Goal: Transaction & Acquisition: Purchase product/service

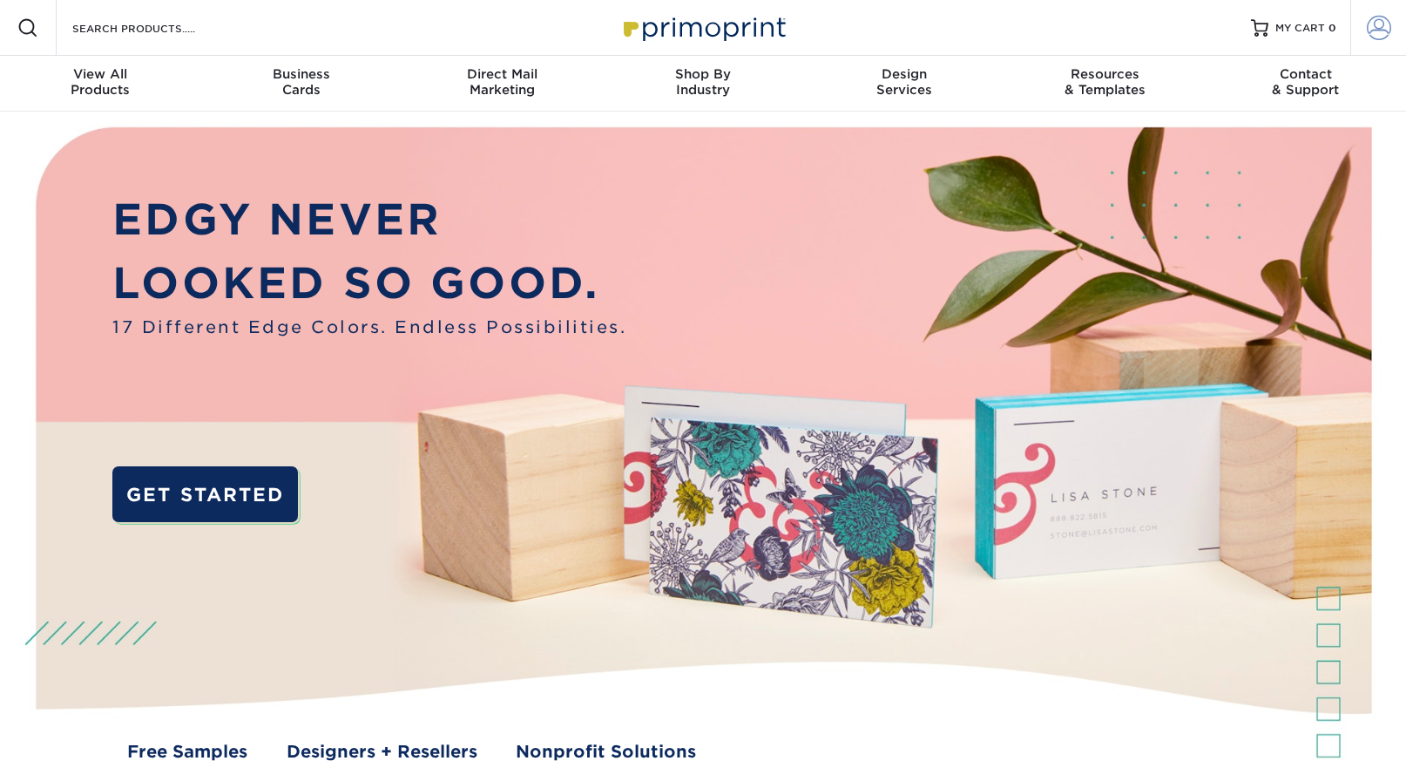
click at [1391, 31] on link "Account" at bounding box center [1379, 28] width 56 height 56
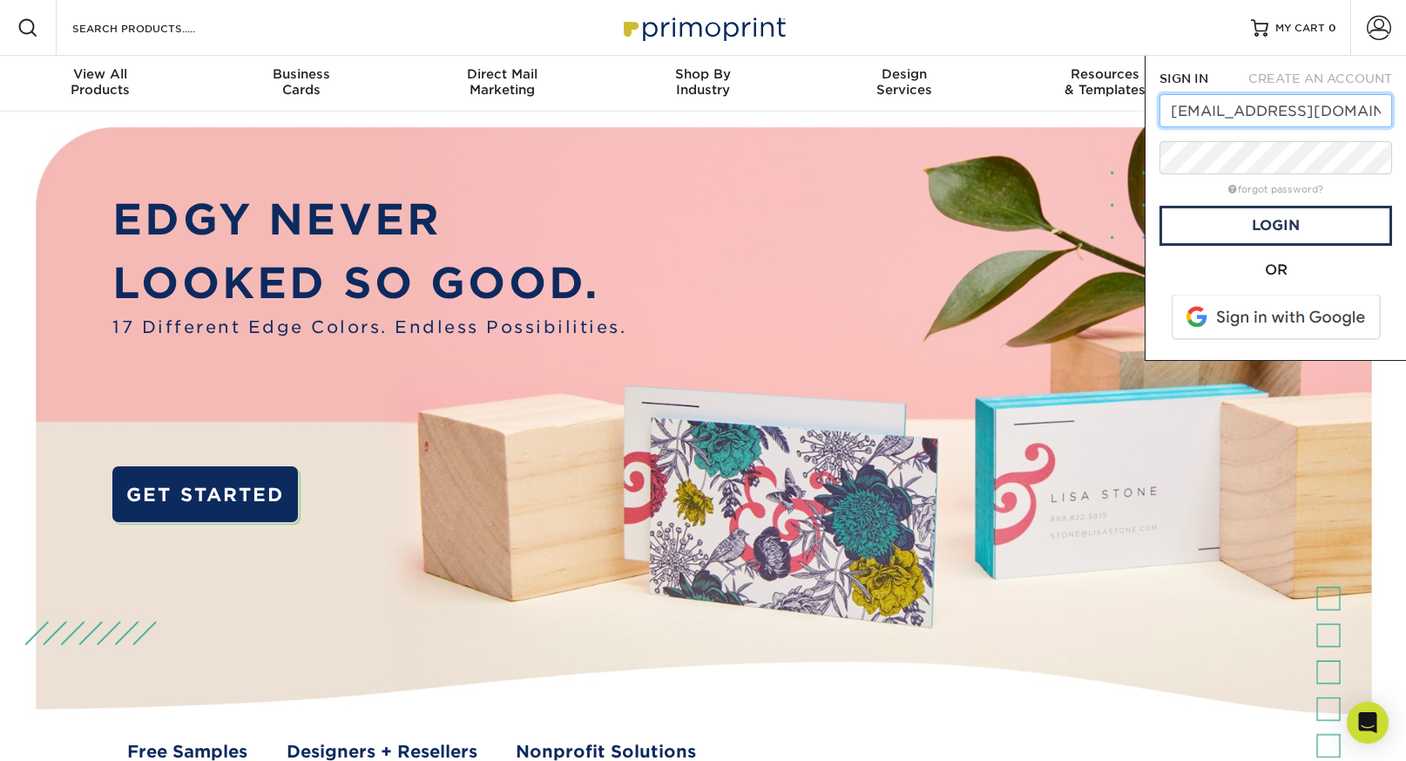
type input "samjroyale@gmail.com"
click at [1297, 222] on link "Login" at bounding box center [1276, 226] width 233 height 40
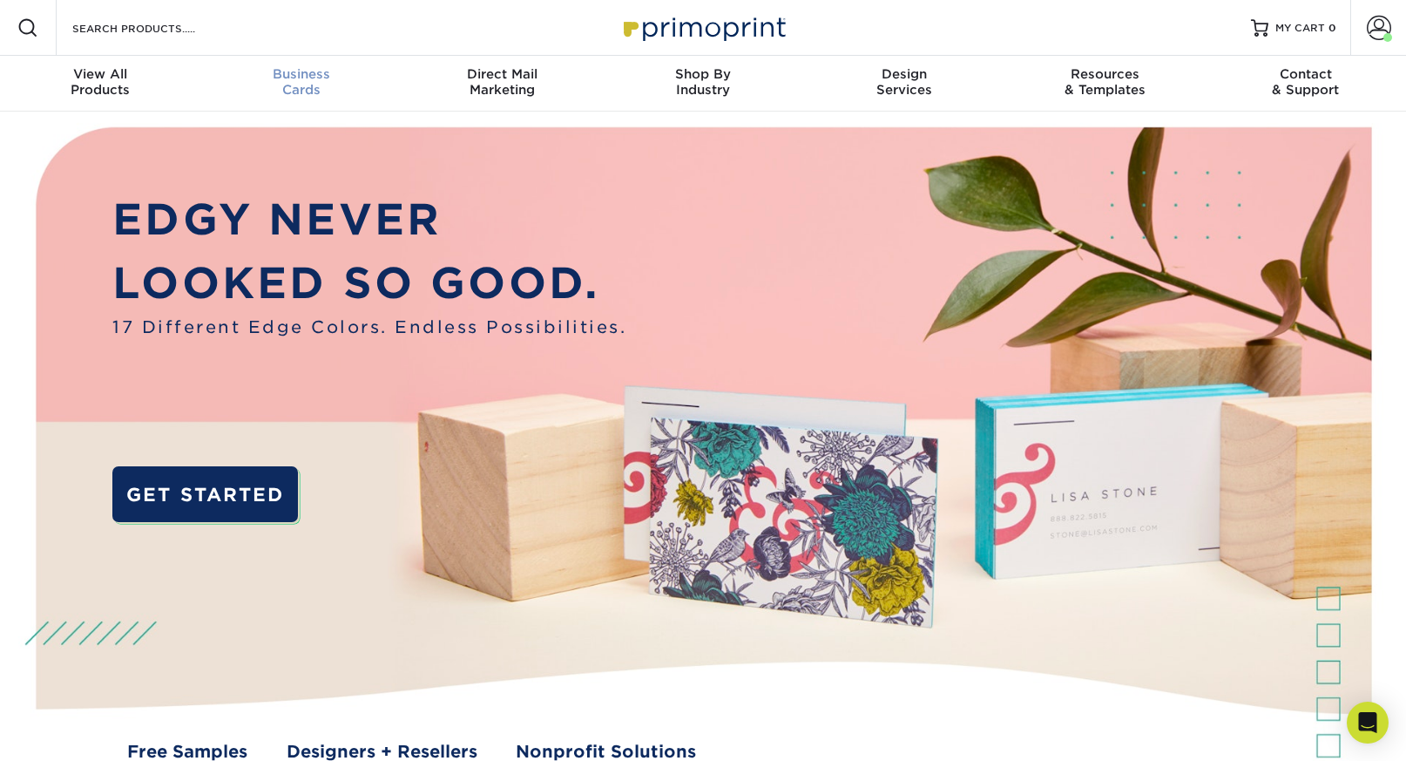
click at [301, 77] on span "Business" at bounding box center [301, 74] width 201 height 16
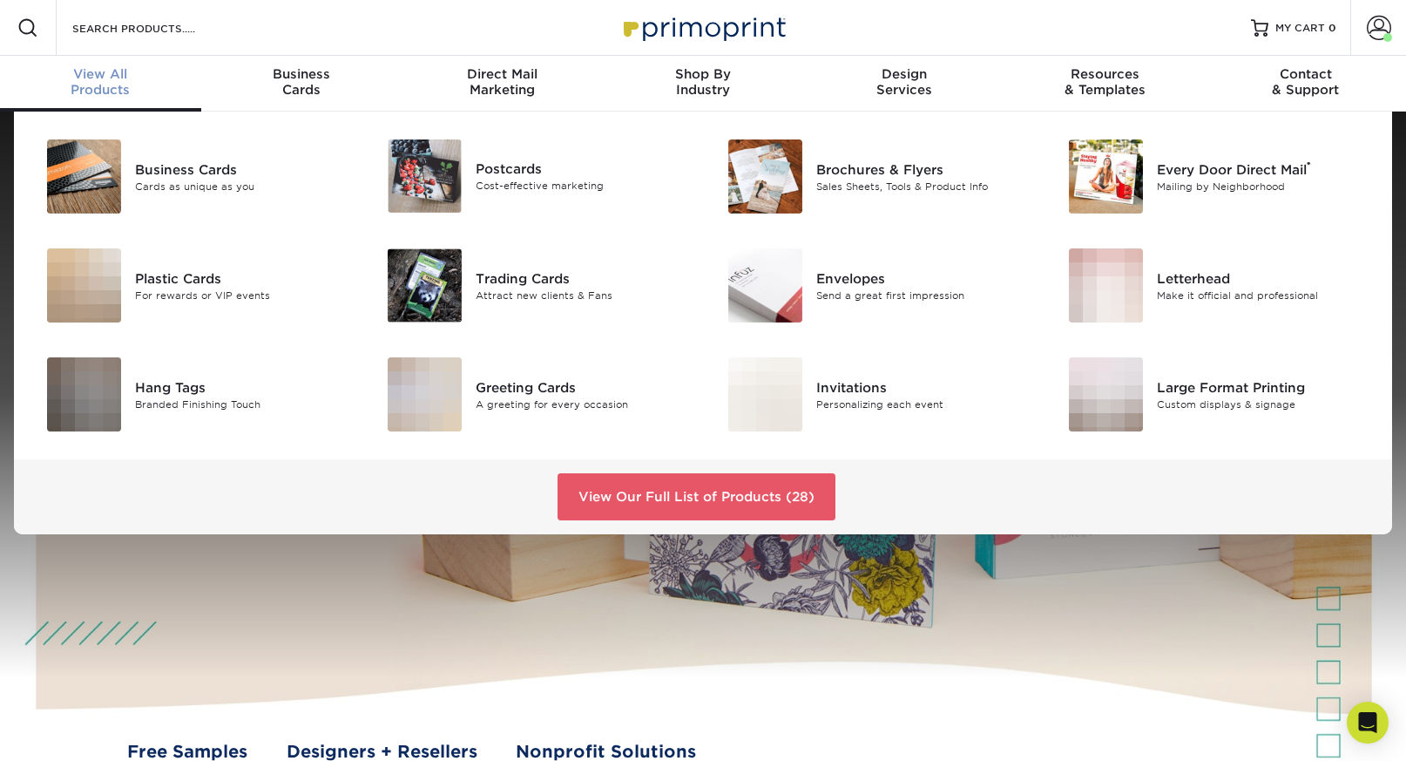
click at [90, 71] on span "View All" at bounding box center [100, 74] width 201 height 16
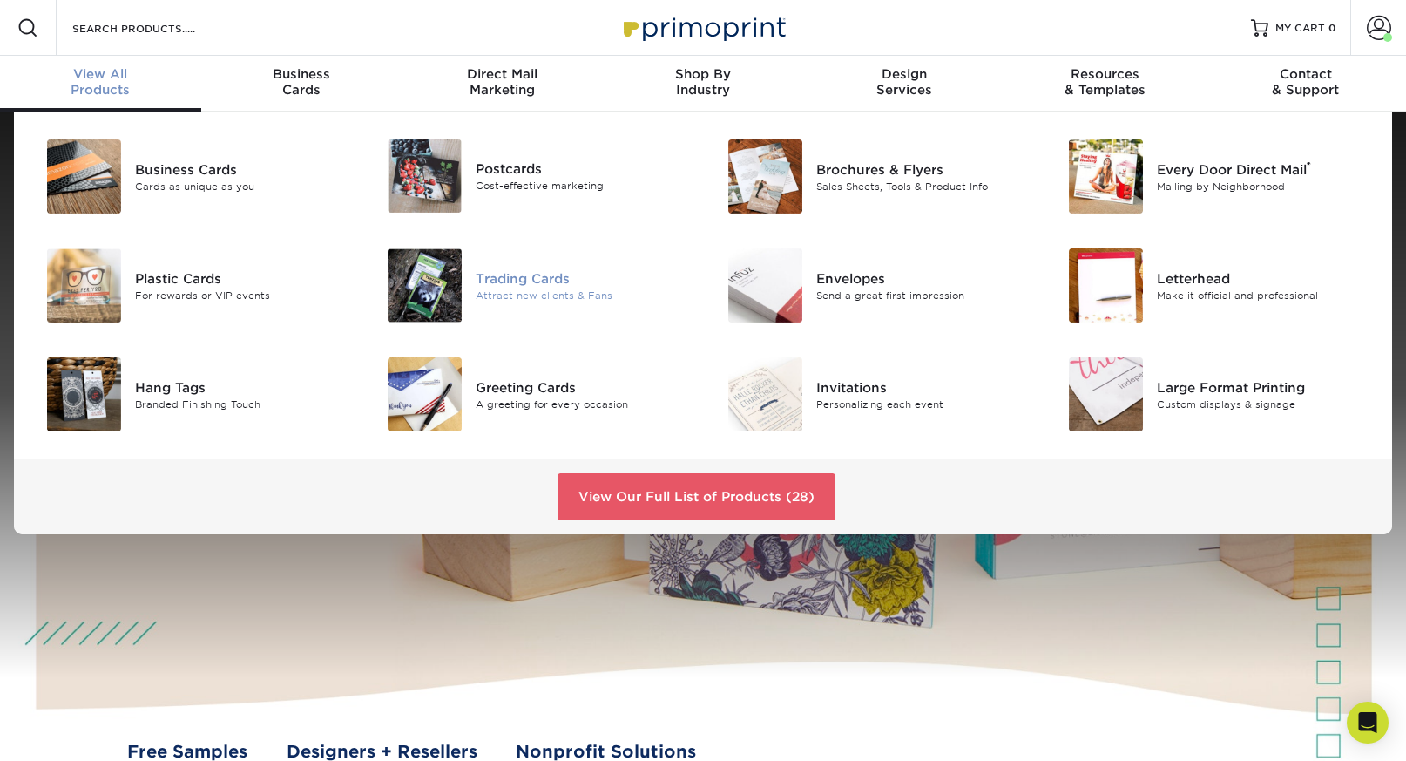
click at [528, 271] on div "Trading Cards" at bounding box center [583, 277] width 214 height 19
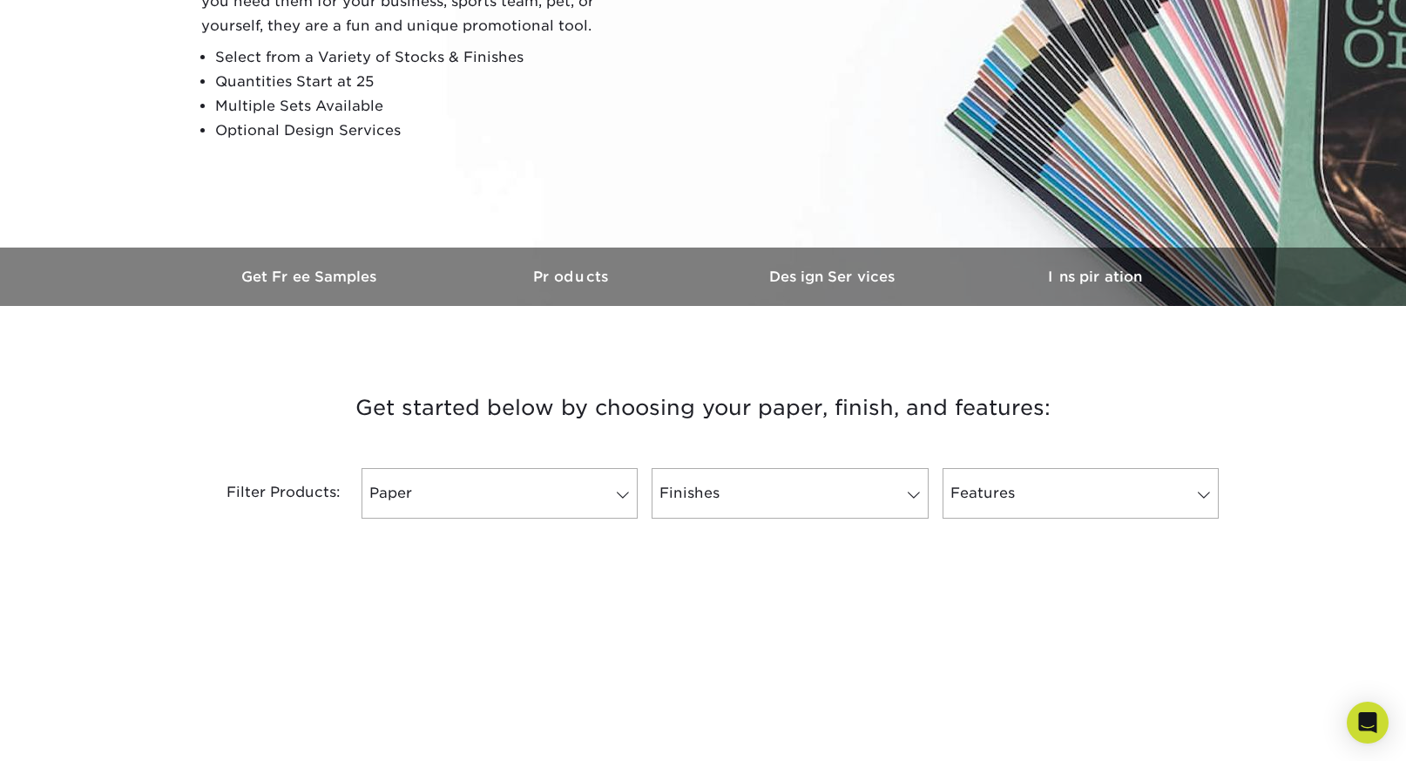
scroll to position [301, 0]
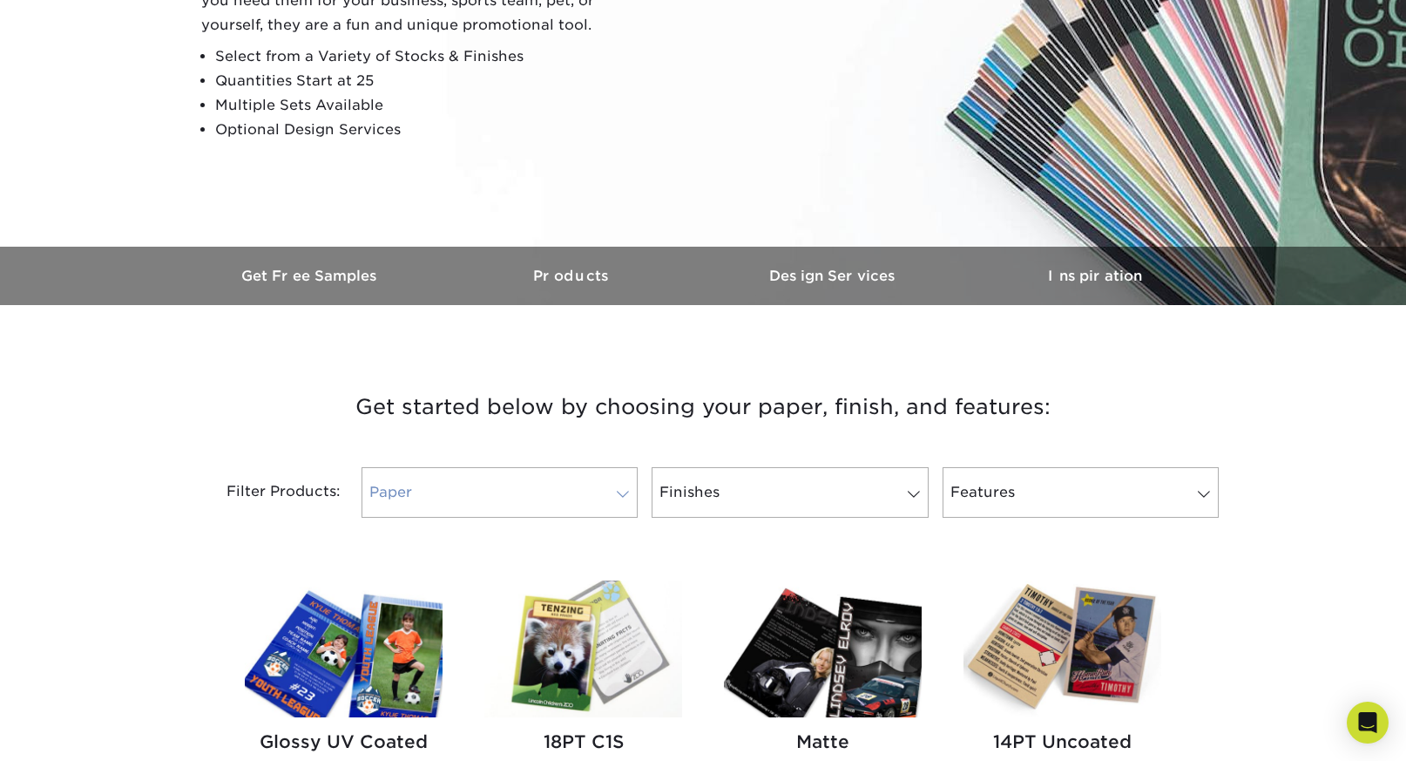
click at [570, 493] on link "Paper" at bounding box center [500, 492] width 276 height 51
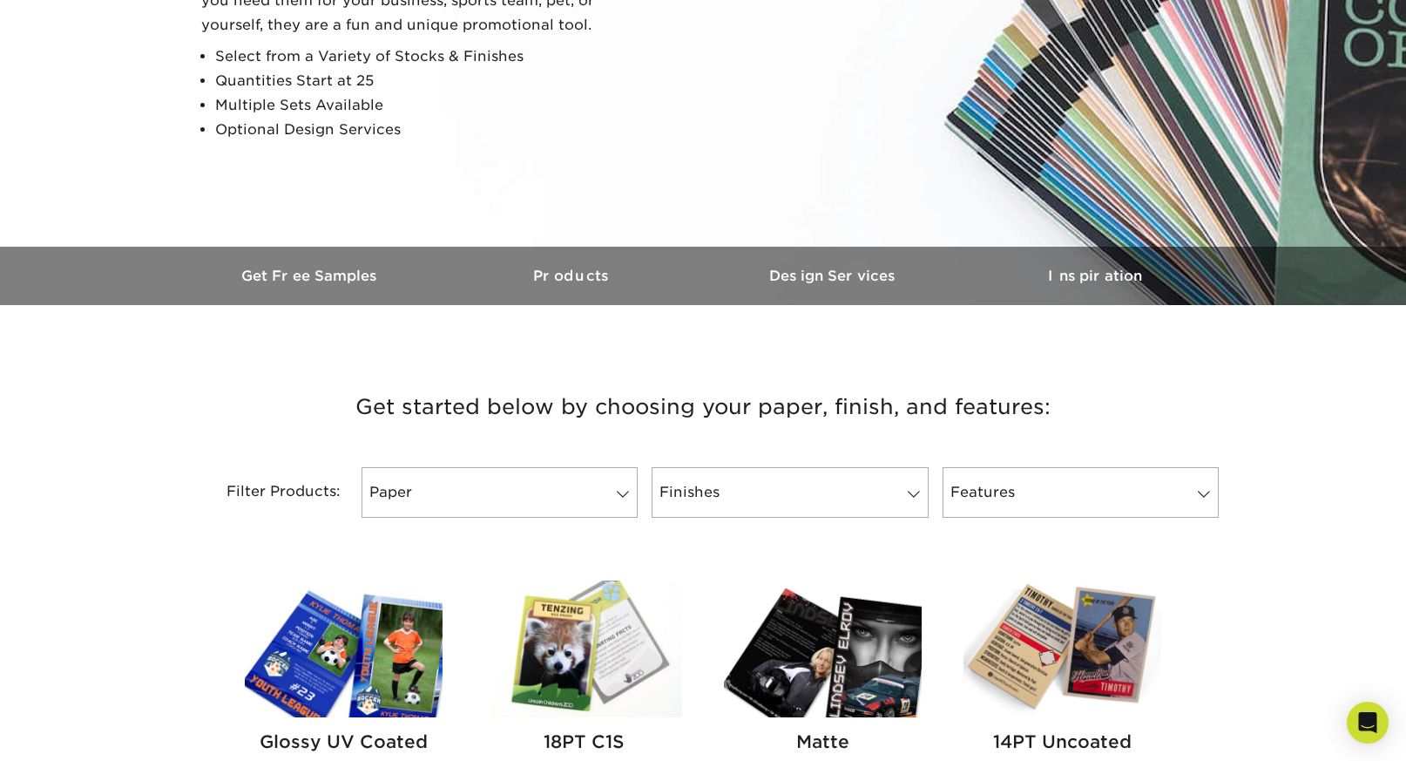
click at [803, 685] on img at bounding box center [823, 648] width 198 height 137
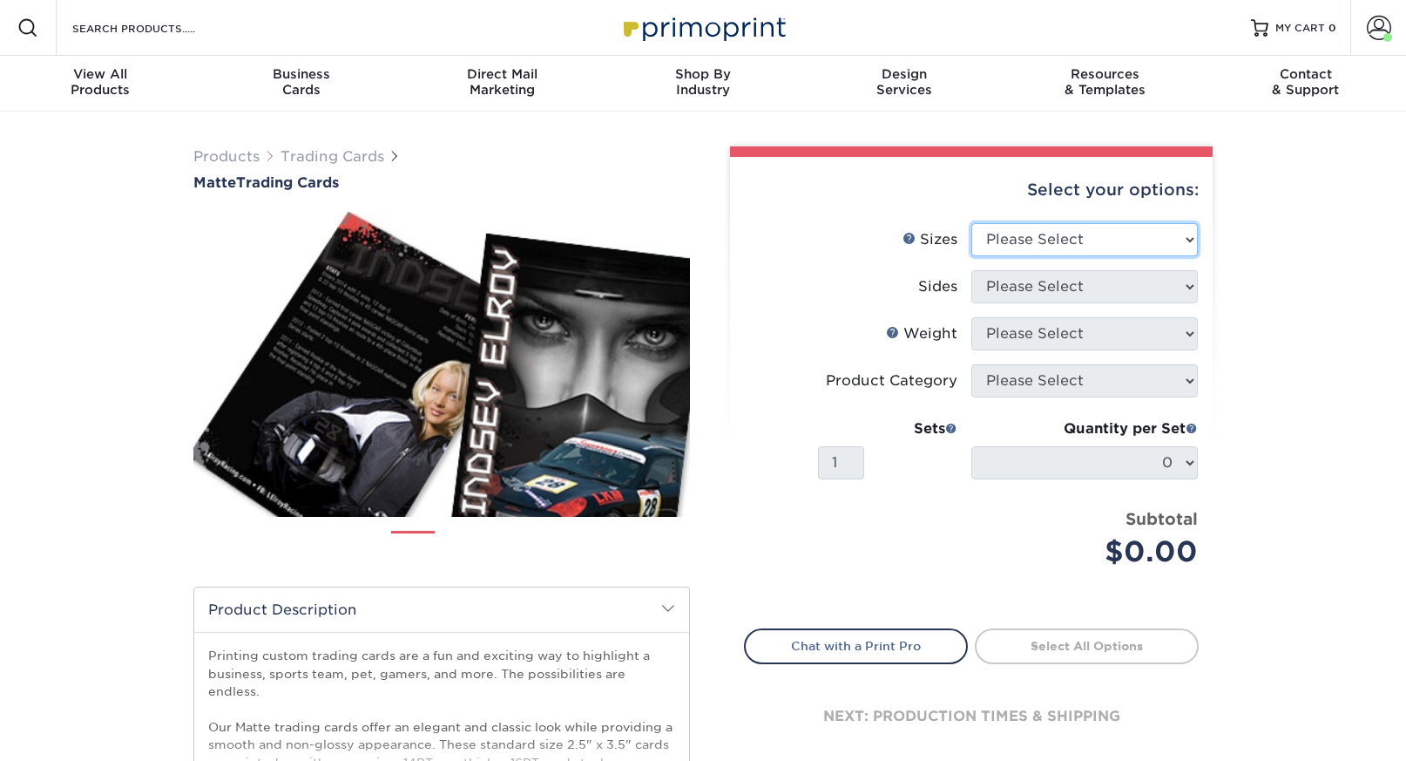
click at [1042, 244] on select "Please Select 2.5" x 3.5"" at bounding box center [1085, 239] width 227 height 33
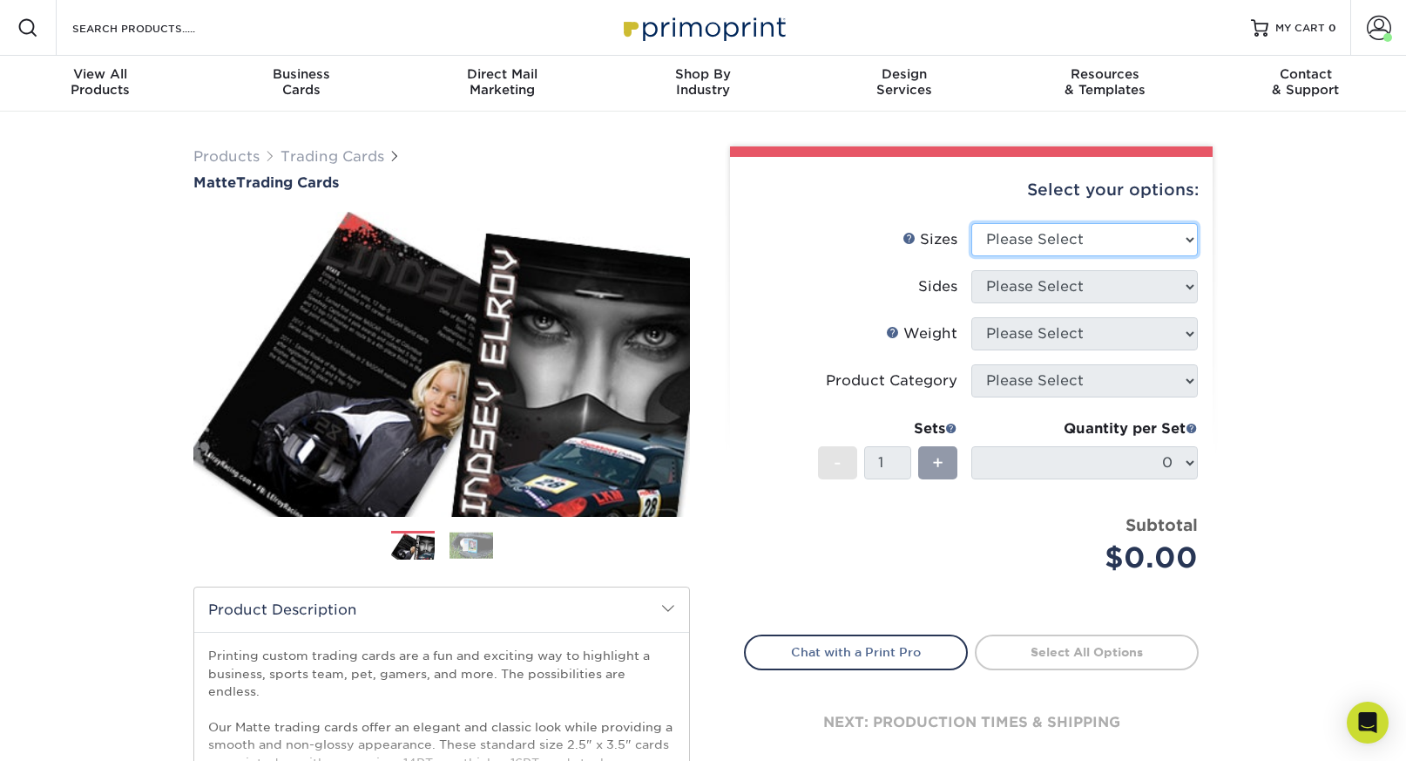
select select "2.50x3.50"
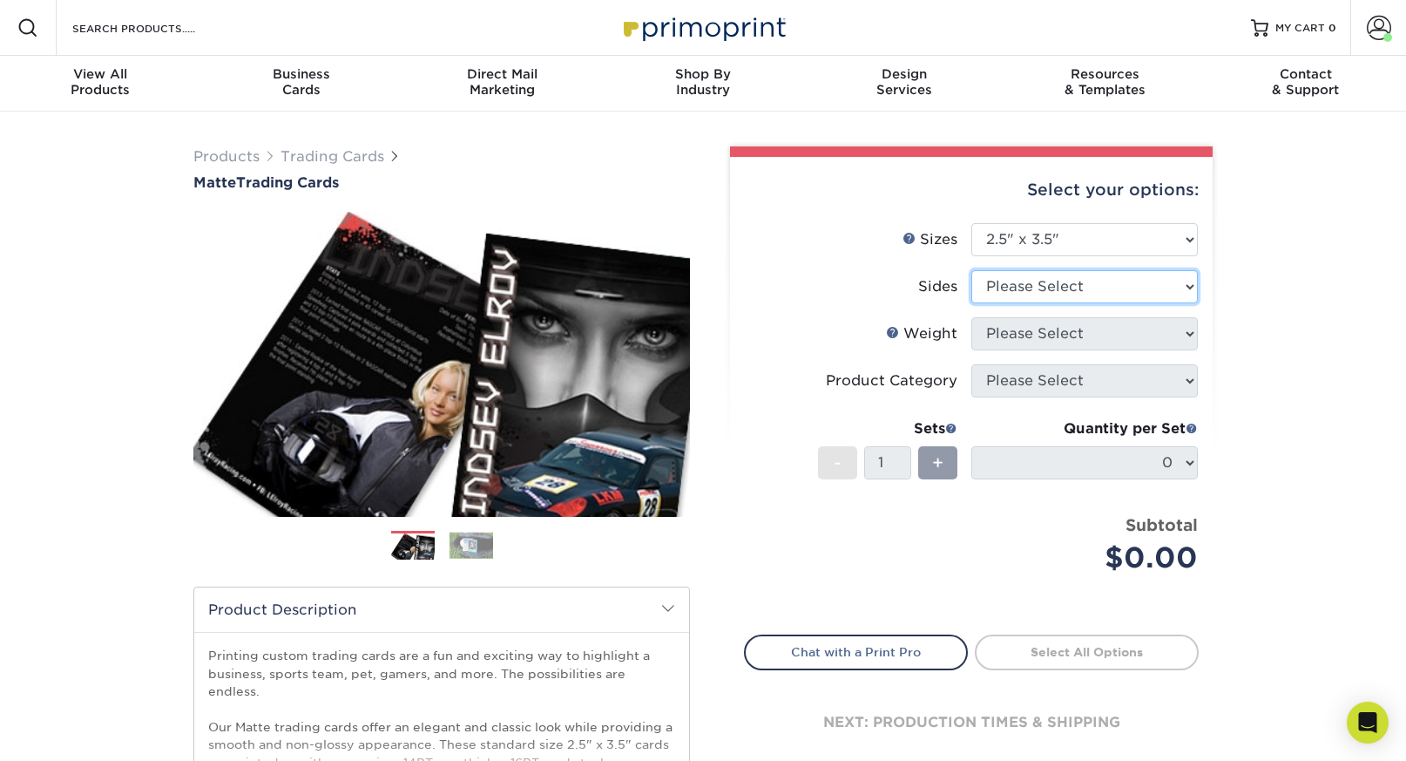
click at [1040, 291] on select "Please Select Print Both Sides Print Front Only" at bounding box center [1085, 286] width 227 height 33
select select "13abbda7-1d64-4f25-8bb2-c179b224825d"
drag, startPoint x: 1040, startPoint y: 291, endPoint x: 1041, endPoint y: 333, distance: 41.8
click at [1041, 333] on select "Please Select 16PT 14PT" at bounding box center [1085, 333] width 227 height 33
select select "16PT"
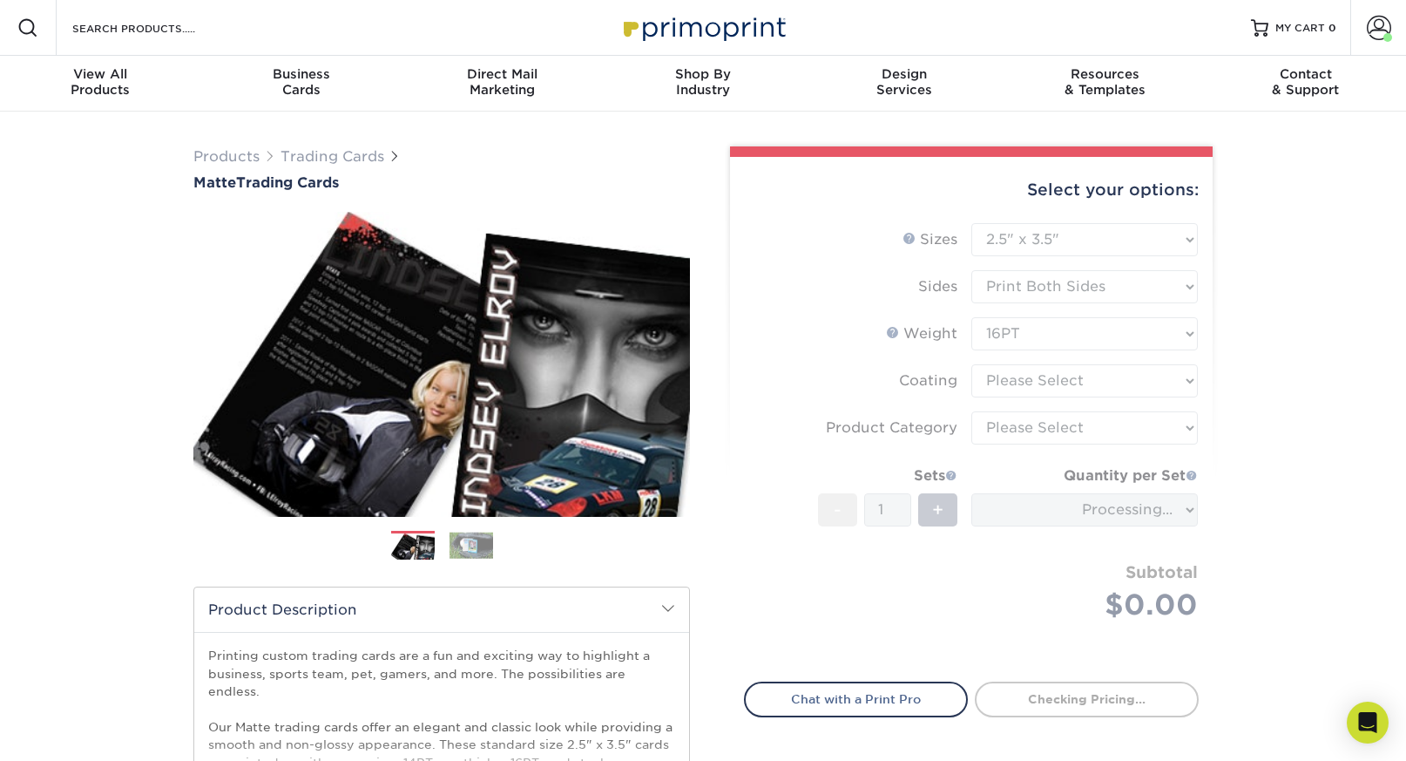
click at [1052, 377] on form "Sizes Help Sizes Please Select 2.5" x 3.5" Sides Please Select 16PT - 1" at bounding box center [971, 442] width 455 height 438
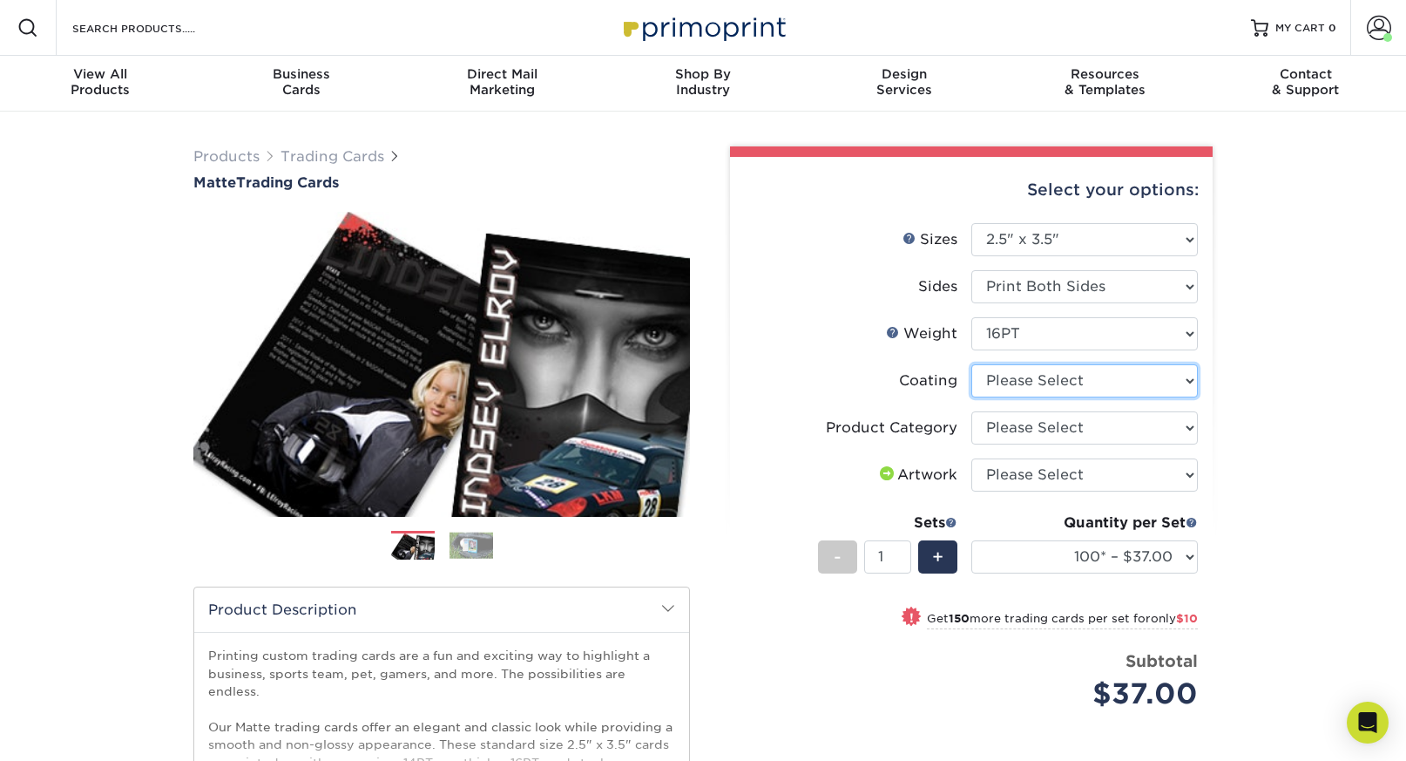
click at [1055, 377] on select at bounding box center [1085, 380] width 227 height 33
select select "121bb7b5-3b4d-429f-bd8d-bbf80e953313"
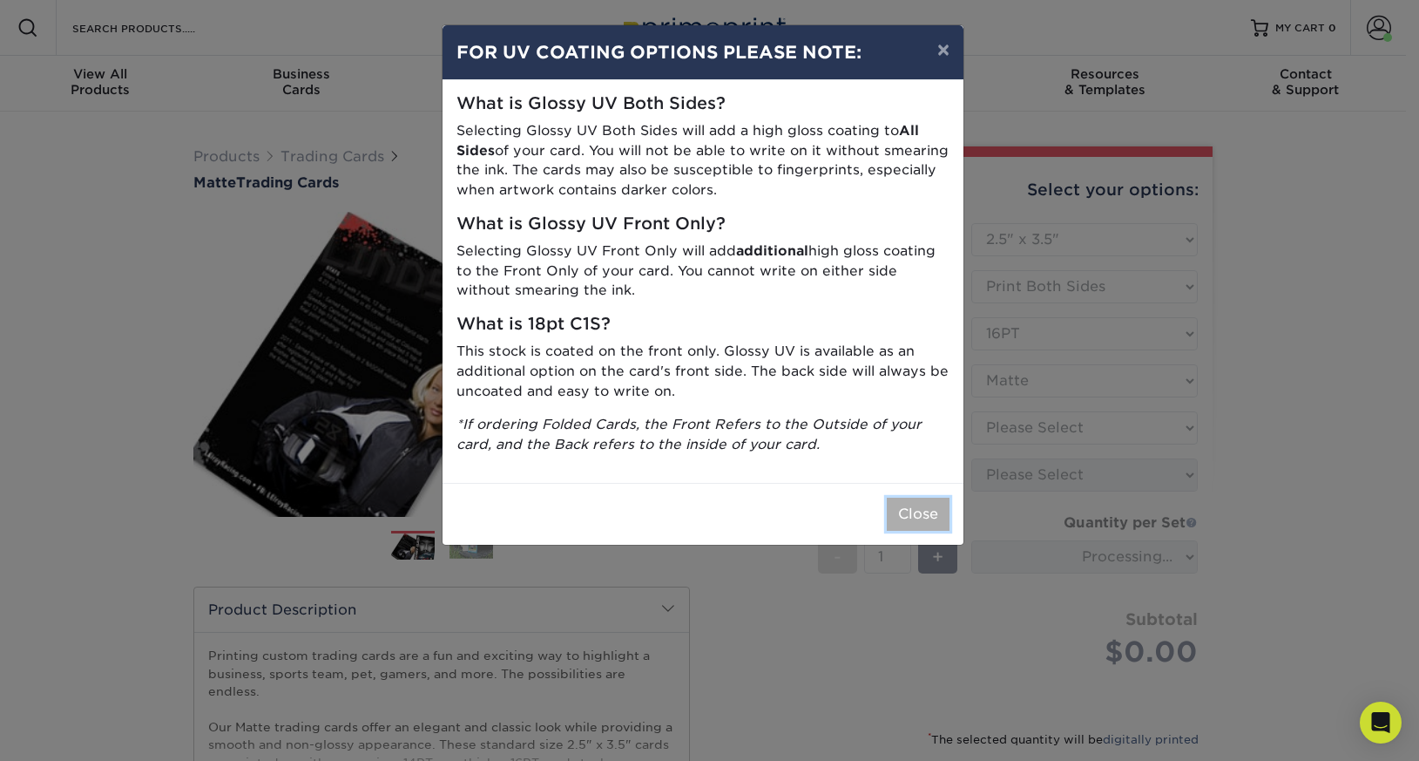
click at [929, 511] on button "Close" at bounding box center [918, 514] width 63 height 33
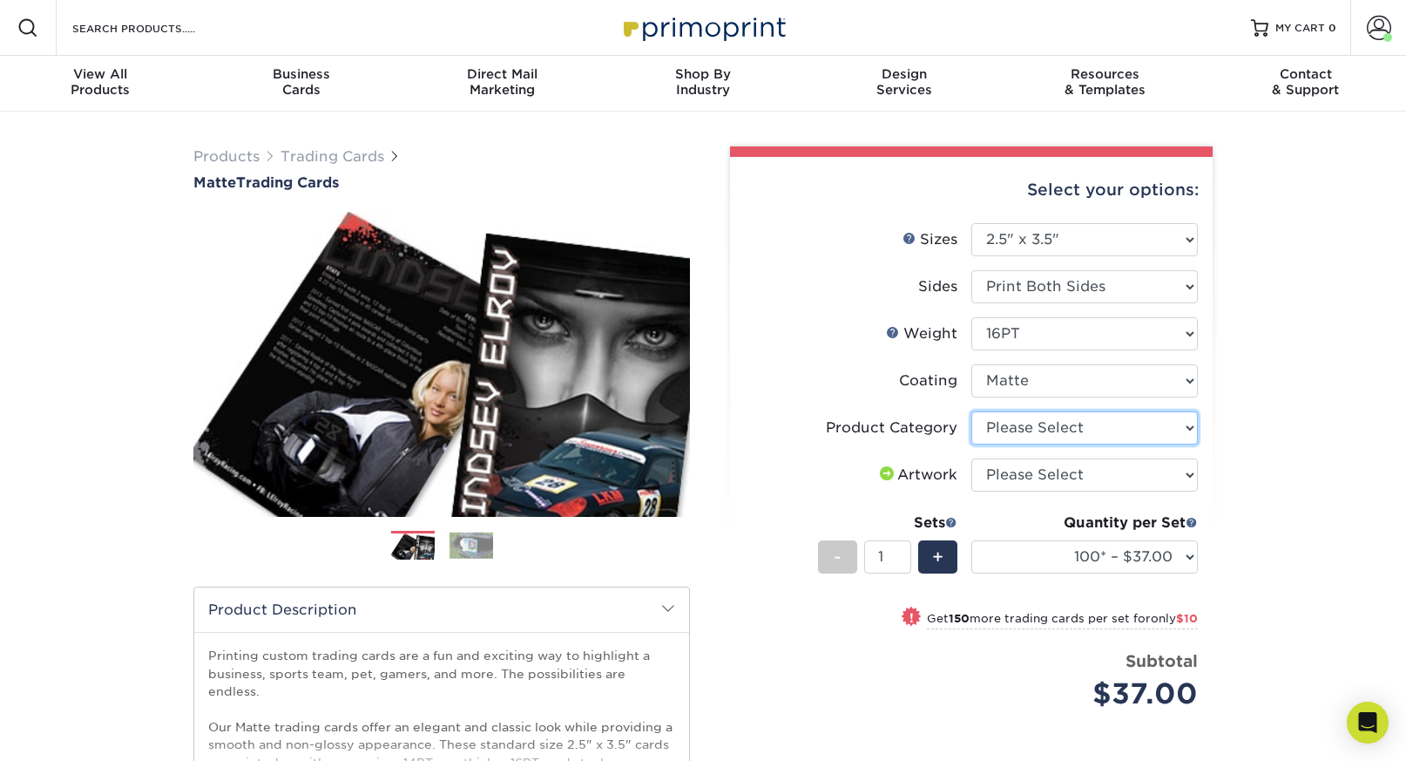
click at [1088, 423] on select "Please Select Trading Cards" at bounding box center [1085, 427] width 227 height 33
select select "c2f9bce9-36c2-409d-b101-c29d9d031e18"
click at [1096, 470] on select "Please Select I will upload files I need a design - $100" at bounding box center [1085, 474] width 227 height 33
select select "upload"
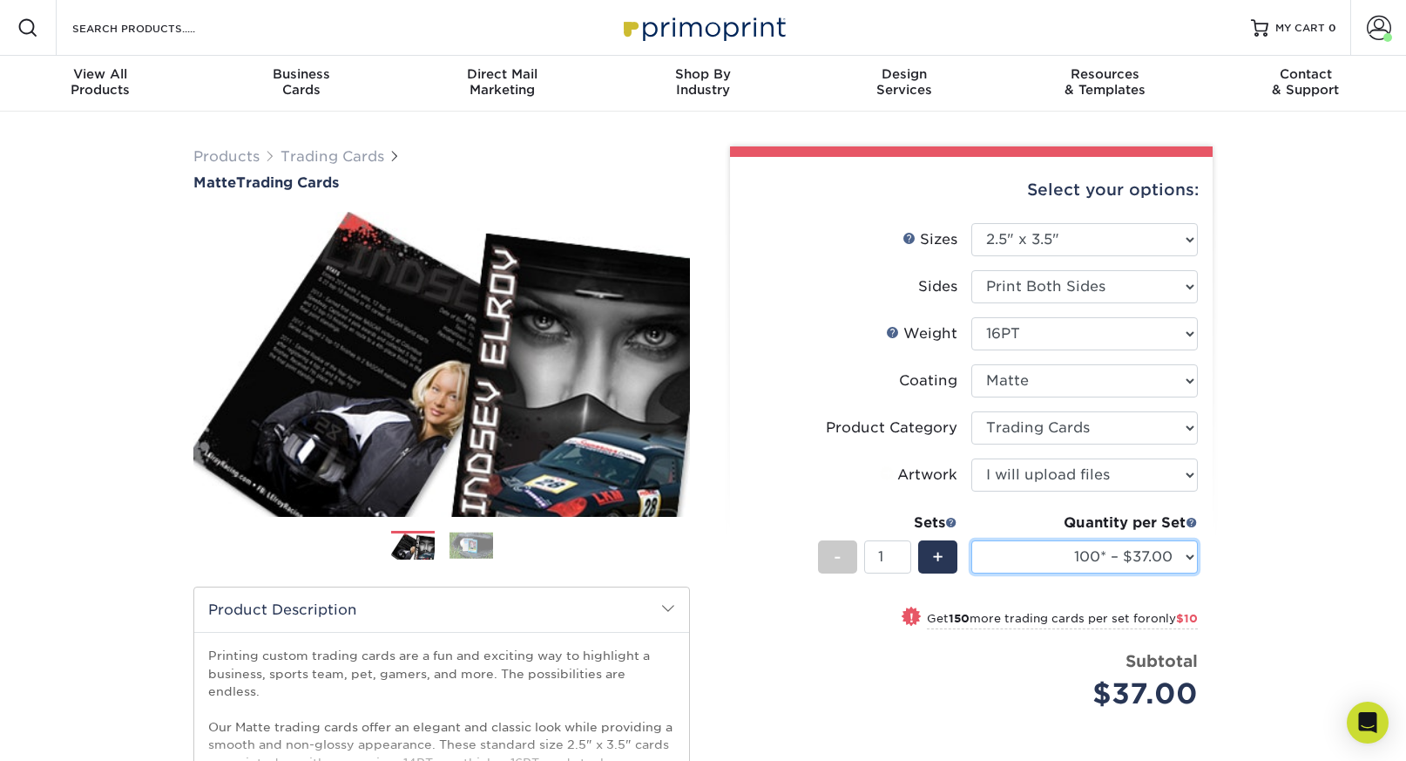
click at [1107, 559] on select "100* – $37.00 250* – $47.00 500* – $58.00 1000 – $71.00 2500 – $141.00 5000 – $…" at bounding box center [1085, 556] width 227 height 33
select select "250* – $47.00"
type input "2"
click at [904, 549] on input "2" at bounding box center [887, 556] width 46 height 33
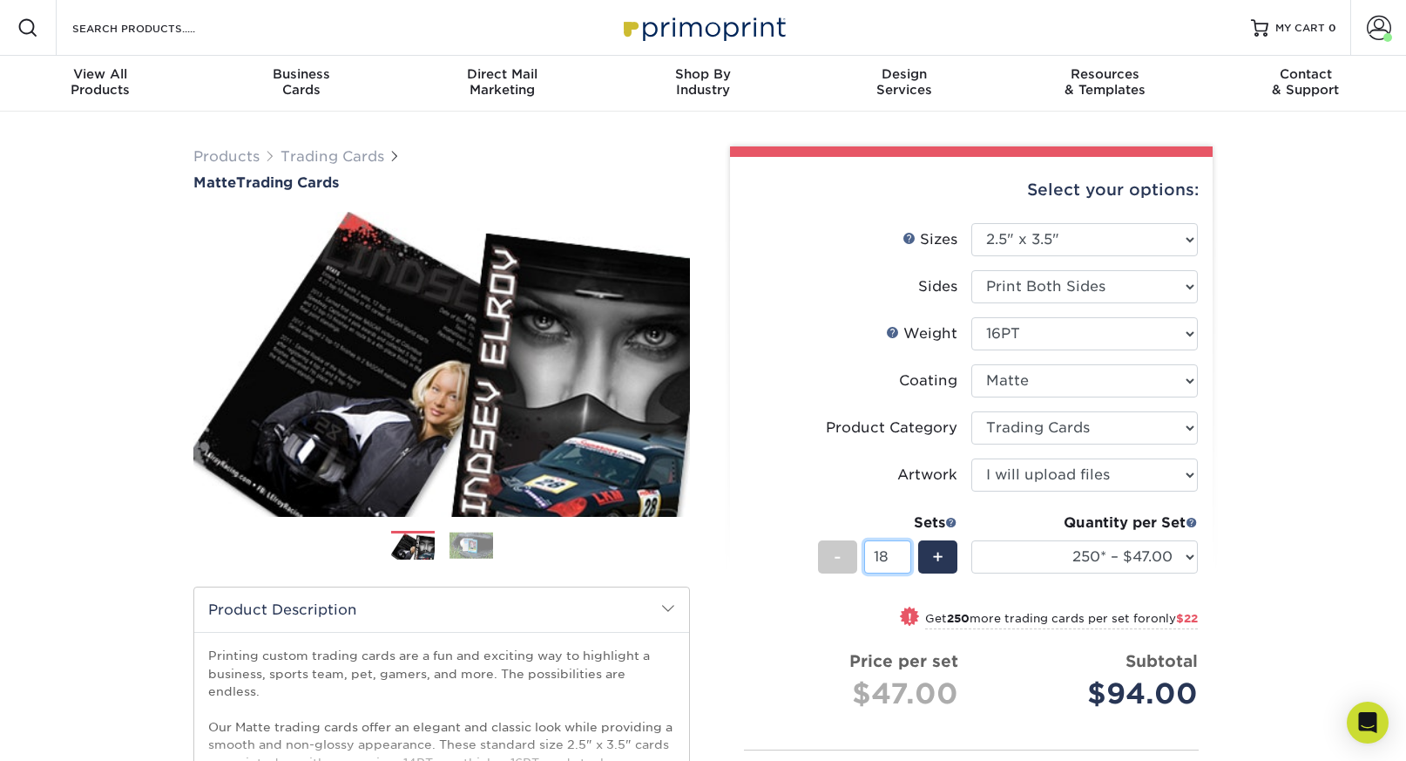
type input "18"
click at [1269, 570] on div "Products Trading Cards Matte Trading Cards" at bounding box center [703, 596] width 1406 height 968
click at [1225, 597] on div "Select your options: Sizes Help Sizes Please Select 2.5" x 3.5" Sides - +" at bounding box center [964, 588] width 523 height 884
click at [1235, 587] on div "Products Trading Cards Matte Trading Cards" at bounding box center [703, 596] width 1406 height 968
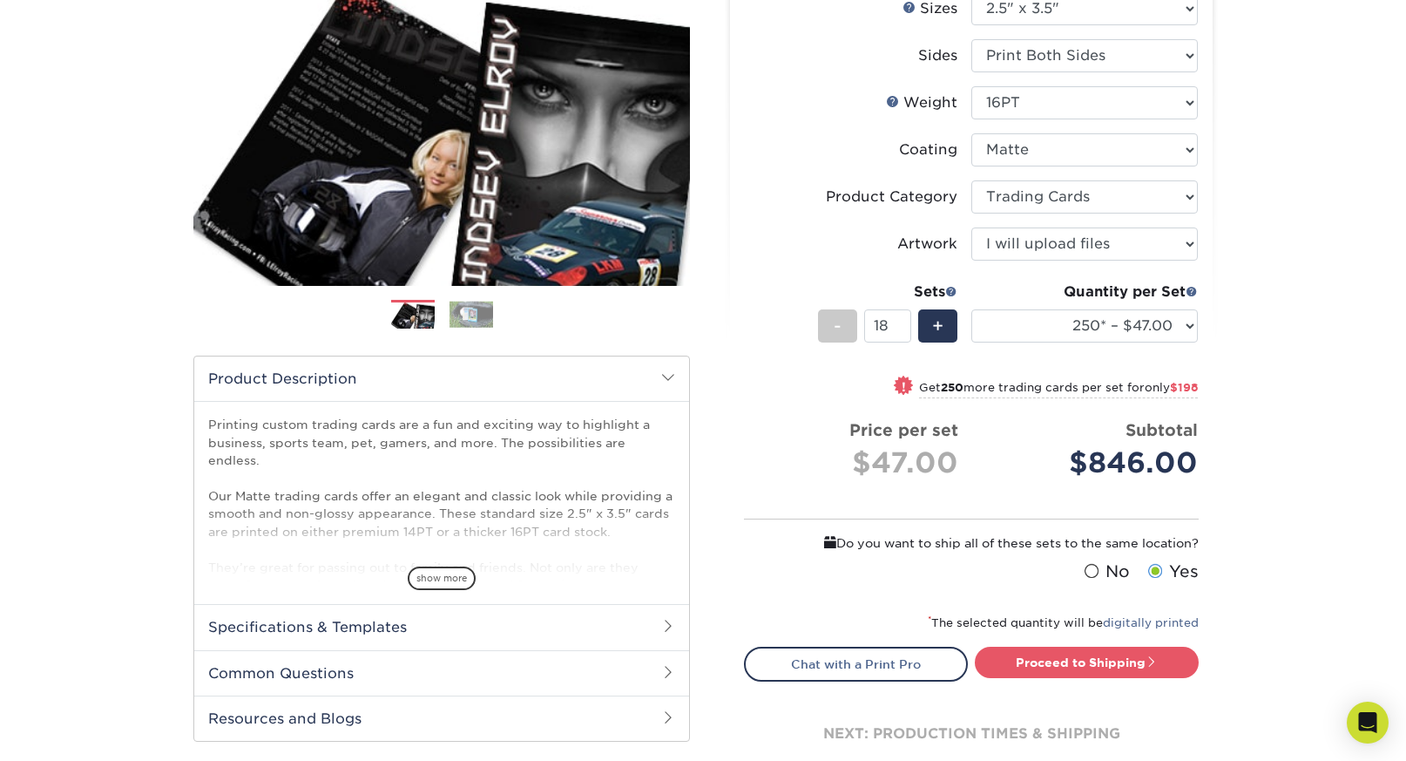
scroll to position [247, 0]
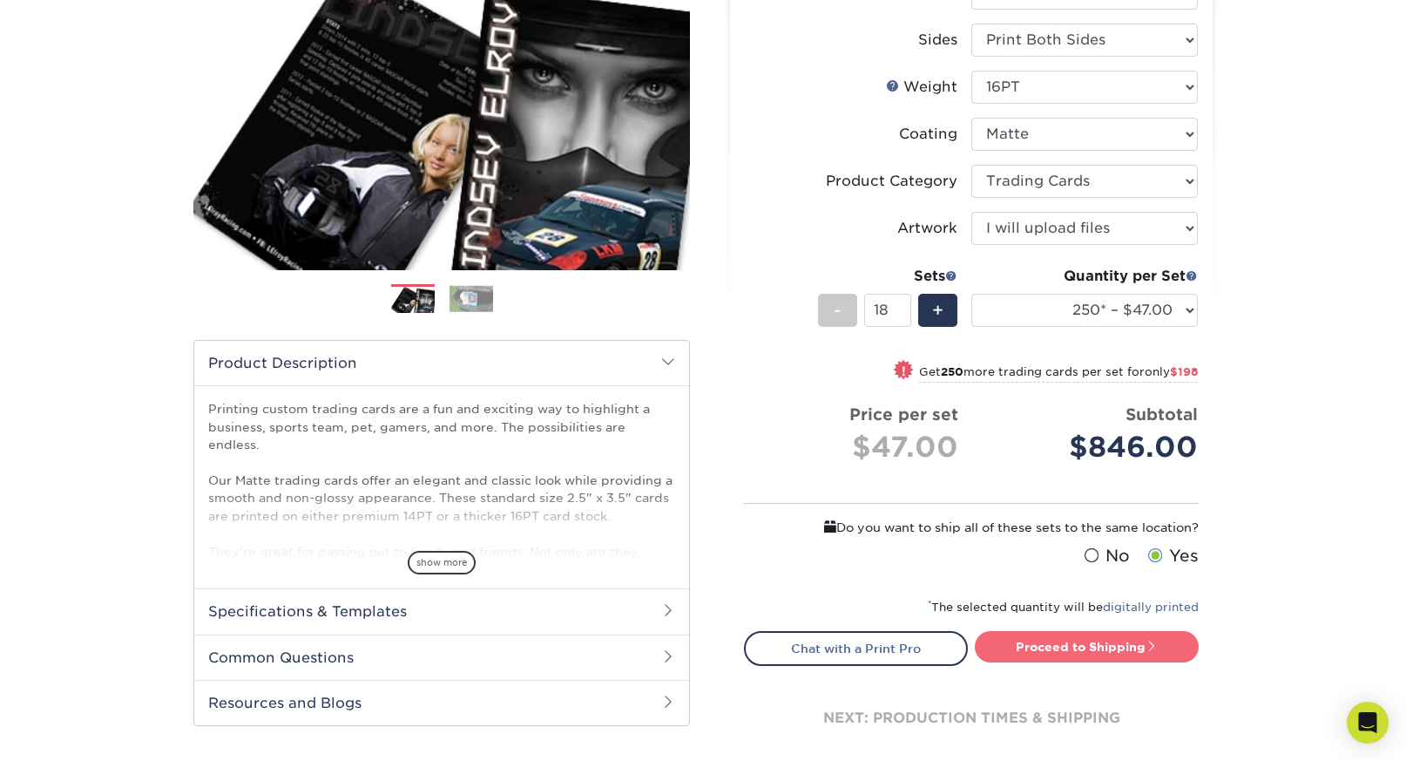
click at [1093, 651] on link "Proceed to Shipping" at bounding box center [1087, 646] width 224 height 31
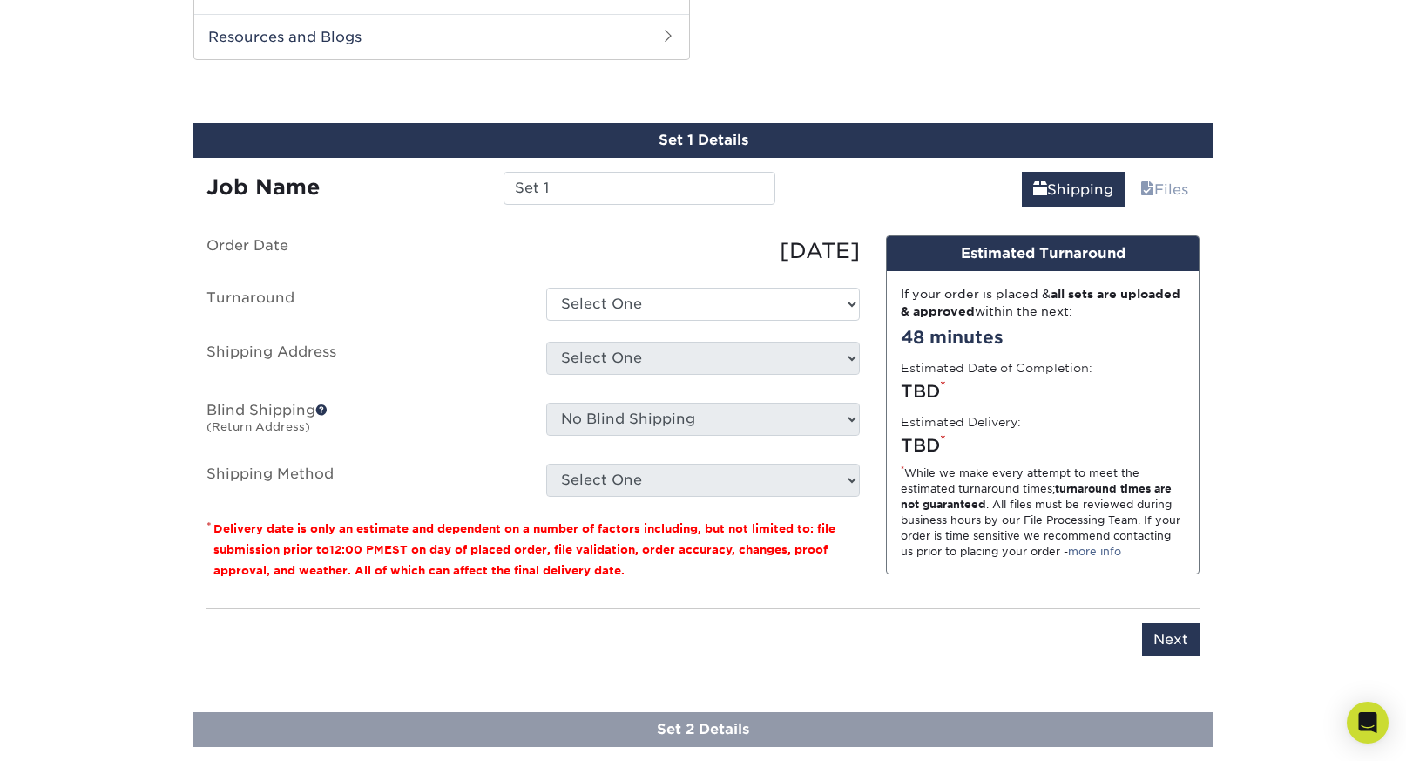
scroll to position [911, 0]
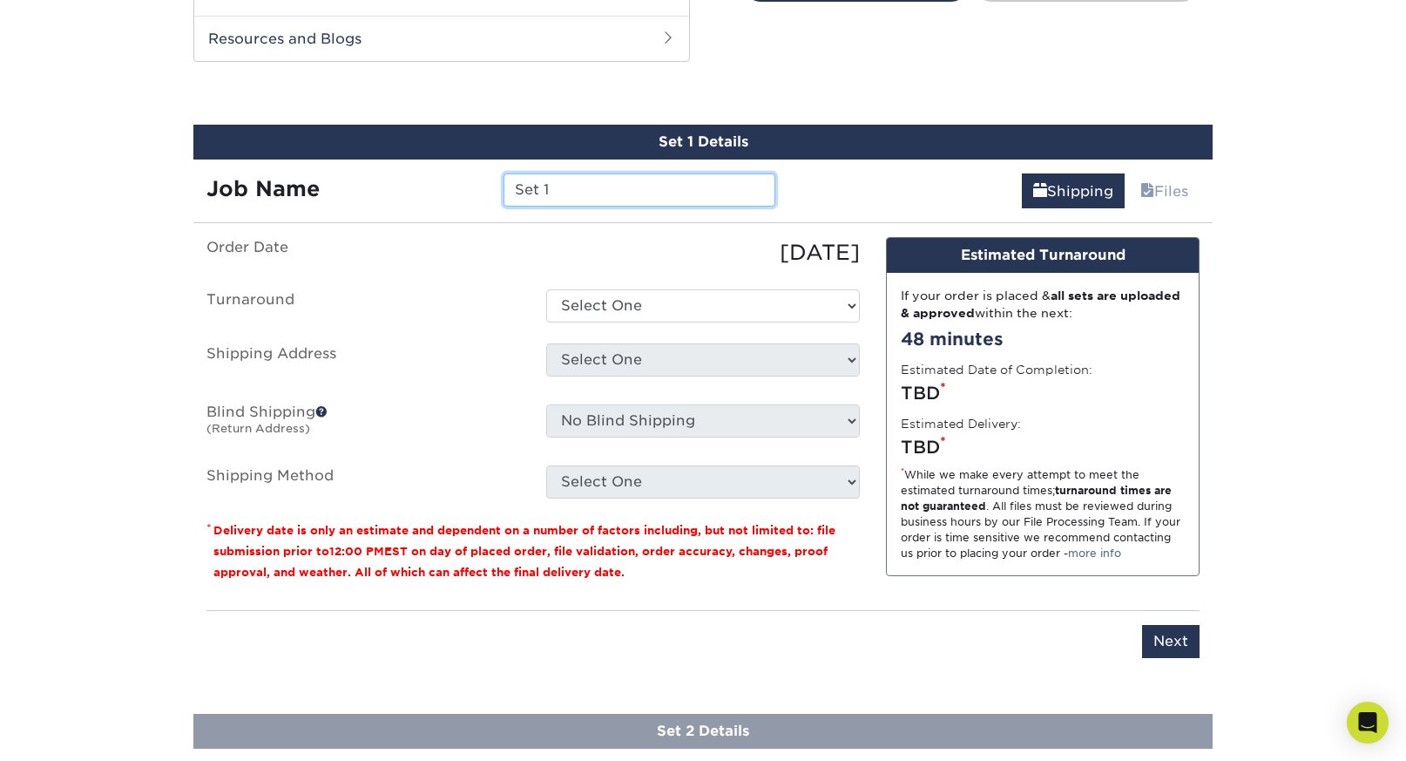
click at [686, 186] on input "Set 1" at bounding box center [639, 189] width 271 height 33
paste input "10 Krampus"
type input "10 Krampus"
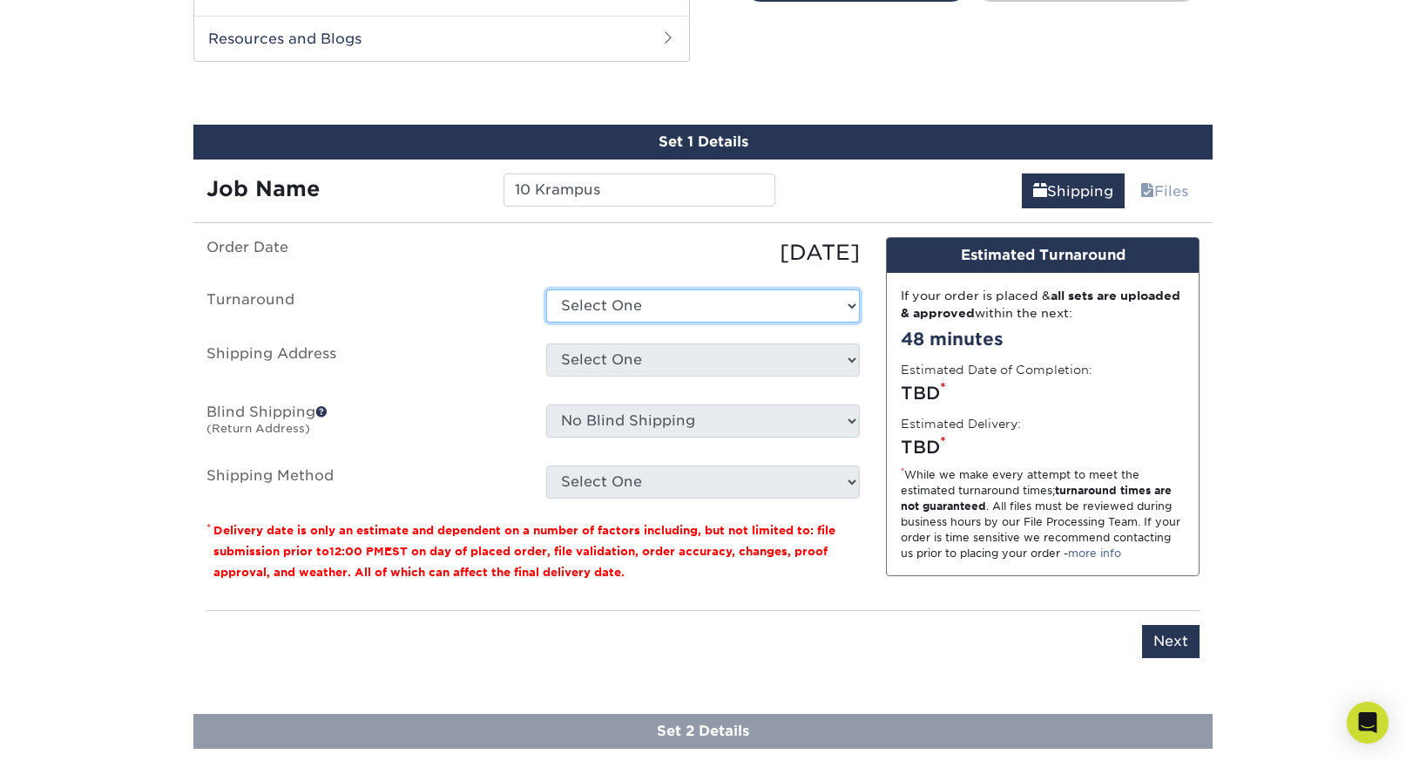
click at [680, 301] on select "Select One 2-4 Business Days 2 Day Next Business Day" at bounding box center [703, 305] width 314 height 33
select select "b62daecb-453a-4409-9c93-b05b4694b9a6"
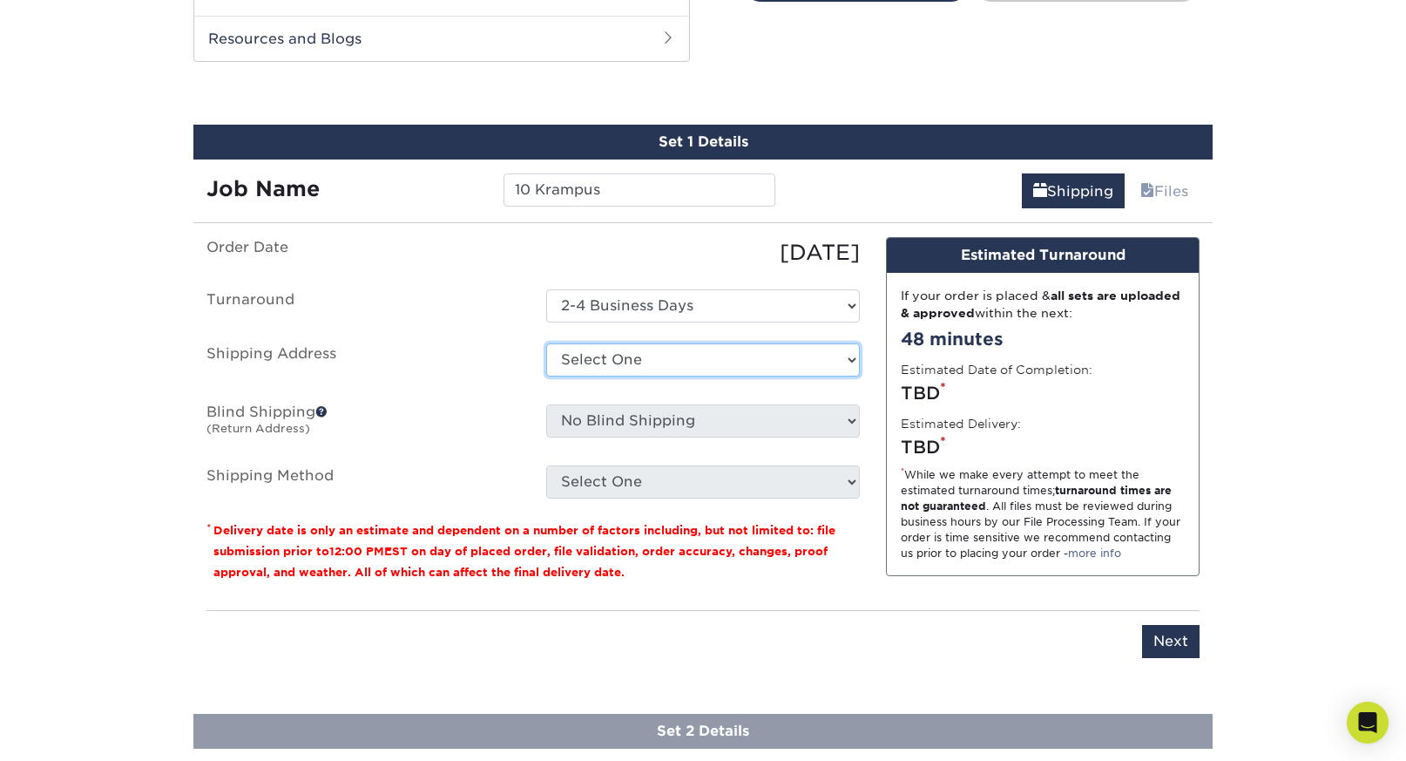
click at [661, 359] on select "Select One 1103 Fir Court Sam J Royale + Add New Address" at bounding box center [703, 359] width 314 height 33
select select "272406"
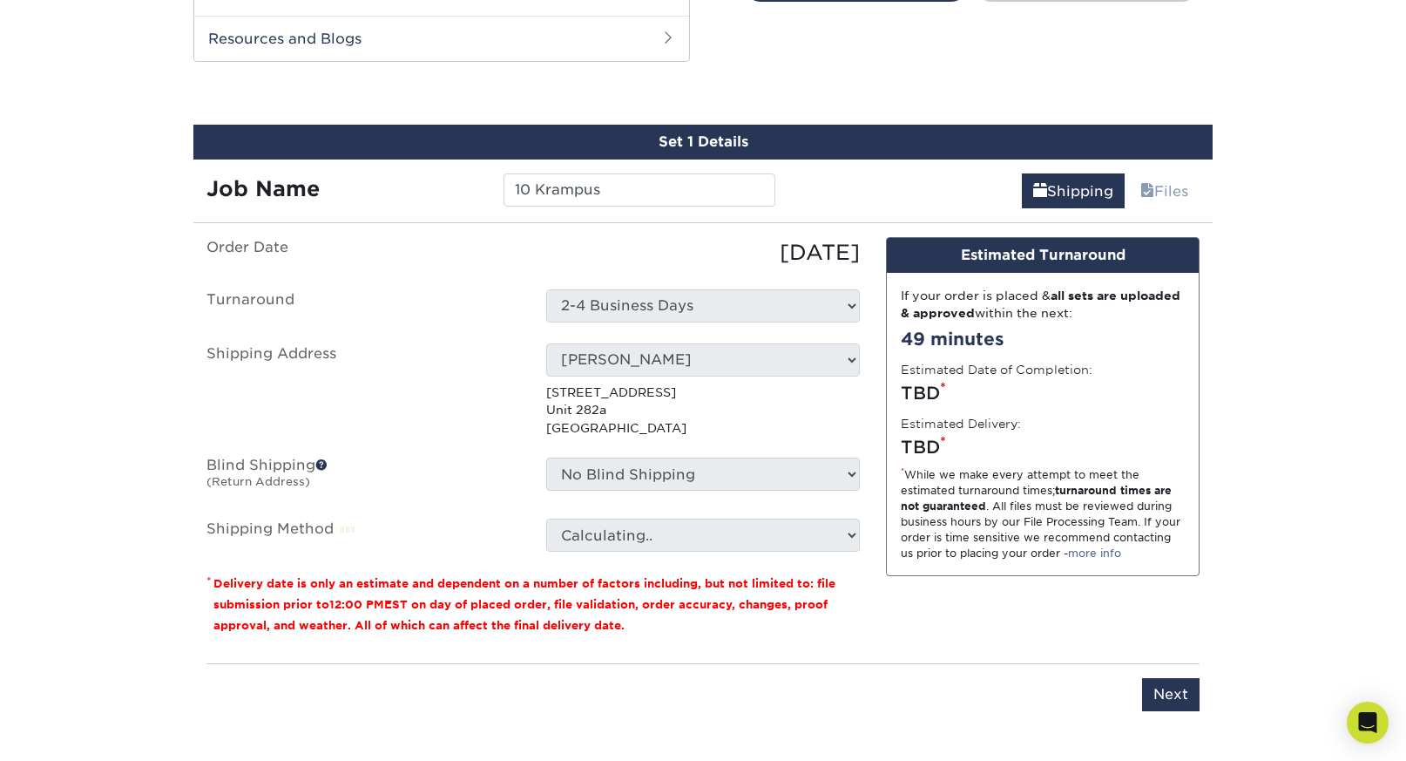
click at [659, 471] on select "No Blind Shipping 1103 Fir Court Sam J Royale + Add New Address" at bounding box center [703, 473] width 314 height 33
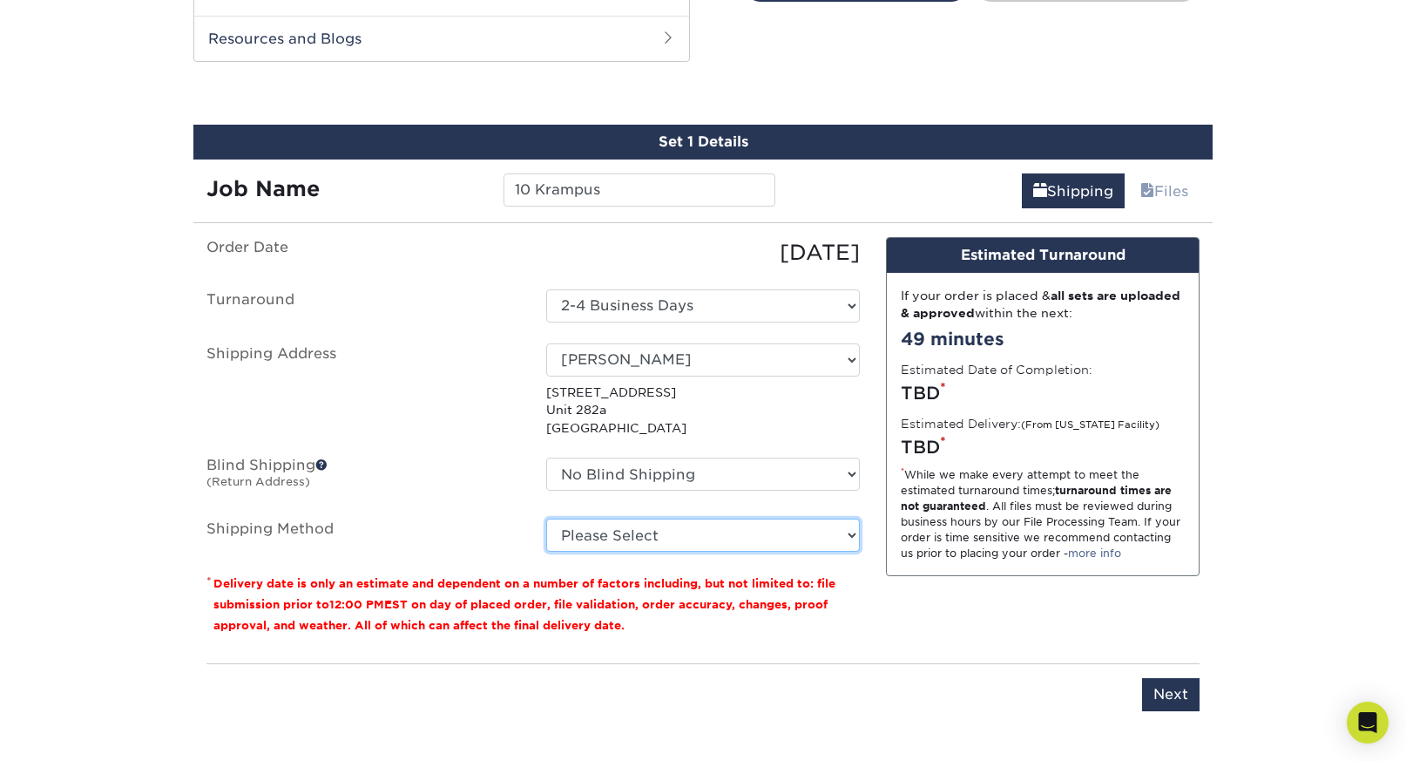
click at [645, 521] on select "Please Select Ground Shipping (+$18.03) 3 Day Shipping Service (+$19.04) 2 Day …" at bounding box center [703, 534] width 314 height 33
select select "03"
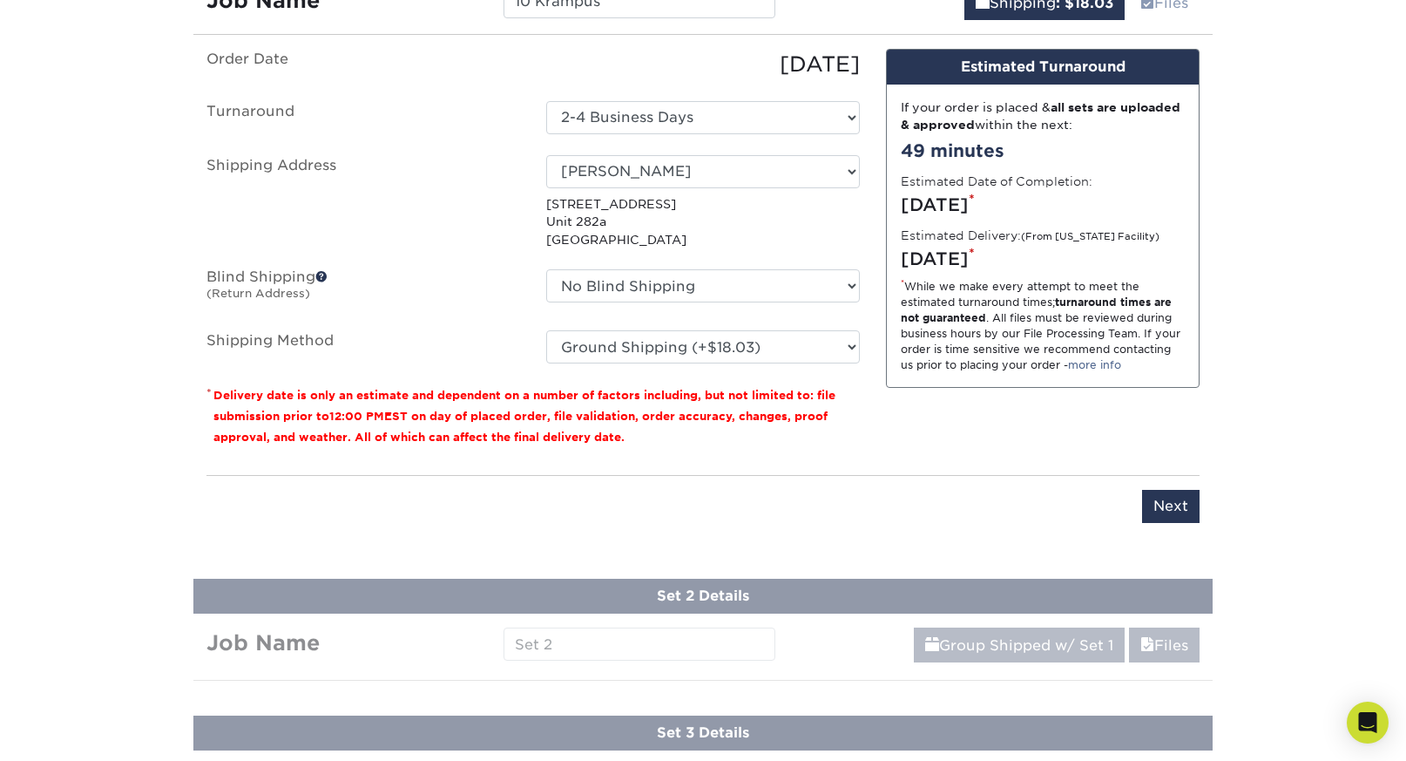
scroll to position [1108, 0]
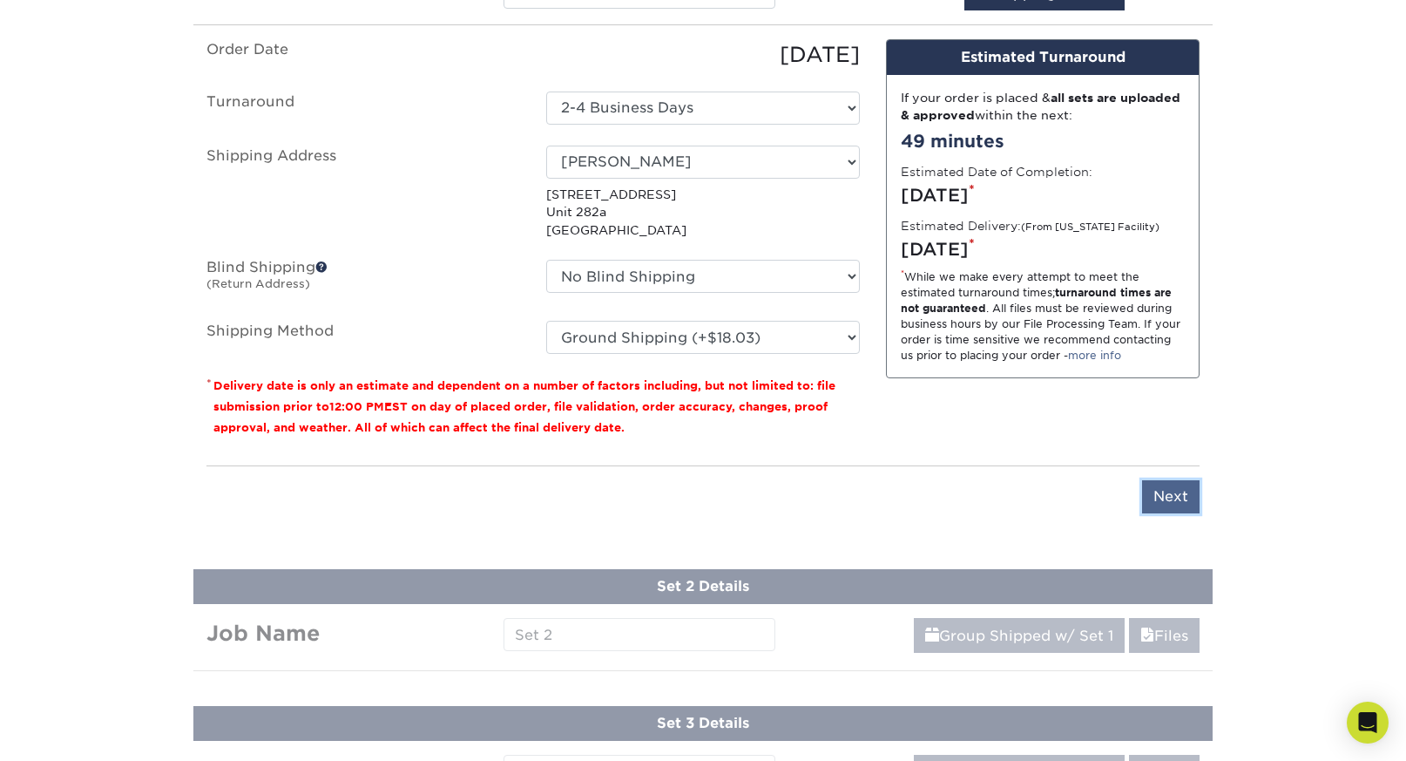
click at [1151, 501] on input "Next" at bounding box center [1171, 496] width 58 height 33
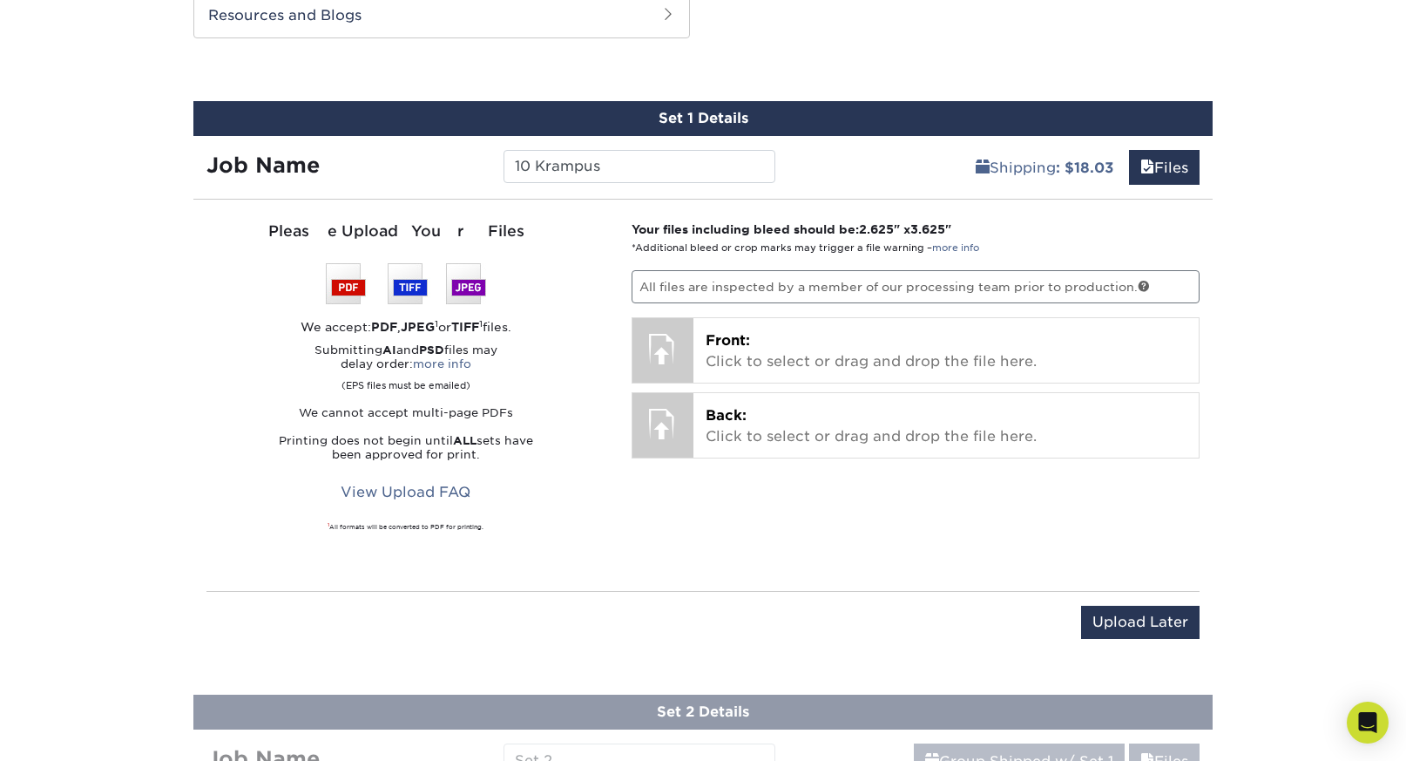
scroll to position [919, 0]
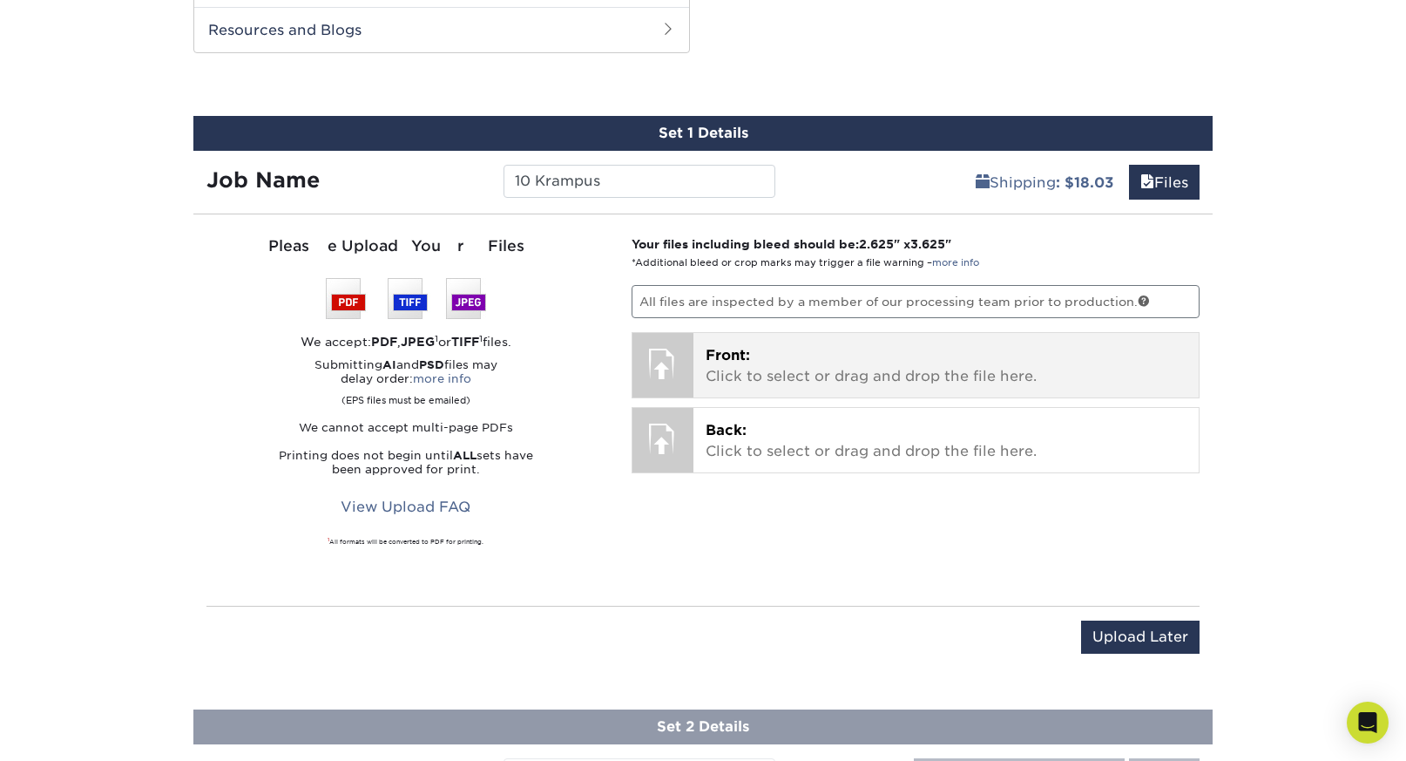
click at [862, 360] on p "Front: Click to select or drag and drop the file here." at bounding box center [947, 366] width 482 height 42
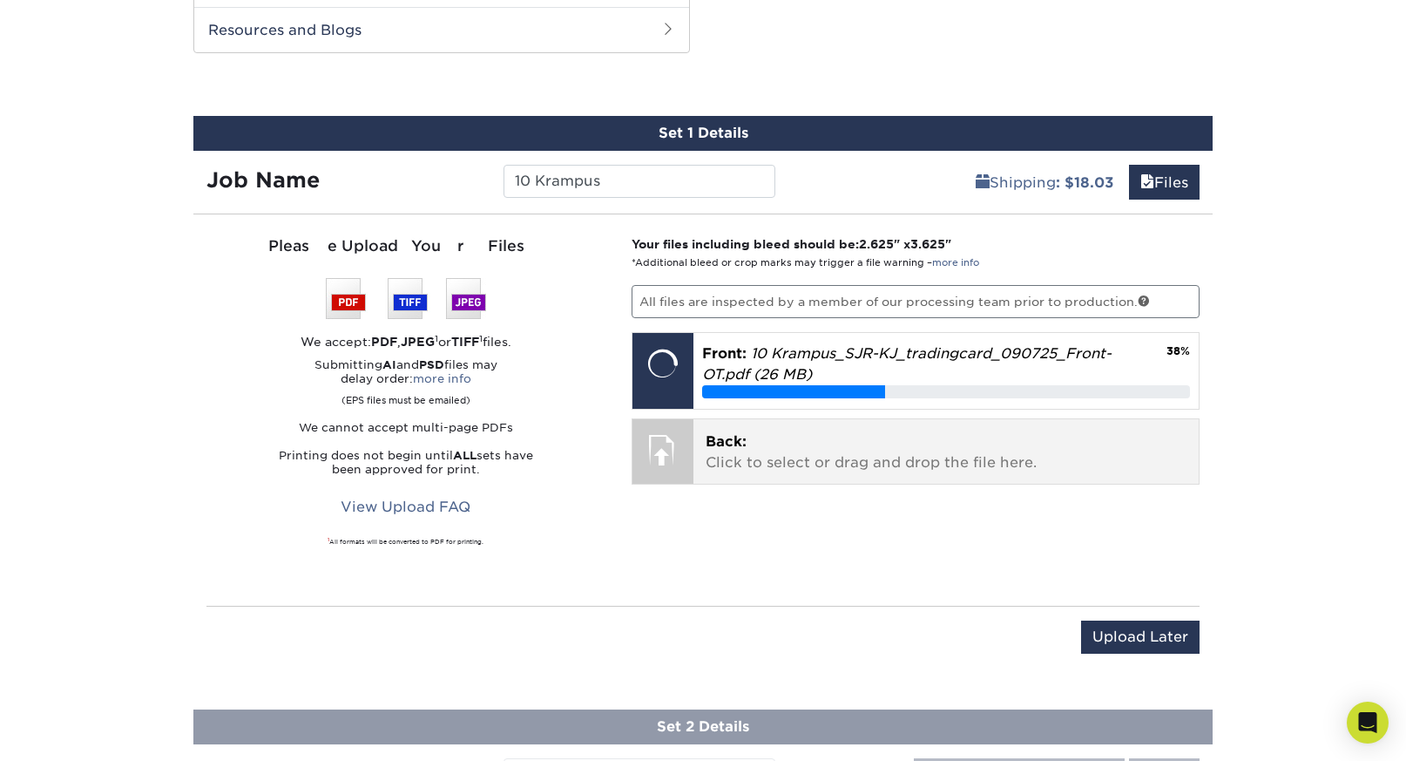
click at [890, 468] on p "Back: Click to select or drag and drop the file here." at bounding box center [947, 452] width 482 height 42
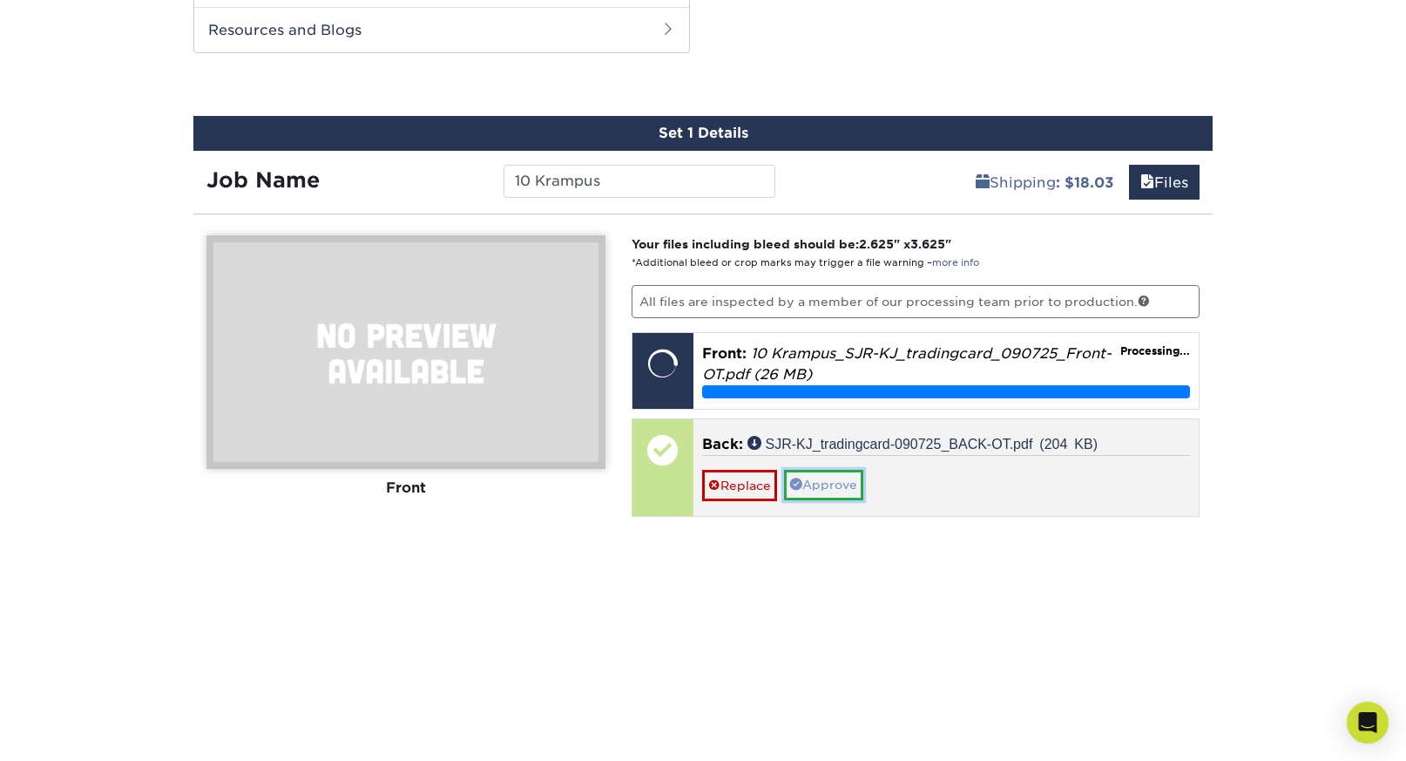
click at [840, 485] on link "Approve" at bounding box center [823, 485] width 79 height 30
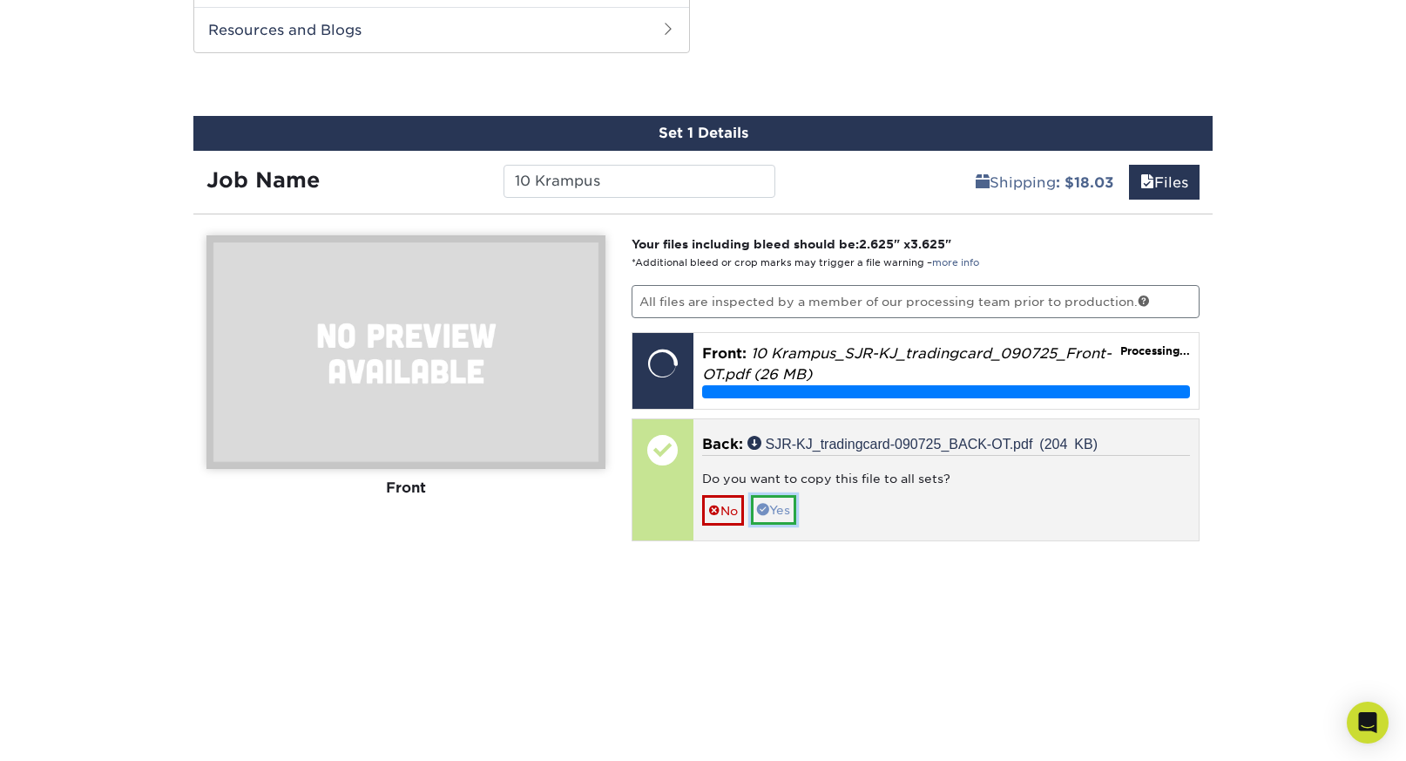
click at [796, 510] on link "Yes" at bounding box center [773, 510] width 45 height 30
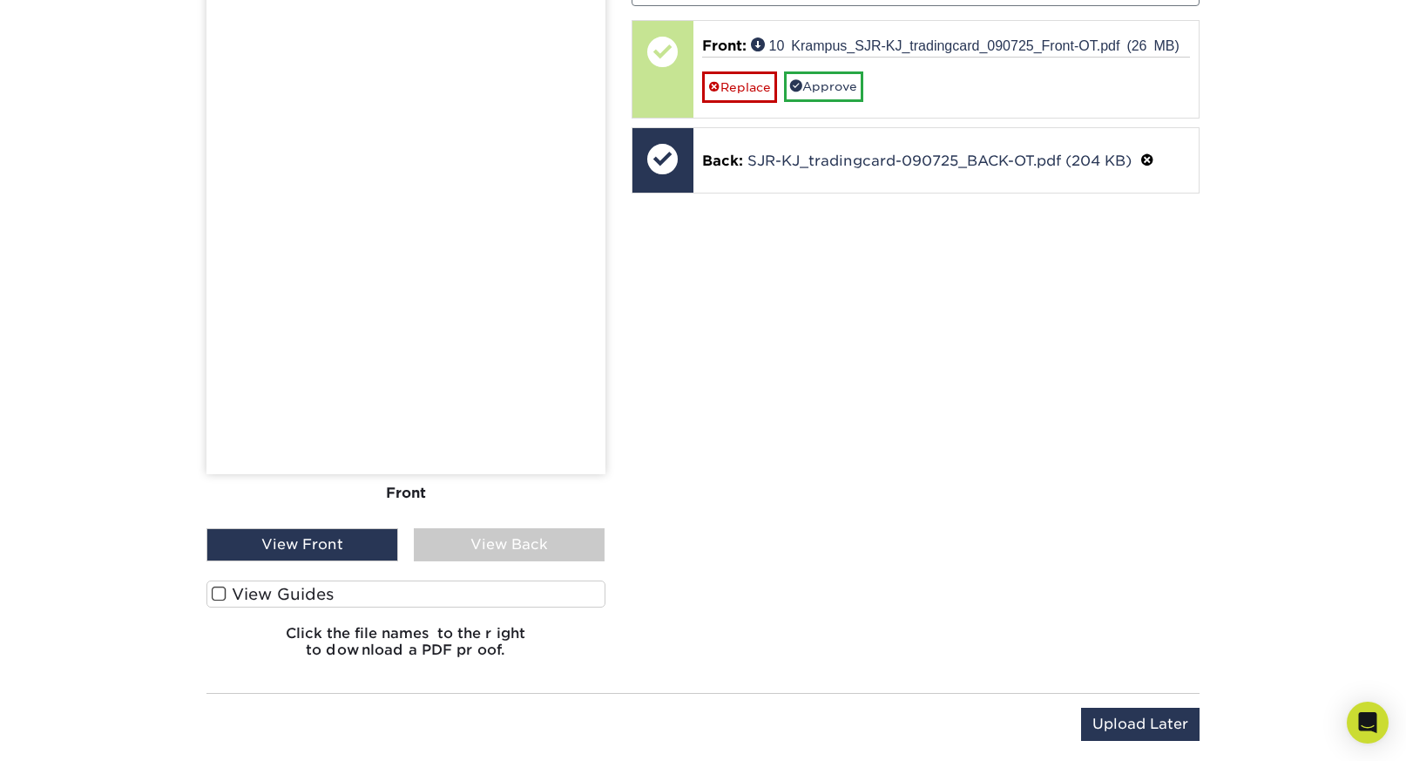
scroll to position [1234, 0]
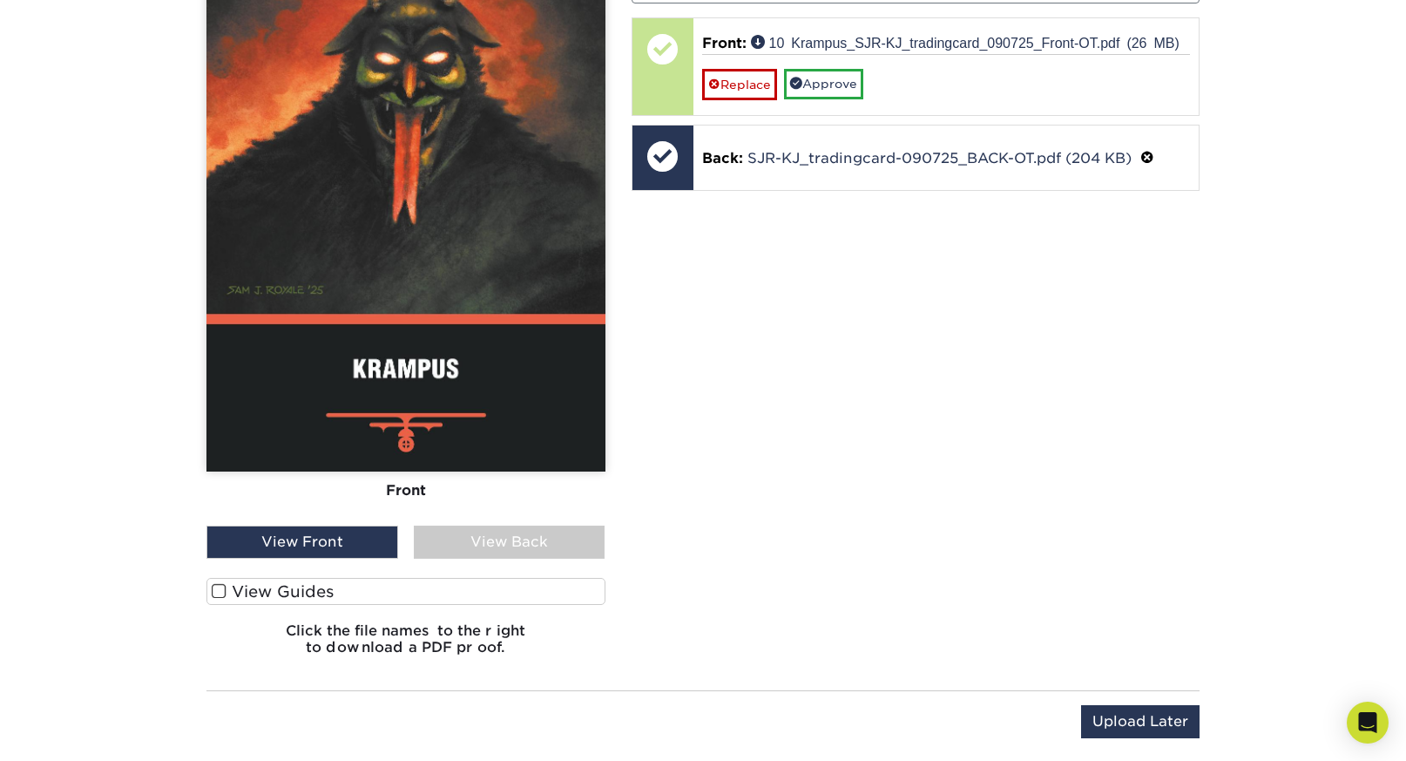
click at [222, 584] on span at bounding box center [219, 591] width 15 height 17
click at [0, 0] on input "View Guides" at bounding box center [0, 0] width 0 height 0
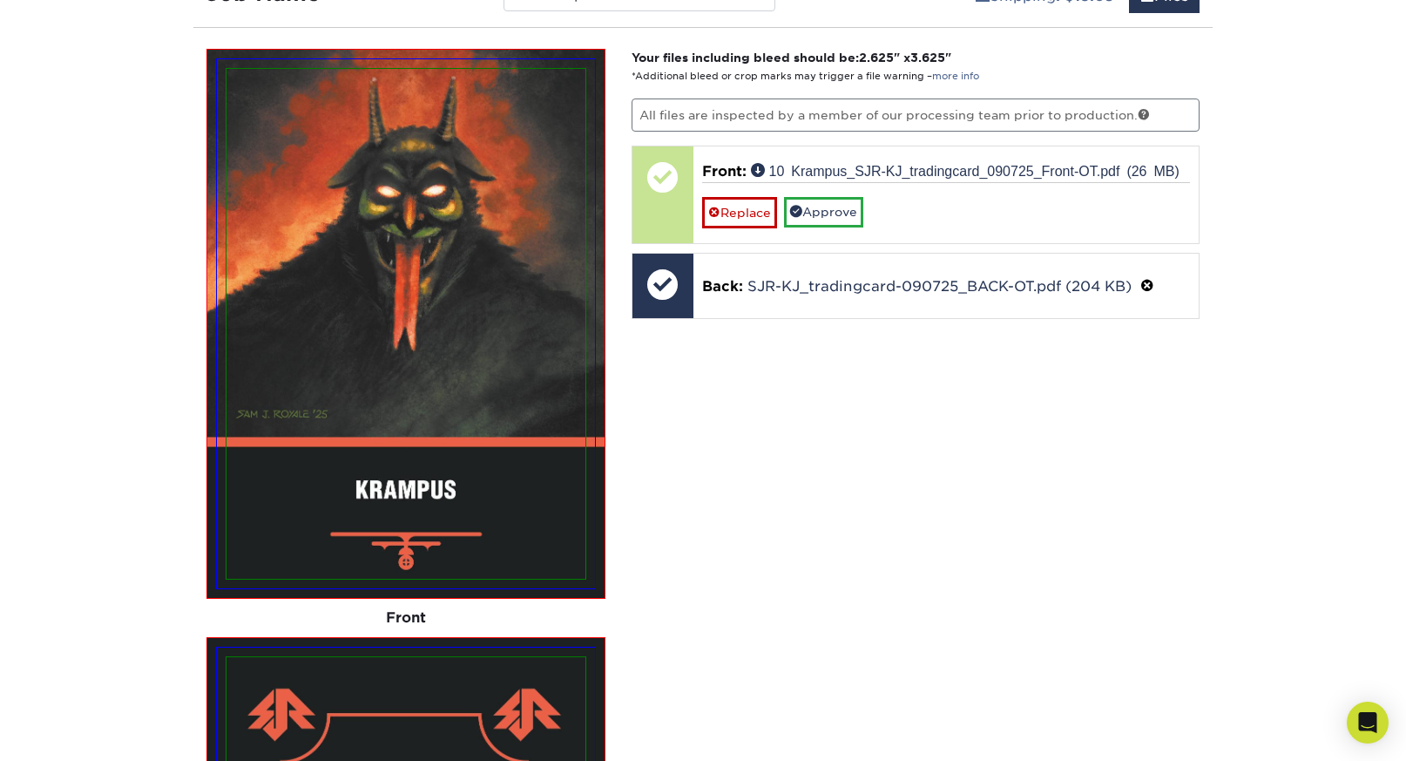
scroll to position [1120, 0]
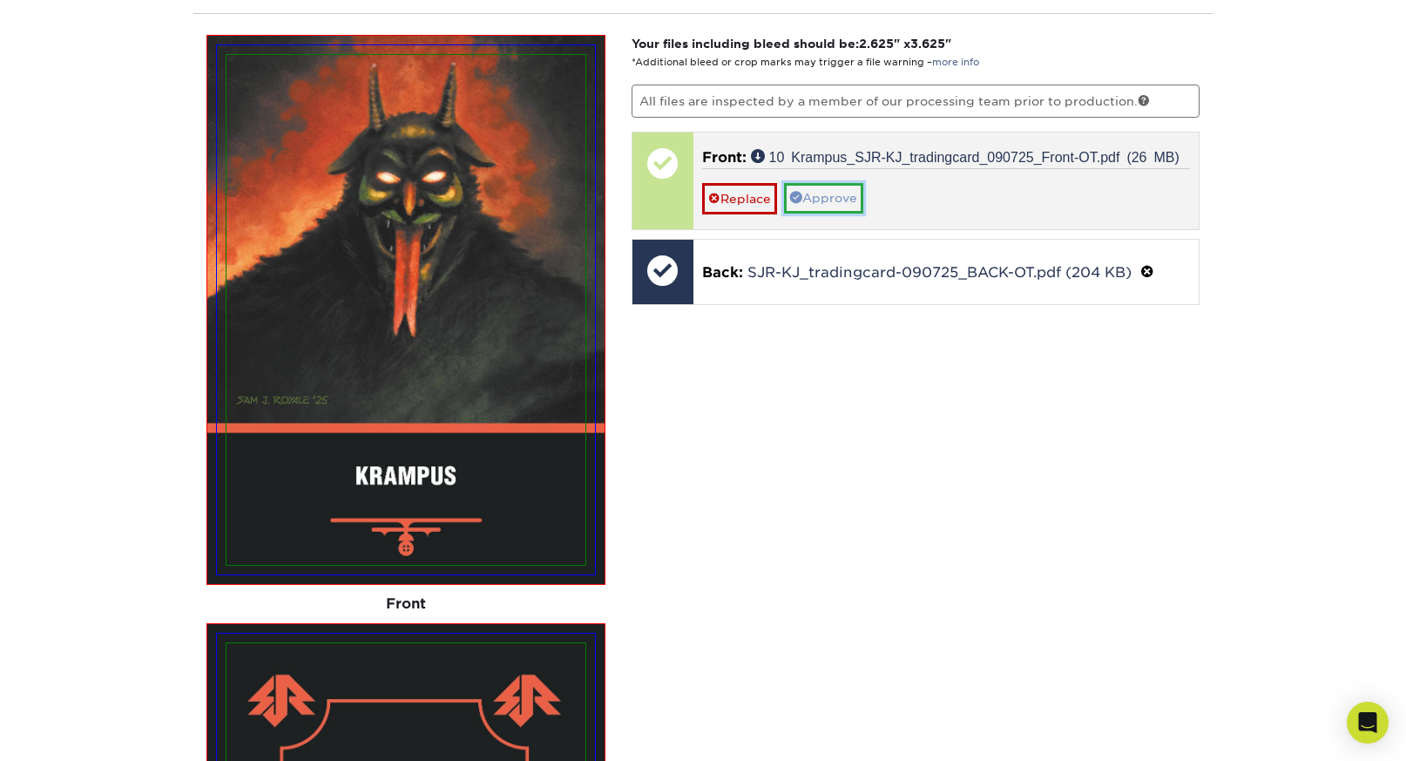
click at [843, 202] on link "Approve" at bounding box center [823, 198] width 79 height 30
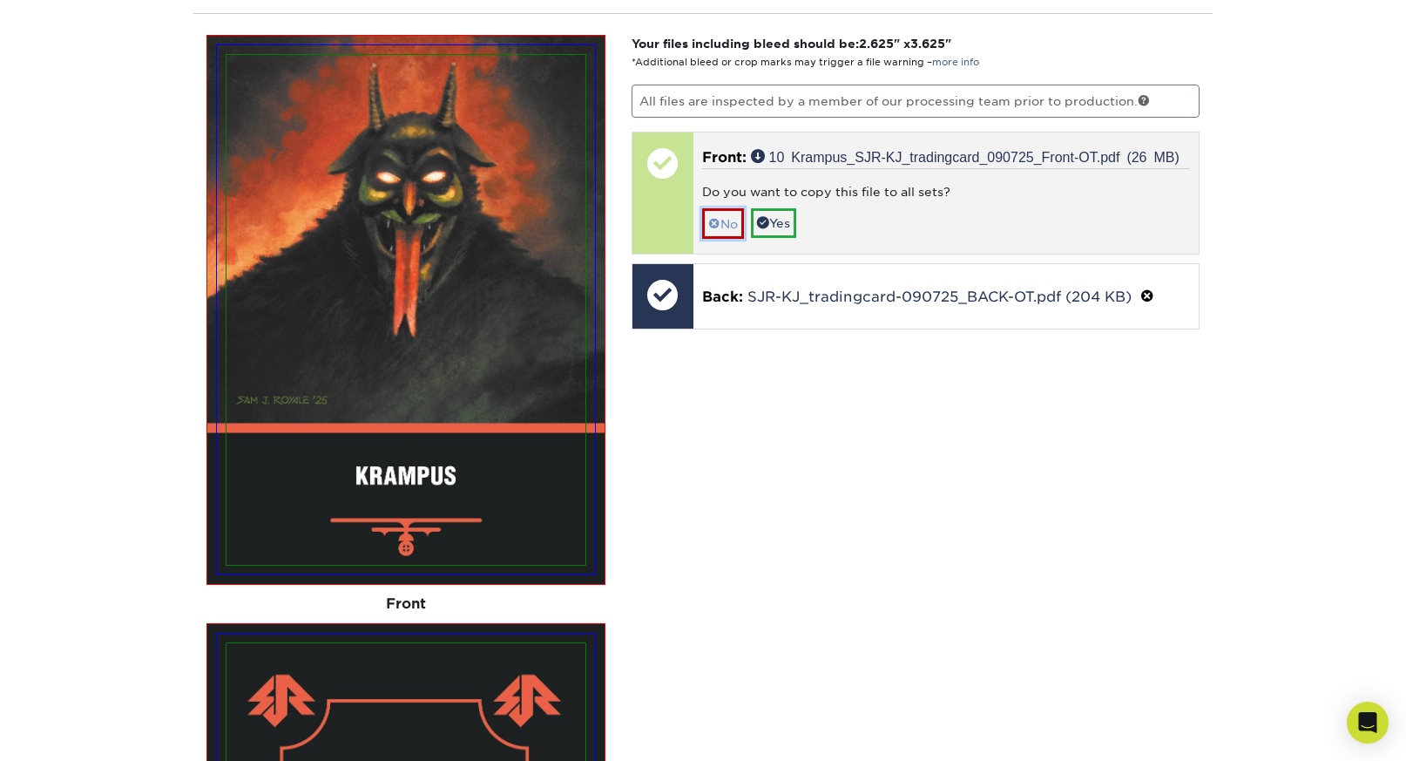
click at [731, 226] on link "No" at bounding box center [723, 223] width 42 height 30
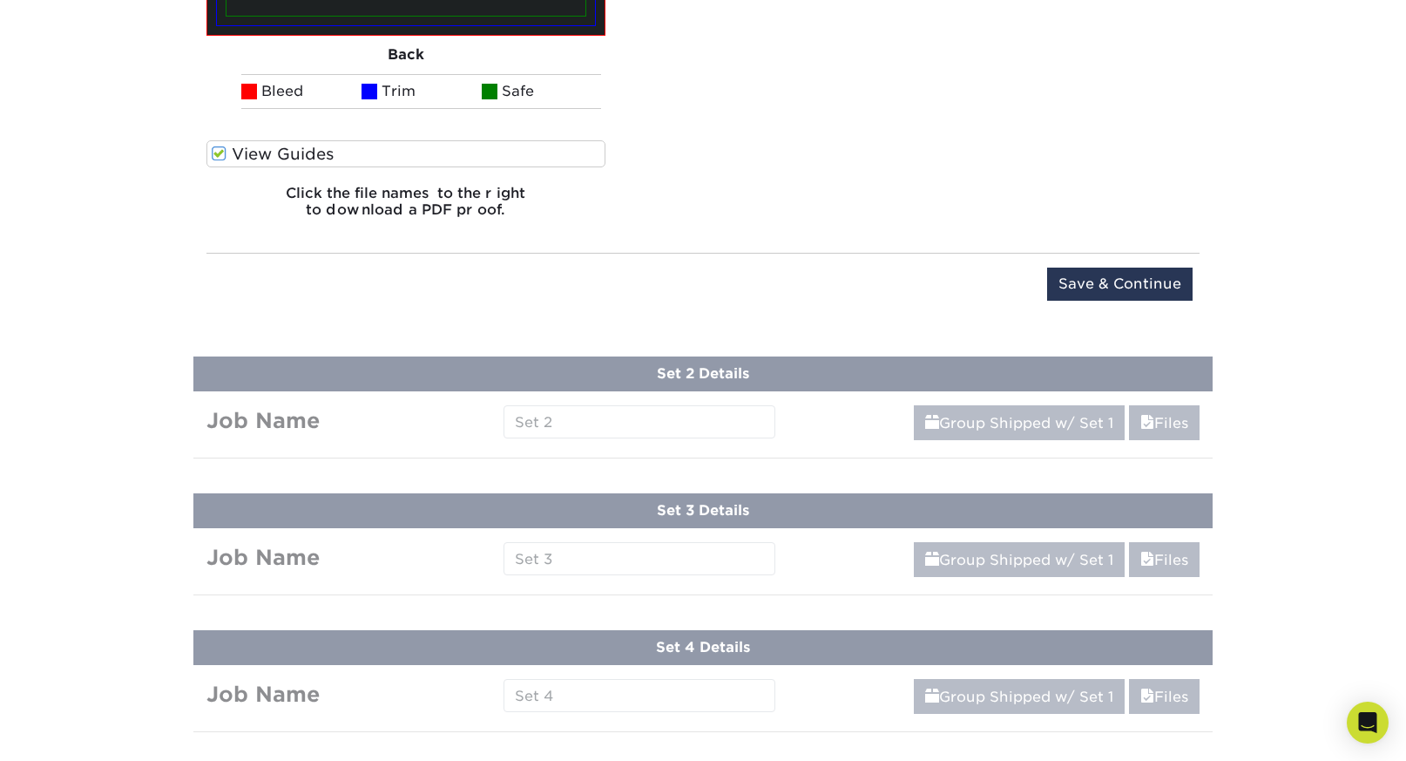
scroll to position [2260, 0]
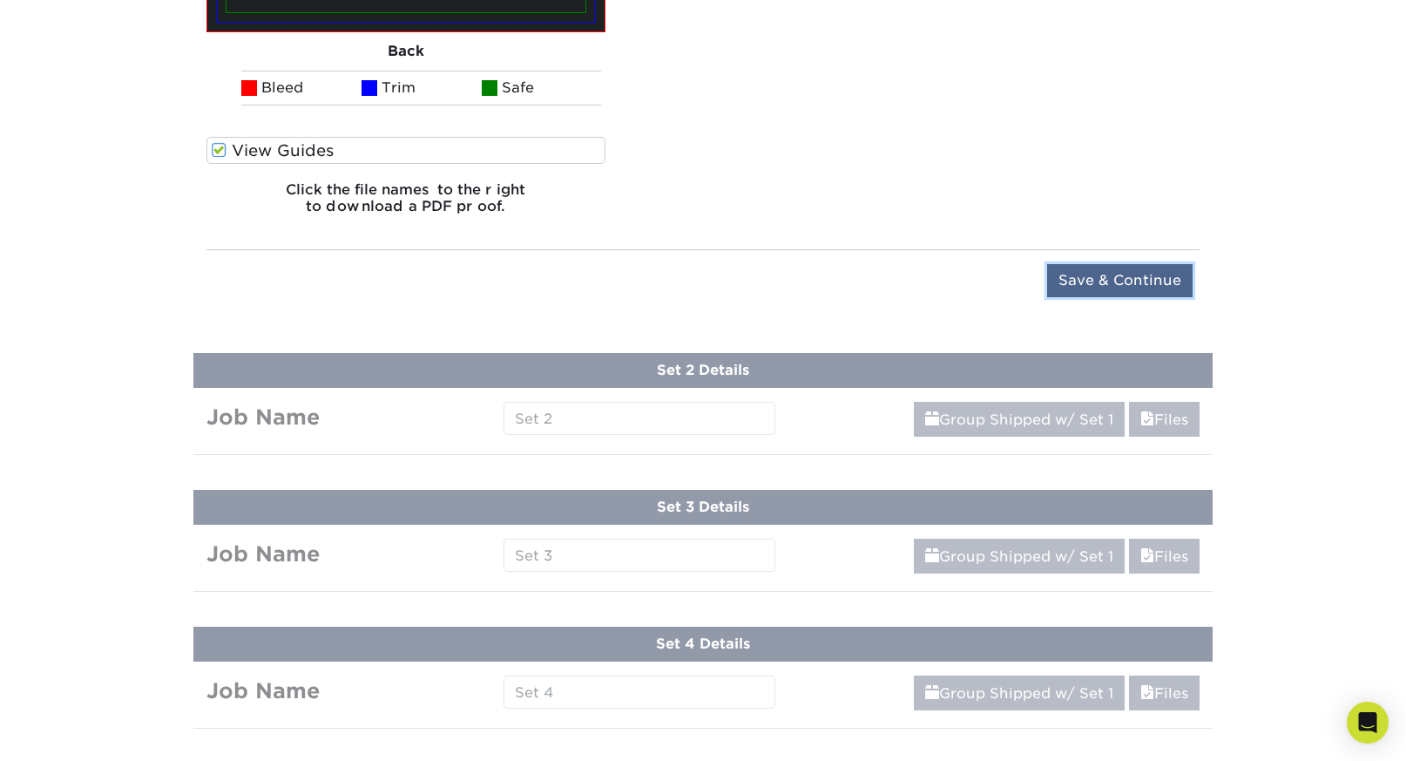
click at [1100, 274] on input "Save & Continue" at bounding box center [1120, 280] width 146 height 33
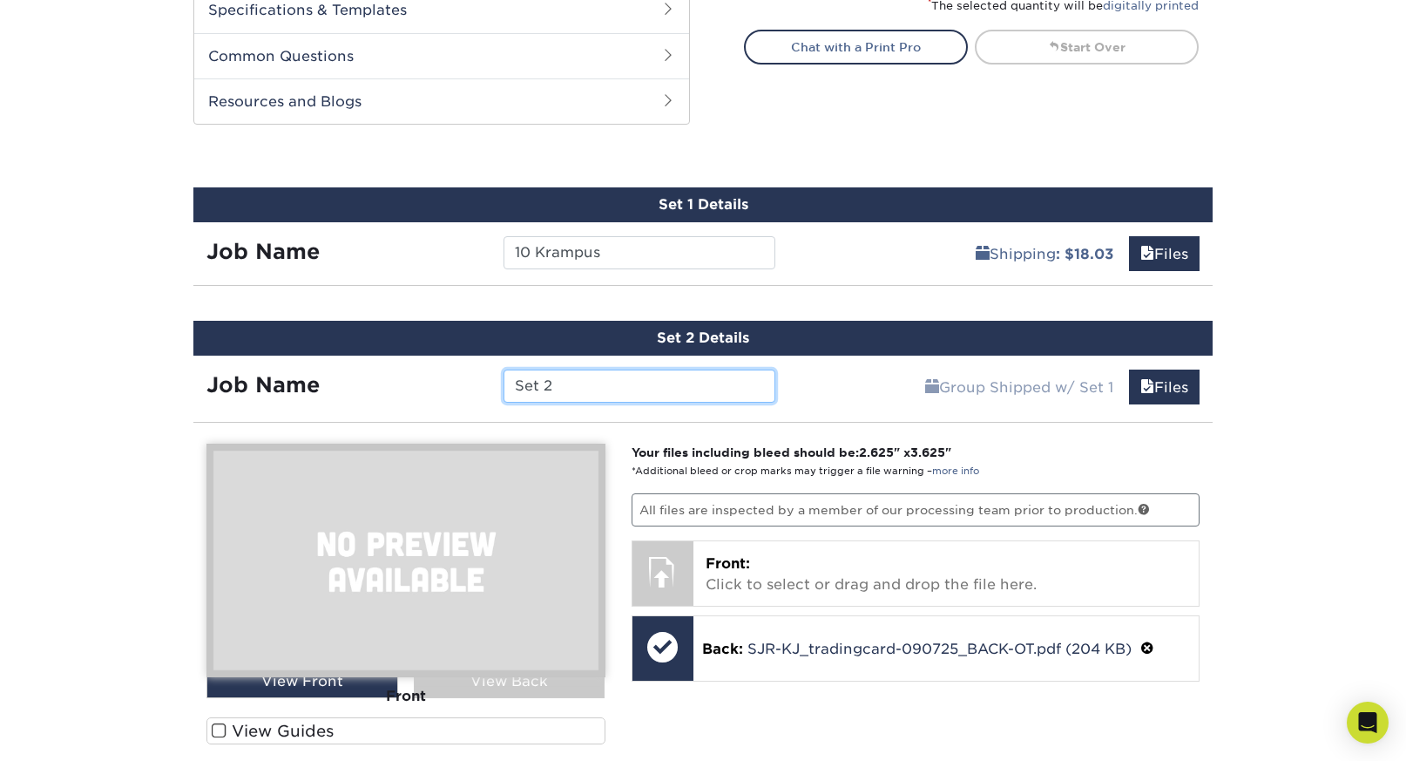
scroll to position [847, 0]
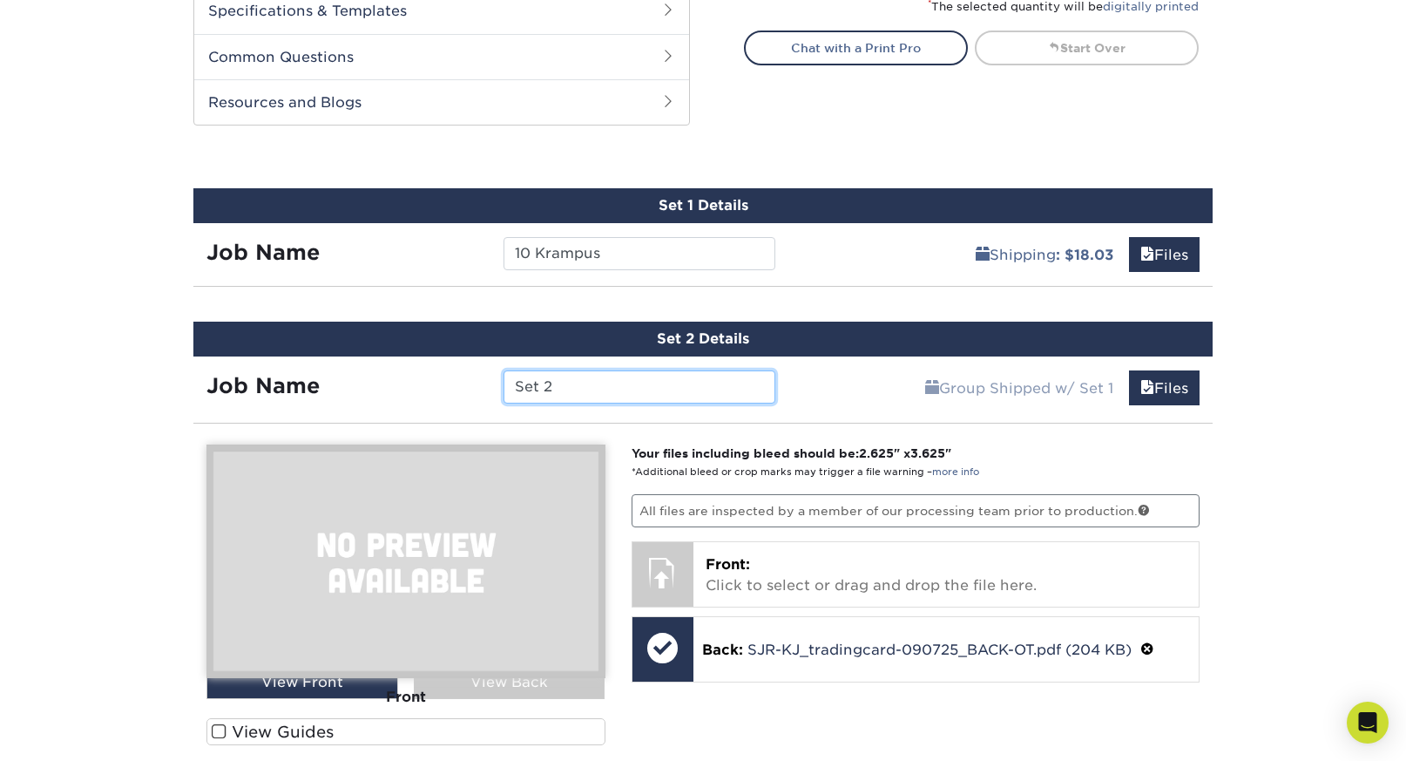
paste input "11 The Oak King vs The Holly King"
type input "11 The Oak King vs The Holly King"
click at [874, 504] on p "All files are inspected by a member of our processing team prior to production." at bounding box center [916, 510] width 569 height 33
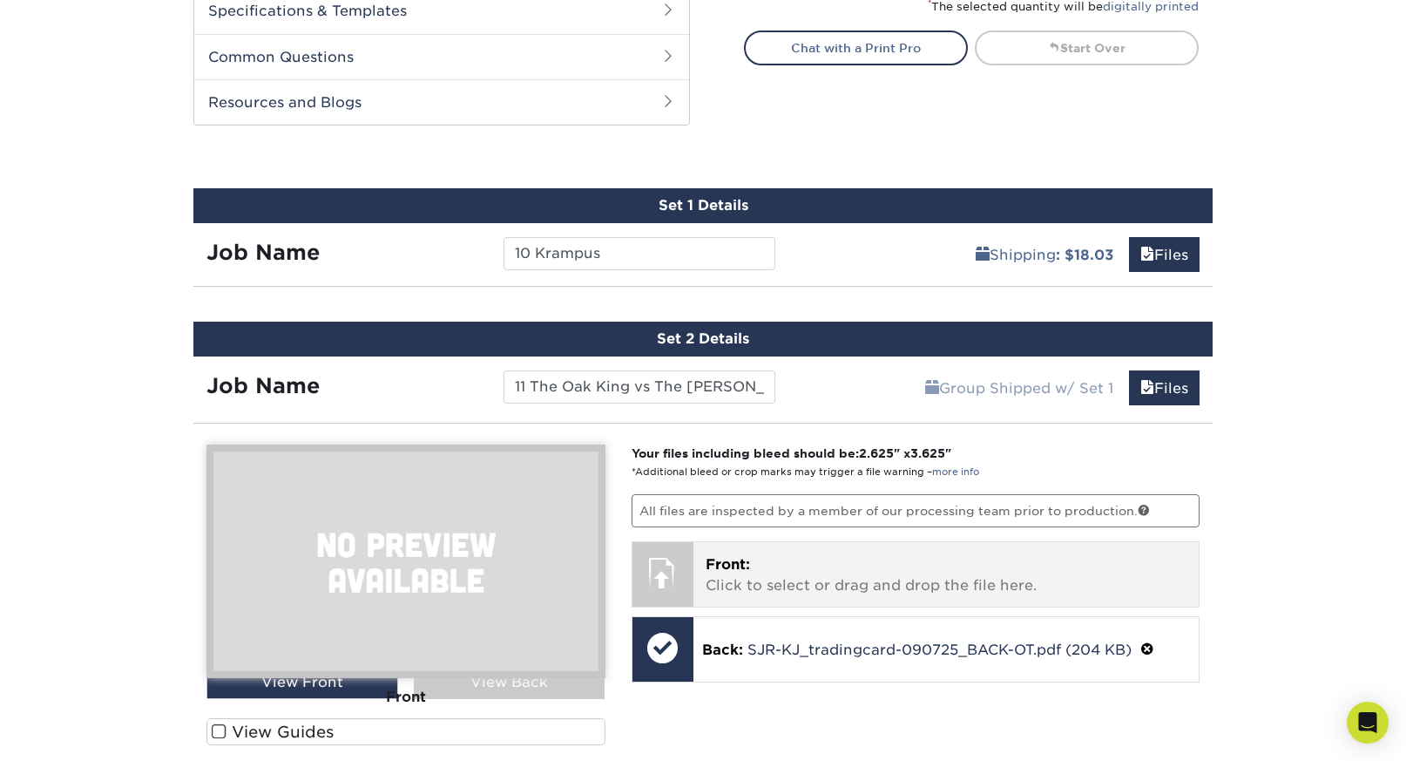
click at [866, 571] on p "Front: Click to select or drag and drop the file here." at bounding box center [947, 575] width 482 height 42
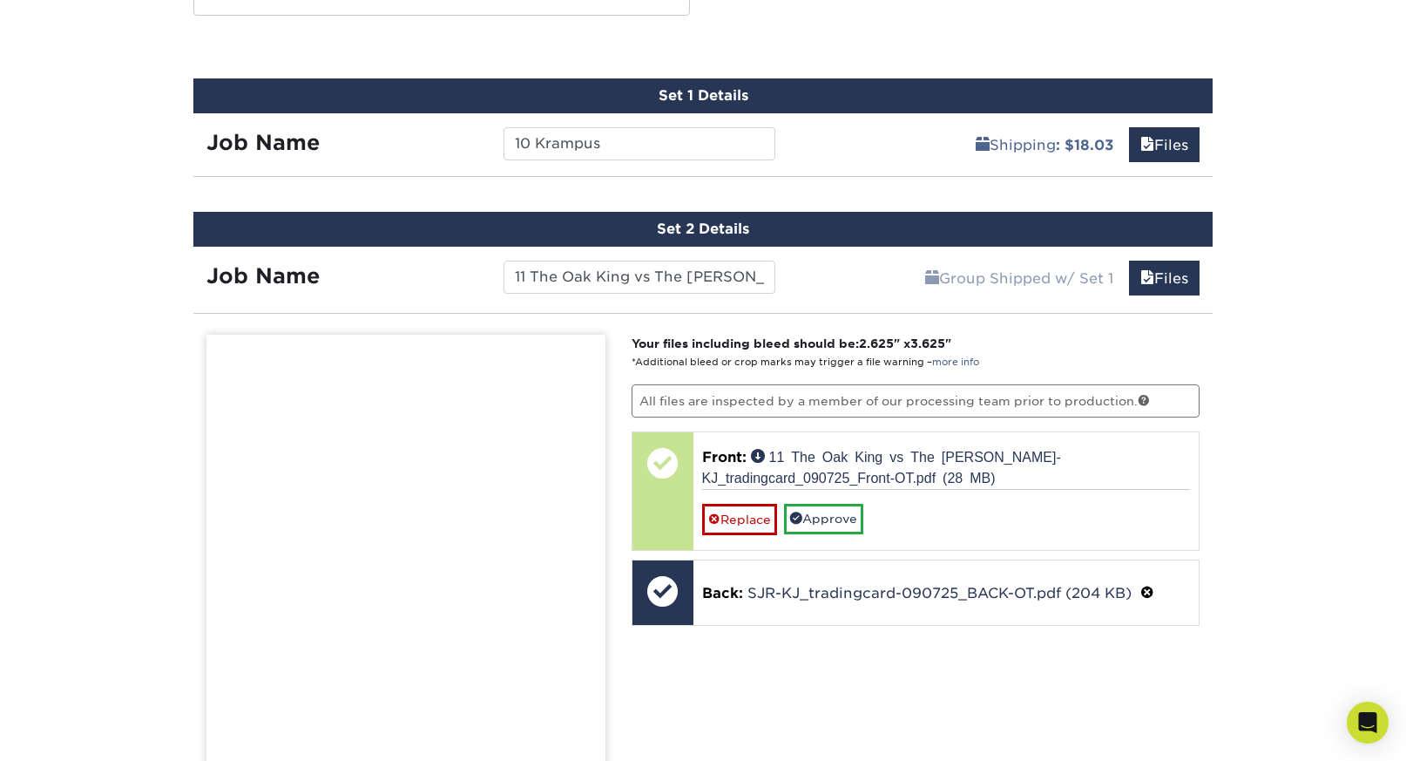
scroll to position [972, 0]
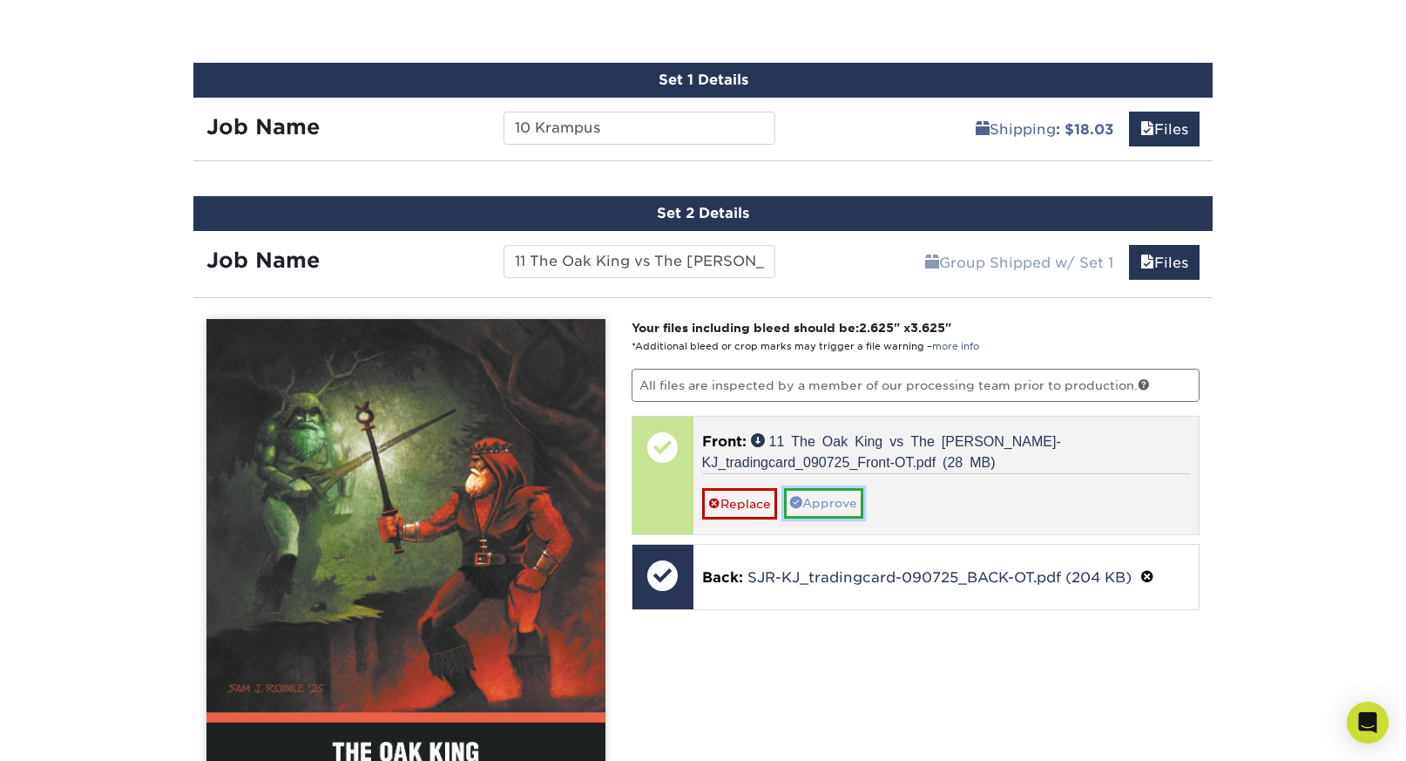
click at [833, 512] on link "Approve" at bounding box center [823, 503] width 79 height 30
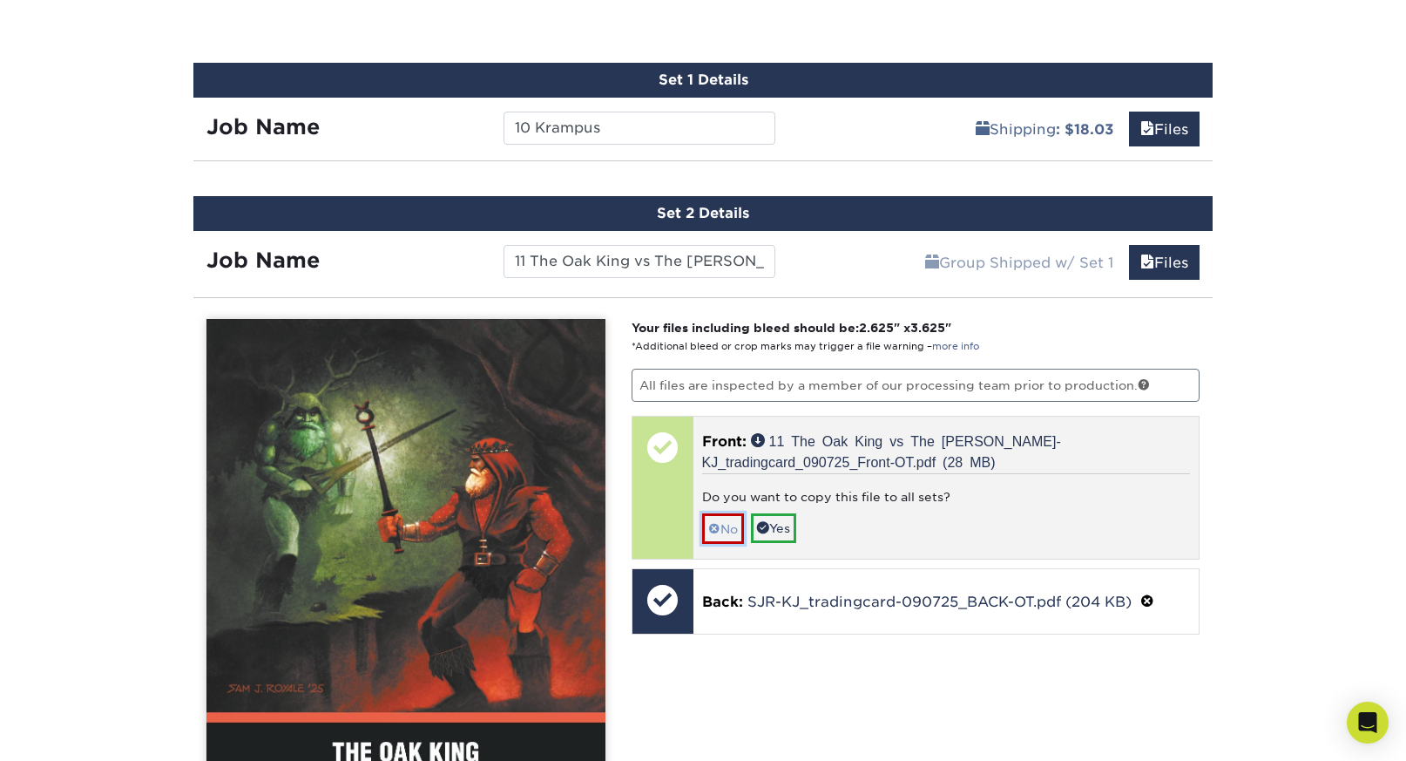
click at [729, 525] on link "No" at bounding box center [723, 528] width 42 height 30
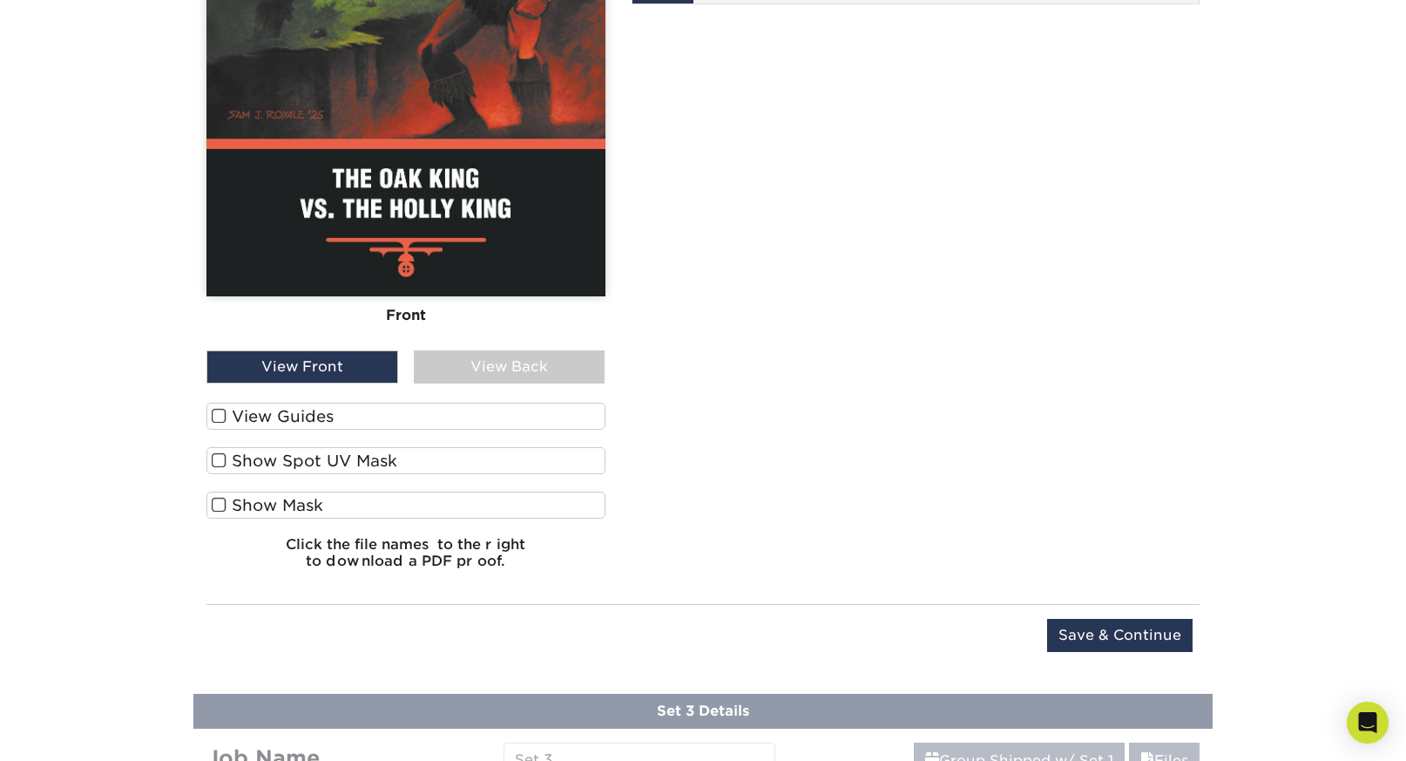
scroll to position [1551, 0]
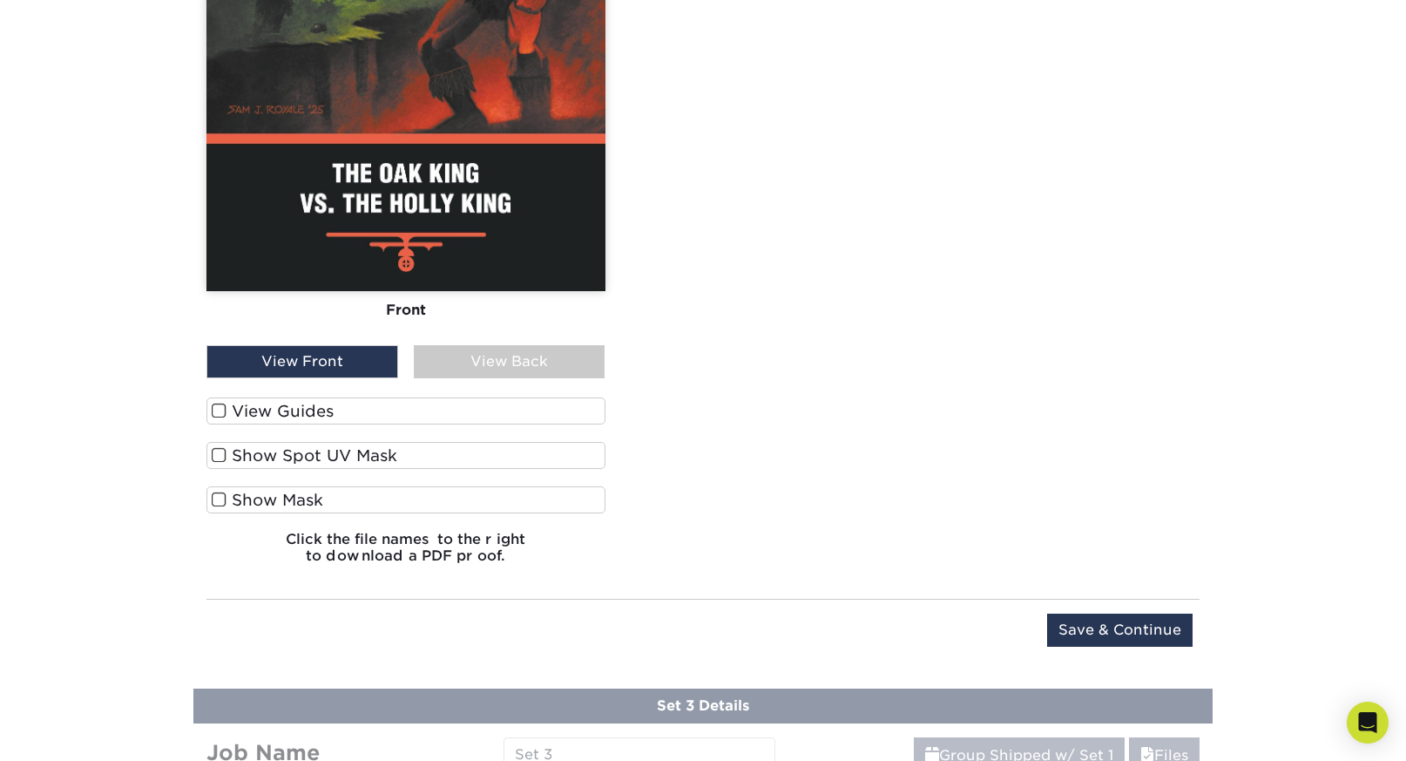
click at [274, 413] on label "View Guides" at bounding box center [405, 410] width 399 height 27
click at [0, 0] on input "View Guides" at bounding box center [0, 0] width 0 height 0
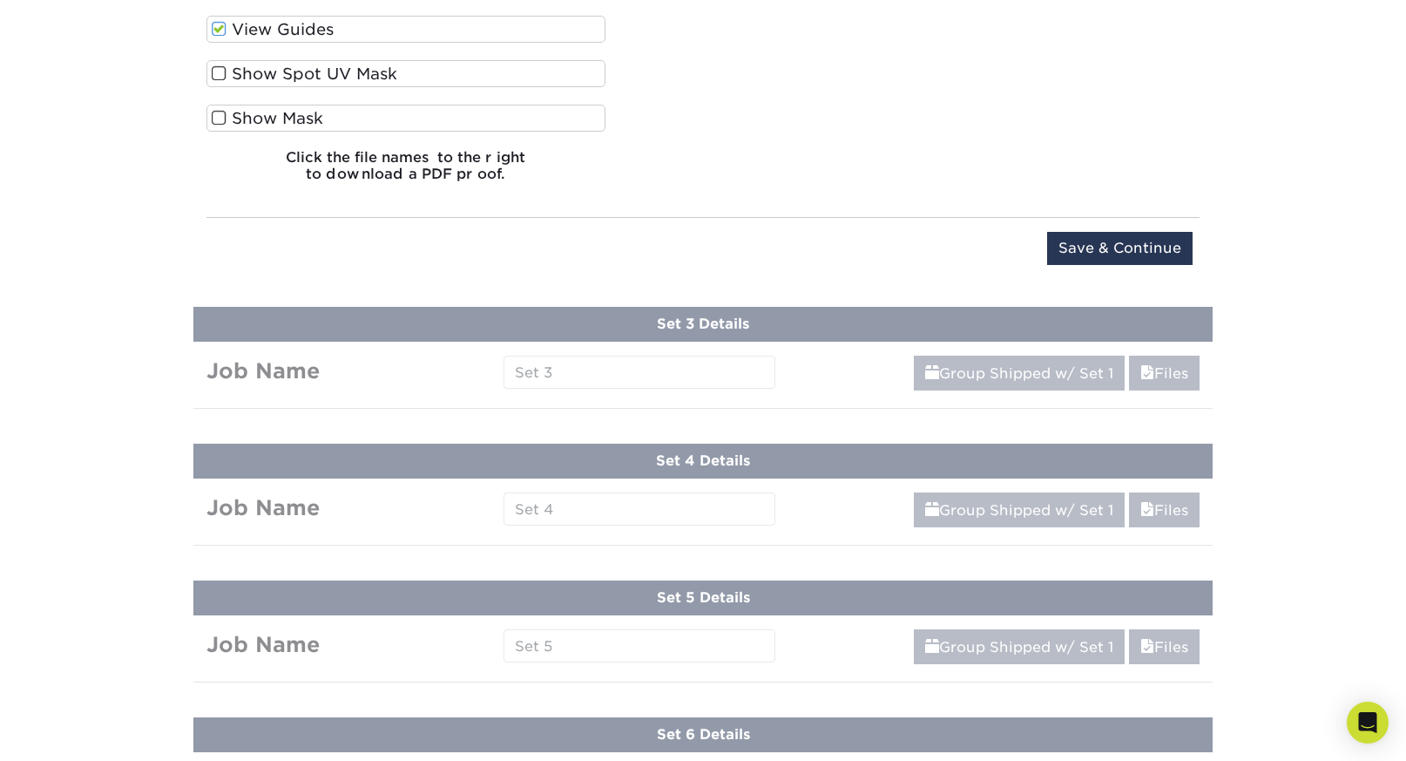
scroll to position [2530, 0]
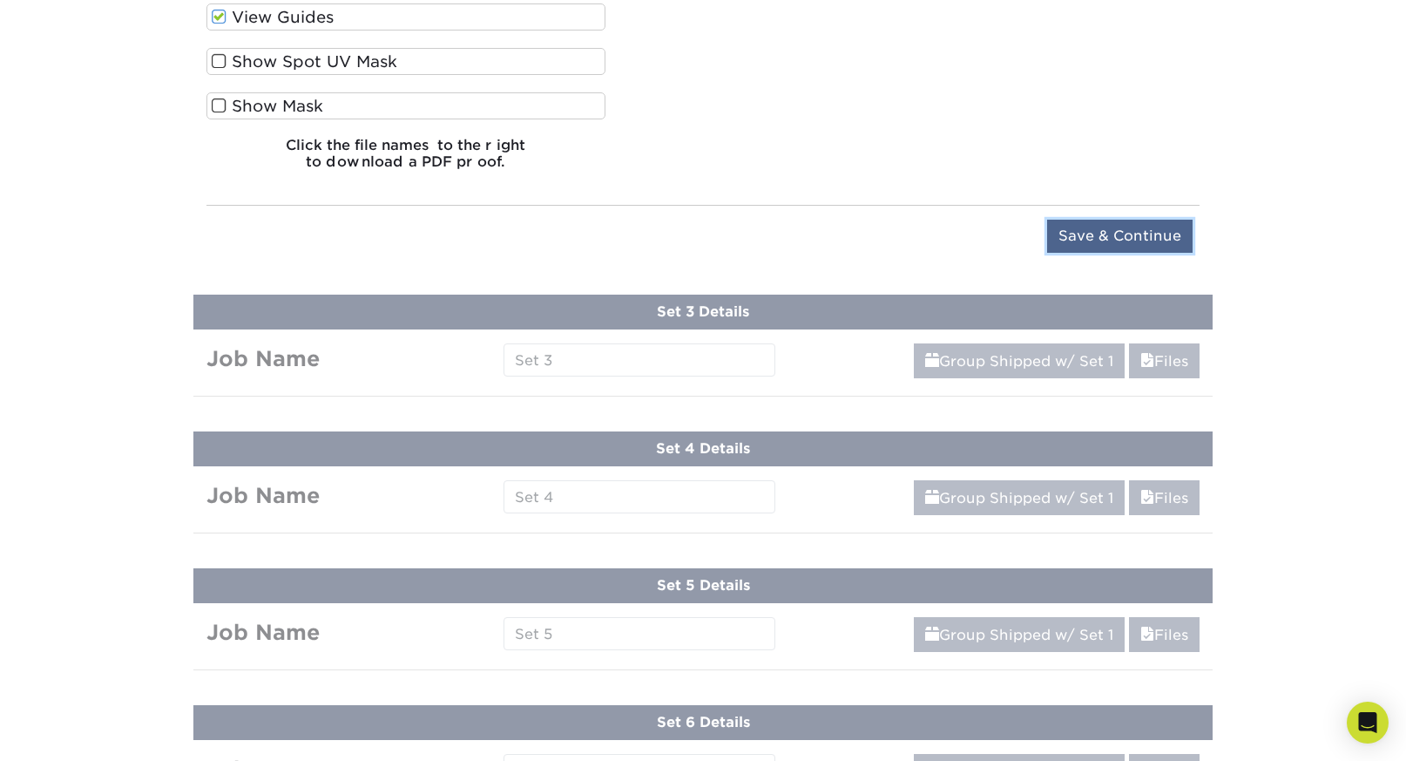
click at [1078, 244] on input "Save & Continue" at bounding box center [1120, 236] width 146 height 33
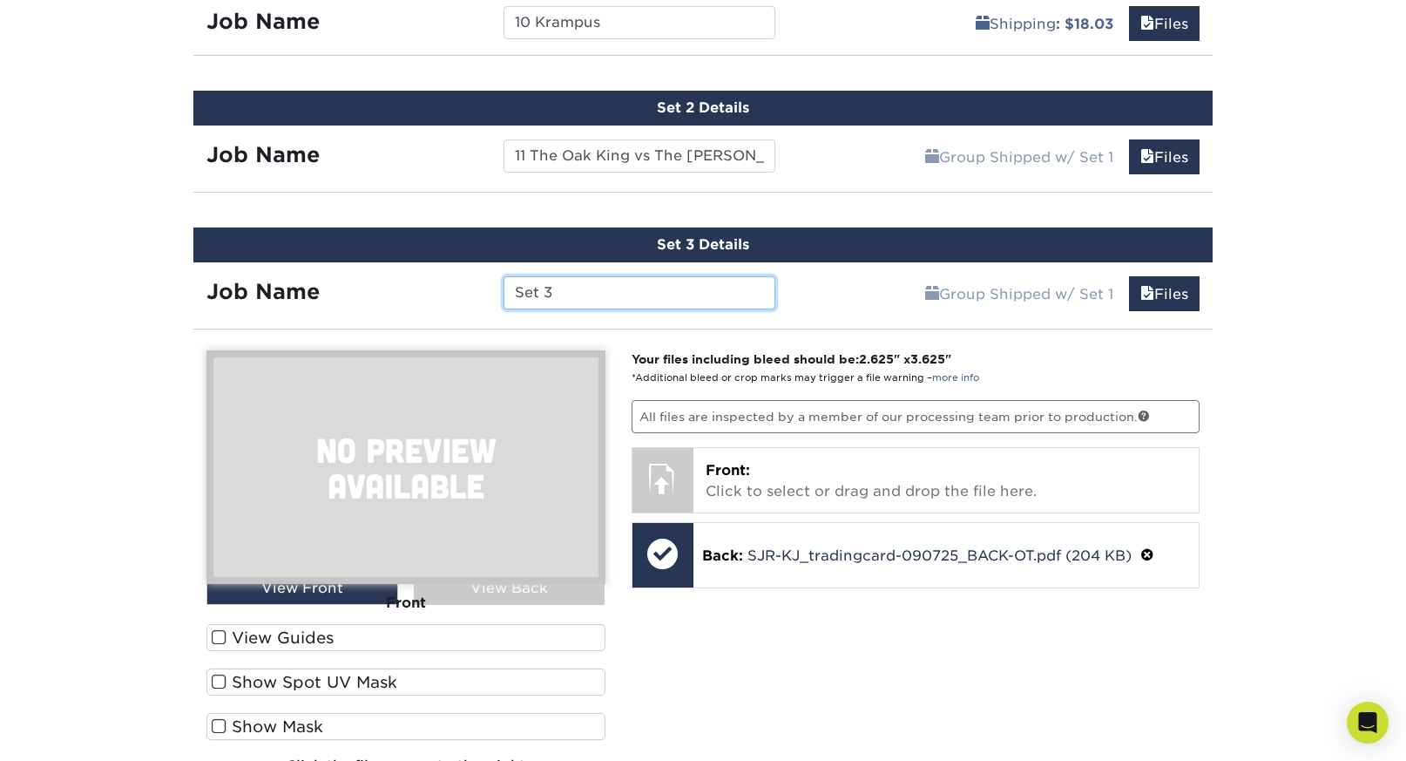
scroll to position [1116, 0]
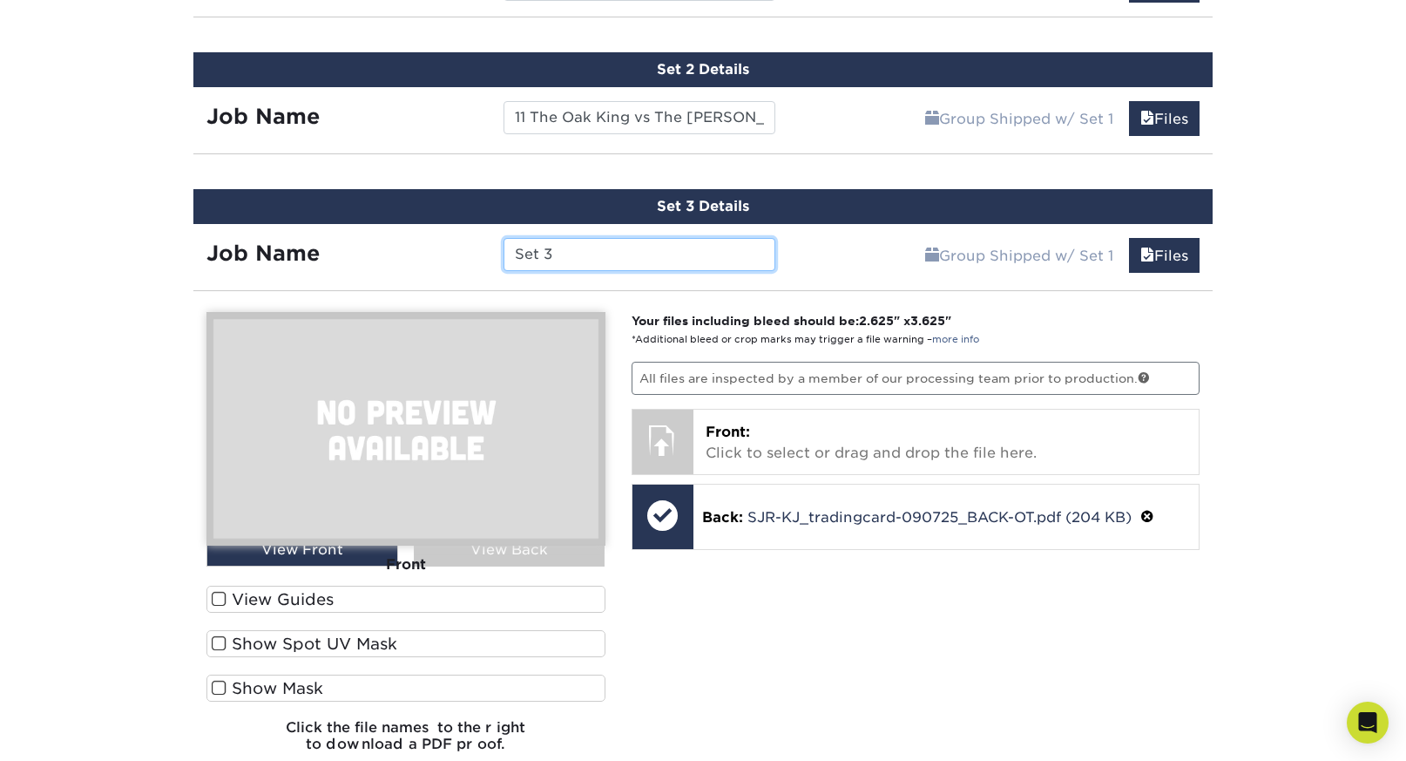
paste input "12 Santa Claus"
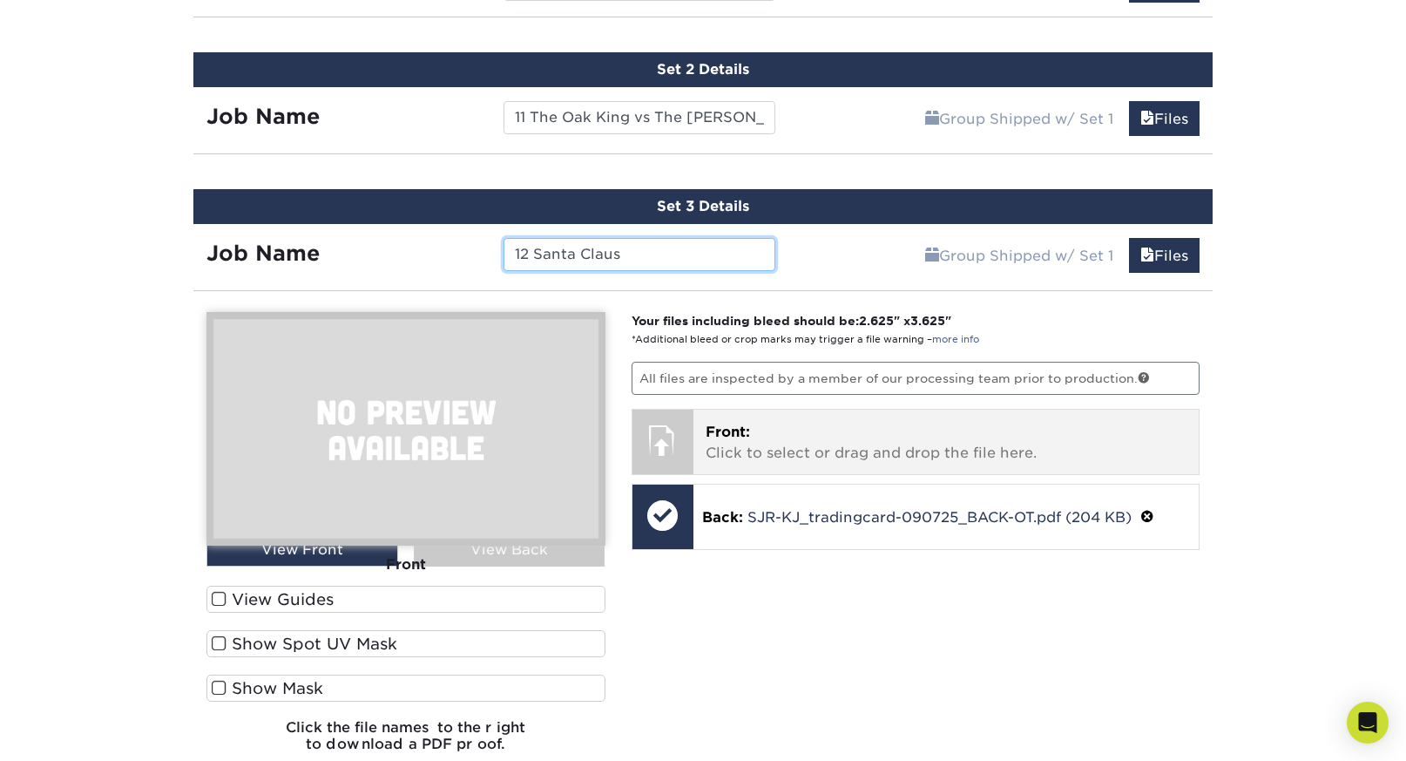
type input "12 Santa Claus"
click at [1032, 430] on p "Front: Click to select or drag and drop the file here." at bounding box center [947, 443] width 482 height 42
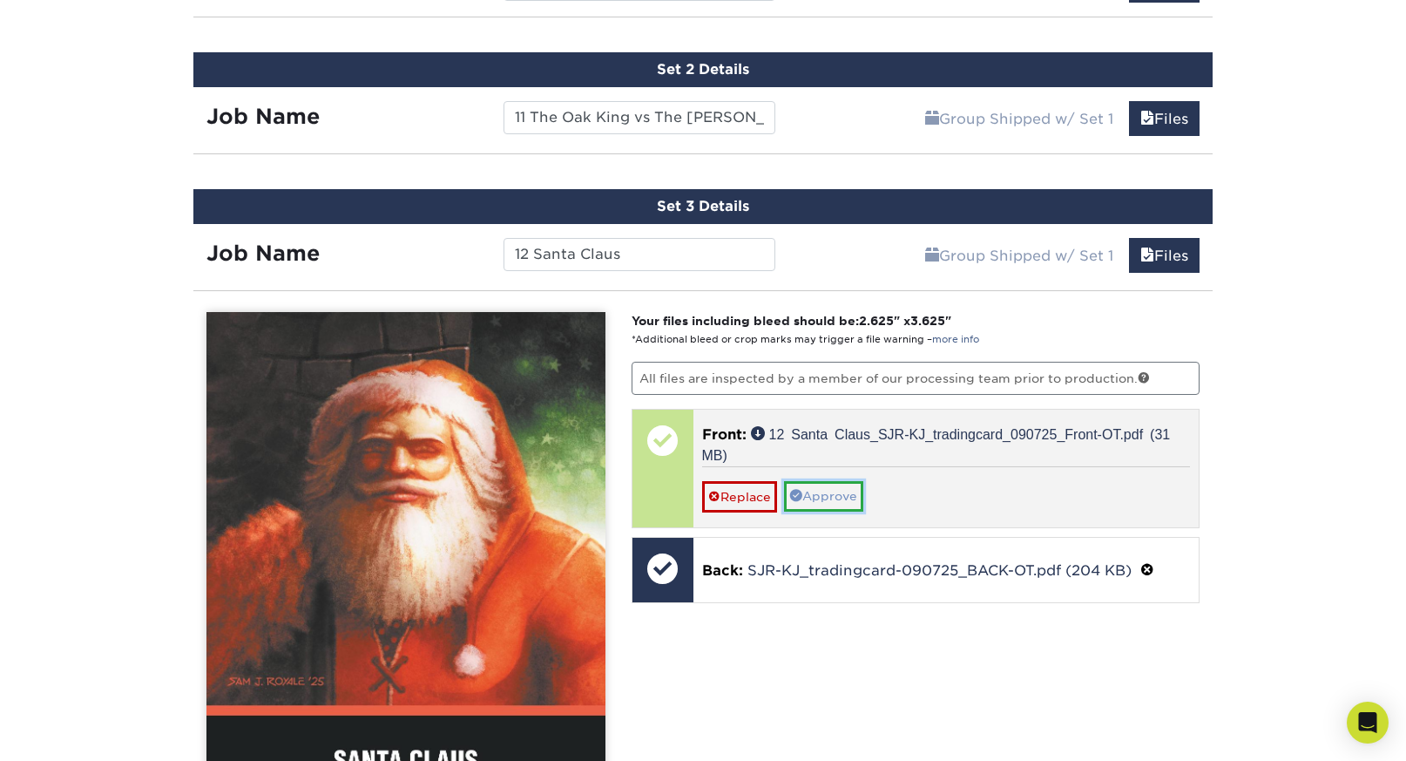
click at [837, 496] on link "Approve" at bounding box center [823, 496] width 79 height 30
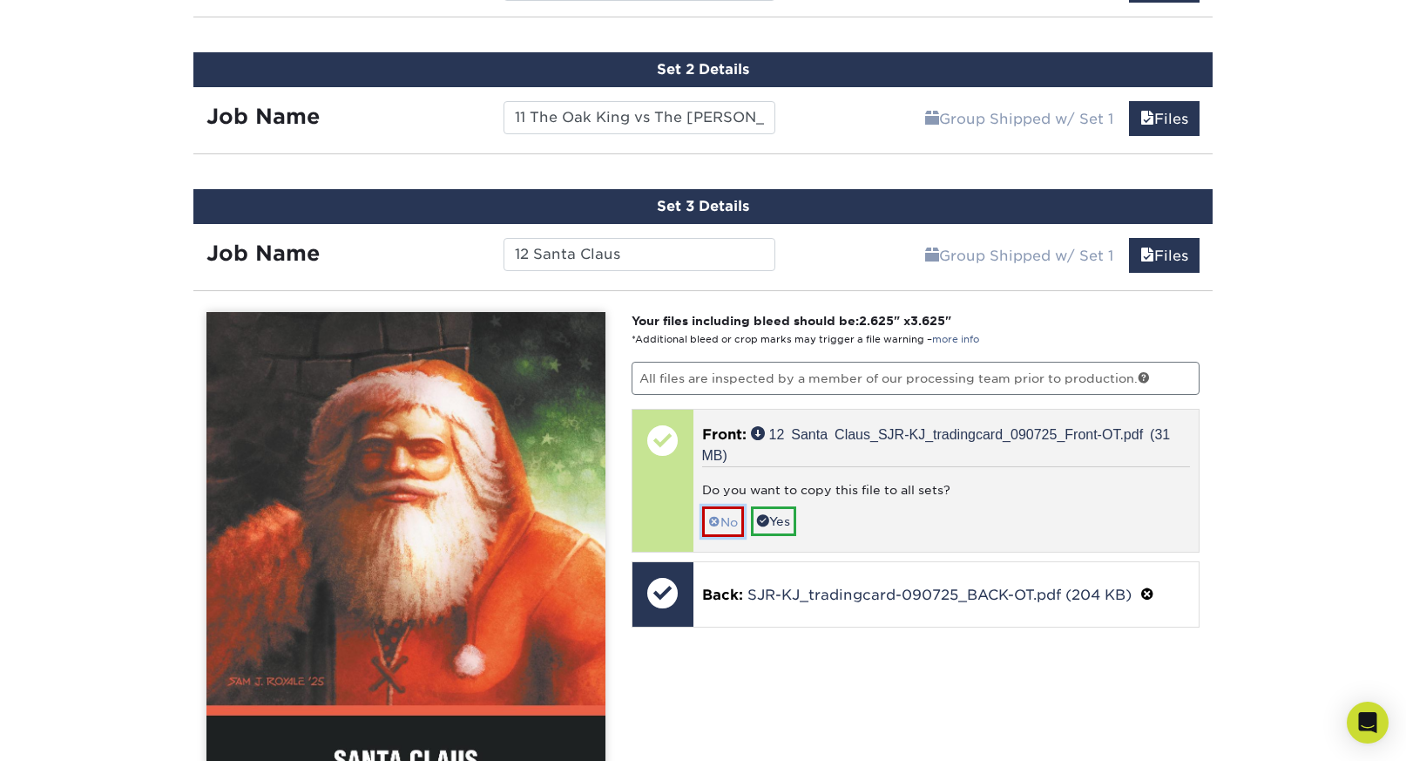
click at [736, 519] on link "No" at bounding box center [723, 521] width 42 height 30
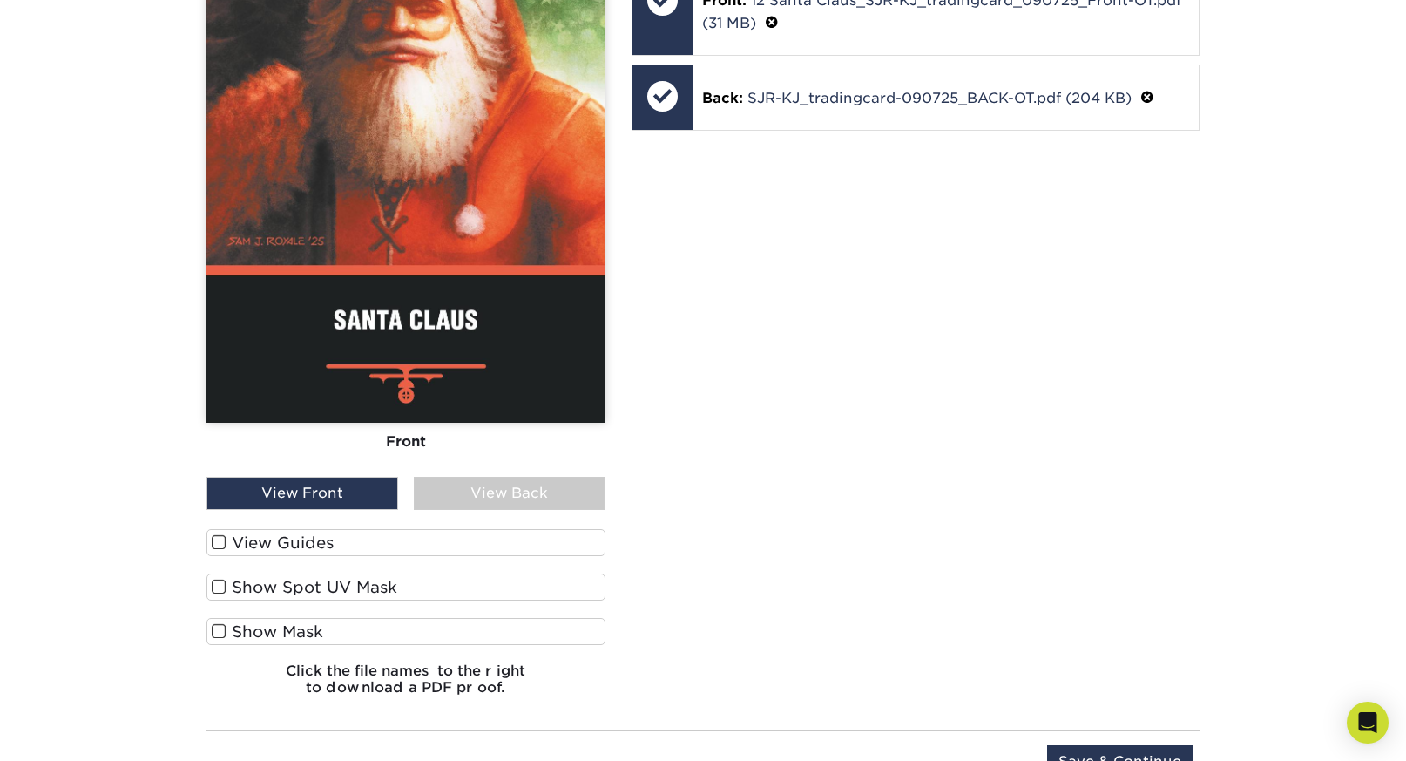
scroll to position [1574, 0]
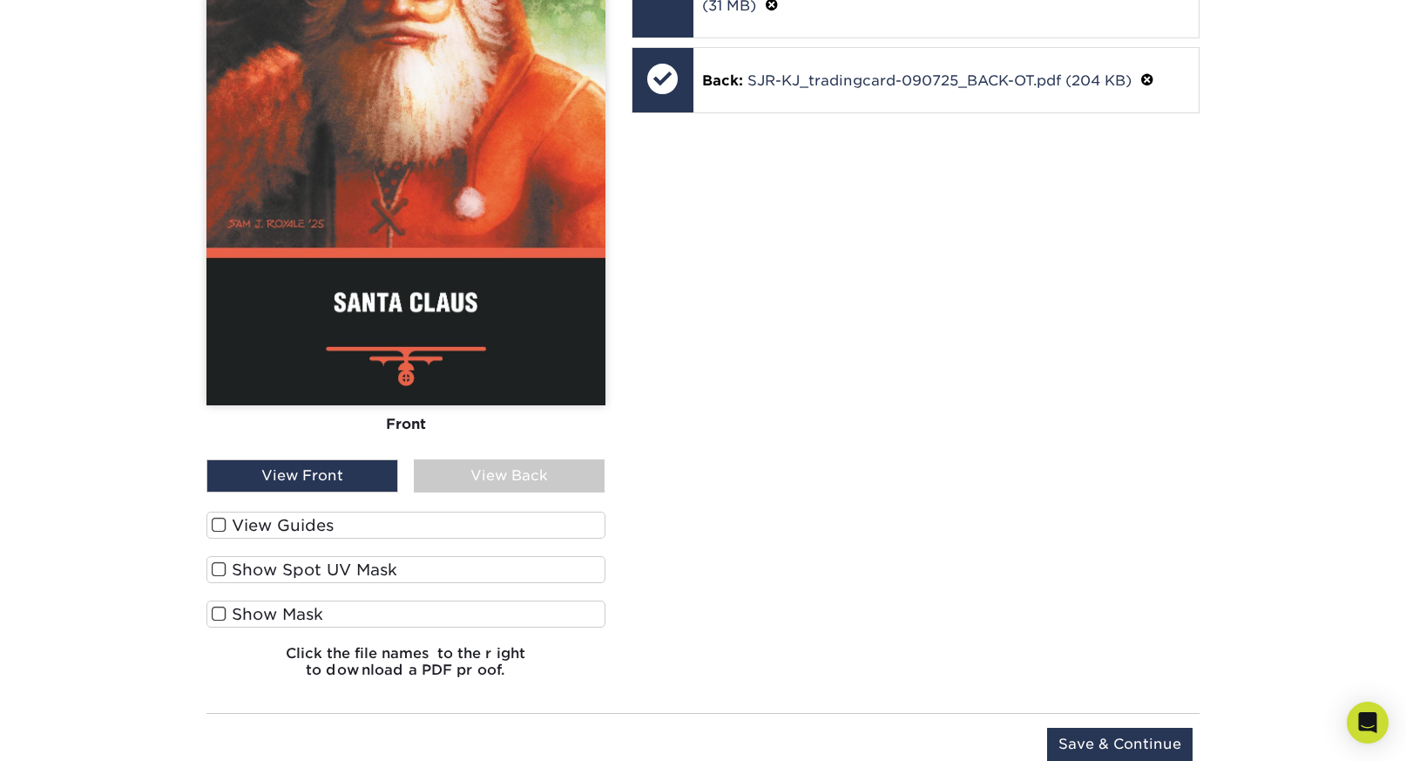
click at [313, 522] on label "View Guides" at bounding box center [405, 524] width 399 height 27
click at [0, 0] on input "View Guides" at bounding box center [0, 0] width 0 height 0
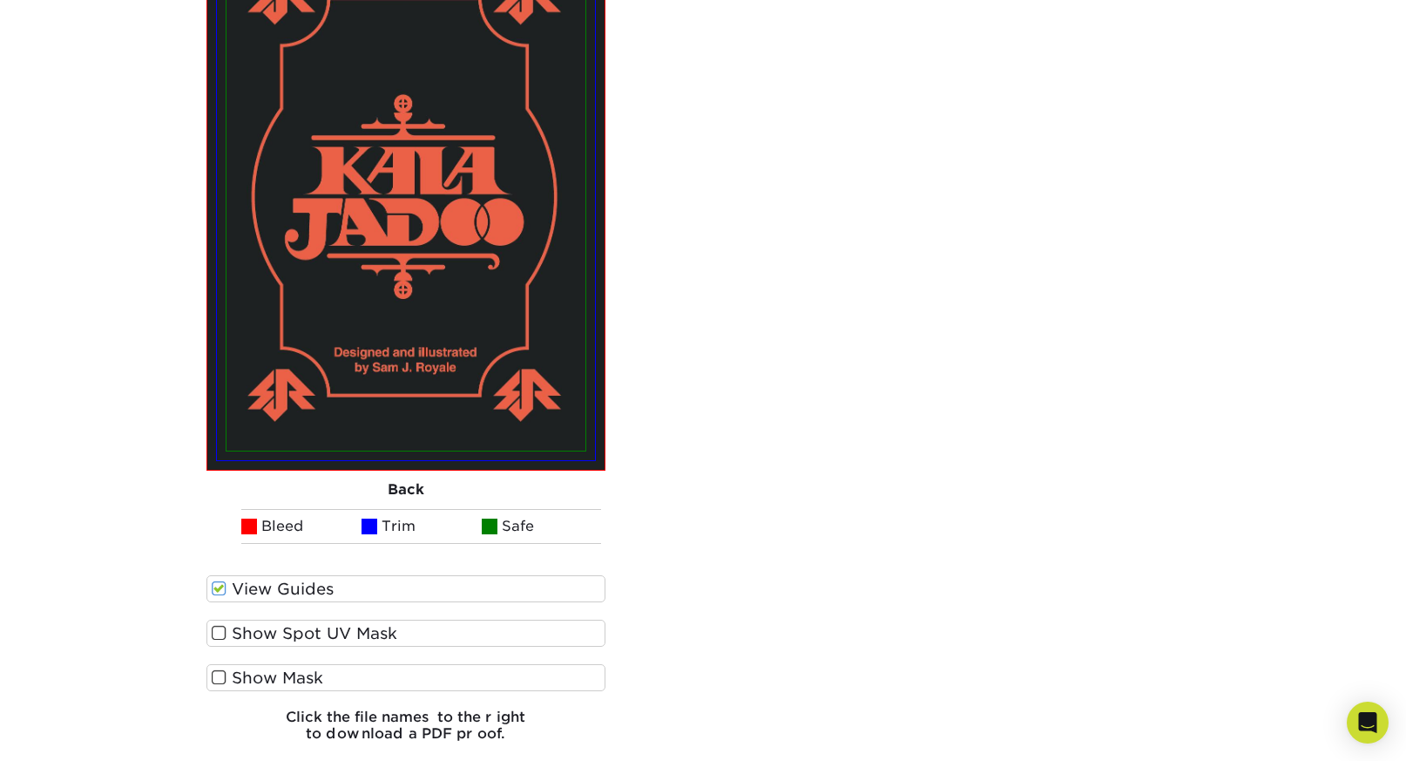
scroll to position [2267, 0]
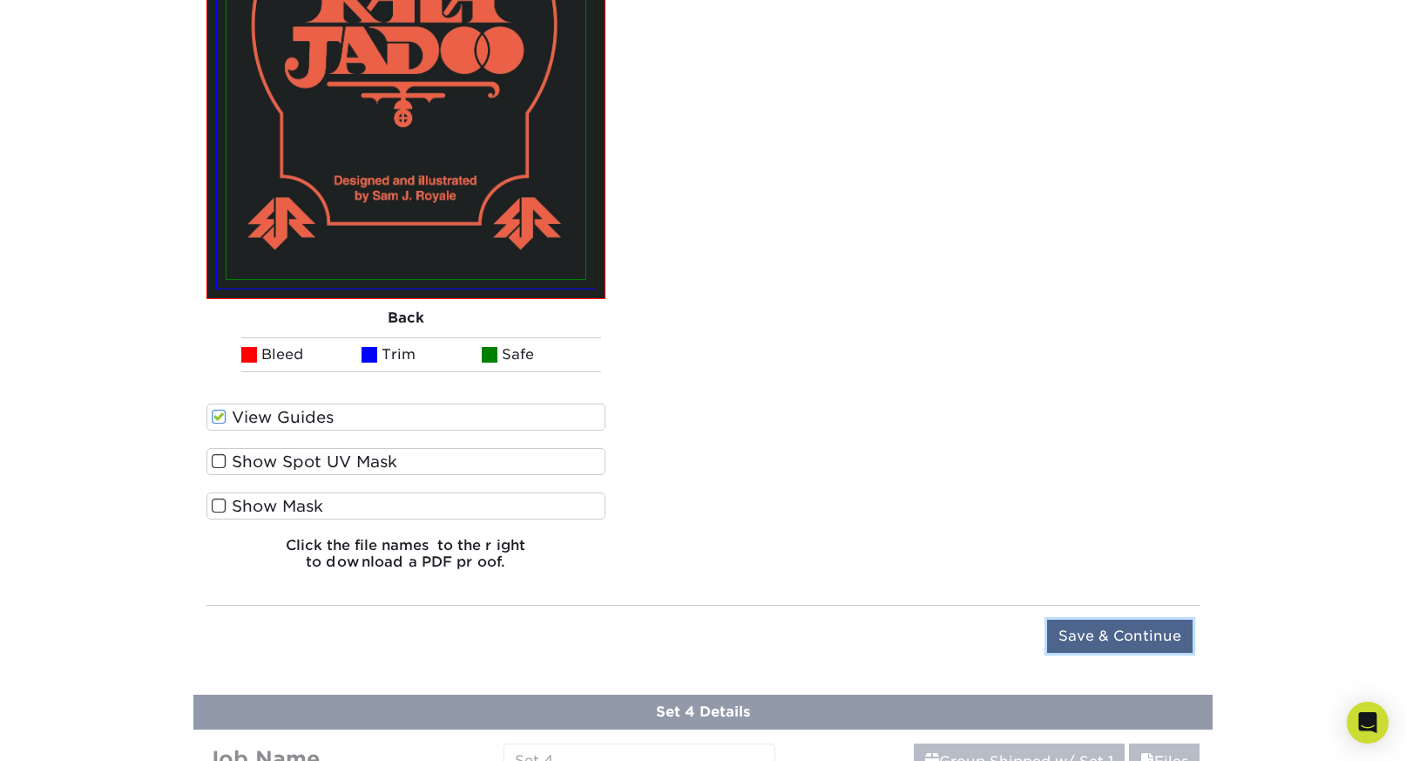
click at [1156, 633] on input "Save & Continue" at bounding box center [1120, 635] width 146 height 33
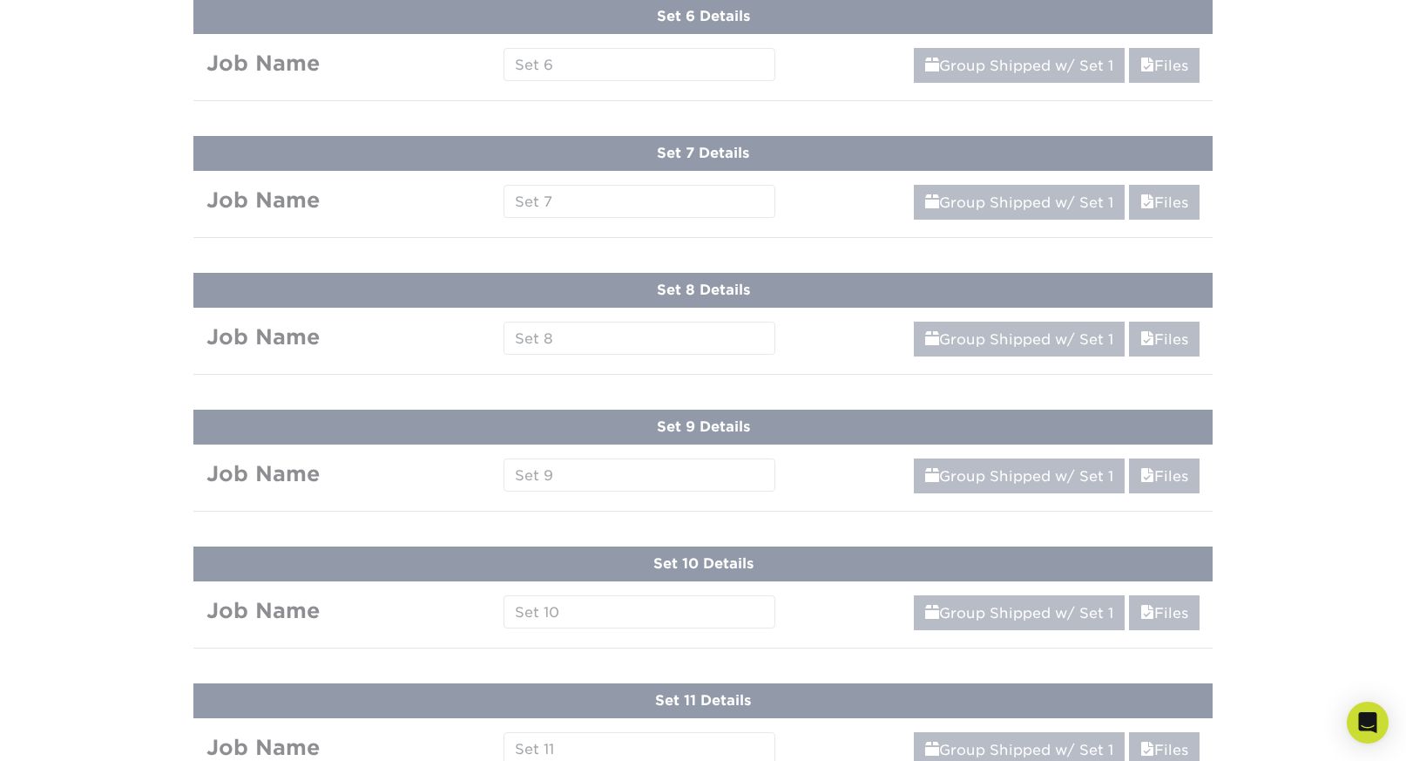
scroll to position [1125, 0]
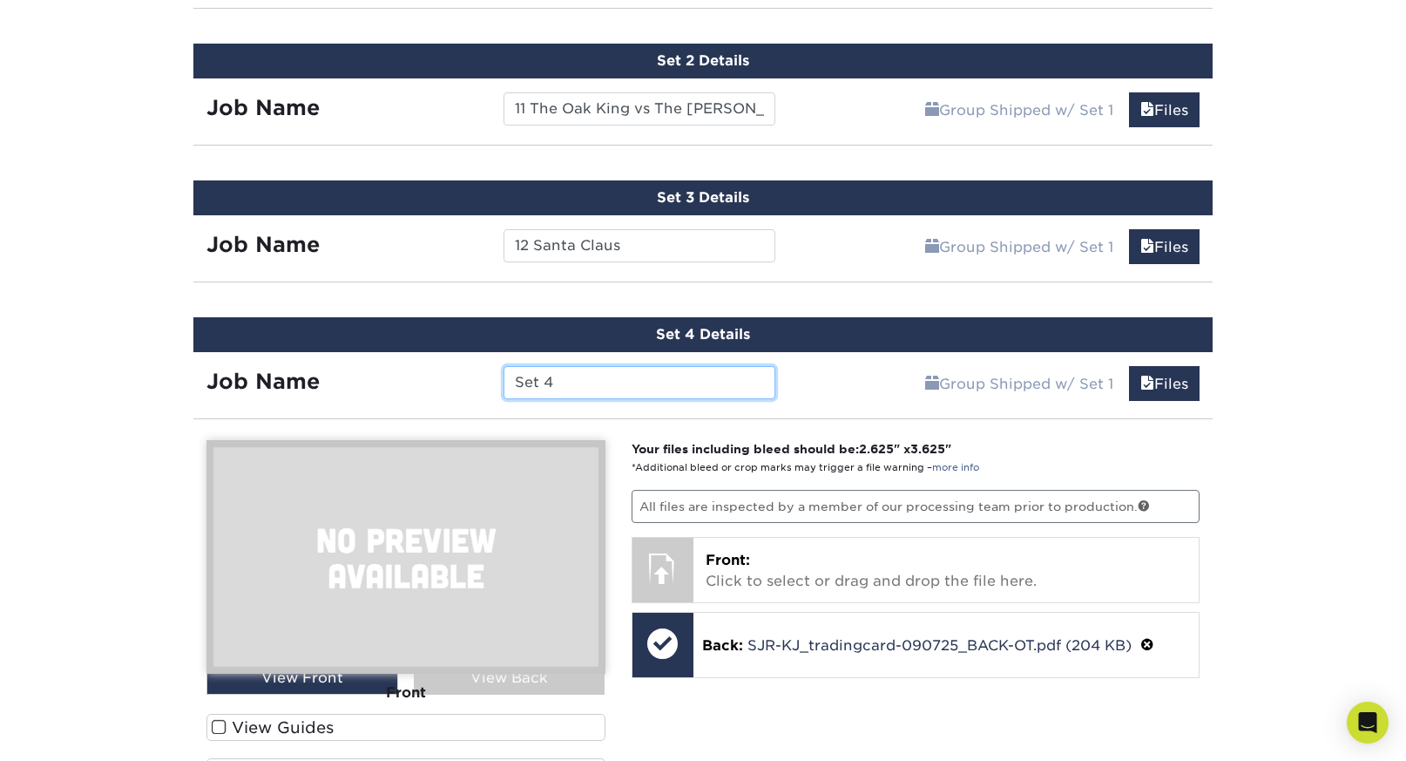
click at [626, 376] on input "Set 4" at bounding box center [639, 382] width 271 height 33
paste input "13 Roc"
type input "13 Roc"
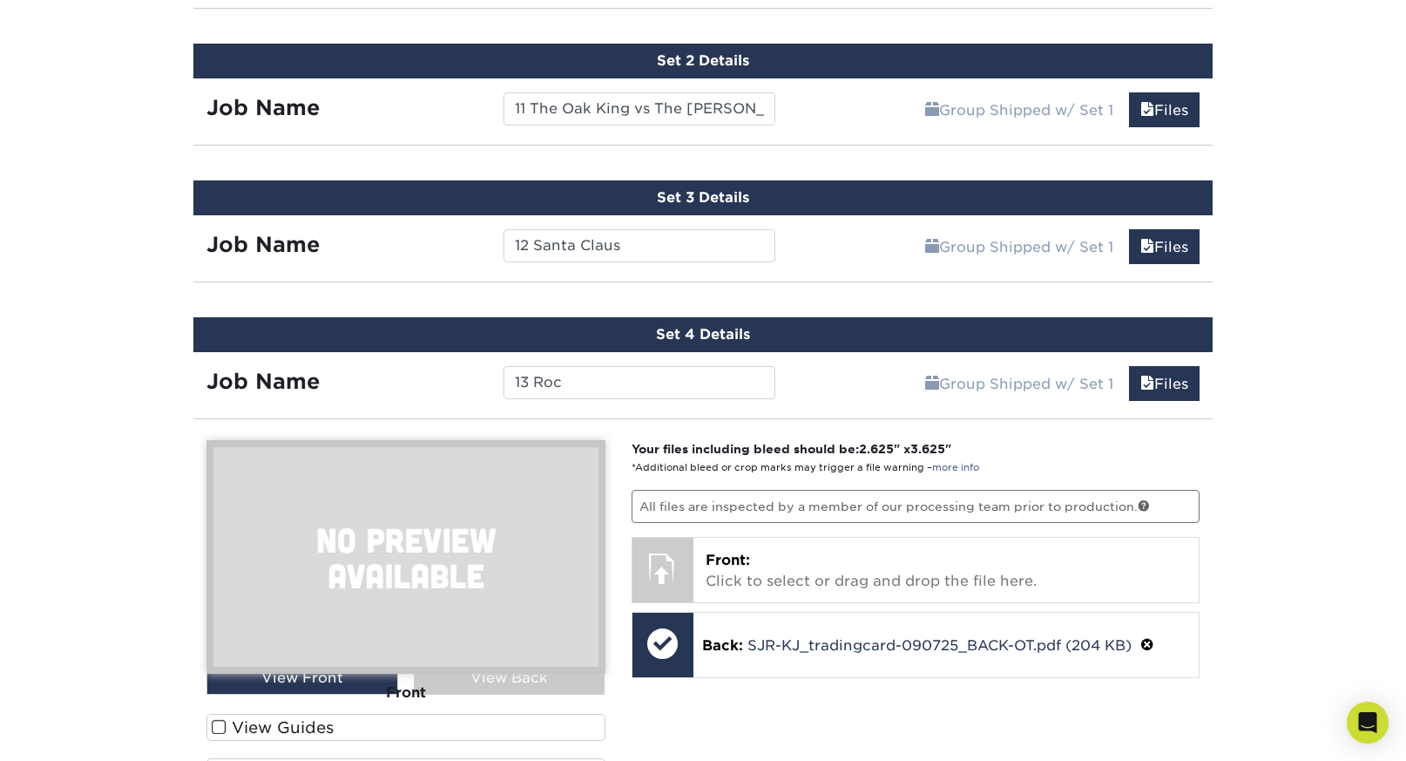
click at [884, 428] on div "Set 4 Details Job Name 13 Roc Group Shipped w/ Set 1 Files Continue You've choo…" at bounding box center [702, 650] width 1019 height 667
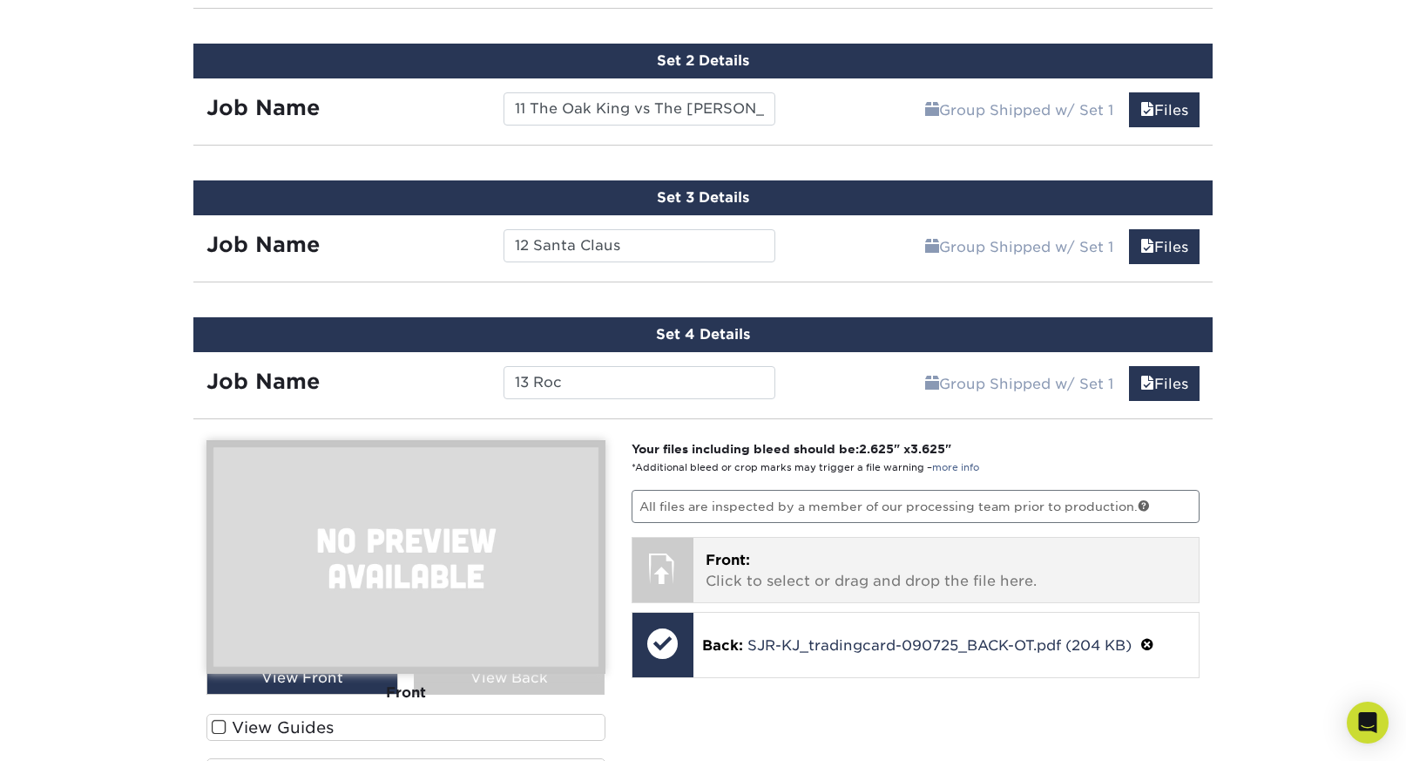
click at [863, 570] on p "Front: Click to select or drag and drop the file here." at bounding box center [947, 571] width 482 height 42
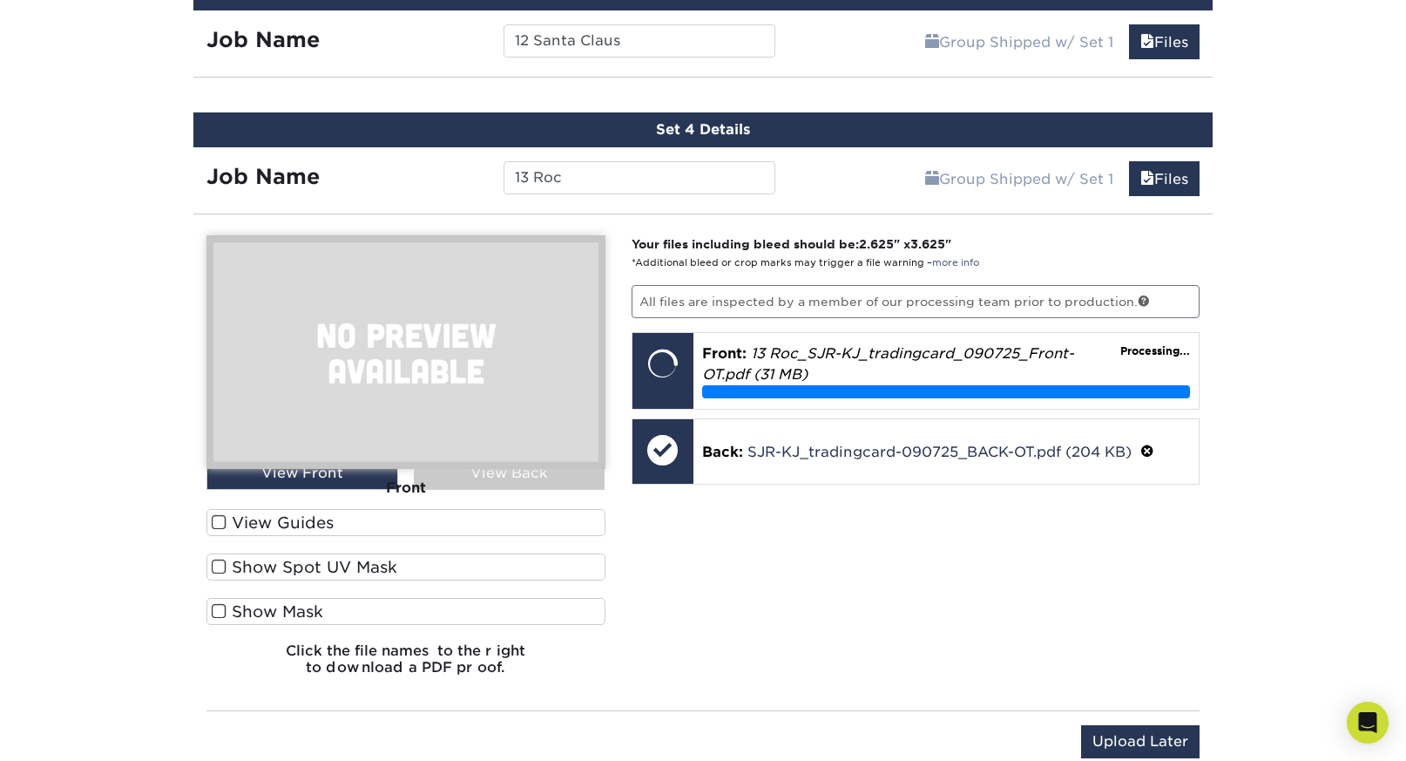
scroll to position [1338, 0]
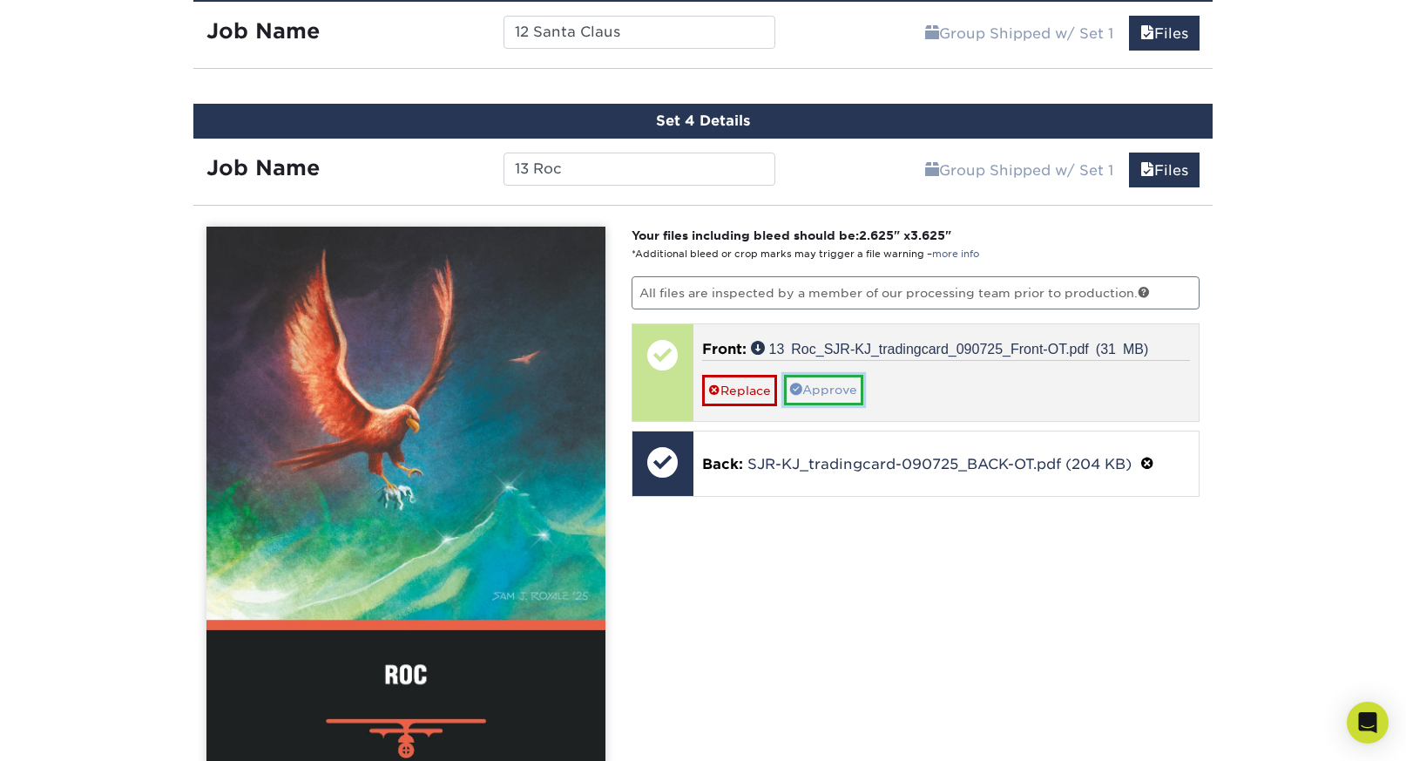
click at [834, 383] on link "Approve" at bounding box center [823, 390] width 79 height 30
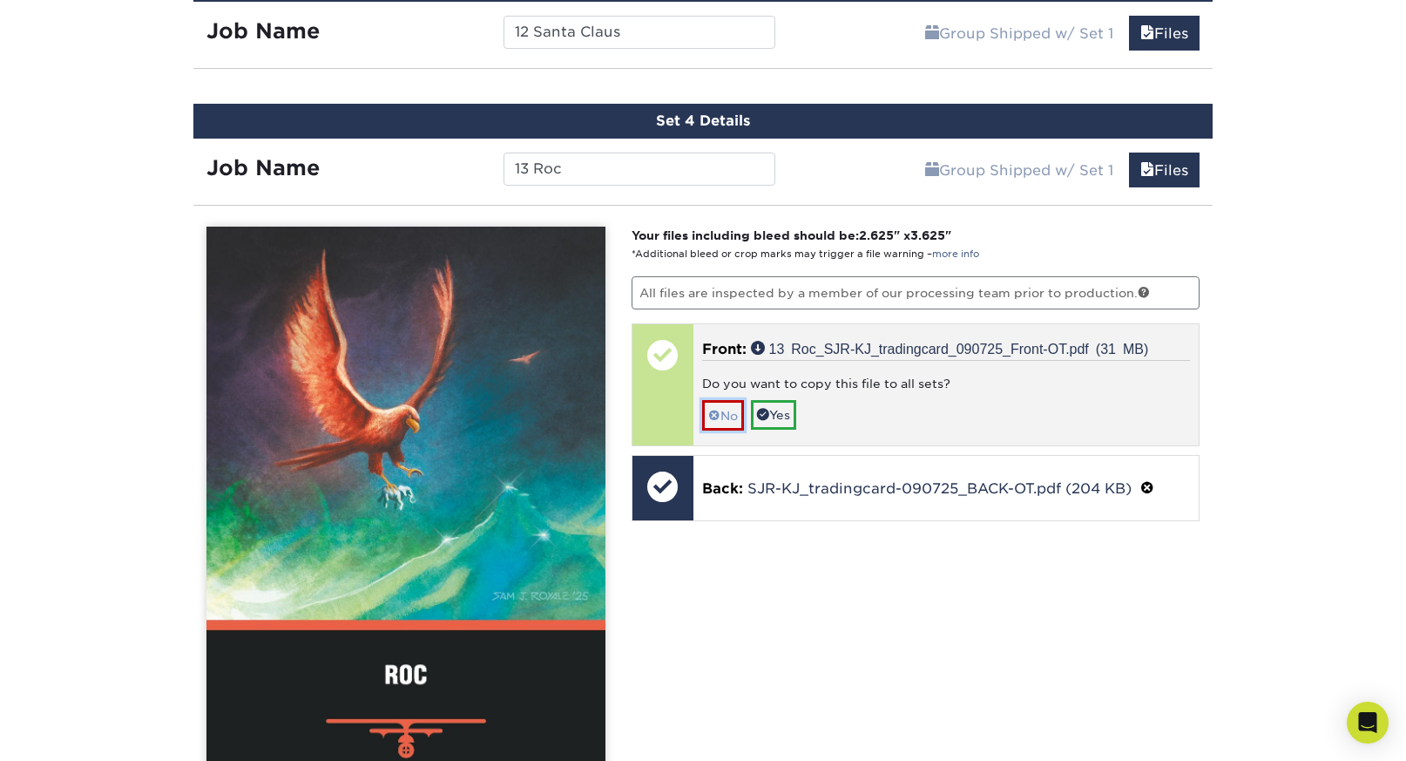
click at [722, 411] on link "No" at bounding box center [723, 415] width 42 height 30
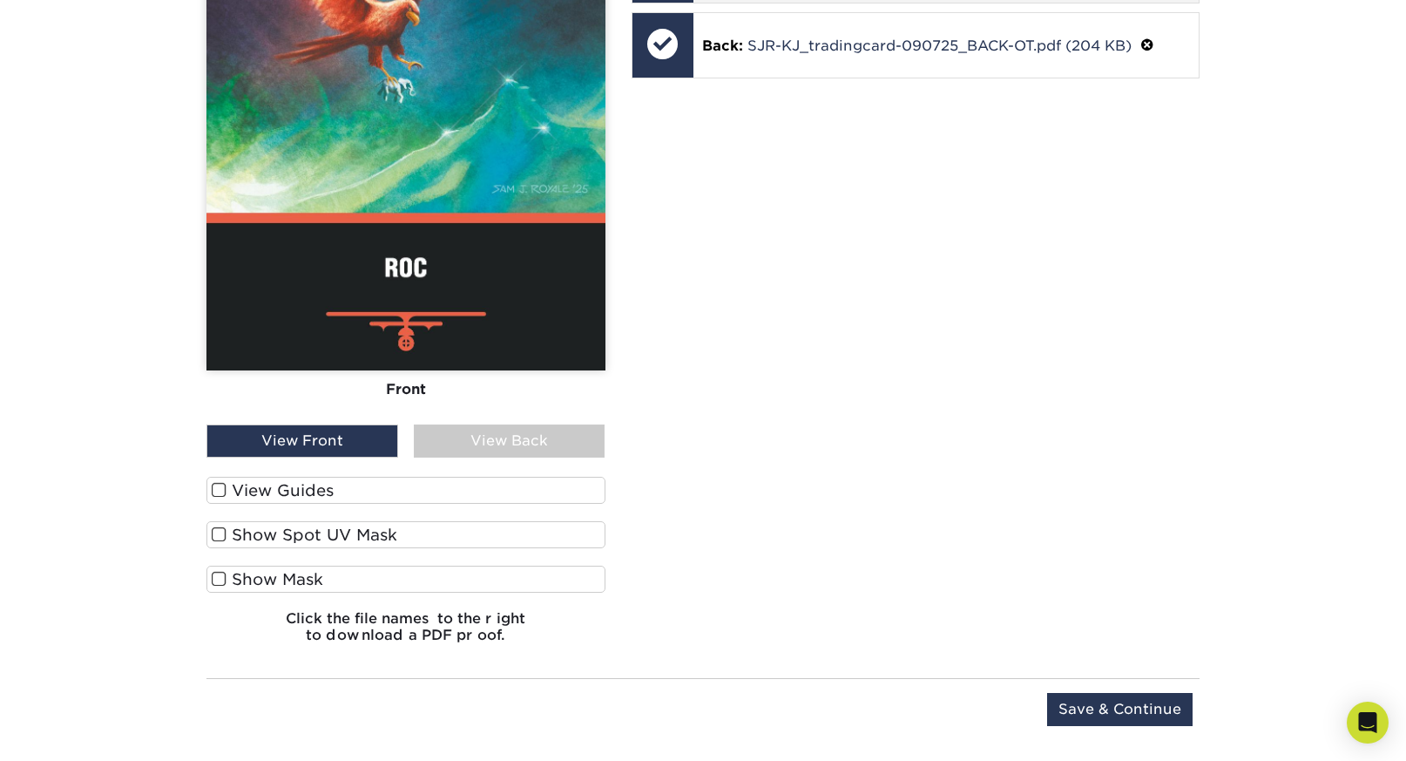
scroll to position [1748, 0]
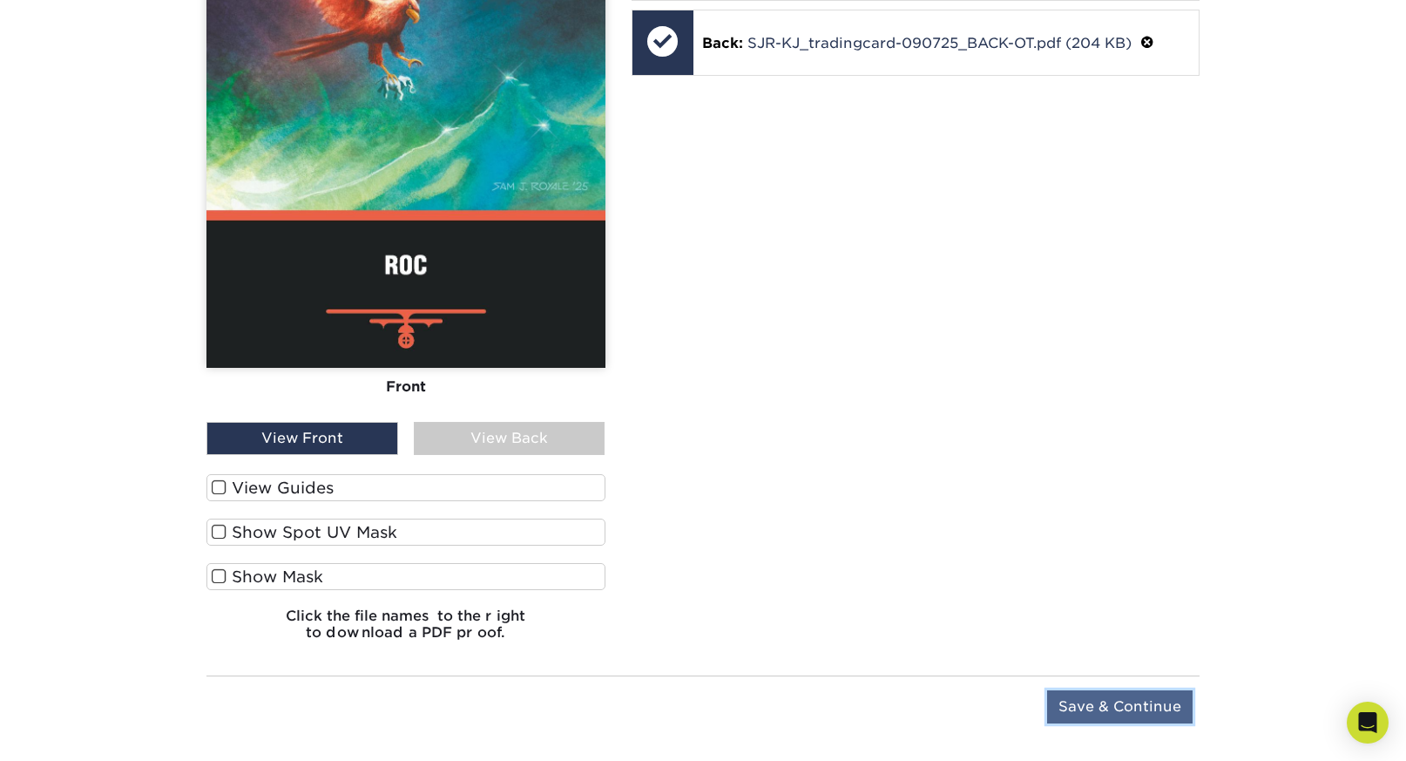
click at [1154, 701] on input "Save & Continue" at bounding box center [1120, 706] width 146 height 33
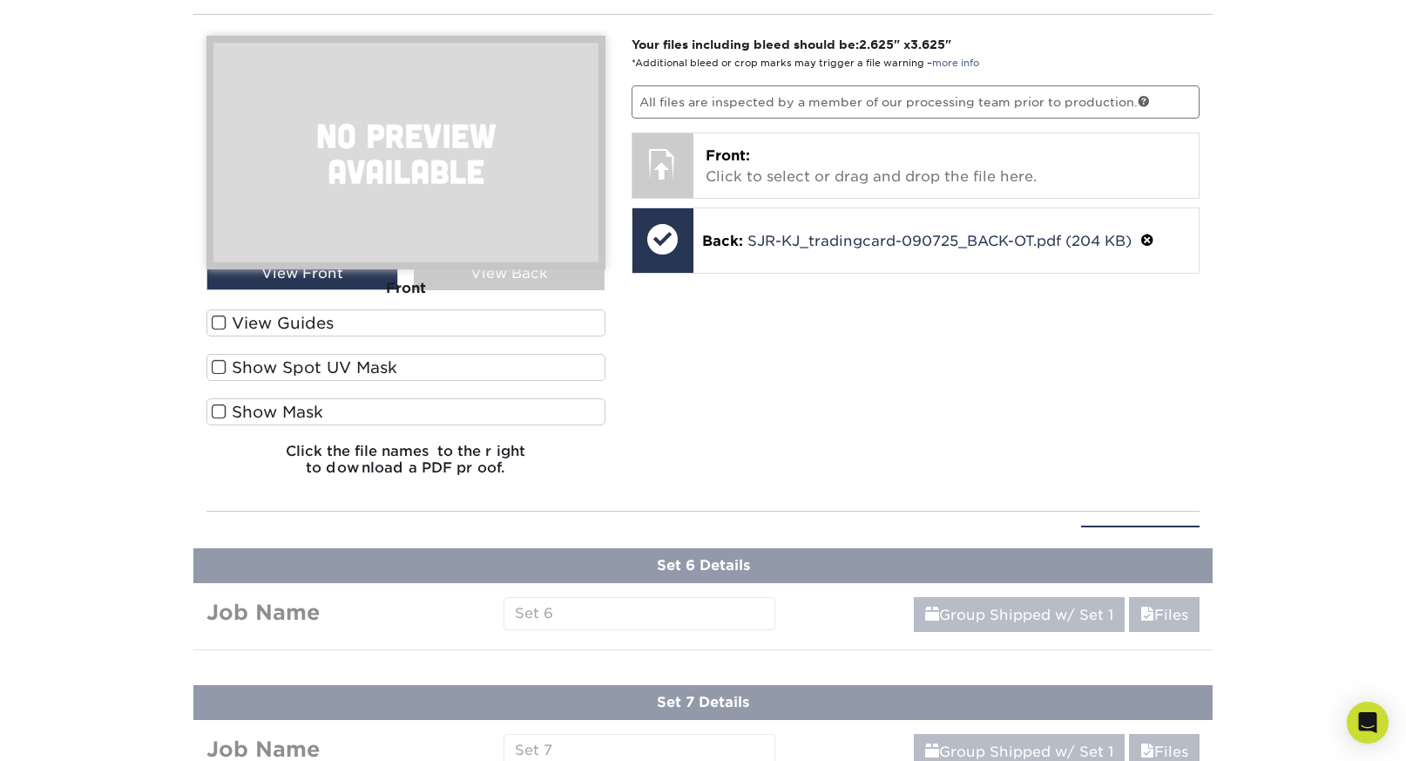
scroll to position [1262, 0]
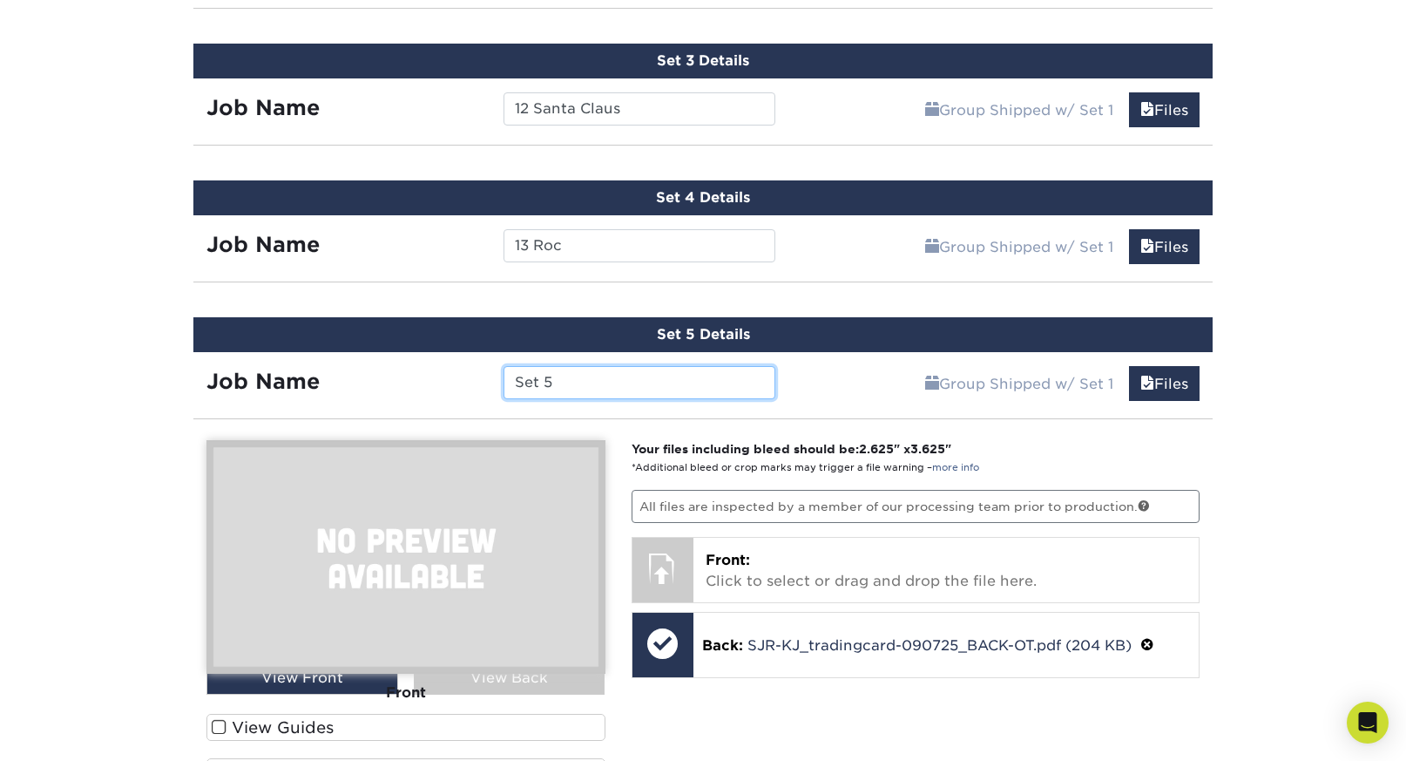
paste input "14 Mount Qaf"
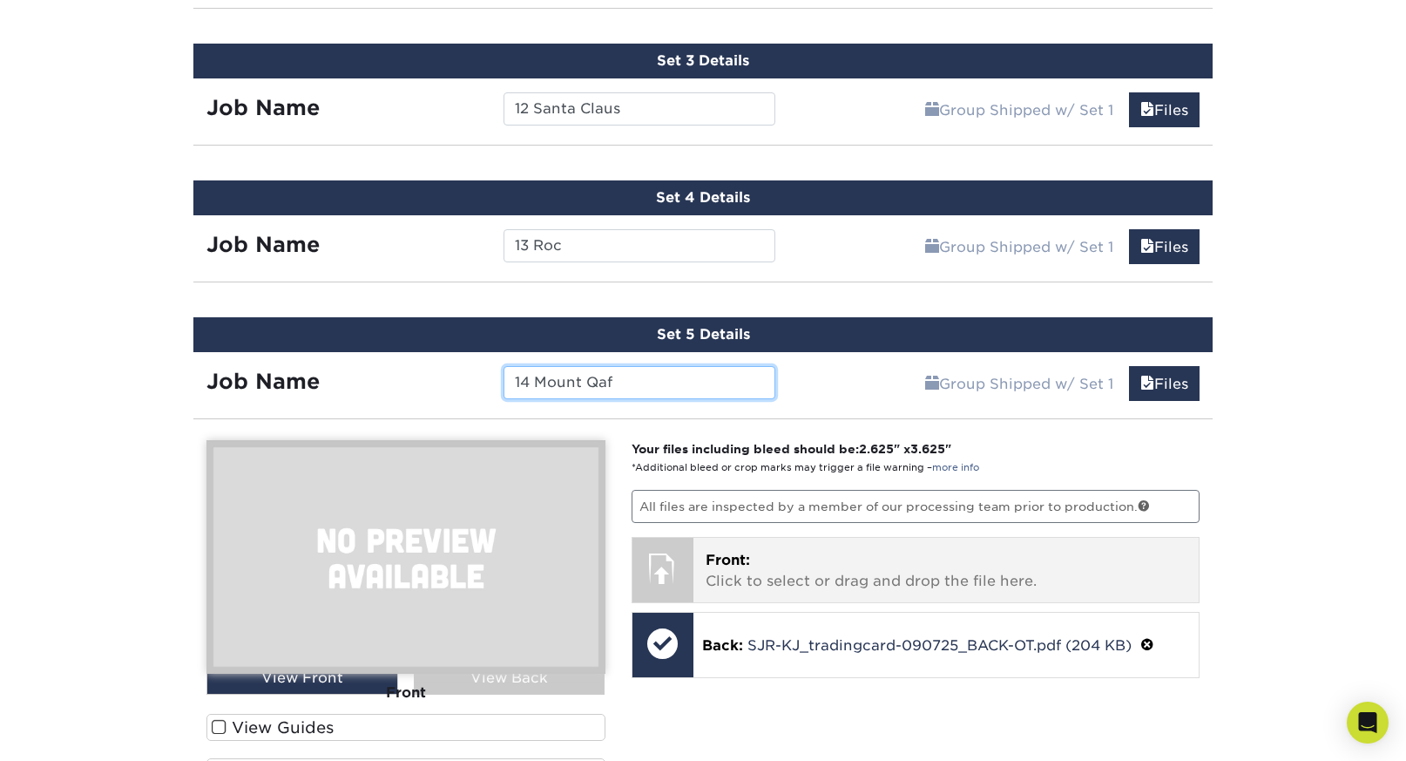
type input "14 Mount Qaf"
click at [831, 575] on p "Front: Click to select or drag and drop the file here." at bounding box center [947, 571] width 482 height 42
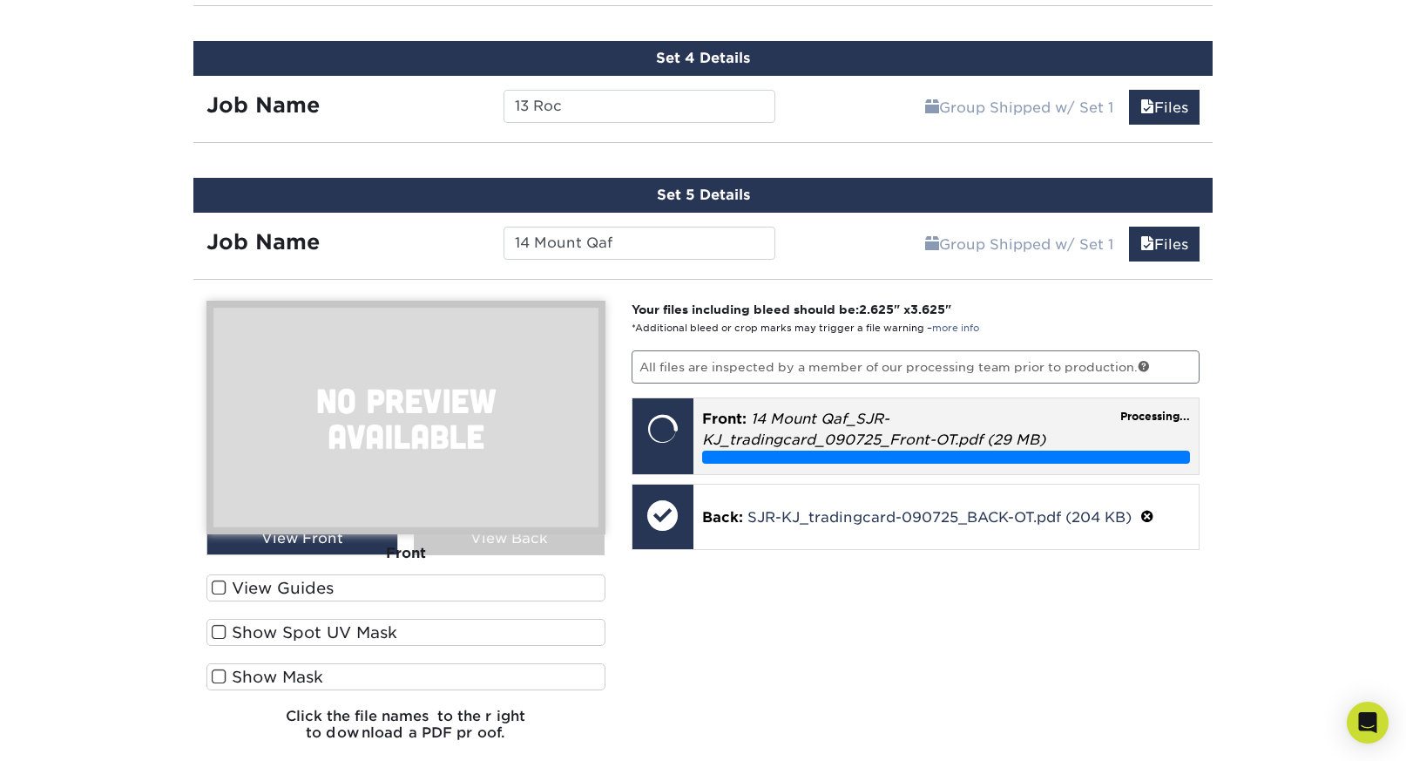
scroll to position [1422, 0]
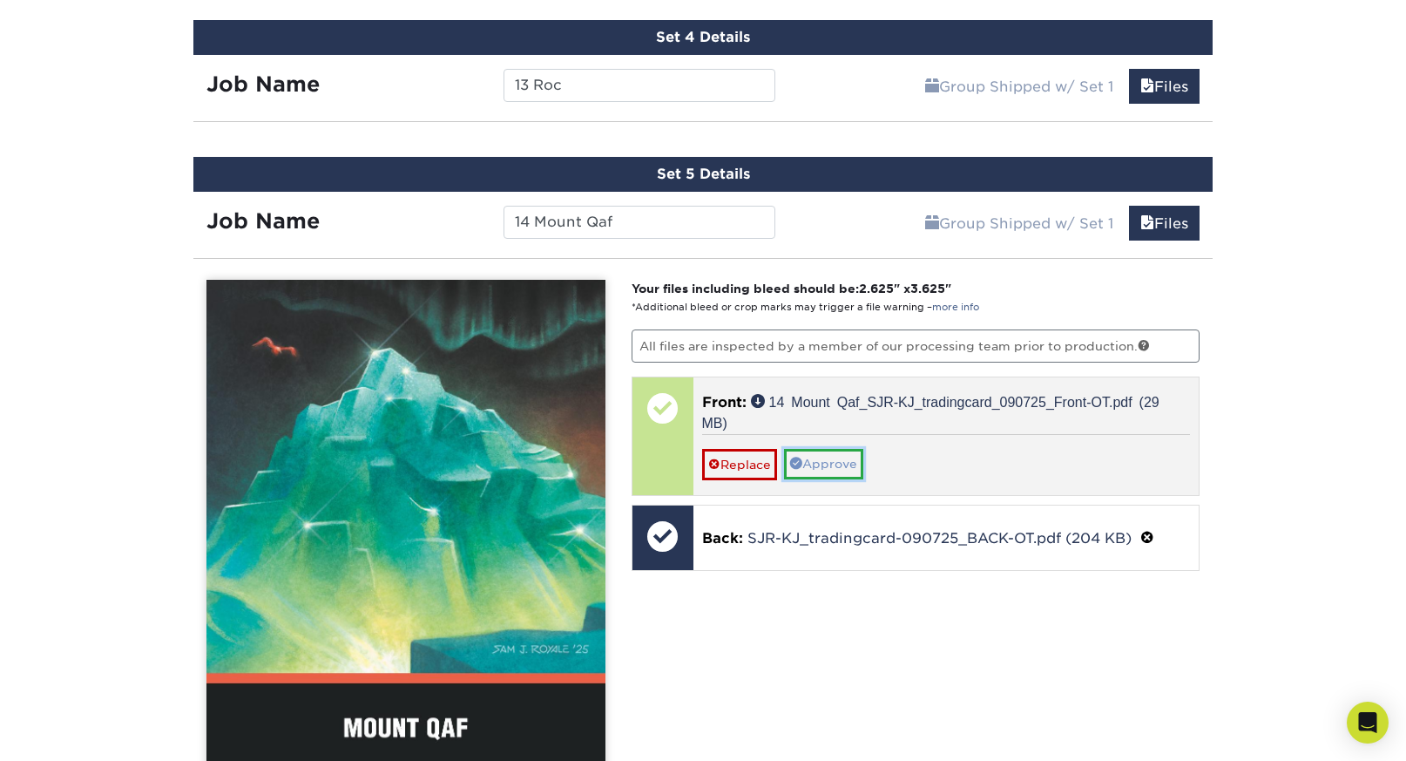
click at [850, 464] on link "Approve" at bounding box center [823, 464] width 79 height 30
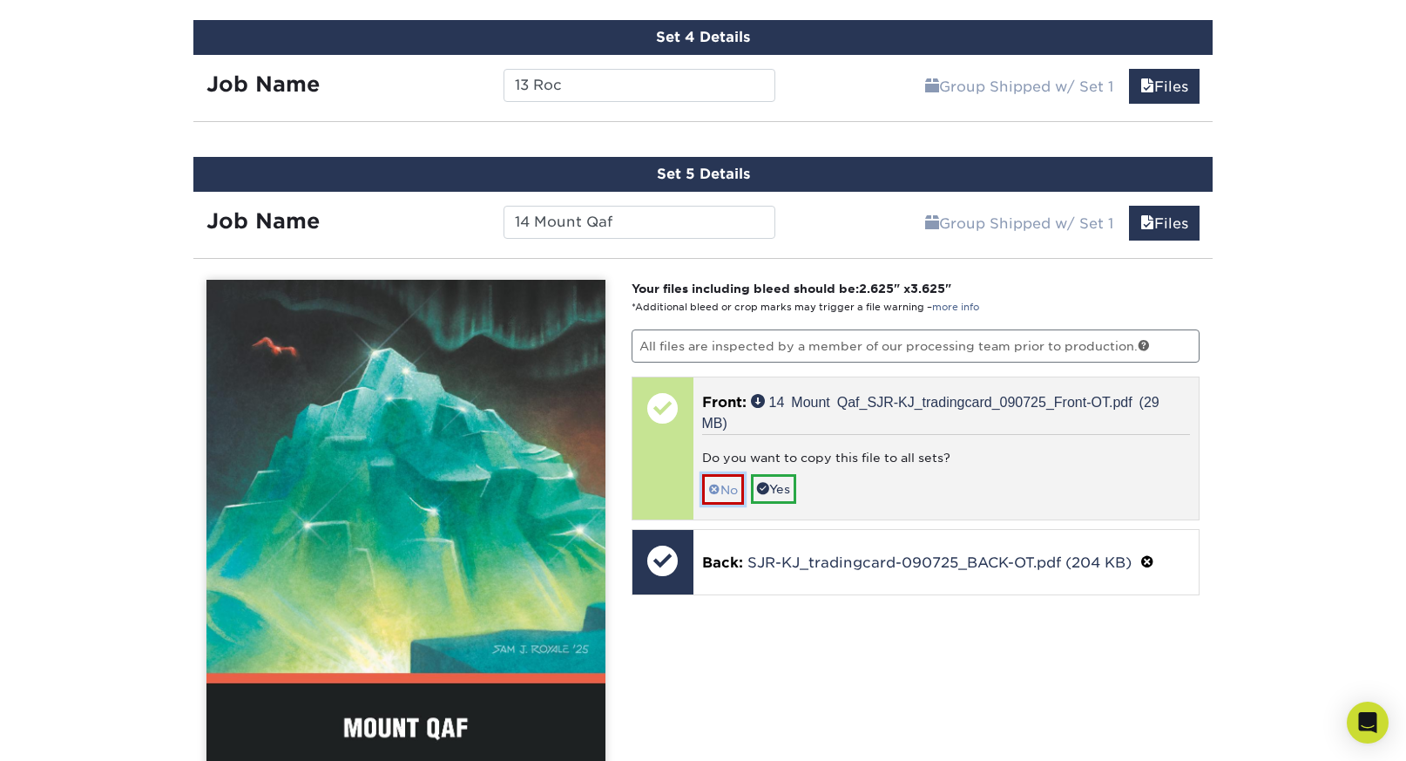
click at [722, 490] on link "No" at bounding box center [723, 489] width 42 height 30
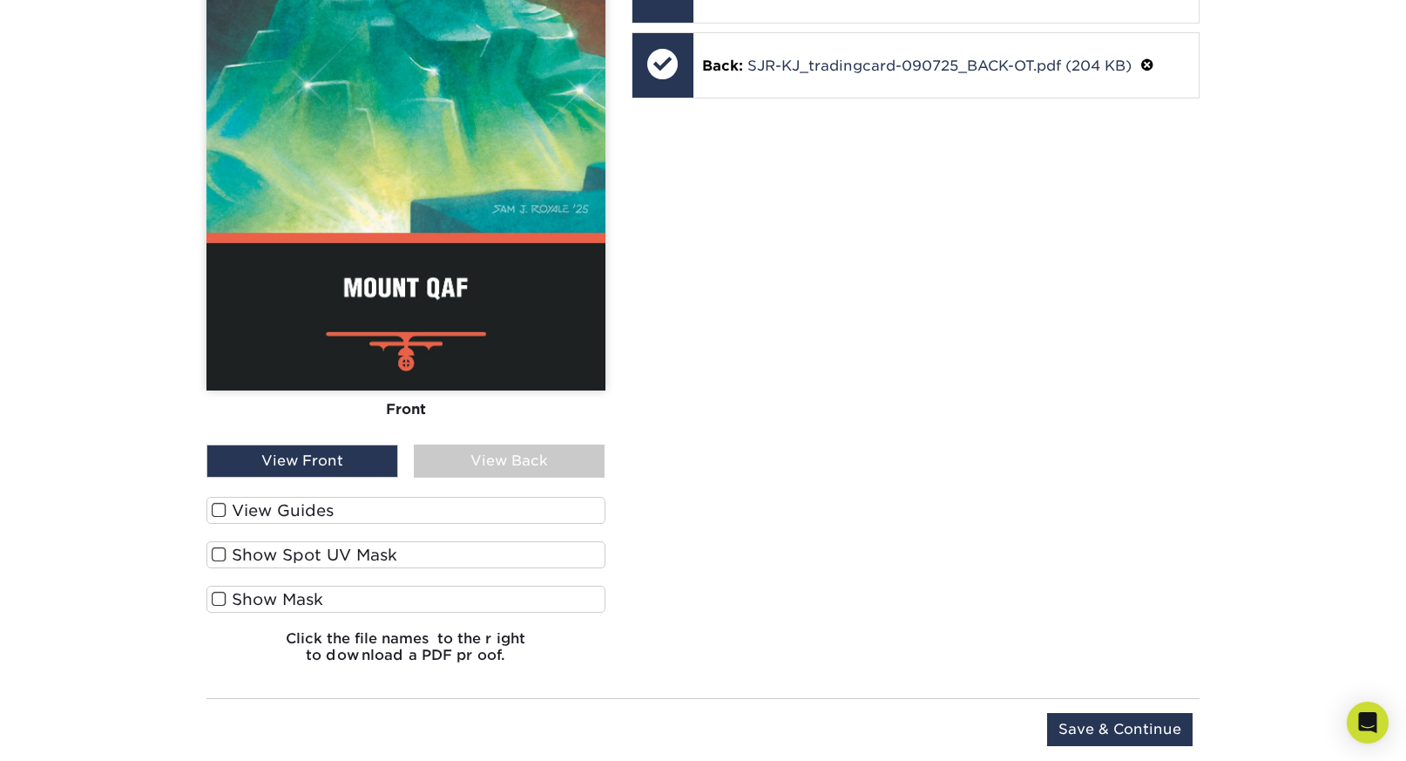
click at [319, 510] on label "View Guides" at bounding box center [405, 510] width 399 height 27
click at [0, 0] on input "View Guides" at bounding box center [0, 0] width 0 height 0
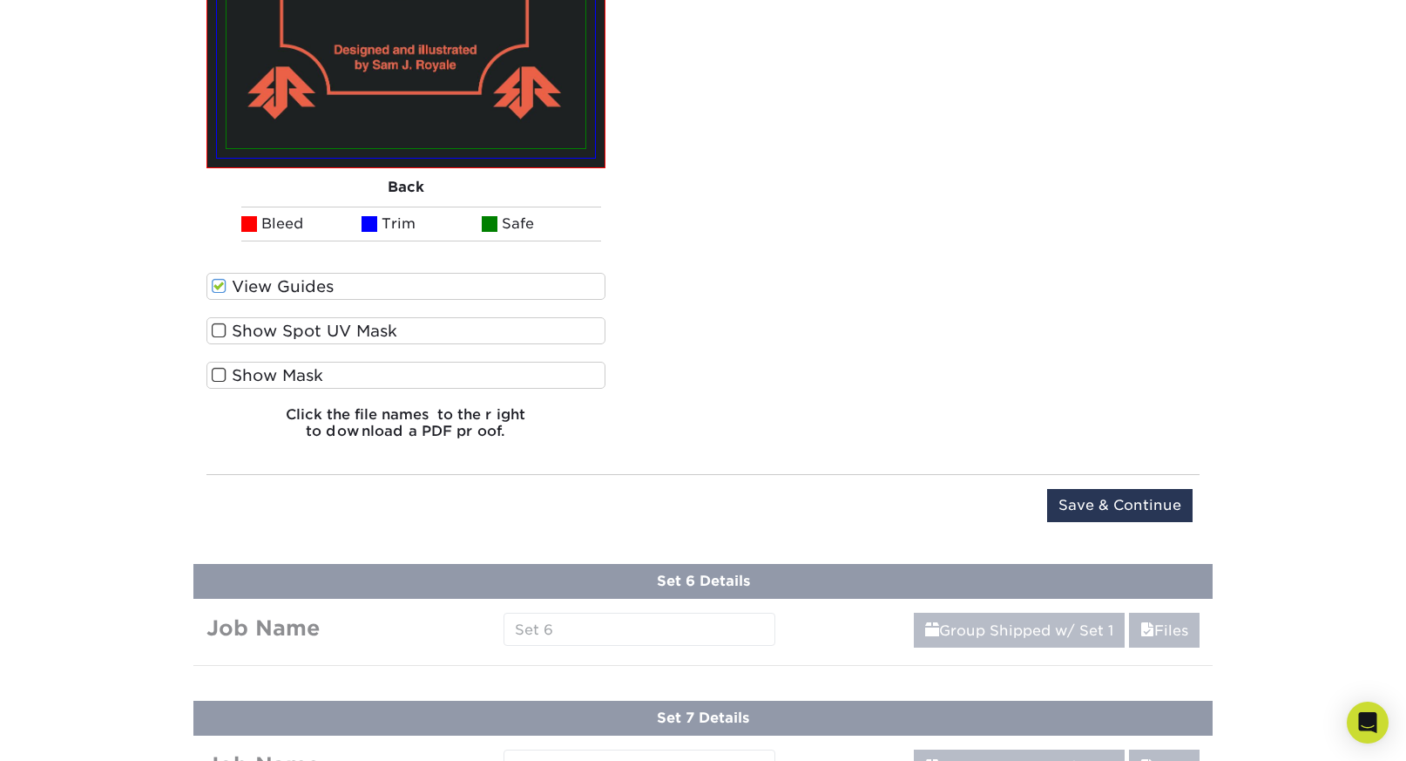
scroll to position [2694, 0]
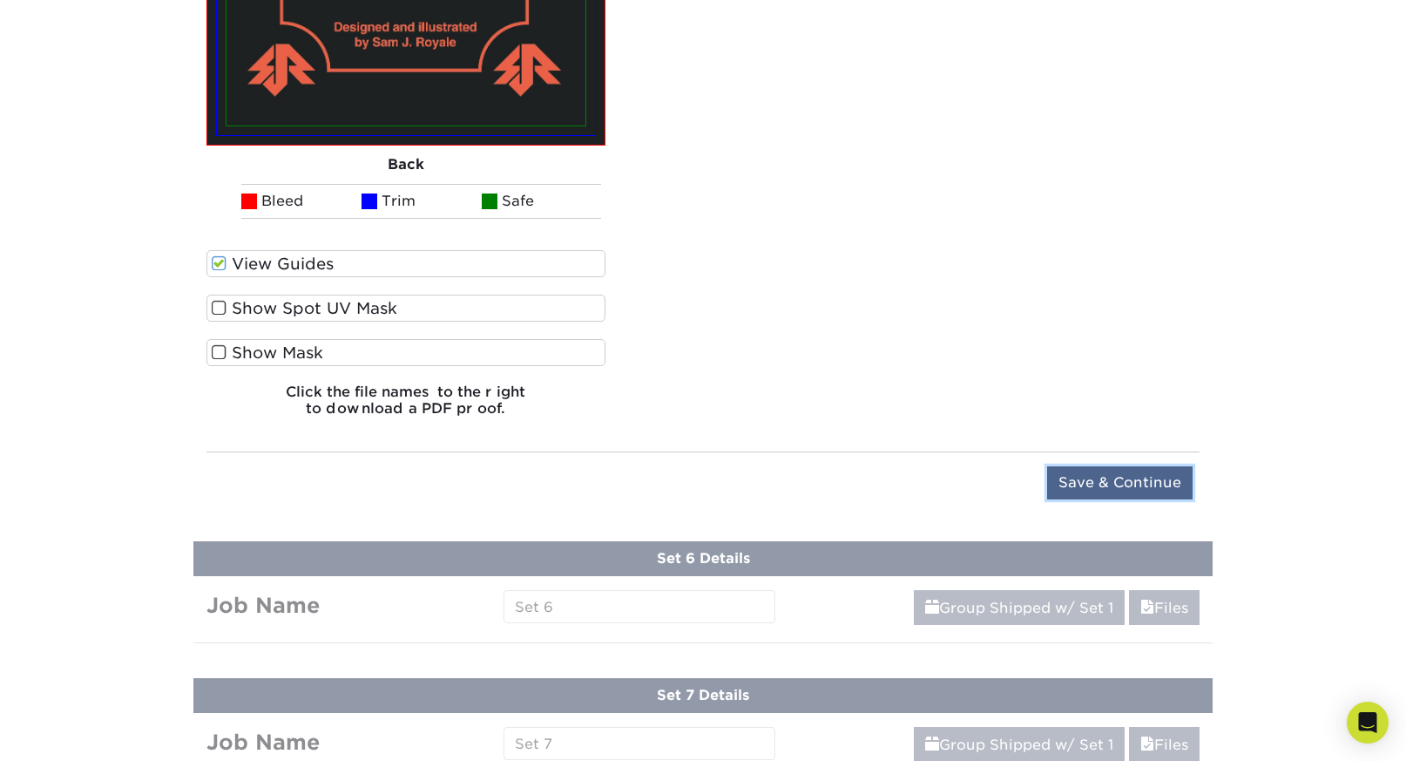
click at [1078, 474] on input "Save & Continue" at bounding box center [1120, 482] width 146 height 33
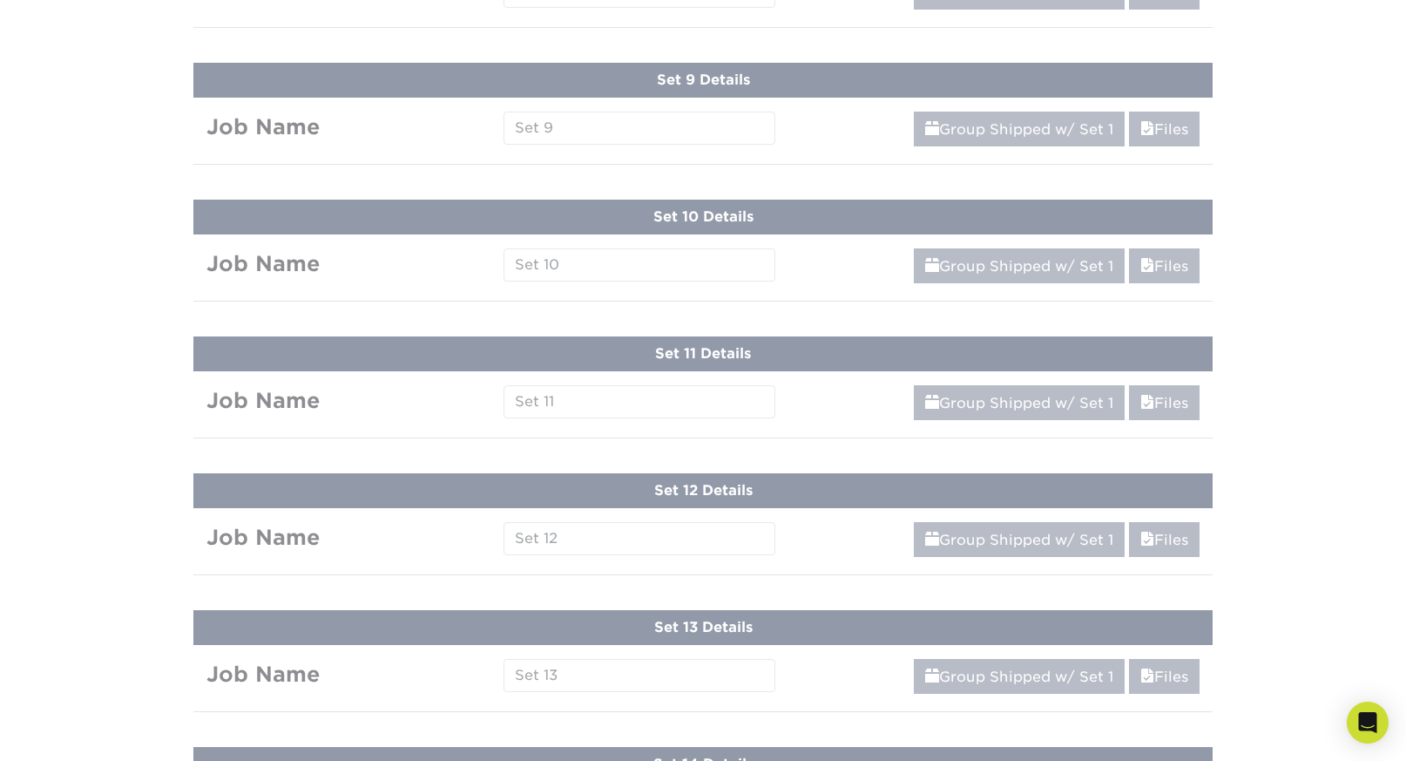
scroll to position [1398, 0]
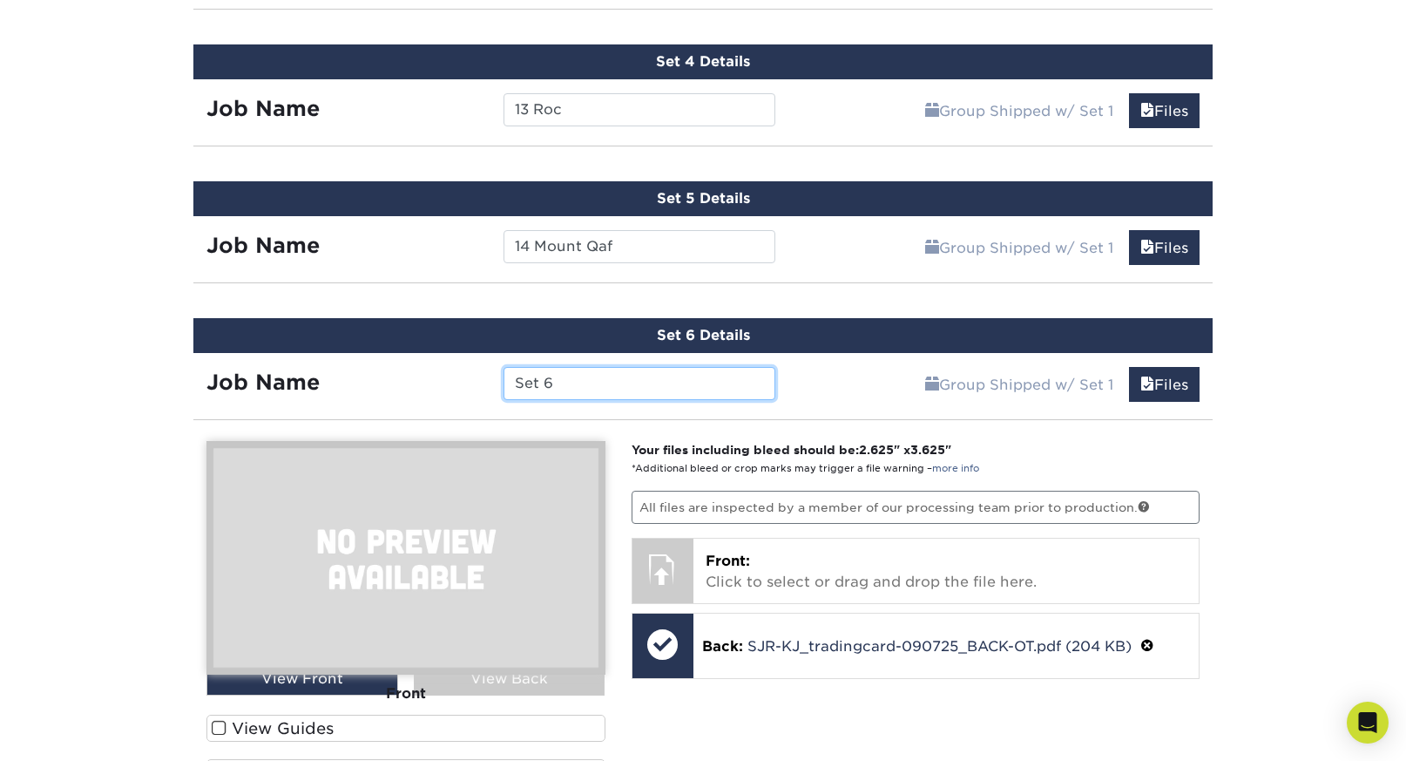
paste input "15 The Djinn"
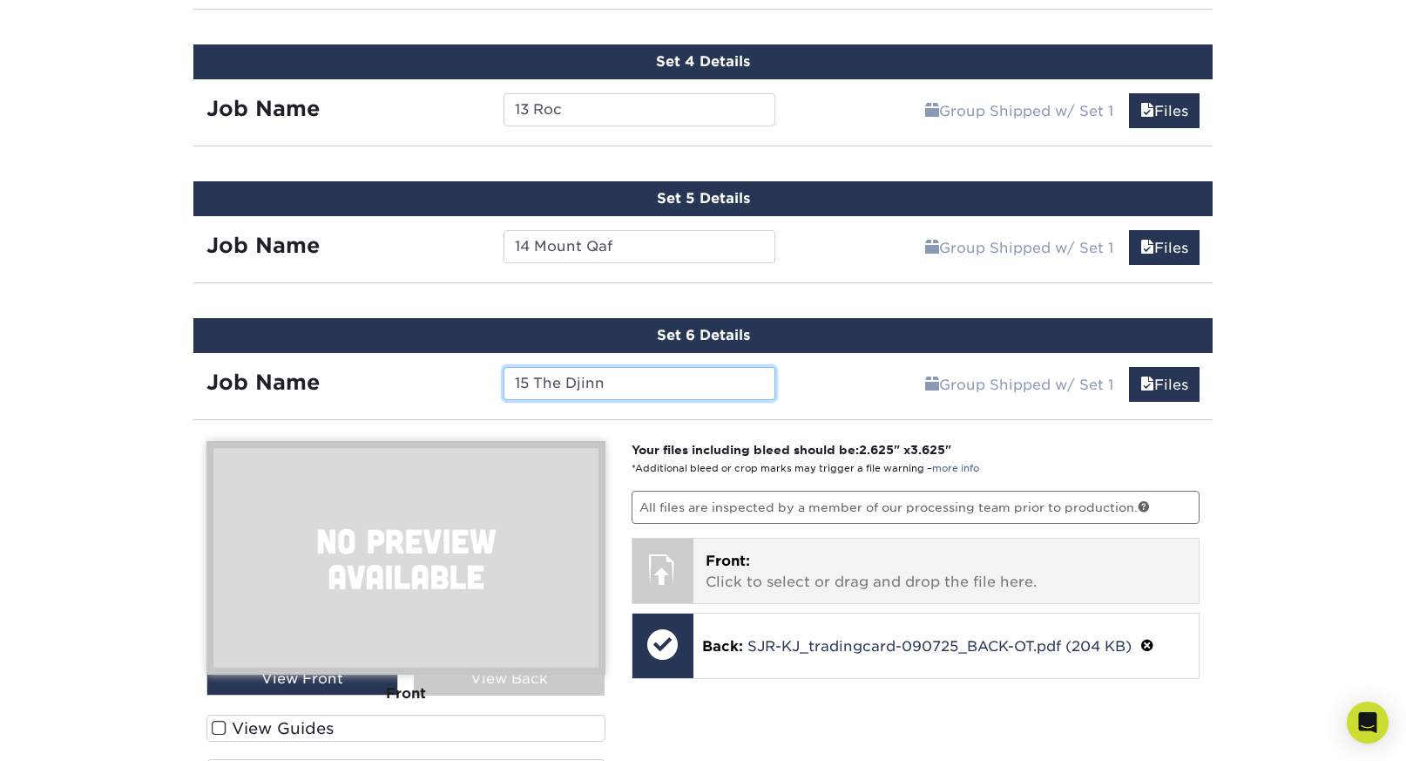
type input "15 The Djinn"
click at [753, 575] on p "Front: Click to select or drag and drop the file here." at bounding box center [947, 572] width 482 height 42
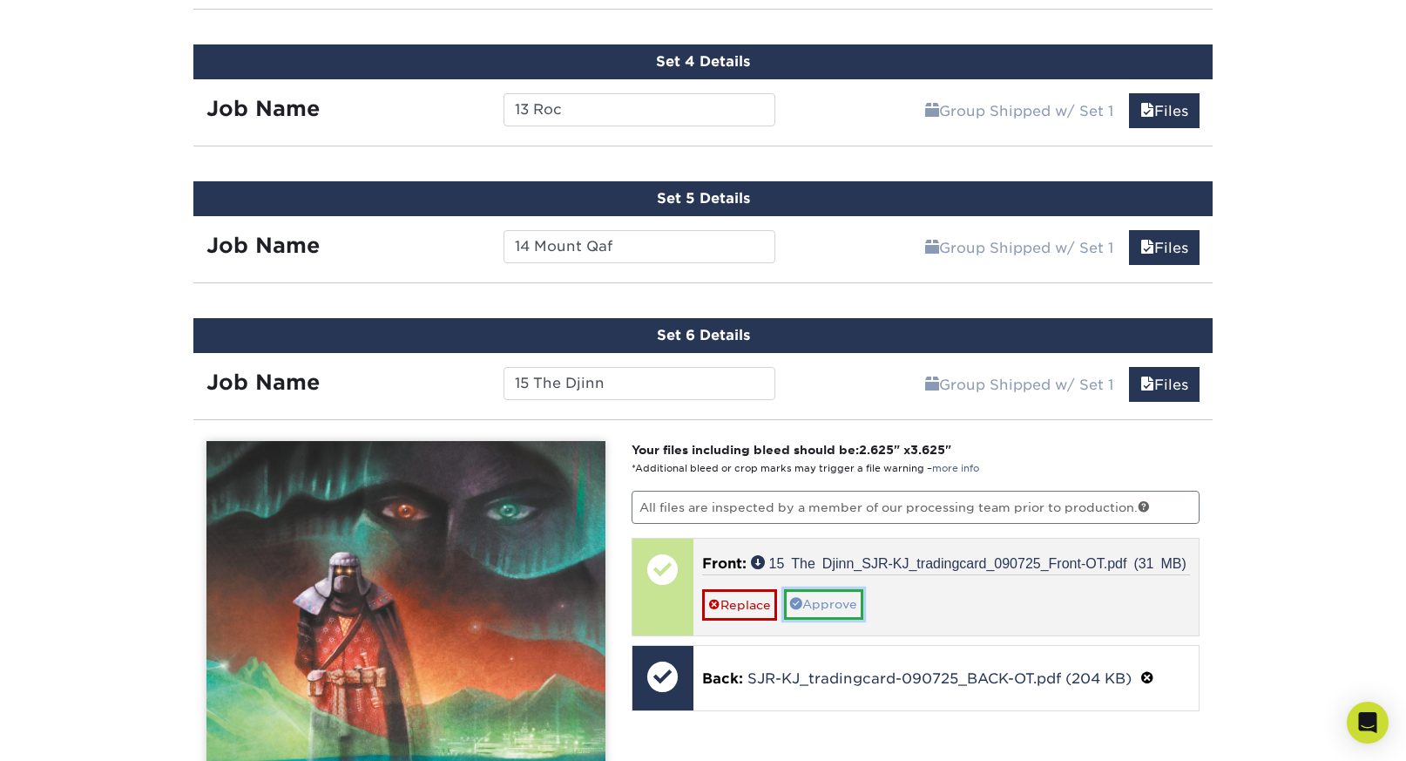
click at [837, 603] on link "Approve" at bounding box center [823, 604] width 79 height 30
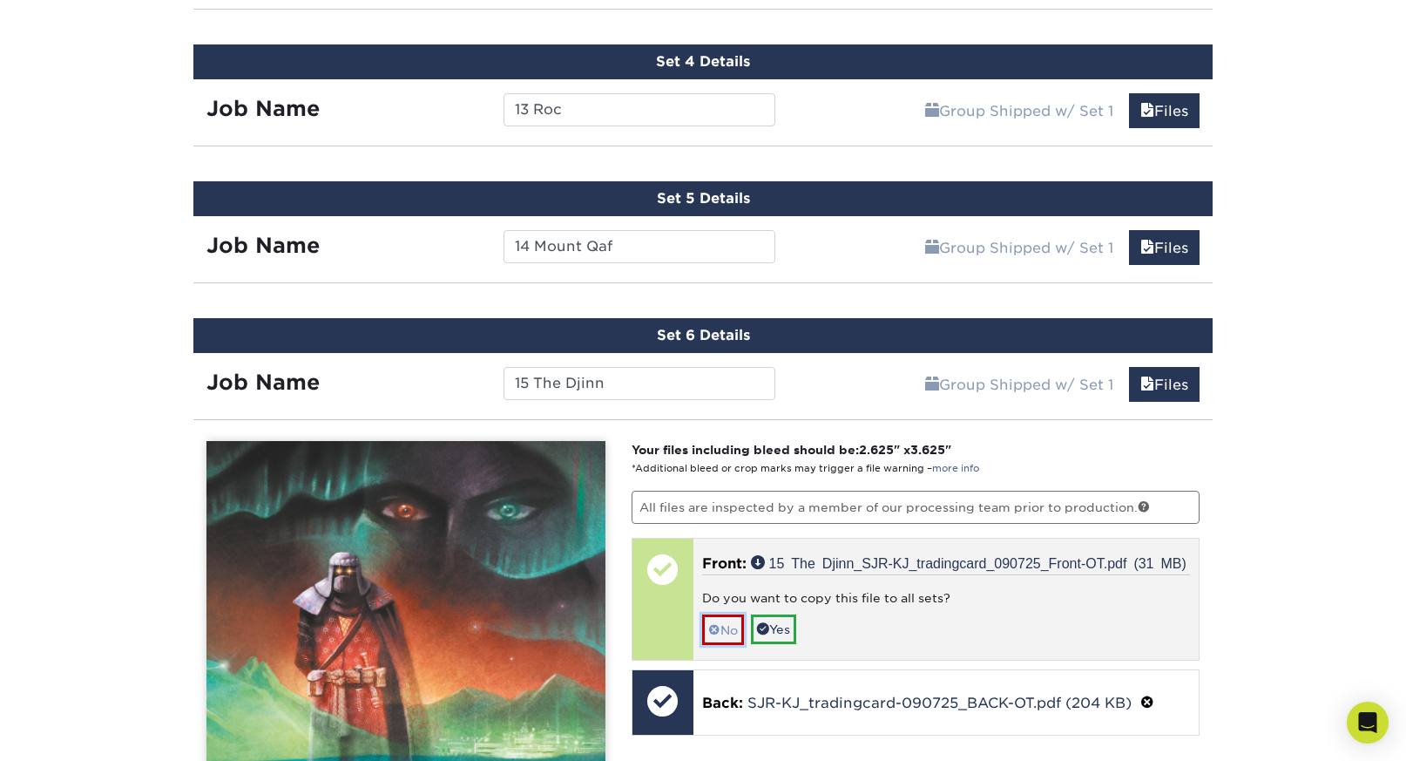
click at [729, 624] on link "No" at bounding box center [723, 629] width 42 height 30
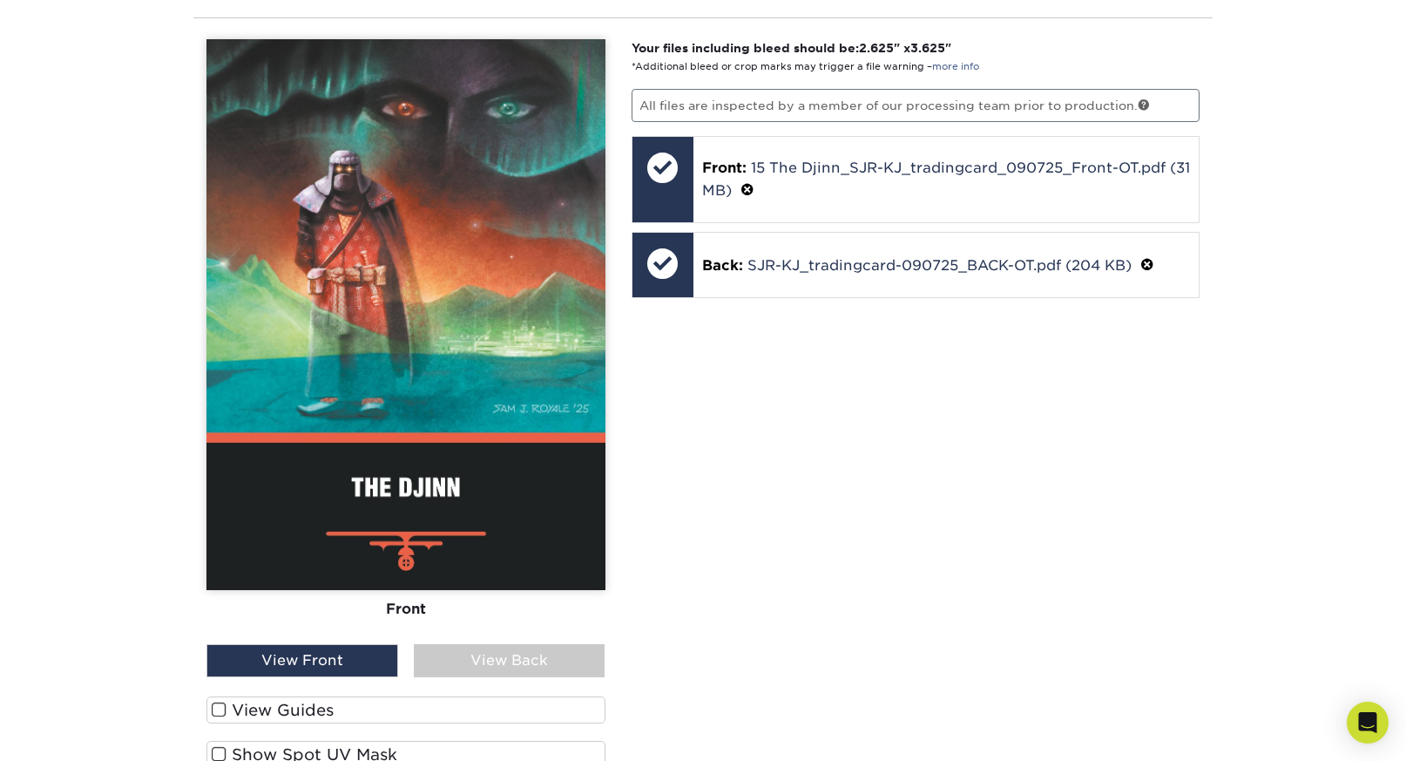
scroll to position [1802, 0]
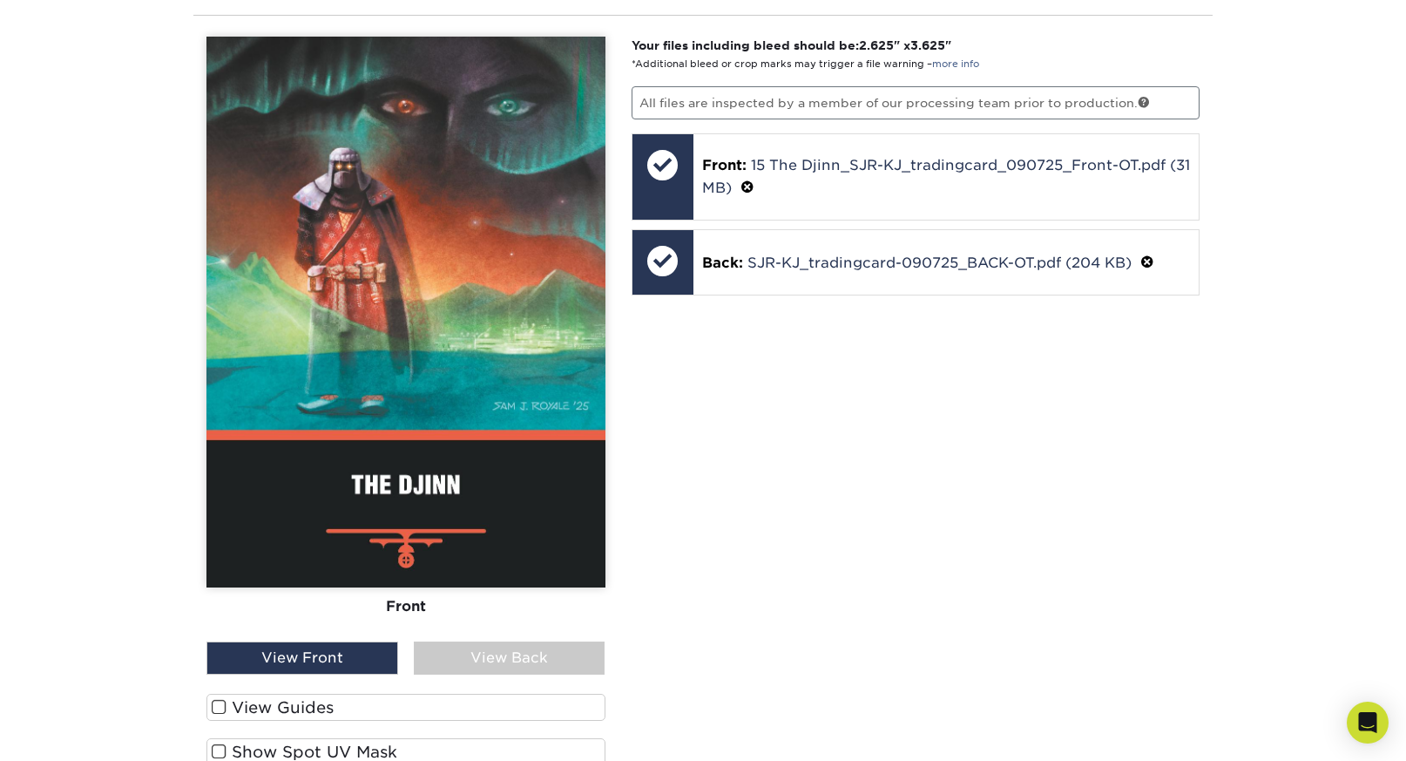
click at [308, 704] on label "View Guides" at bounding box center [405, 707] width 399 height 27
click at [0, 0] on input "View Guides" at bounding box center [0, 0] width 0 height 0
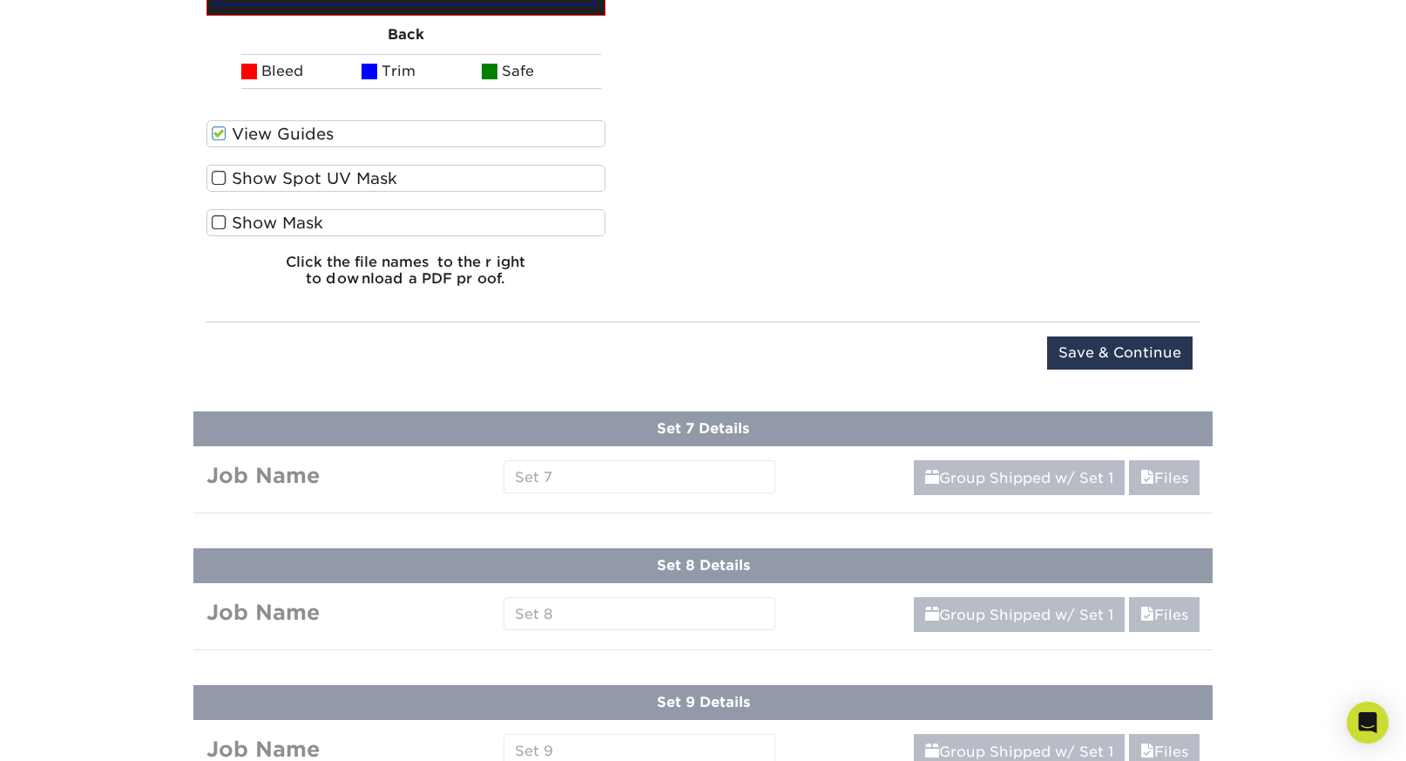
scroll to position [3034, 0]
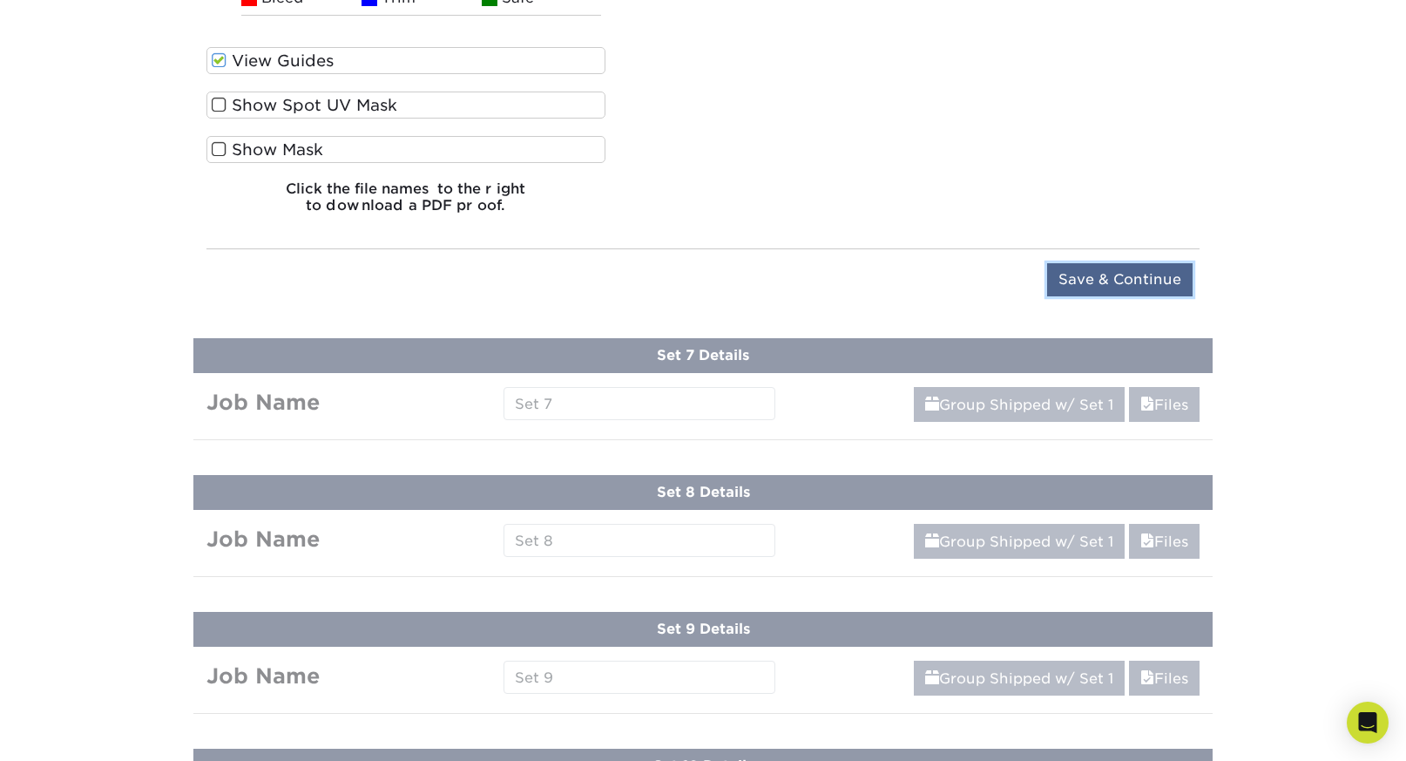
click at [1145, 269] on input "Save & Continue" at bounding box center [1120, 279] width 146 height 33
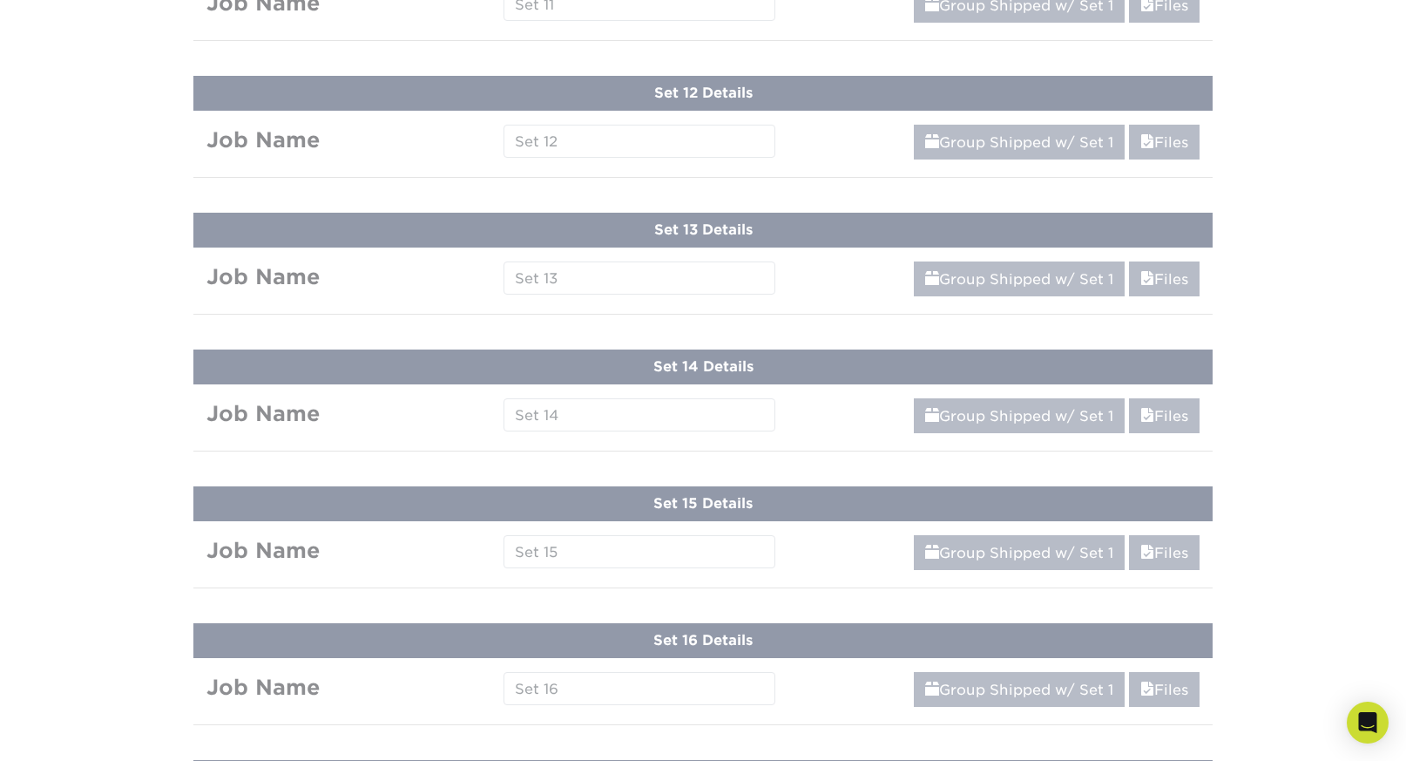
scroll to position [1534, 0]
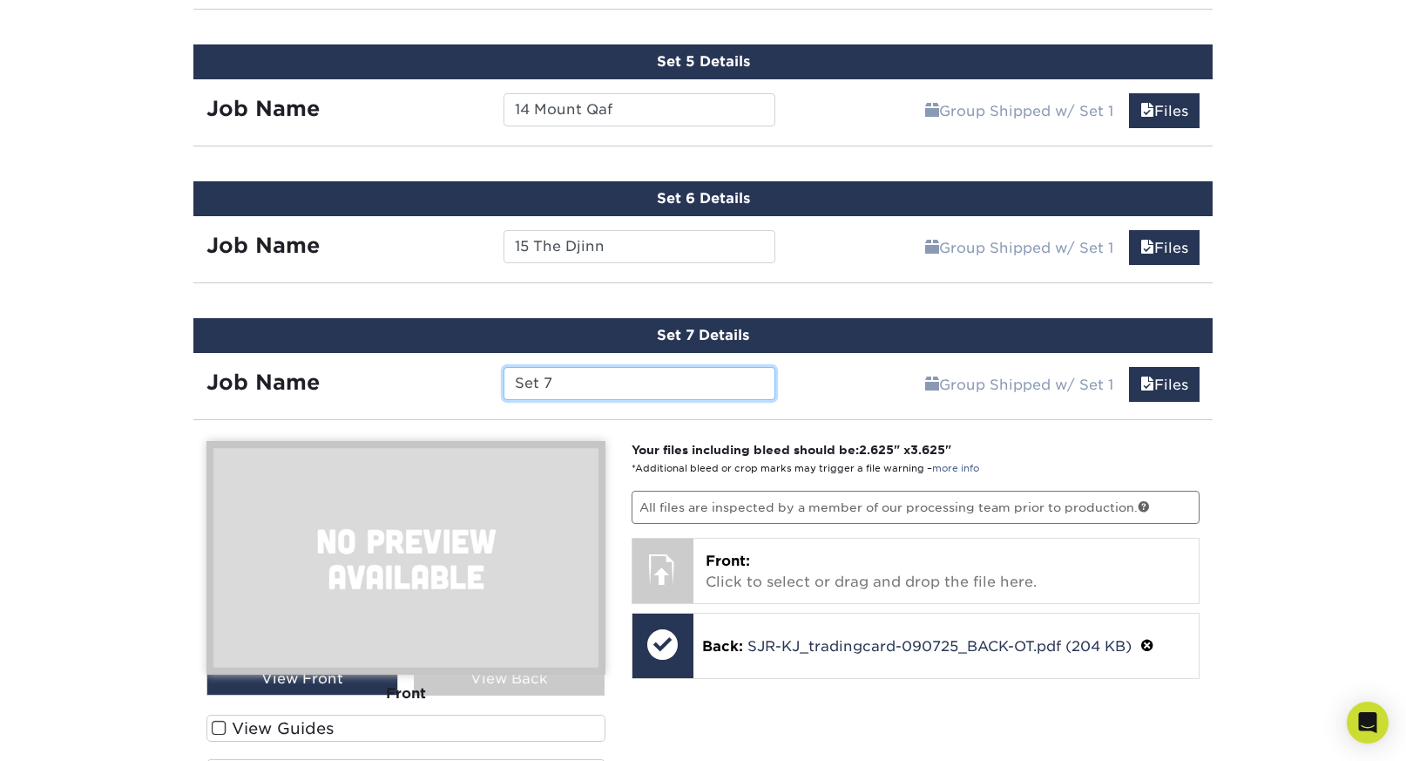
paste input "16 Flatwoods Monster"
type input "16 Flatwoods Monster"
click at [1261, 520] on div "Products Trading Cards Matte Trading Cards" at bounding box center [703, 536] width 1406 height 3919
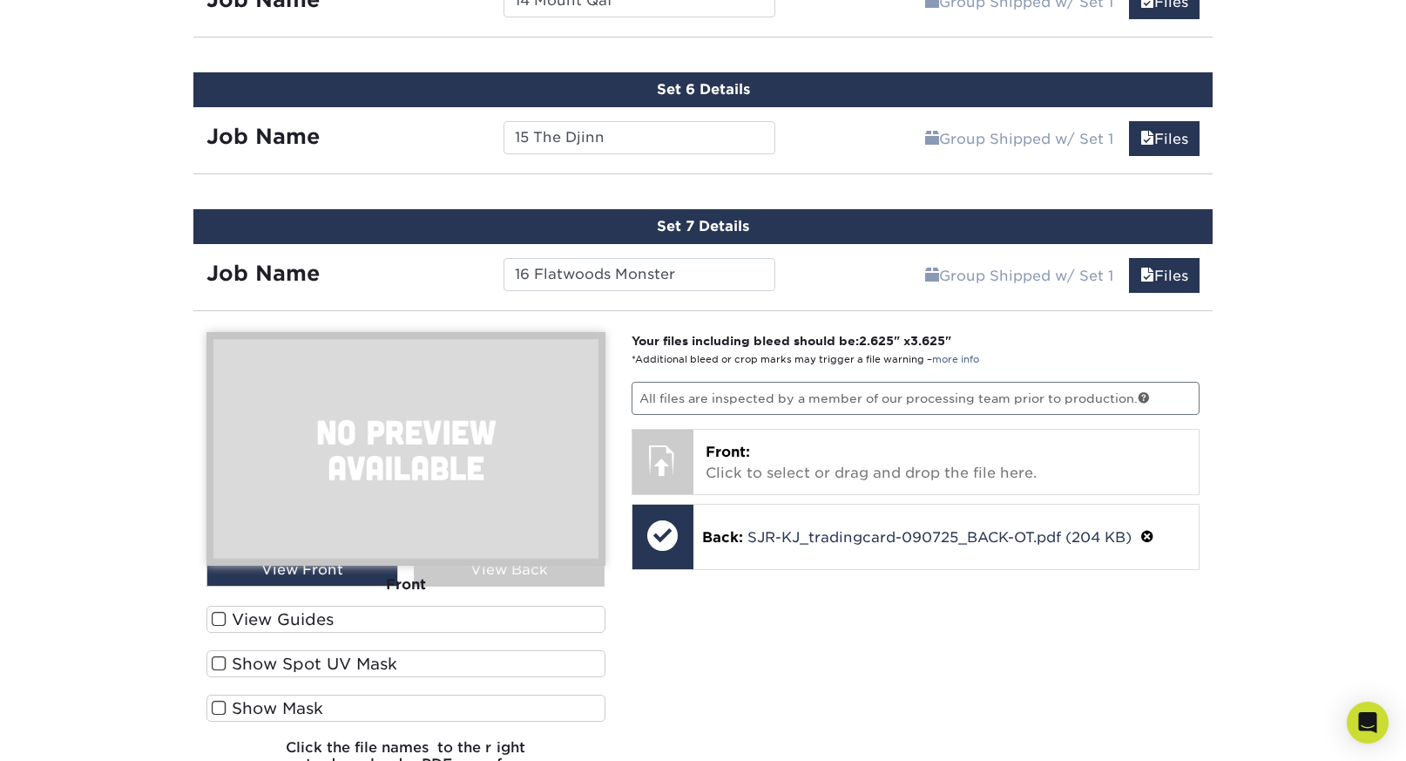
scroll to position [1650, 0]
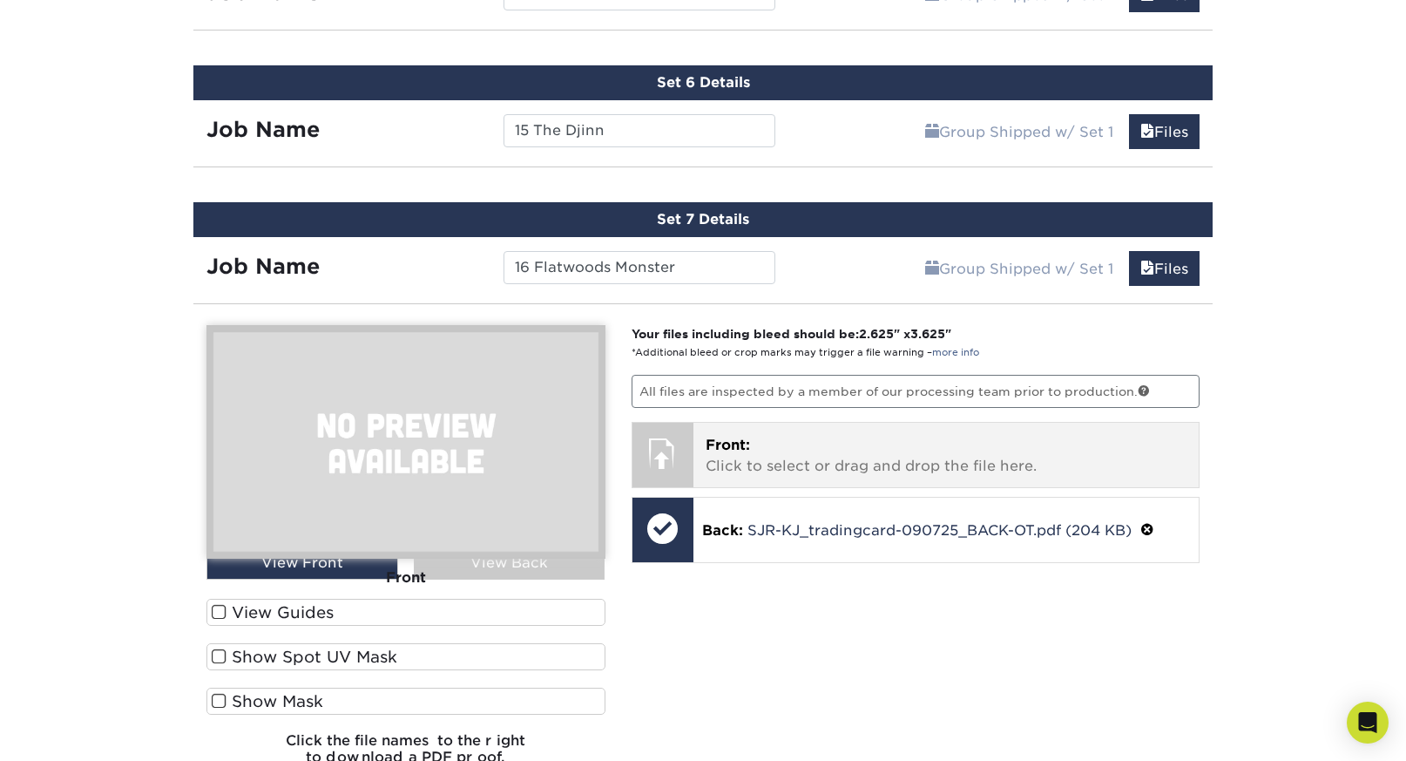
click at [817, 450] on p "Front: Click to select or drag and drop the file here." at bounding box center [947, 456] width 482 height 42
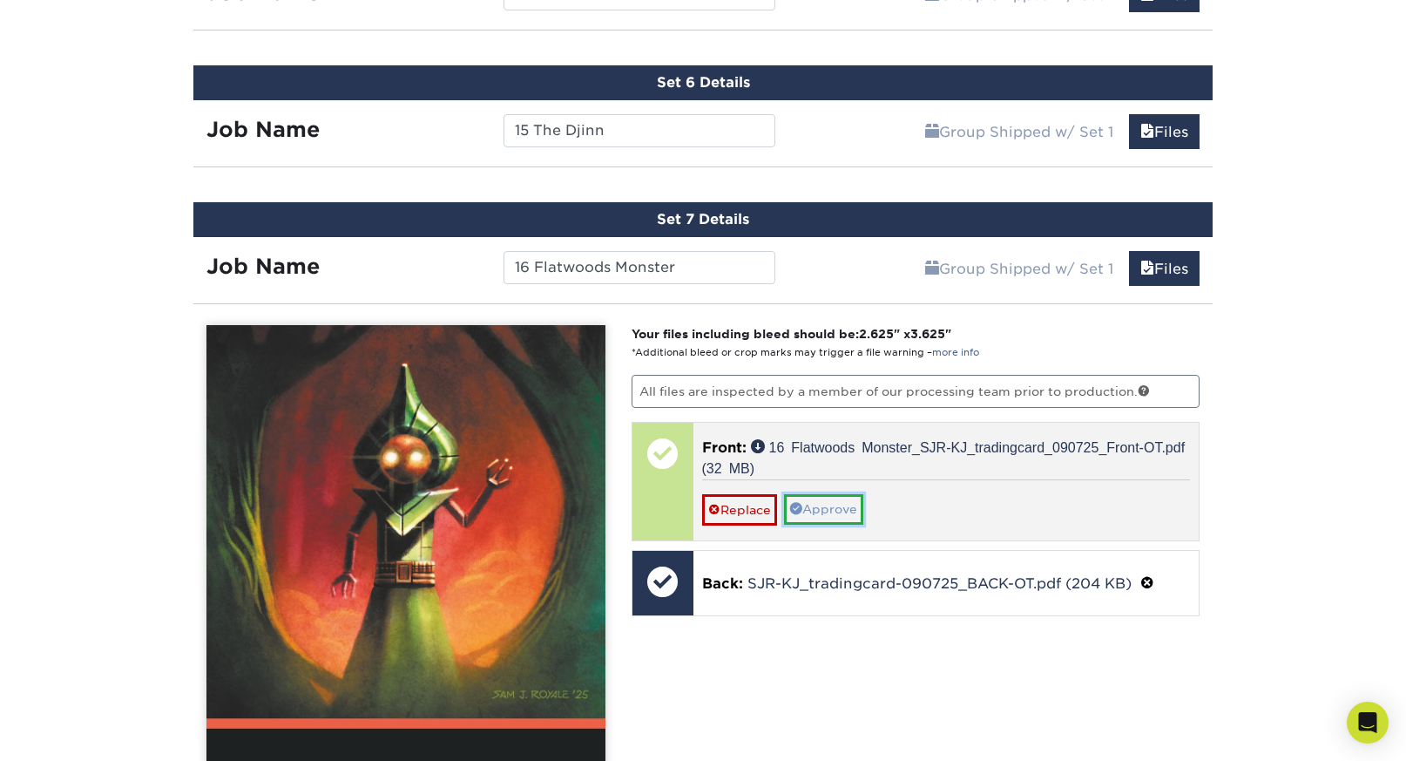
click at [812, 498] on link "Approve" at bounding box center [823, 509] width 79 height 30
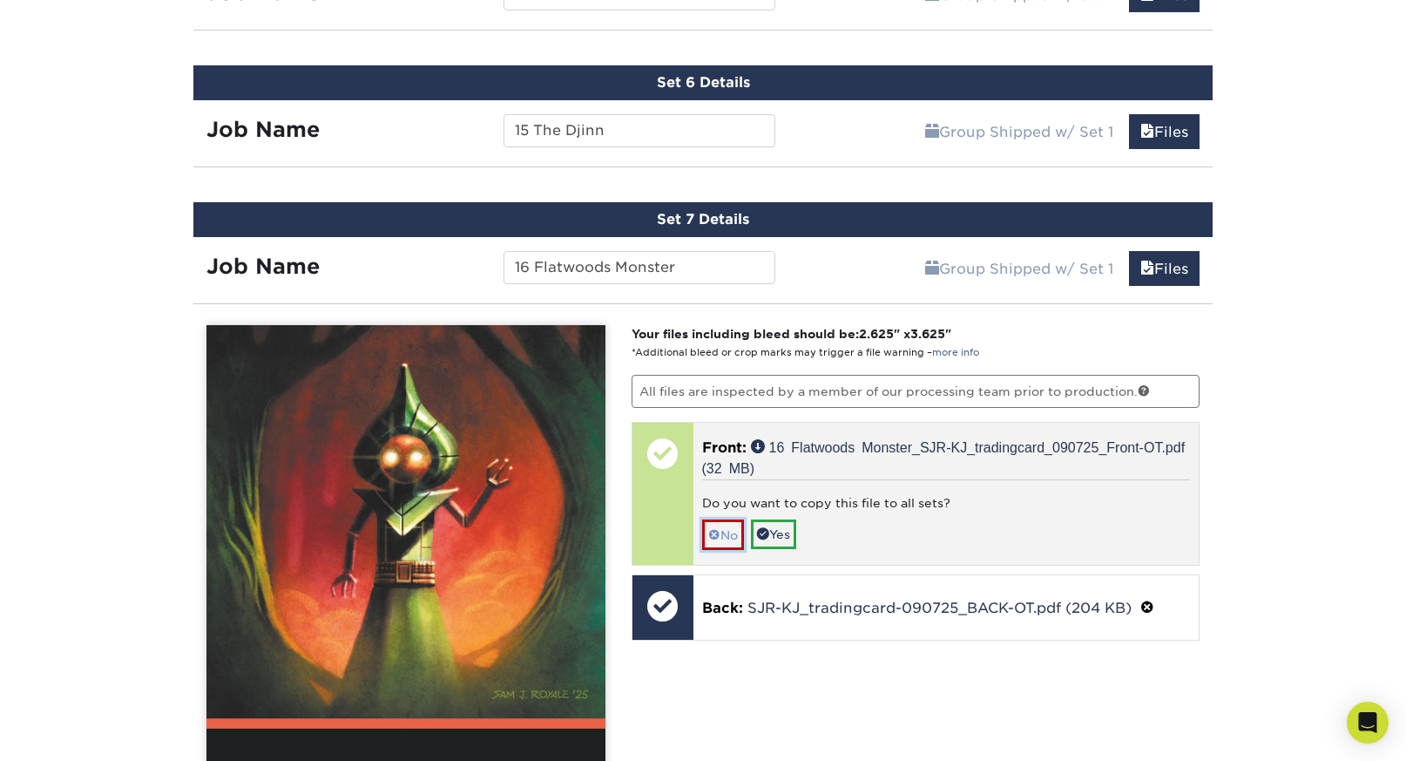
click at [732, 531] on link "No" at bounding box center [723, 534] width 42 height 30
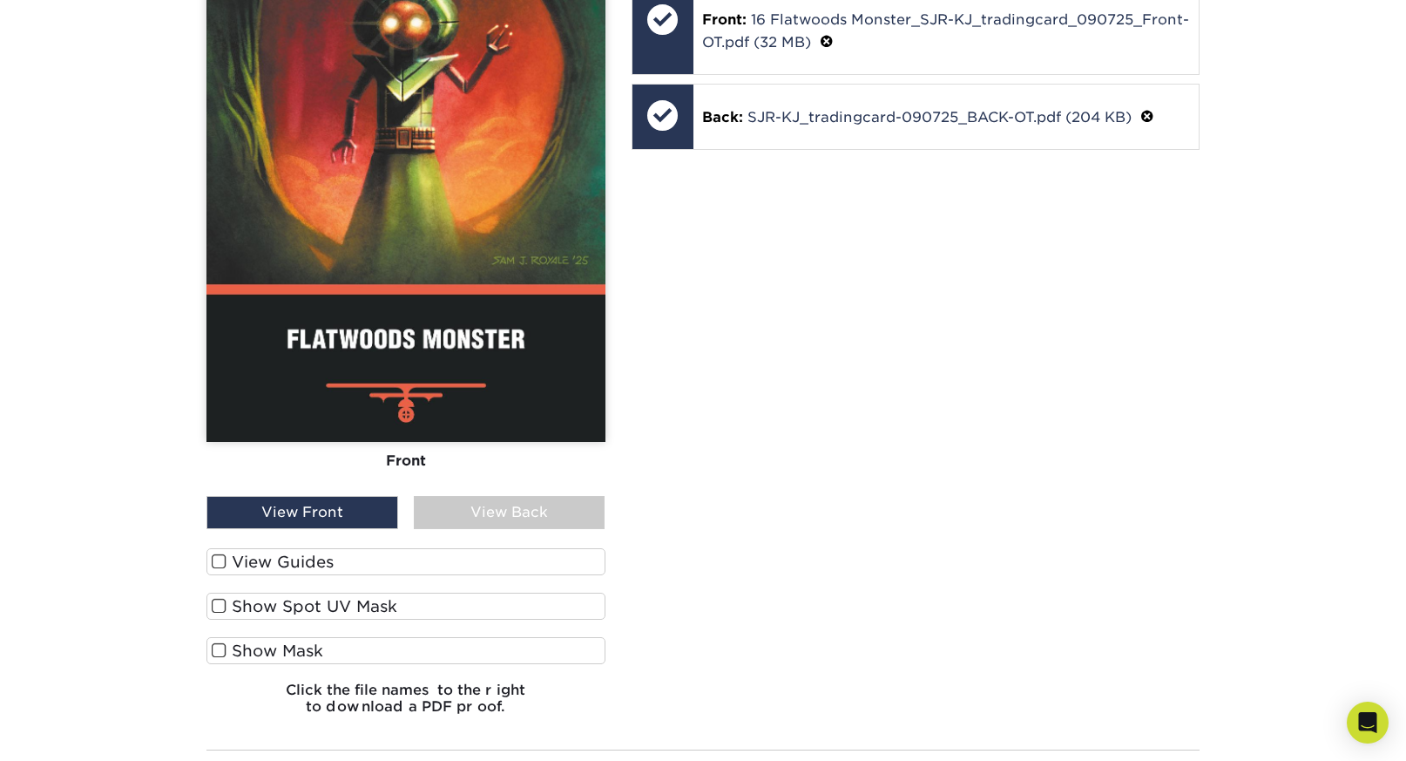
scroll to position [2098, 0]
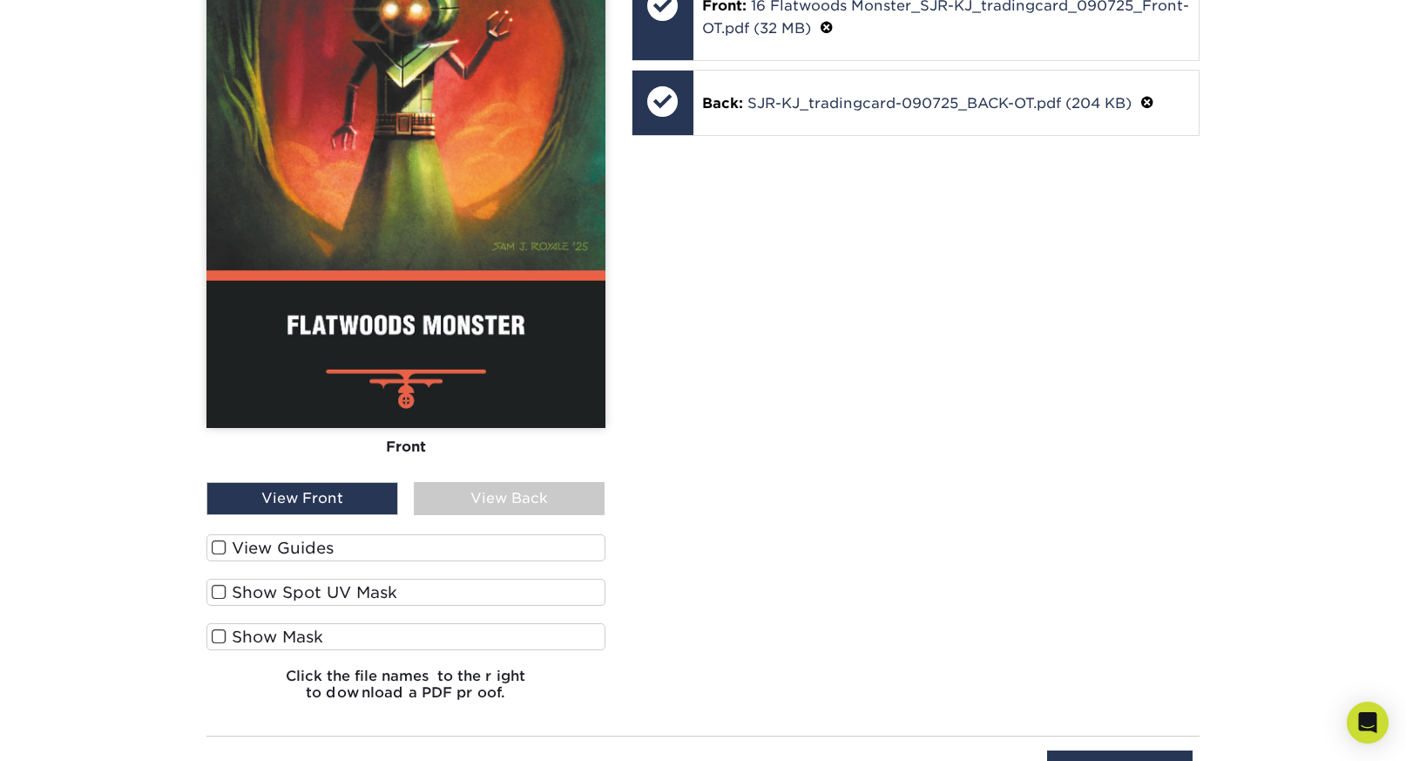
click at [327, 542] on label "View Guides" at bounding box center [405, 547] width 399 height 27
click at [0, 0] on input "View Guides" at bounding box center [0, 0] width 0 height 0
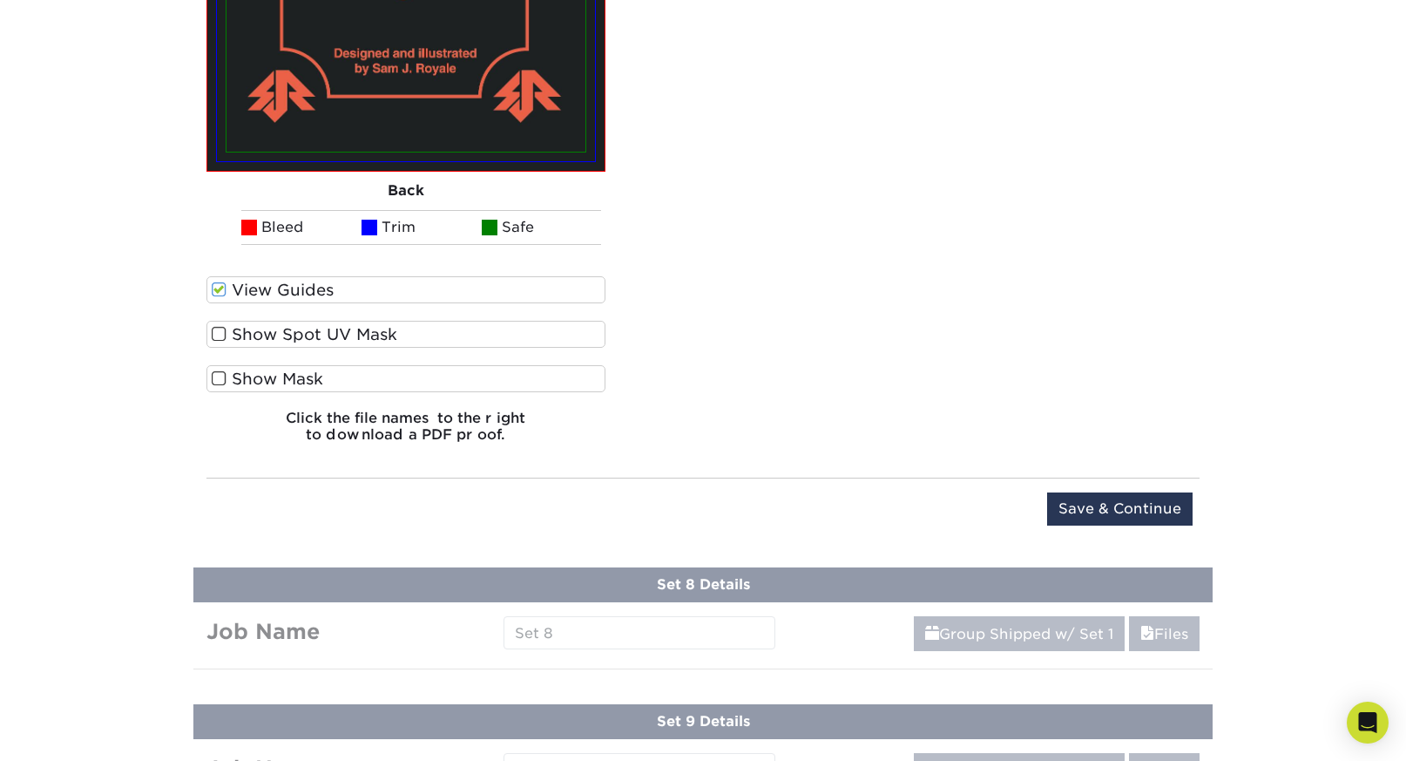
scroll to position [3331, 0]
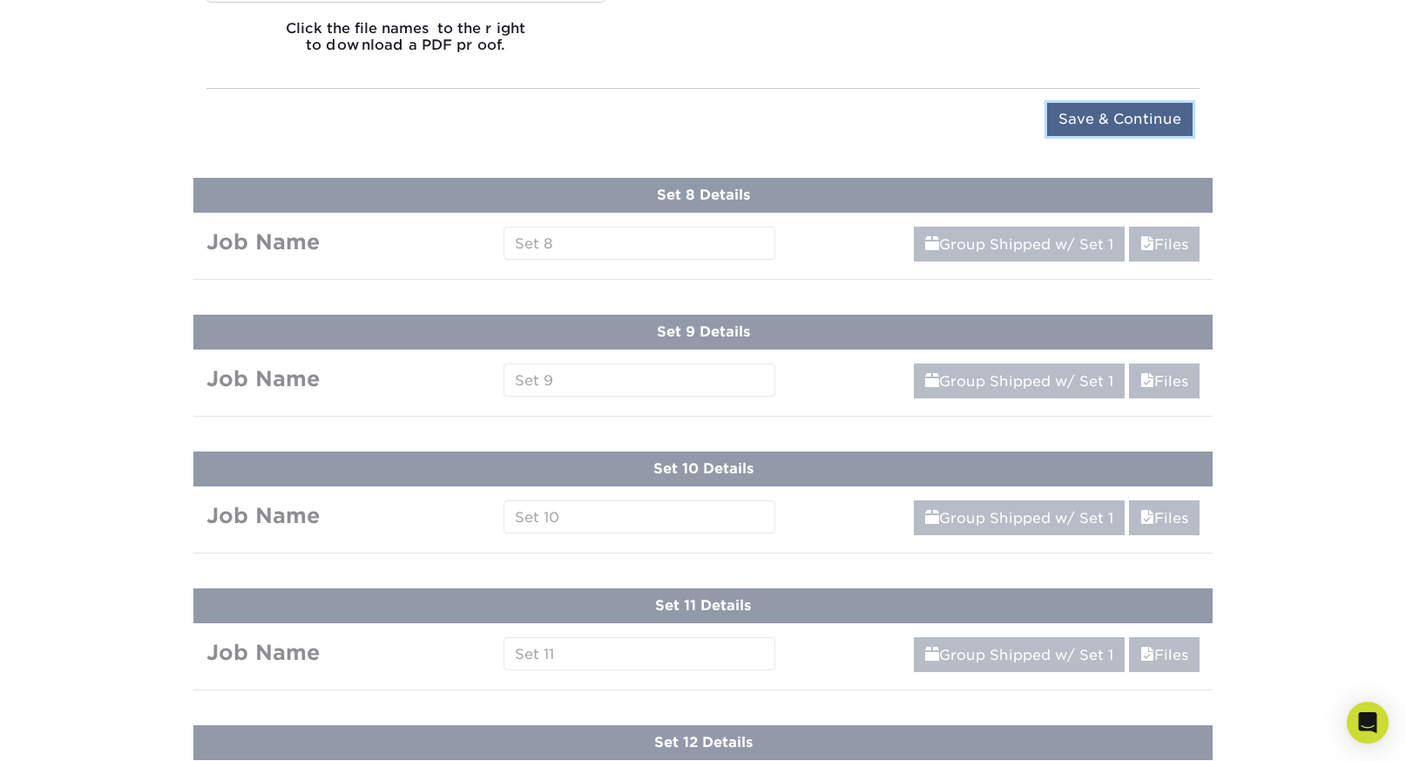
click at [1130, 119] on input "Save & Continue" at bounding box center [1120, 119] width 146 height 33
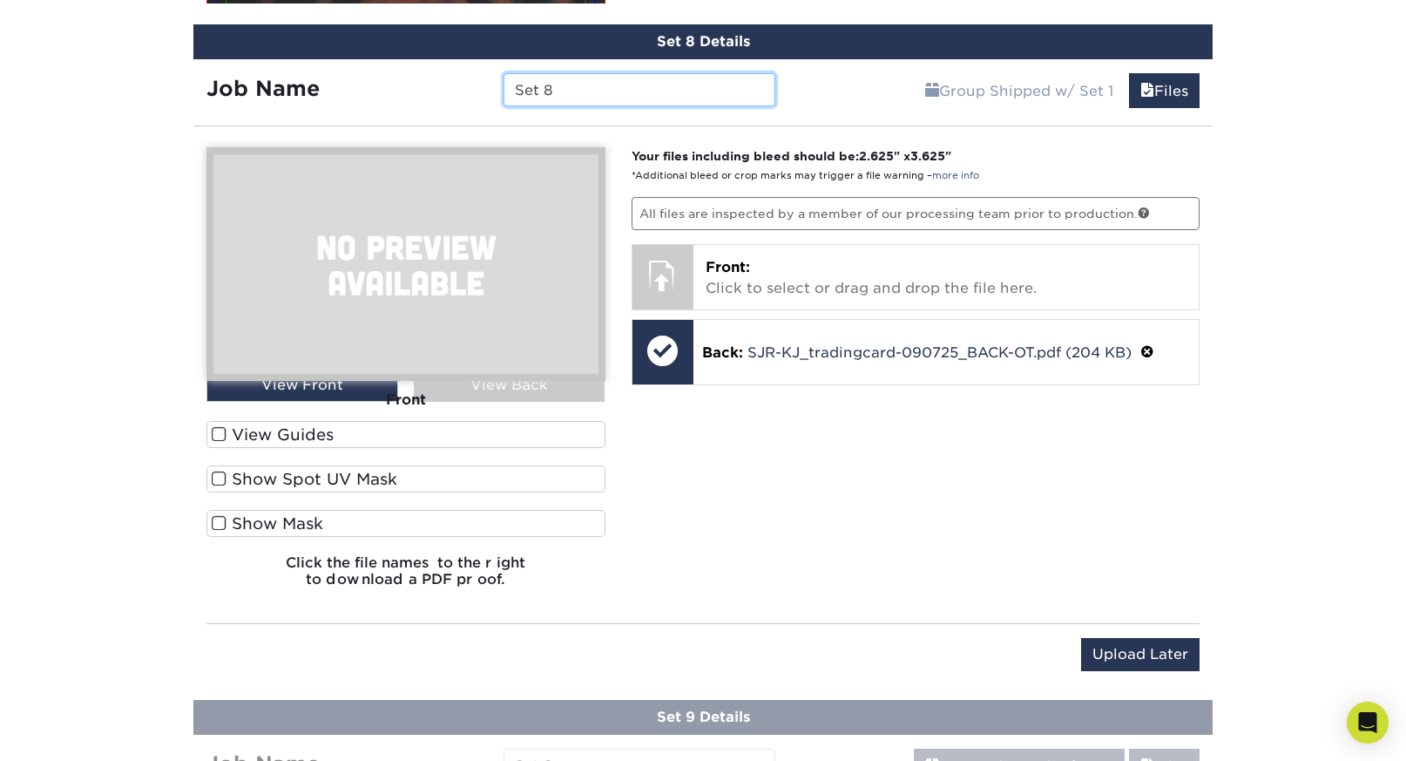
scroll to position [1980, 0]
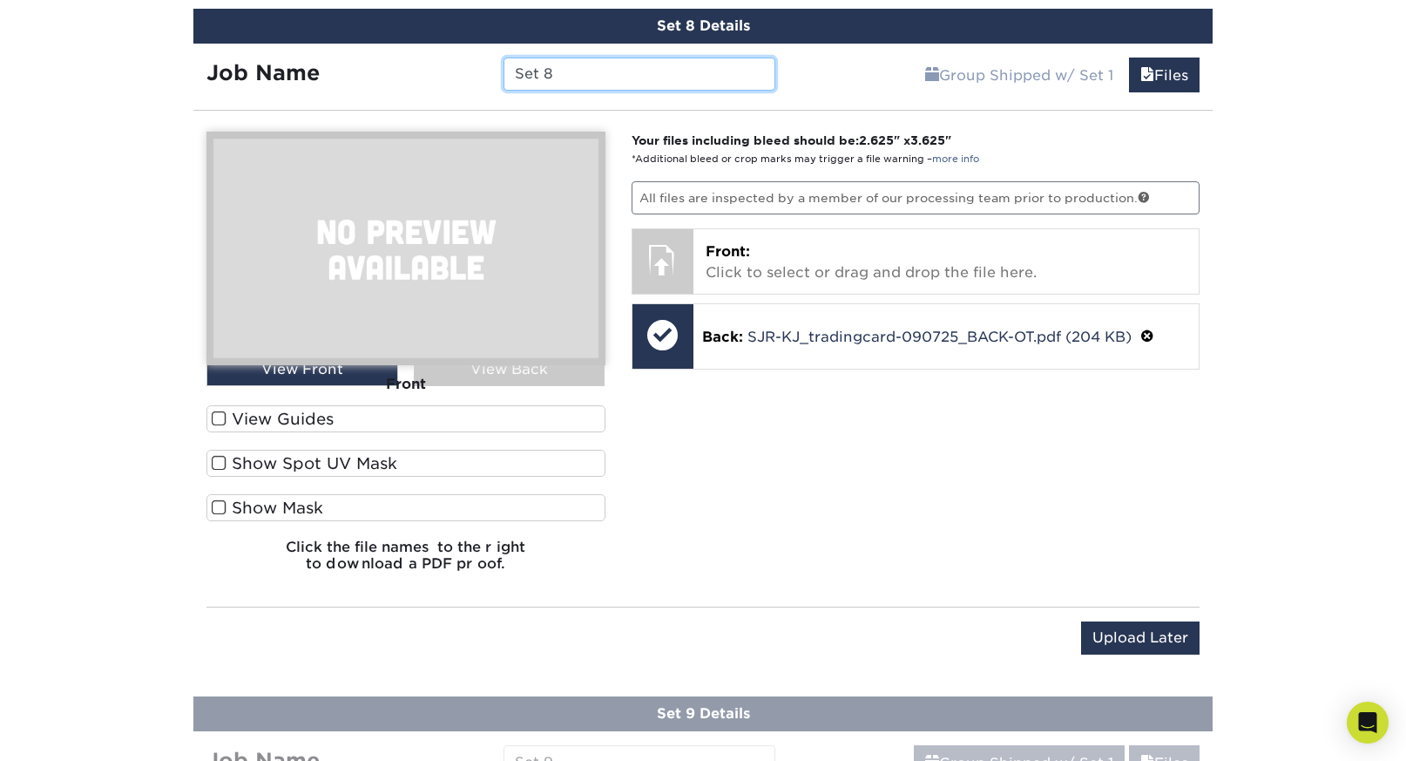
paste input "17 Mothman"
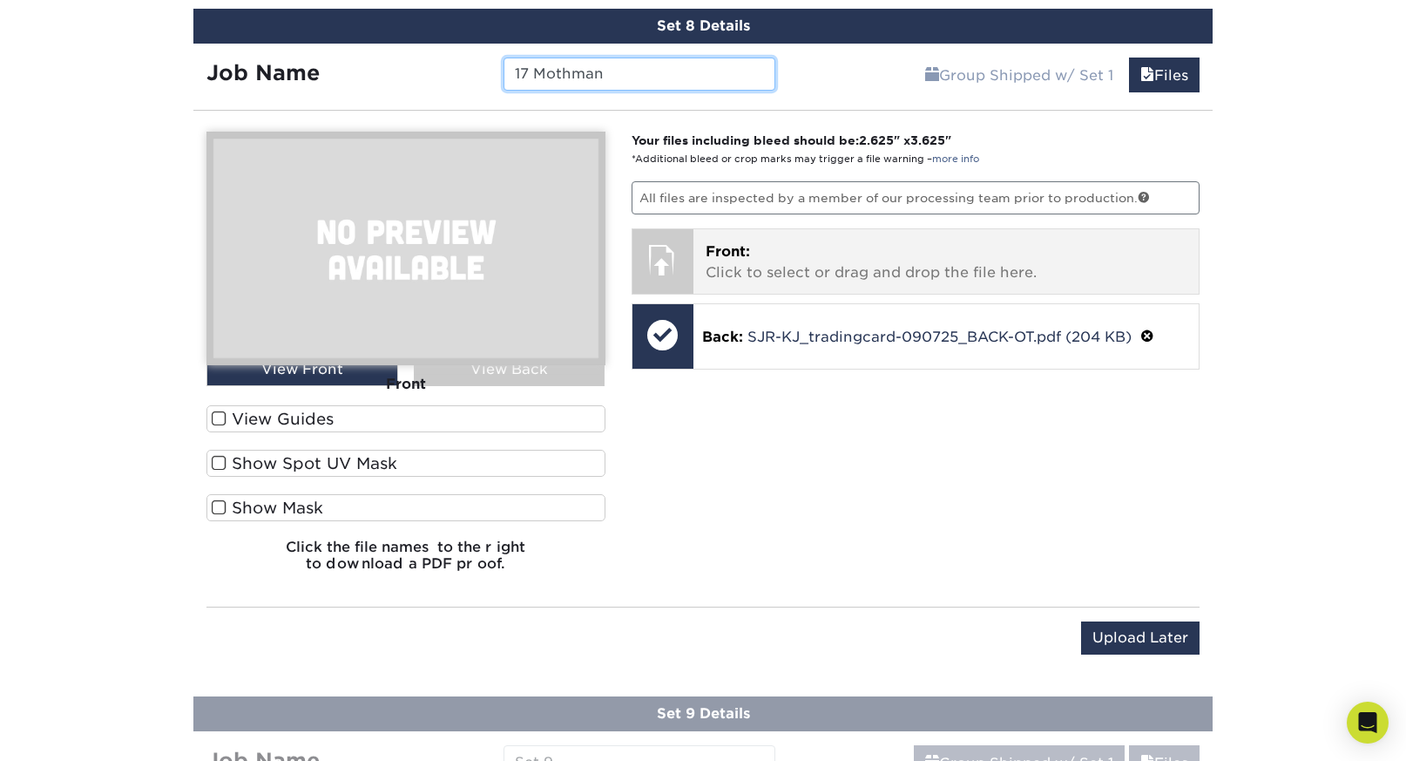
type input "17 Mothman"
click at [810, 259] on p "Front: Click to select or drag and drop the file here." at bounding box center [947, 262] width 482 height 42
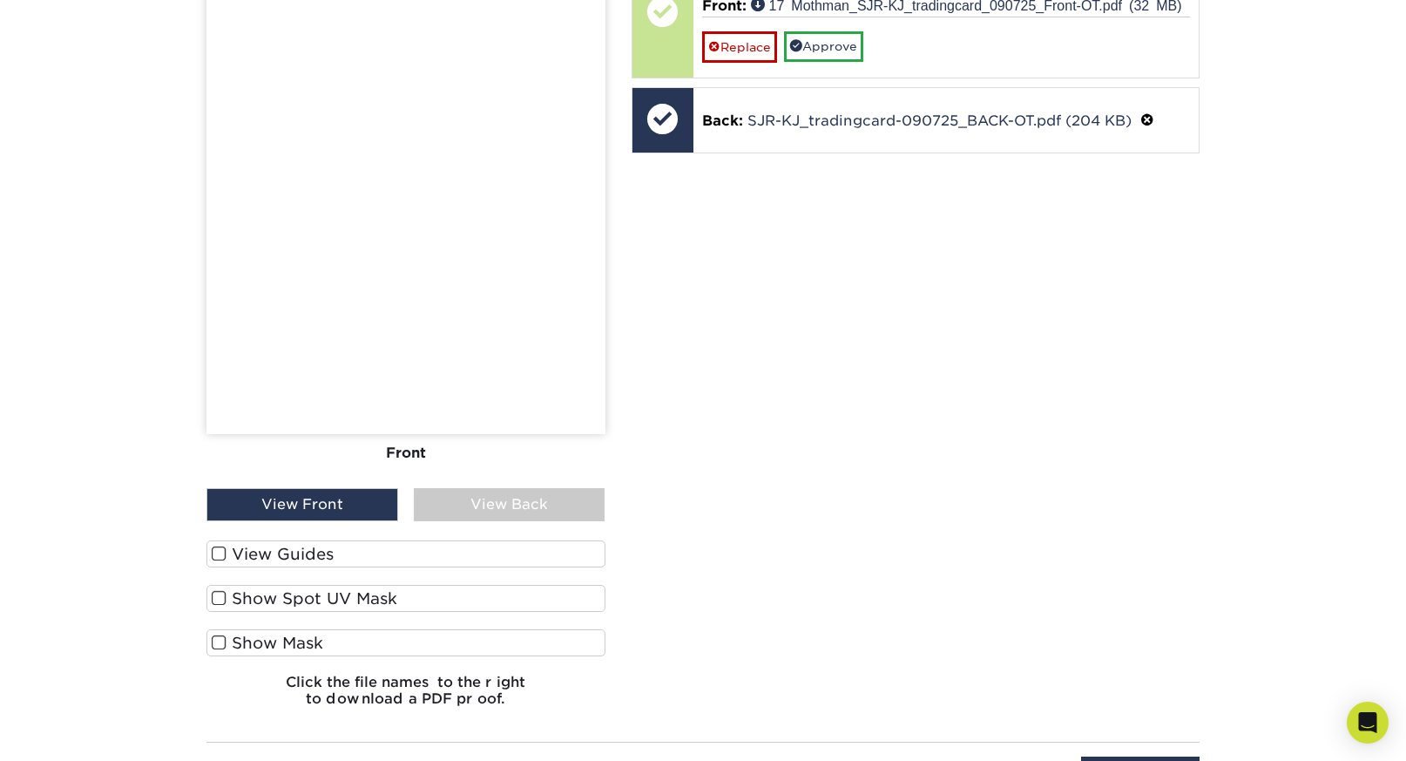
scroll to position [2245, 0]
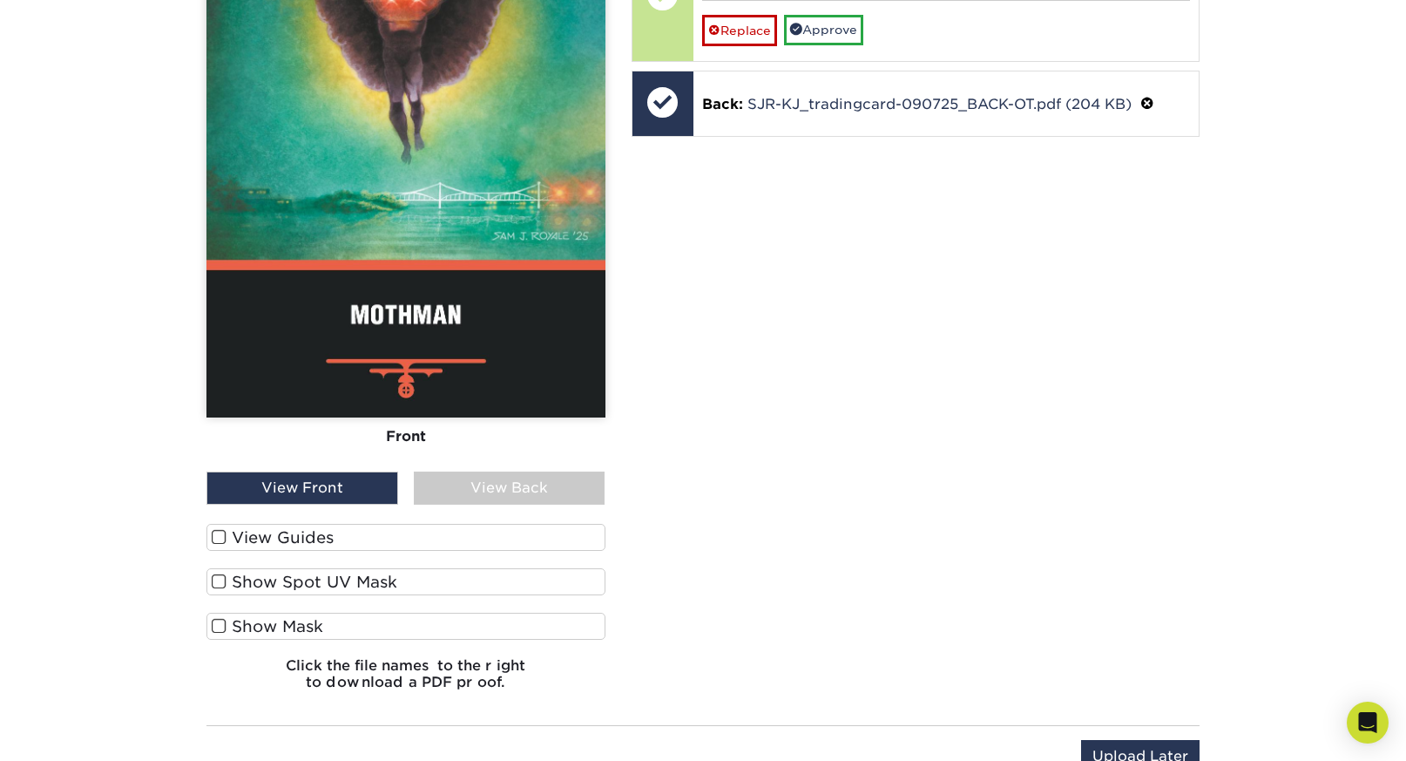
click at [291, 527] on label "View Guides" at bounding box center [405, 537] width 399 height 27
click at [0, 0] on input "View Guides" at bounding box center [0, 0] width 0 height 0
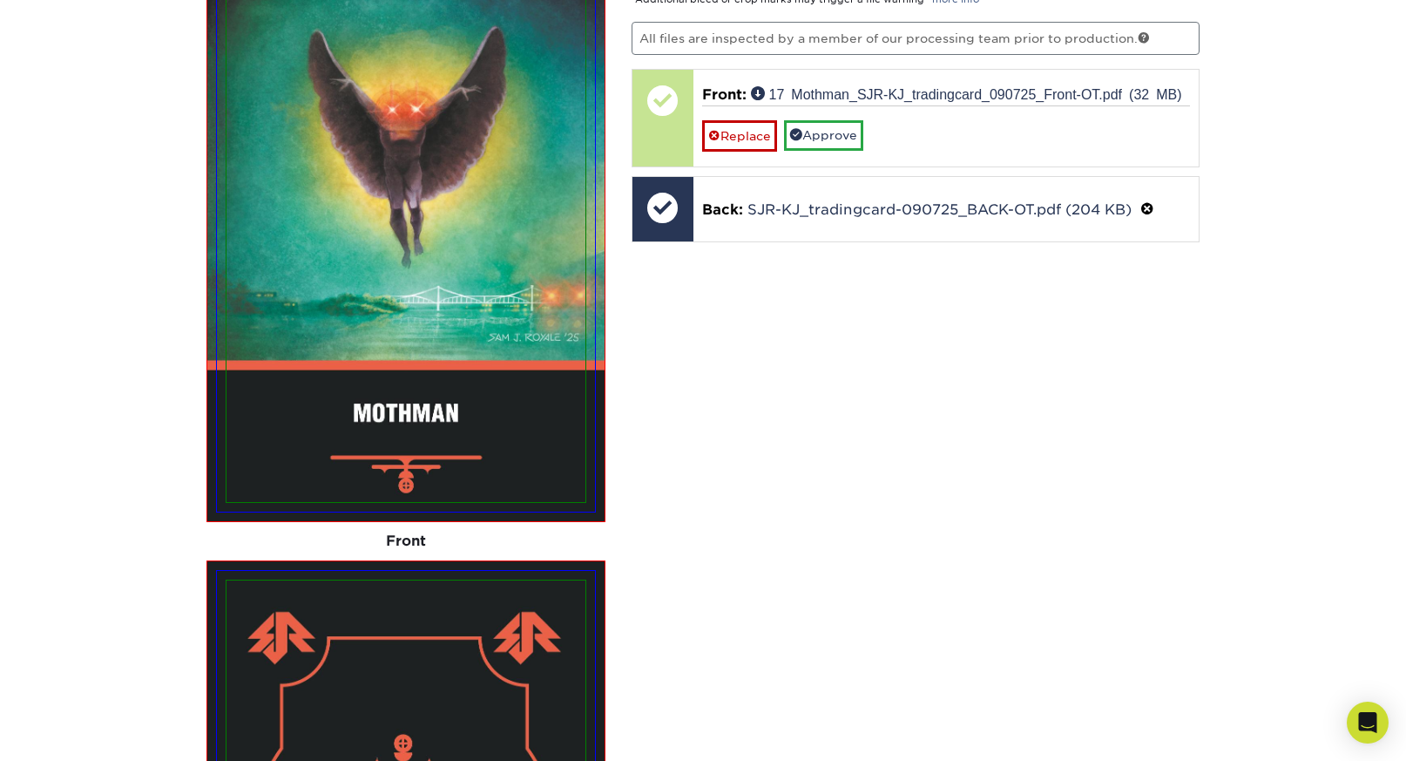
scroll to position [2135, 0]
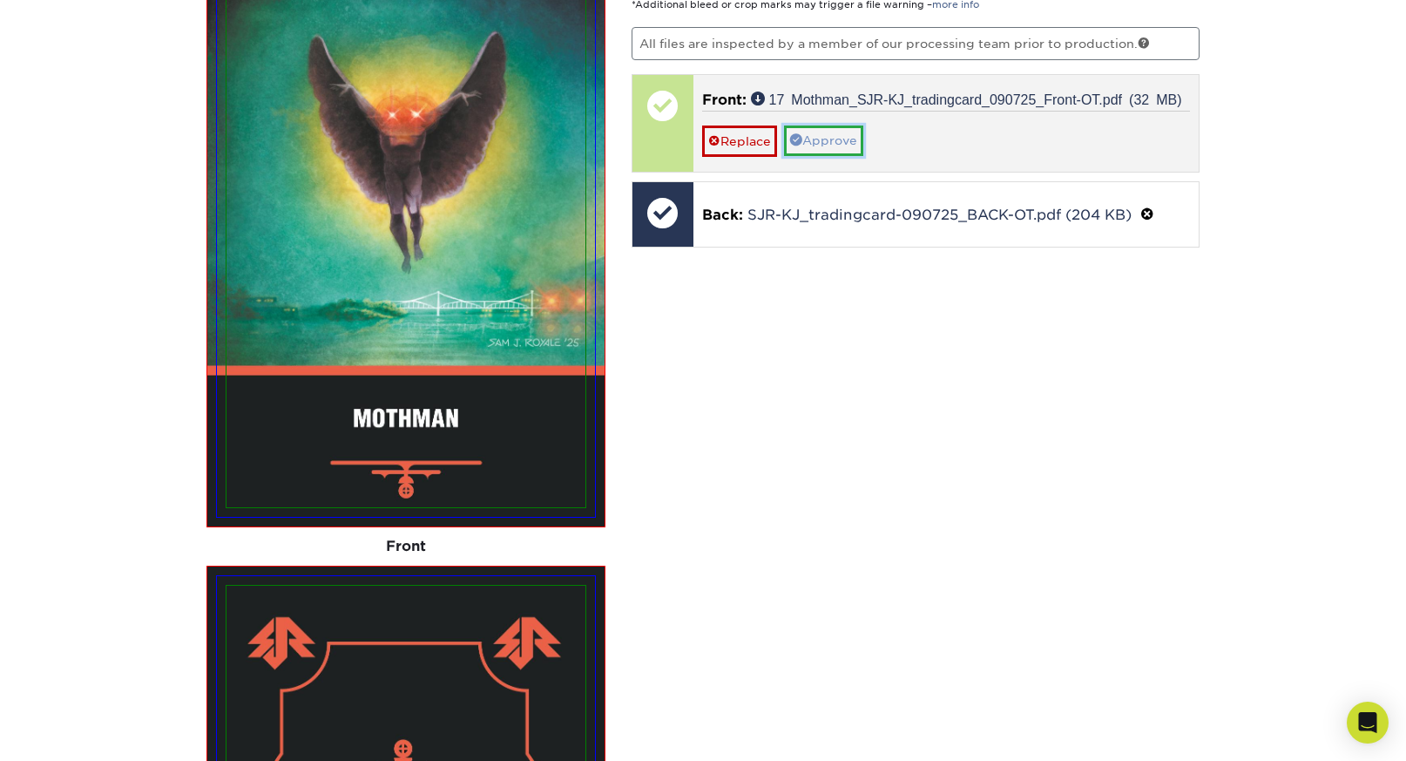
click at [826, 132] on link "Approve" at bounding box center [823, 140] width 79 height 30
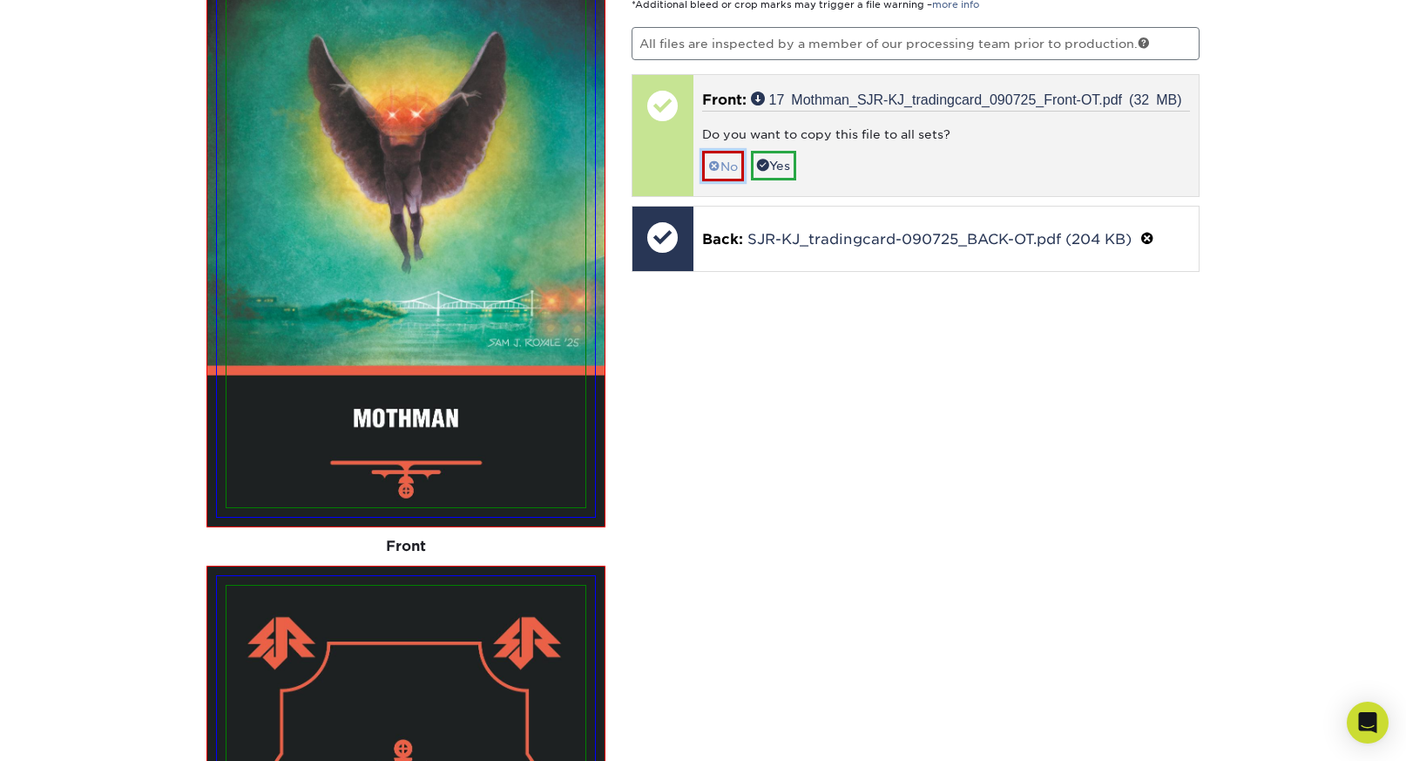
click at [729, 152] on link "No" at bounding box center [723, 166] width 42 height 30
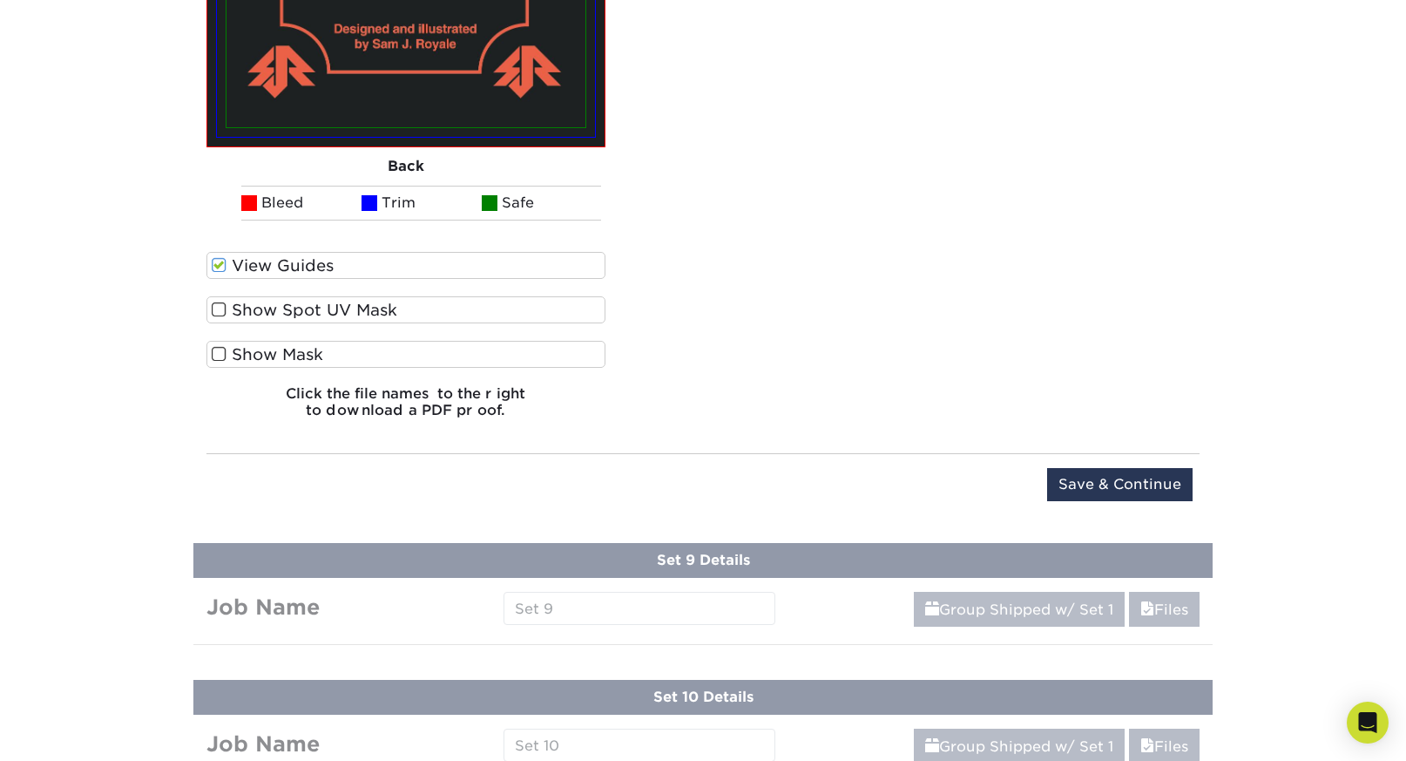
scroll to position [3104, 0]
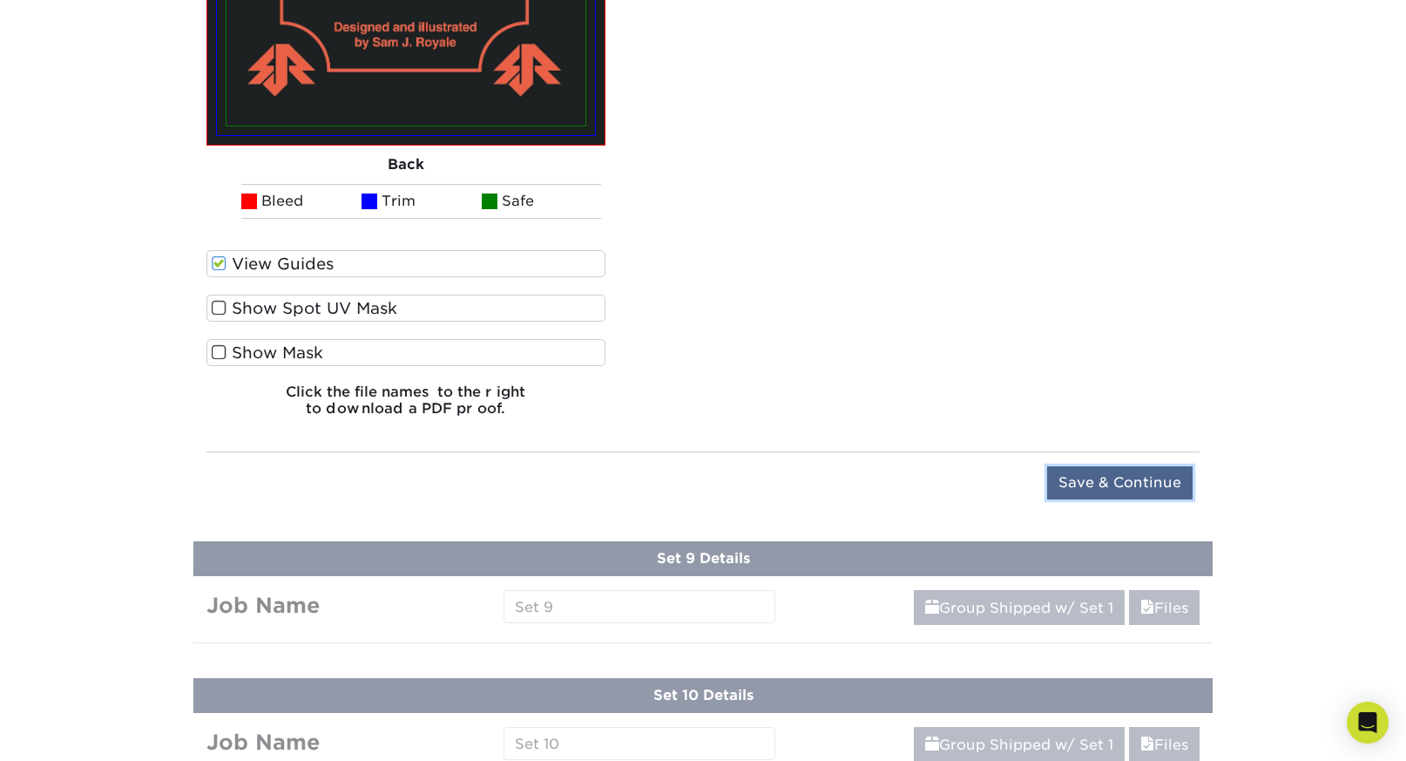
click at [1125, 470] on input "Save & Continue" at bounding box center [1120, 482] width 146 height 33
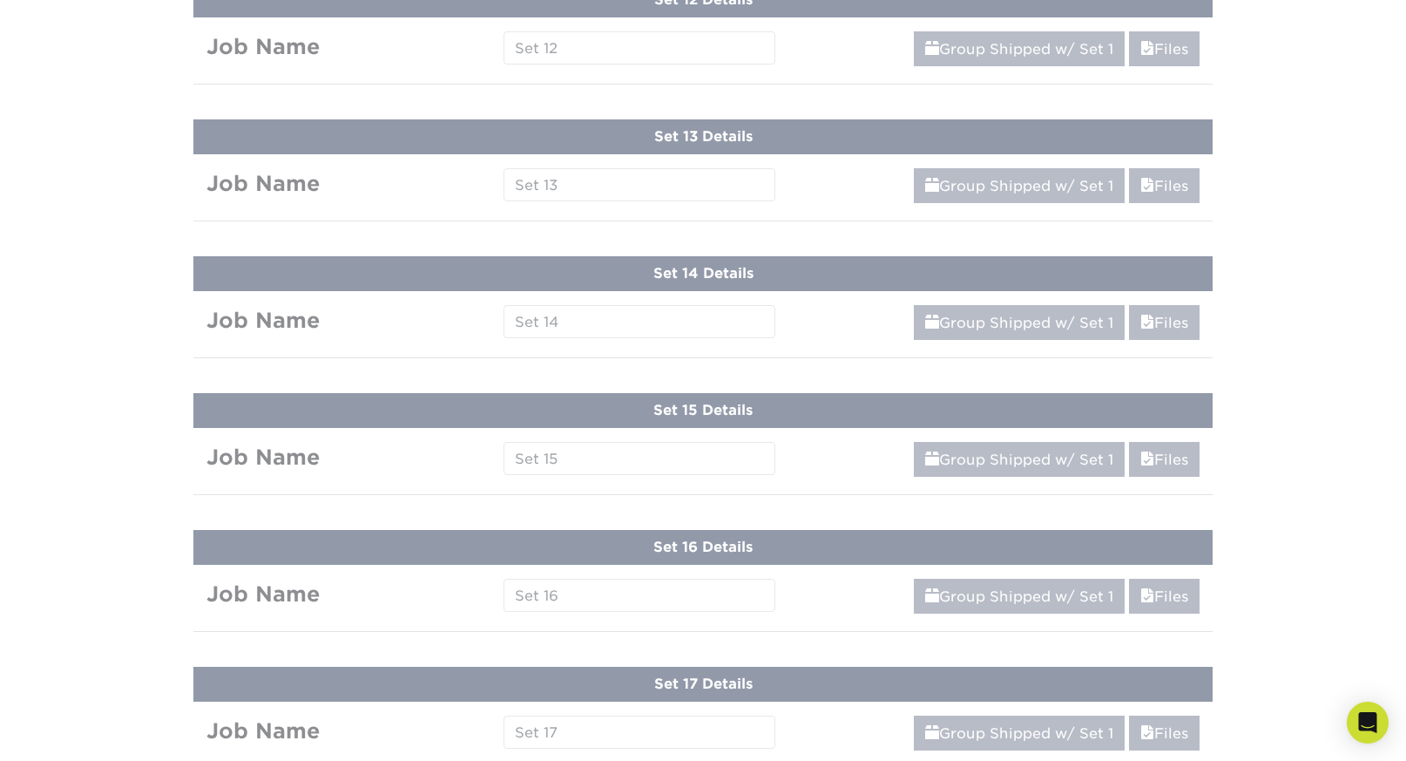
scroll to position [1807, 0]
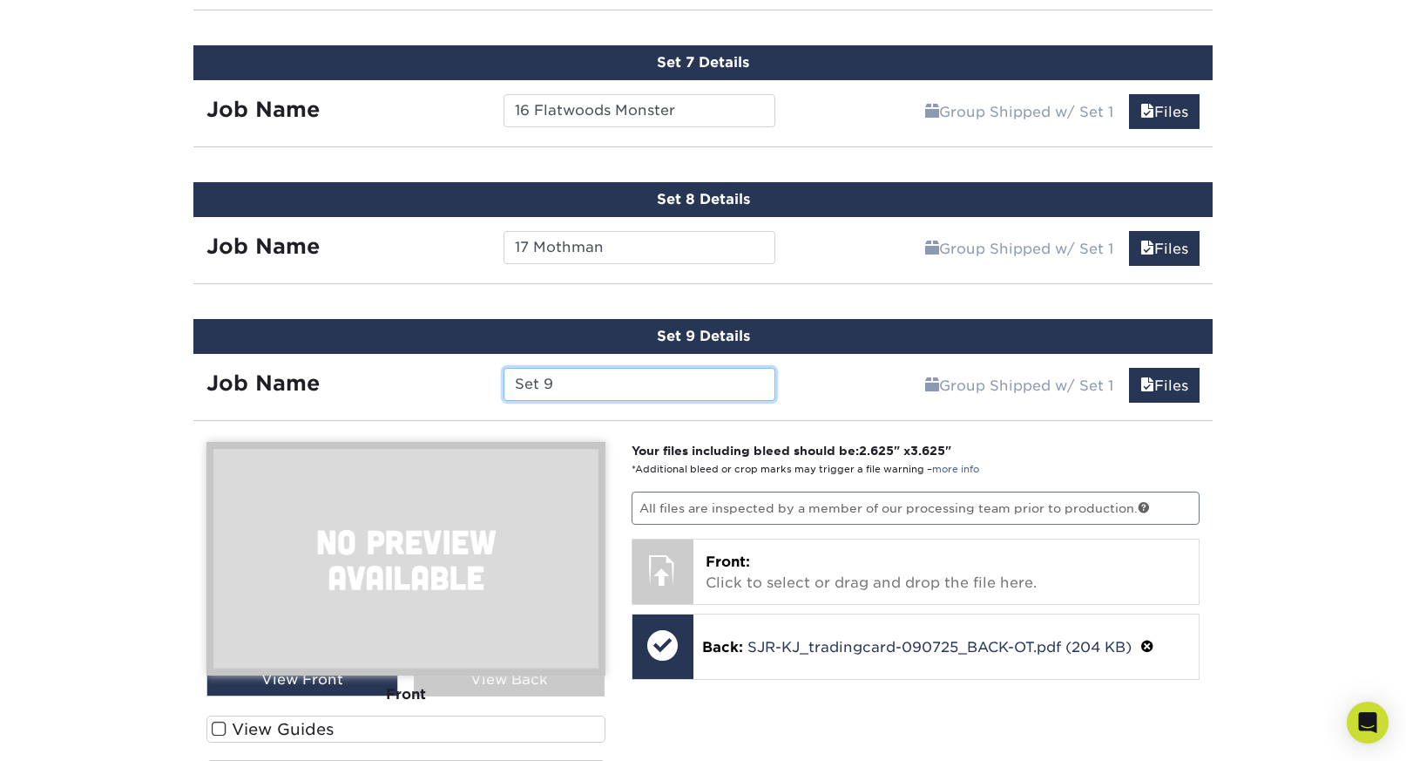
click at [710, 386] on input "Set 9" at bounding box center [639, 384] width 271 height 33
paste input "18 Yule Cat"
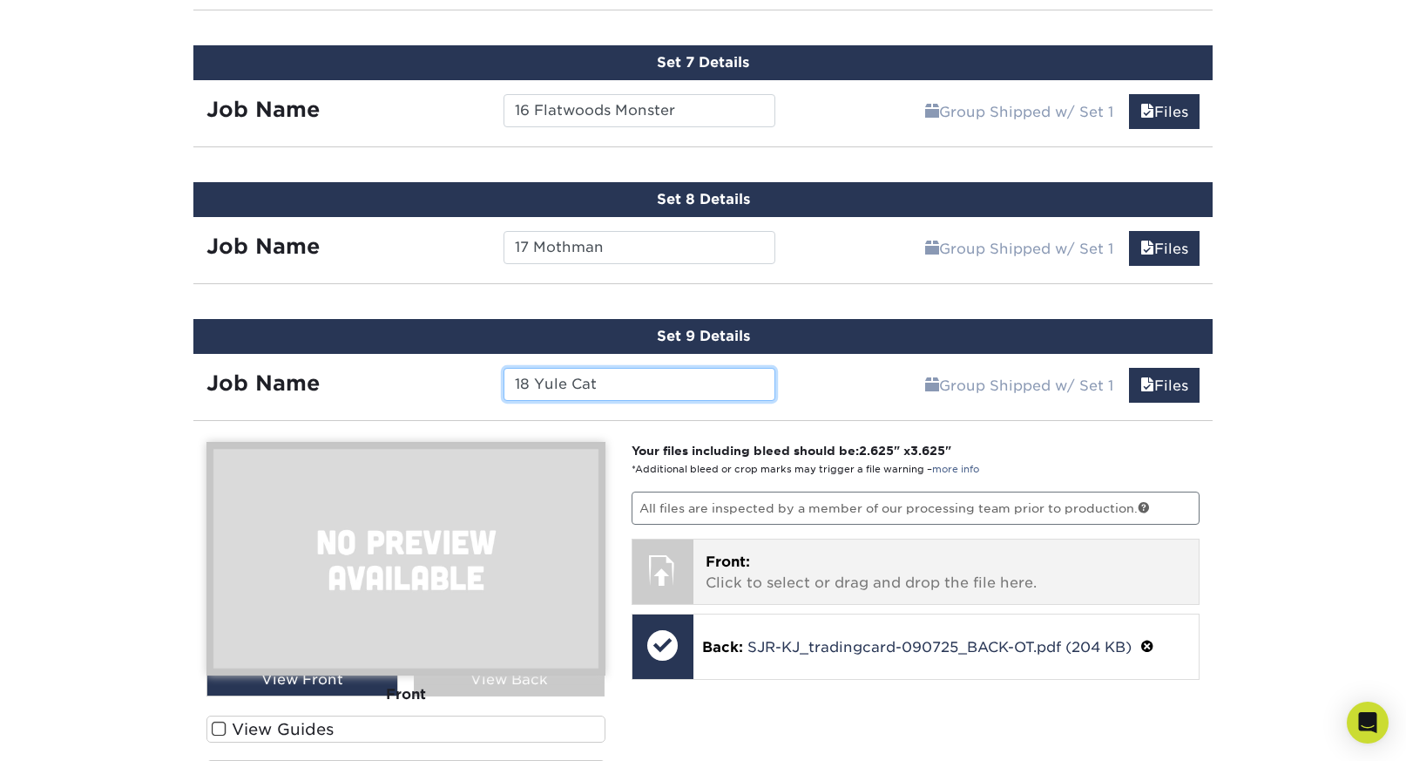
type input "18 Yule Cat"
click at [800, 562] on p "Front: Click to select or drag and drop the file here." at bounding box center [947, 573] width 482 height 42
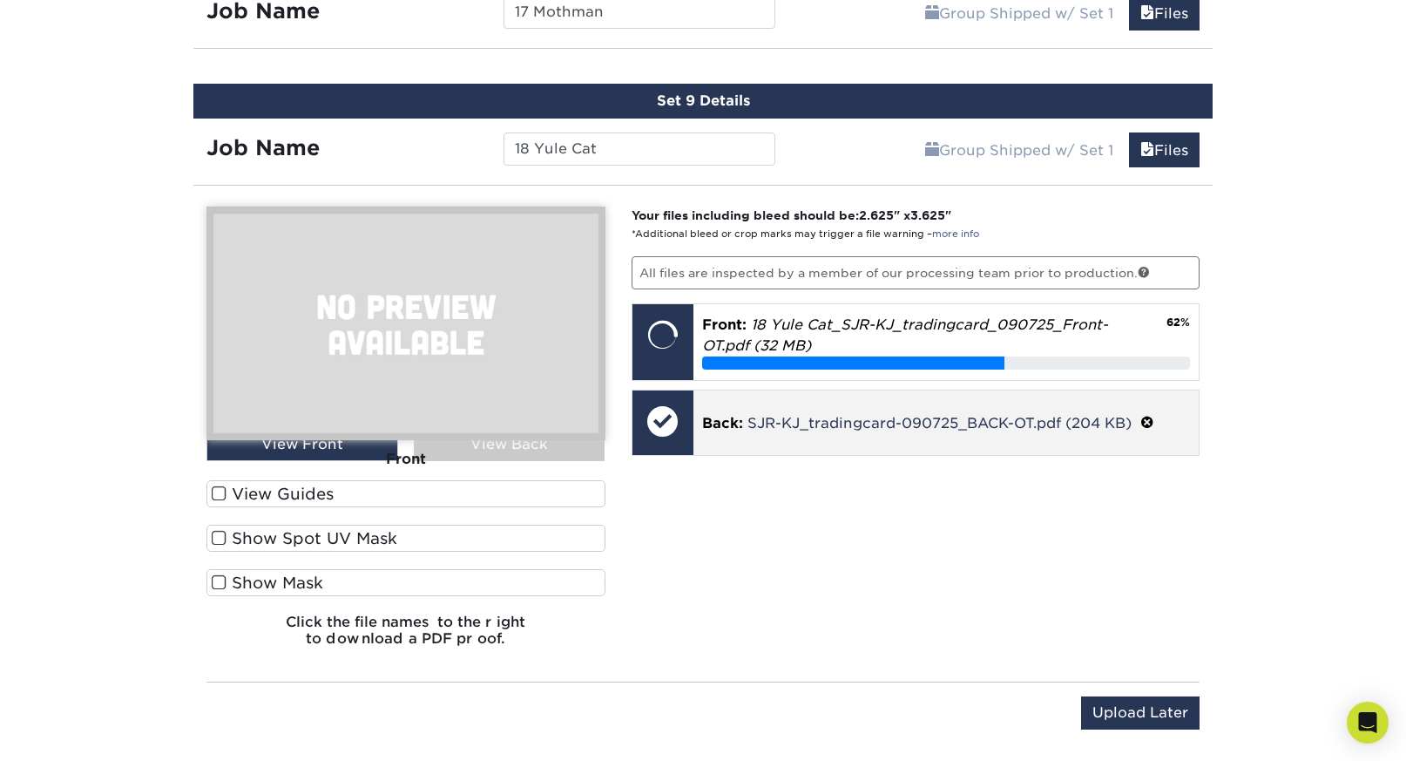
scroll to position [2031, 0]
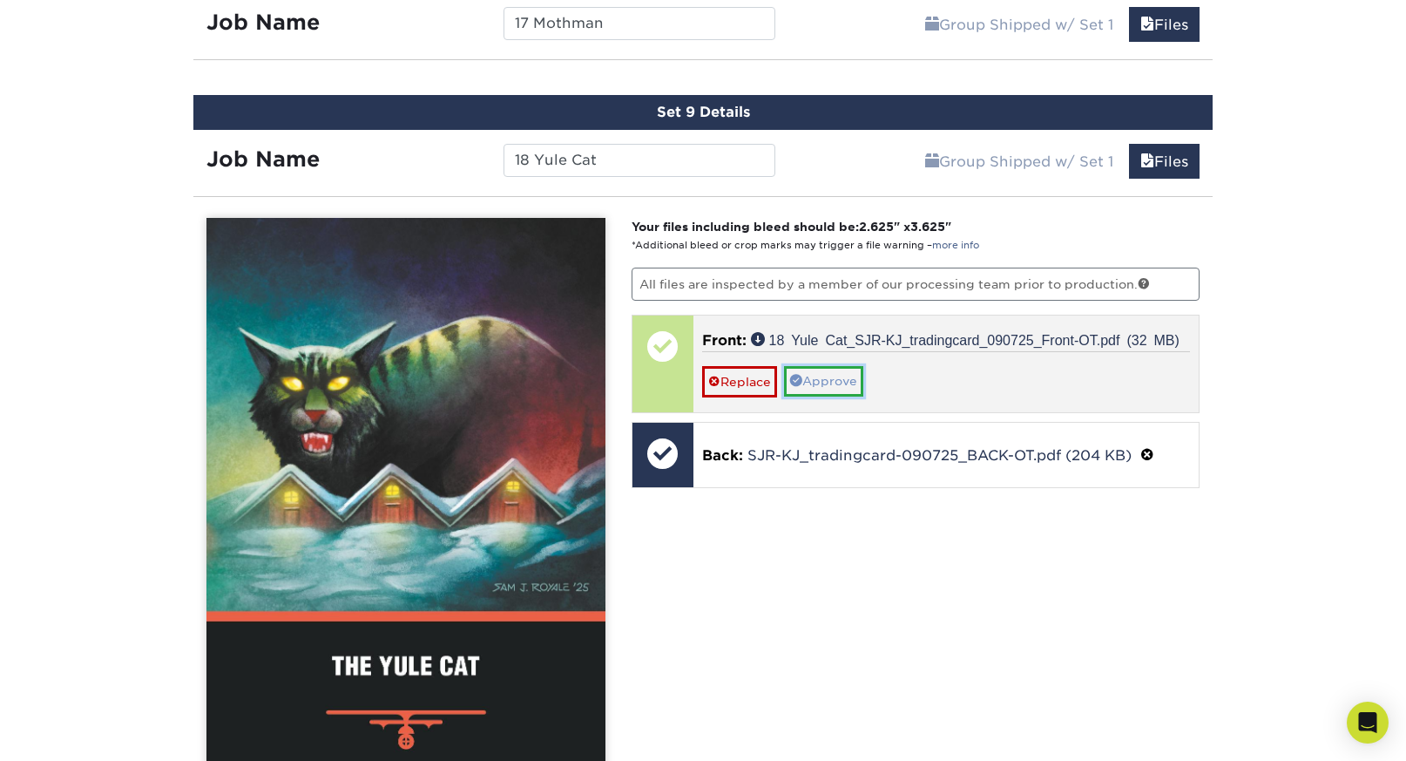
click at [846, 374] on link "Approve" at bounding box center [823, 381] width 79 height 30
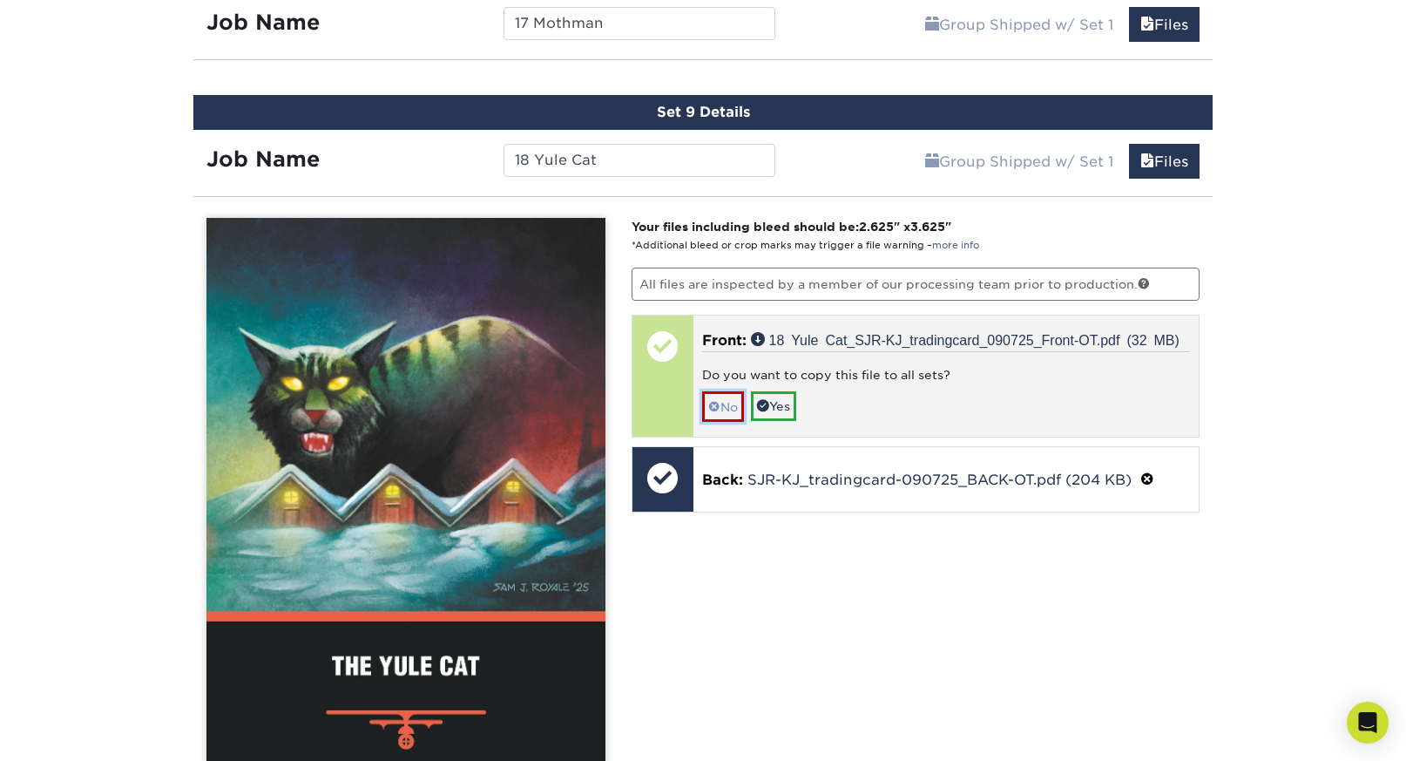
click at [730, 400] on link "No" at bounding box center [723, 406] width 42 height 30
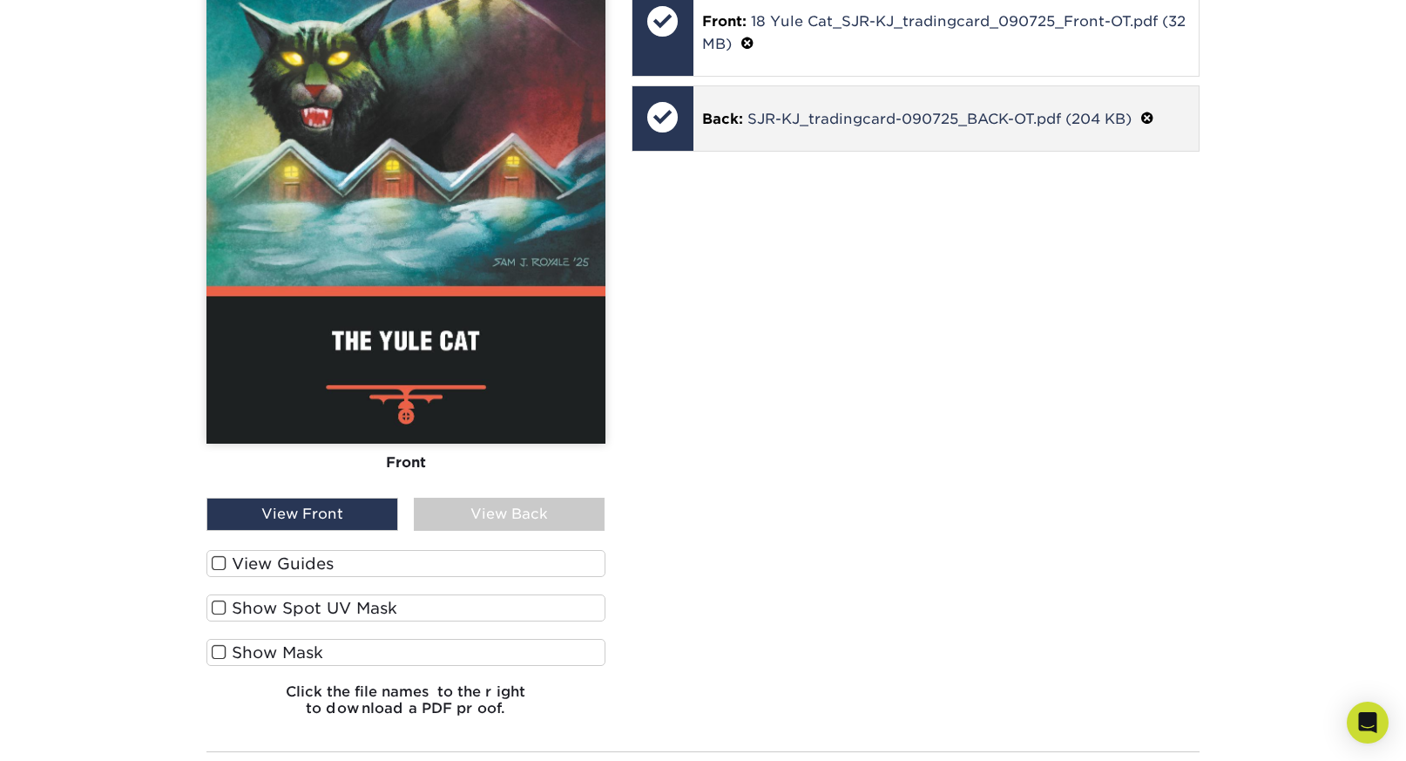
scroll to position [2768, 0]
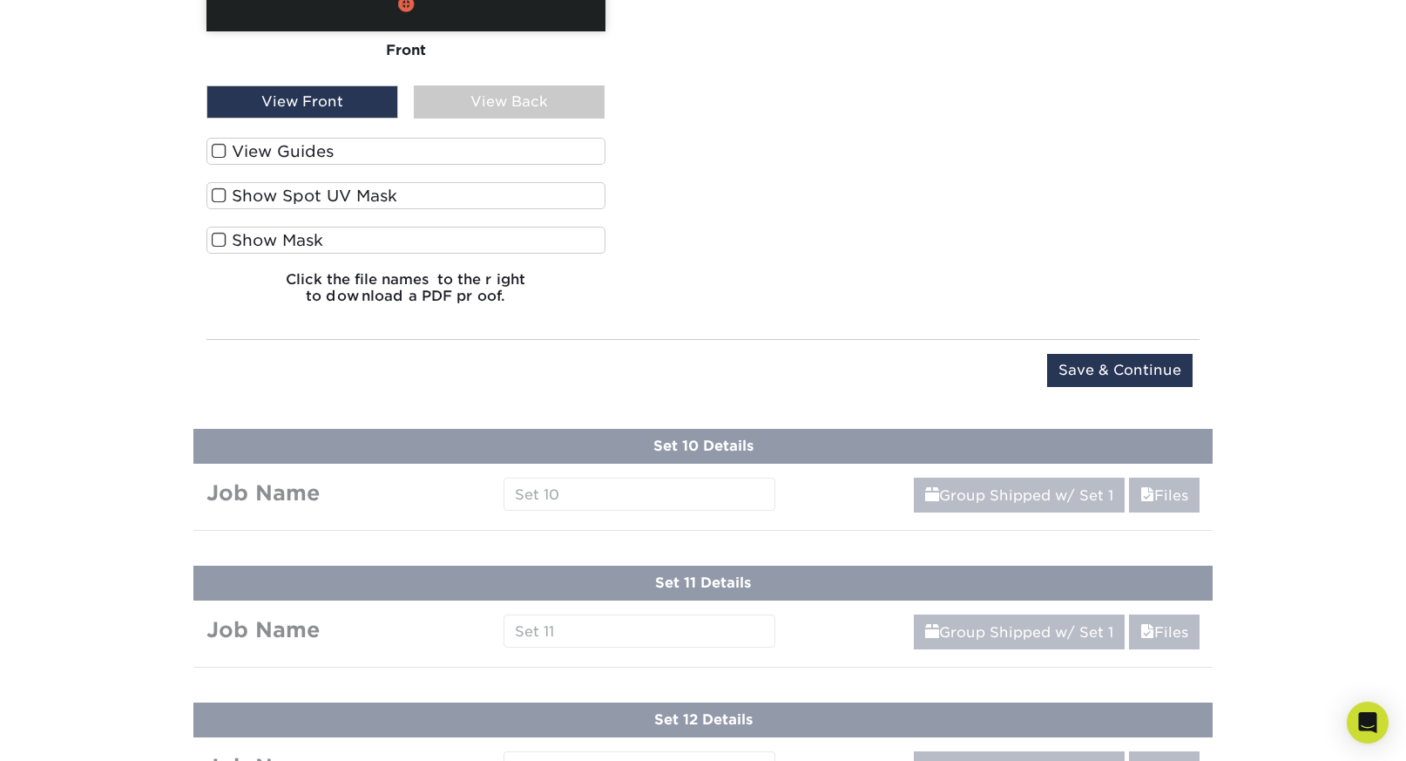
click at [241, 145] on label "View Guides" at bounding box center [405, 151] width 399 height 27
click at [0, 0] on input "View Guides" at bounding box center [0, 0] width 0 height 0
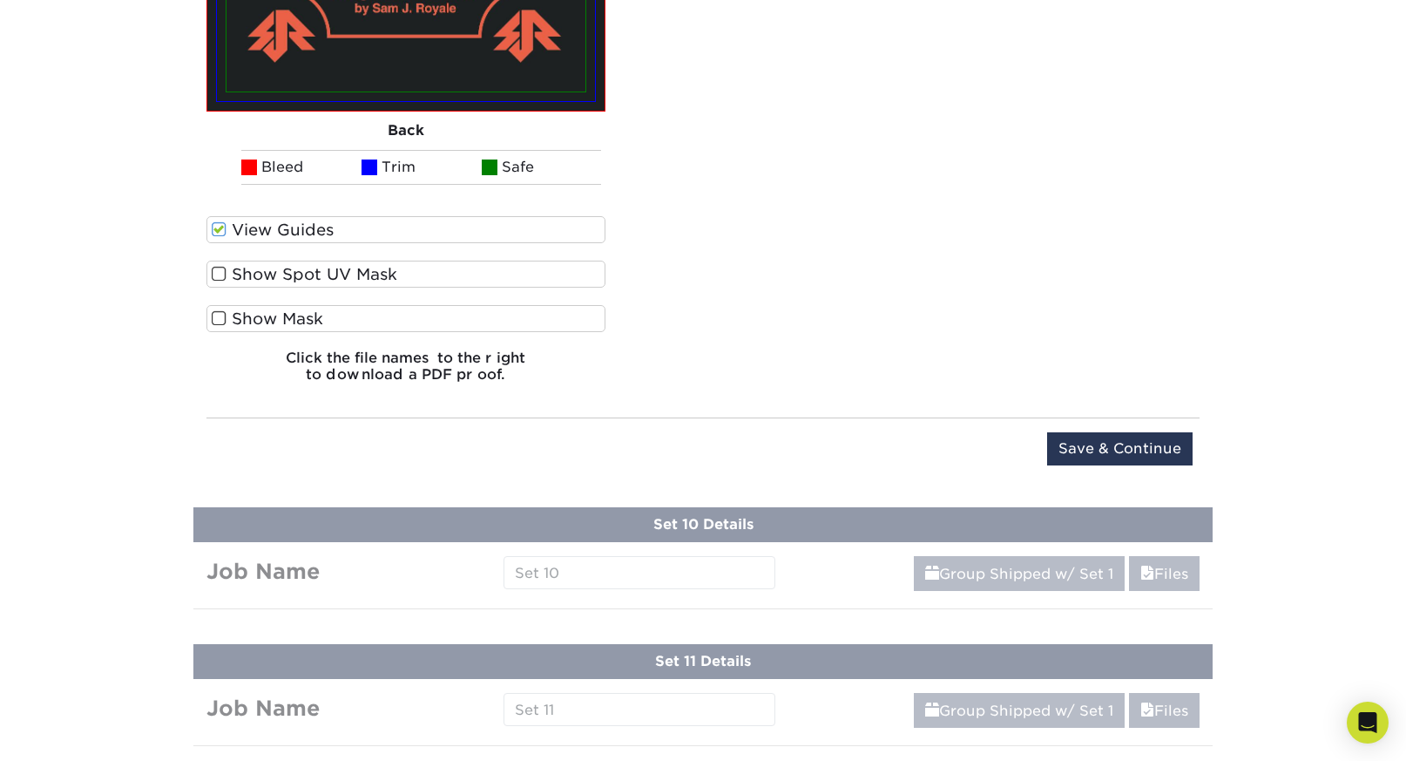
scroll to position [3309, 0]
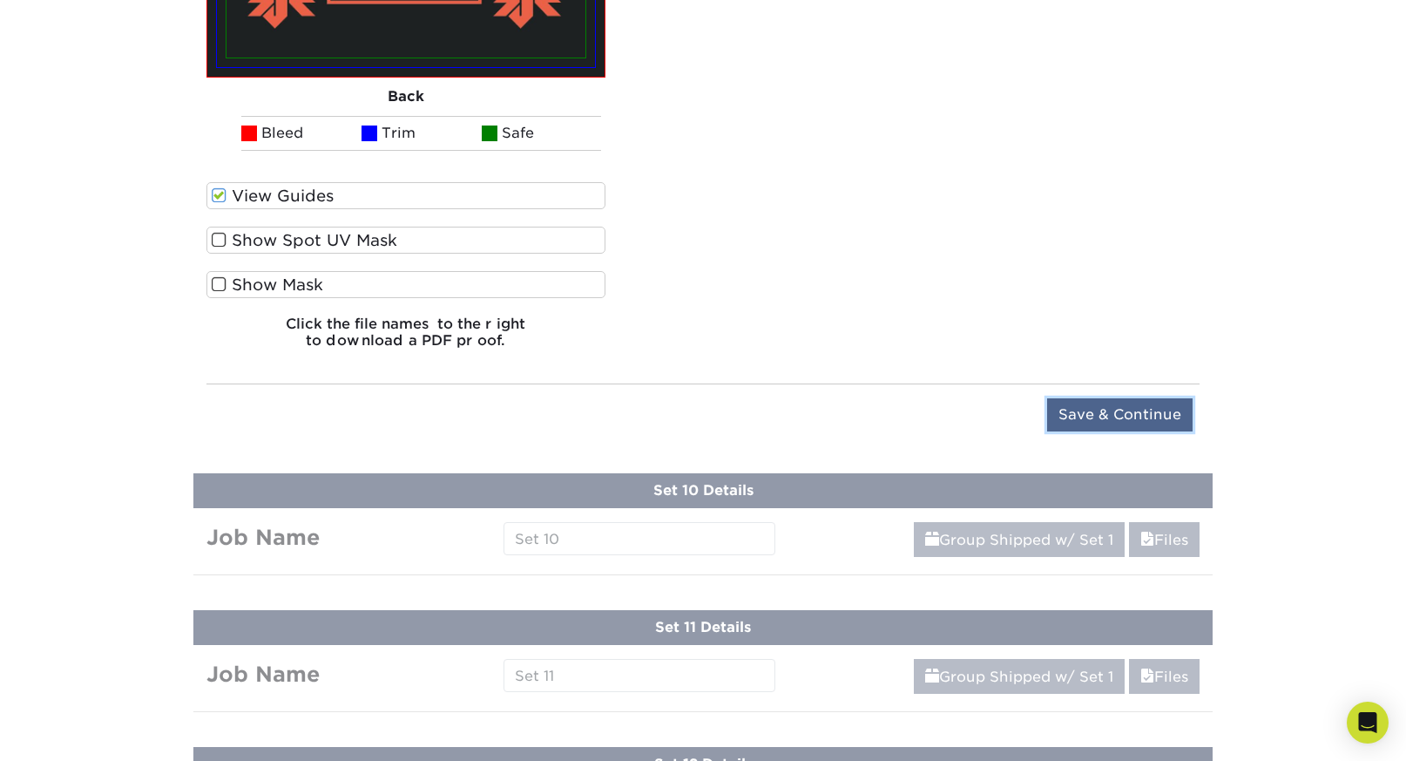
click at [1093, 398] on input "Save & Continue" at bounding box center [1120, 414] width 146 height 33
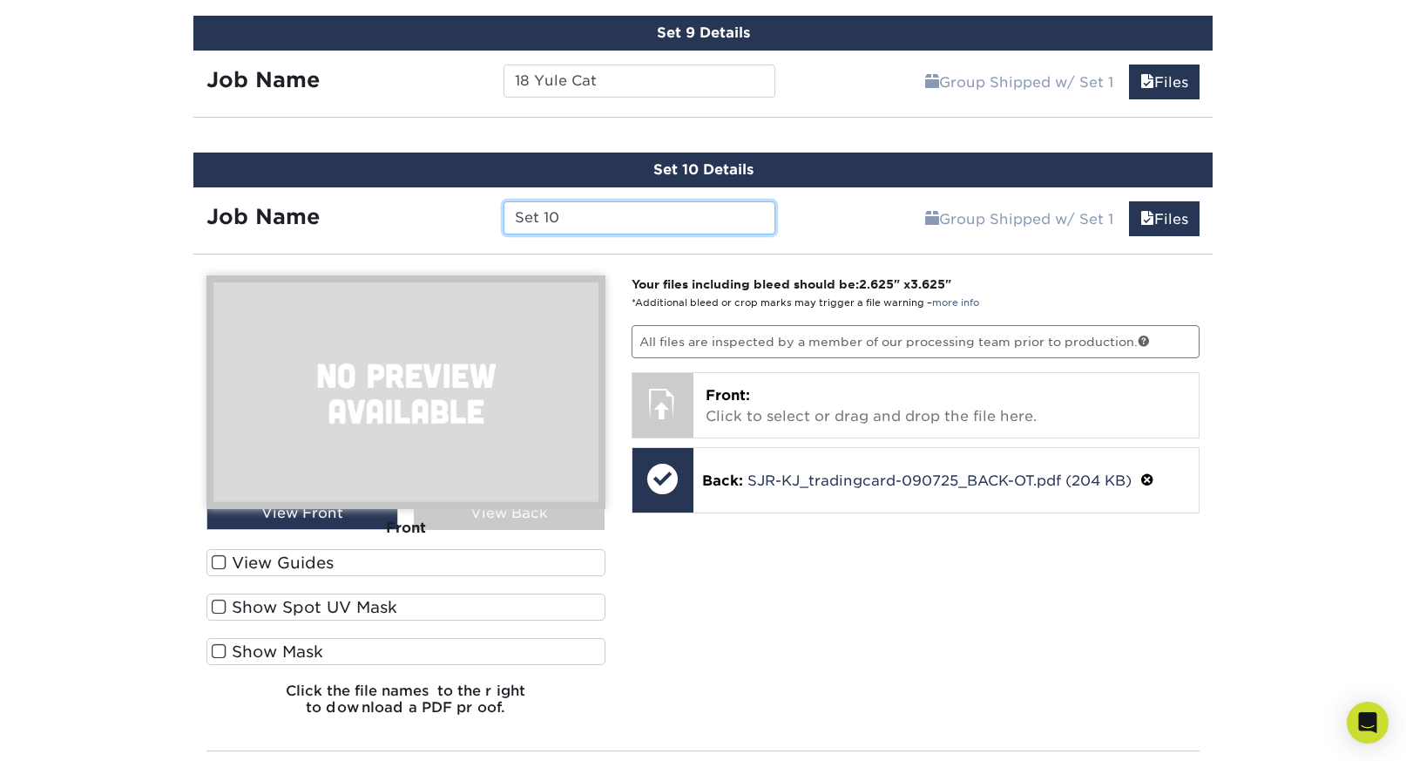
scroll to position [2102, 0]
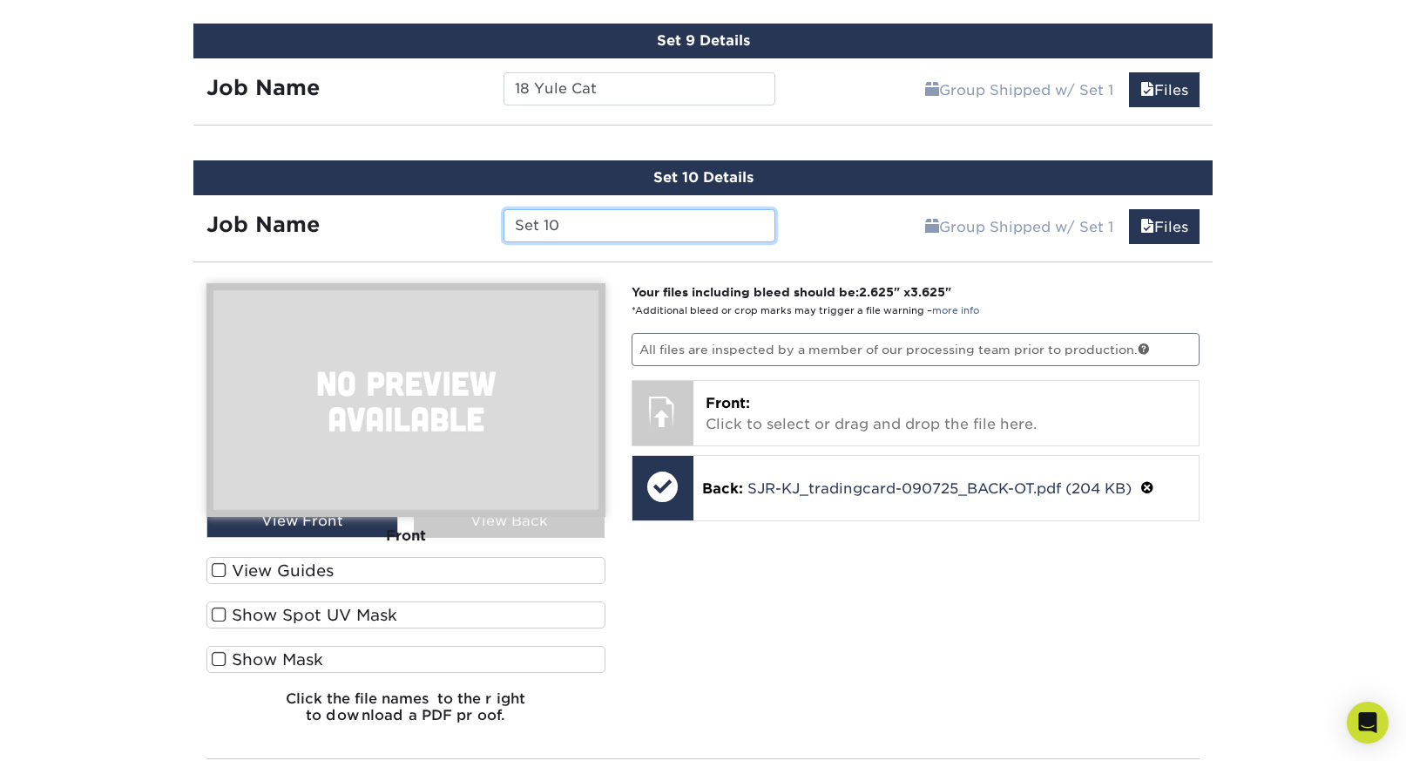
paste input "19 Batsquatch"
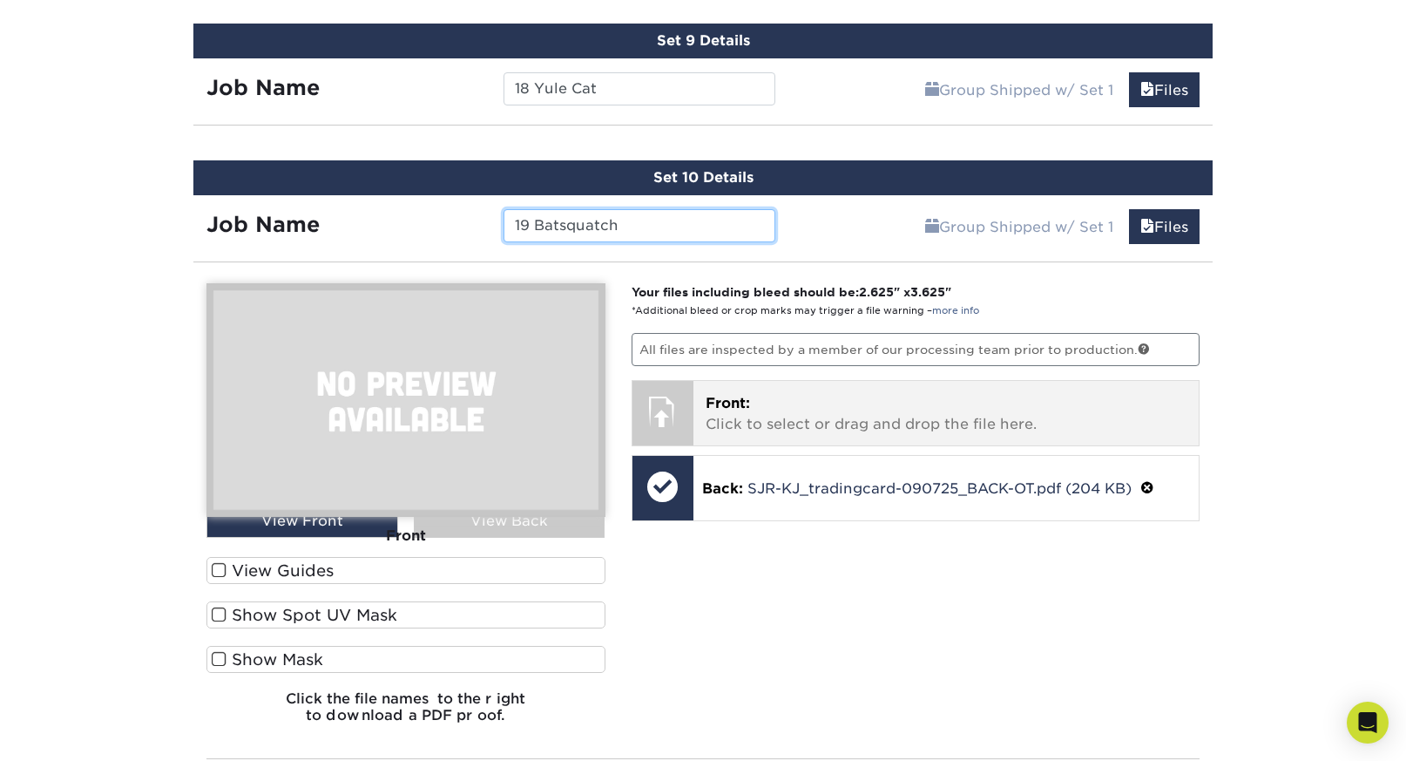
type input "19 Batsquatch"
click at [810, 413] on p "Front: Click to select or drag and drop the file here." at bounding box center [947, 414] width 482 height 42
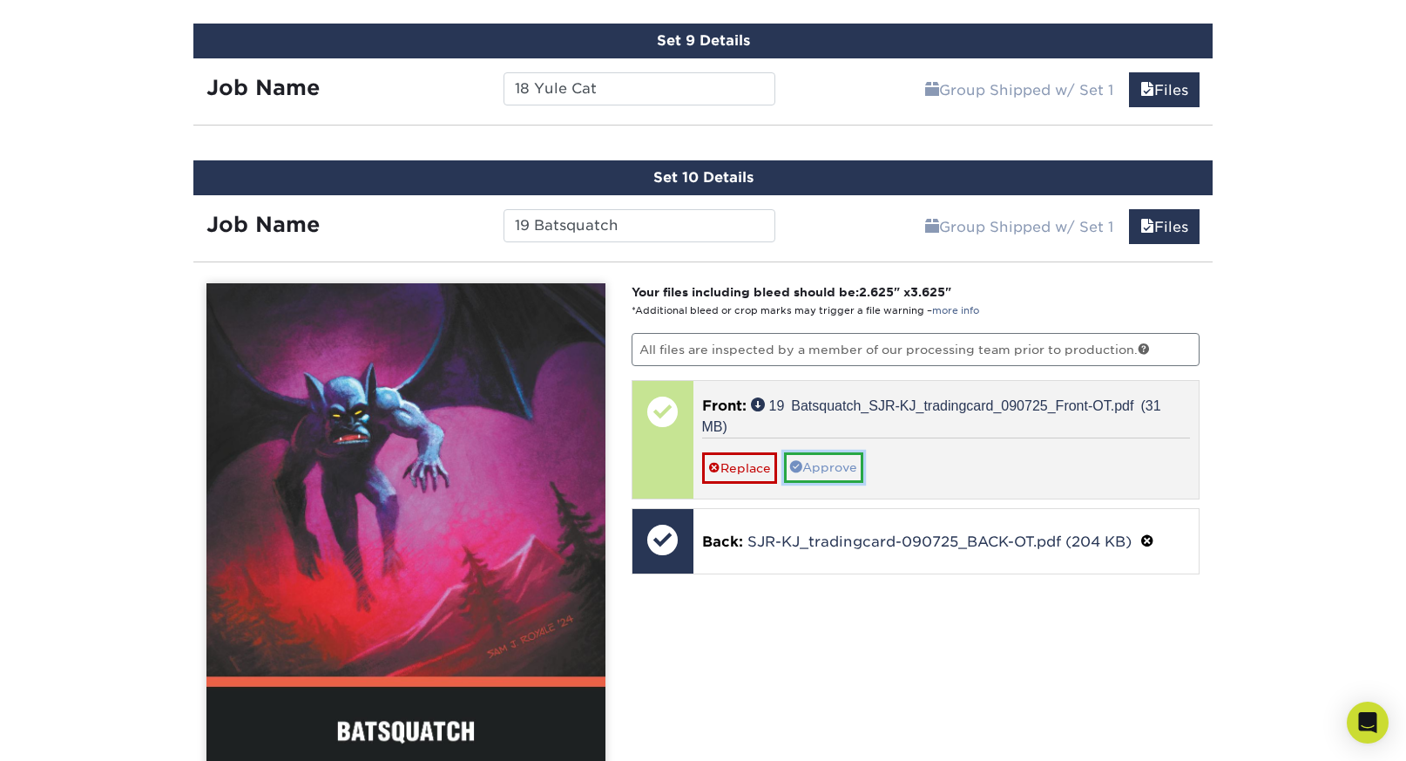
click at [836, 460] on link "Approve" at bounding box center [823, 467] width 79 height 30
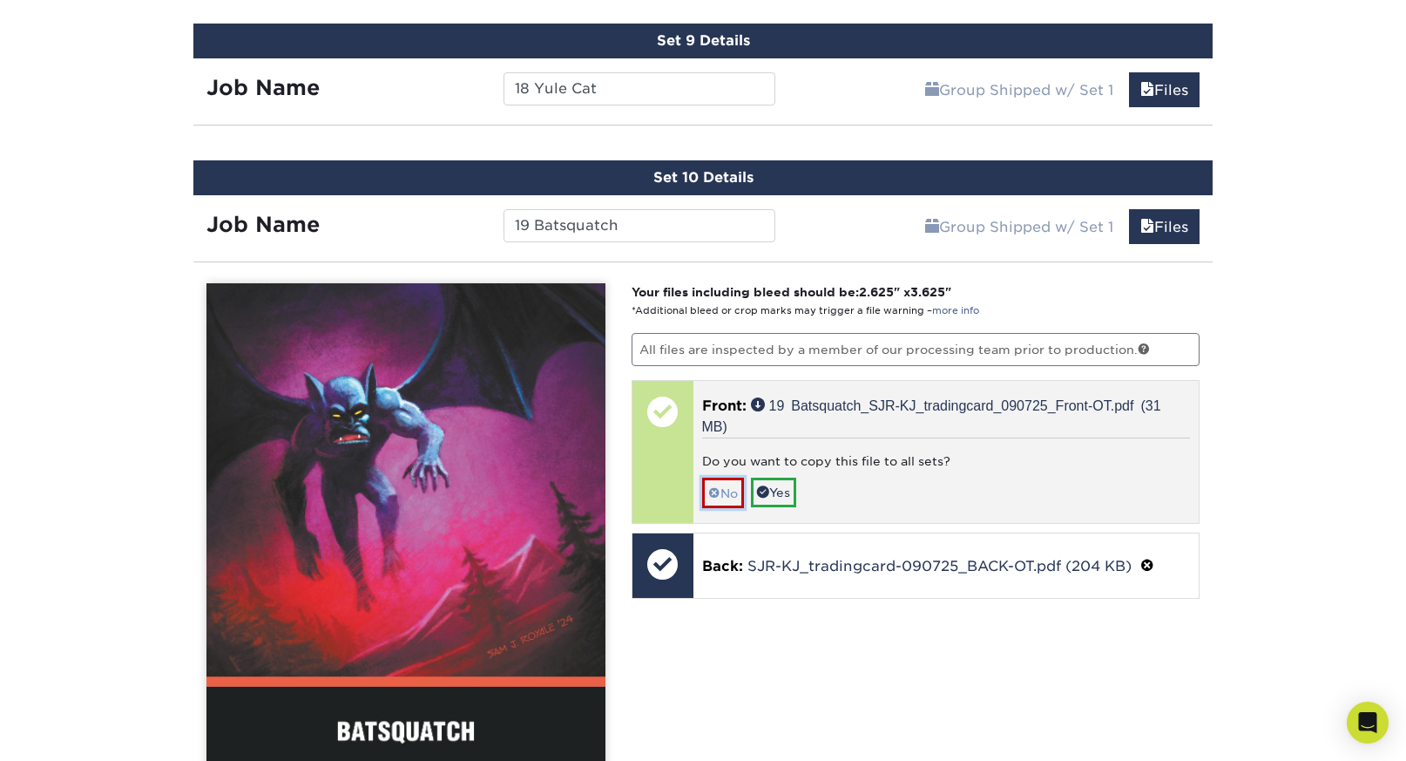
click at [726, 487] on link "No" at bounding box center [723, 492] width 42 height 30
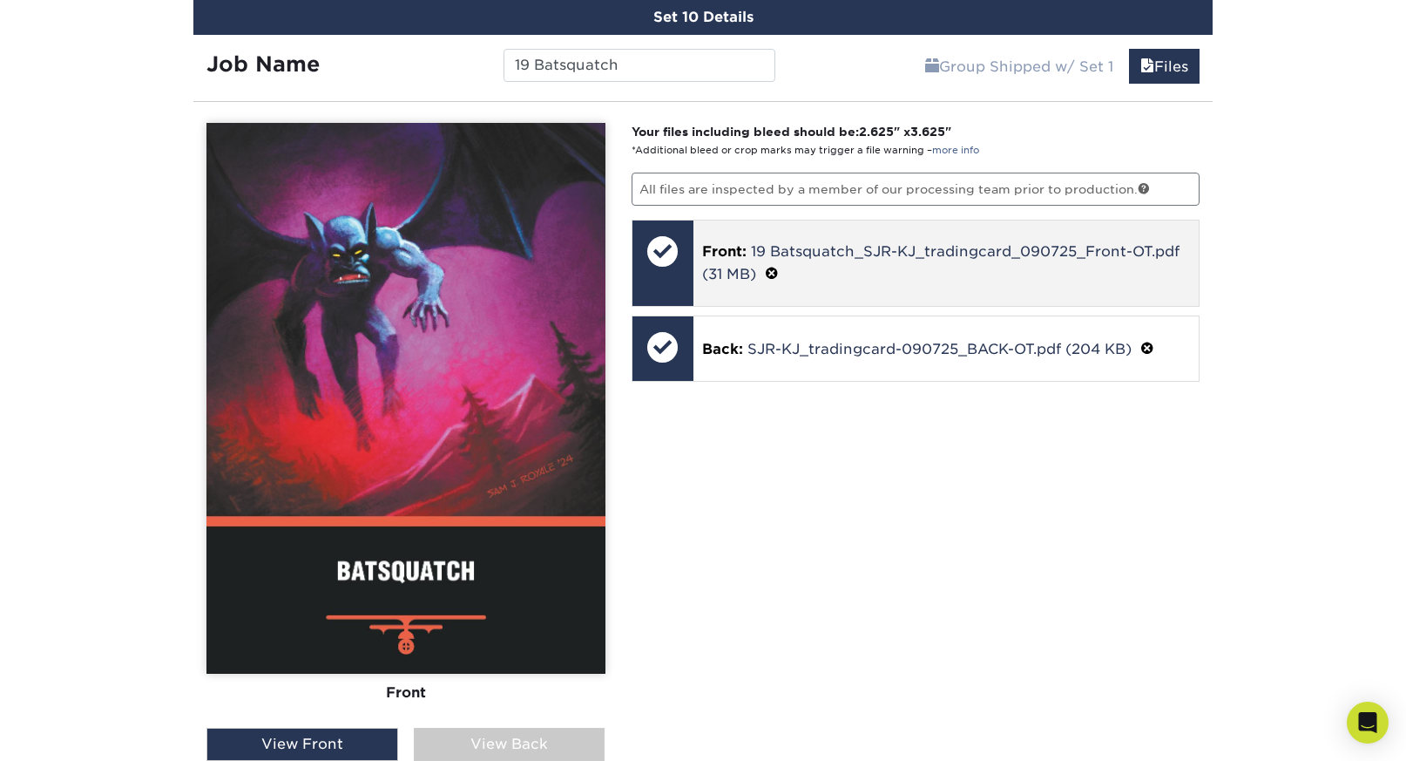
scroll to position [2343, 0]
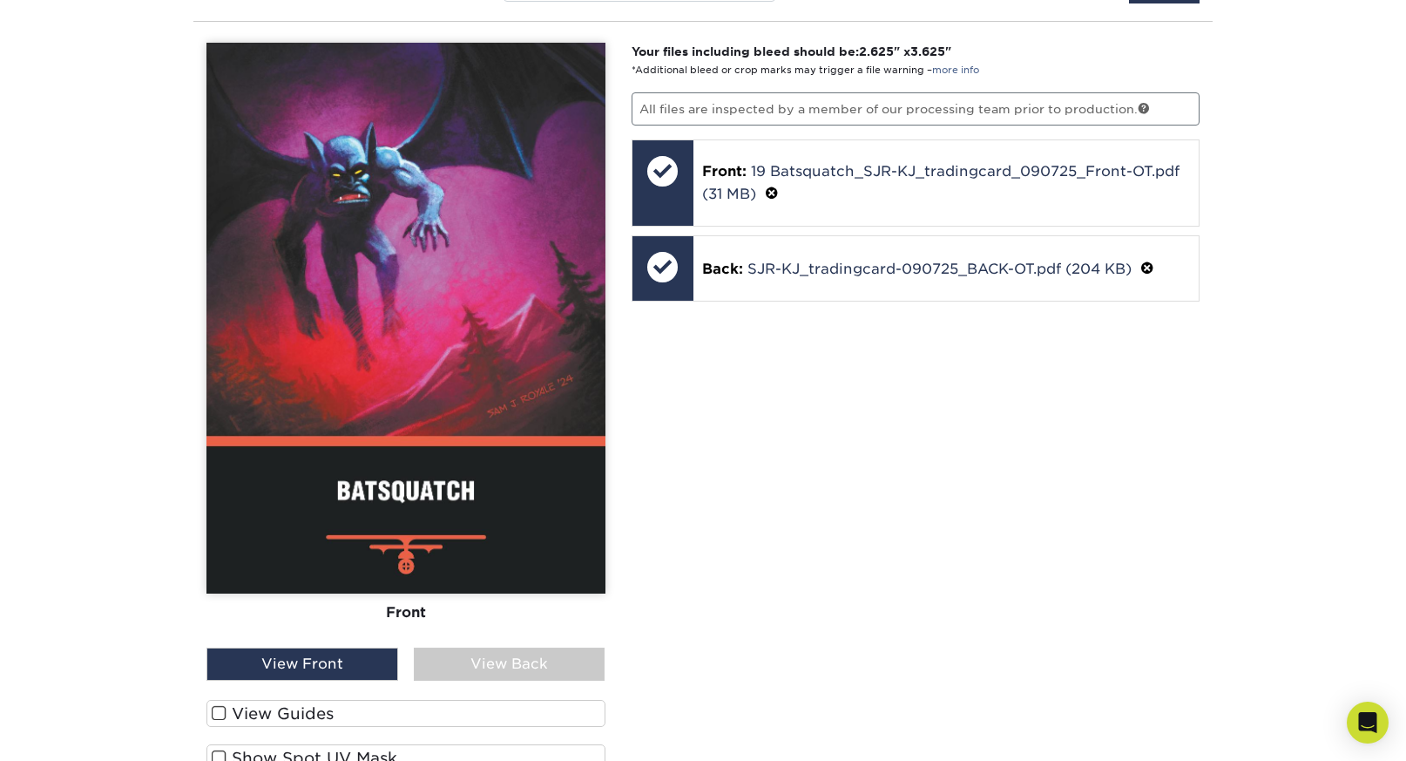
click at [283, 711] on label "View Guides" at bounding box center [405, 713] width 399 height 27
click at [0, 0] on input "View Guides" at bounding box center [0, 0] width 0 height 0
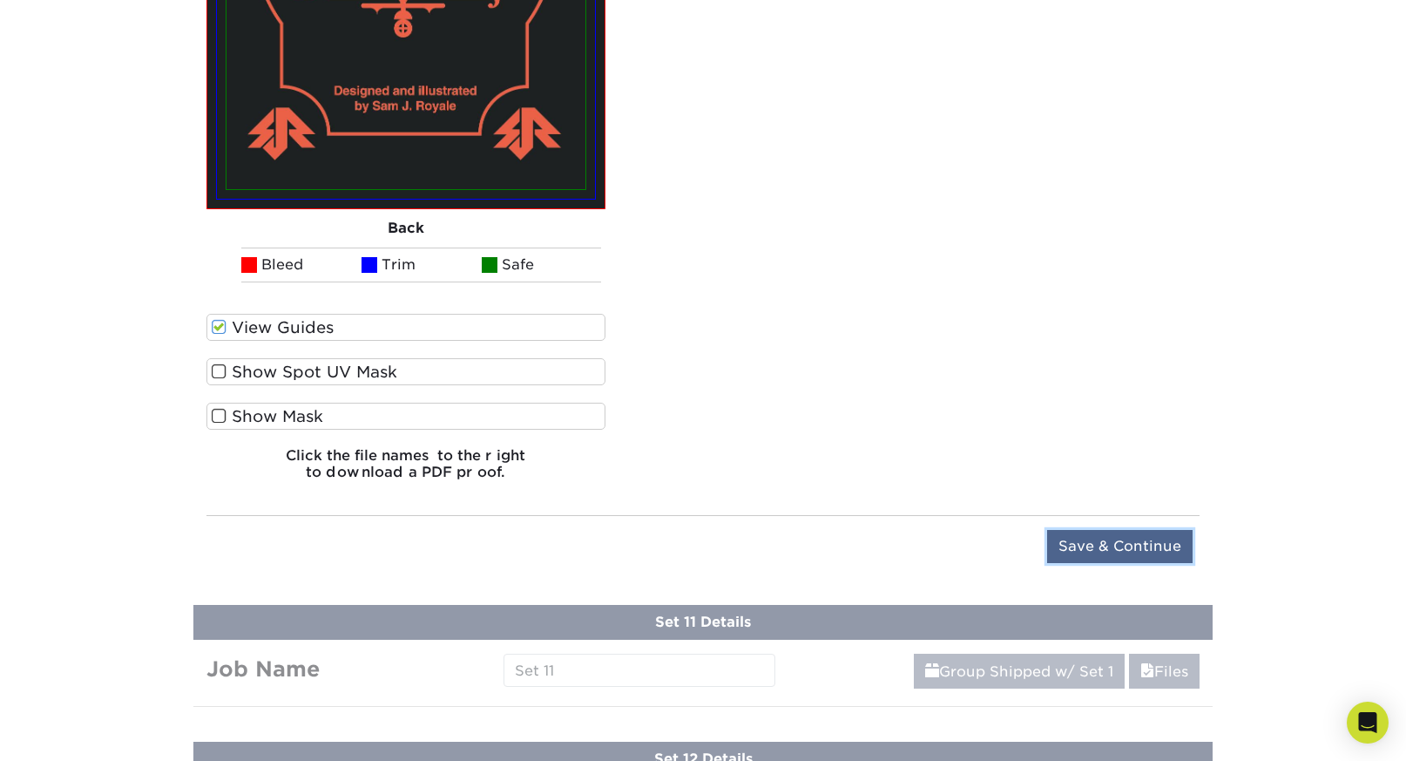
click at [1114, 533] on input "Save & Continue" at bounding box center [1120, 546] width 146 height 33
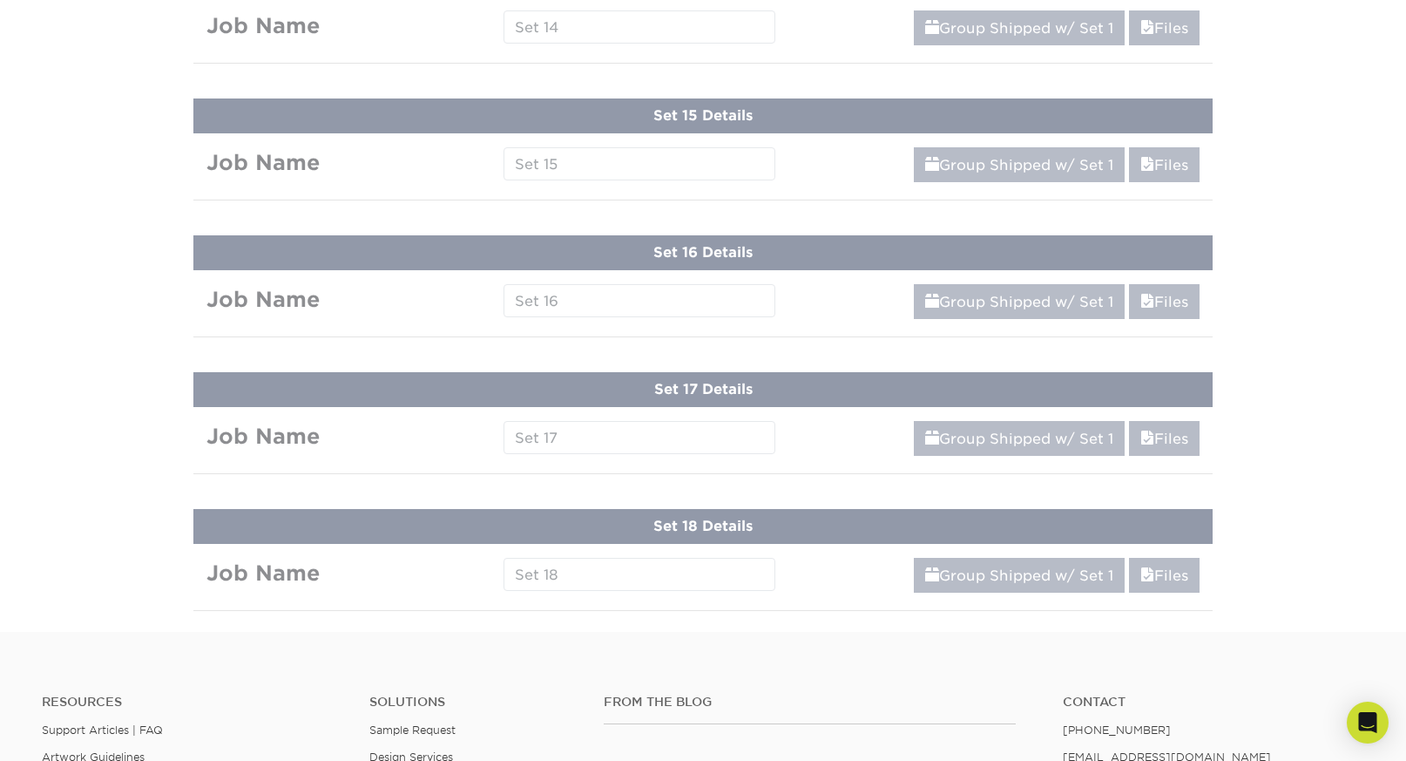
scroll to position [2080, 0]
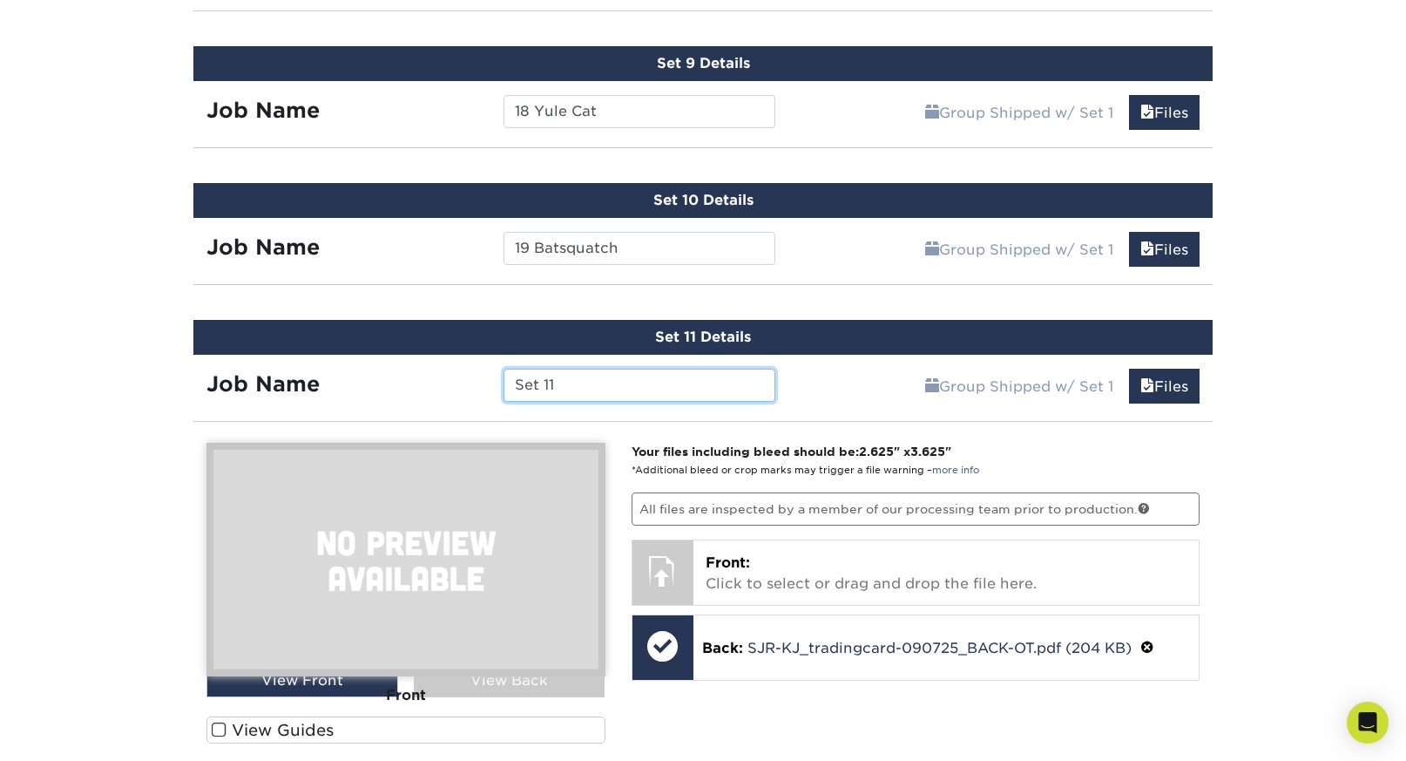
click at [667, 395] on input "Set 11" at bounding box center [639, 385] width 271 height 33
paste input "20 Crop Circles"
type input "20 Crop Circles"
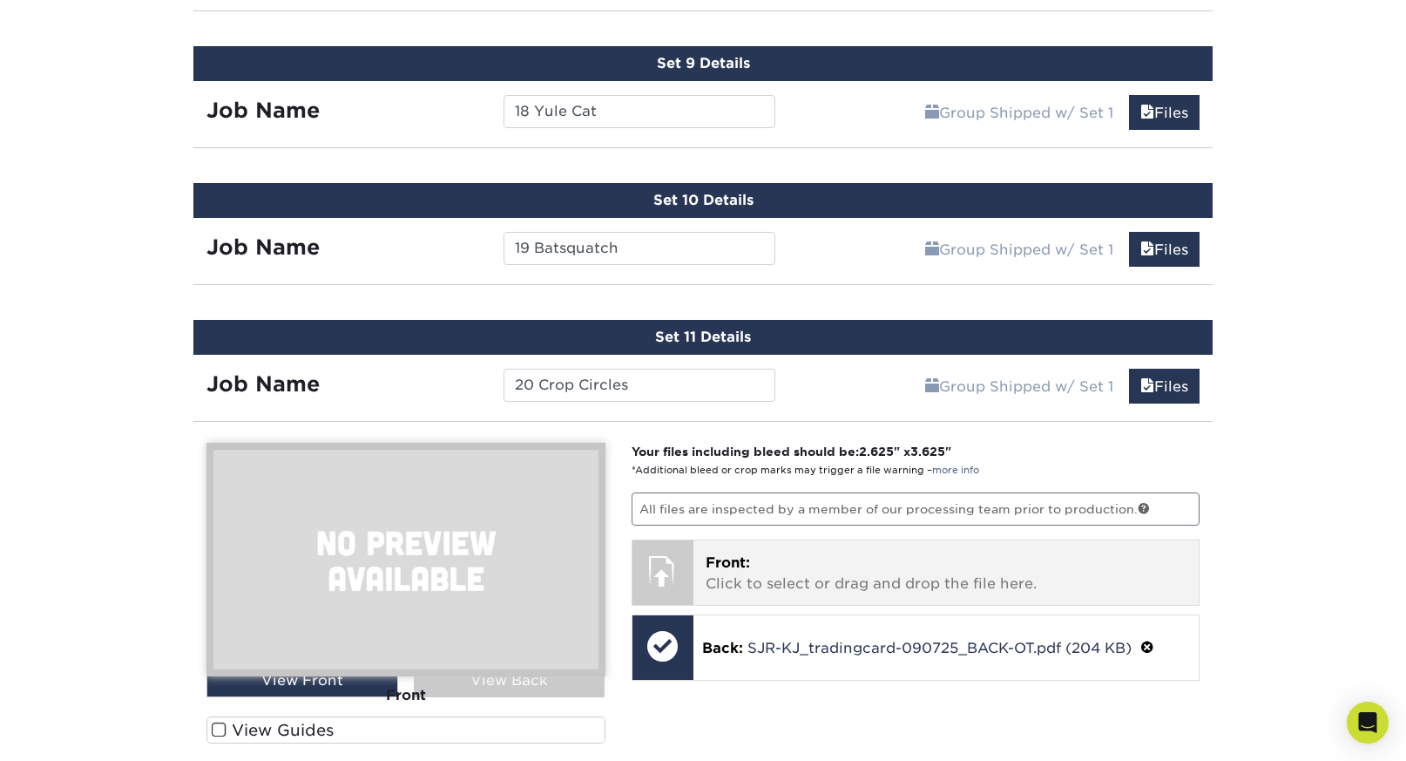
click at [958, 586] on p "Front: Click to select or drag and drop the file here." at bounding box center [947, 573] width 482 height 42
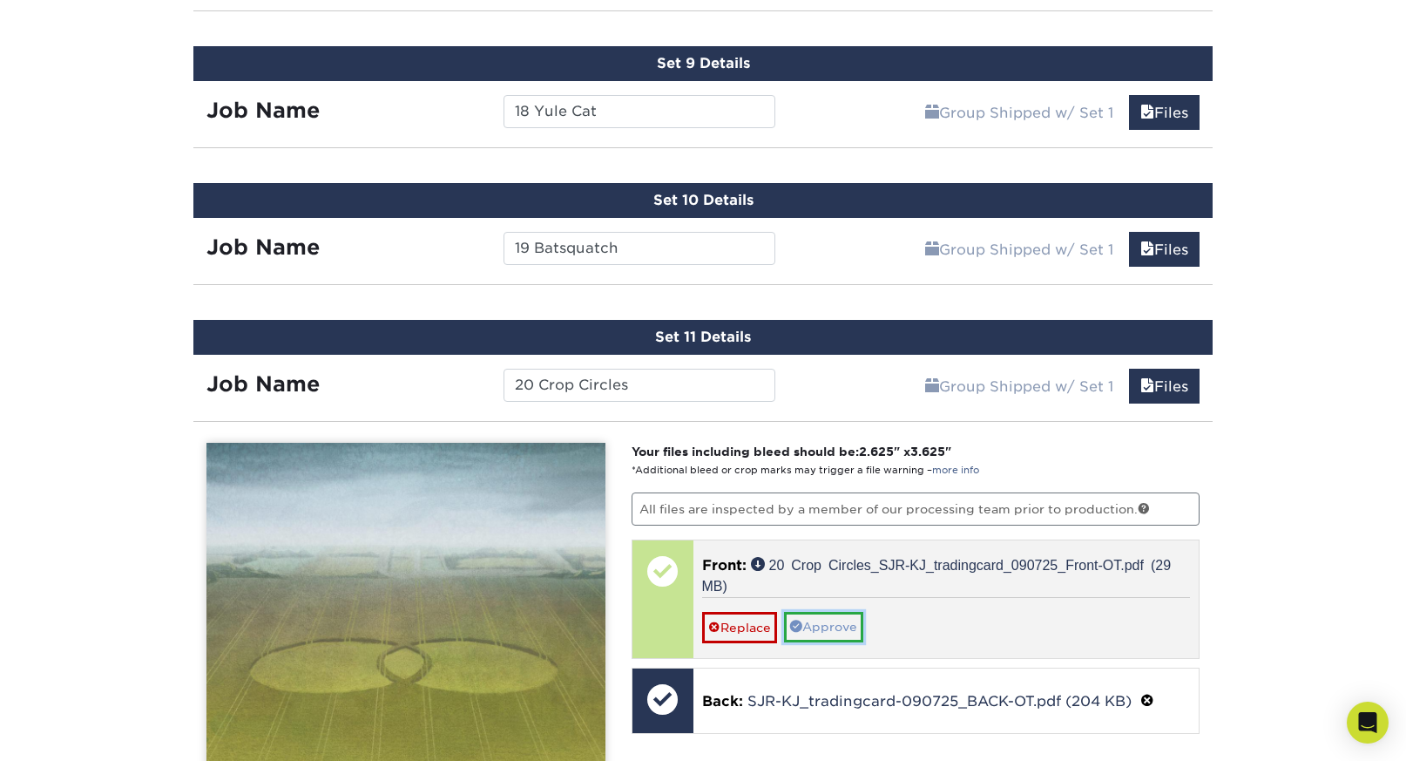
click at [852, 624] on link "Approve" at bounding box center [823, 627] width 79 height 30
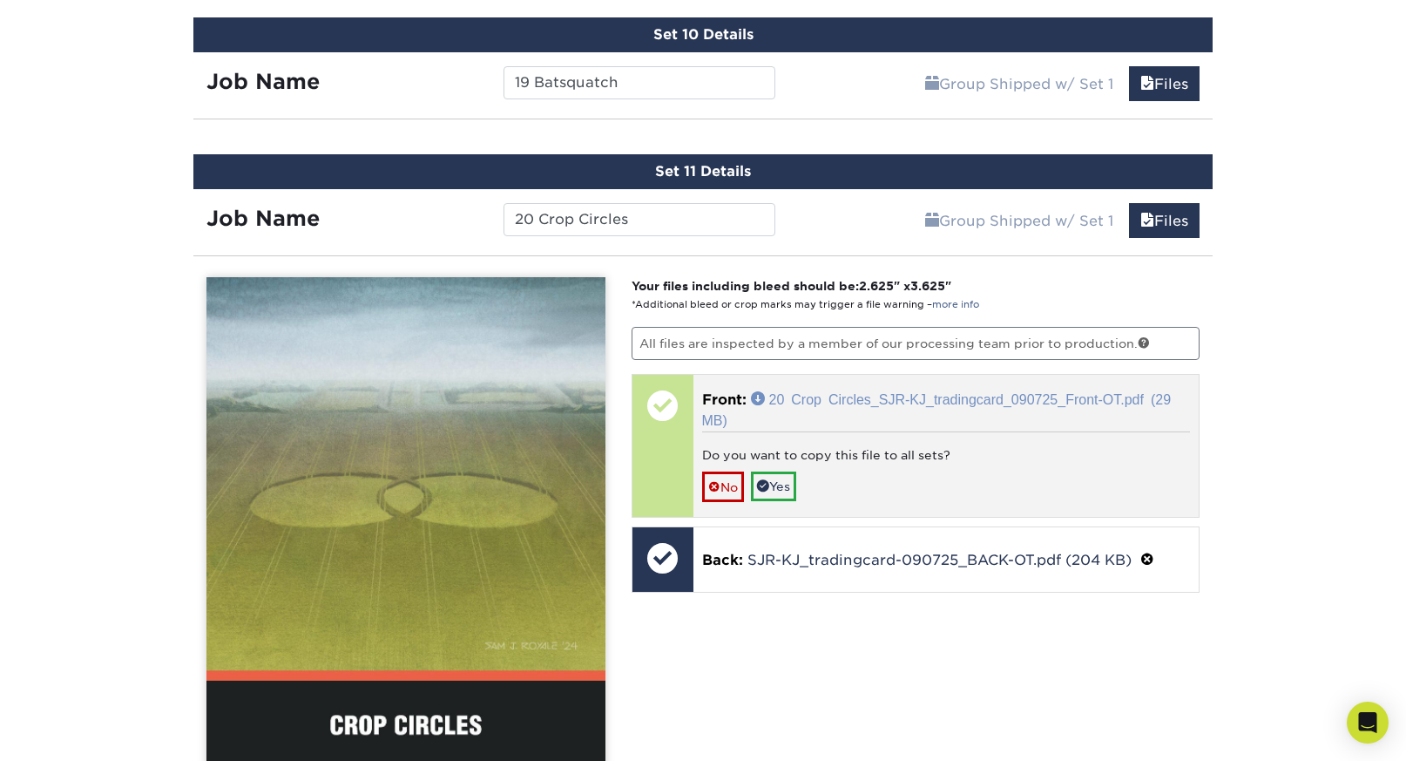
scroll to position [2248, 0]
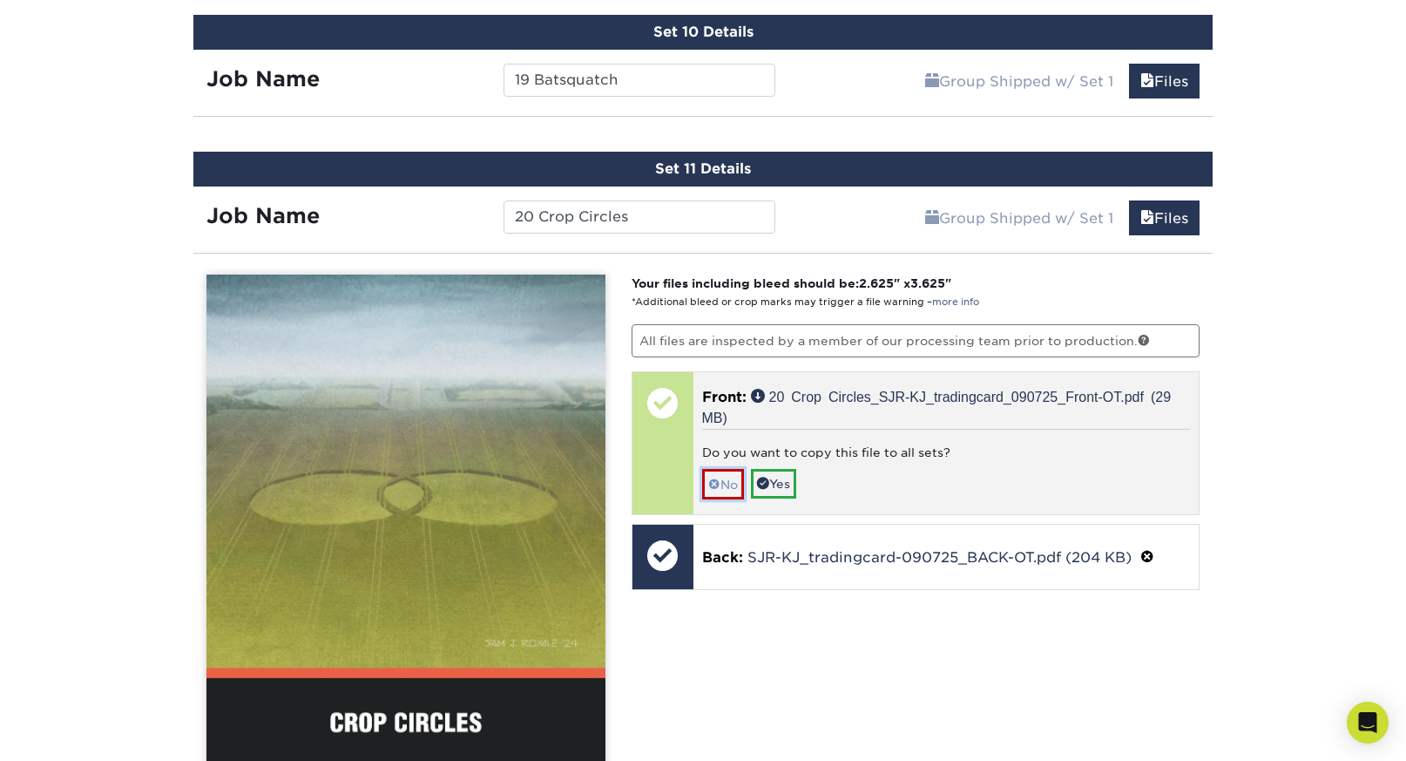
click at [732, 475] on link "No" at bounding box center [723, 484] width 42 height 30
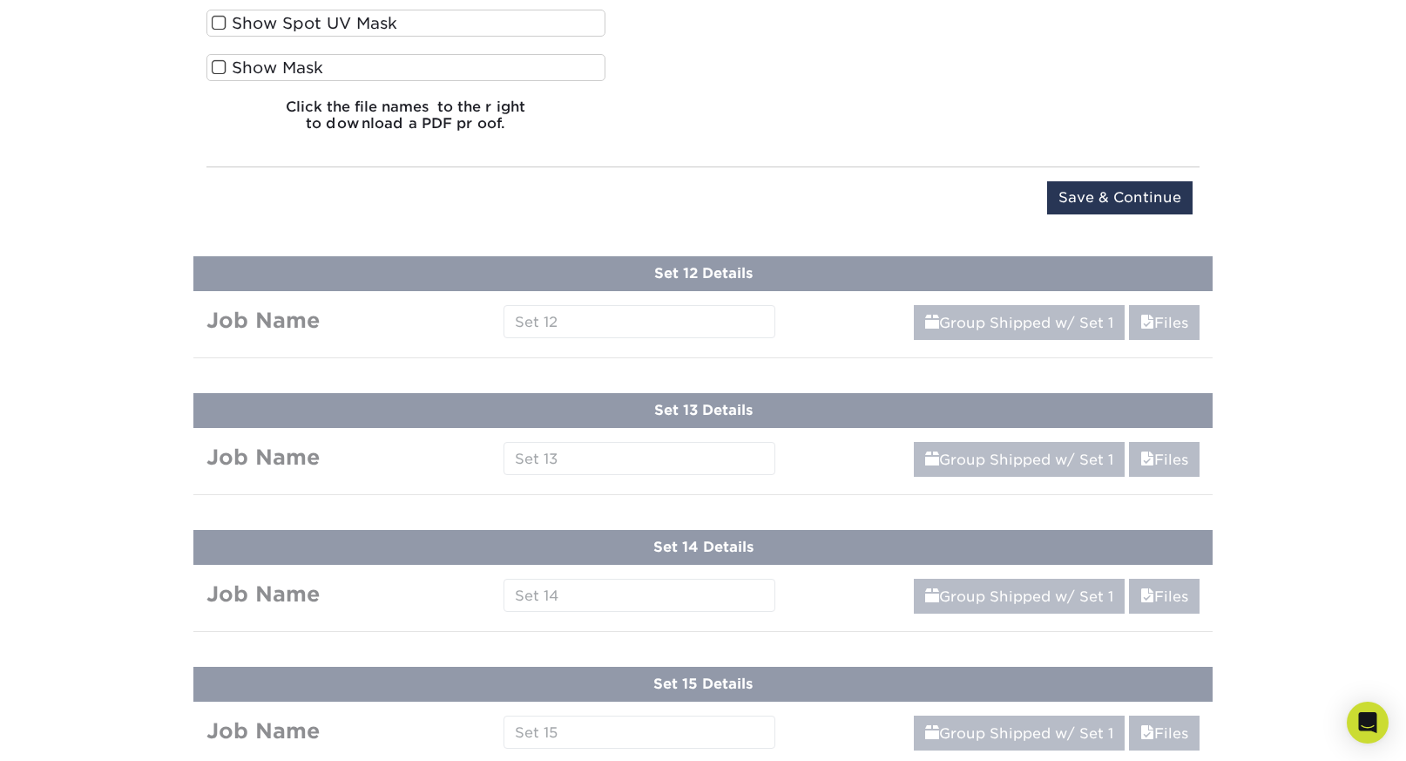
scroll to position [3219, 0]
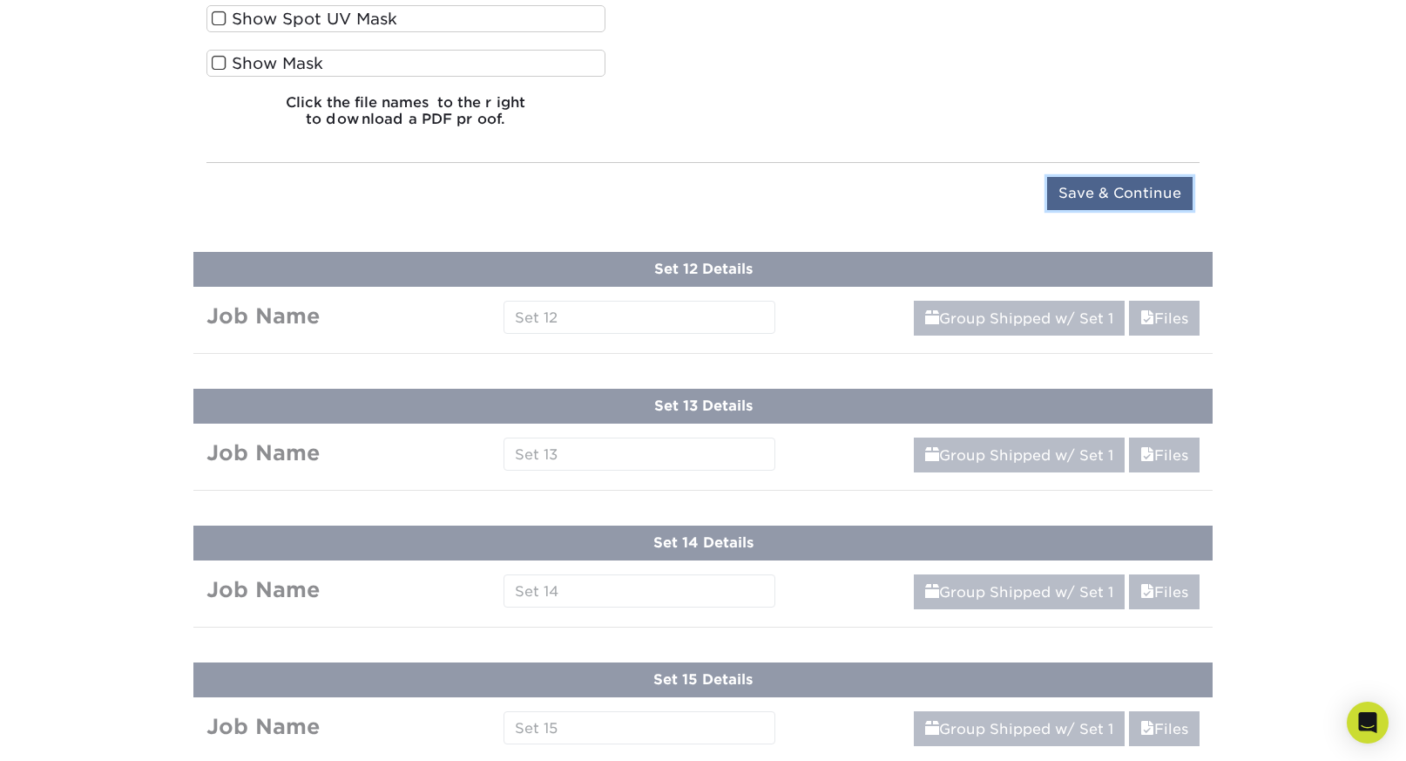
click at [1122, 182] on input "Save & Continue" at bounding box center [1120, 193] width 146 height 33
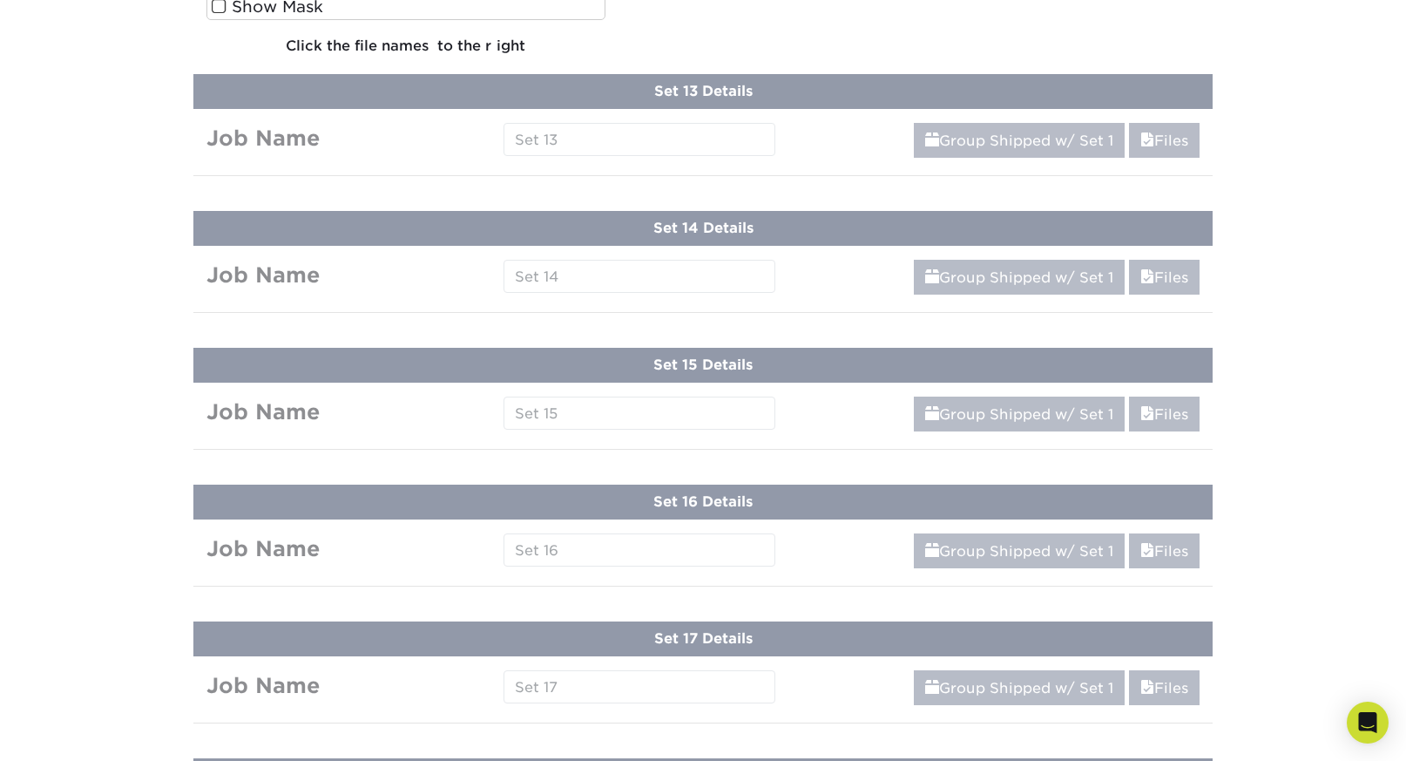
scroll to position [2216, 0]
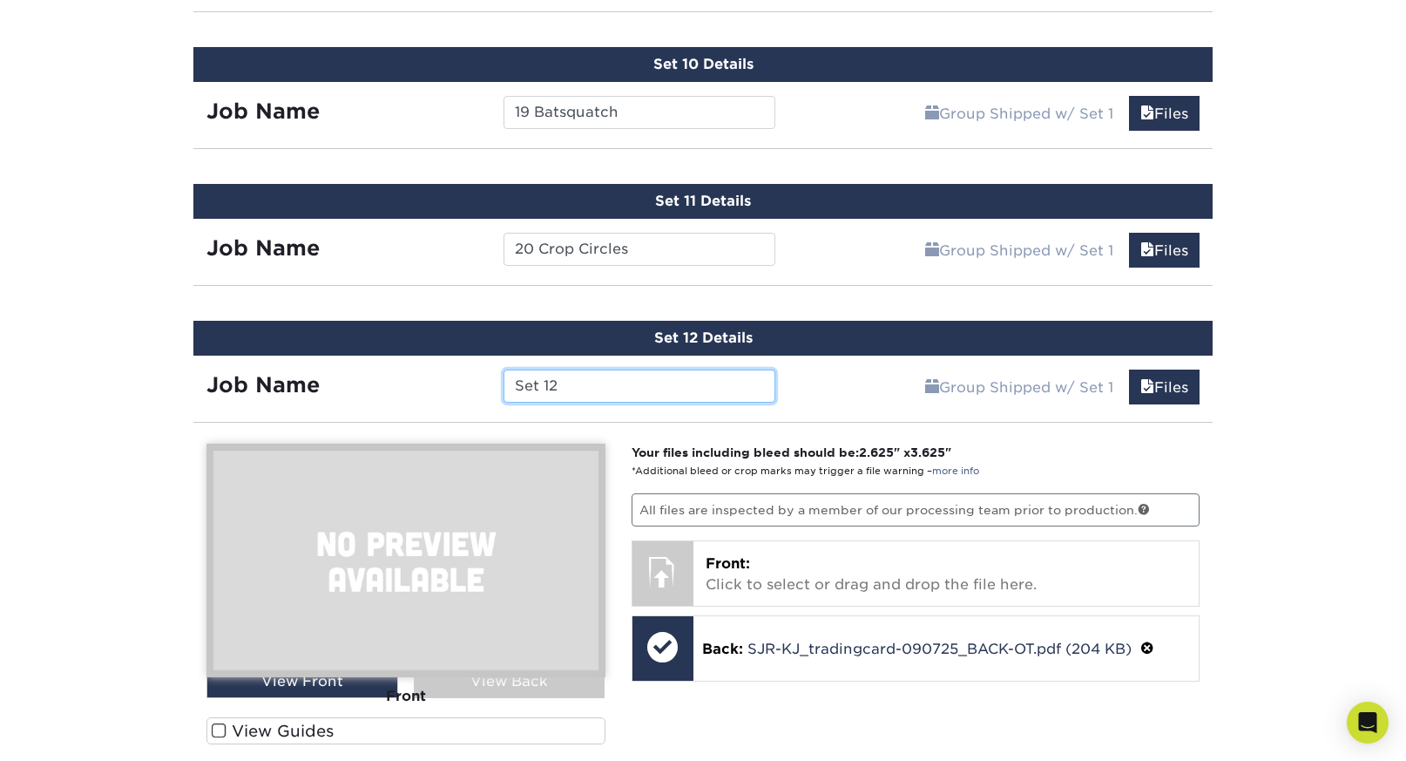
paste input "21 Hopkinsville Goblins"
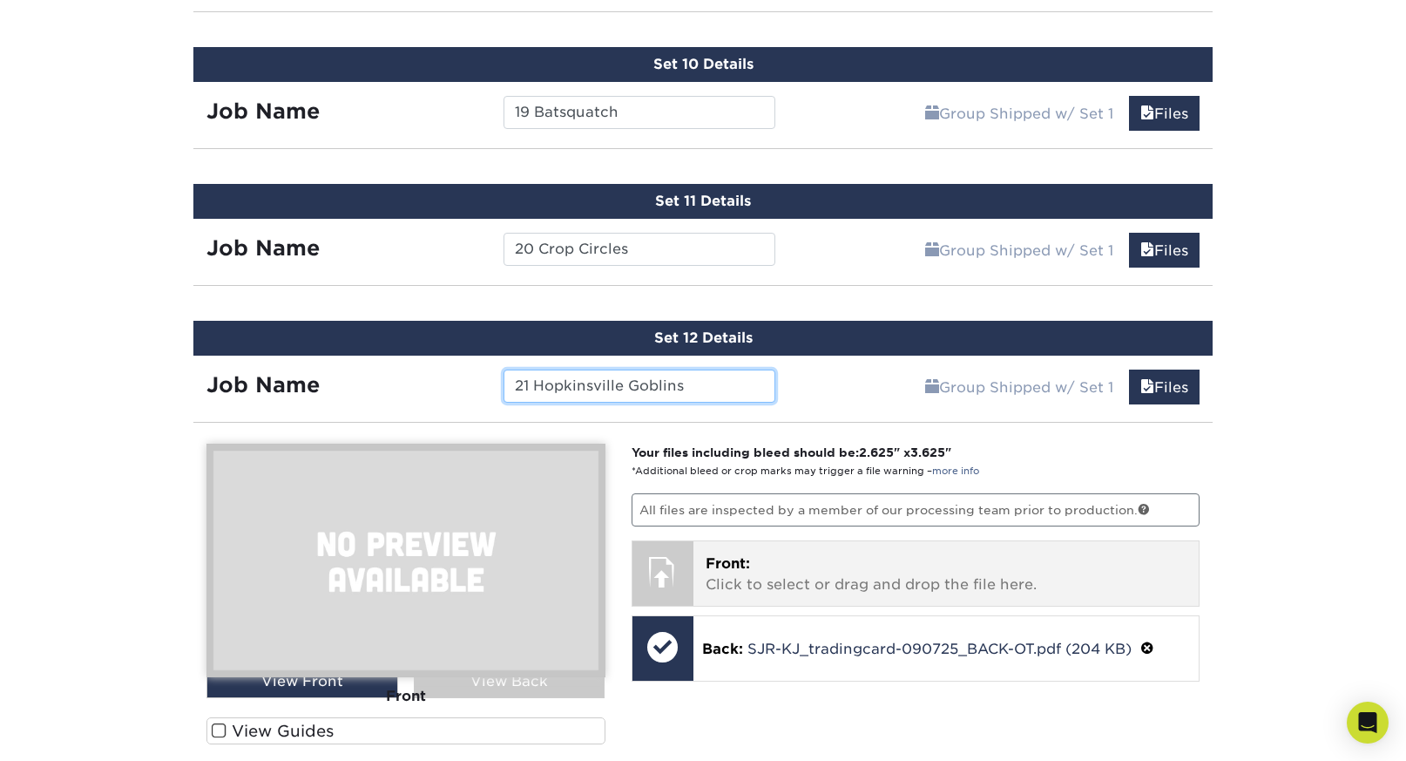
type input "21 Hopkinsville Goblins"
click at [902, 560] on p "Front: Click to select or drag and drop the file here." at bounding box center [947, 574] width 482 height 42
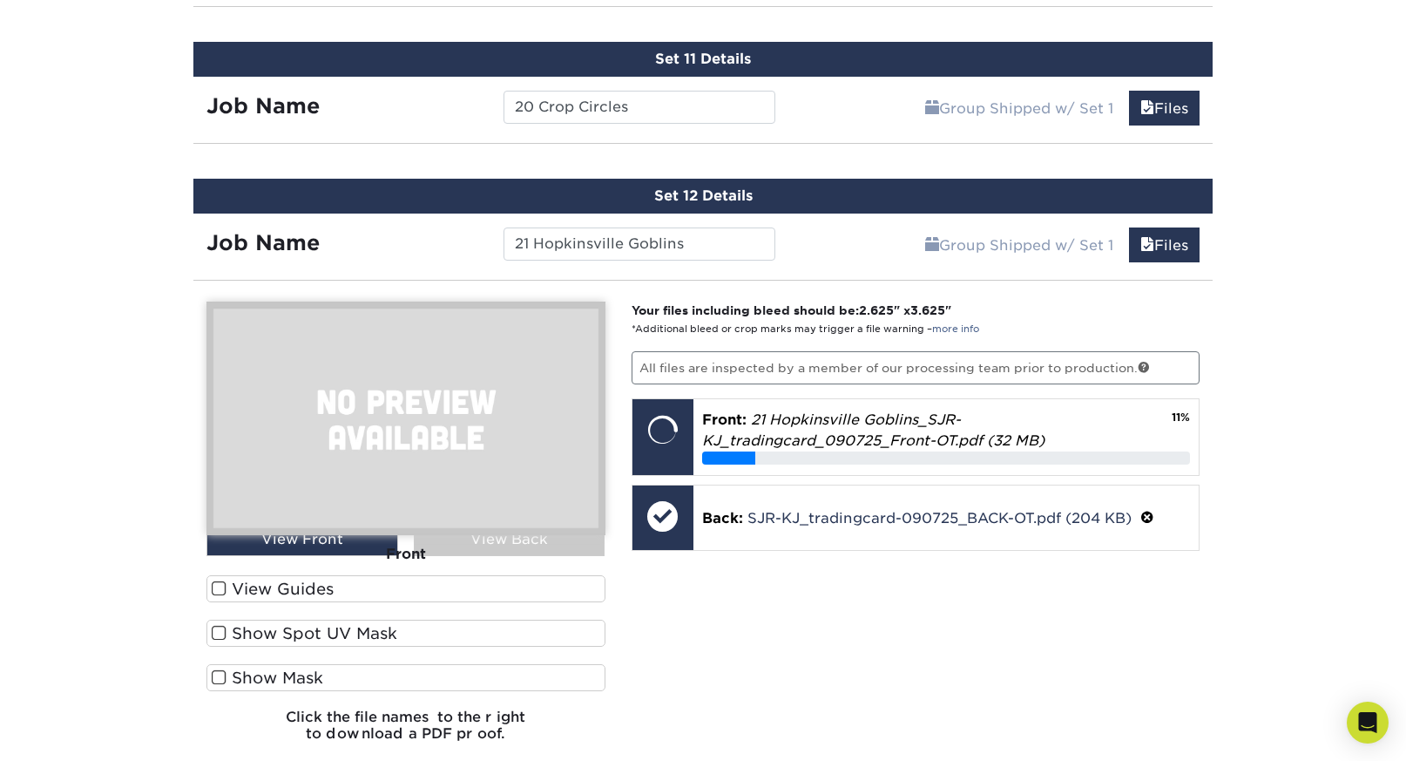
scroll to position [2359, 0]
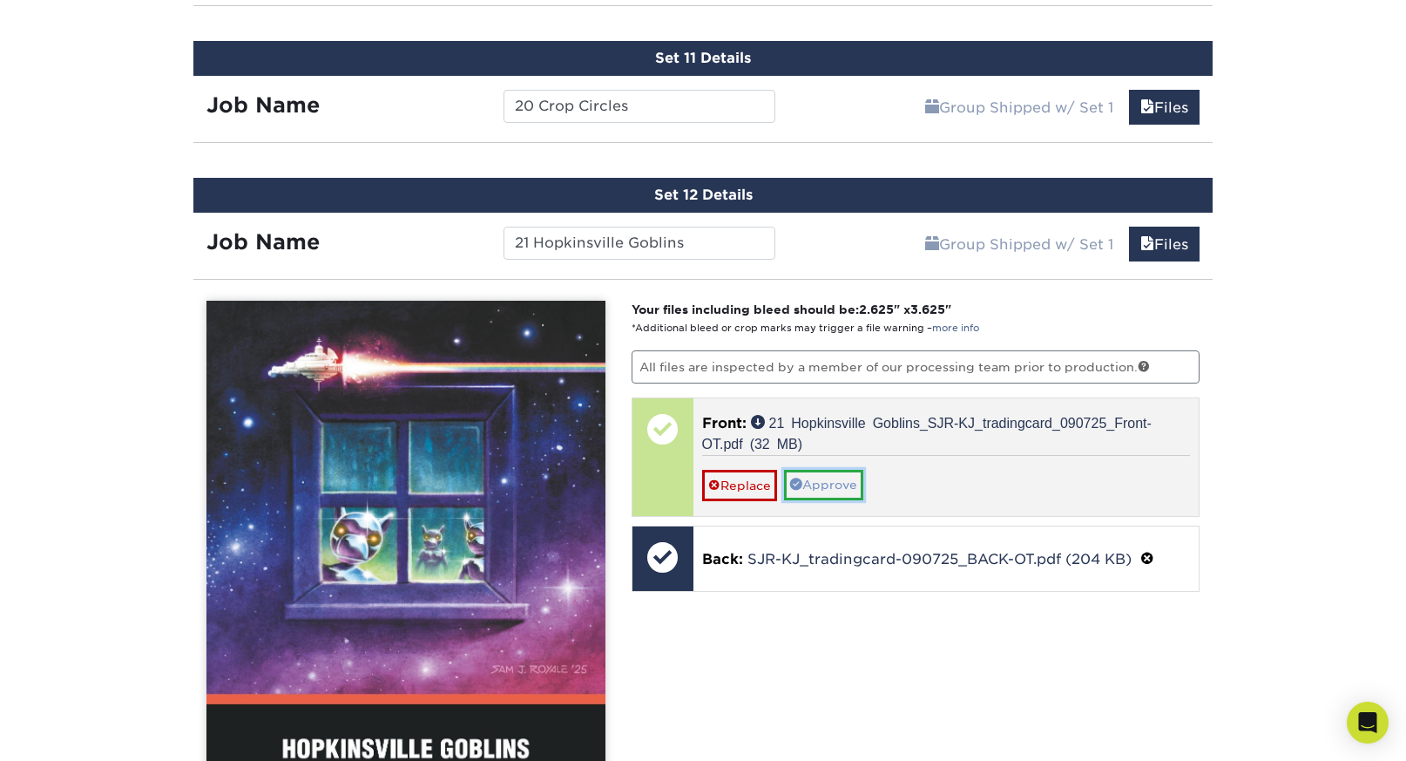
click at [820, 478] on link "Approve" at bounding box center [823, 485] width 79 height 30
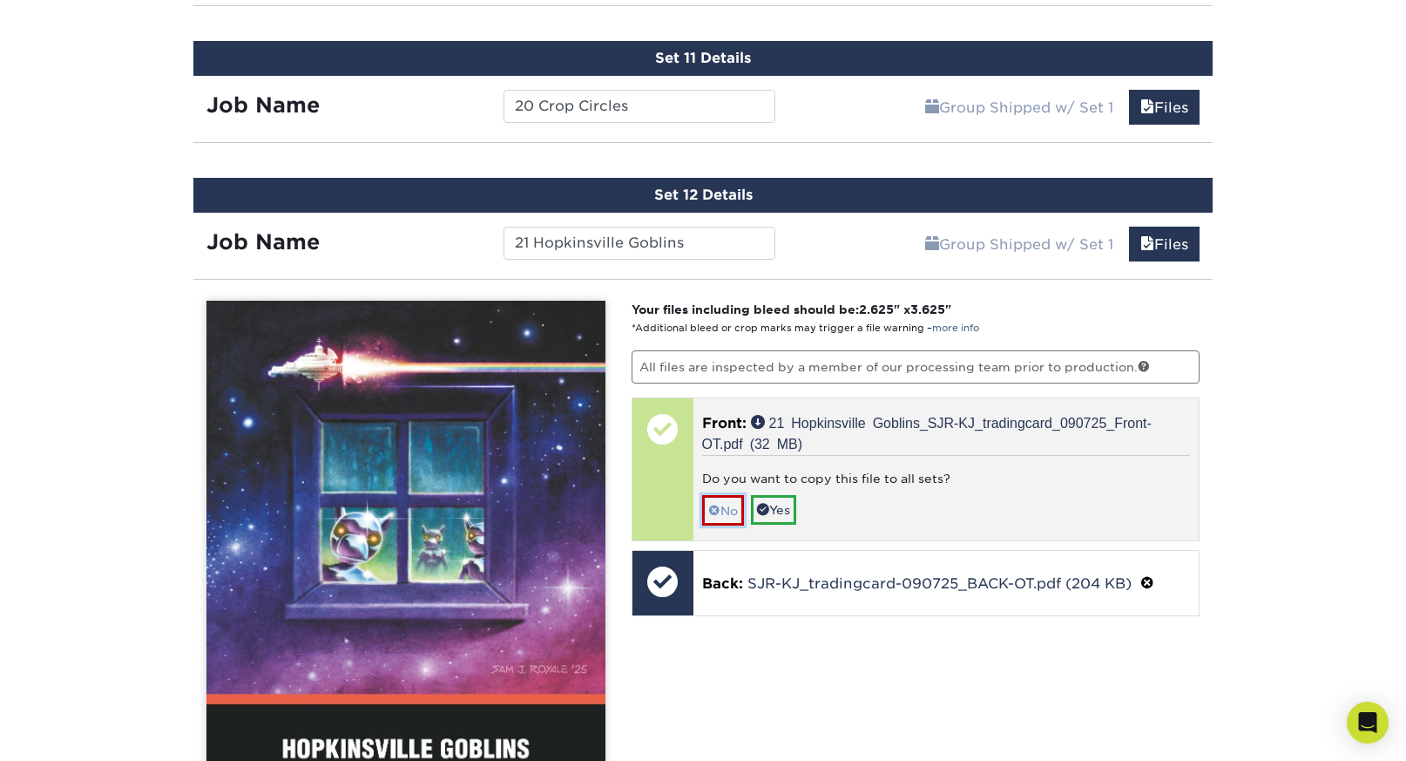
click at [727, 505] on link "No" at bounding box center [723, 510] width 42 height 30
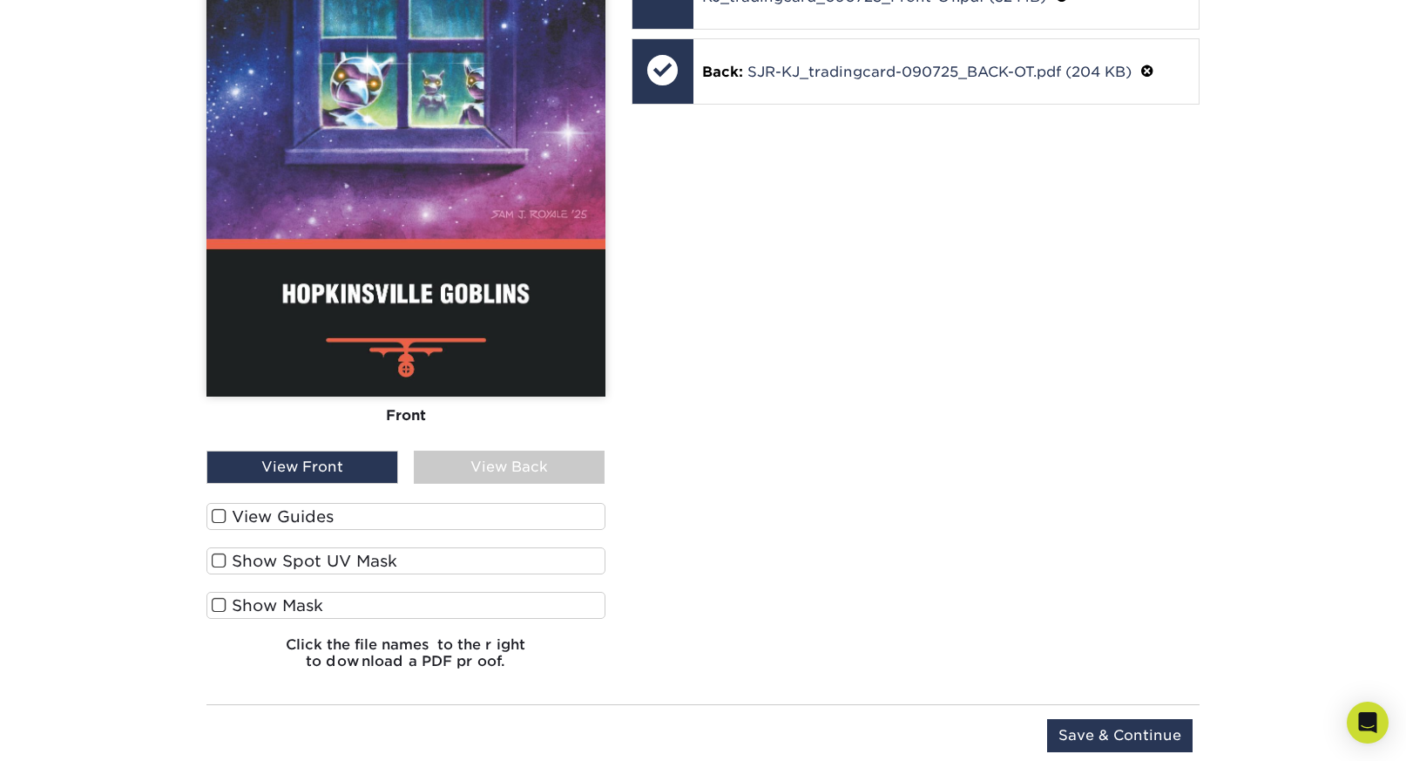
scroll to position [2829, 0]
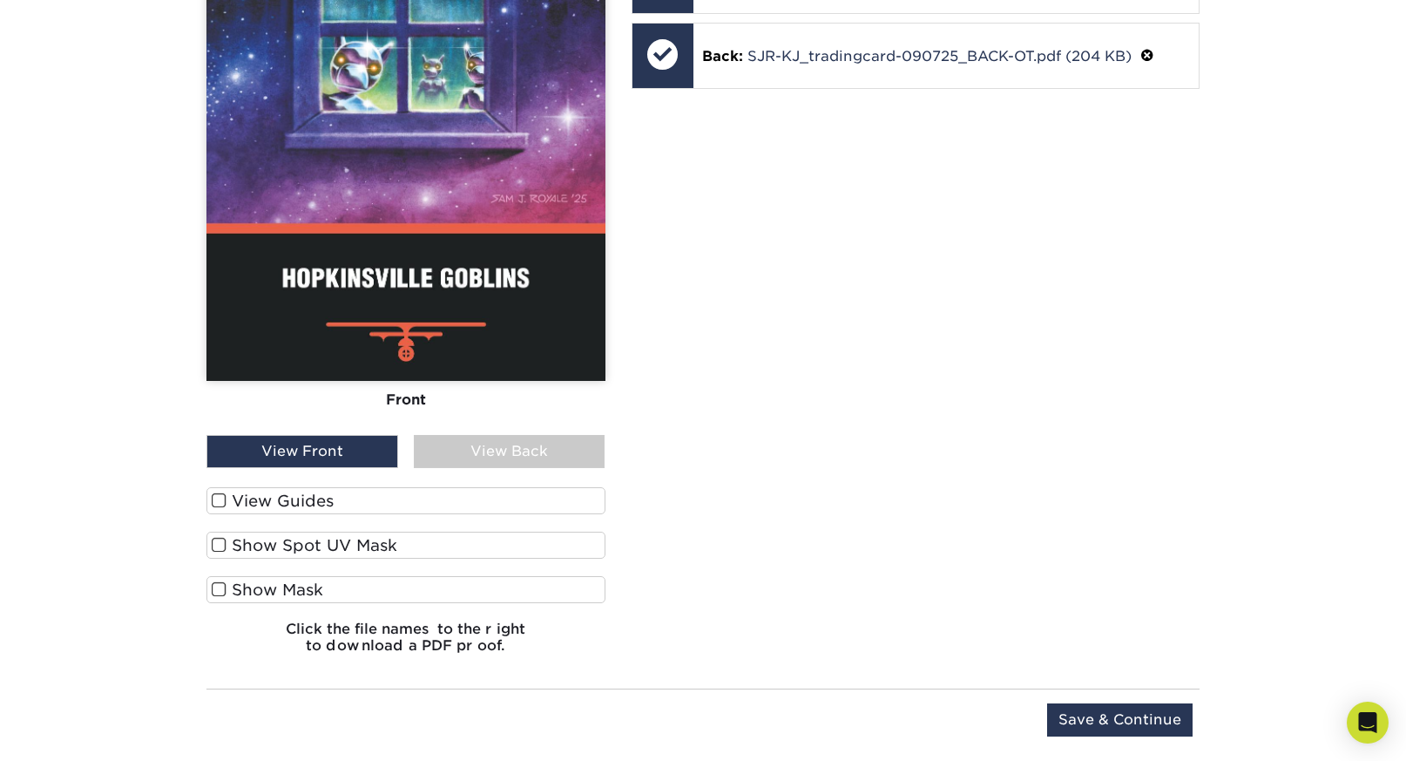
click at [243, 499] on label "View Guides" at bounding box center [405, 500] width 399 height 27
click at [0, 0] on input "View Guides" at bounding box center [0, 0] width 0 height 0
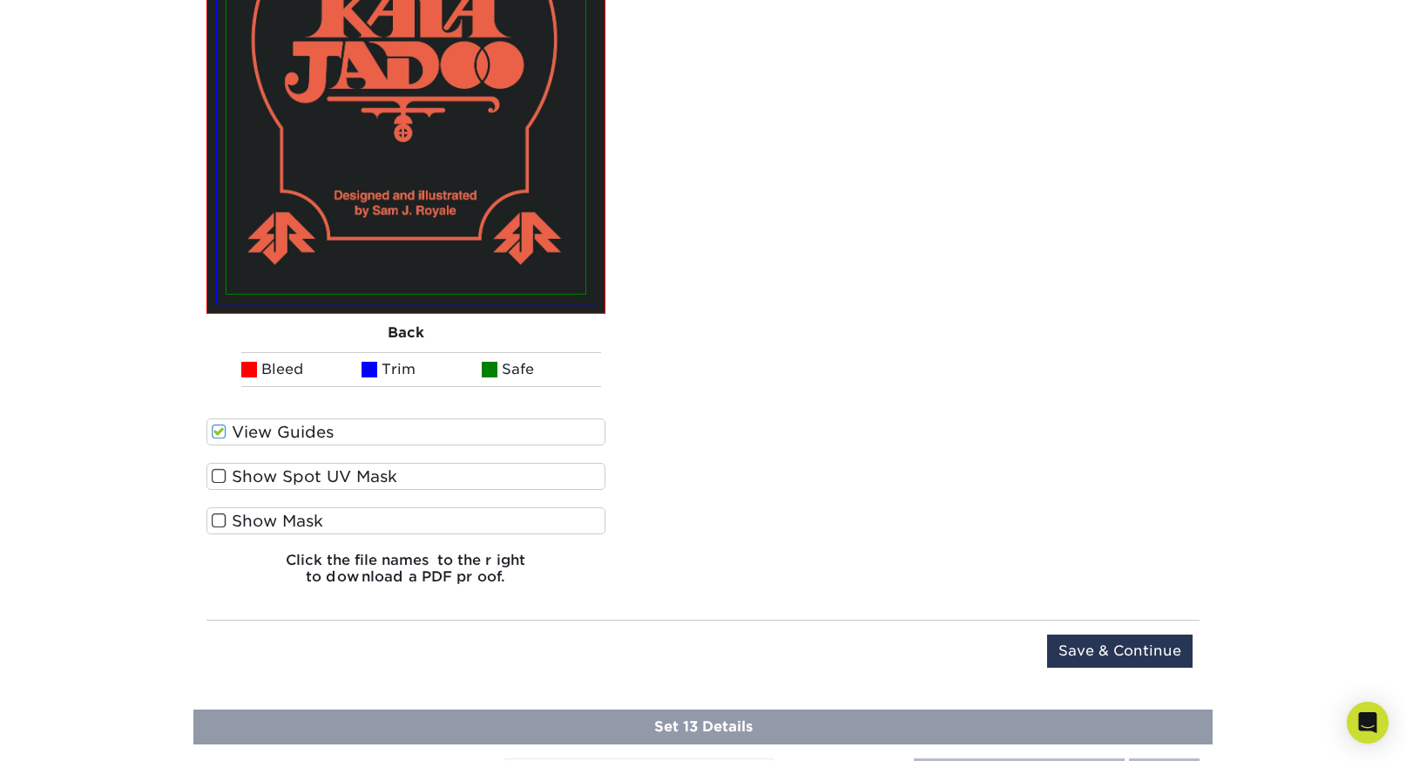
scroll to position [3480, 0]
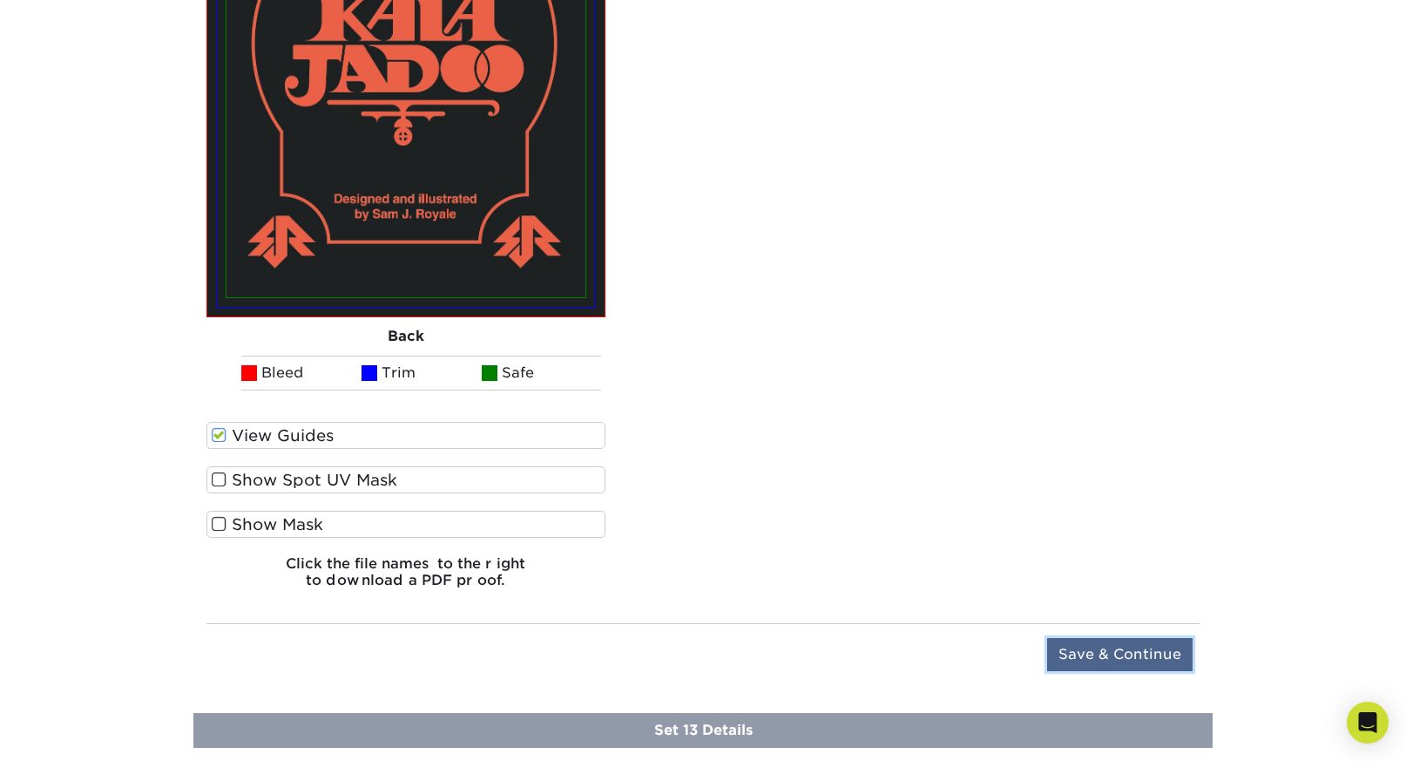
click at [1142, 646] on input "Save & Continue" at bounding box center [1120, 654] width 146 height 33
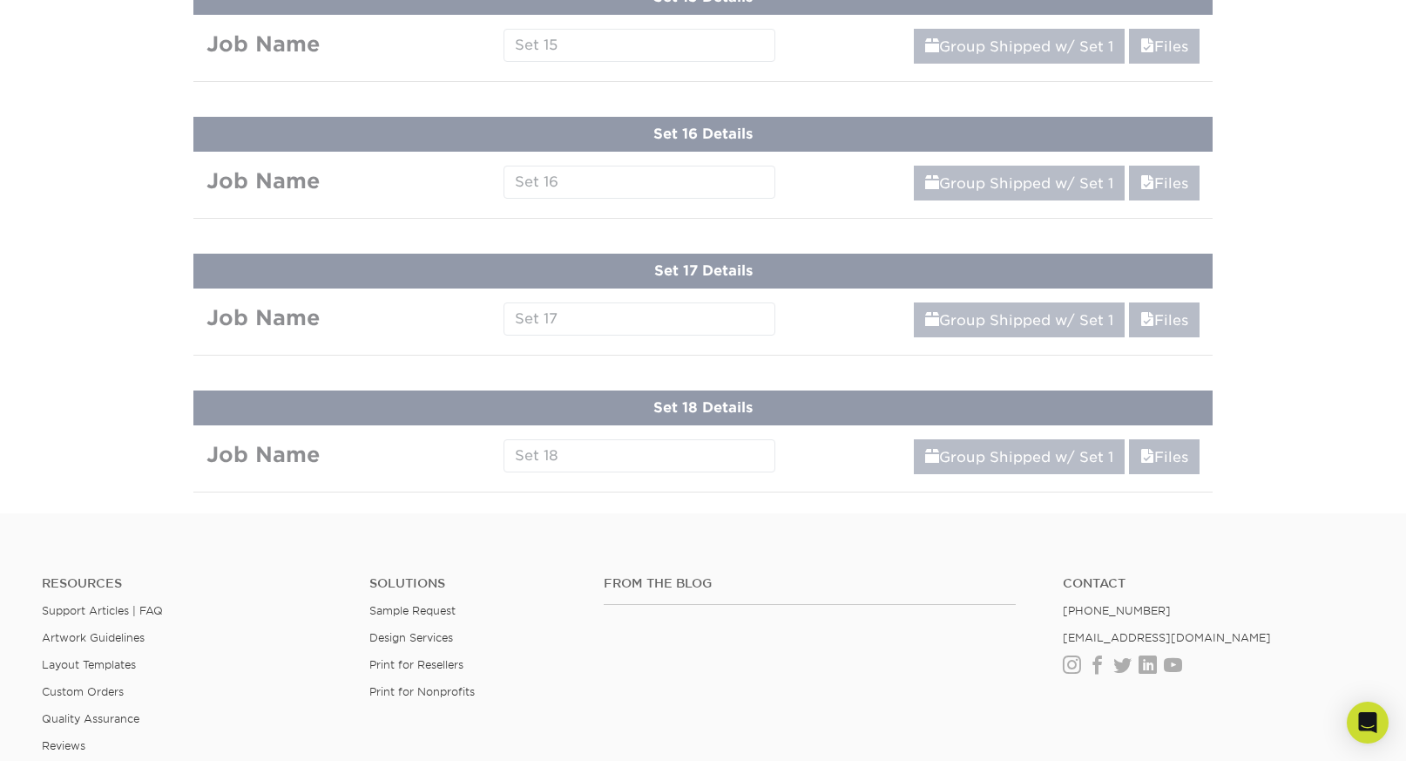
scroll to position [2353, 0]
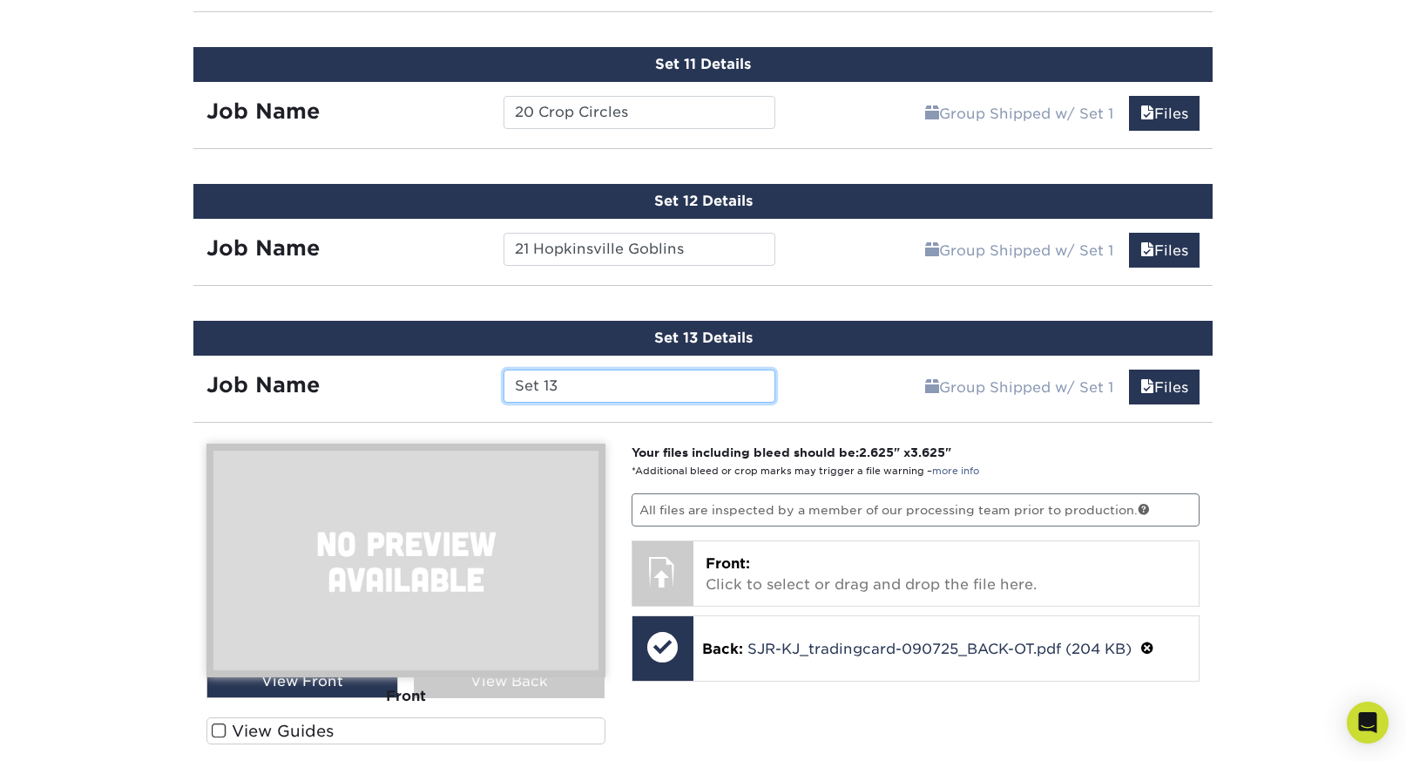
paste input "22 Pascagoula River 'Elephant' Beings"
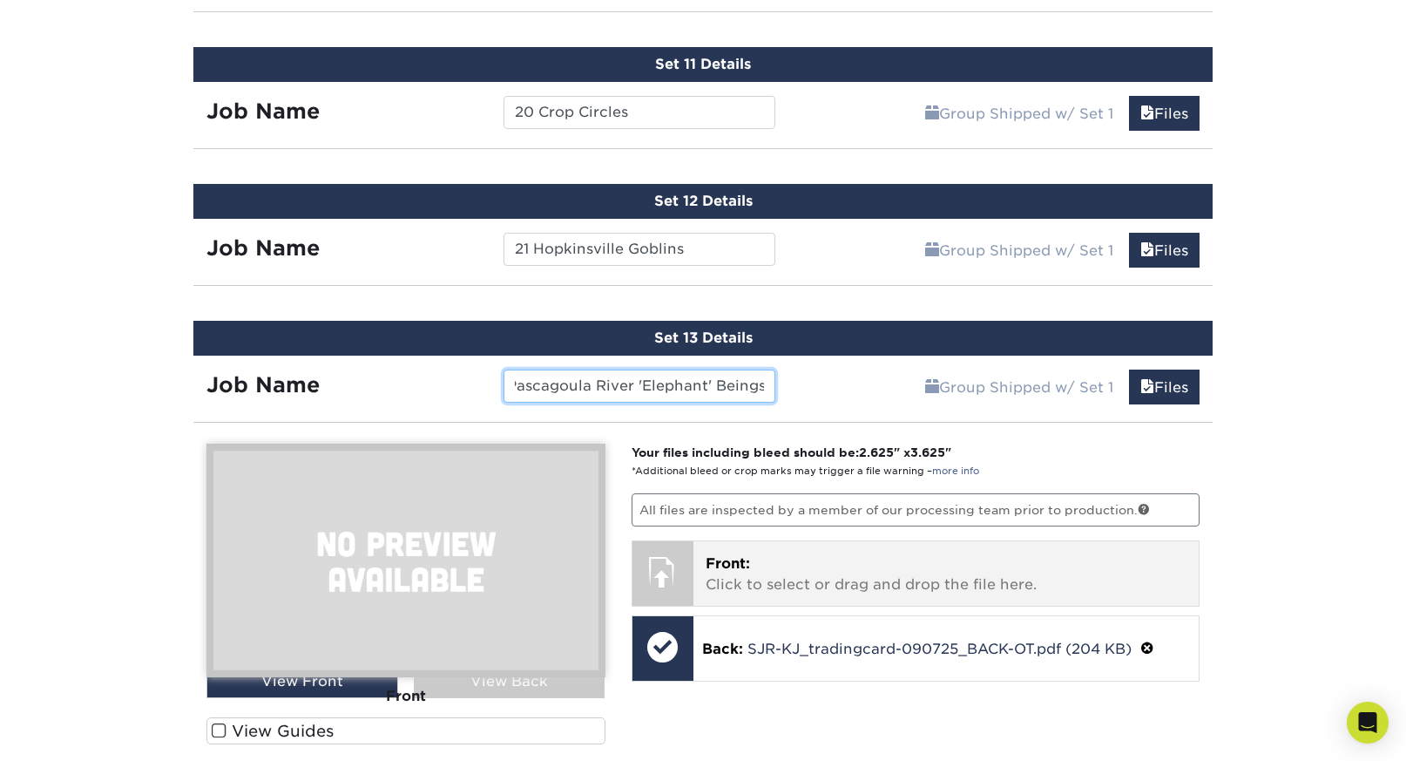
type input "22 Pascagoula River 'Elephant' Beings"
click at [755, 559] on p "Front: Click to select or drag and drop the file here." at bounding box center [947, 574] width 482 height 42
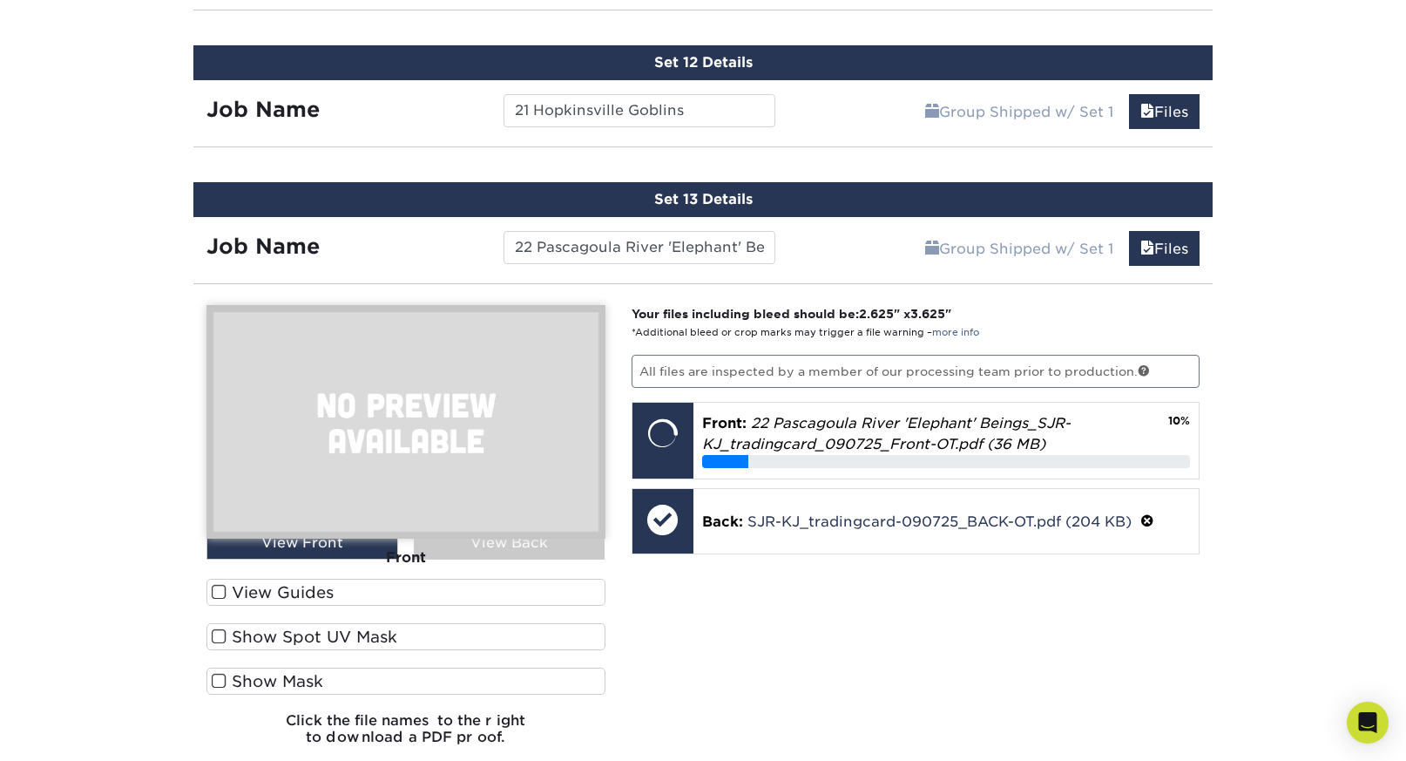
scroll to position [2501, 0]
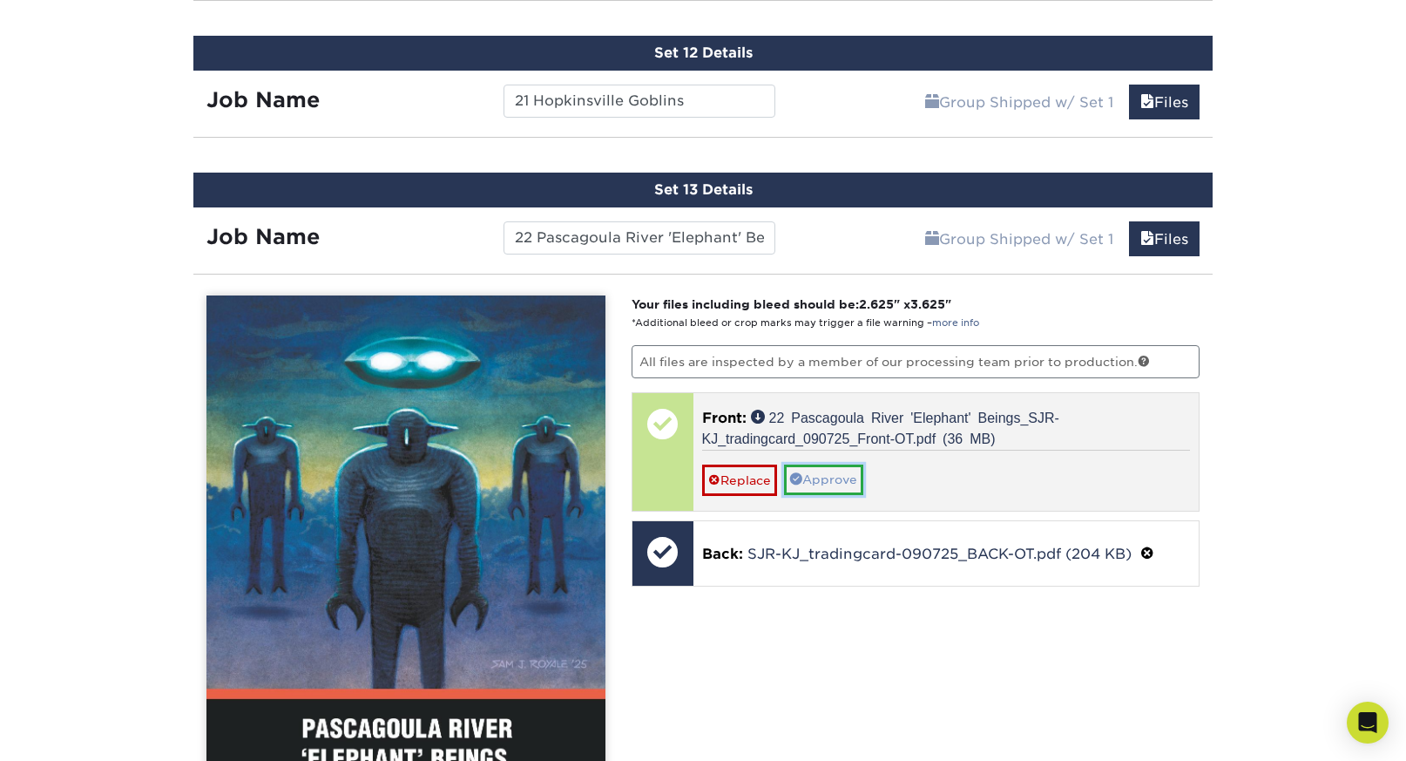
click at [842, 470] on link "Approve" at bounding box center [823, 479] width 79 height 30
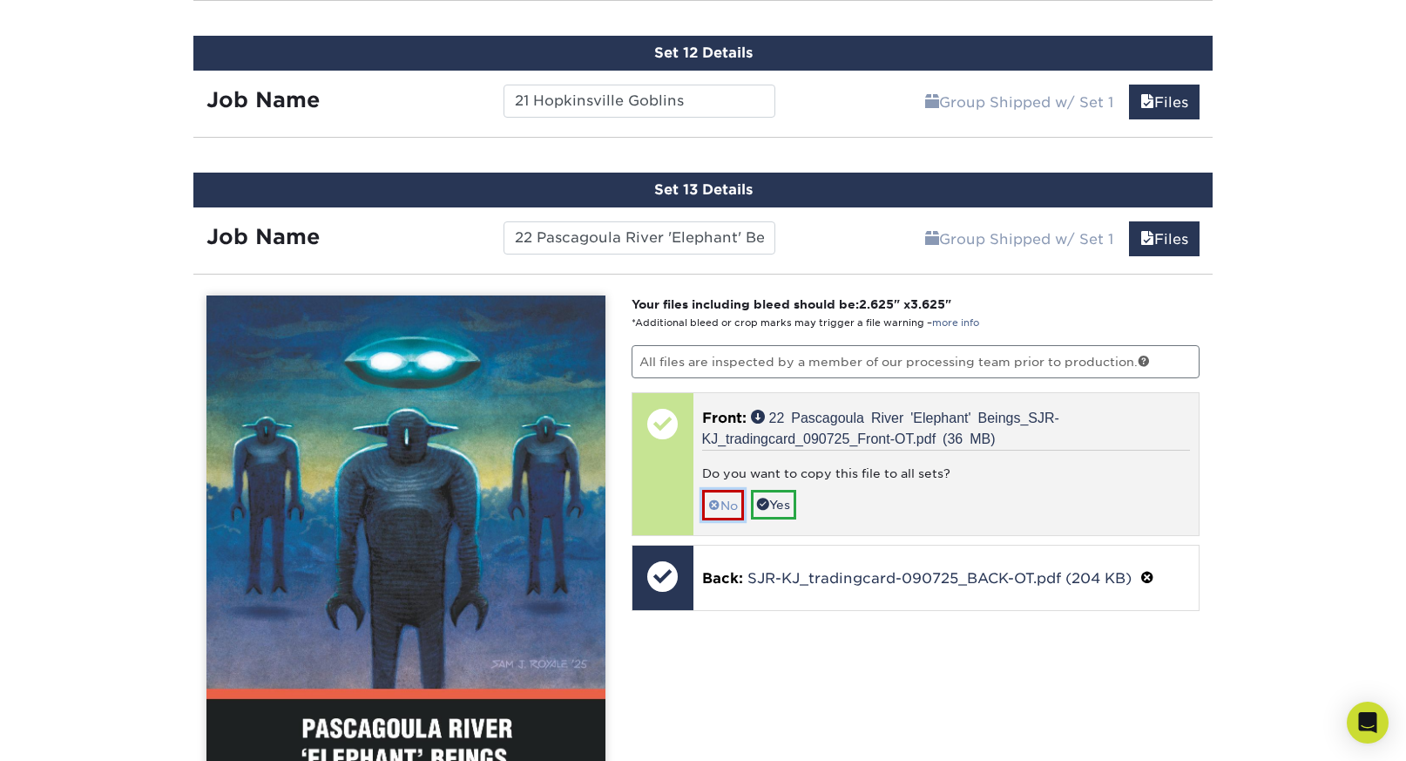
click at [735, 500] on link "No" at bounding box center [723, 505] width 42 height 30
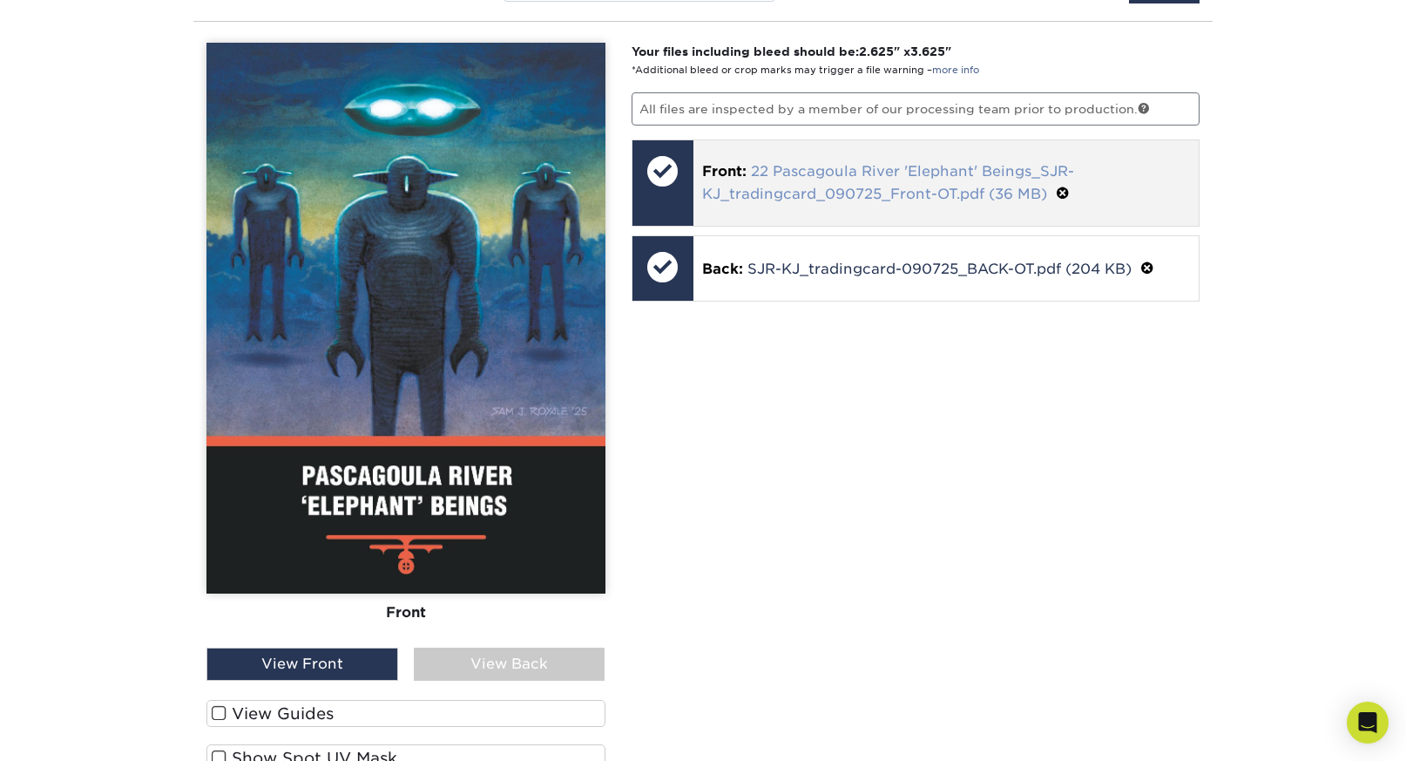
scroll to position [2759, 0]
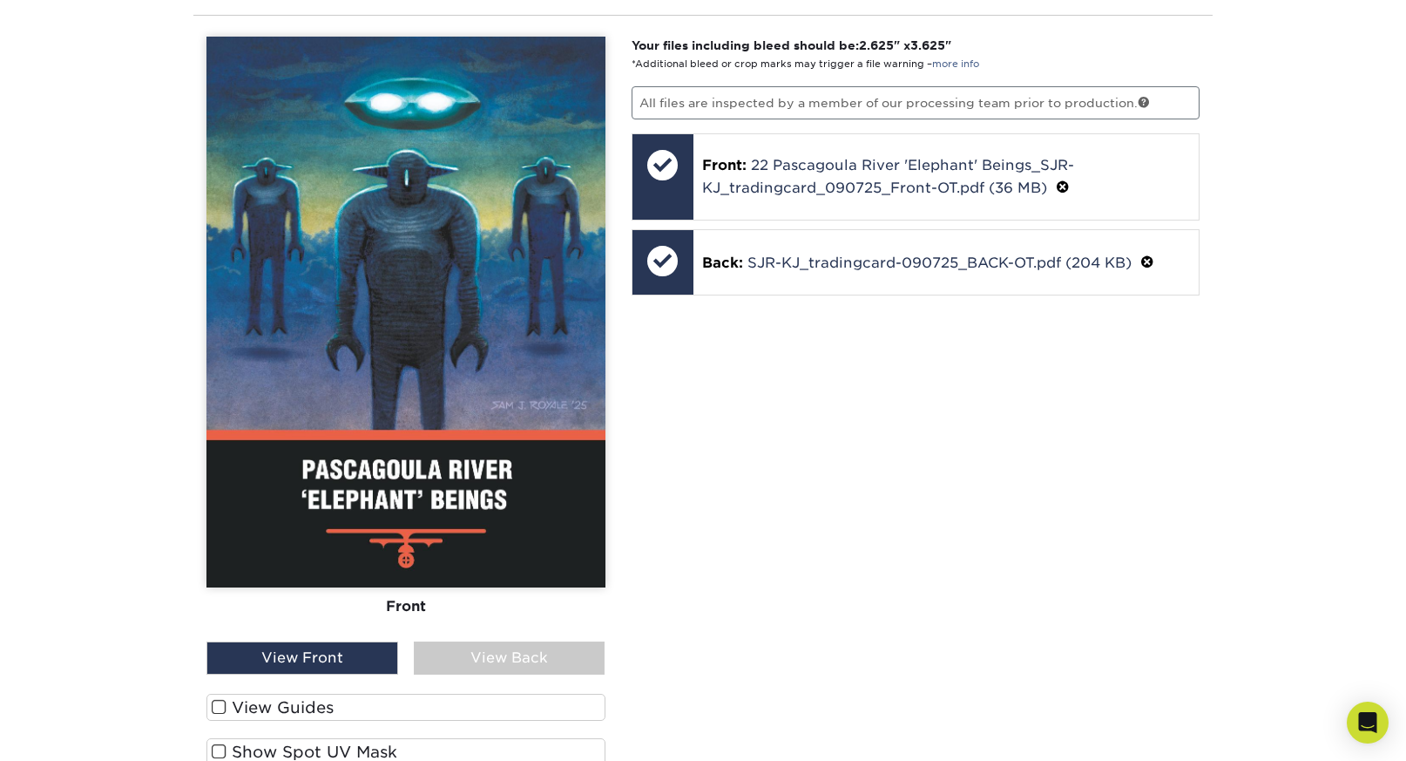
click at [308, 709] on label "View Guides" at bounding box center [405, 707] width 399 height 27
click at [0, 0] on input "View Guides" at bounding box center [0, 0] width 0 height 0
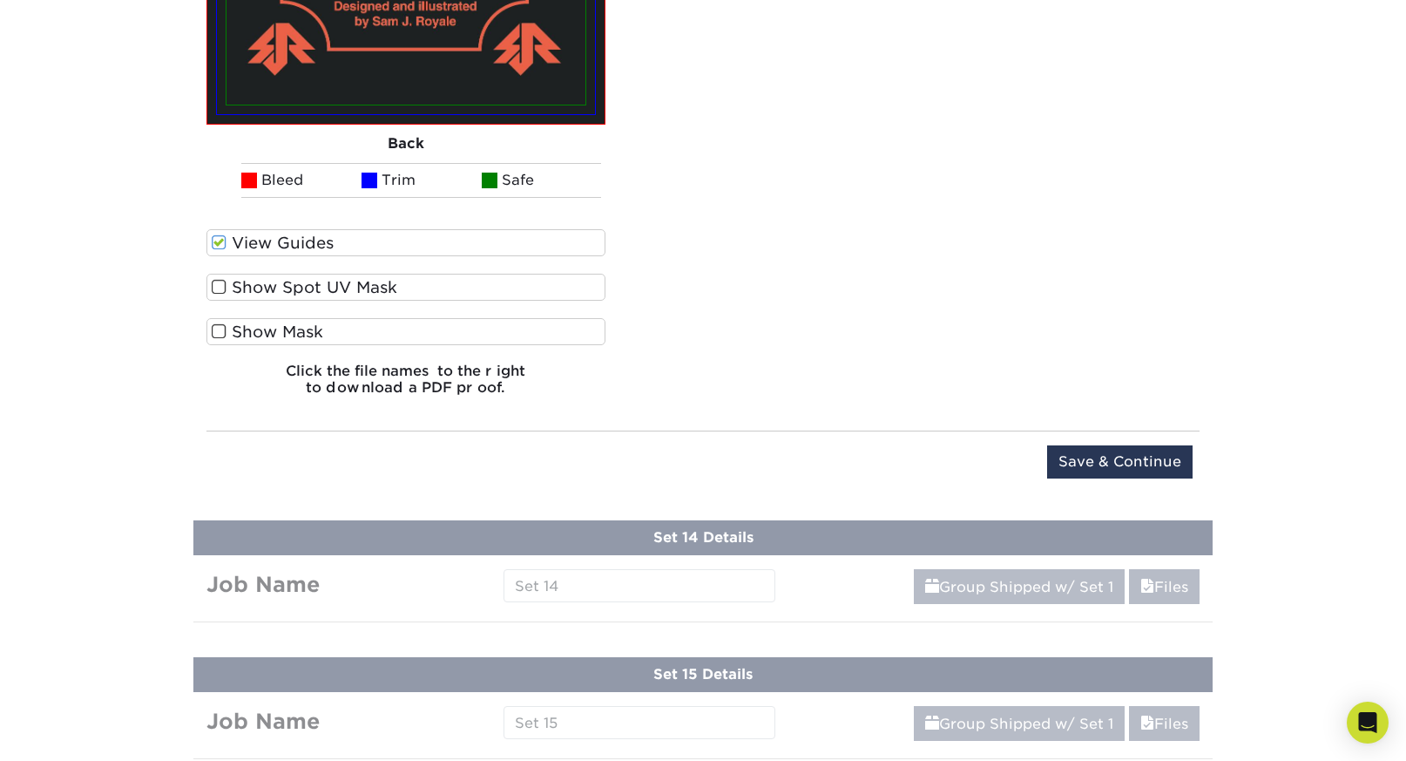
scroll to position [3835, 0]
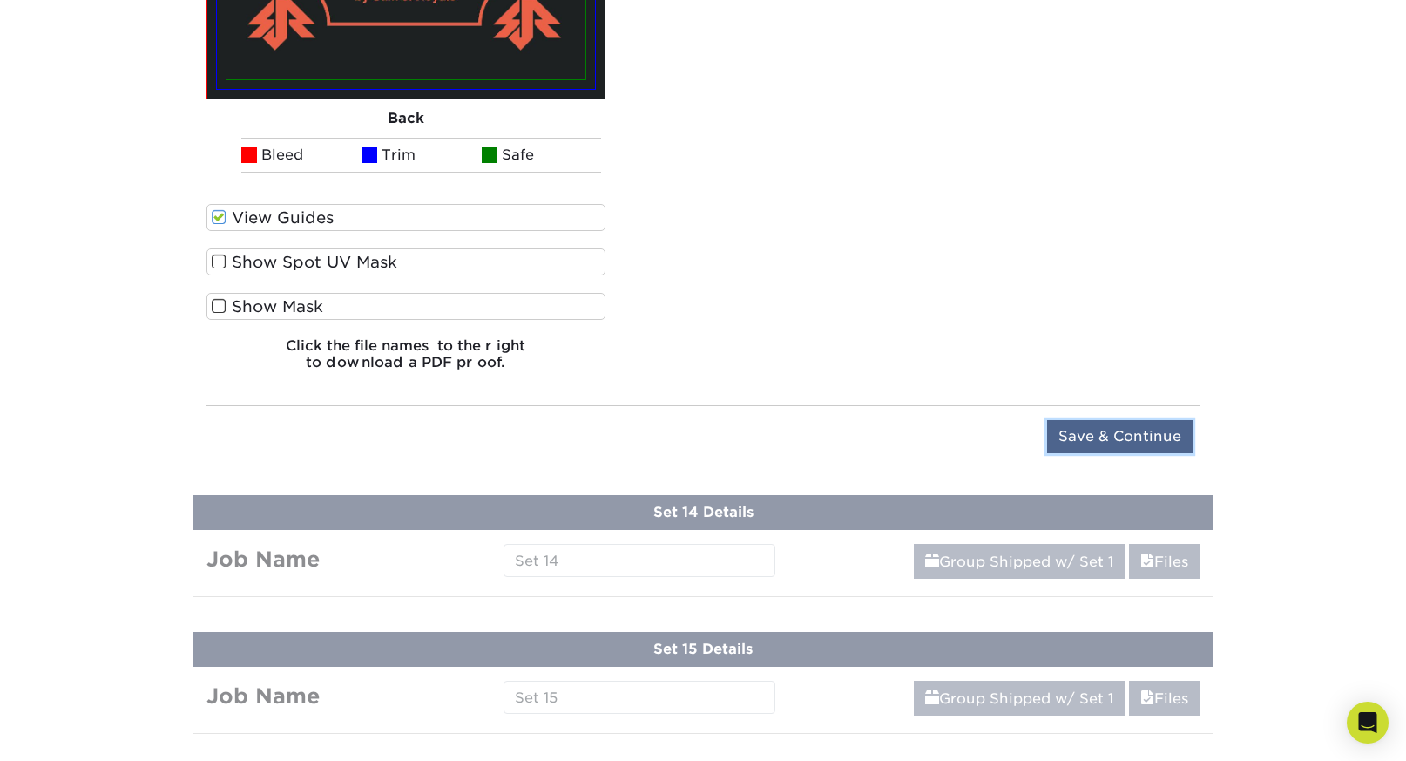
click at [1120, 420] on input "Save & Continue" at bounding box center [1120, 436] width 146 height 33
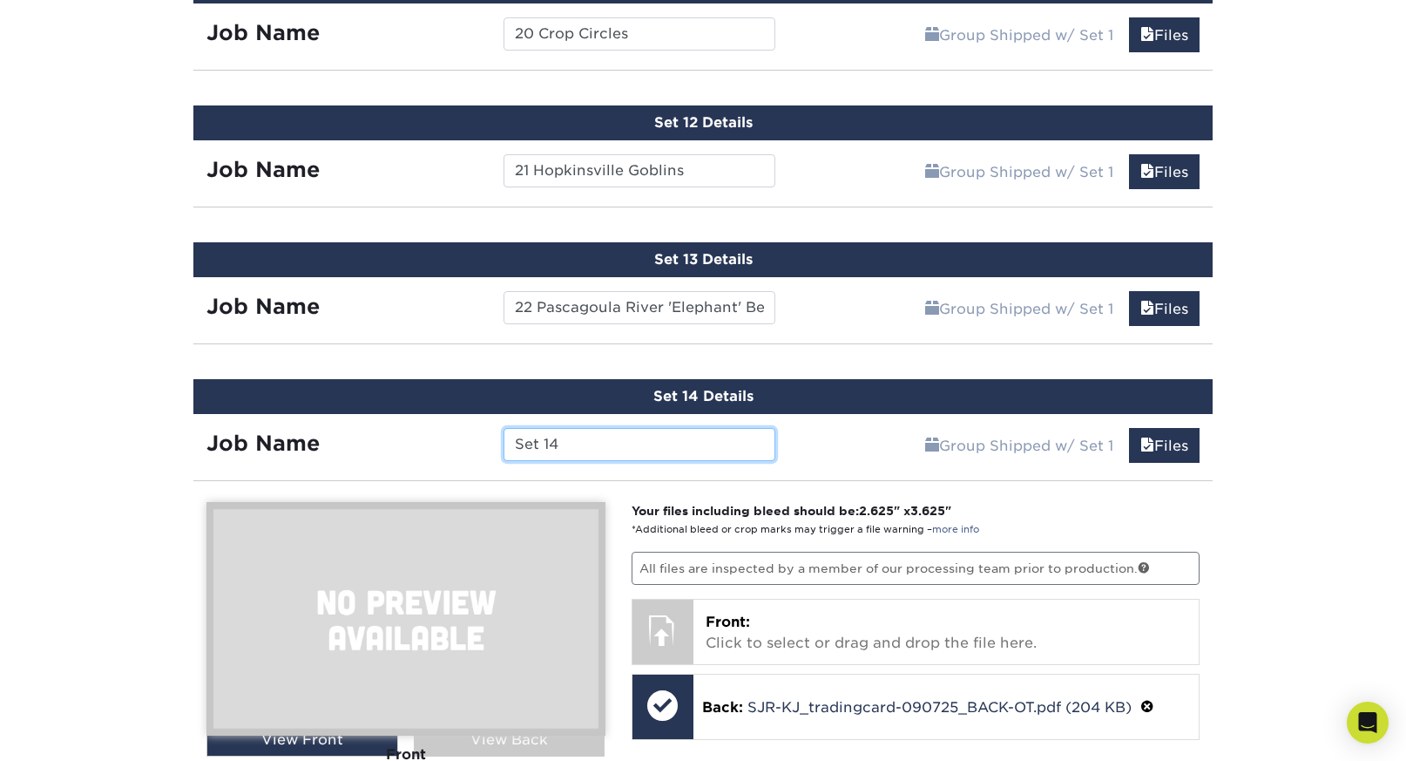
scroll to position [2450, 0]
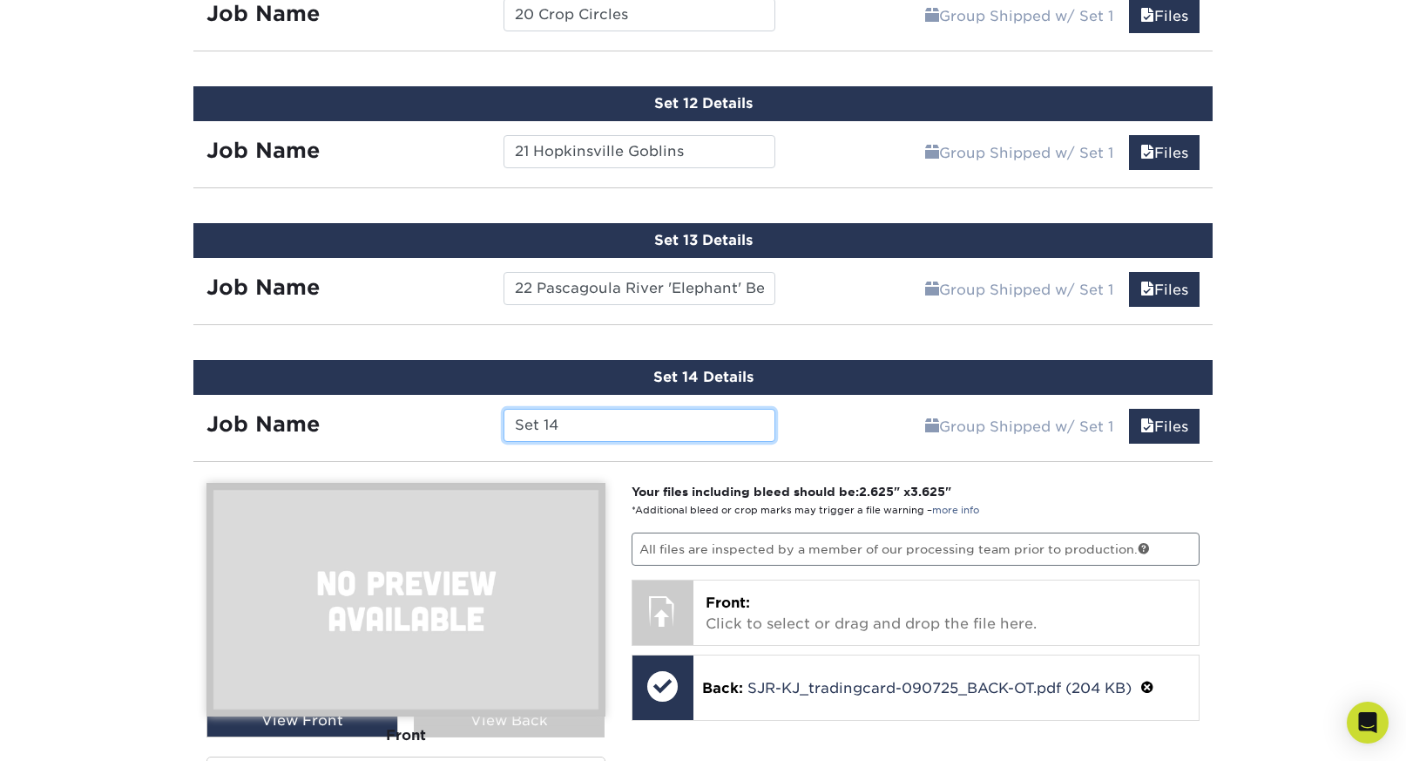
paste input "23 Aka Manto"
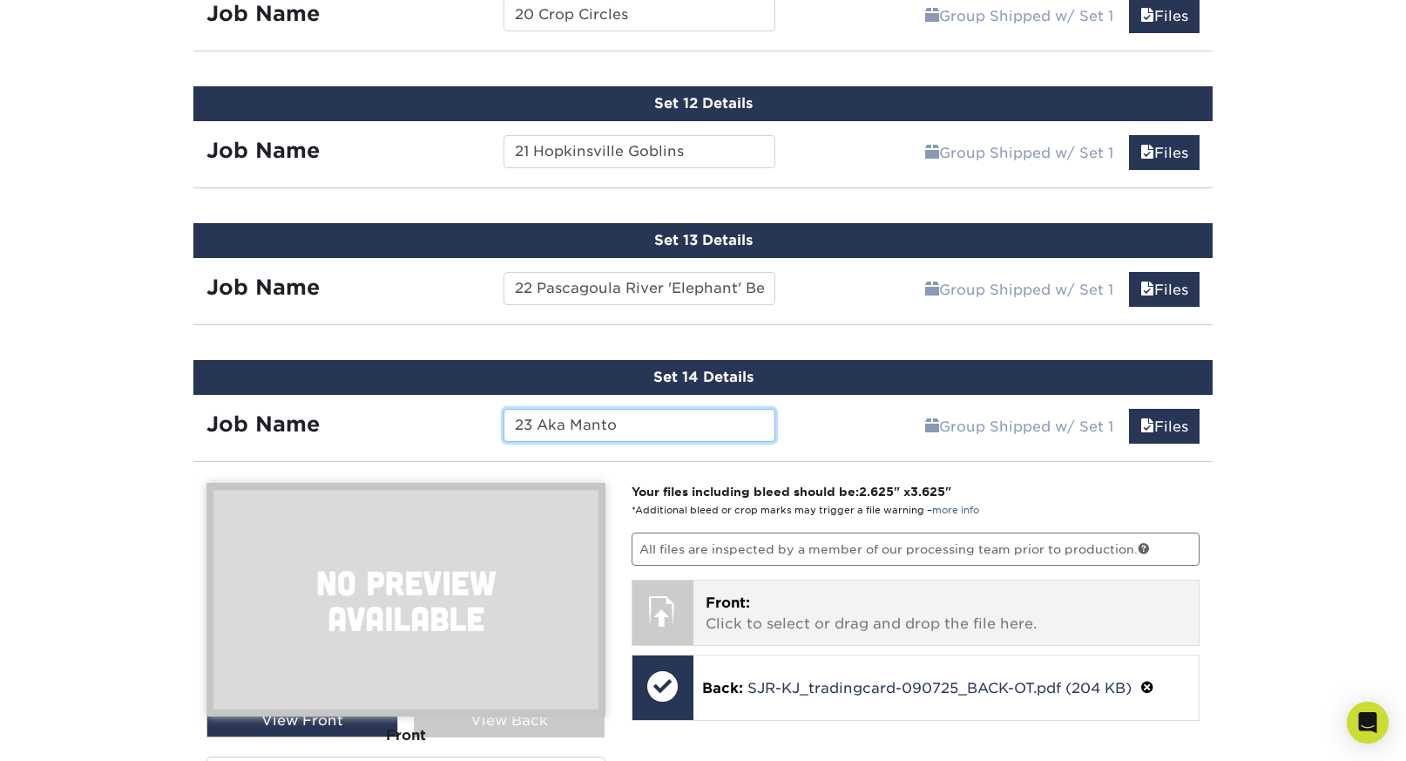
type input "23 Aka Manto"
click at [860, 603] on p "Front: Click to select or drag and drop the file here." at bounding box center [947, 613] width 482 height 42
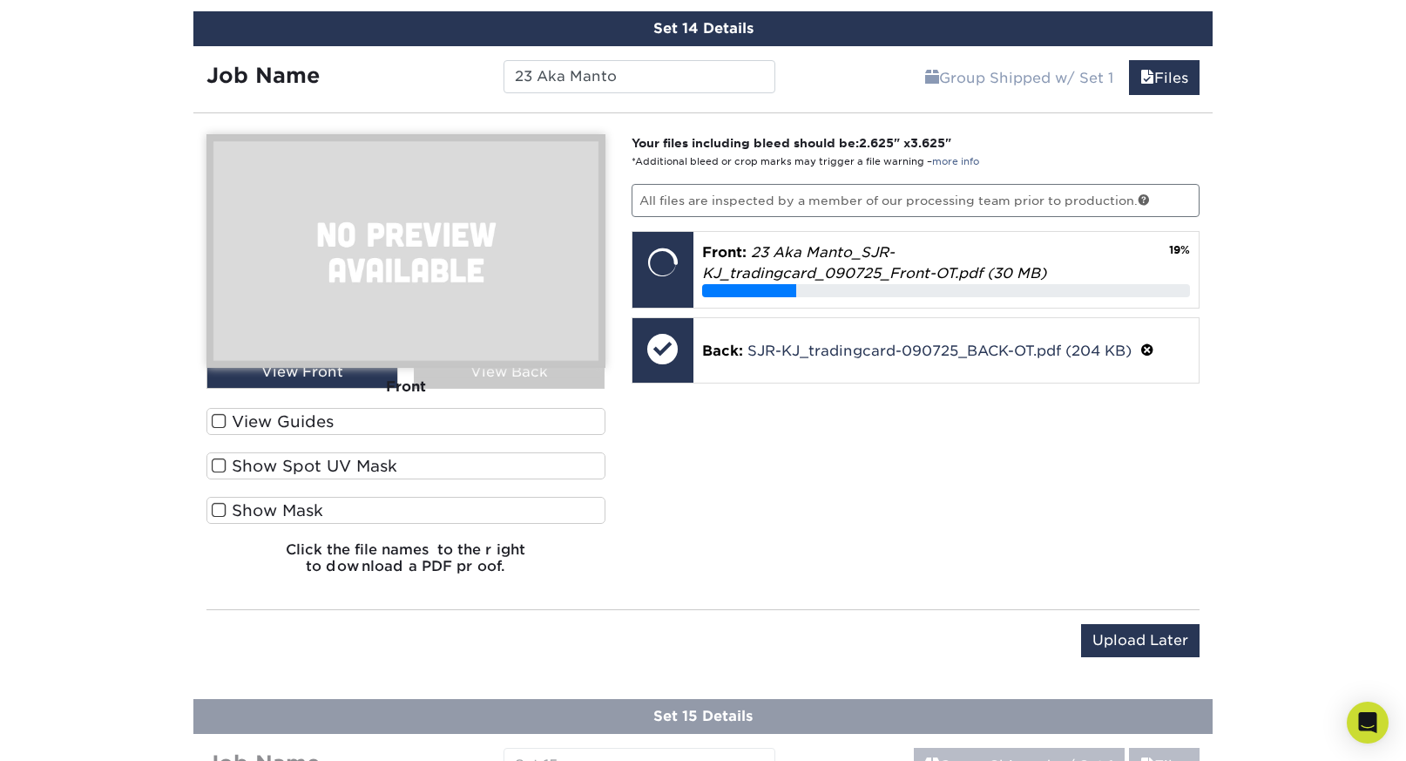
scroll to position [2796, 0]
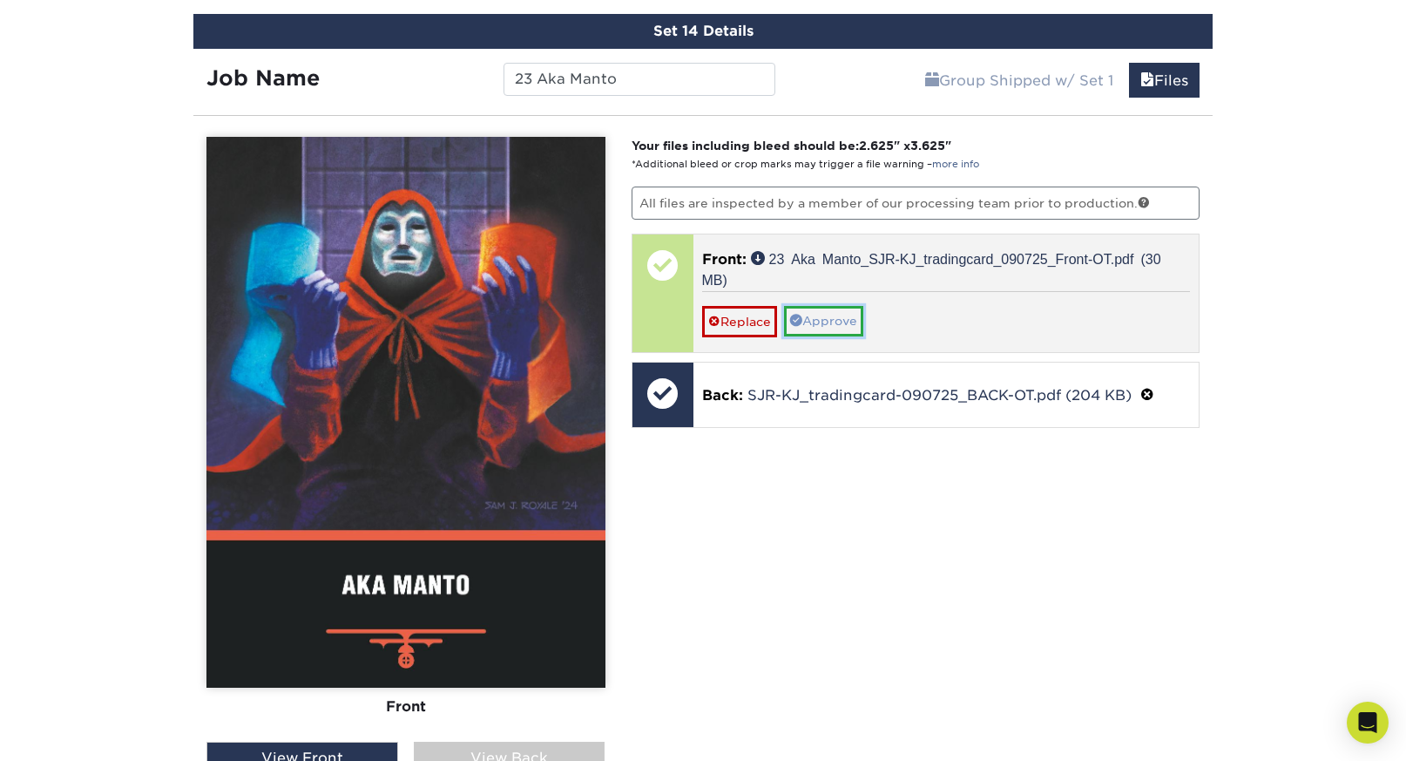
click at [834, 321] on link "Approve" at bounding box center [823, 321] width 79 height 30
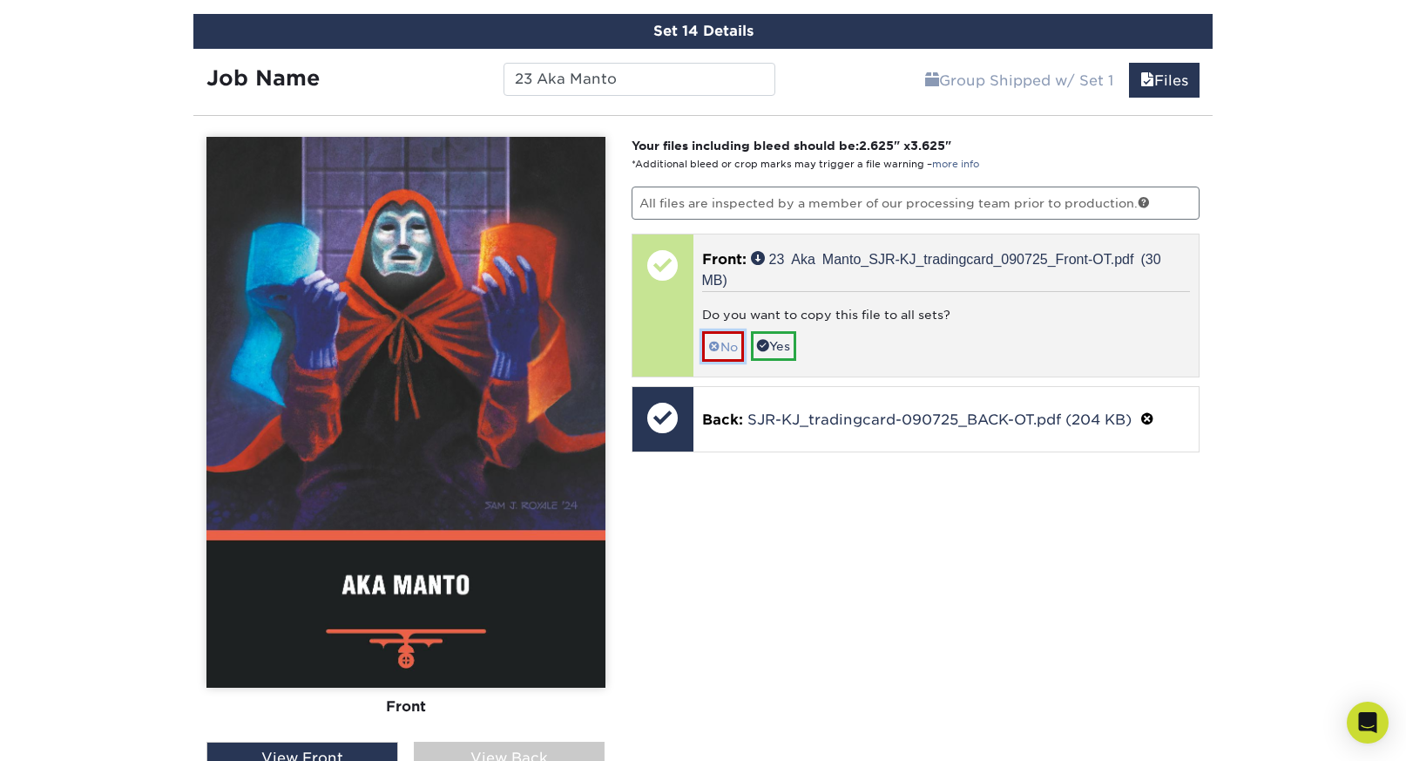
click at [718, 343] on span at bounding box center [714, 347] width 12 height 14
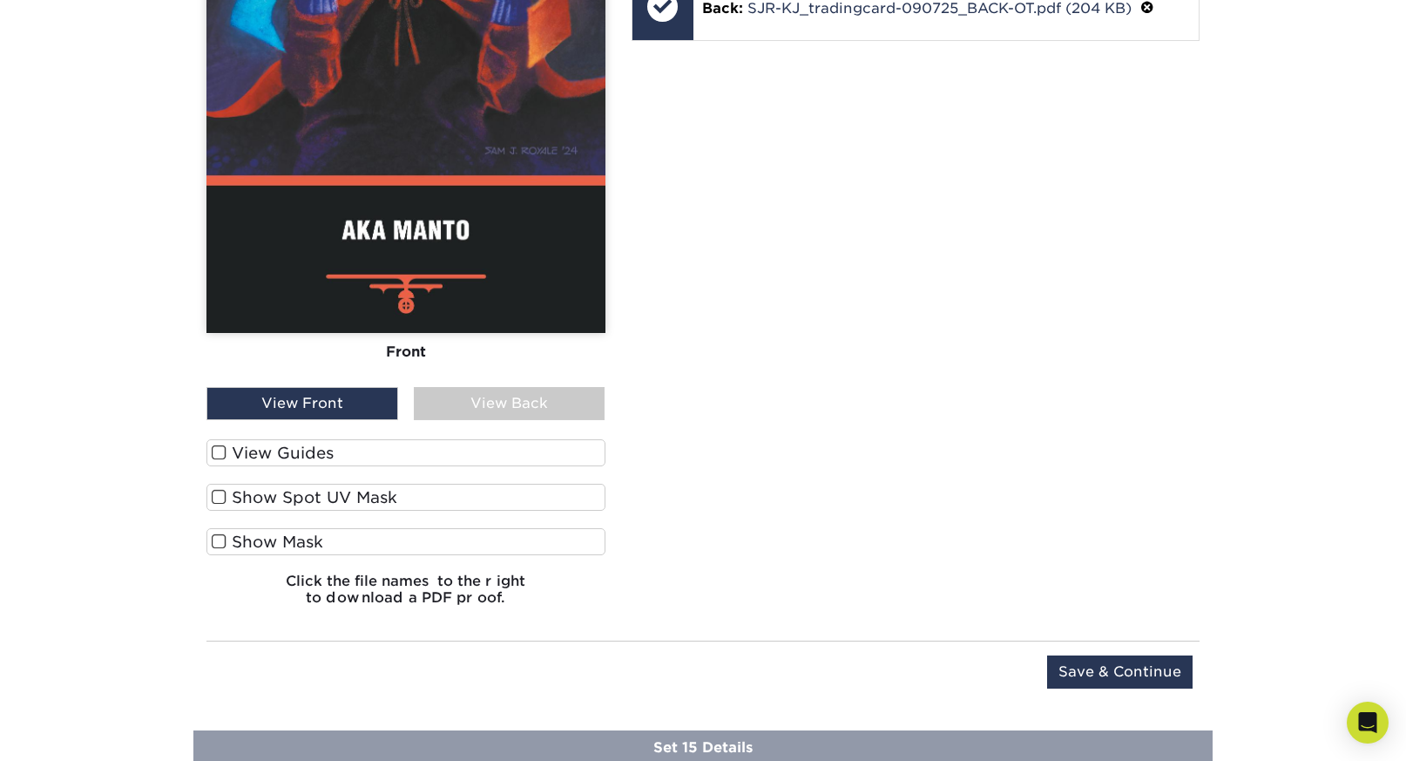
scroll to position [3332, 0]
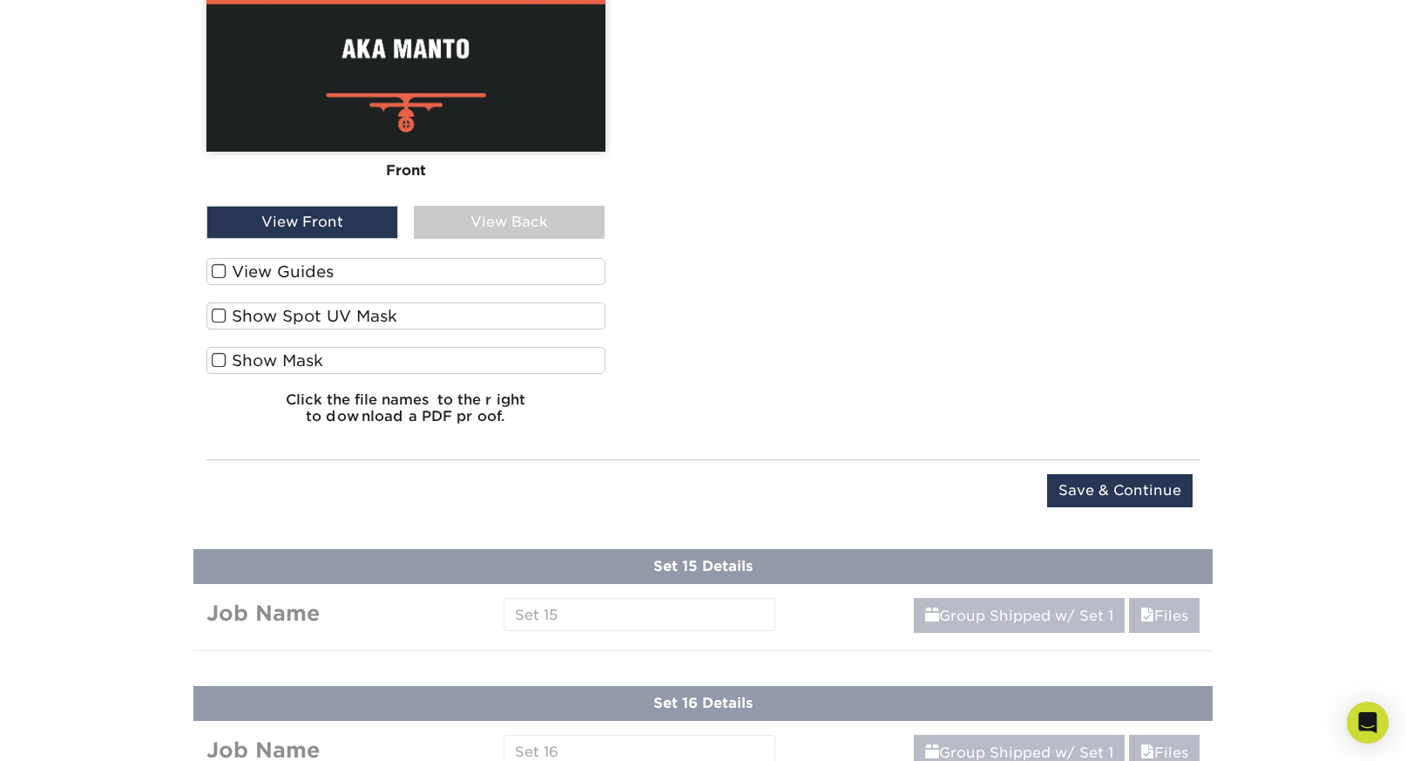
click at [306, 265] on label "View Guides" at bounding box center [405, 271] width 399 height 27
click at [0, 0] on input "View Guides" at bounding box center [0, 0] width 0 height 0
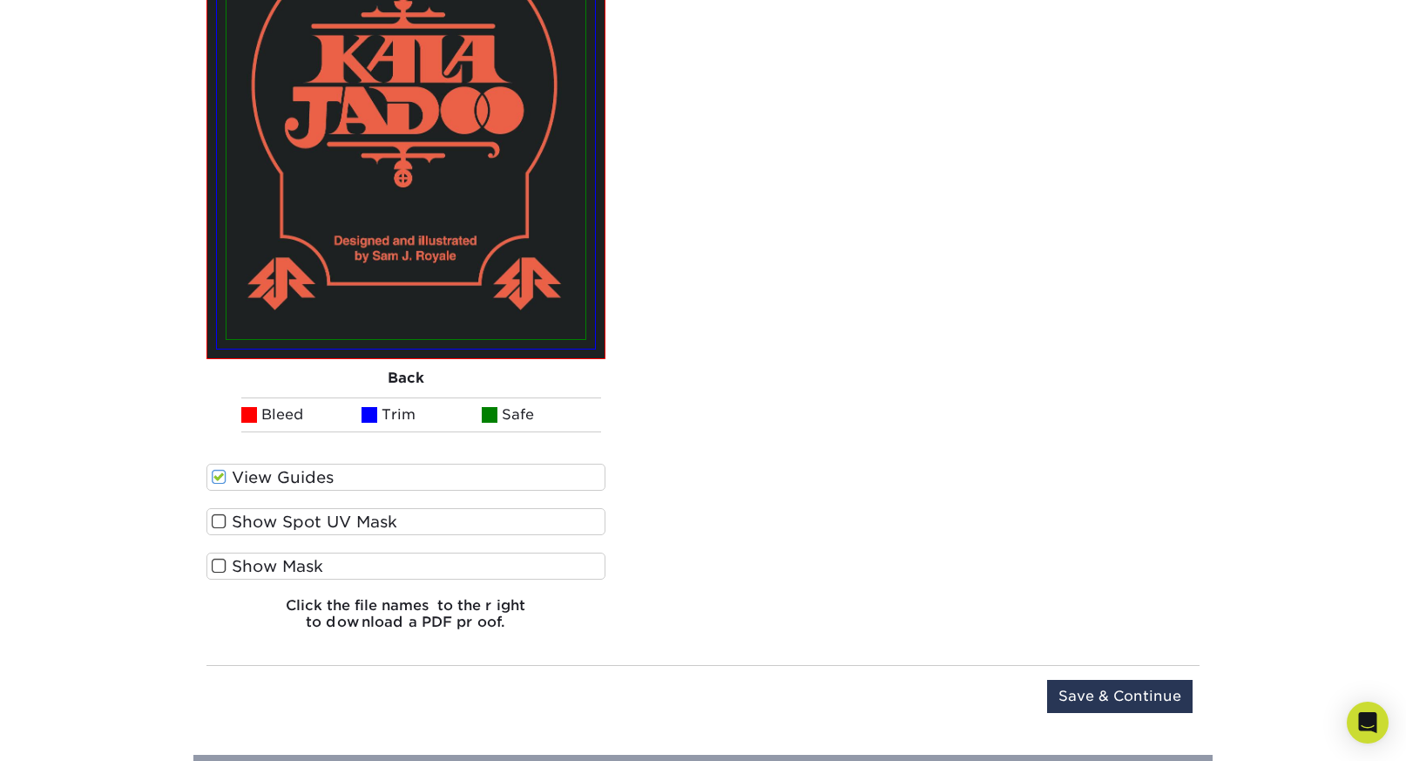
scroll to position [3719, 0]
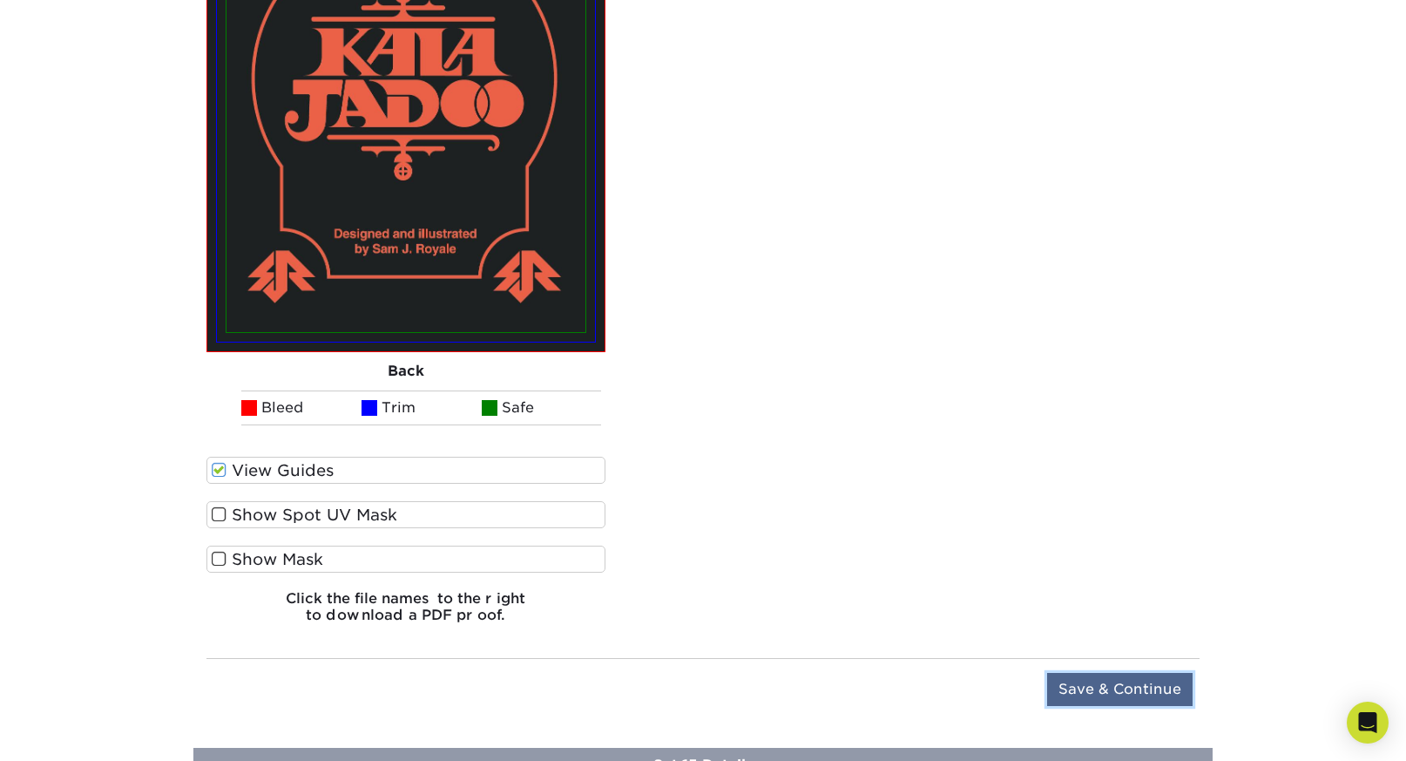
click at [1106, 684] on input "Save & Continue" at bounding box center [1120, 689] width 146 height 33
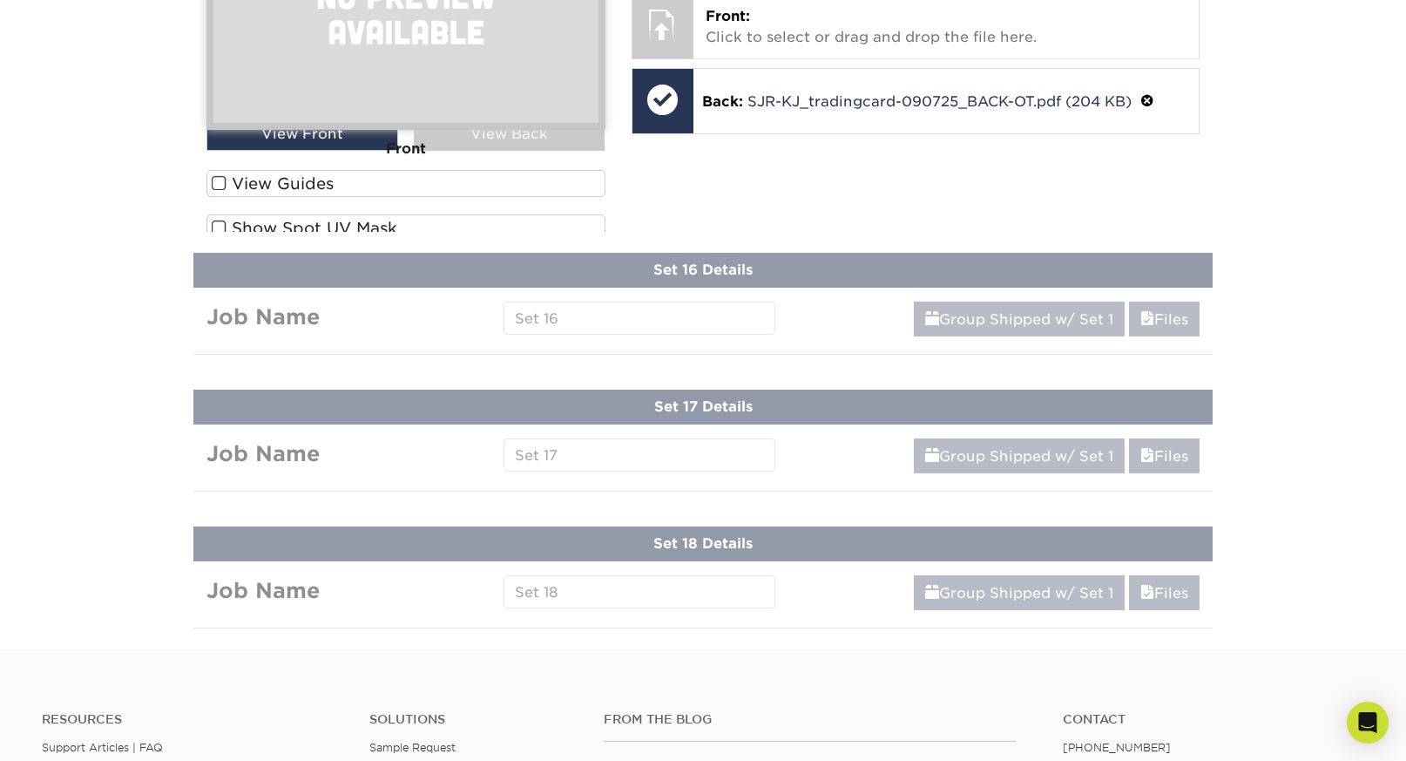
scroll to position [2625, 0]
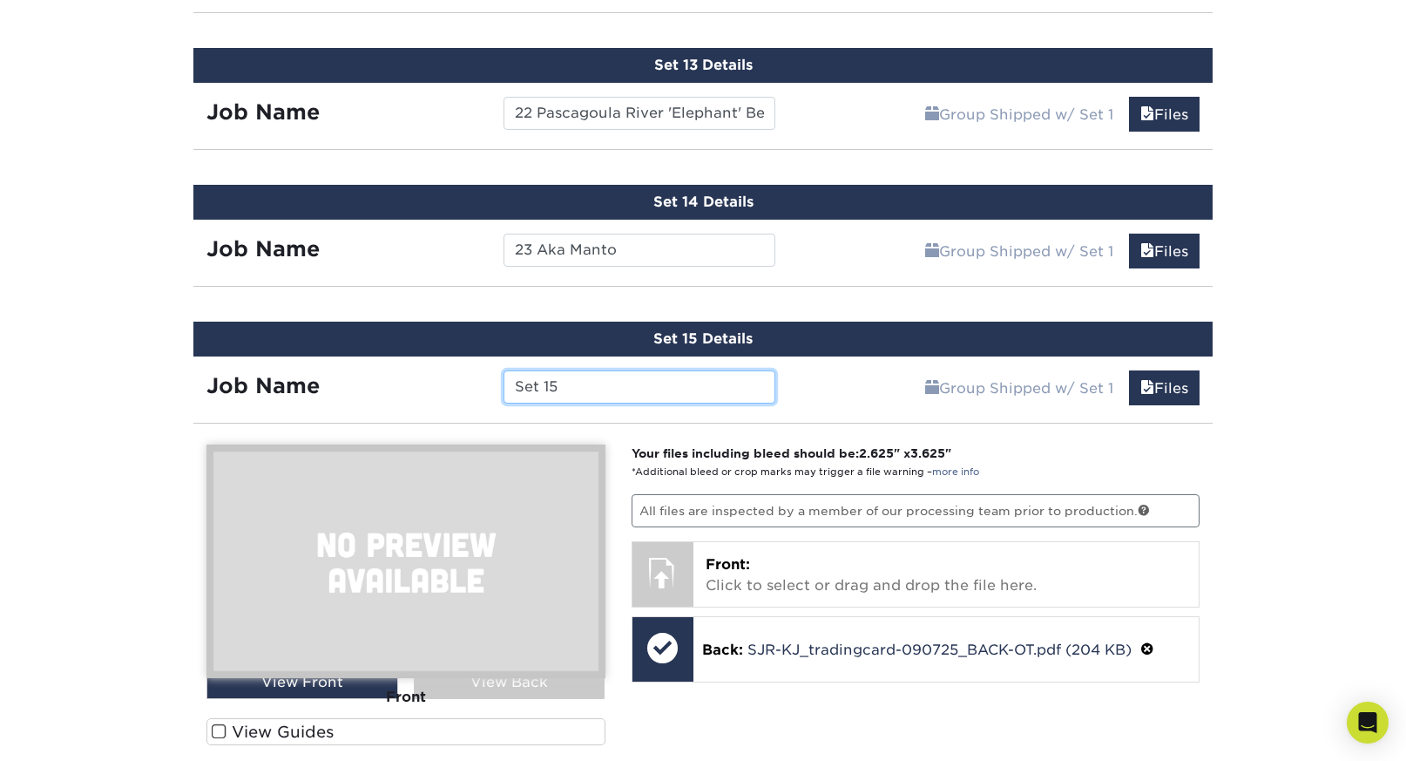
paste input "24 Spring-Heeled Jack"
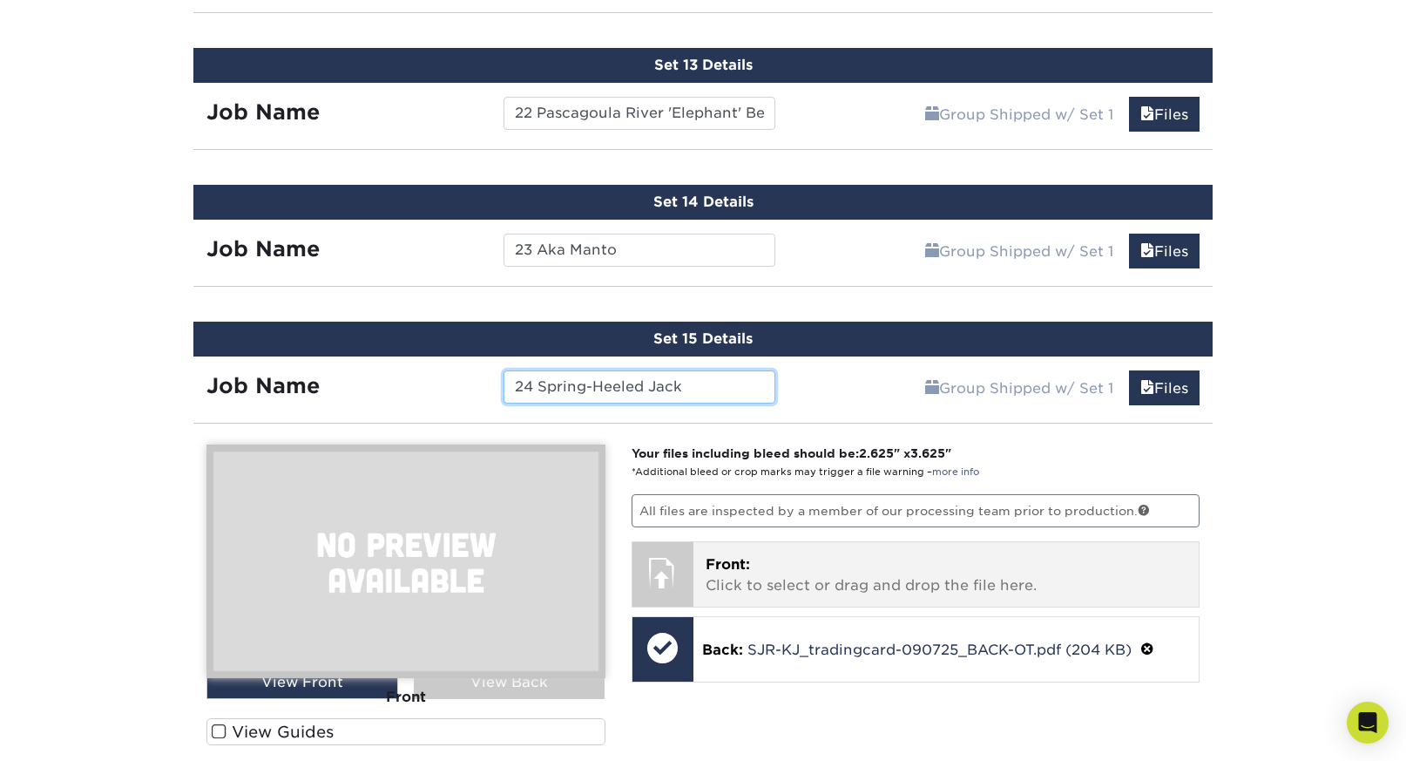
type input "24 Spring-Heeled Jack"
click at [880, 572] on p "Front: Click to select or drag and drop the file here." at bounding box center [947, 575] width 482 height 42
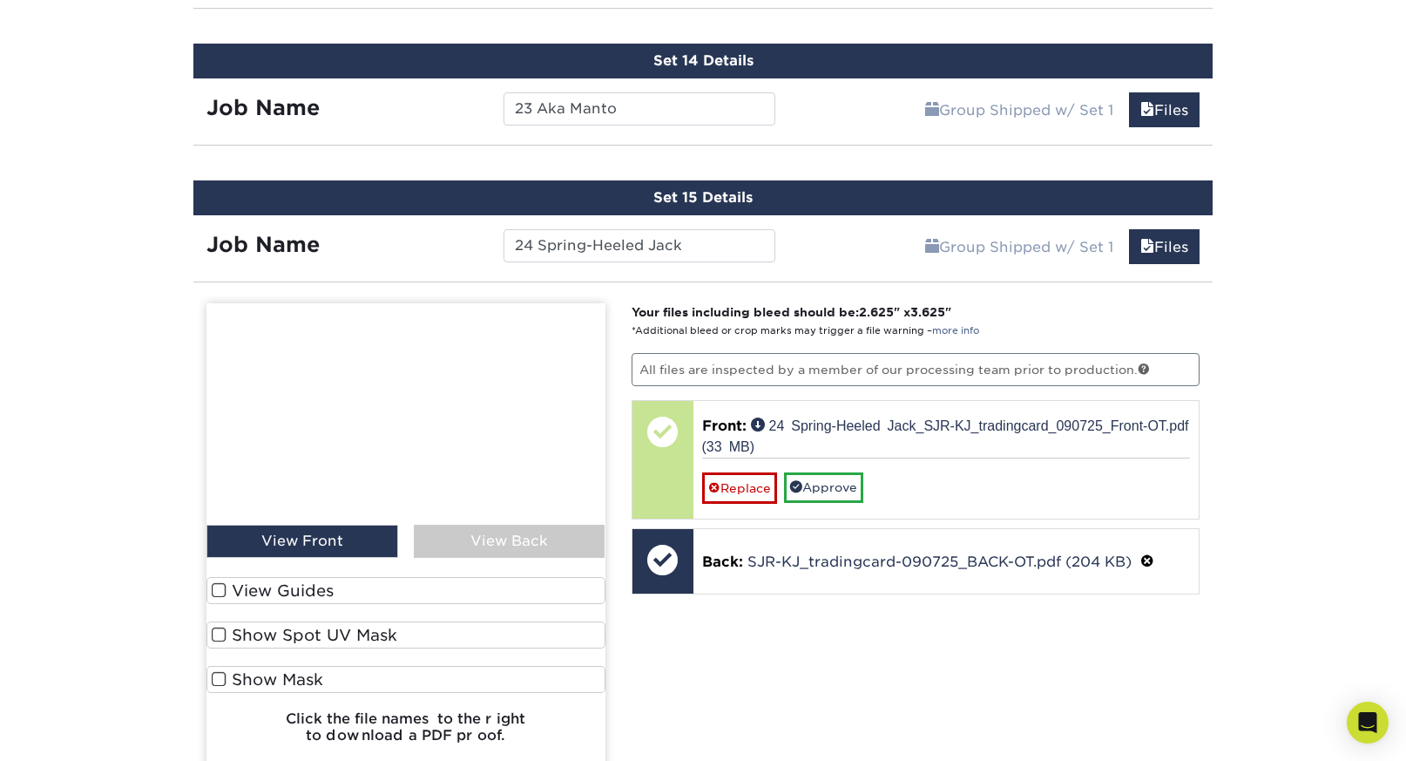
scroll to position [2774, 0]
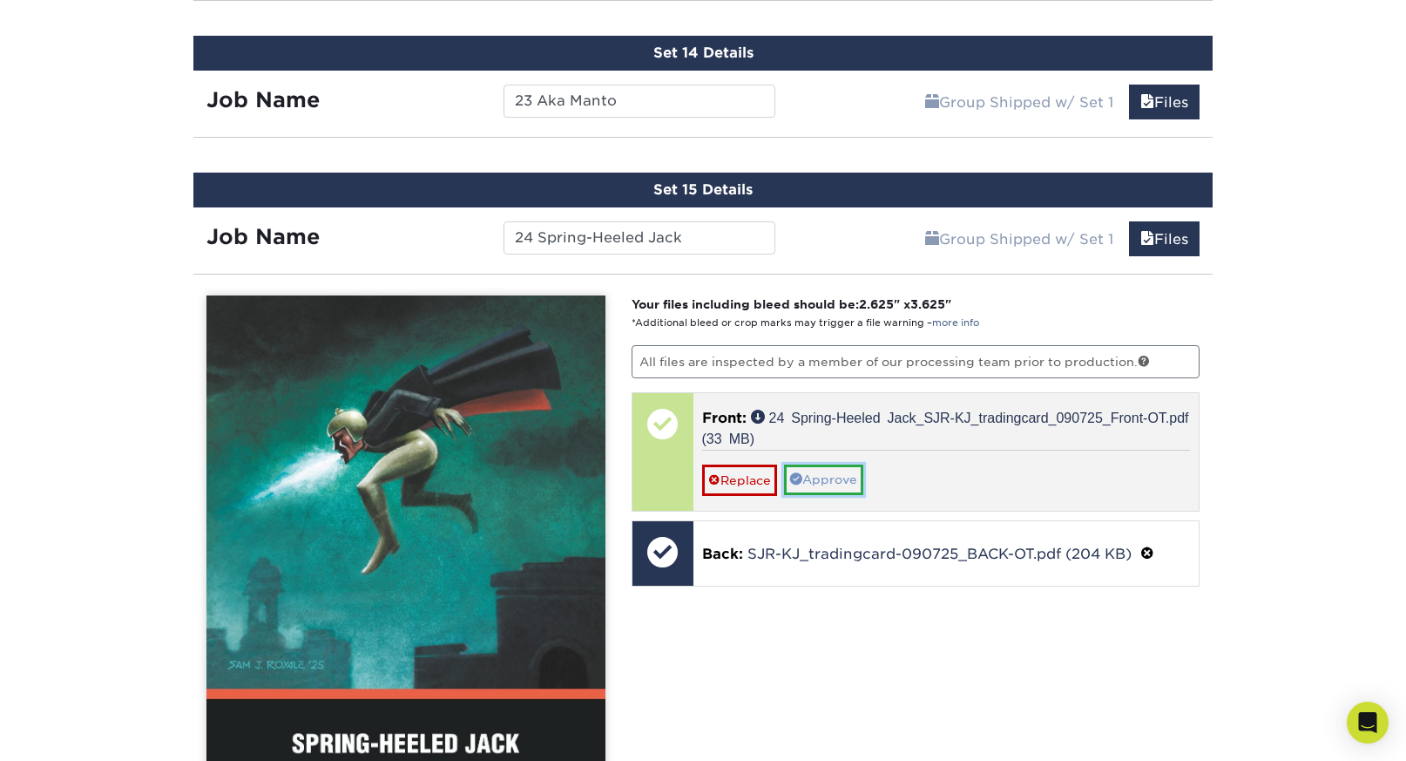
click at [829, 464] on link "Approve" at bounding box center [823, 479] width 79 height 30
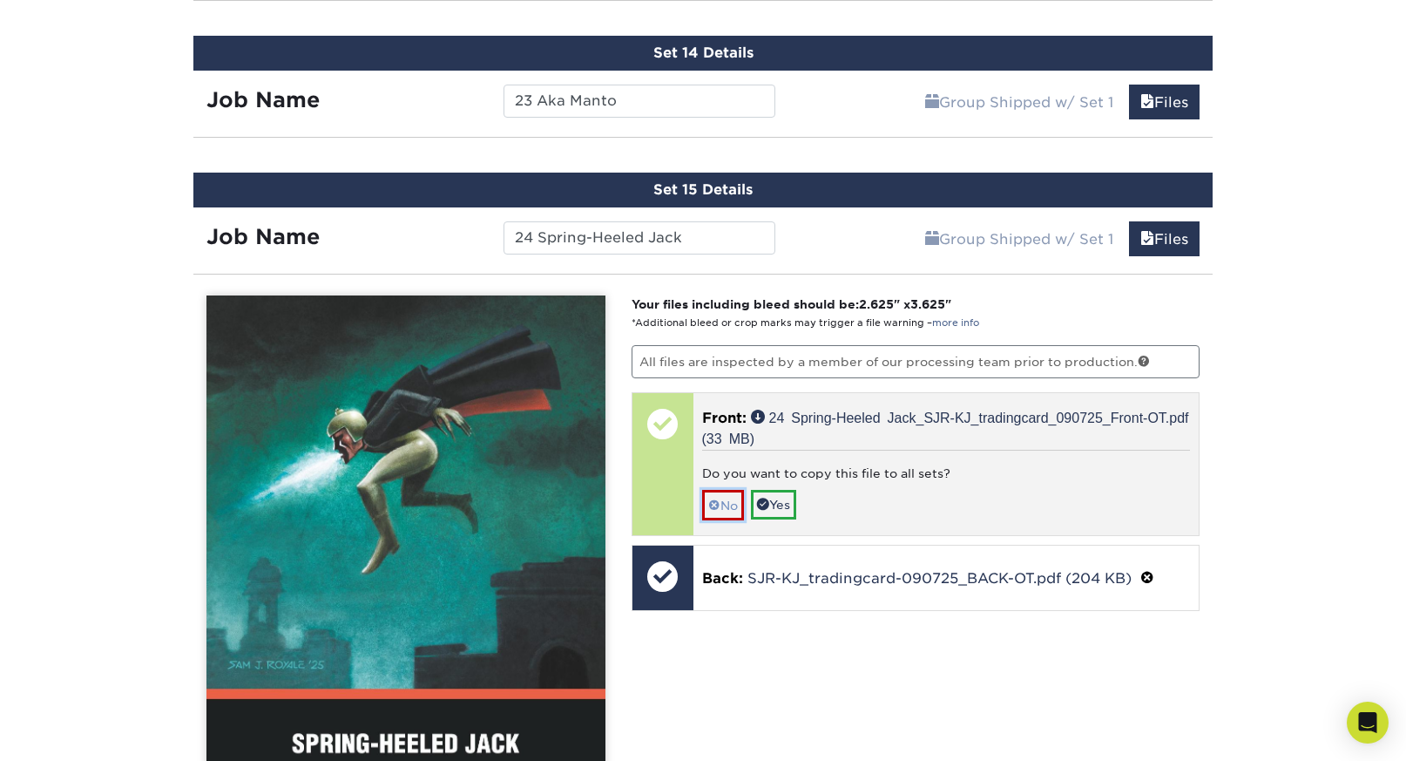
click at [728, 497] on link "No" at bounding box center [723, 505] width 42 height 30
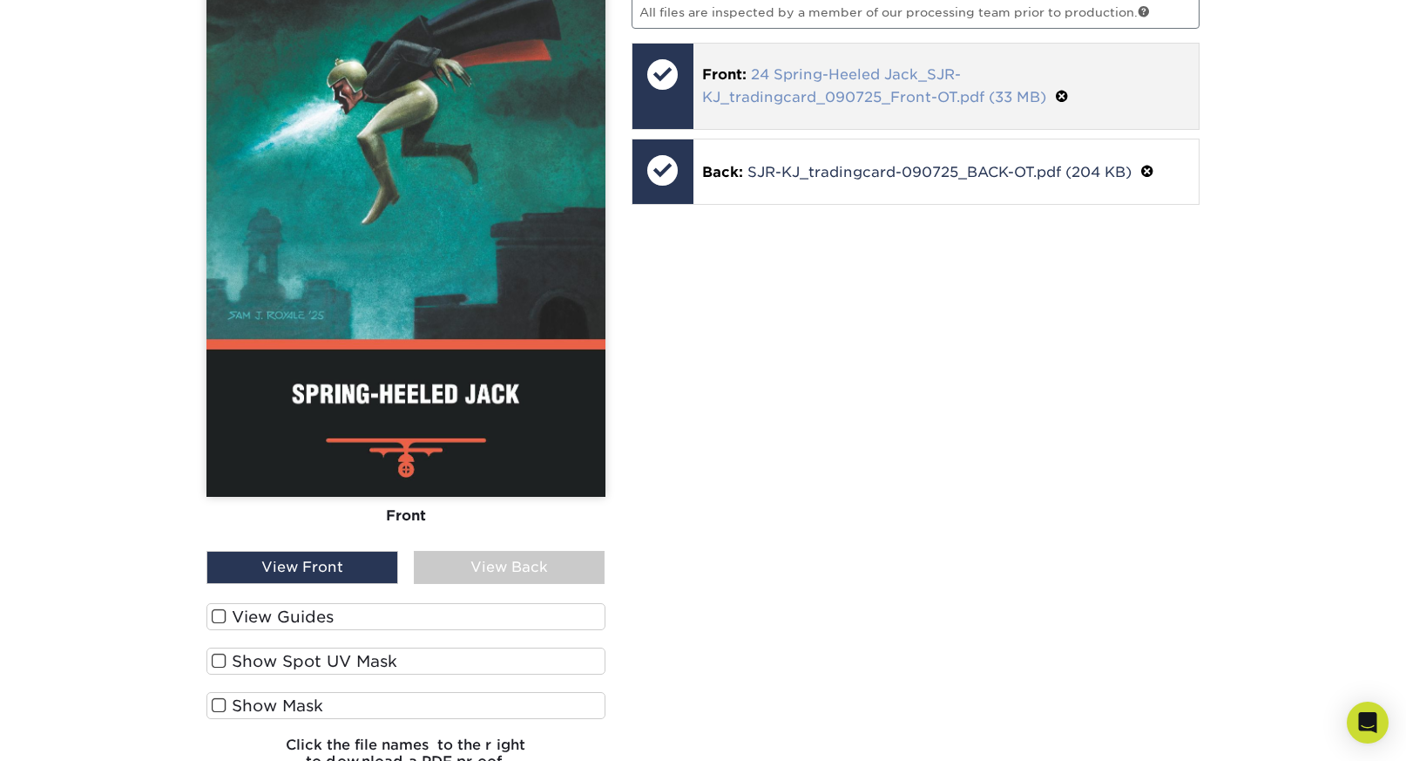
scroll to position [3134, 0]
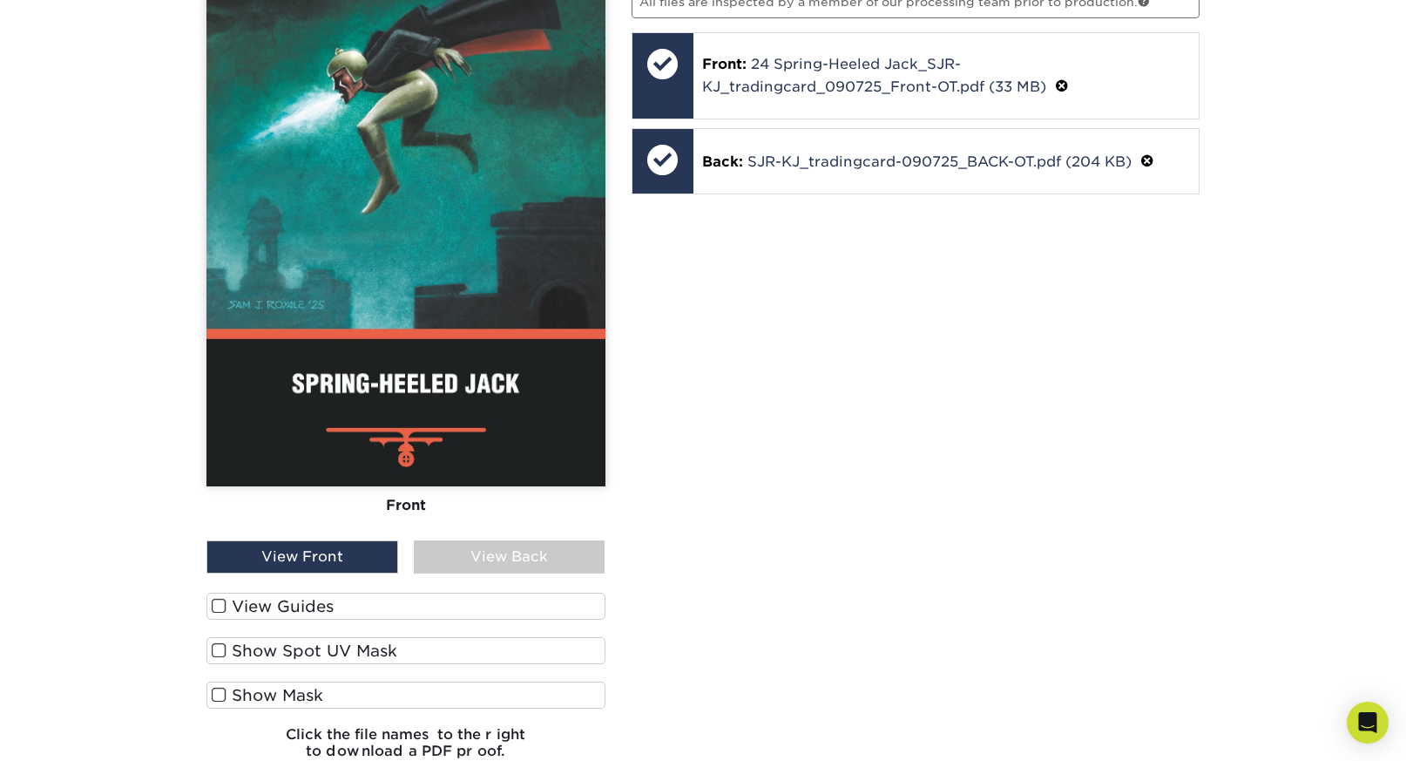
click at [295, 600] on label "View Guides" at bounding box center [405, 605] width 399 height 27
click at [0, 0] on input "View Guides" at bounding box center [0, 0] width 0 height 0
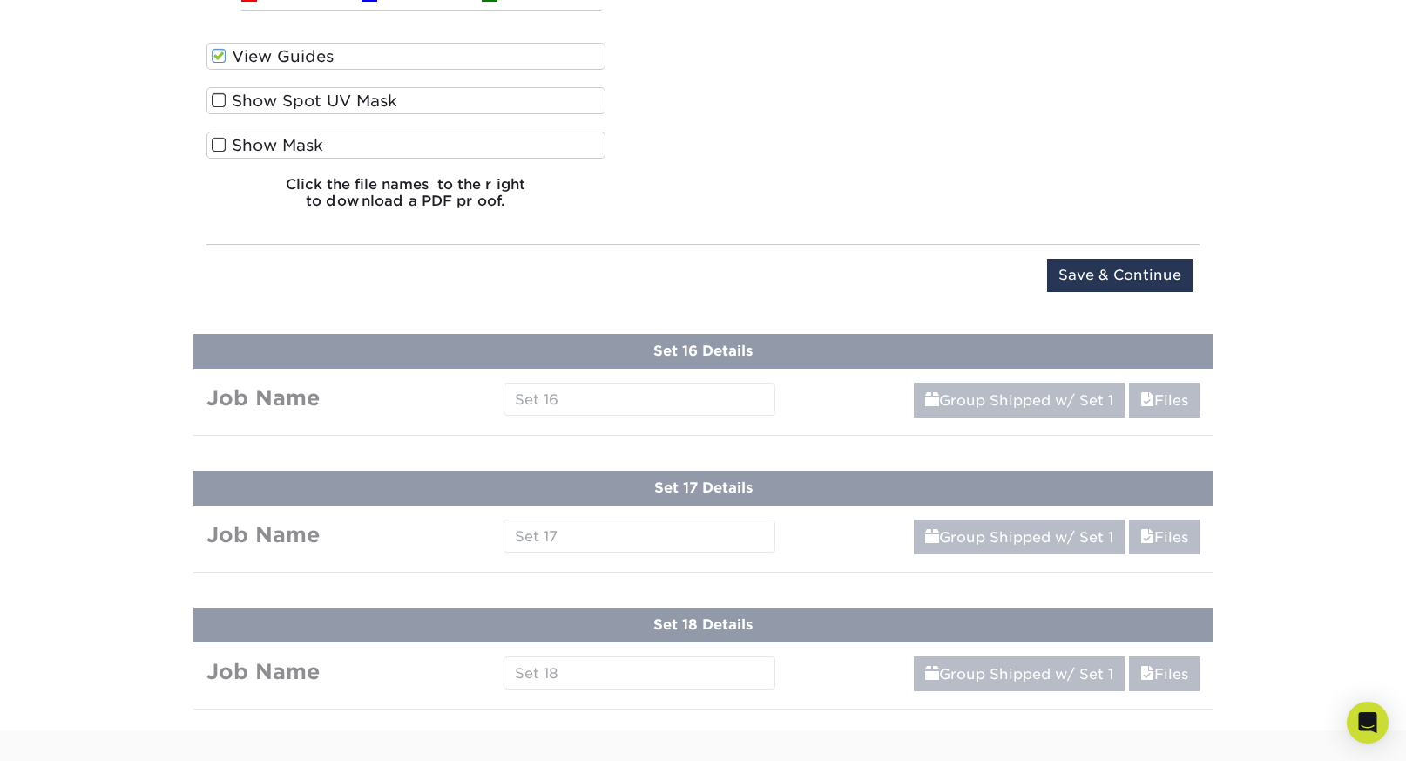
scroll to position [4343, 0]
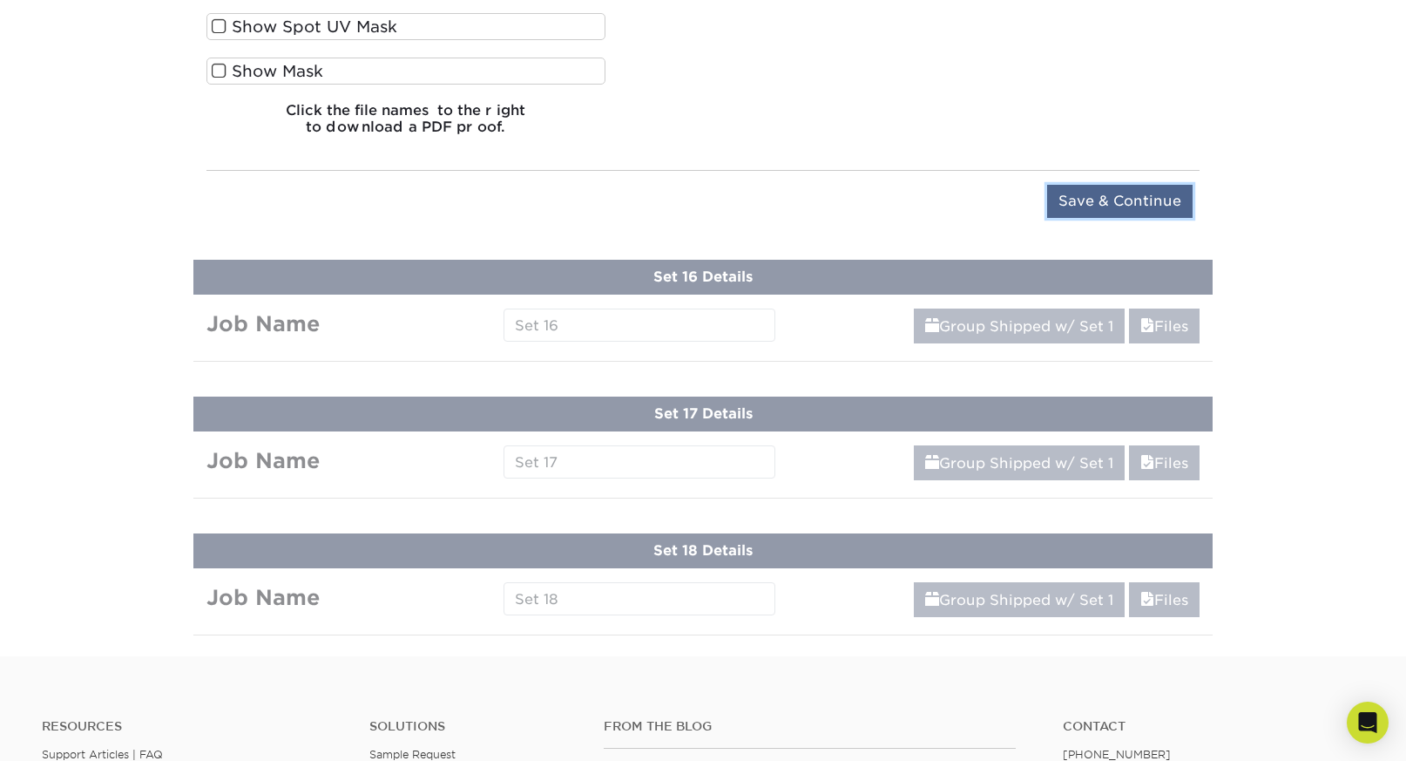
click at [1103, 190] on input "Save & Continue" at bounding box center [1120, 201] width 146 height 33
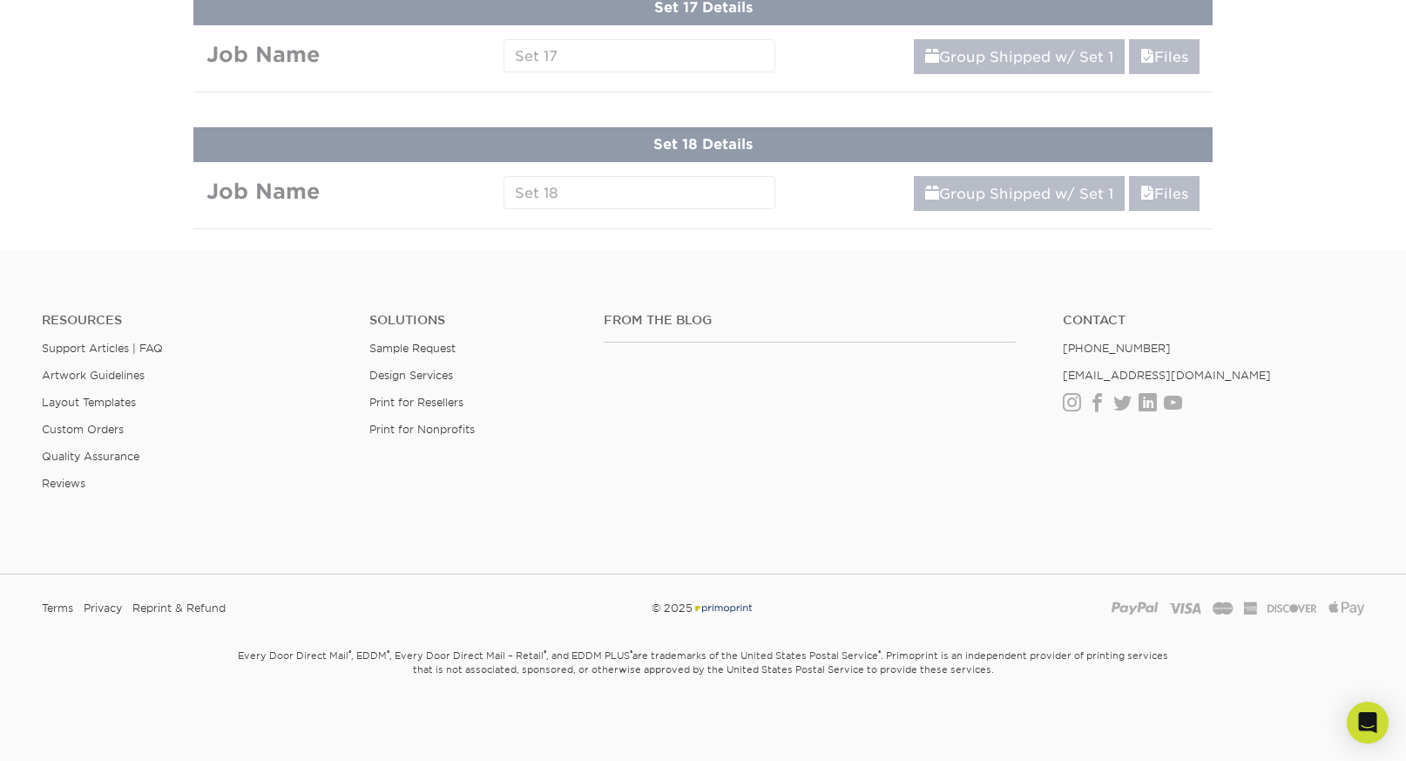
scroll to position [2761, 0]
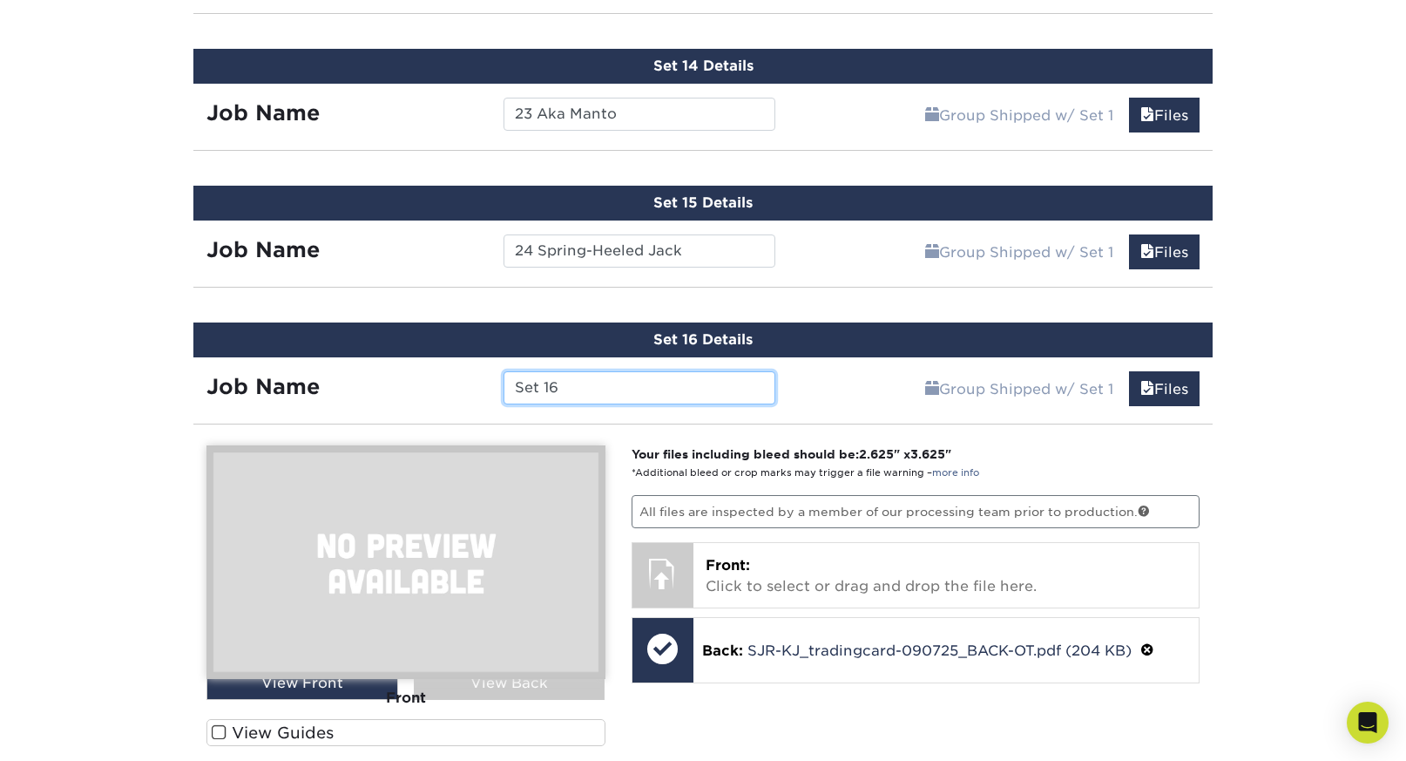
paste input "25 Flannel Man"
type input "25 Flannel Man"
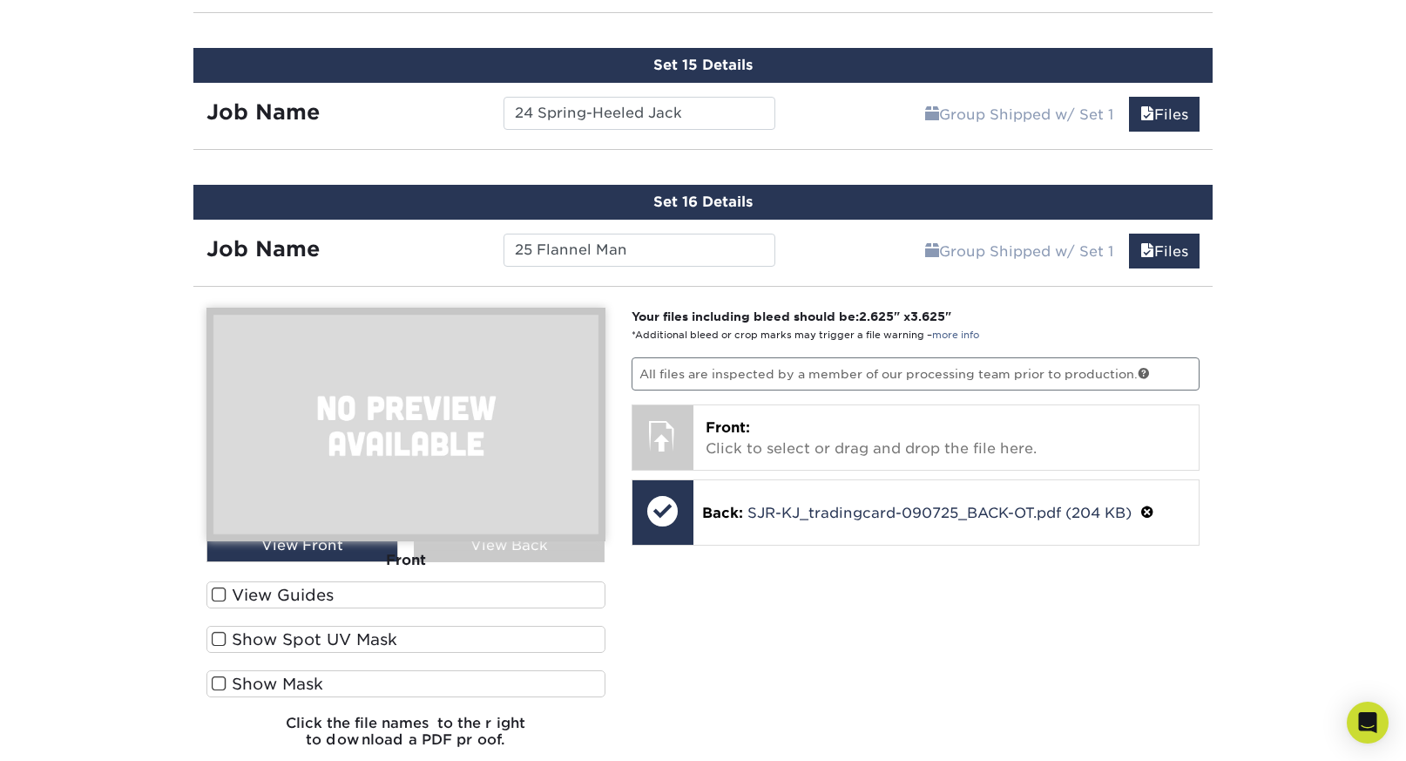
scroll to position [2946, 0]
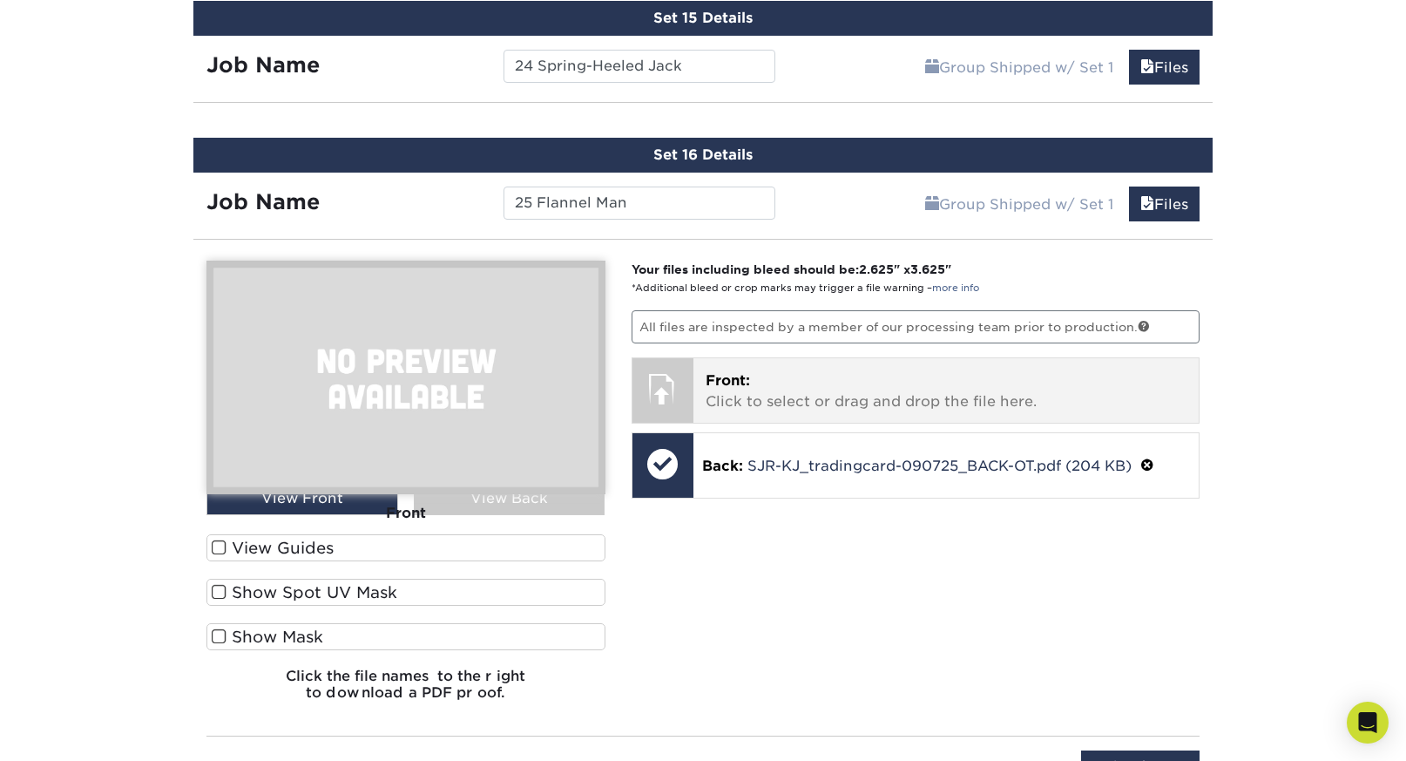
click at [903, 370] on p "Front: Click to select or drag and drop the file here." at bounding box center [947, 391] width 482 height 42
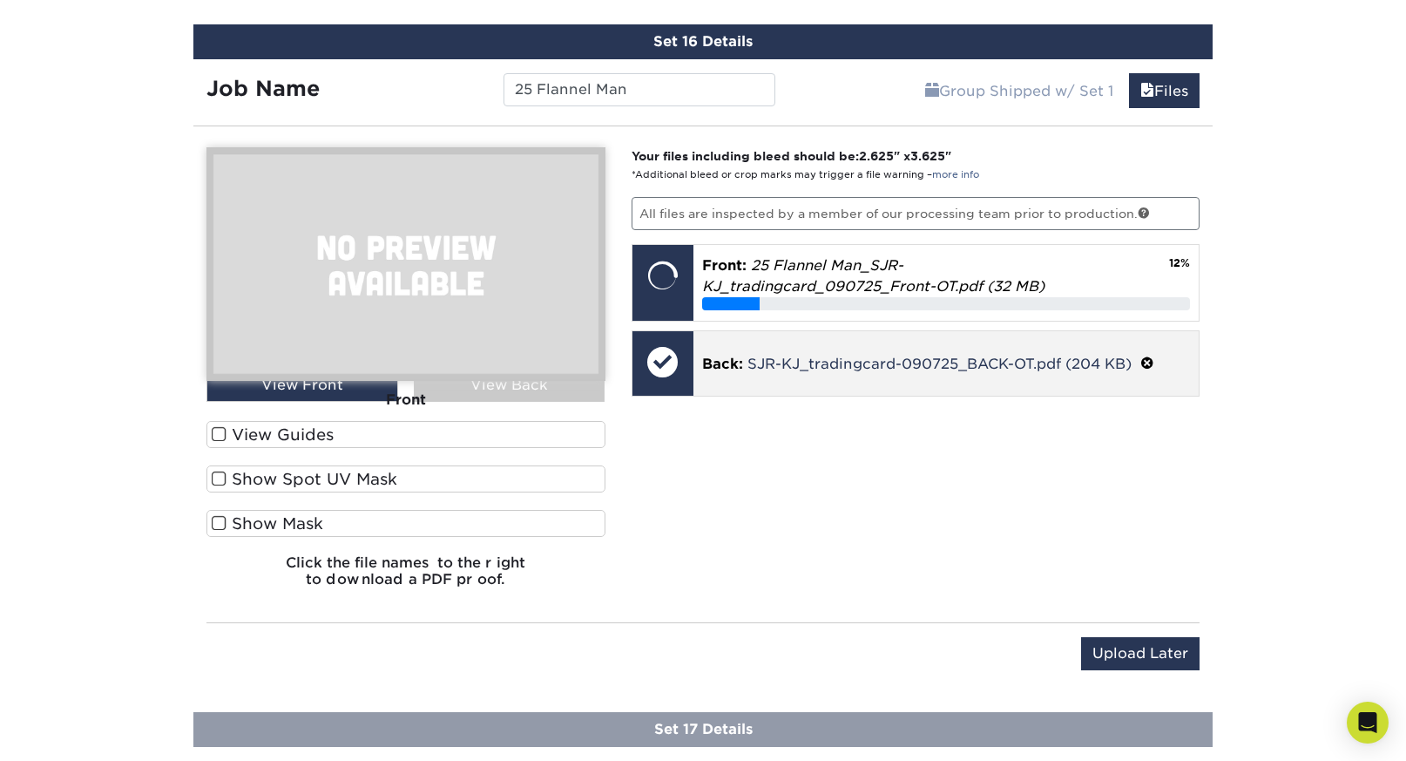
scroll to position [3057, 0]
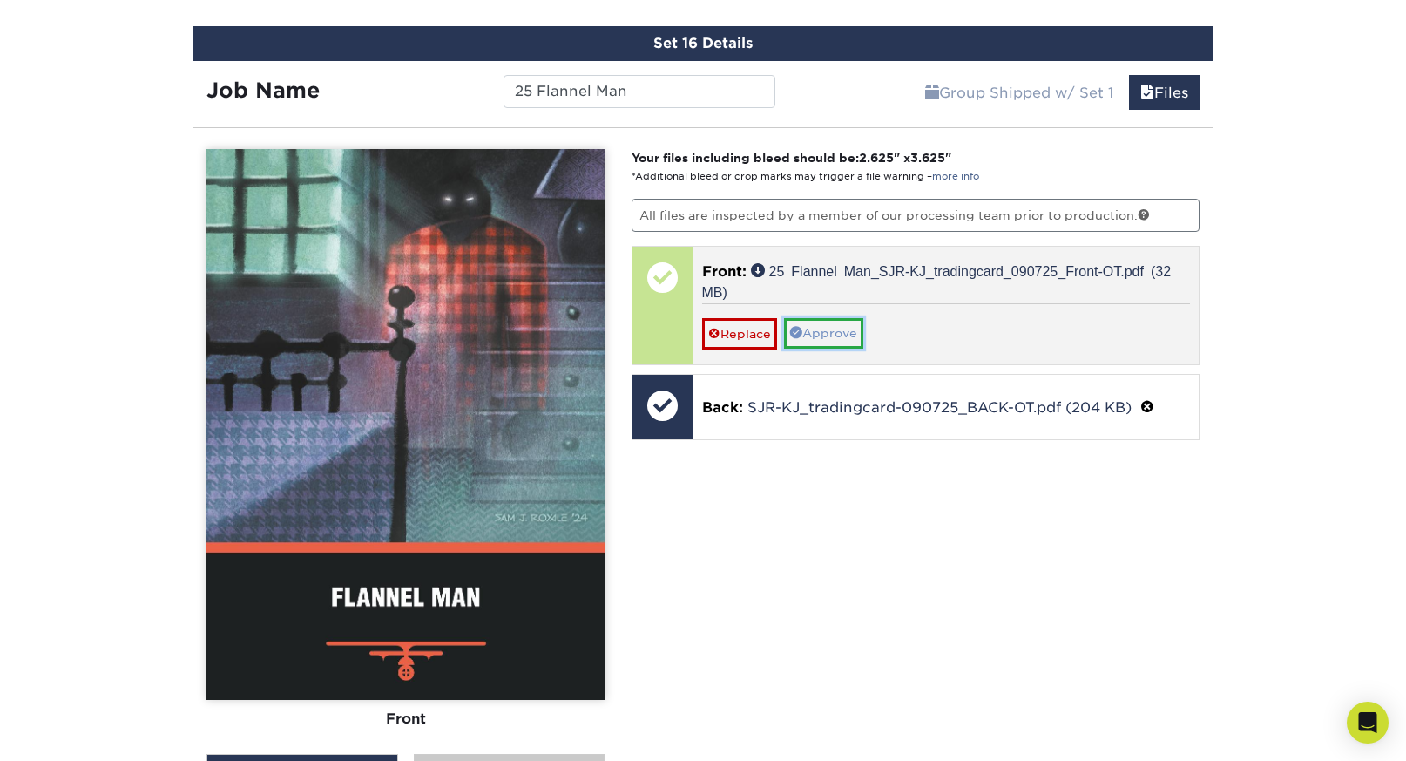
click at [846, 320] on link "Approve" at bounding box center [823, 333] width 79 height 30
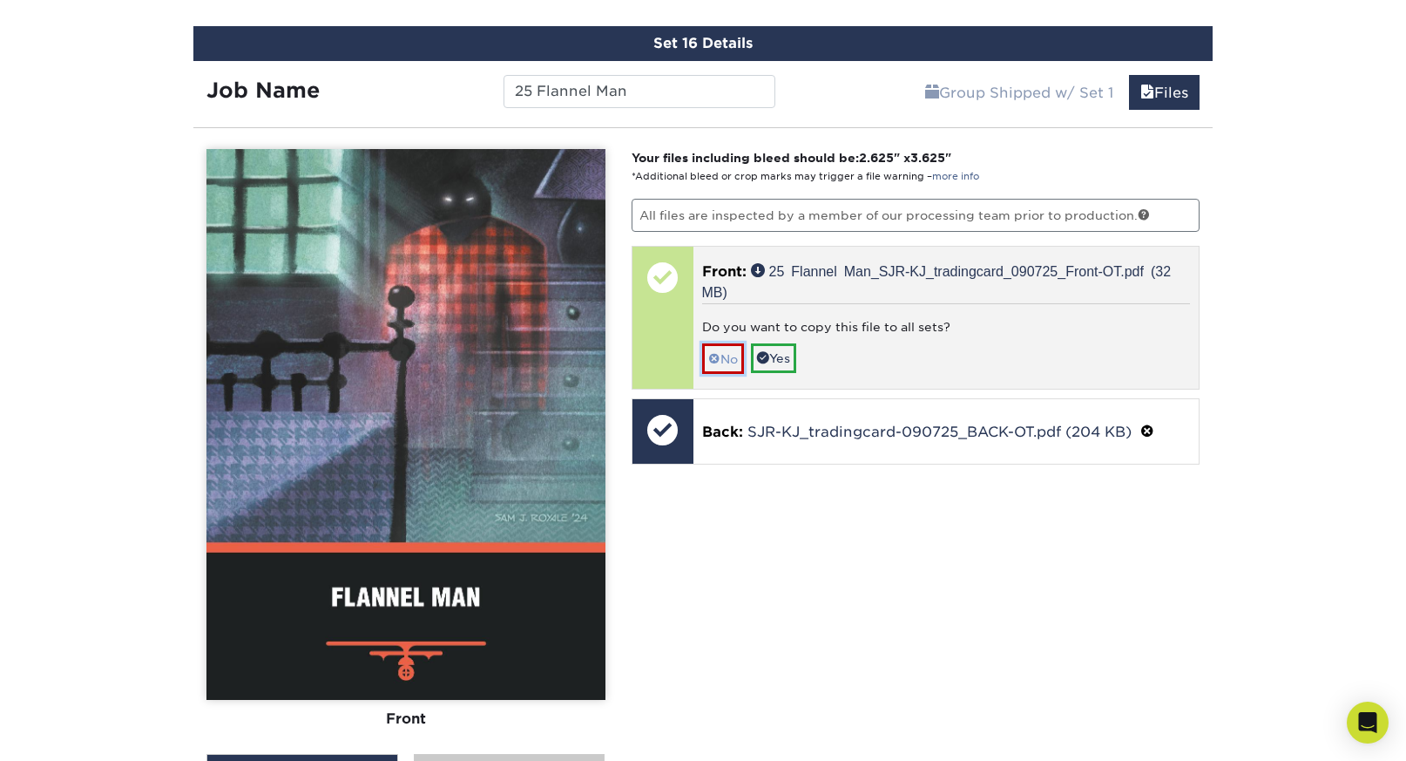
click at [732, 346] on link "No" at bounding box center [723, 358] width 42 height 30
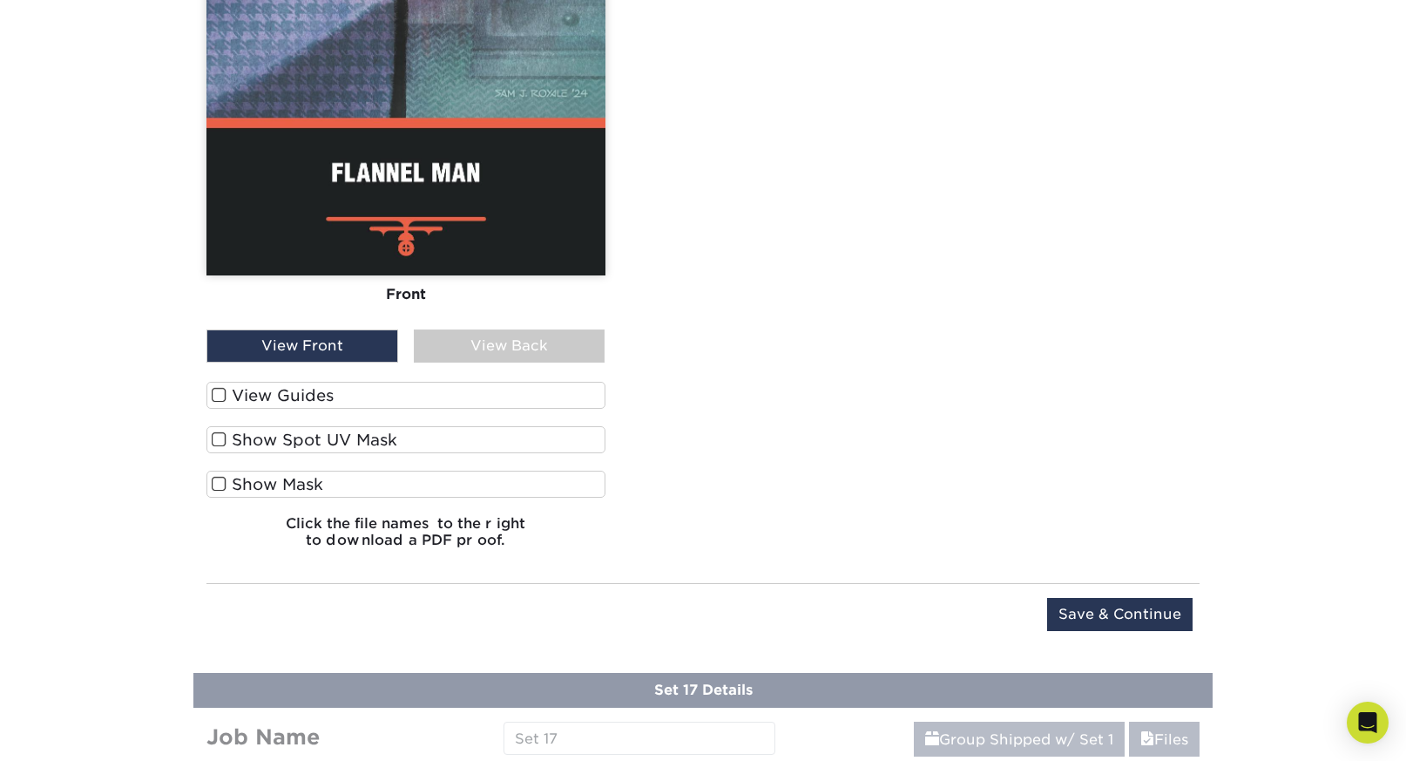
click at [301, 382] on label "View Guides" at bounding box center [405, 395] width 399 height 27
click at [0, 0] on input "View Guides" at bounding box center [0, 0] width 0 height 0
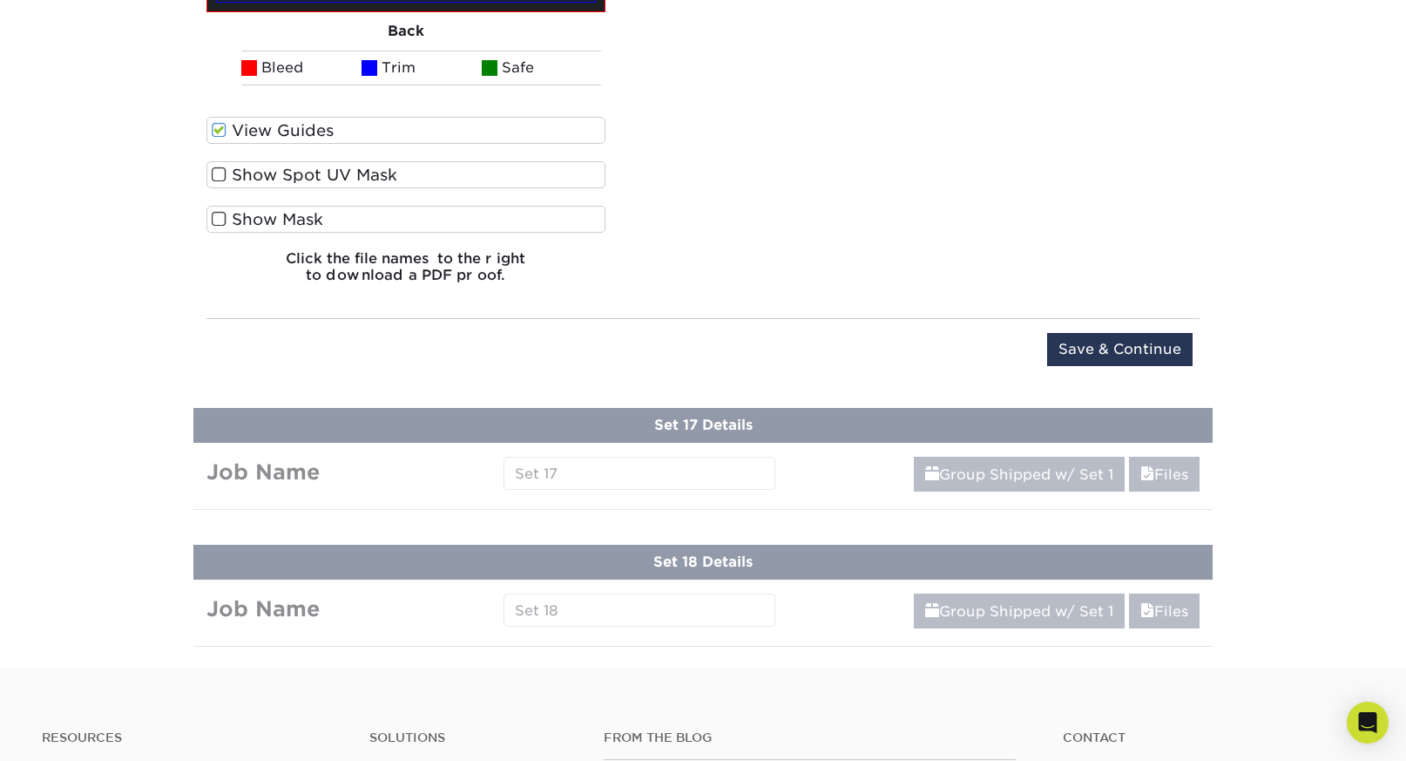
scroll to position [4339, 0]
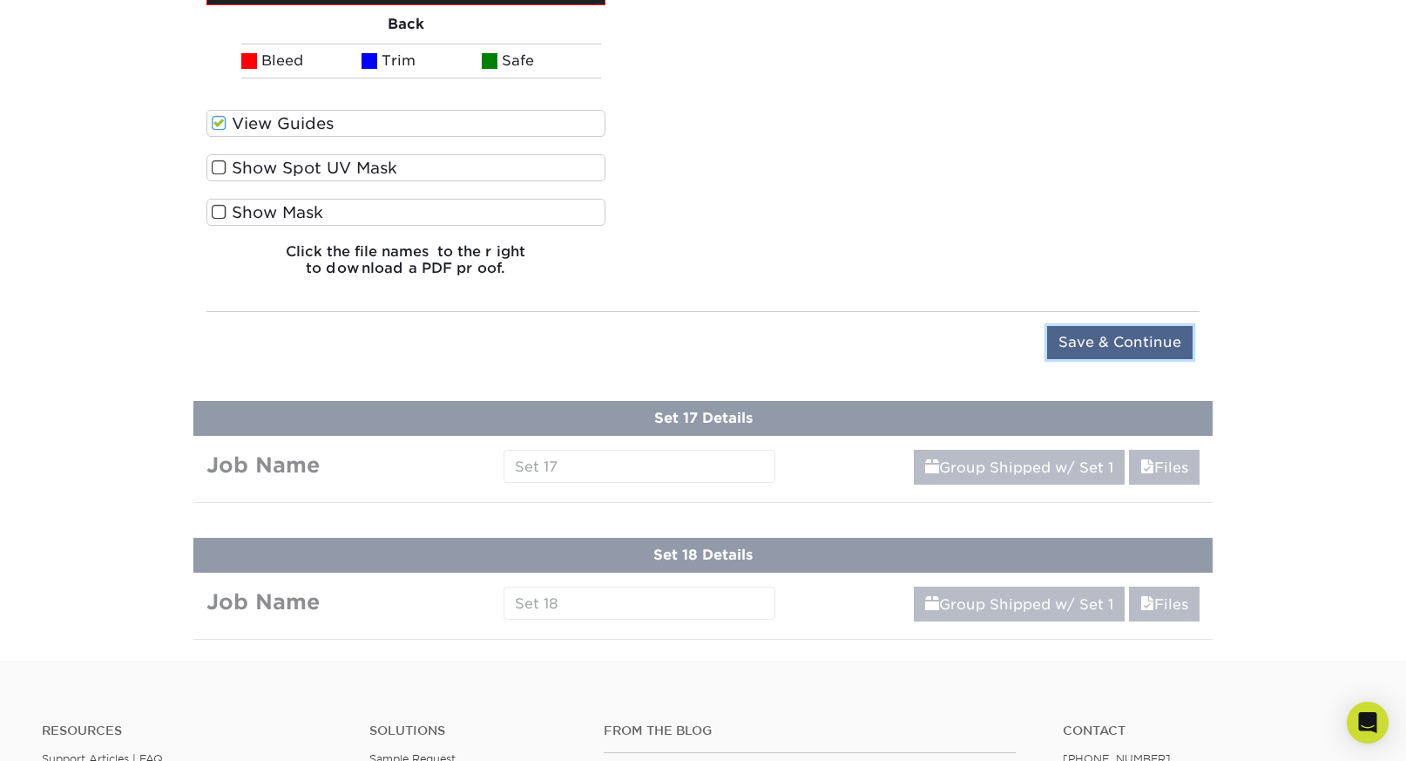
click at [1168, 330] on input "Save & Continue" at bounding box center [1120, 342] width 146 height 33
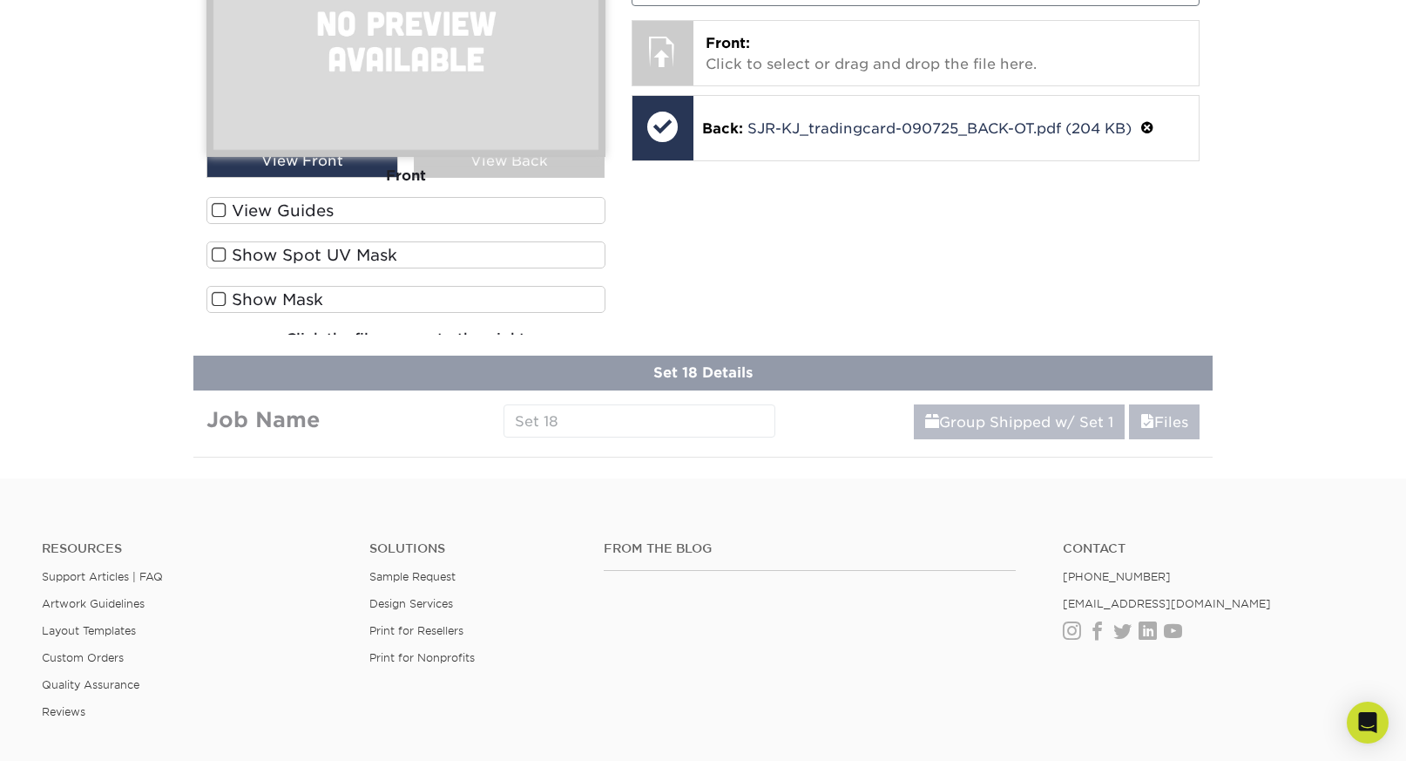
scroll to position [2898, 0]
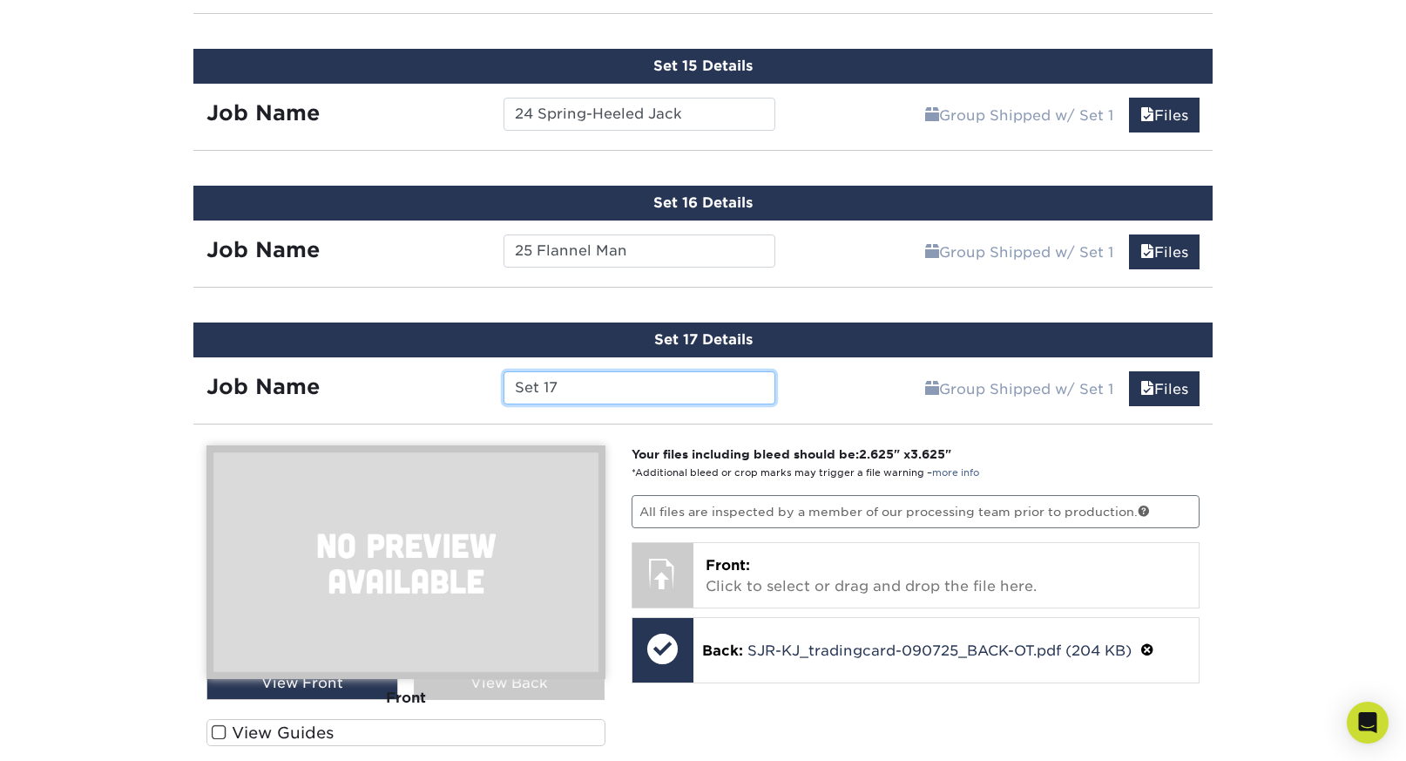
paste input "26 The Pangboche Yeti Hand"
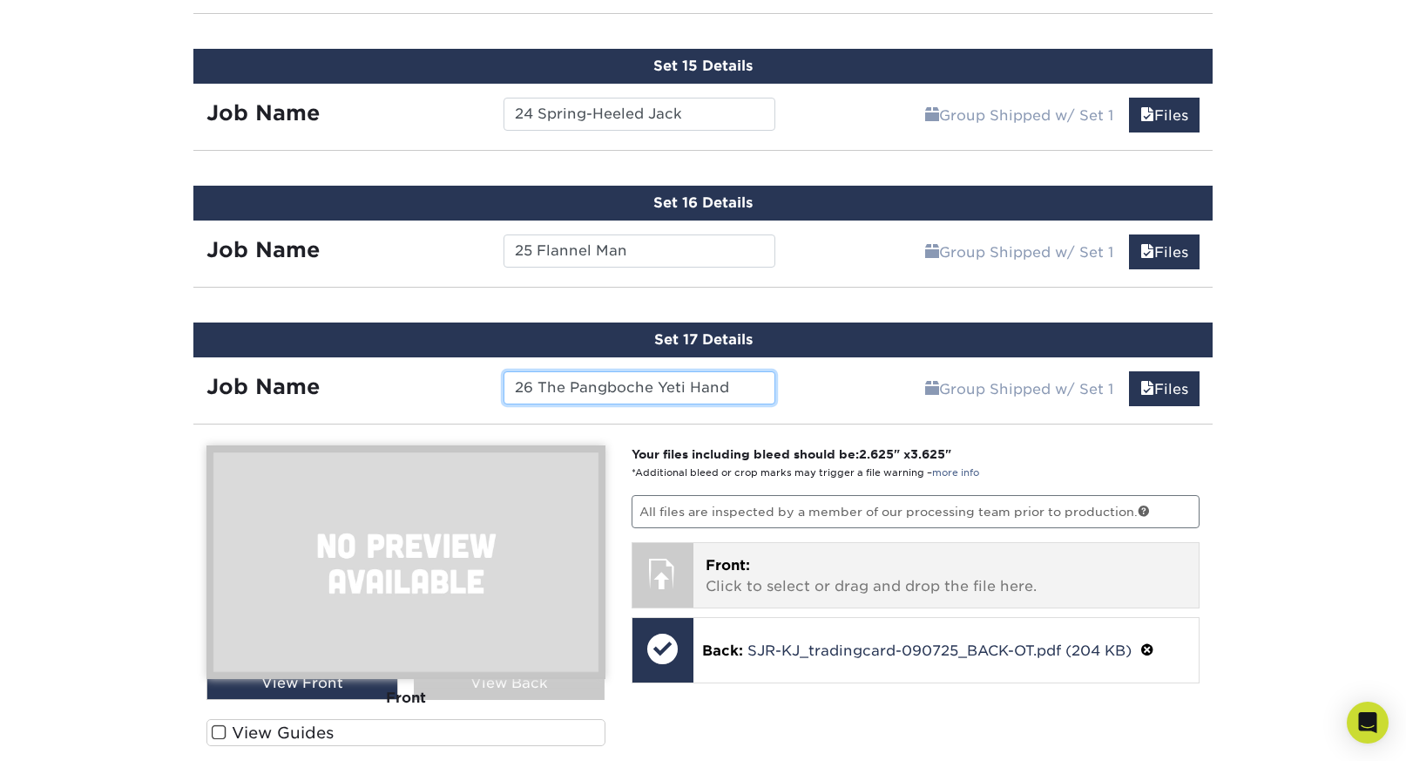
type input "26 The Pangboche Yeti Hand"
click at [804, 557] on p "Front: Click to select or drag and drop the file here." at bounding box center [947, 576] width 482 height 42
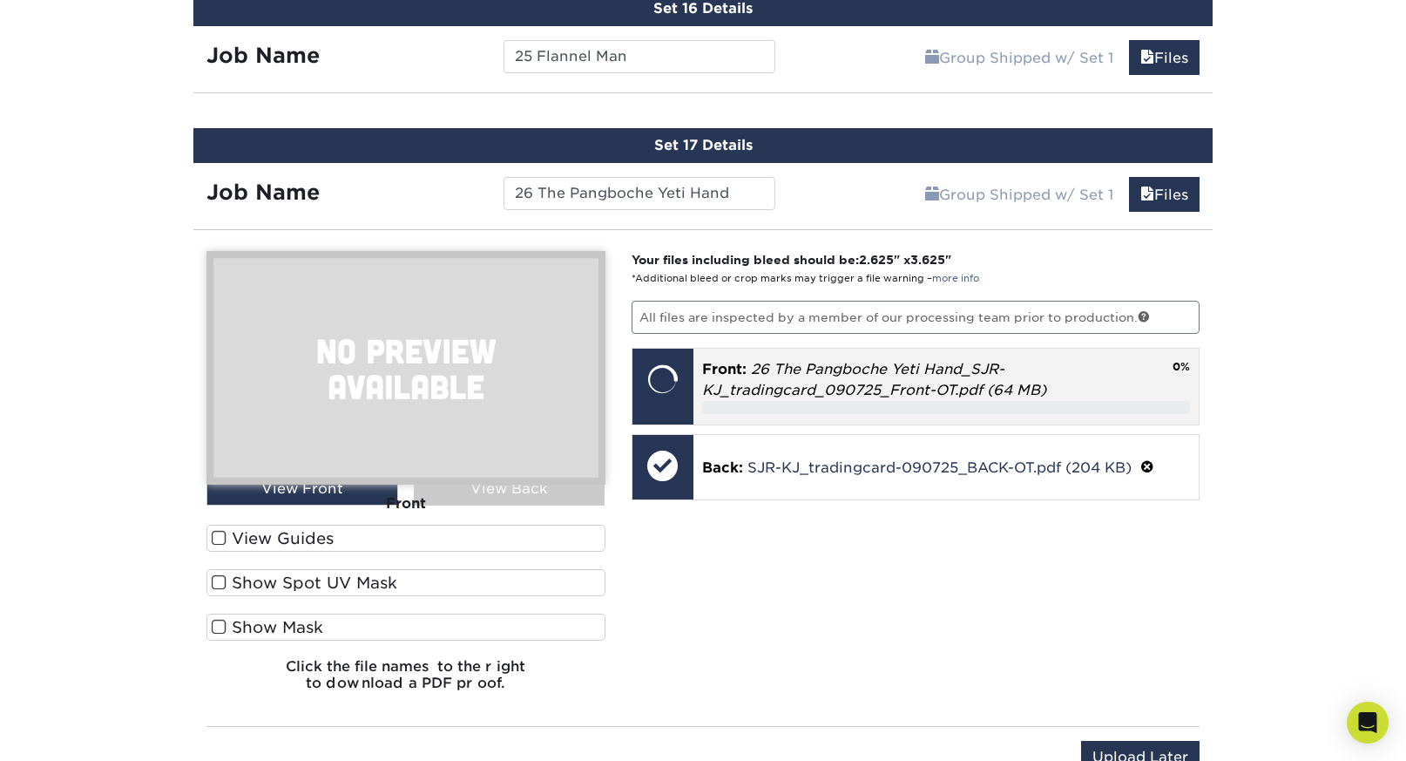
scroll to position [3107, 0]
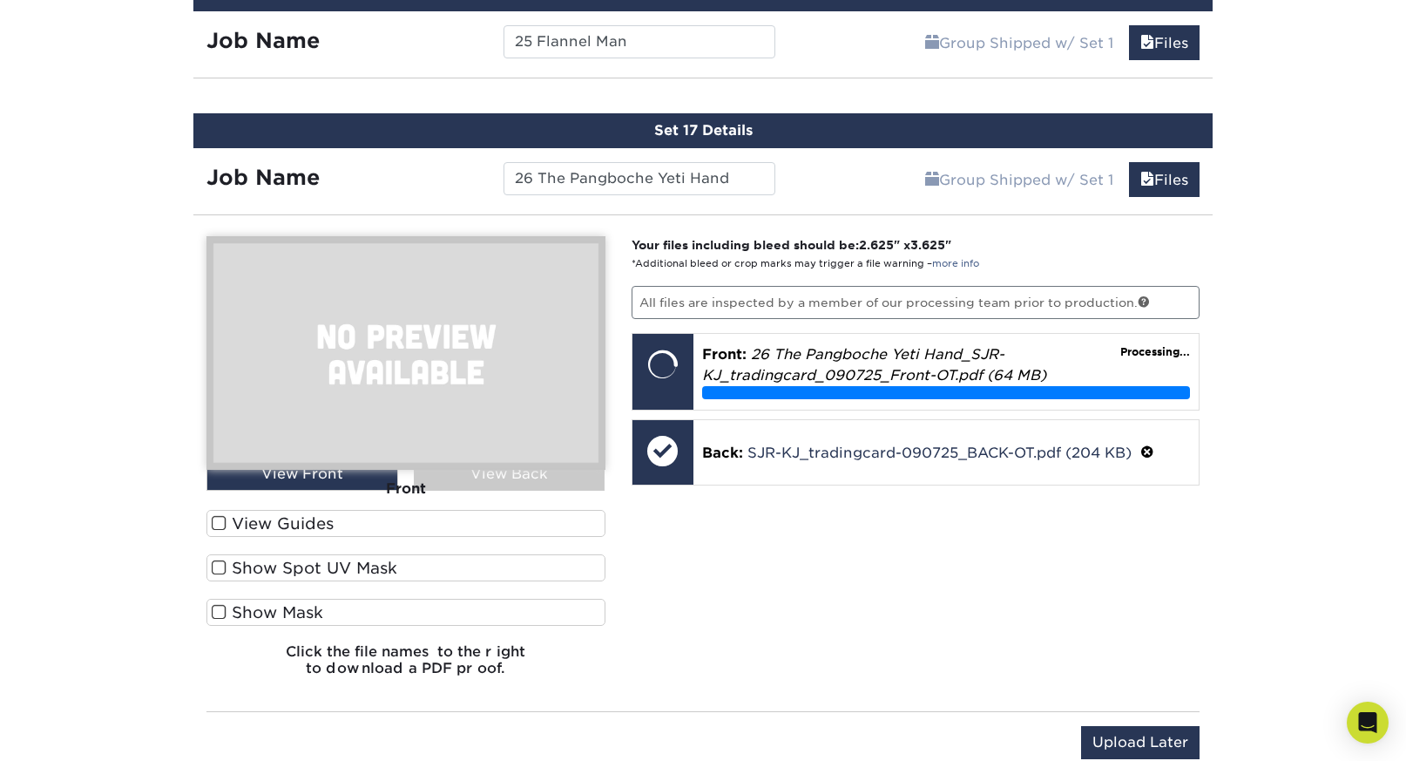
click at [836, 541] on div "Your files including bleed should be: 2.625 " x 3.625 " *Additional bleed or cr…" at bounding box center [916, 463] width 595 height 454
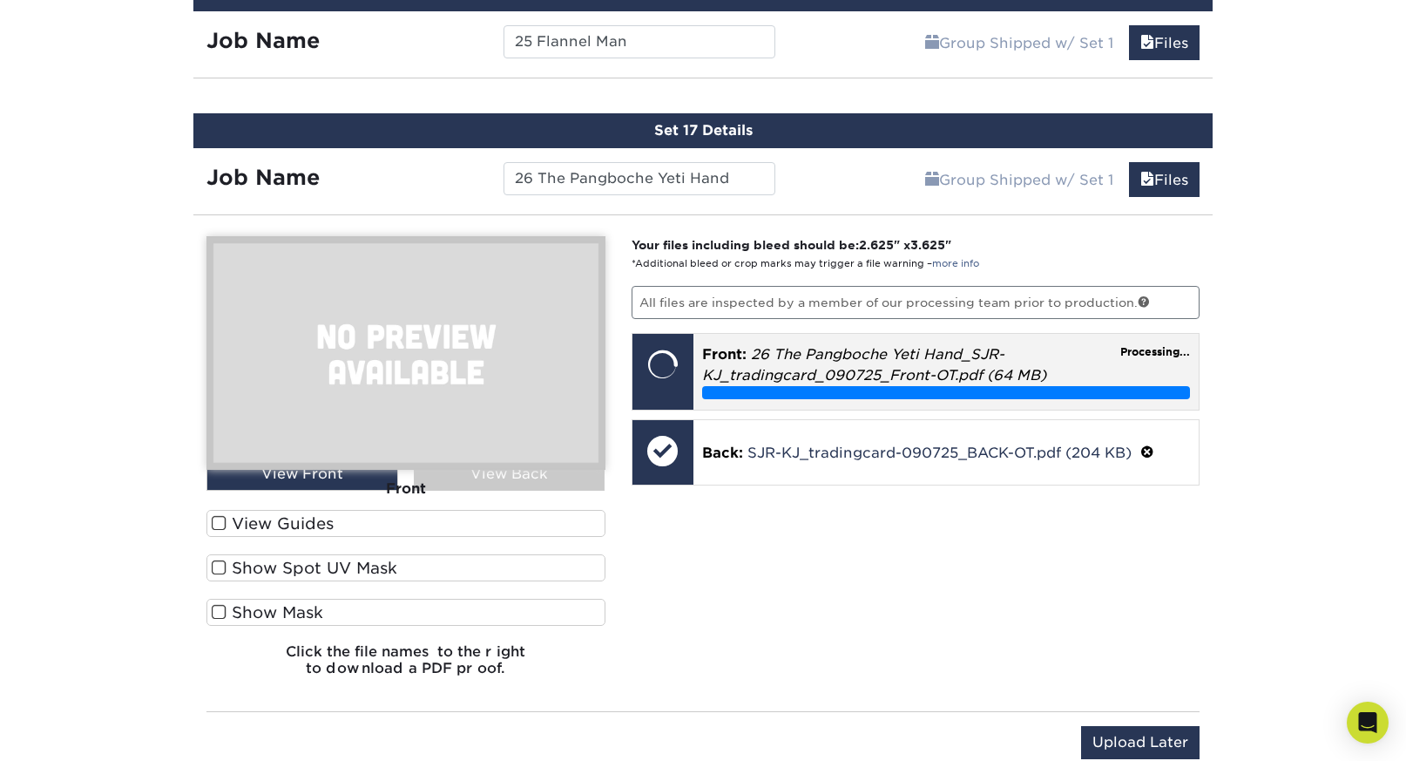
click at [867, 373] on em "26 The Pangboche Yeti Hand_SJR-KJ_tradingcard_090725_Front-OT.pdf (64 MB)" at bounding box center [874, 364] width 344 height 37
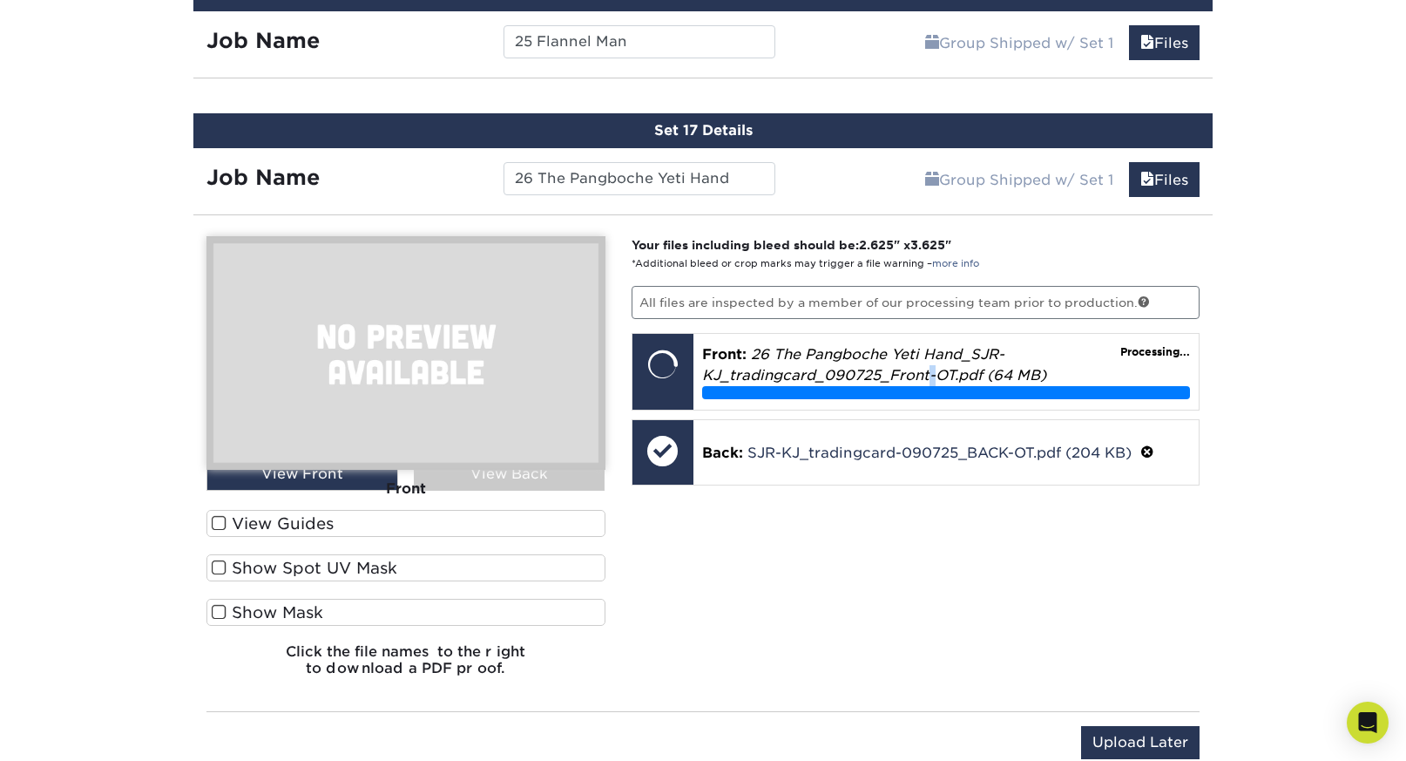
click at [249, 520] on label "View Guides" at bounding box center [405, 523] width 399 height 27
click at [0, 0] on input "View Guides" at bounding box center [0, 0] width 0 height 0
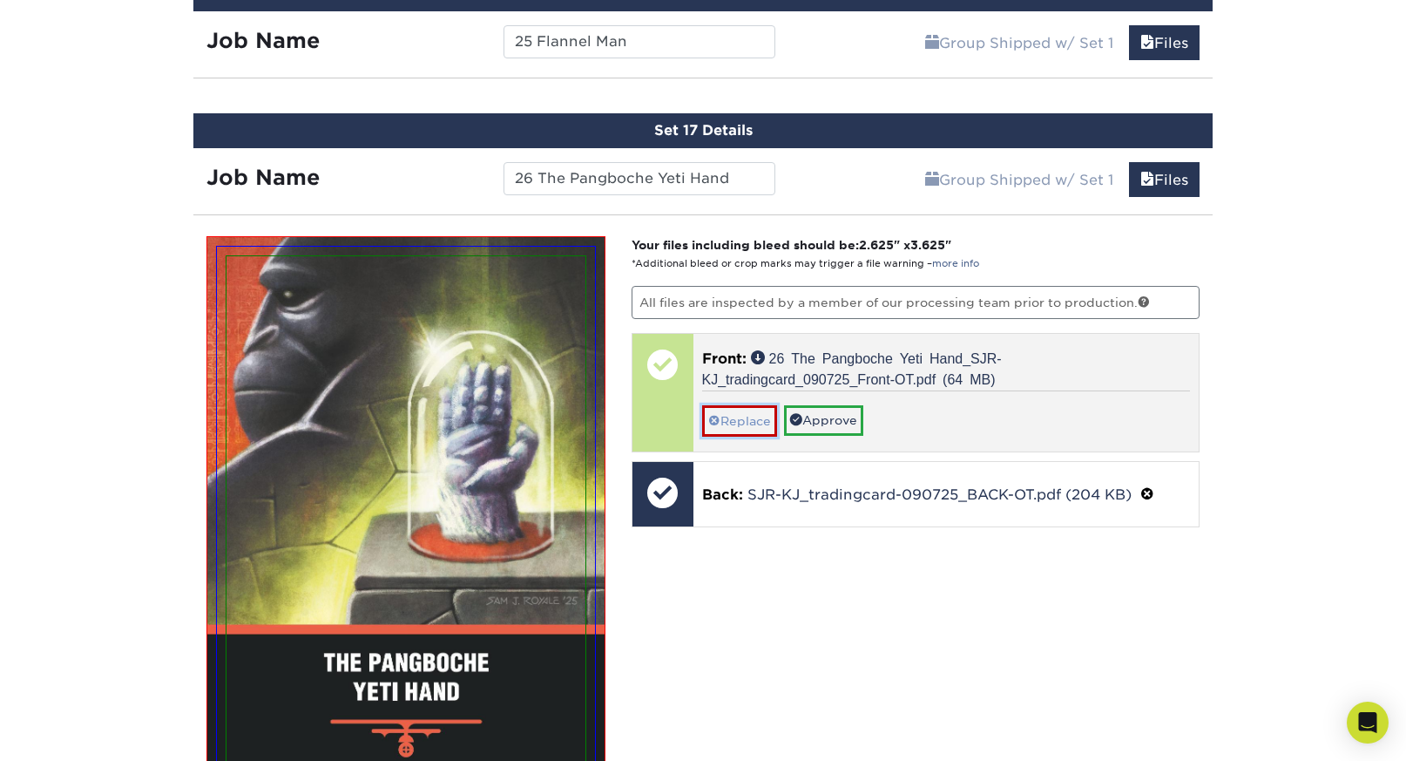
click at [753, 413] on link "Replace" at bounding box center [739, 420] width 75 height 30
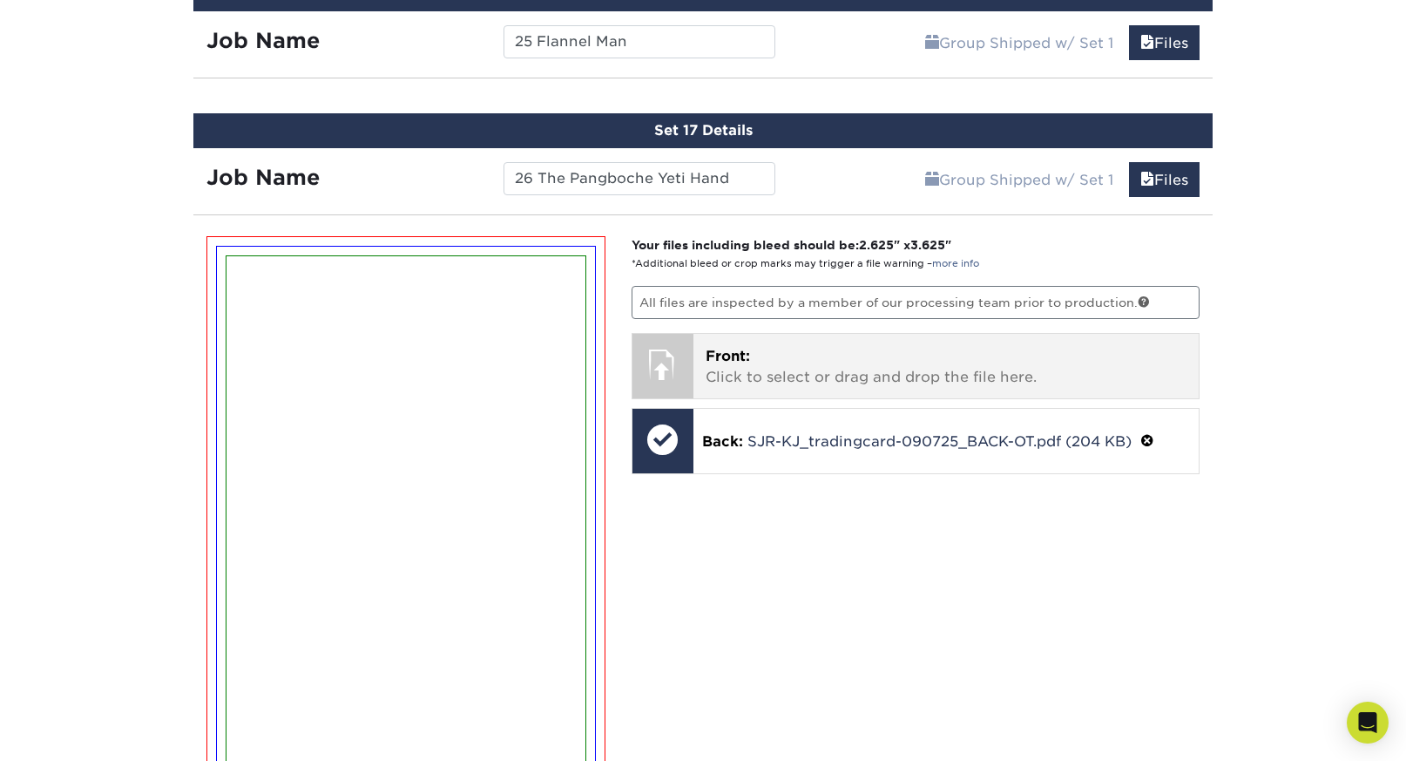
click at [839, 358] on p "Front: Click to select or drag and drop the file here." at bounding box center [947, 367] width 482 height 42
click at [863, 367] on p "Front: Click to select or drag and drop the file here." at bounding box center [947, 367] width 482 height 42
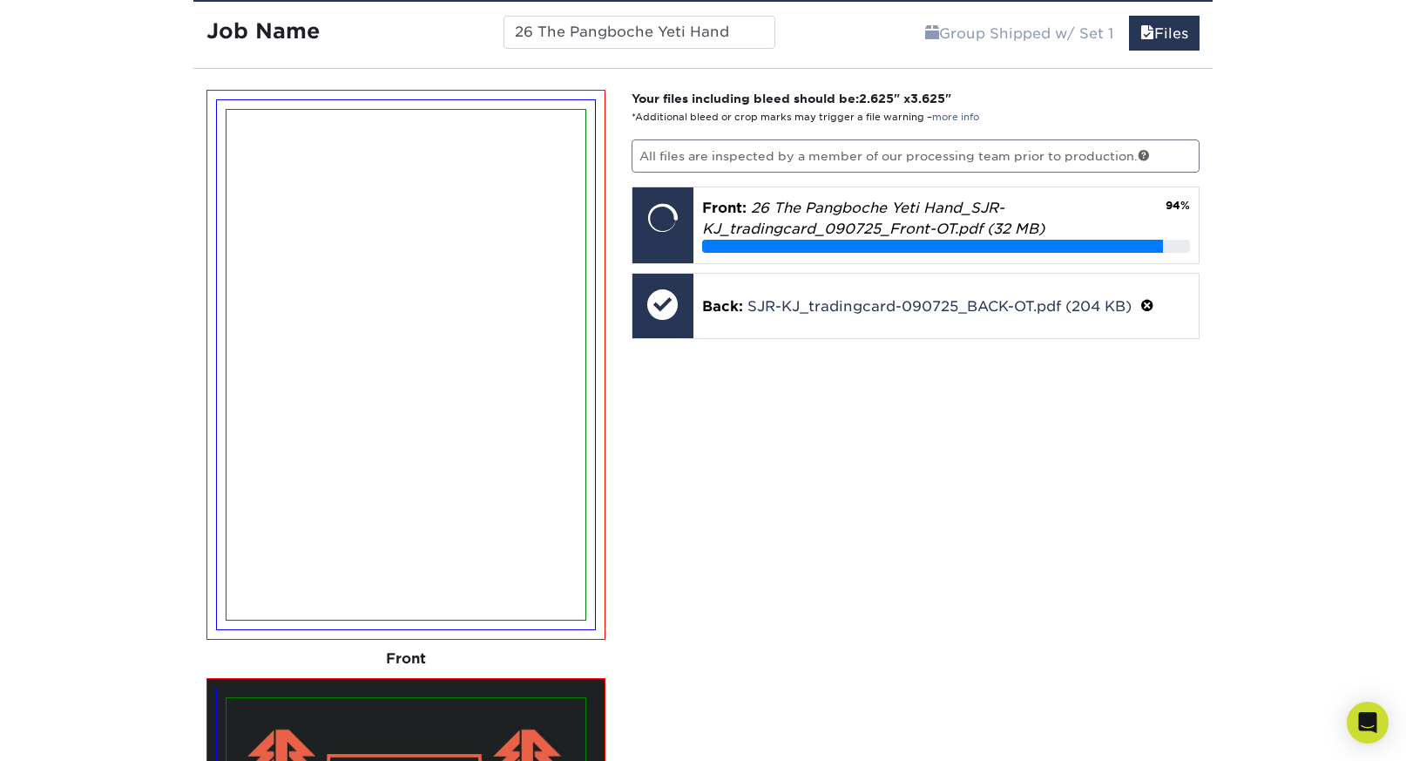
scroll to position [3240, 0]
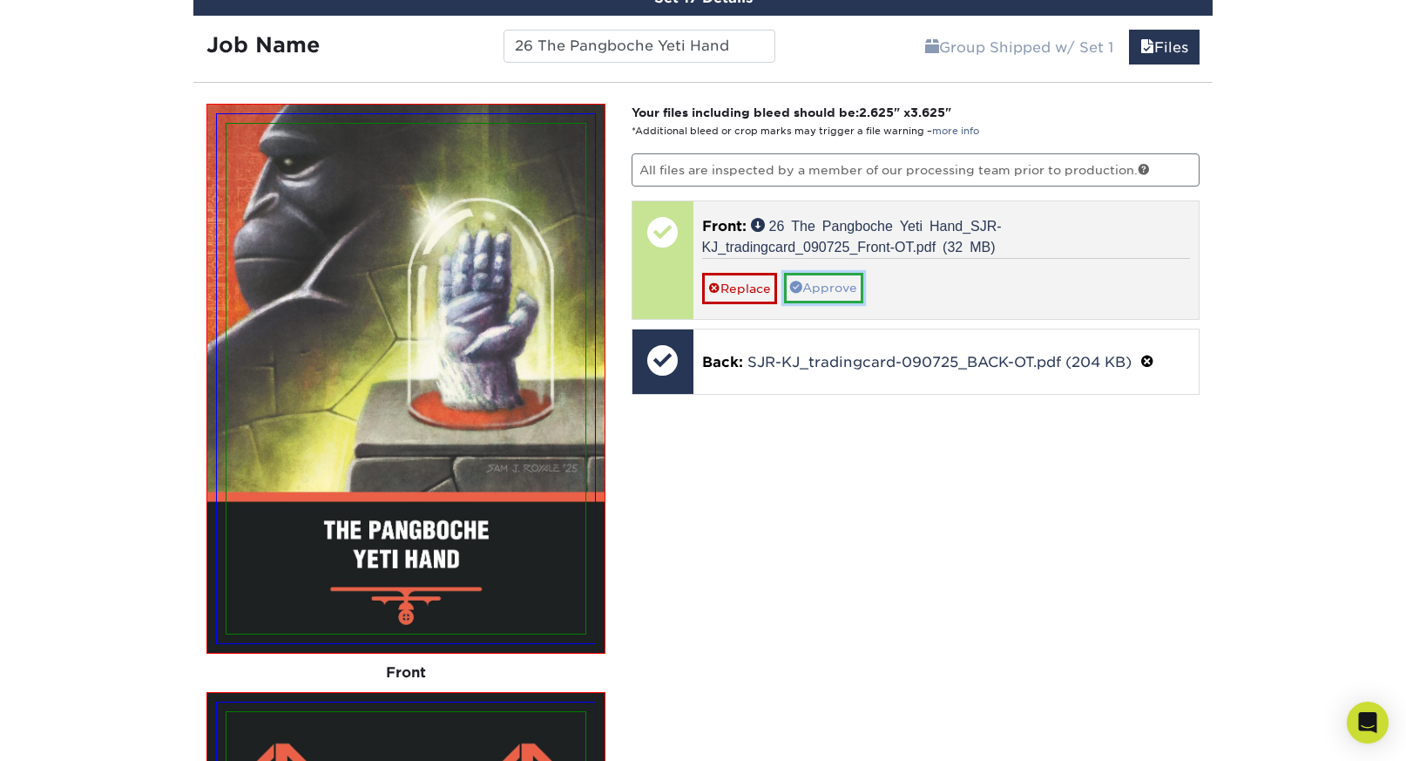
click at [840, 281] on link "Approve" at bounding box center [823, 288] width 79 height 30
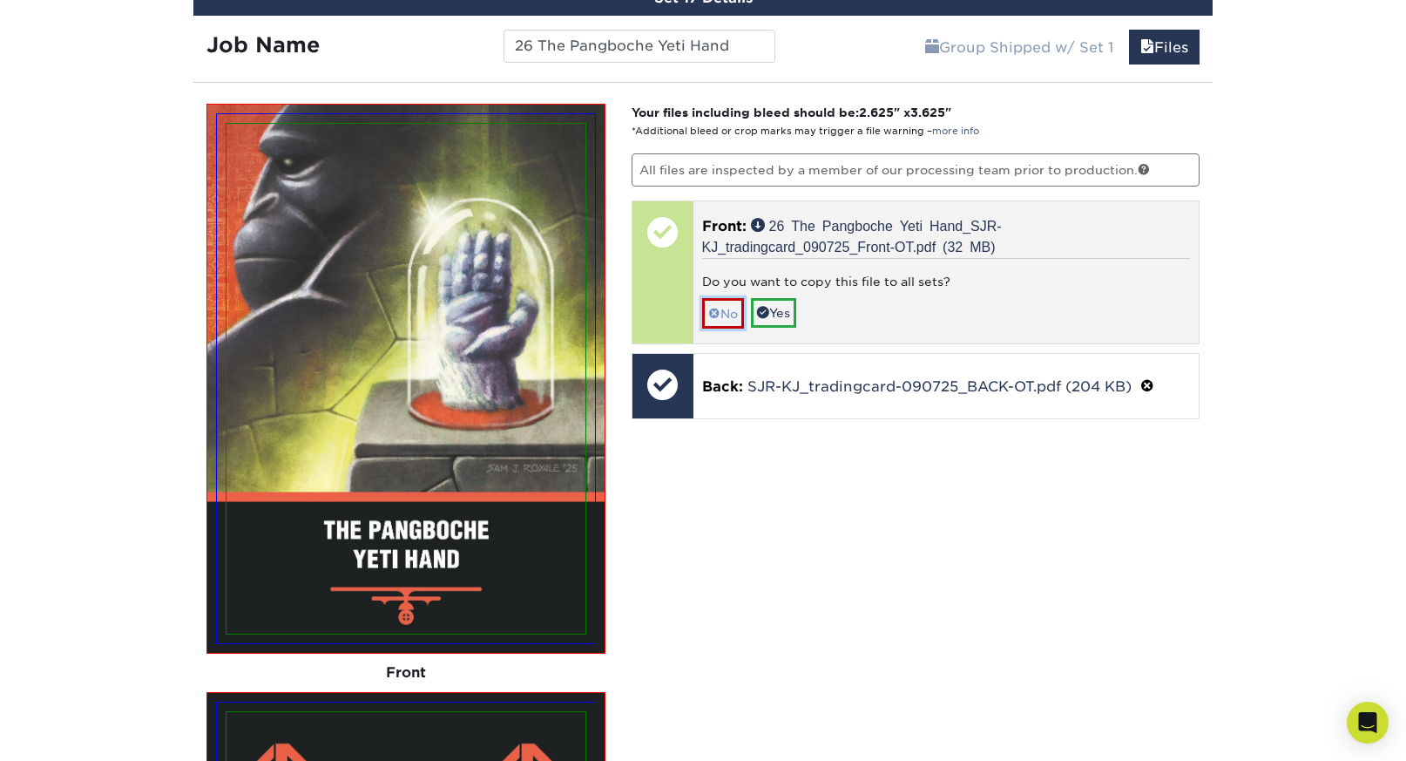
click at [725, 304] on link "No" at bounding box center [723, 313] width 42 height 30
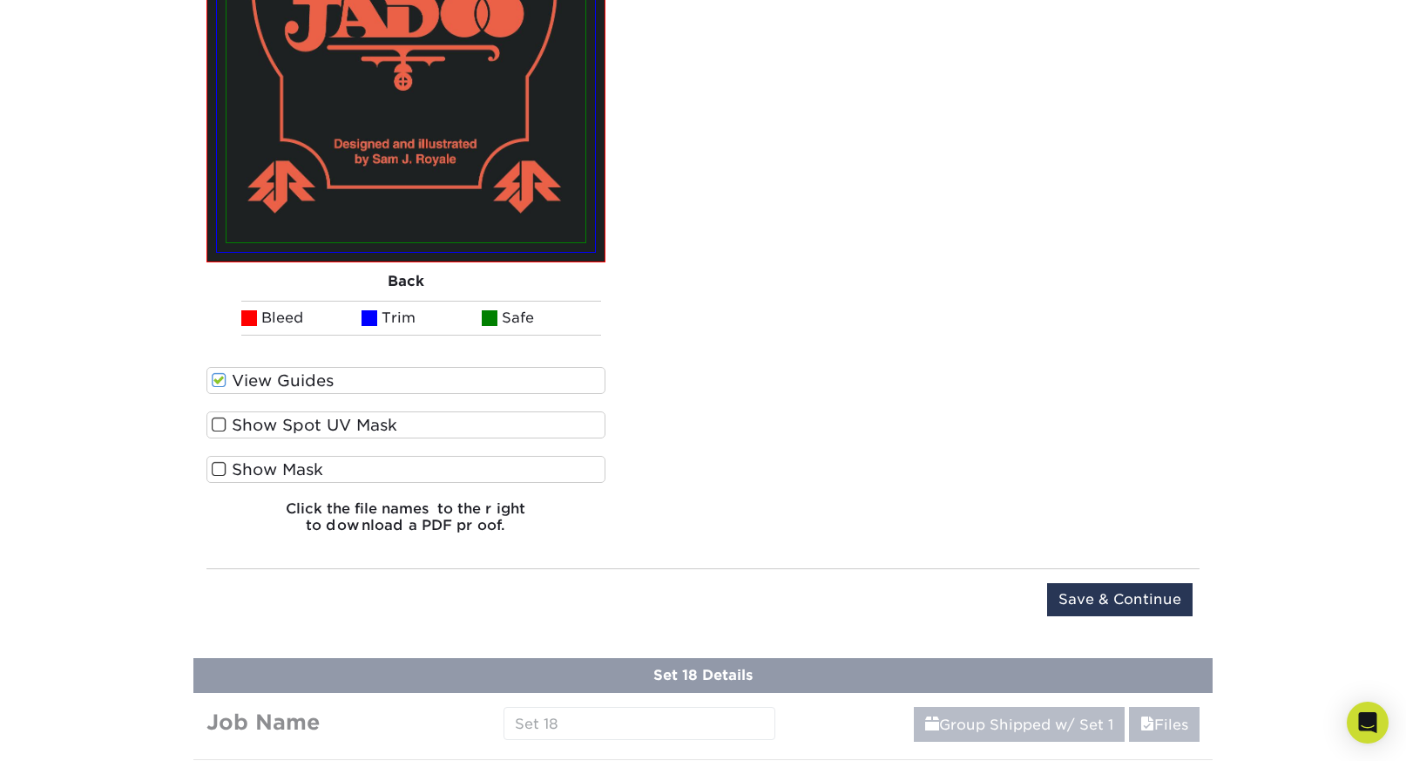
scroll to position [4229, 0]
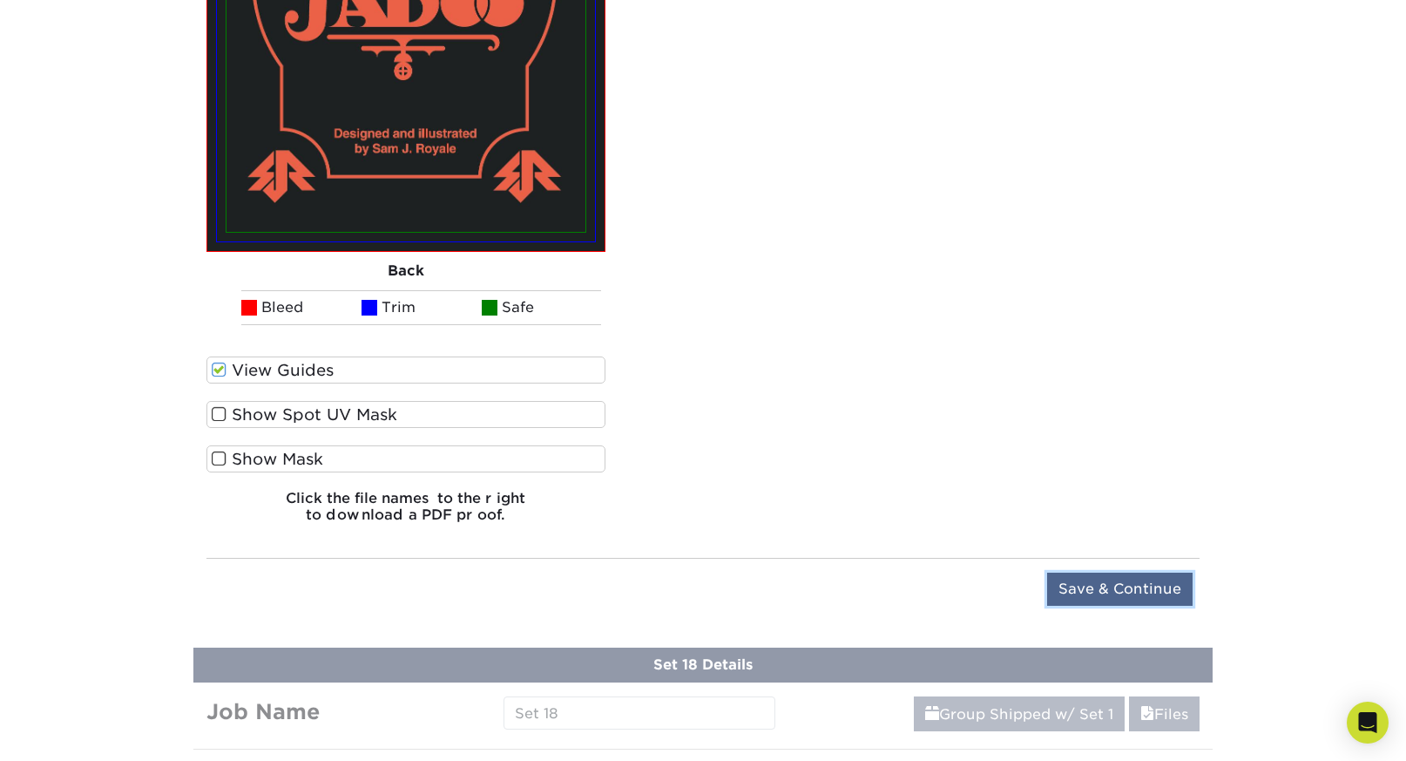
click at [1080, 572] on input "Save & Continue" at bounding box center [1120, 588] width 146 height 33
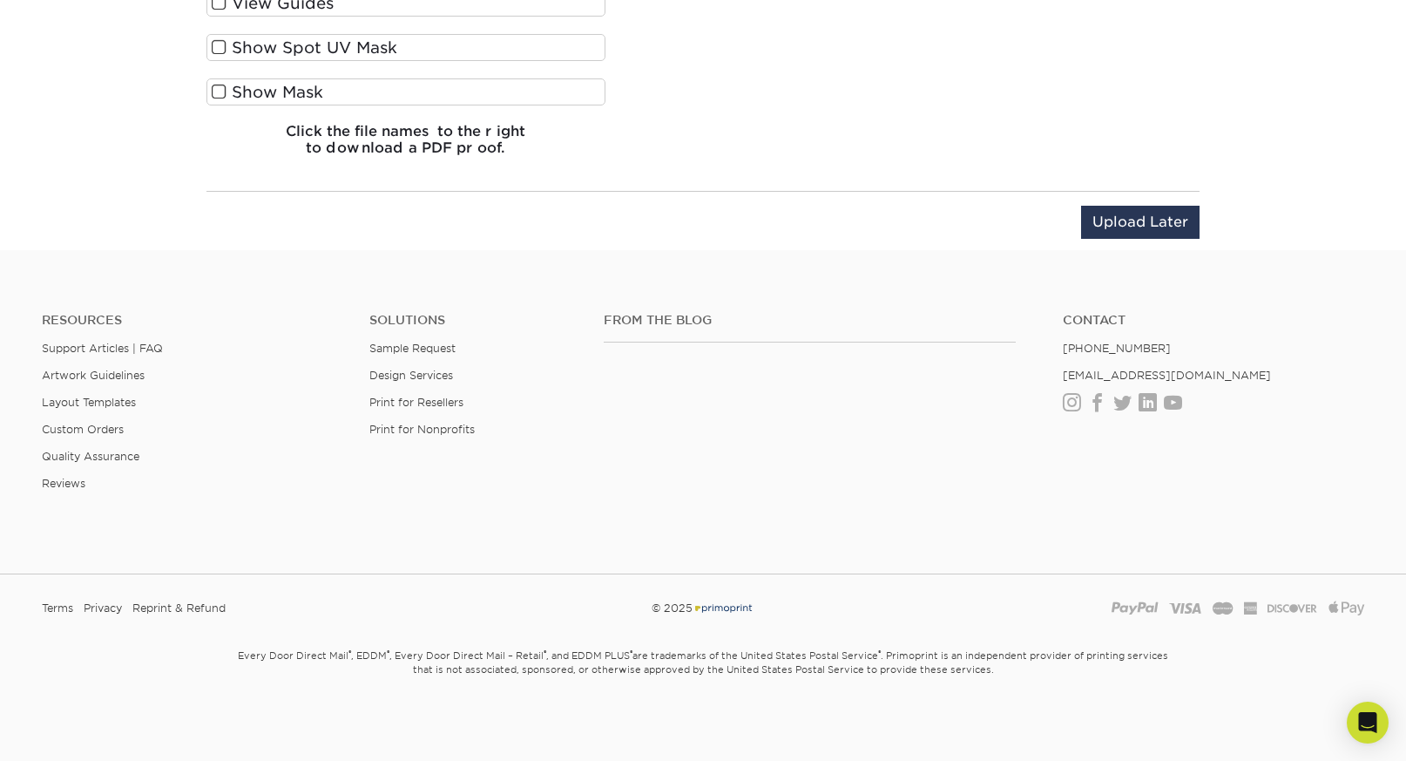
scroll to position [3034, 0]
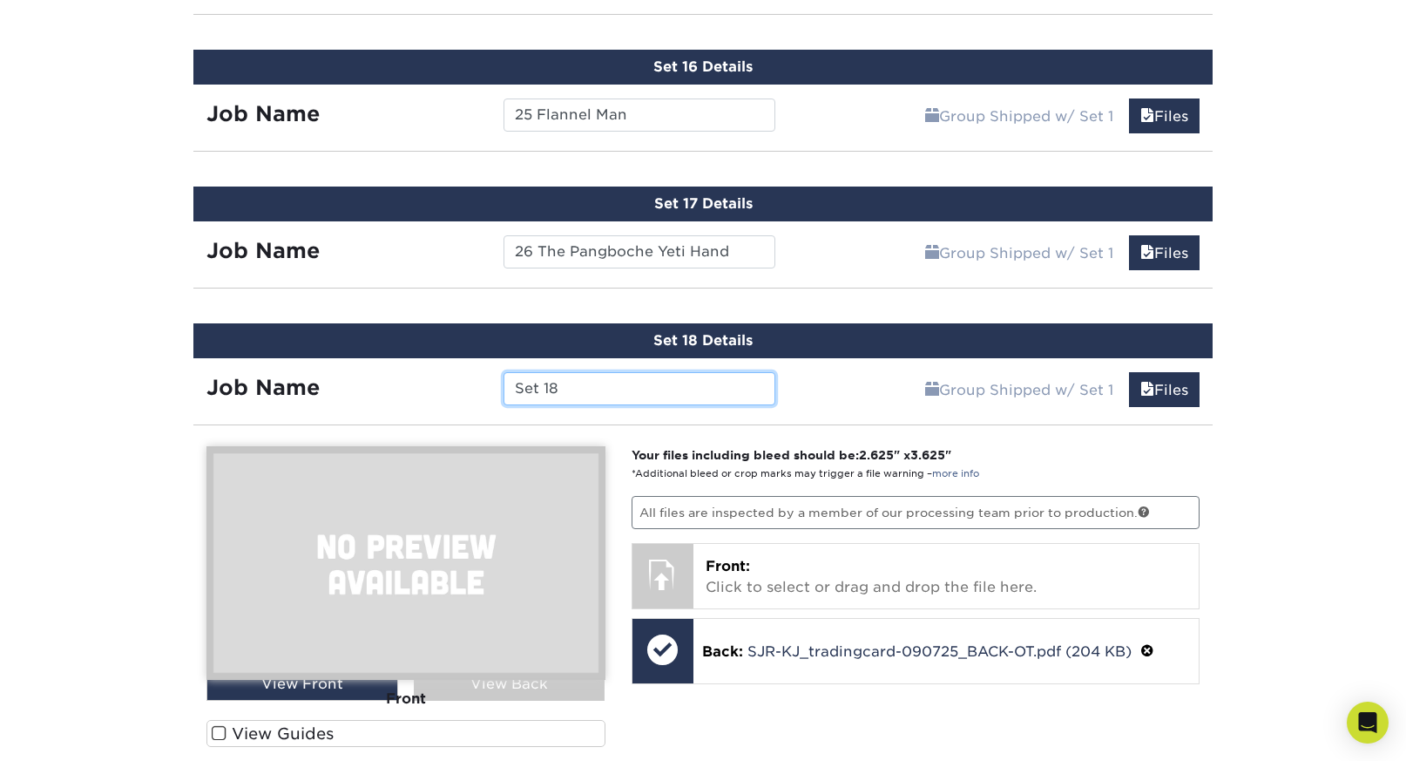
paste input "27 TV Man"
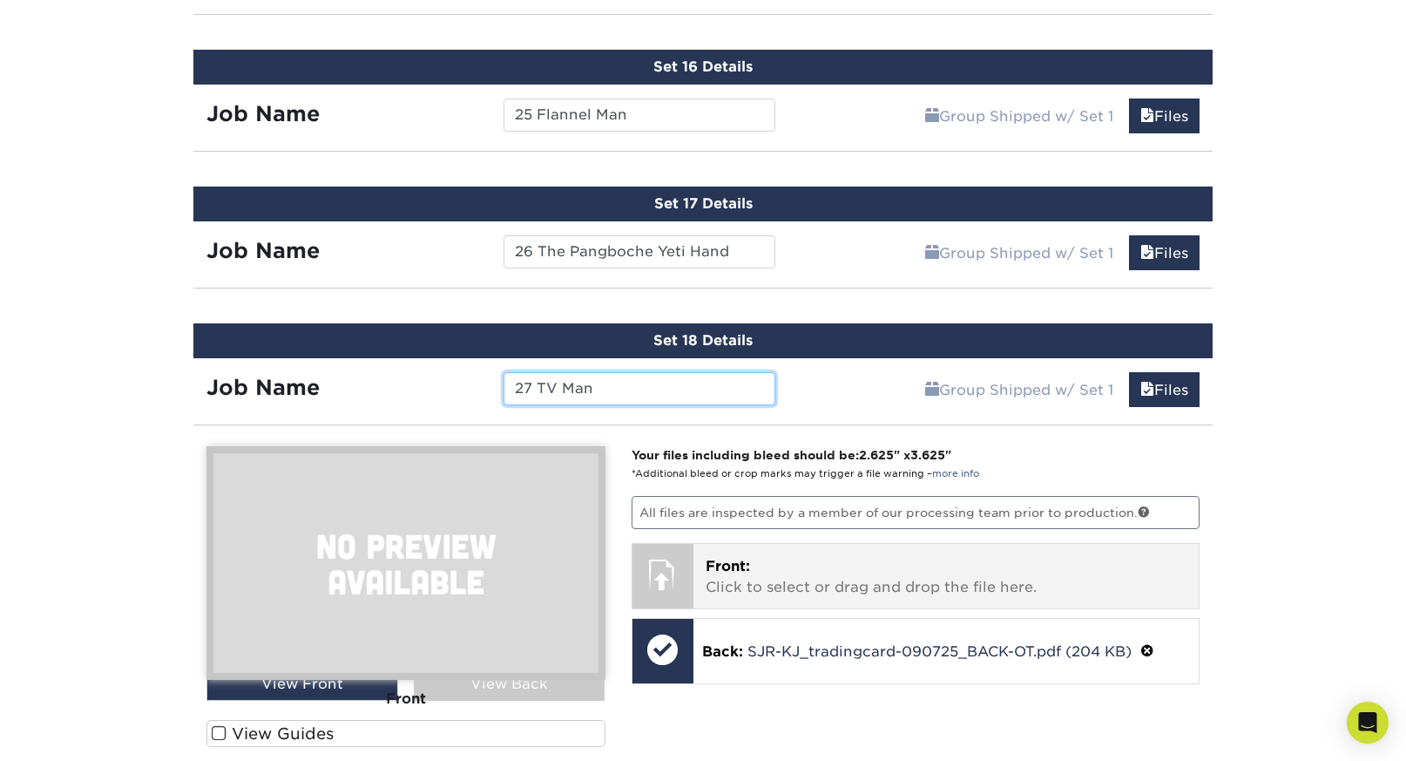
type input "27 TV Man"
click at [913, 572] on p "Front: Click to select or drag and drop the file here." at bounding box center [947, 577] width 482 height 42
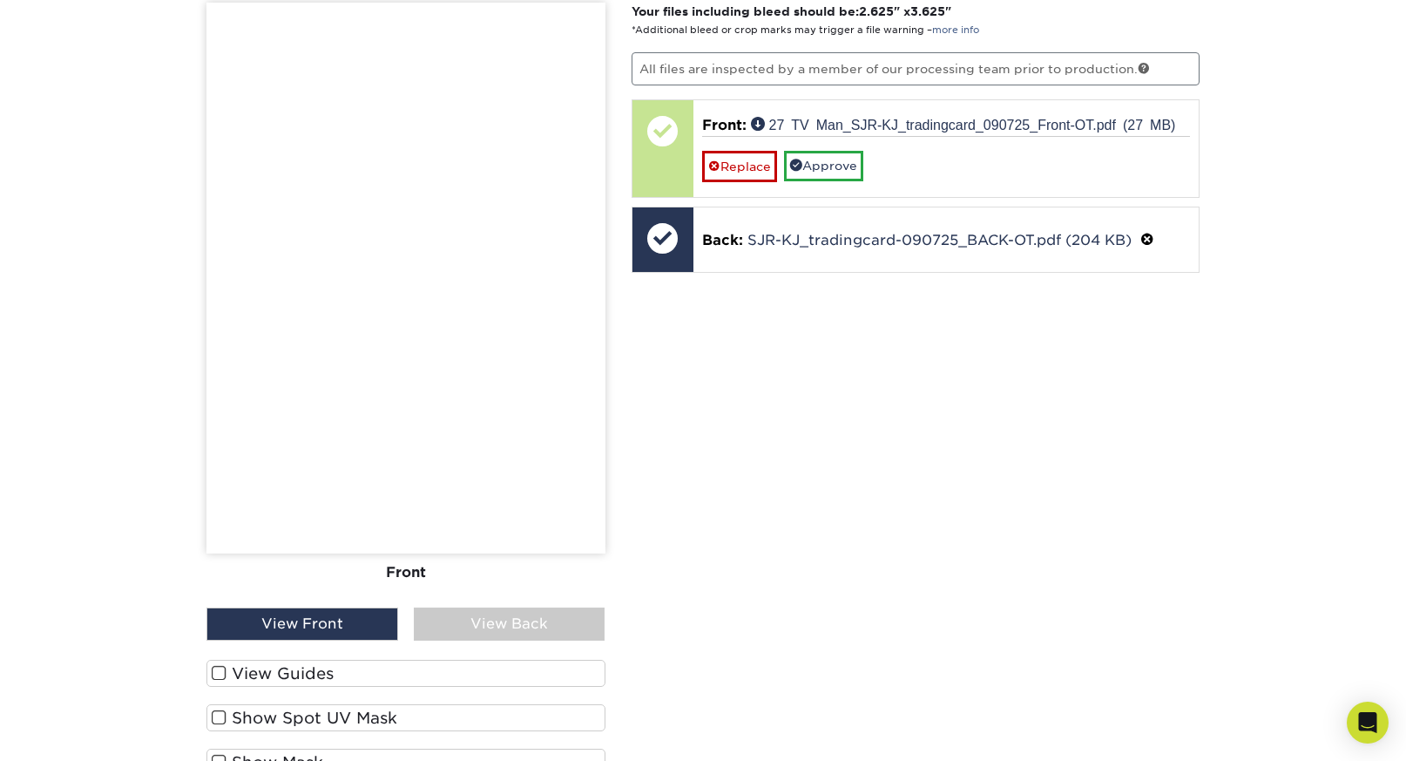
scroll to position [3480, 0]
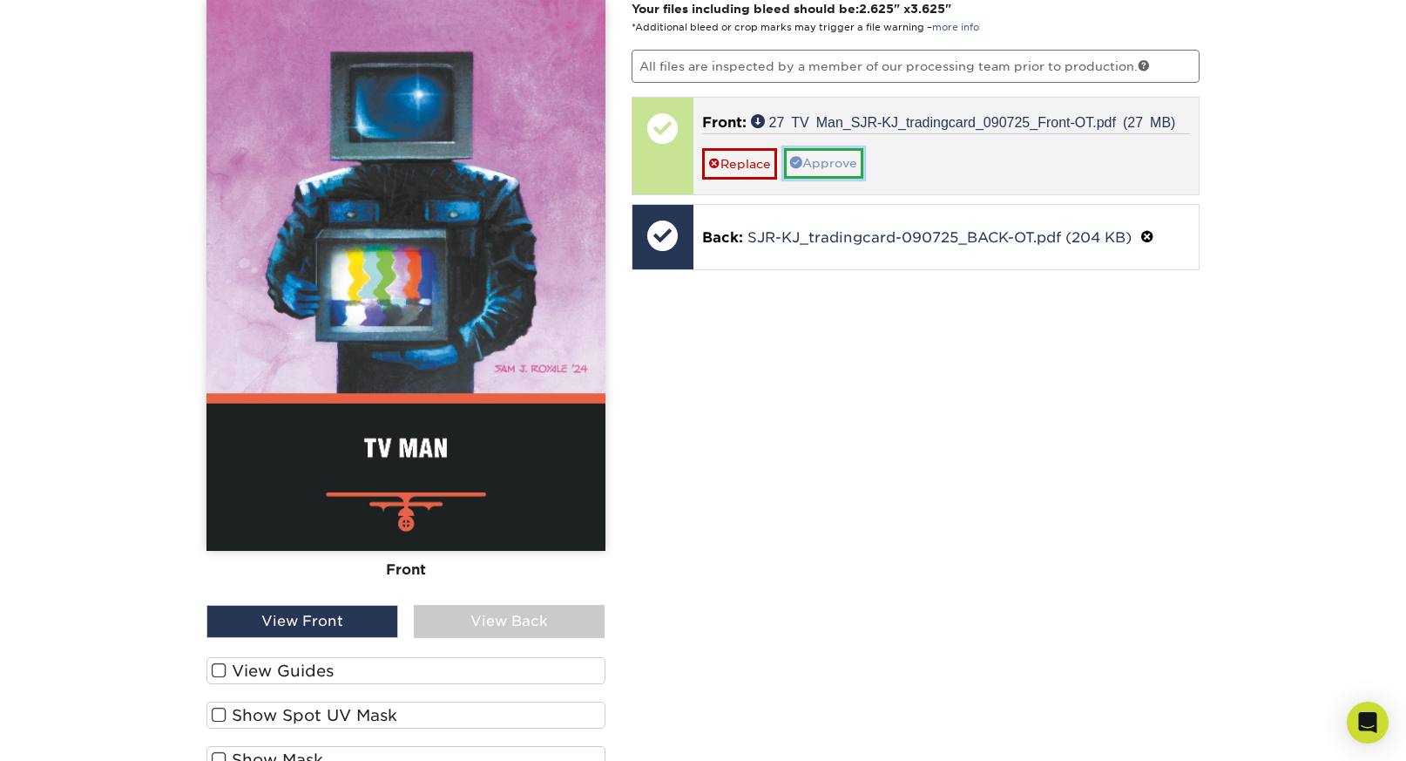
click at [819, 149] on link "Approve" at bounding box center [823, 163] width 79 height 30
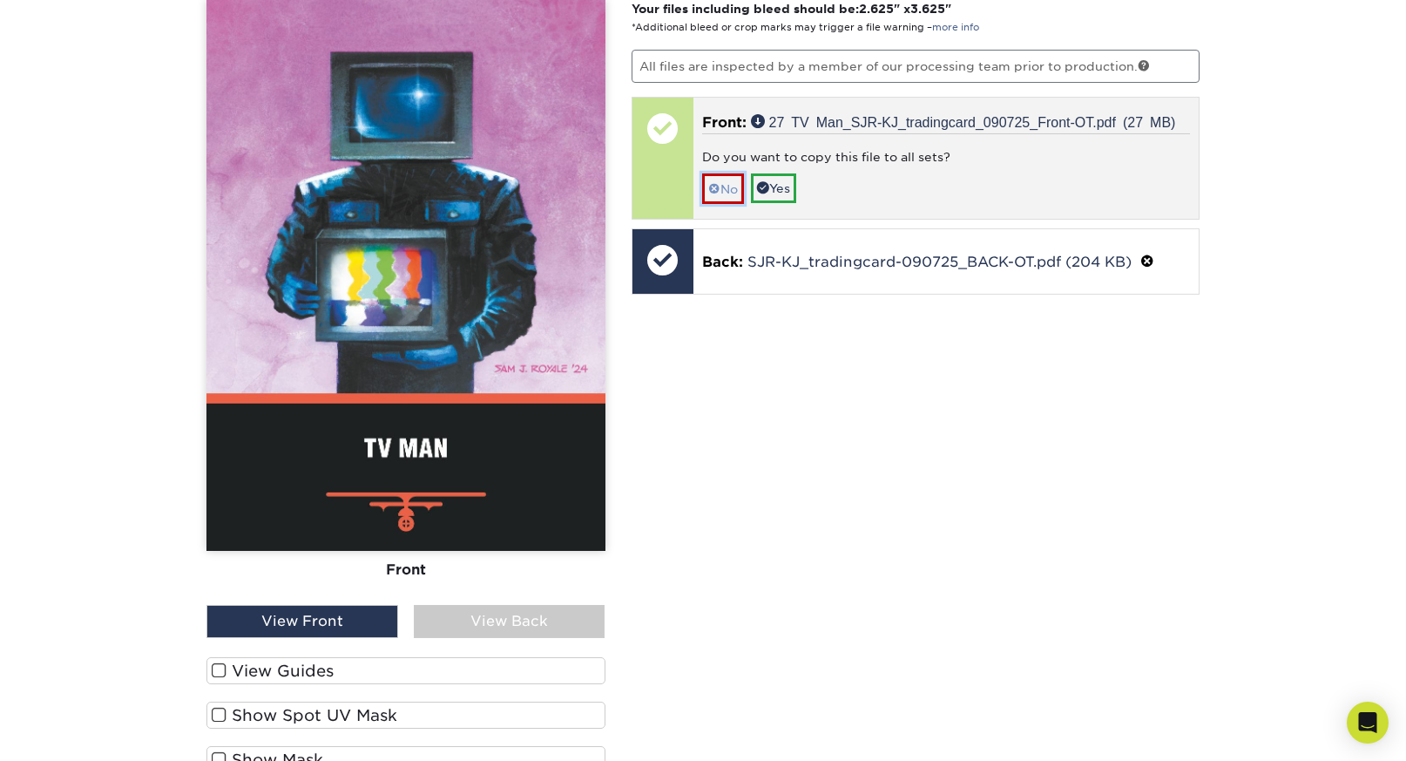
click at [729, 174] on link "No" at bounding box center [723, 188] width 42 height 30
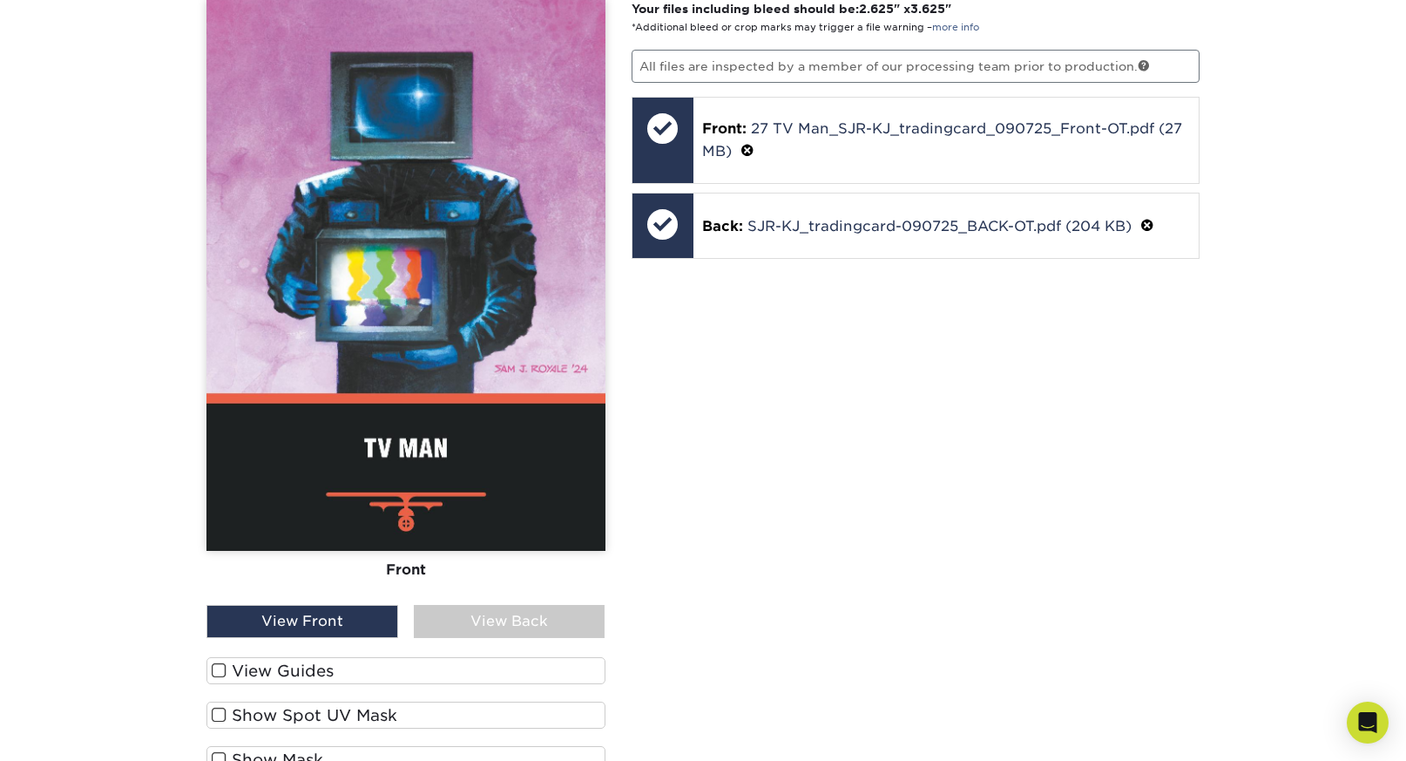
click at [295, 660] on label "View Guides" at bounding box center [405, 670] width 399 height 27
click at [0, 0] on input "View Guides" at bounding box center [0, 0] width 0 height 0
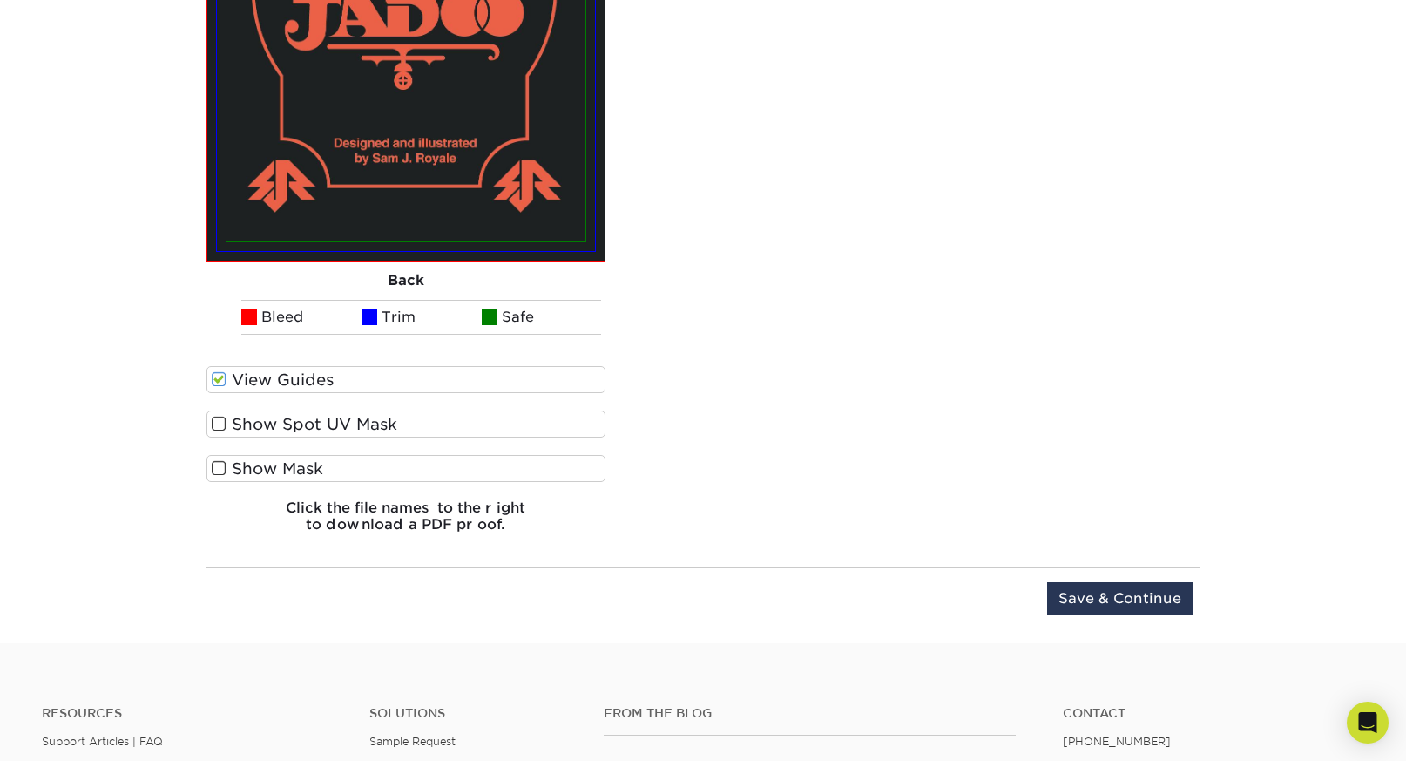
scroll to position [4357, 0]
click at [1147, 590] on input "Save & Continue" at bounding box center [1120, 597] width 146 height 33
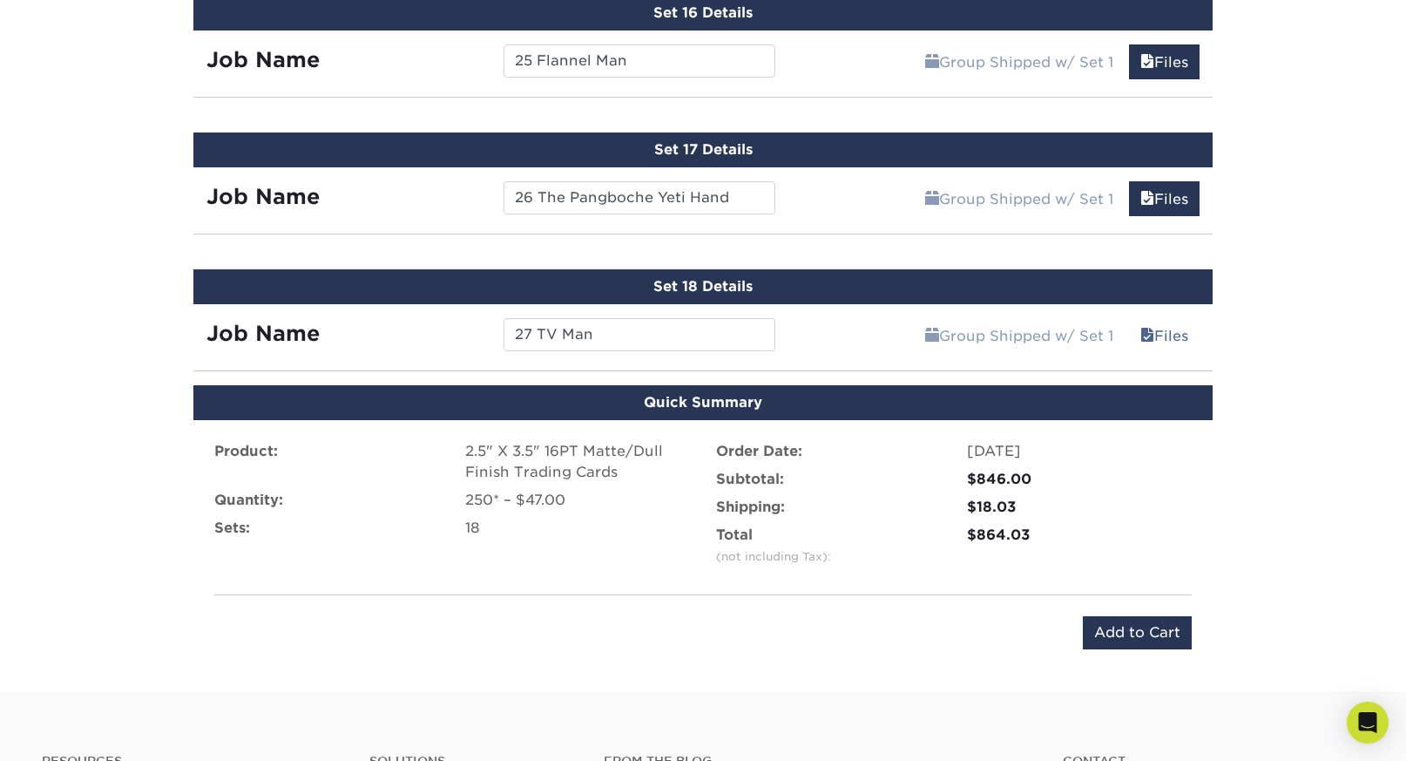
scroll to position [3086, 0]
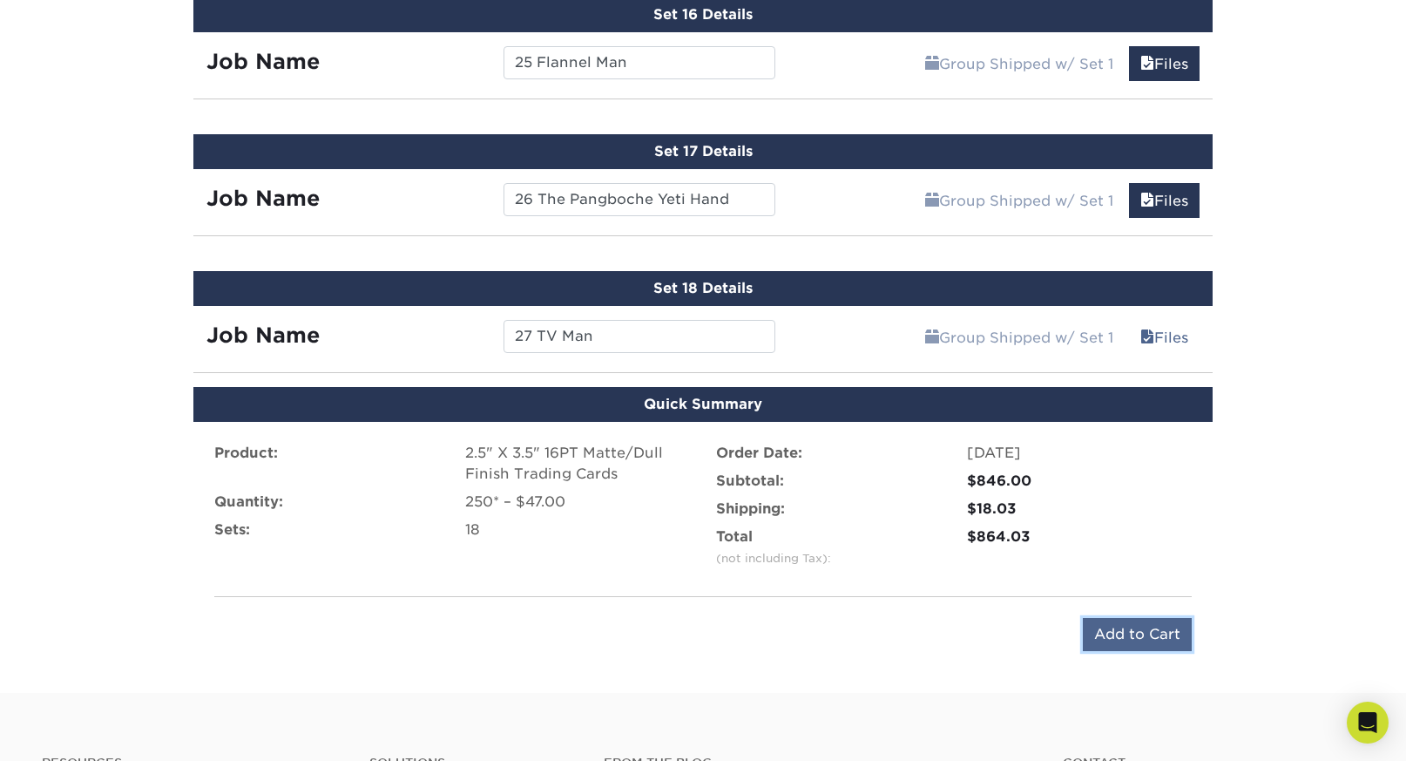
click at [1142, 638] on input "Add to Cart" at bounding box center [1137, 634] width 109 height 33
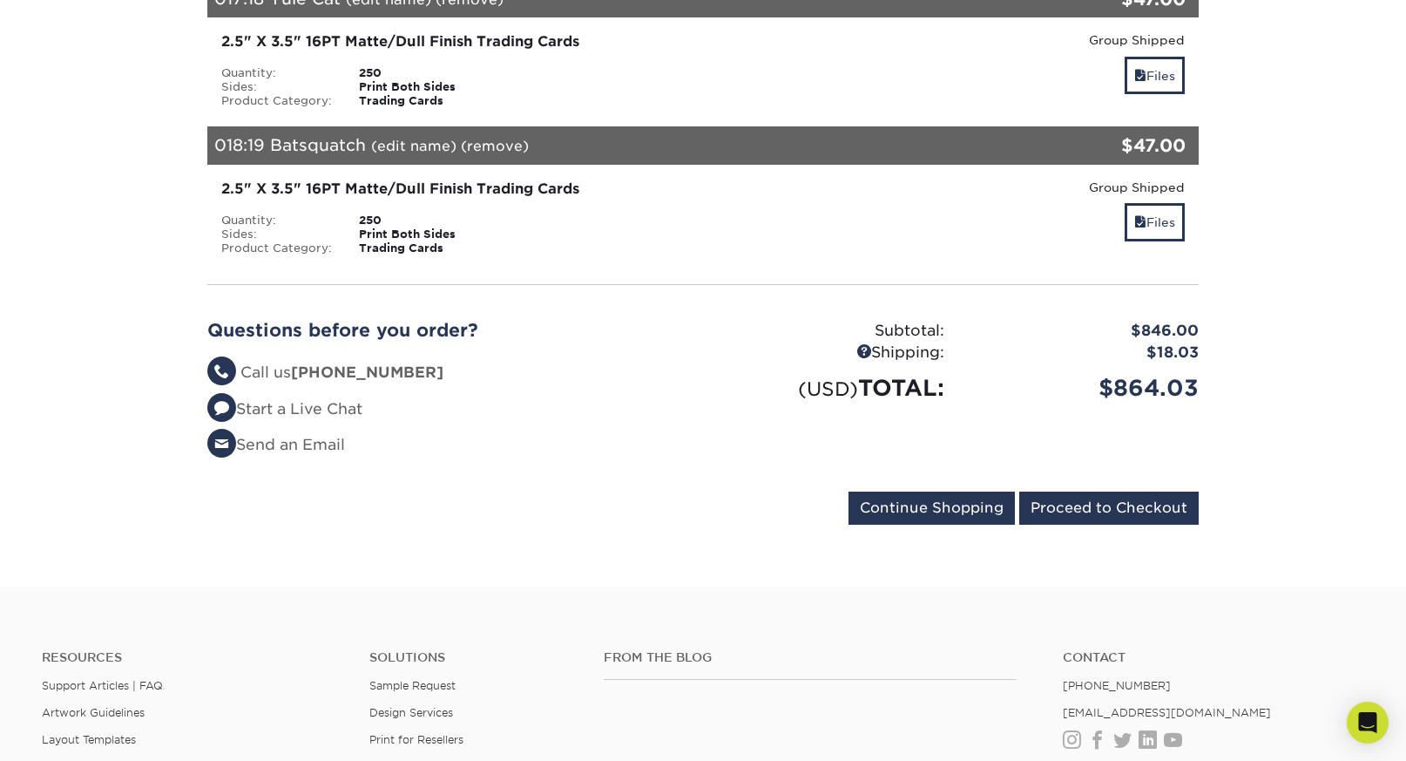
scroll to position [2650, 0]
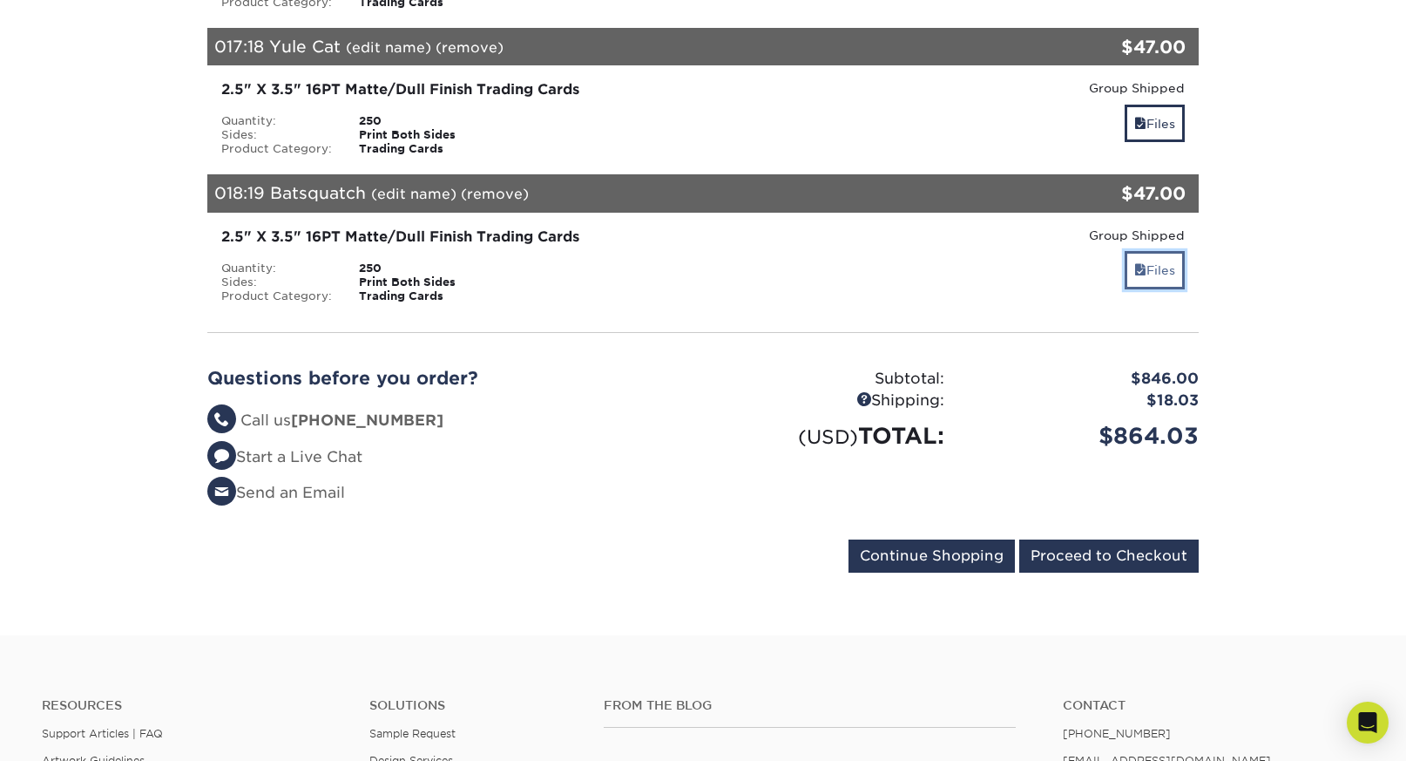
click at [1156, 268] on link "Files" at bounding box center [1155, 269] width 60 height 37
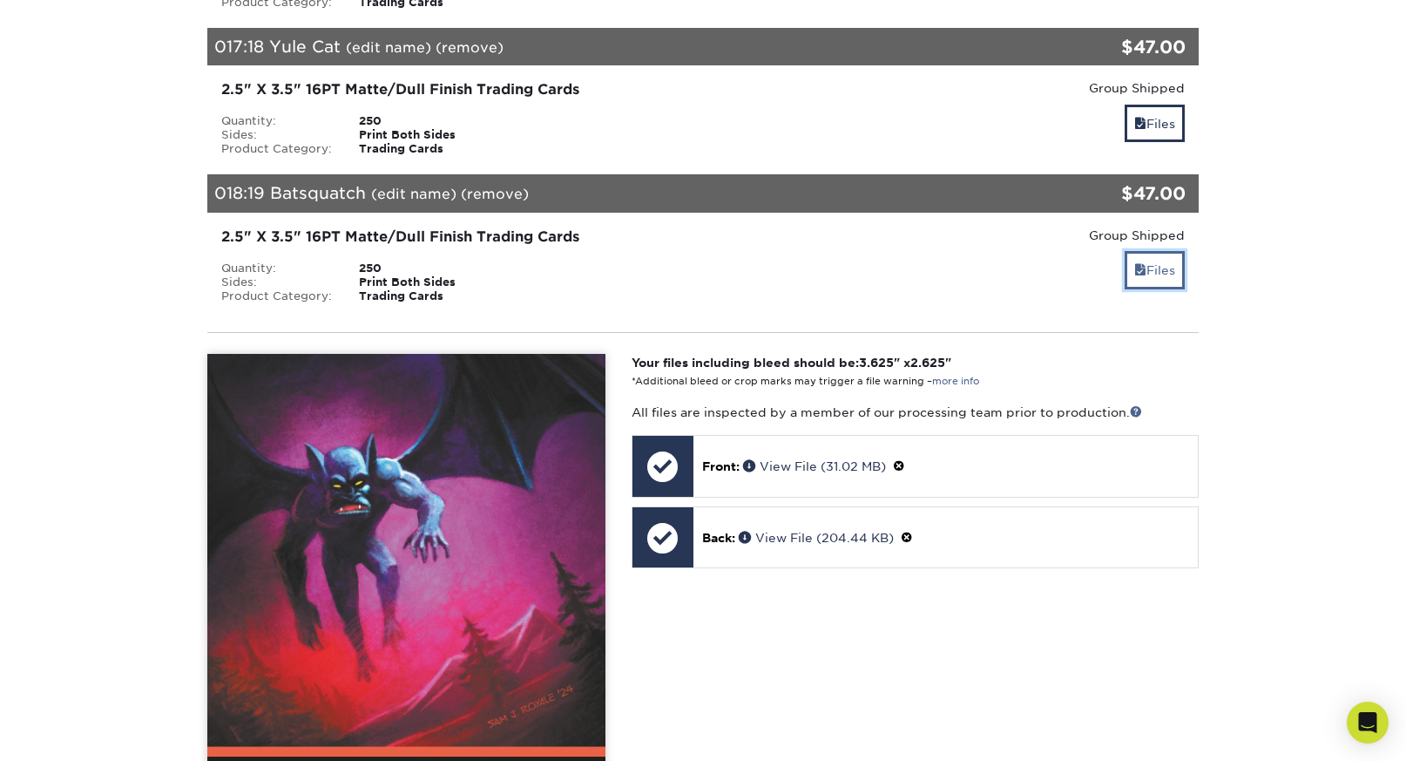
click at [1157, 270] on link "Files" at bounding box center [1155, 269] width 60 height 37
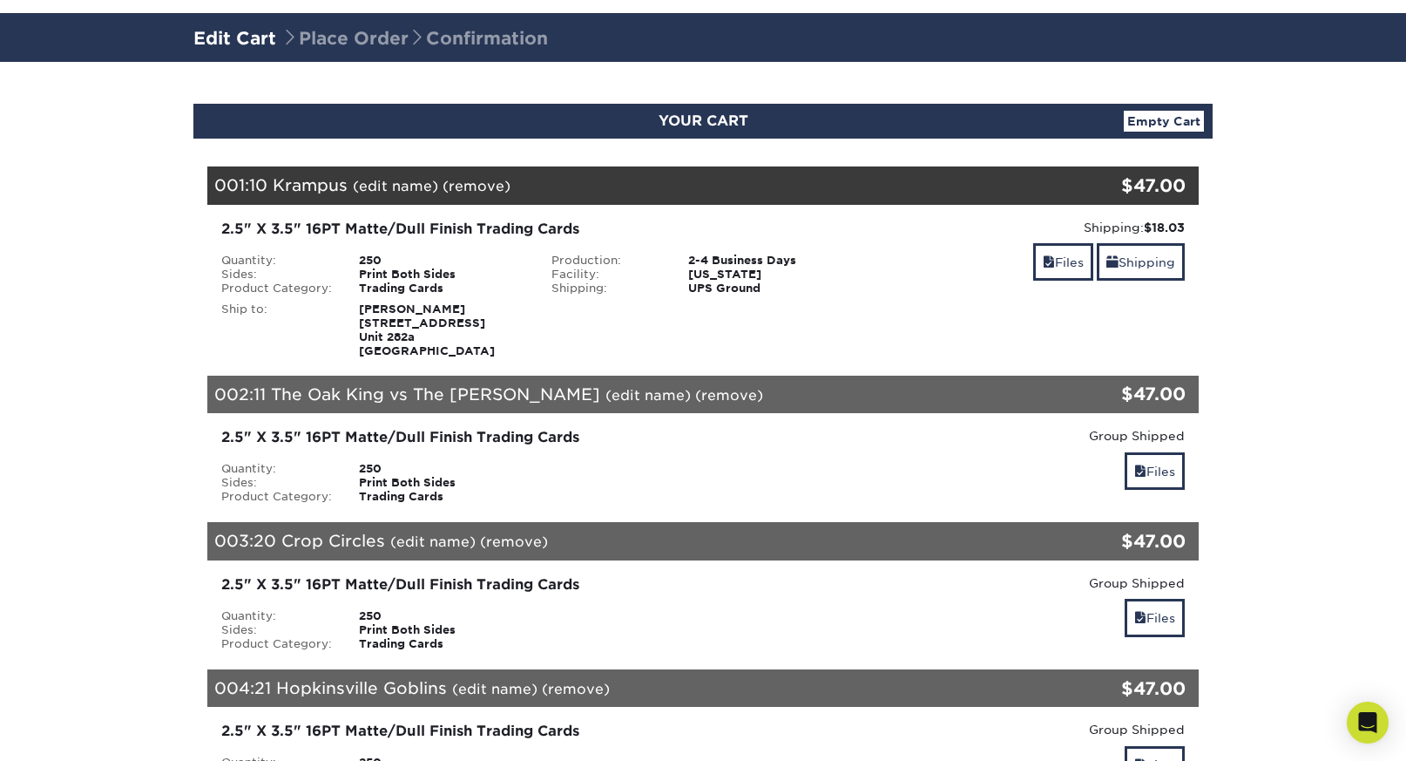
scroll to position [100, 0]
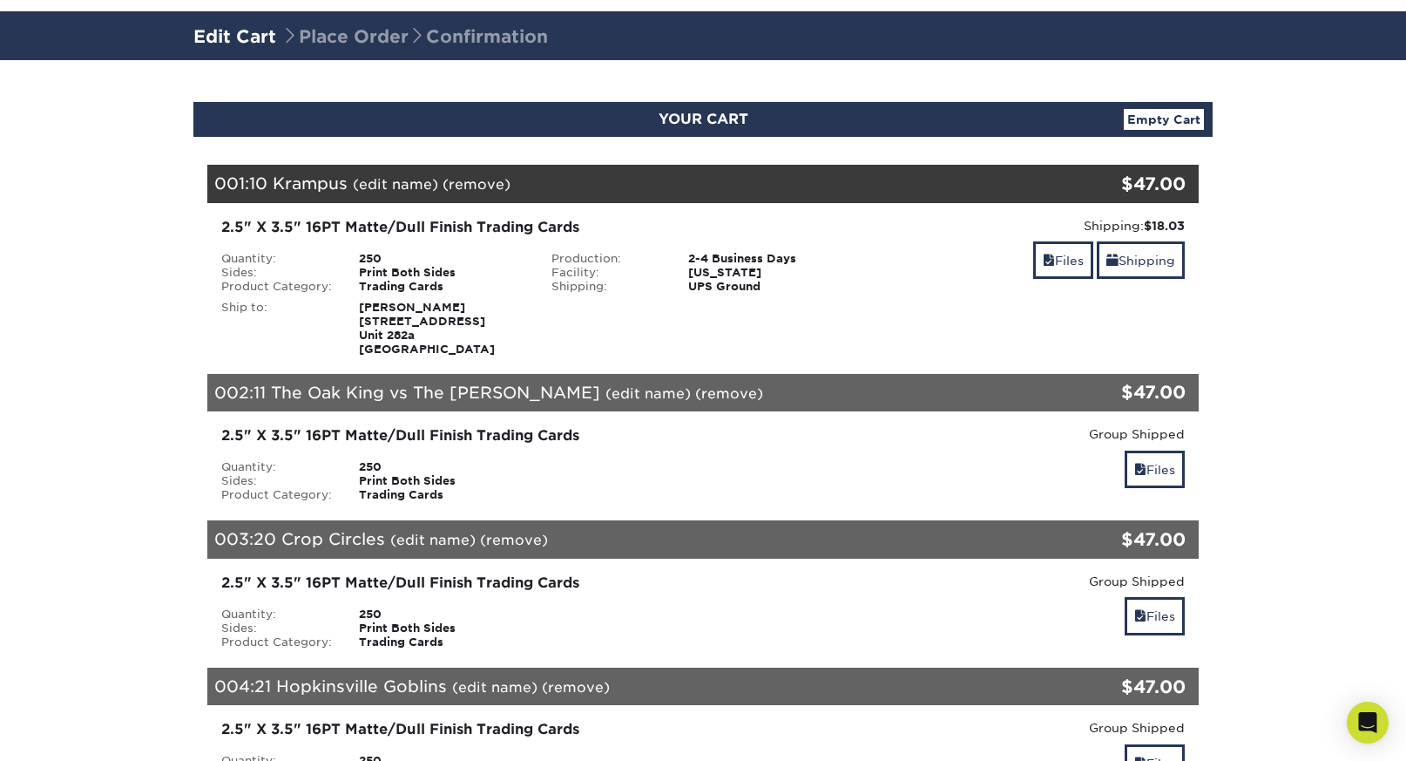
click at [441, 542] on link "(edit name)" at bounding box center [432, 539] width 85 height 17
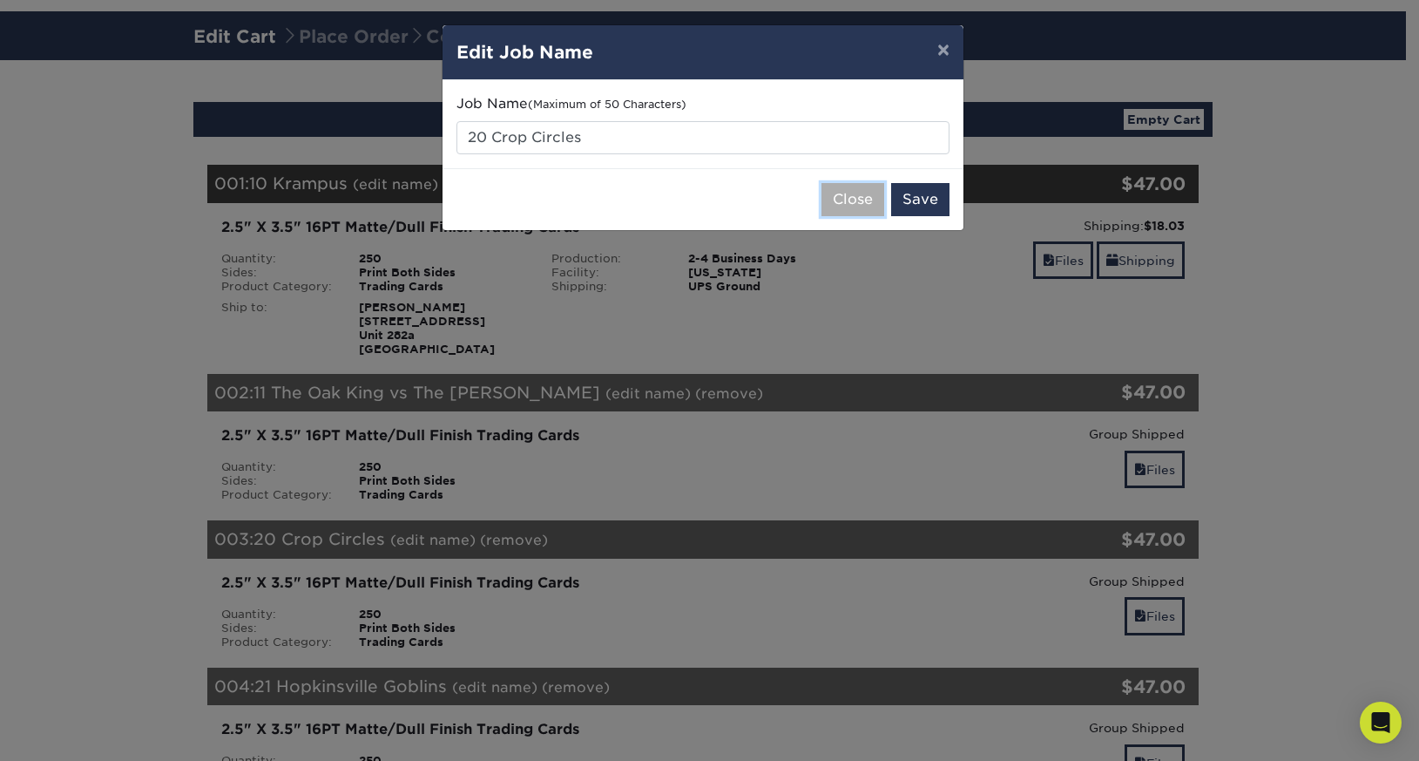
click at [854, 197] on button "Close" at bounding box center [853, 199] width 63 height 33
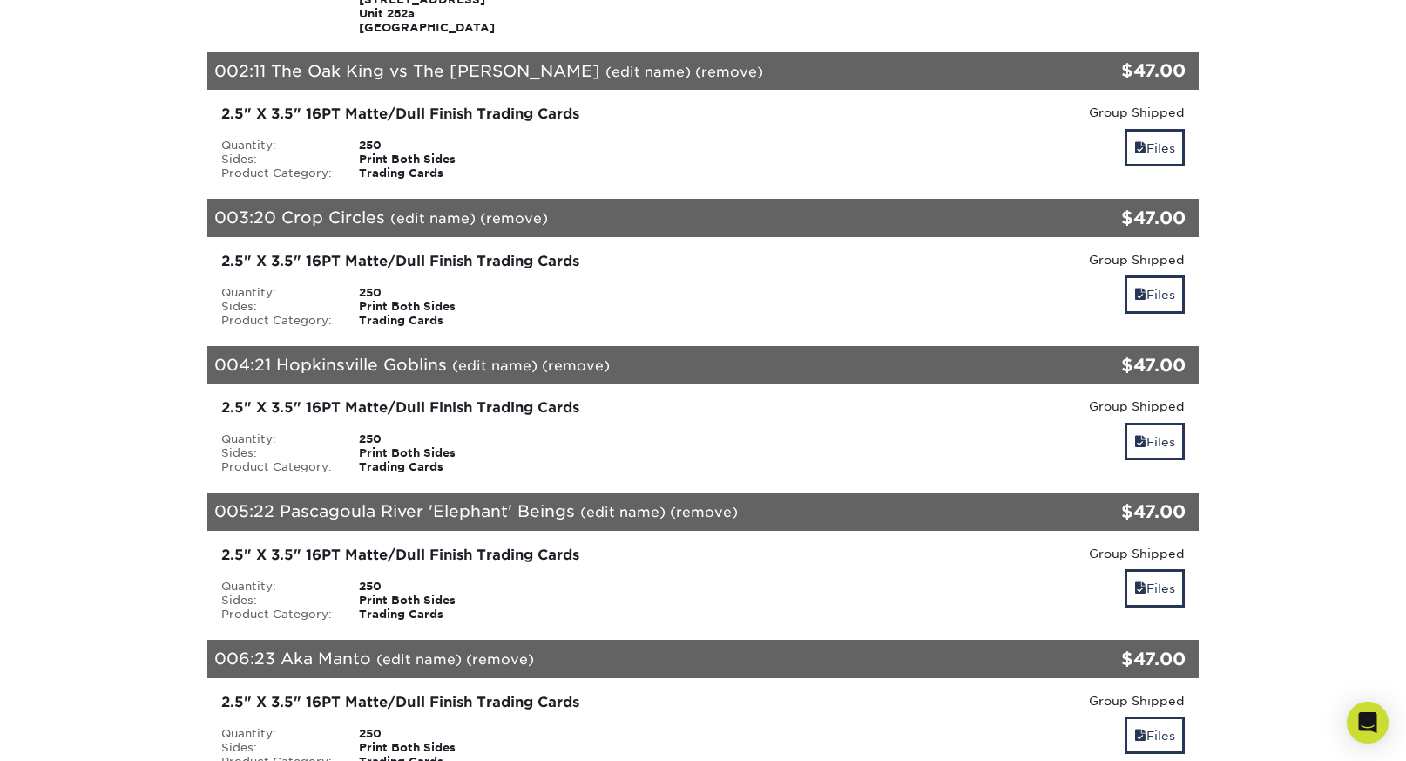
scroll to position [410, 0]
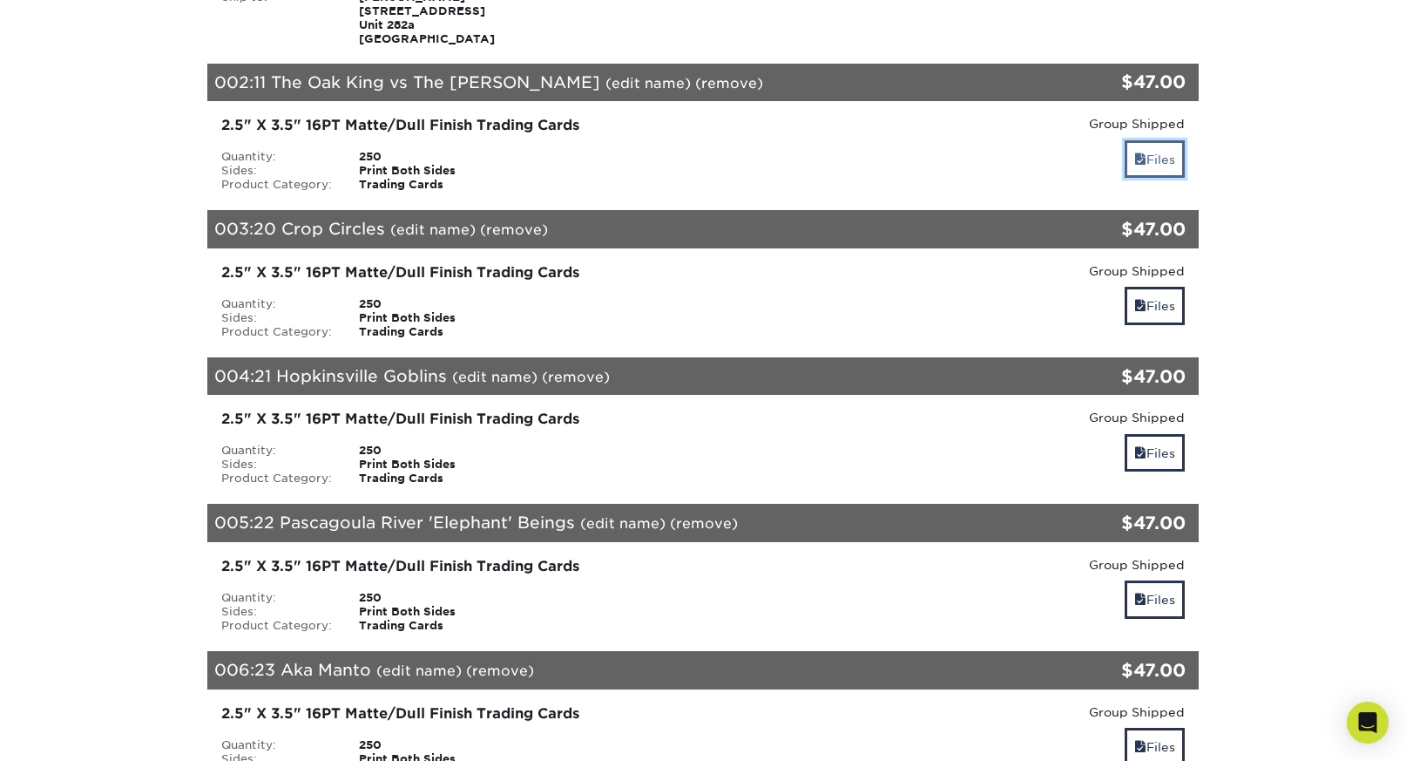
click at [1166, 158] on link "Files" at bounding box center [1155, 158] width 60 height 37
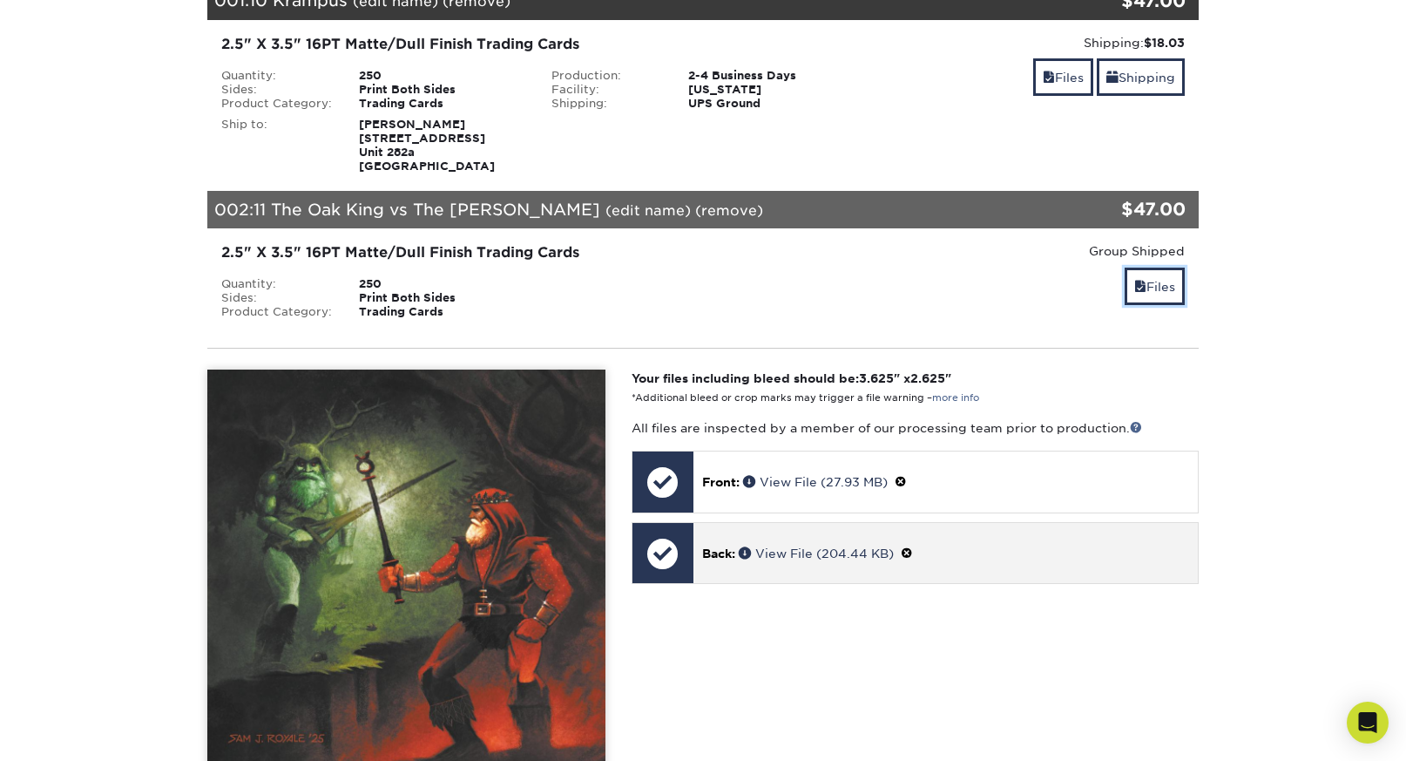
scroll to position [278, 0]
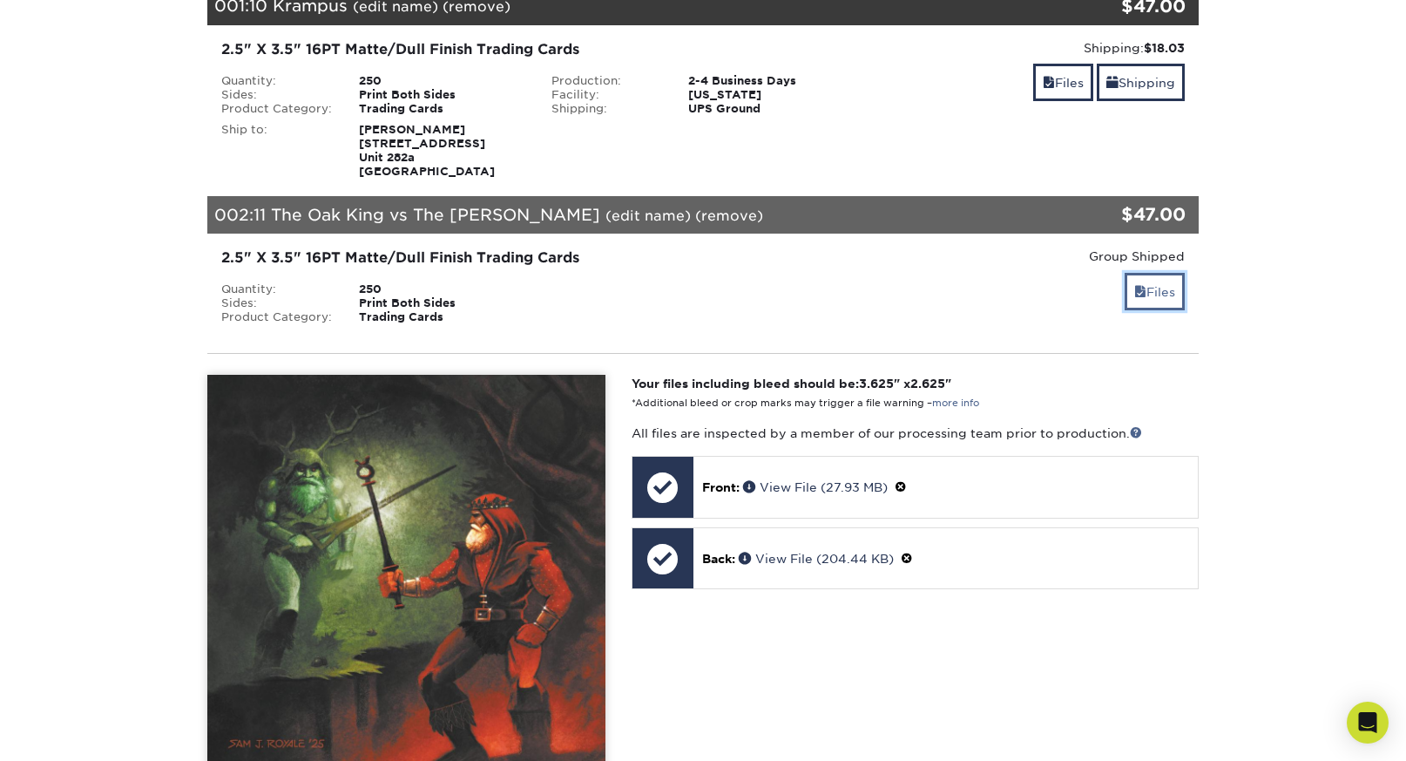
click at [1167, 294] on link "Files" at bounding box center [1155, 291] width 60 height 37
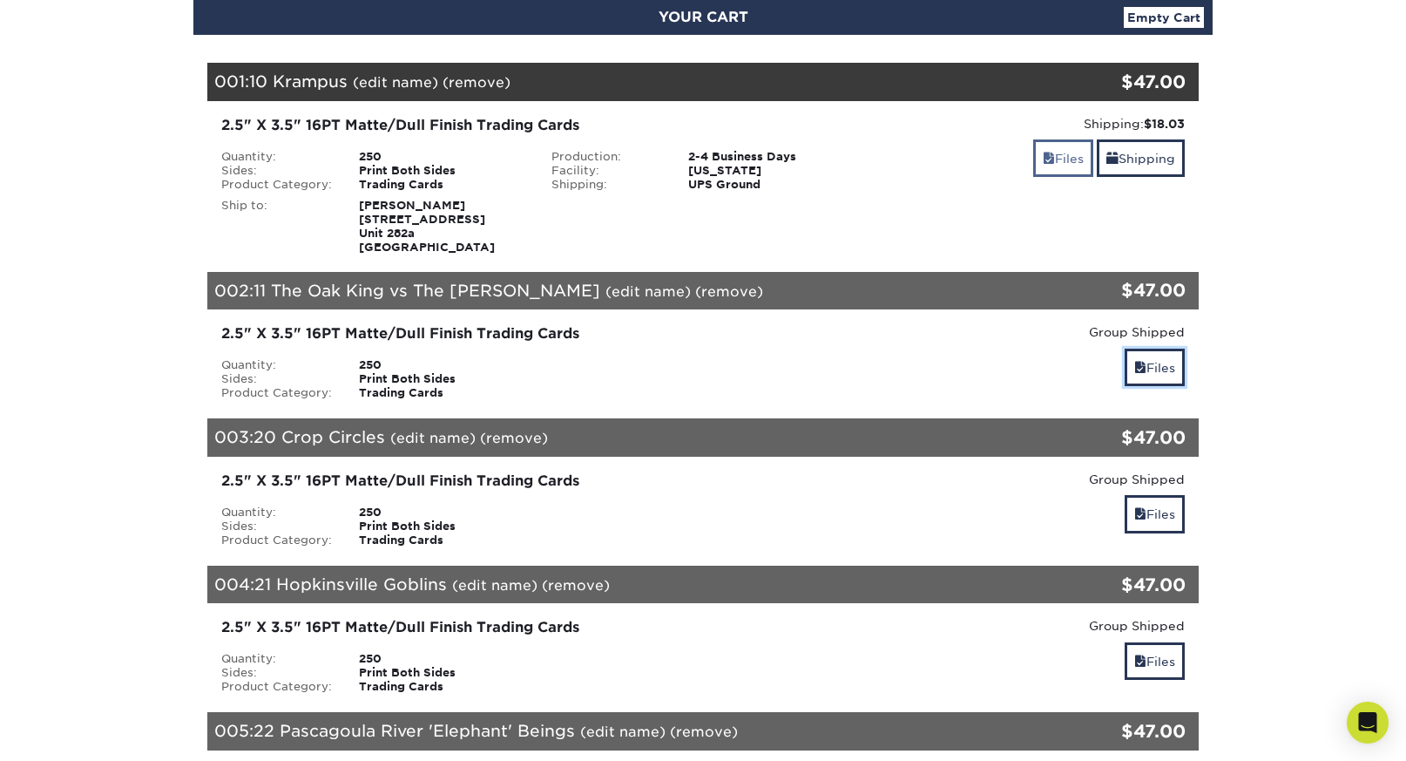
scroll to position [190, 0]
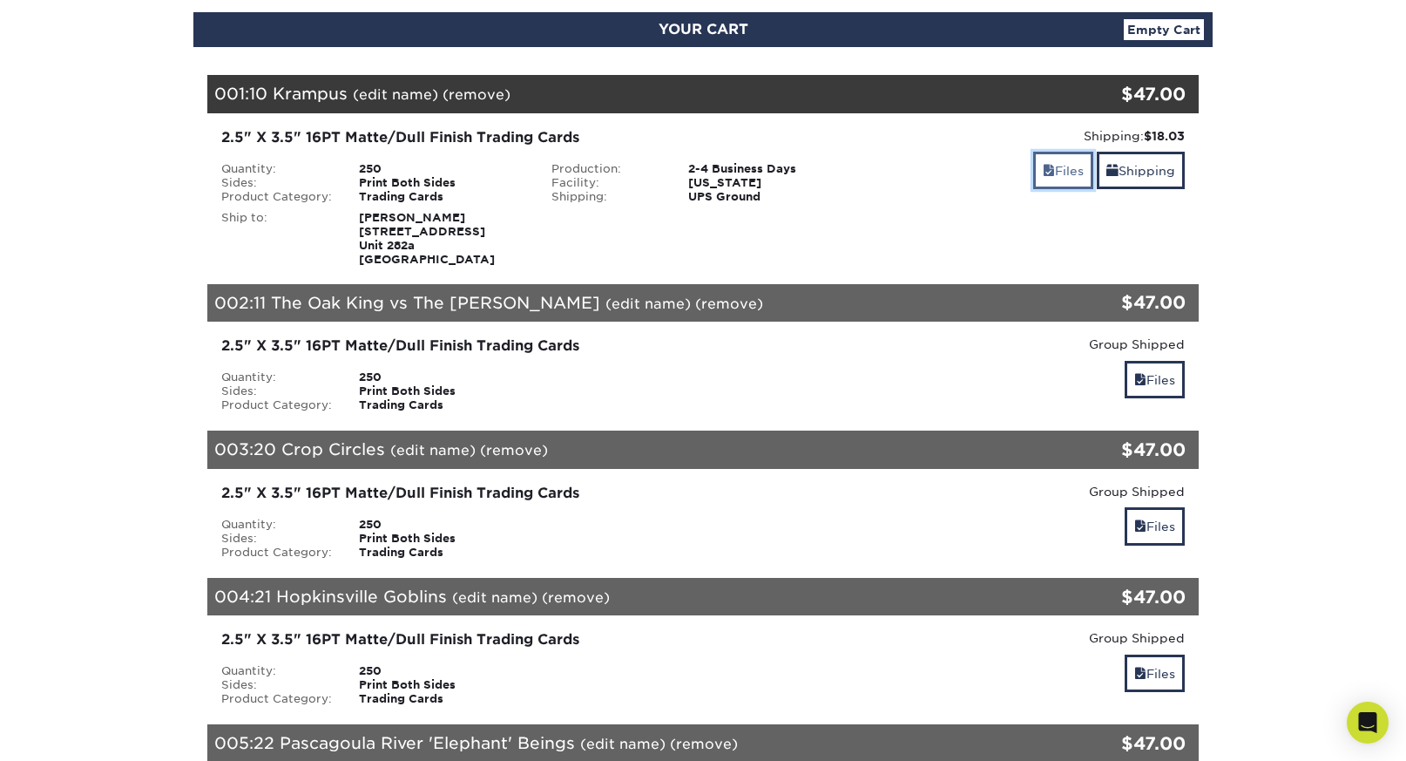
click at [1053, 165] on link "Files" at bounding box center [1063, 170] width 60 height 37
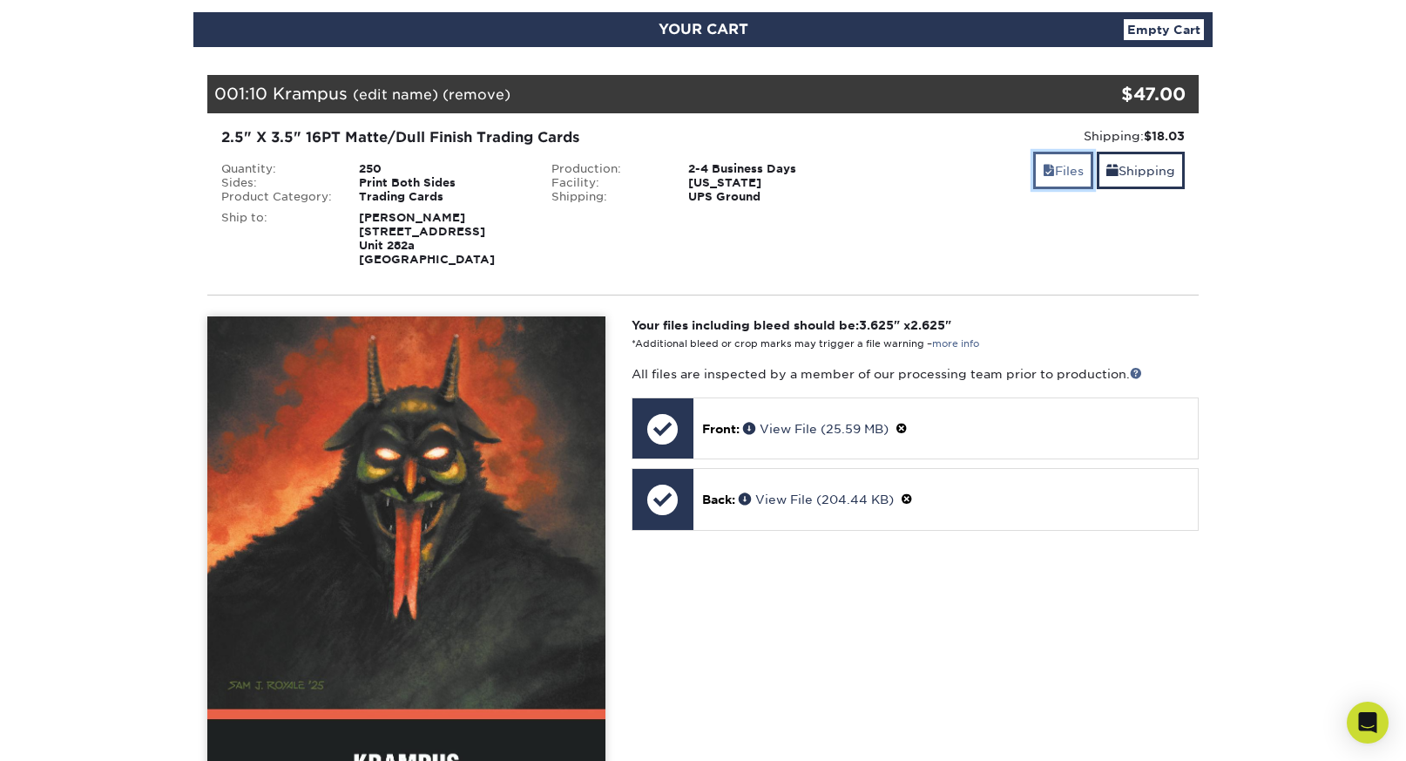
click at [1053, 166] on link "Files" at bounding box center [1063, 170] width 60 height 37
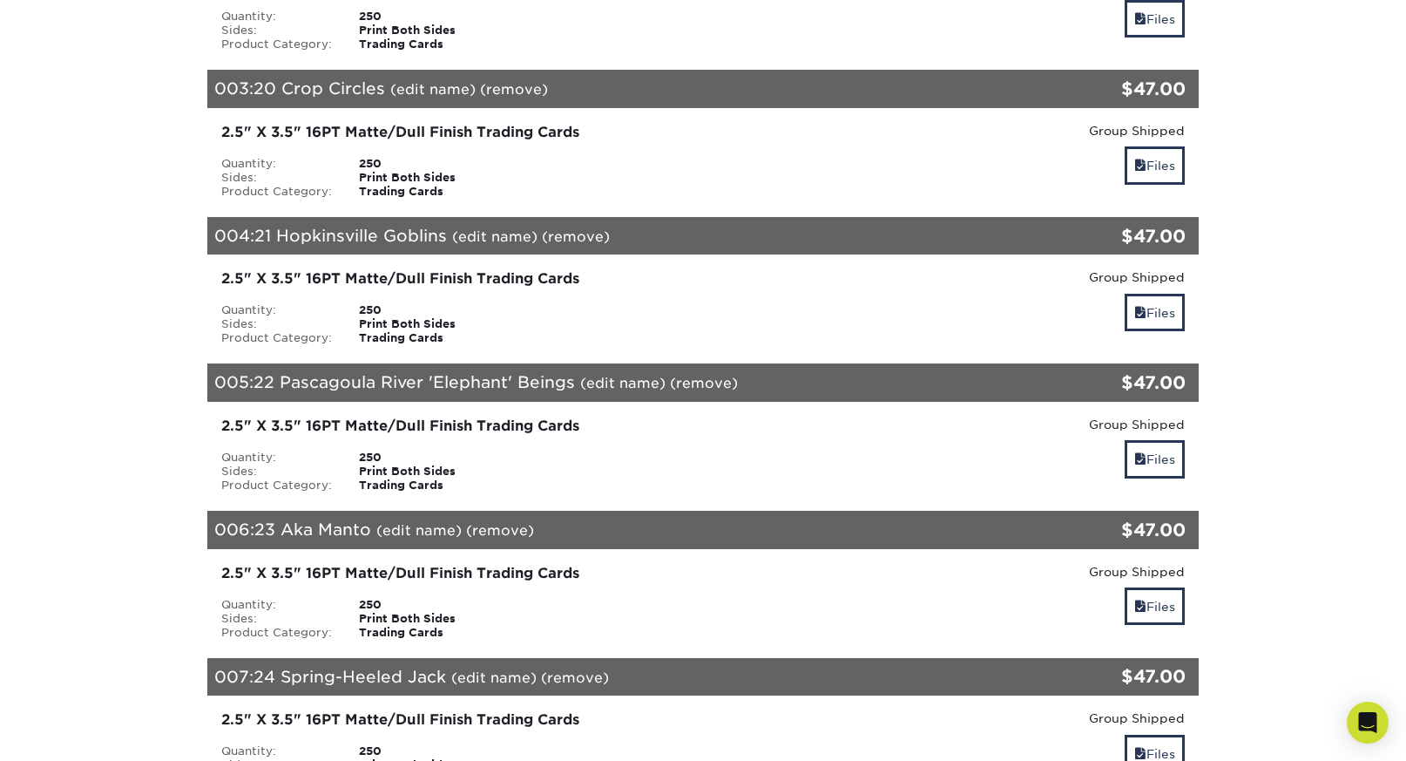
scroll to position [553, 0]
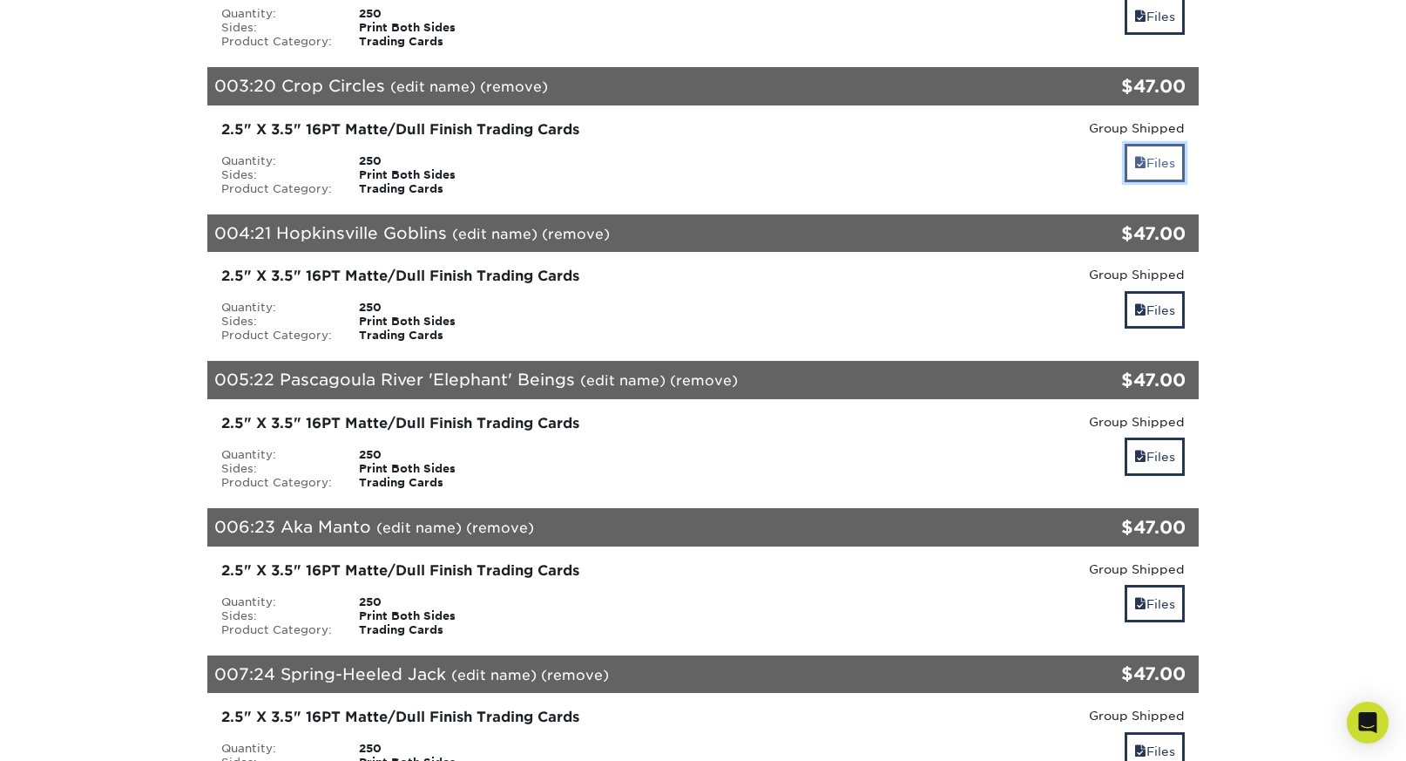
click at [1164, 167] on link "Files" at bounding box center [1155, 162] width 60 height 37
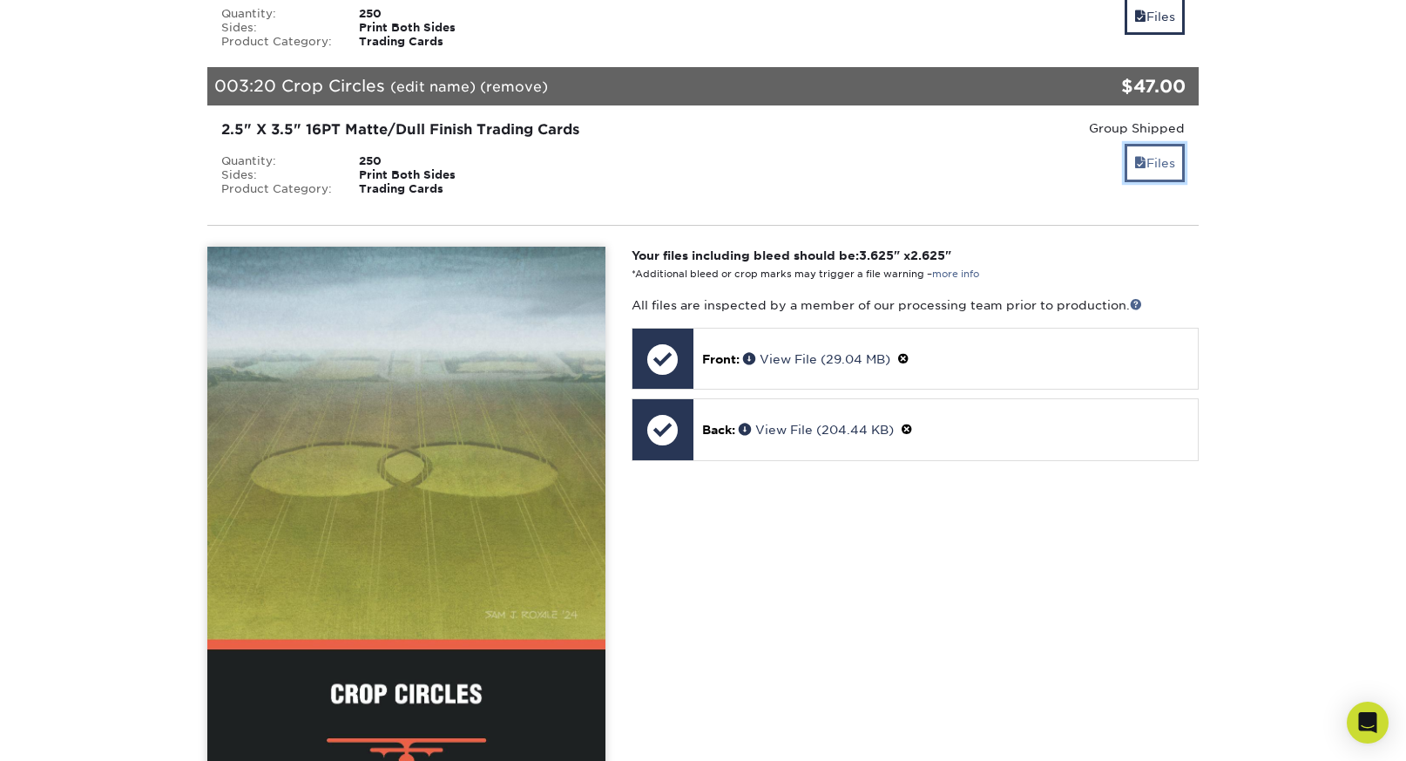
click at [1164, 167] on link "Files" at bounding box center [1155, 162] width 60 height 37
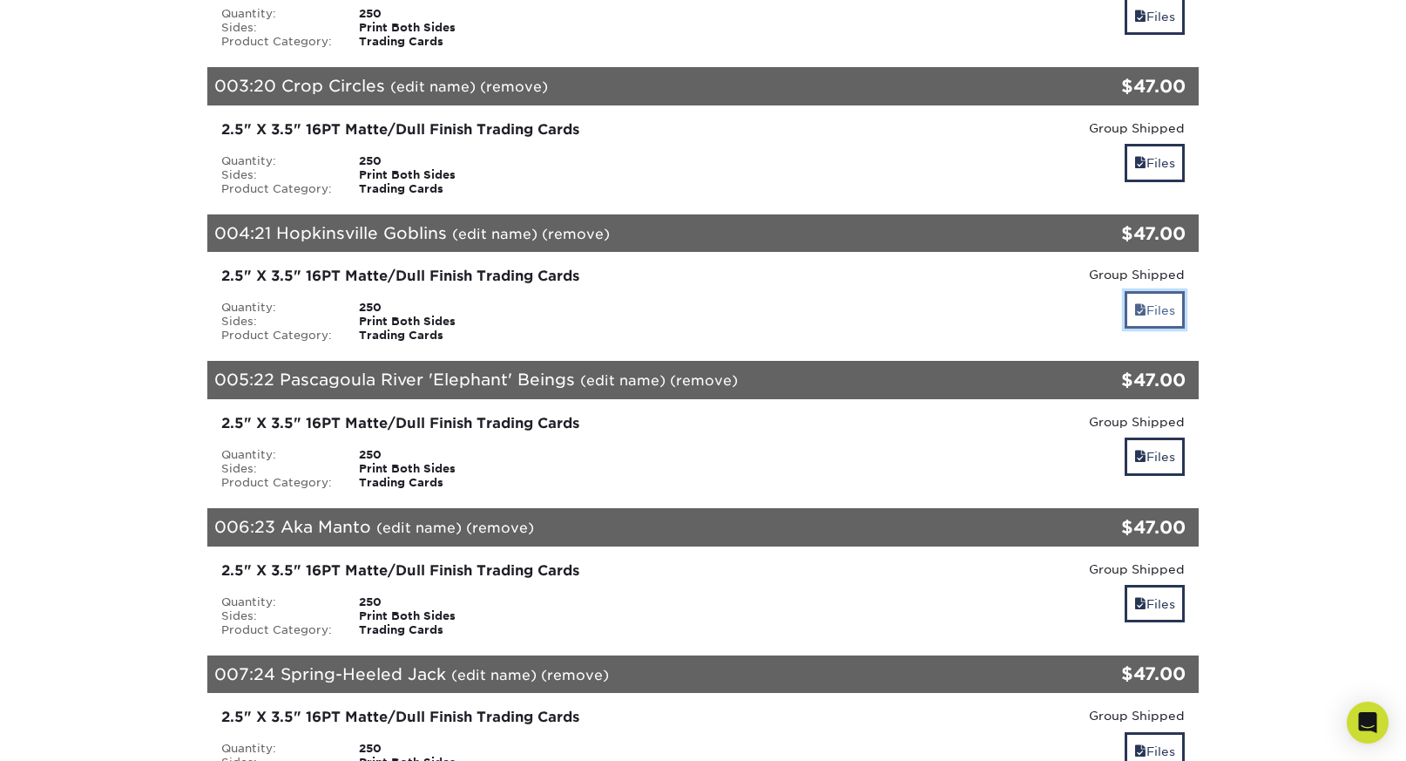
click at [1153, 305] on link "Files" at bounding box center [1155, 309] width 60 height 37
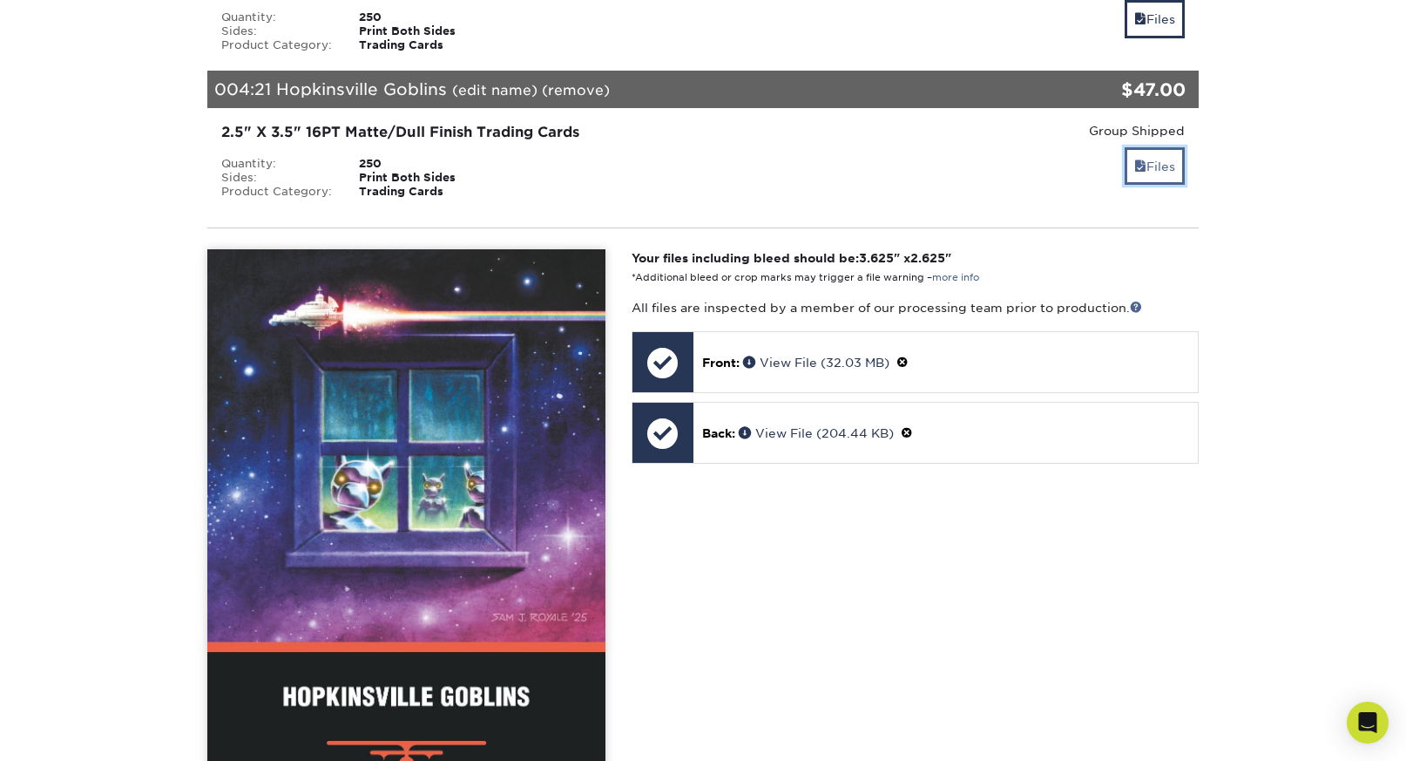
scroll to position [716, 0]
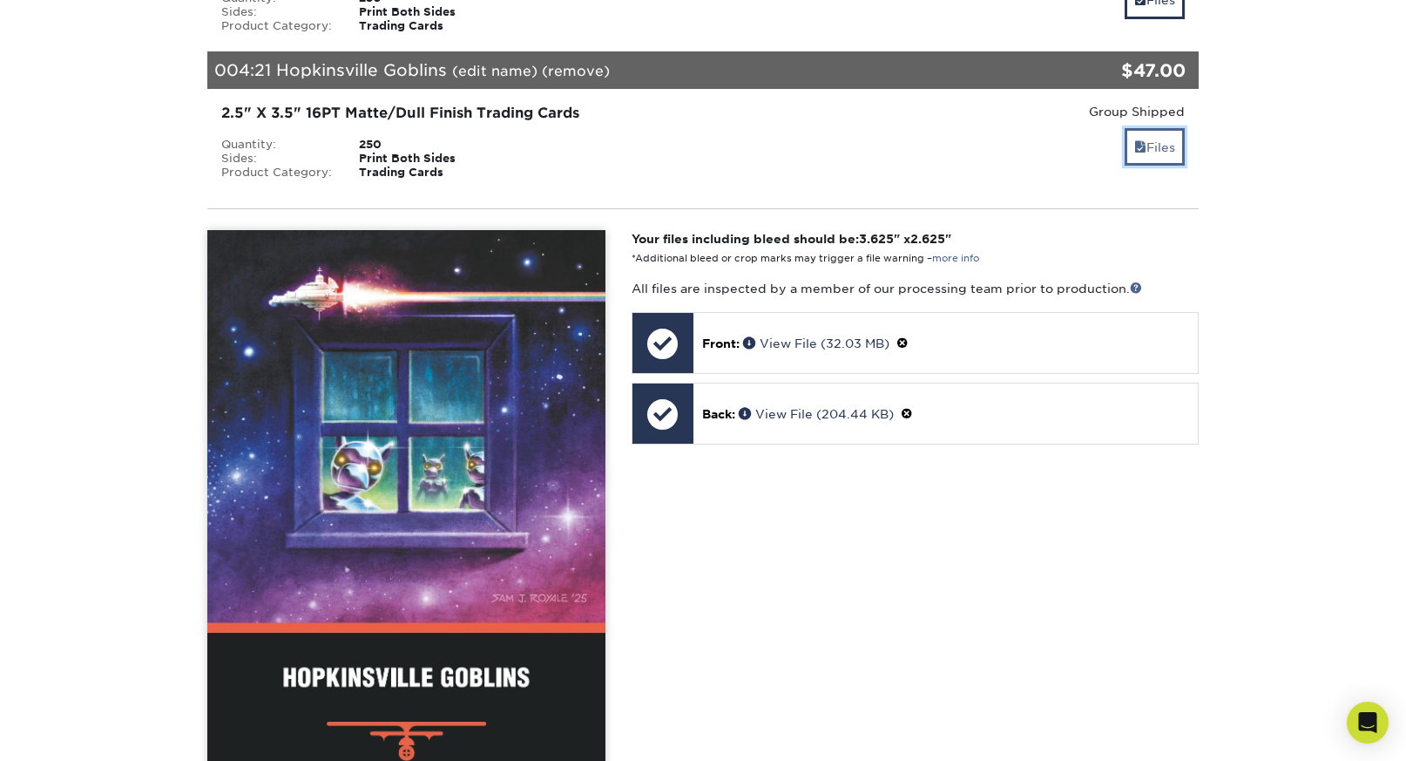
click at [1175, 154] on link "Files" at bounding box center [1155, 146] width 60 height 37
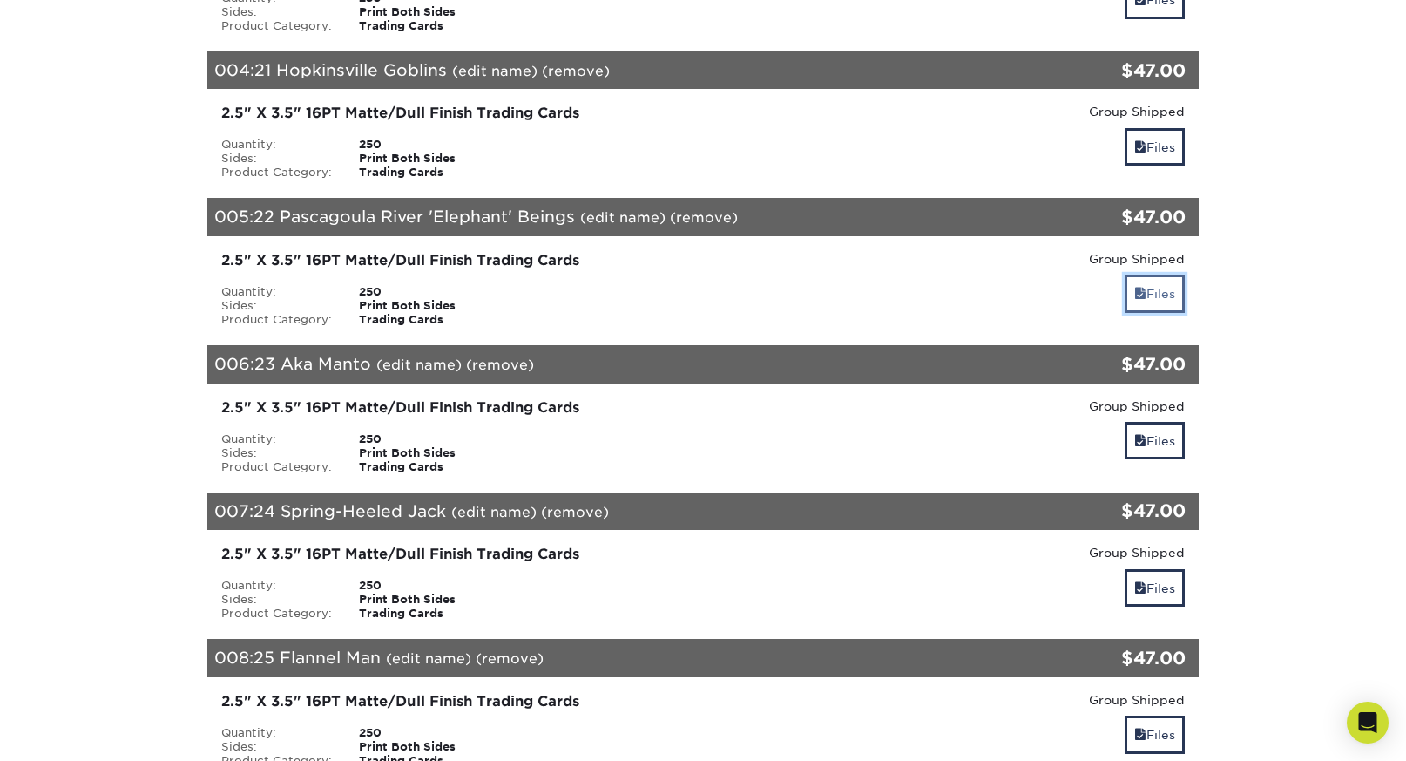
click at [1164, 293] on link "Files" at bounding box center [1155, 292] width 60 height 37
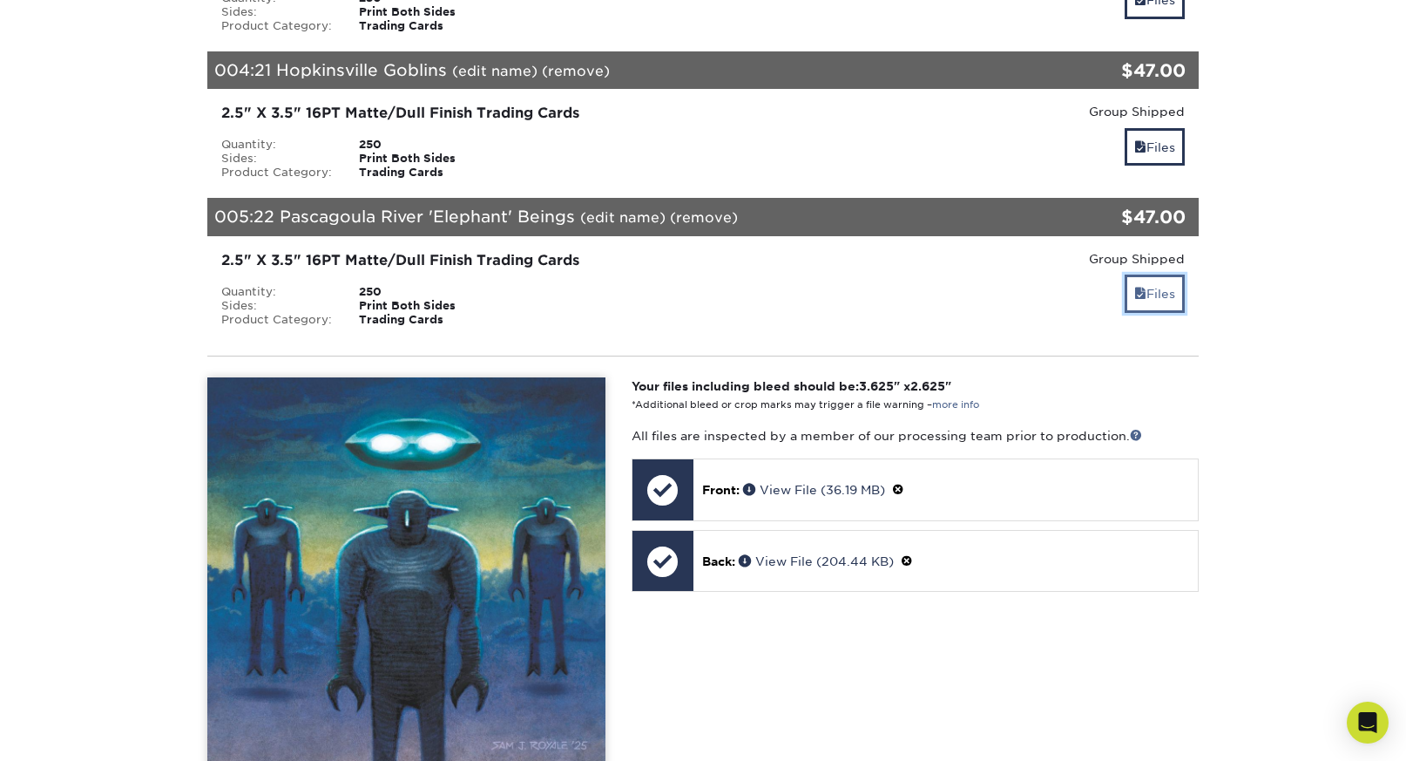
click at [1165, 297] on link "Files" at bounding box center [1155, 292] width 60 height 37
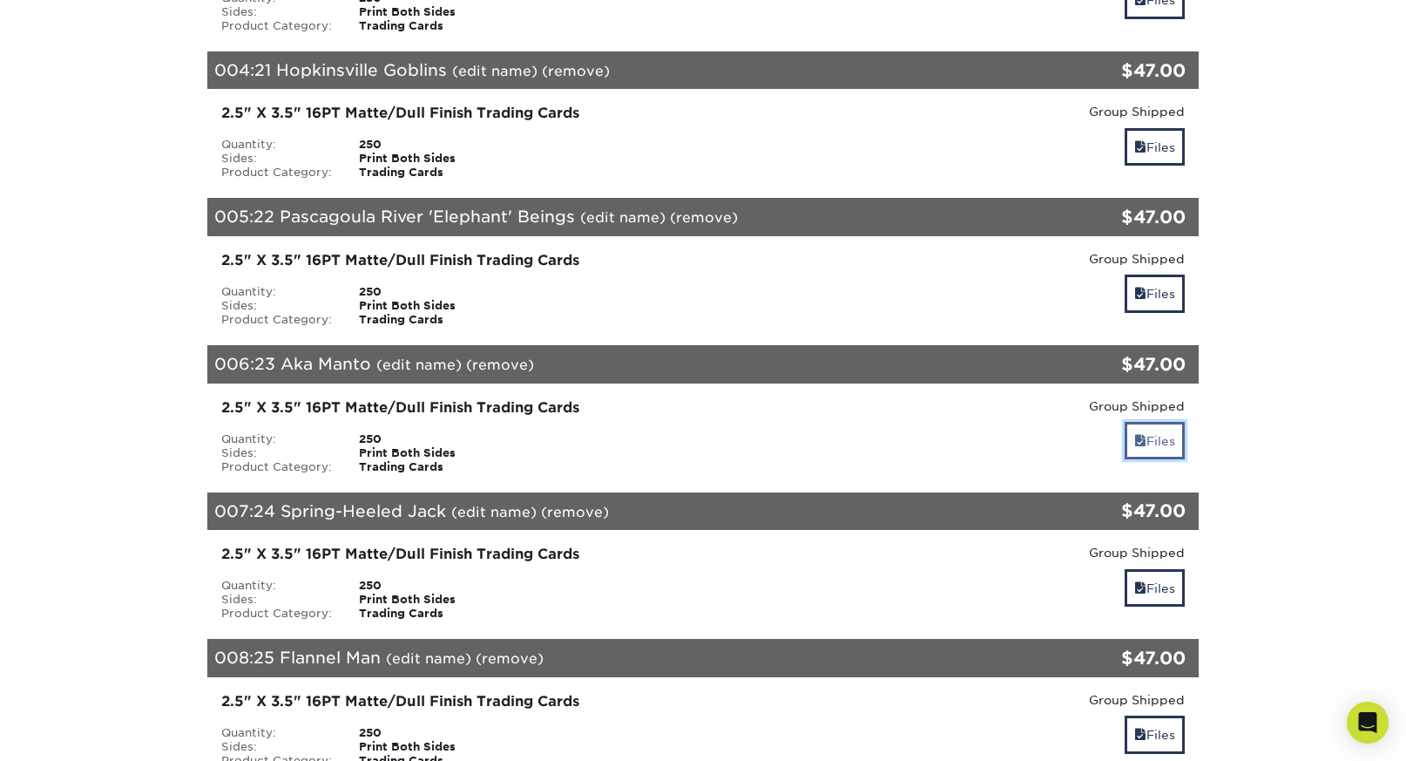
click at [1169, 443] on link "Files" at bounding box center [1155, 440] width 60 height 37
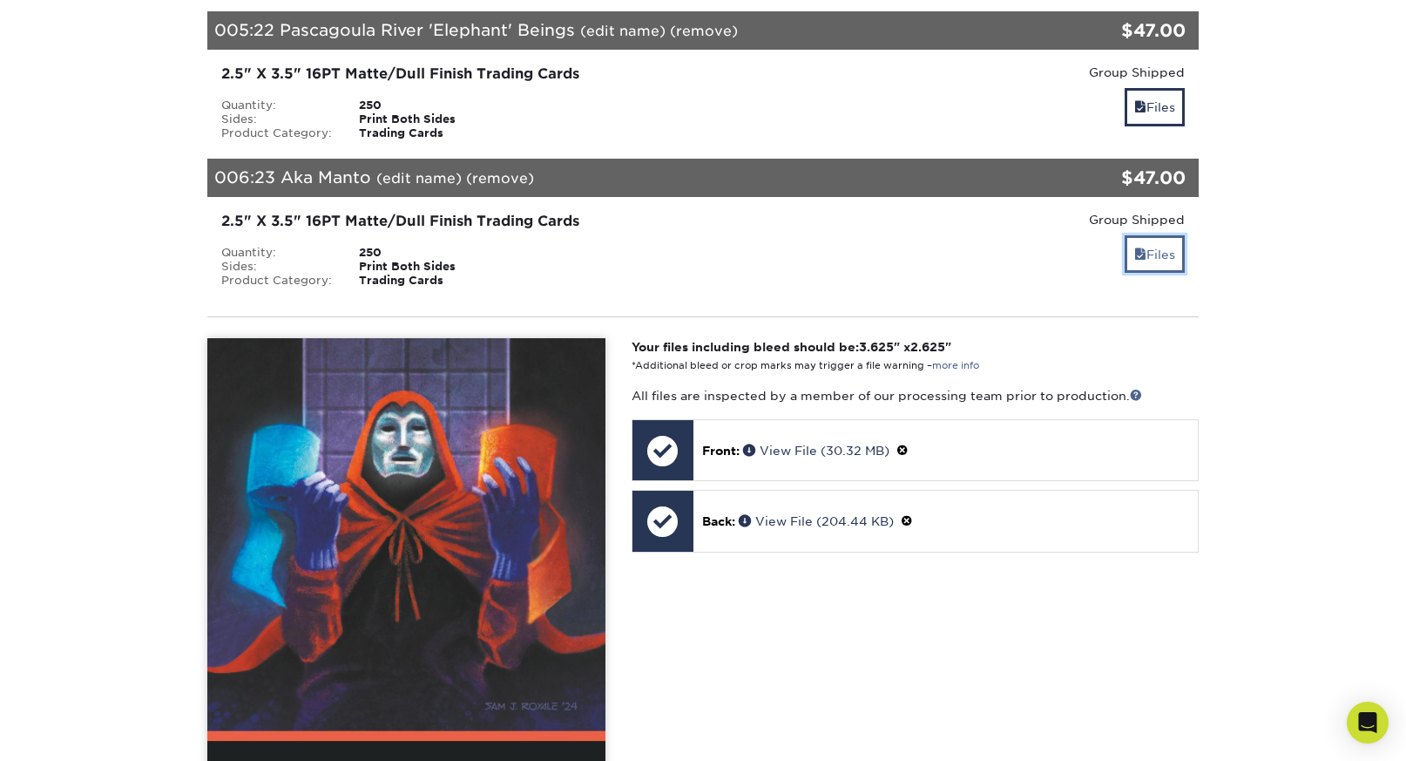
scroll to position [904, 0]
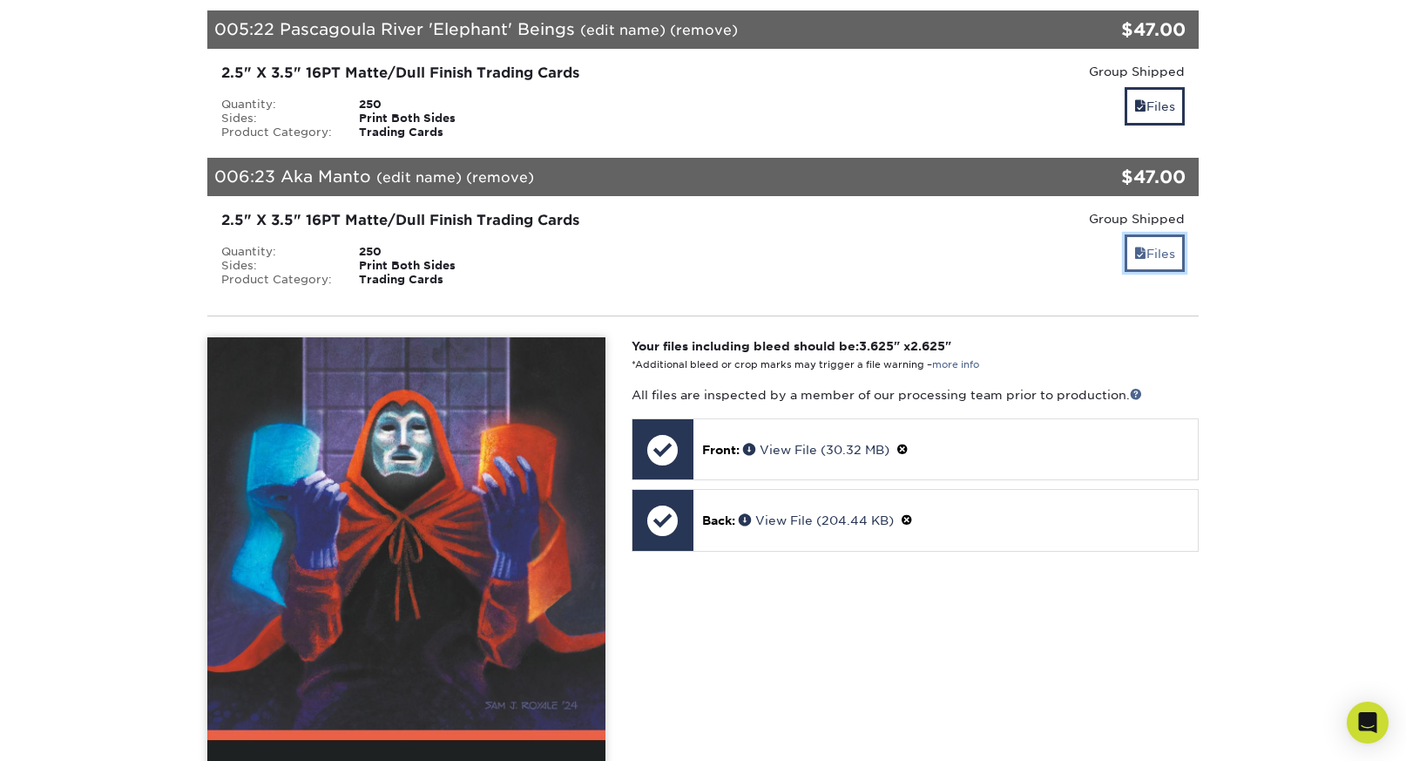
click at [1175, 249] on link "Files" at bounding box center [1155, 252] width 60 height 37
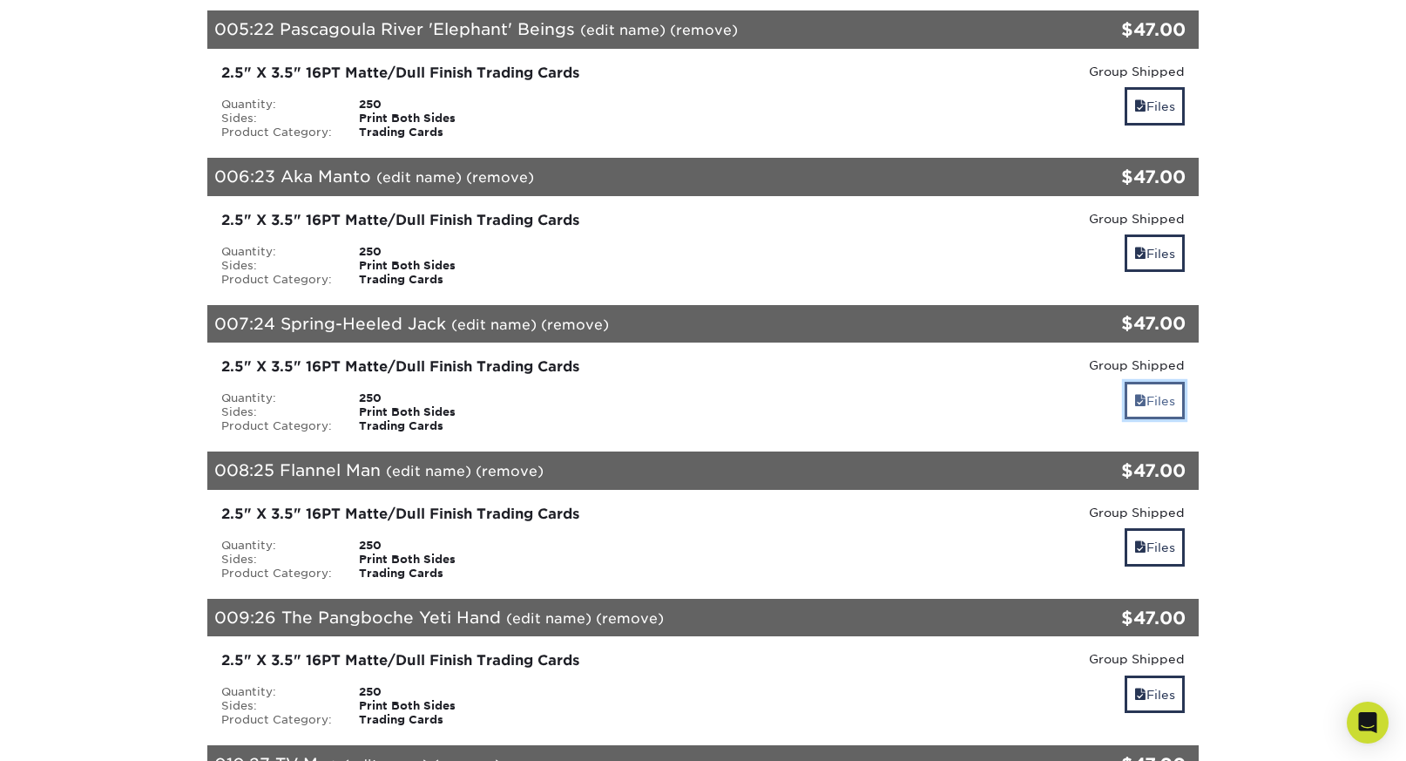
click at [1167, 402] on link "Files" at bounding box center [1155, 400] width 60 height 37
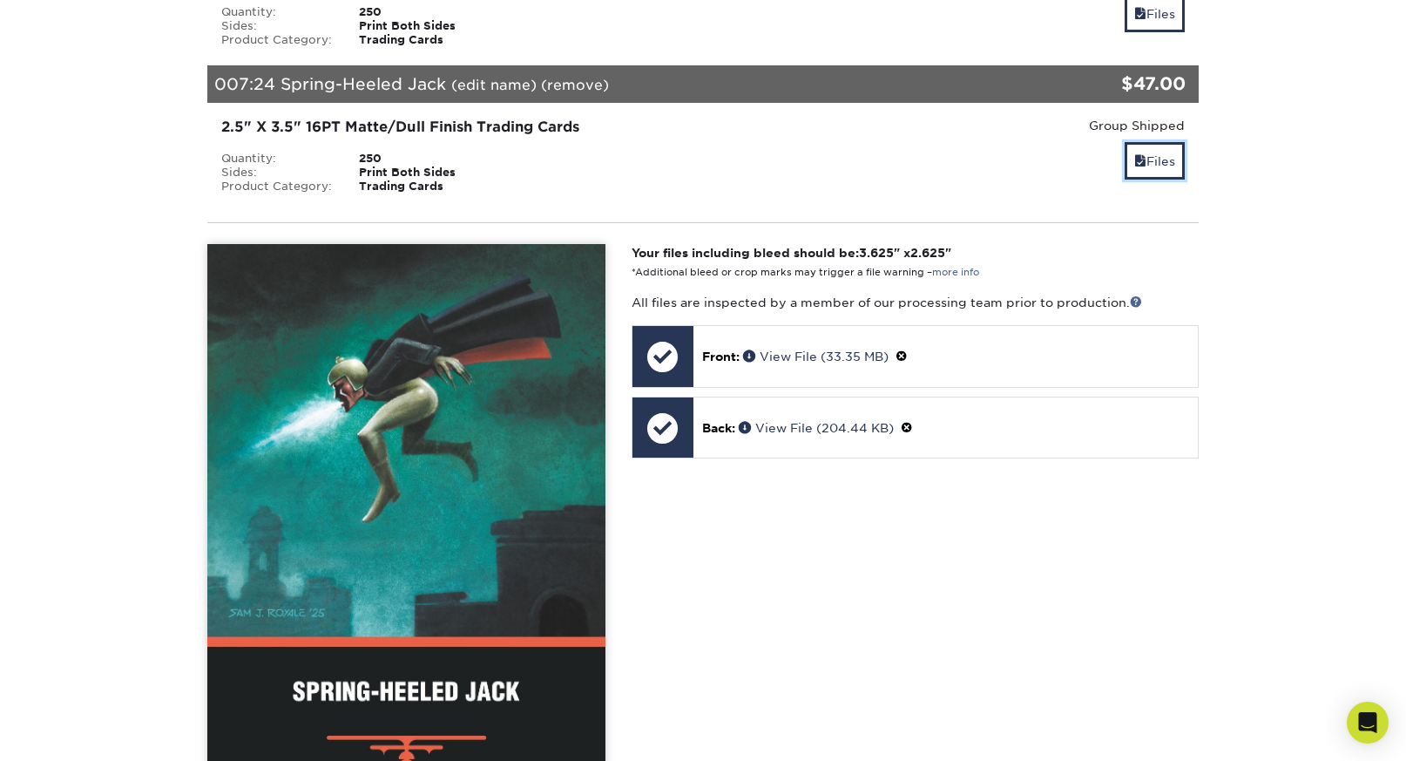
scroll to position [1141, 0]
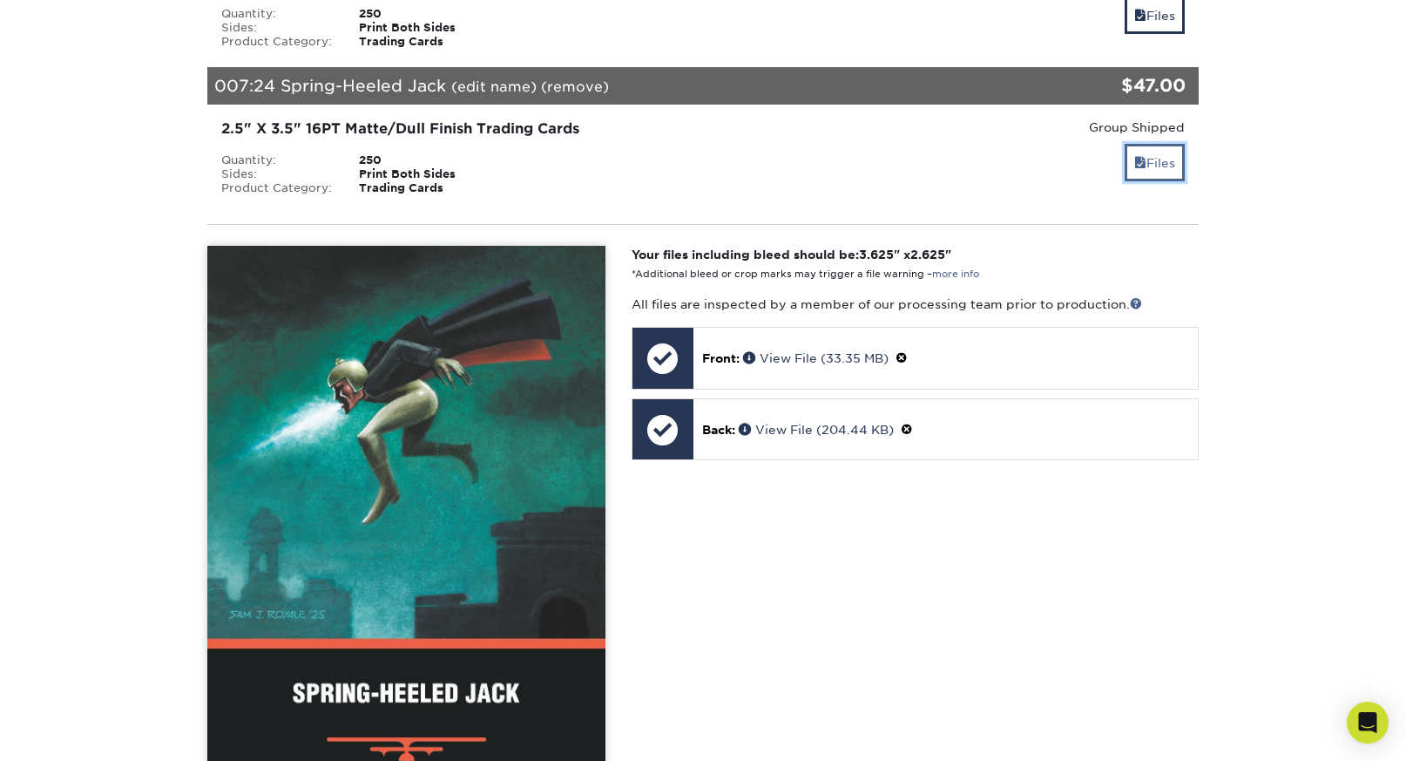
click at [1169, 172] on link "Files" at bounding box center [1155, 162] width 60 height 37
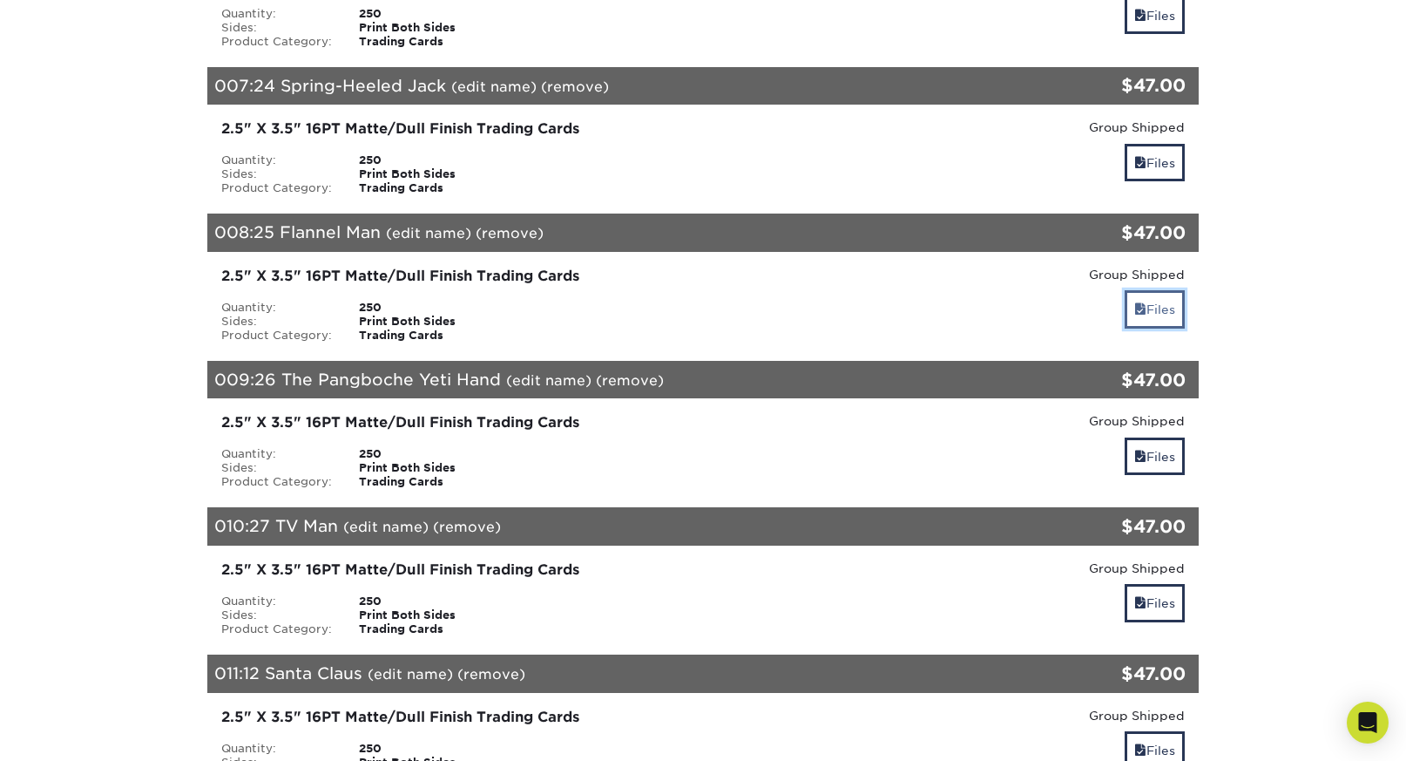
click at [1160, 315] on link "Files" at bounding box center [1155, 308] width 60 height 37
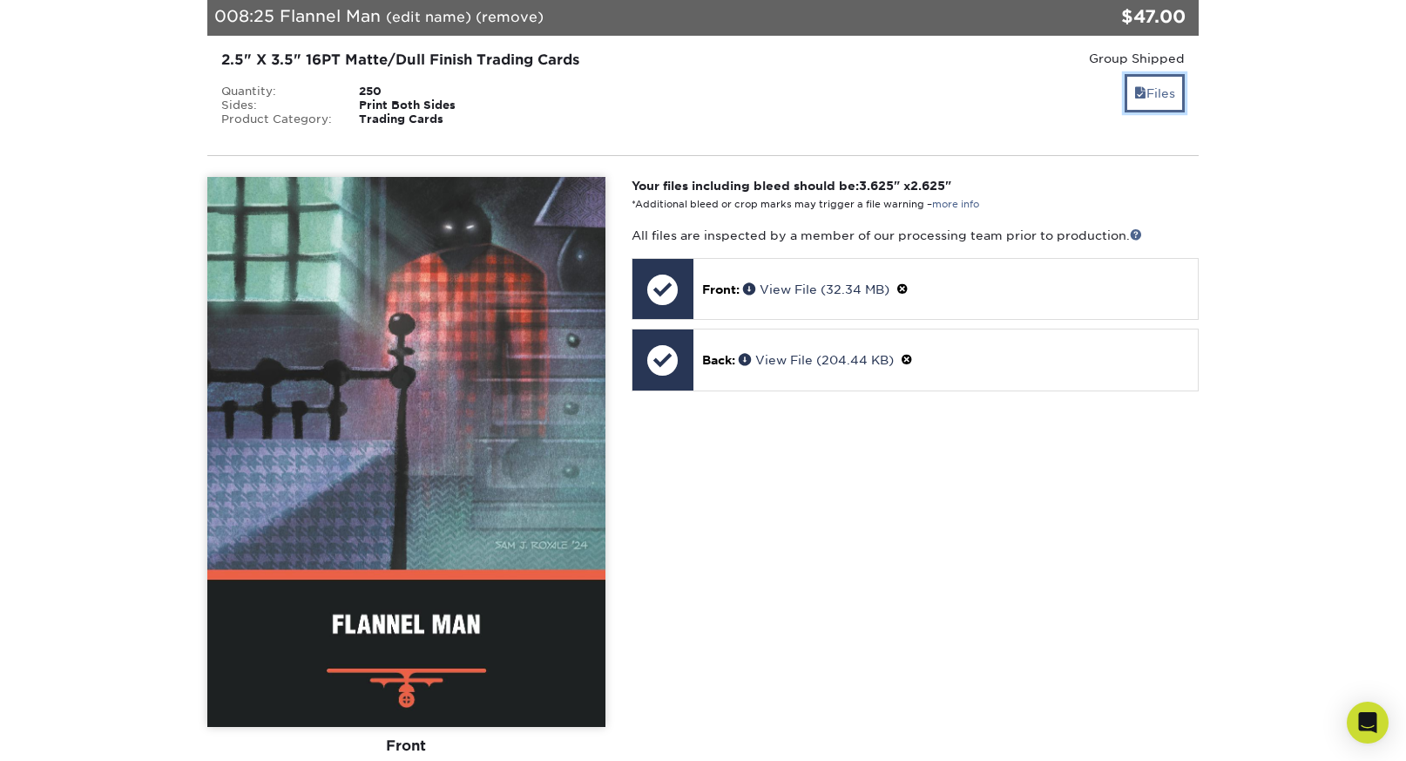
scroll to position [1377, 0]
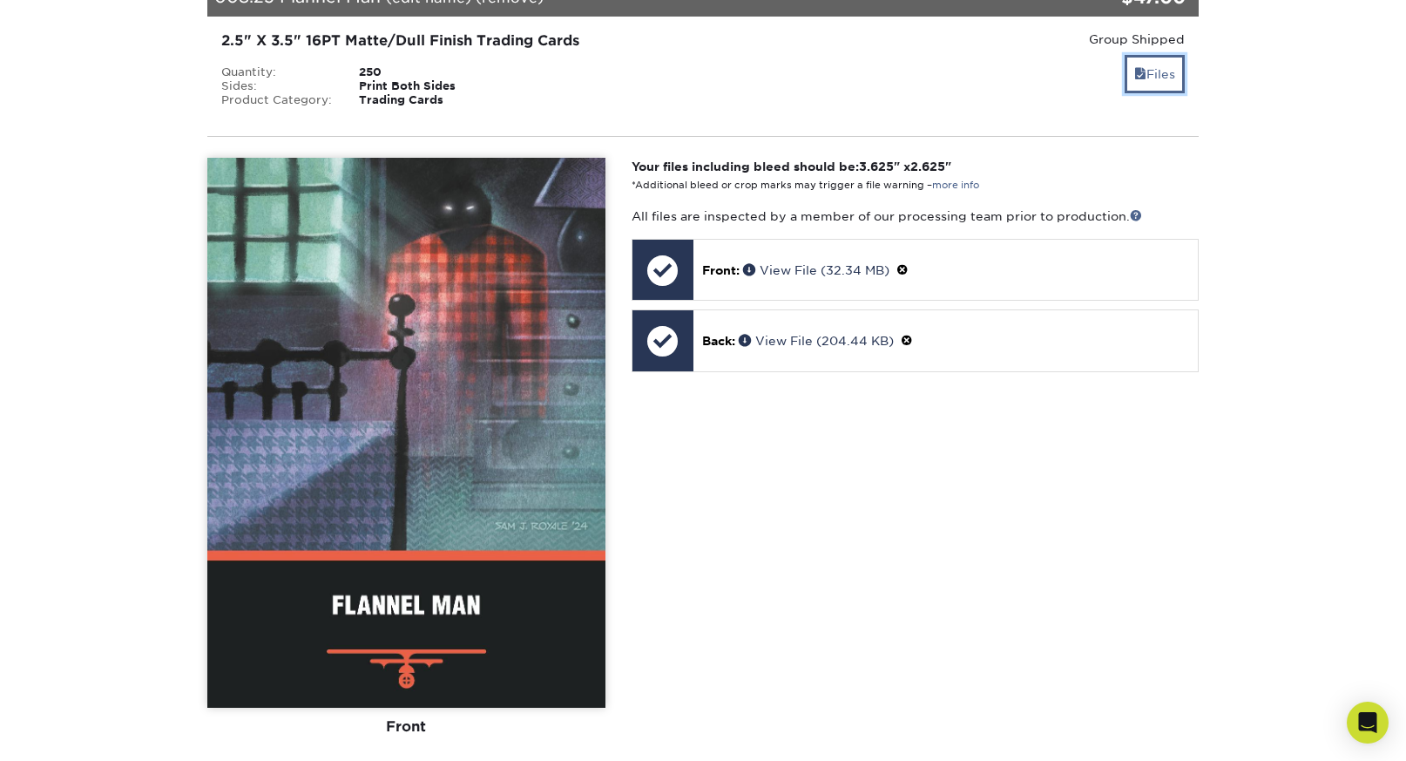
click at [1174, 73] on link "Files" at bounding box center [1155, 73] width 60 height 37
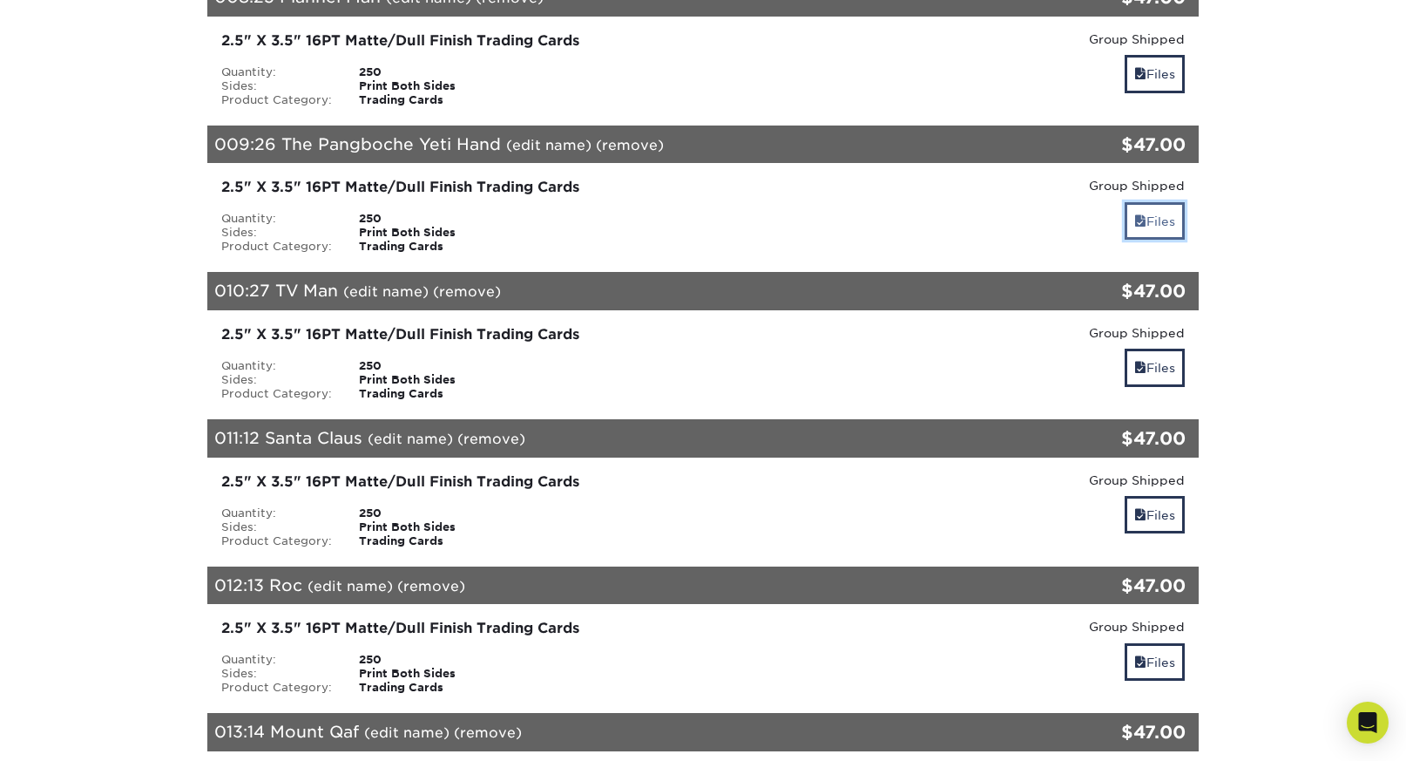
click at [1159, 220] on link "Files" at bounding box center [1155, 220] width 60 height 37
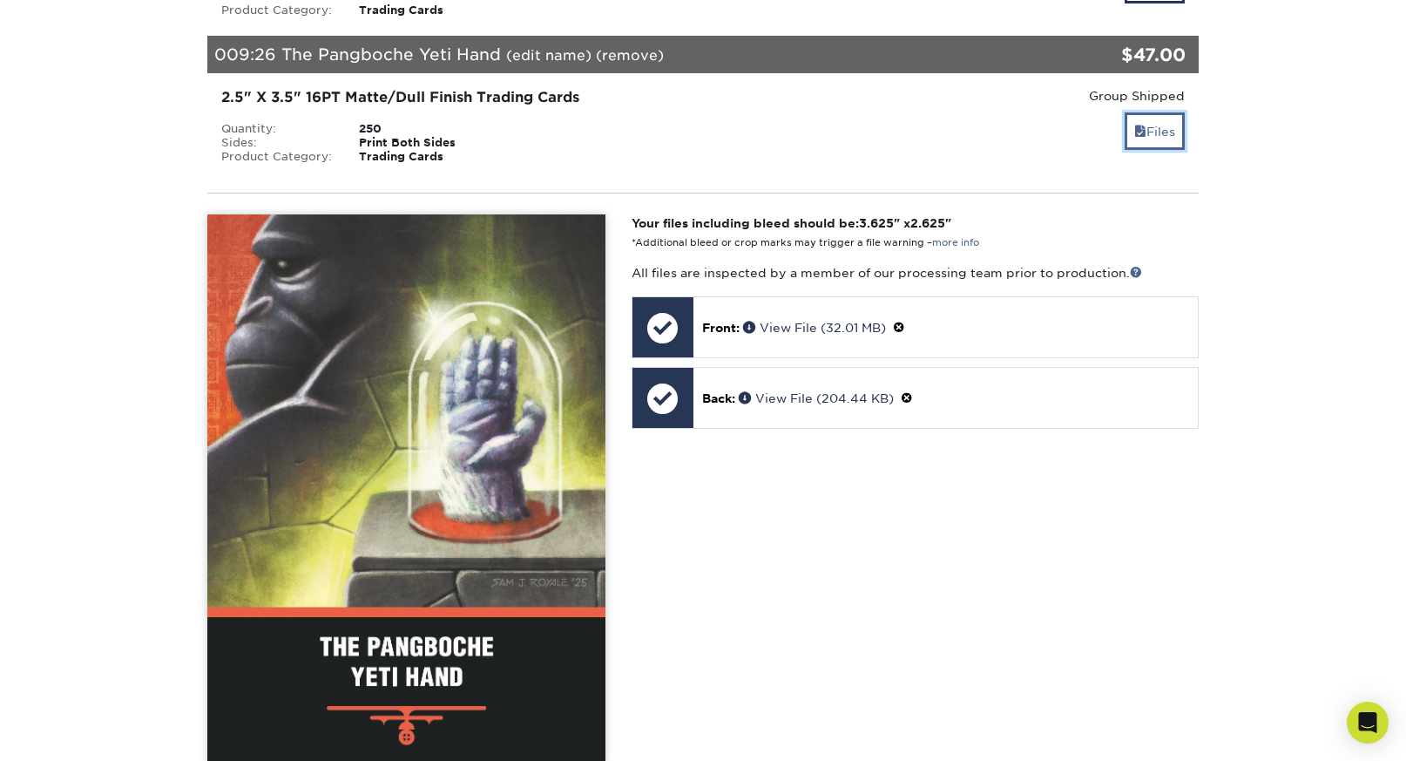
scroll to position [1484, 0]
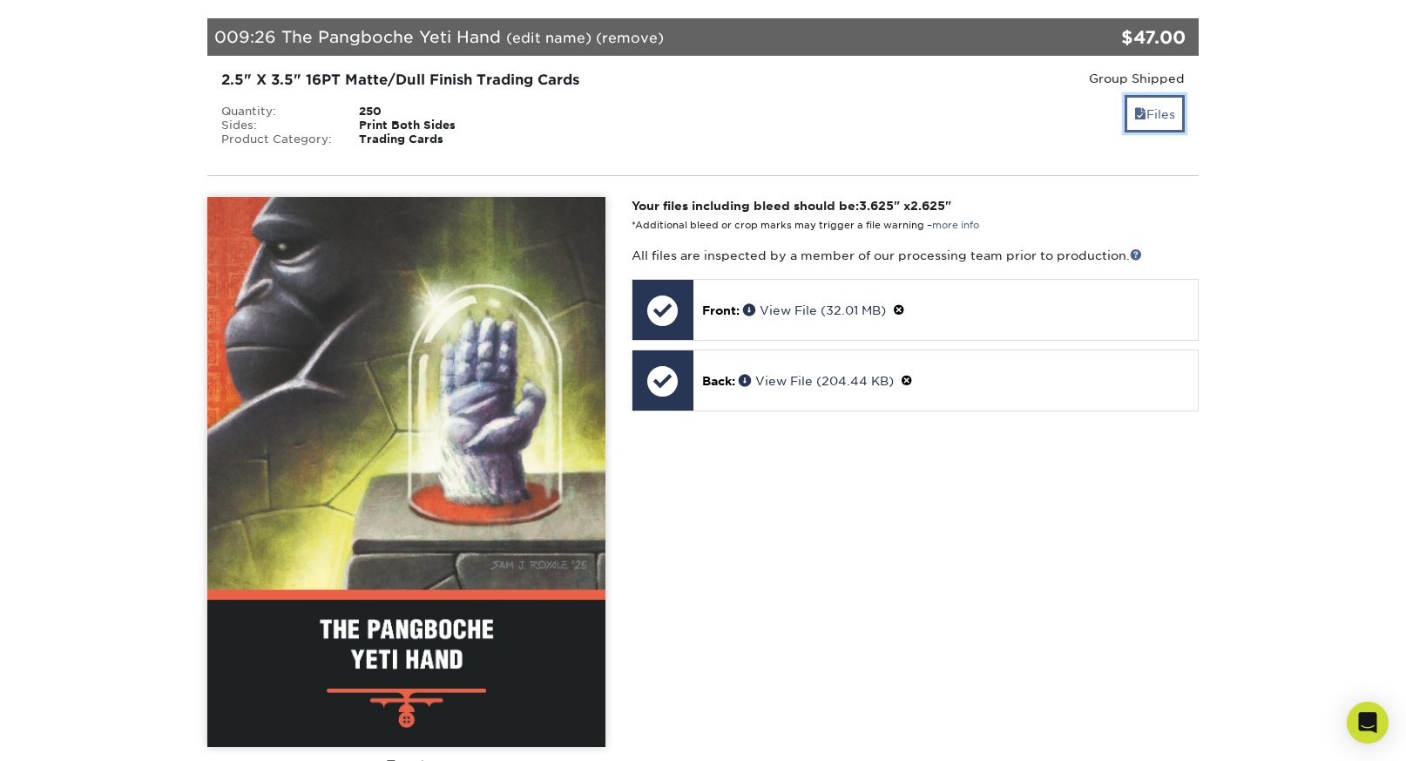
click at [1161, 117] on link "Files" at bounding box center [1155, 113] width 60 height 37
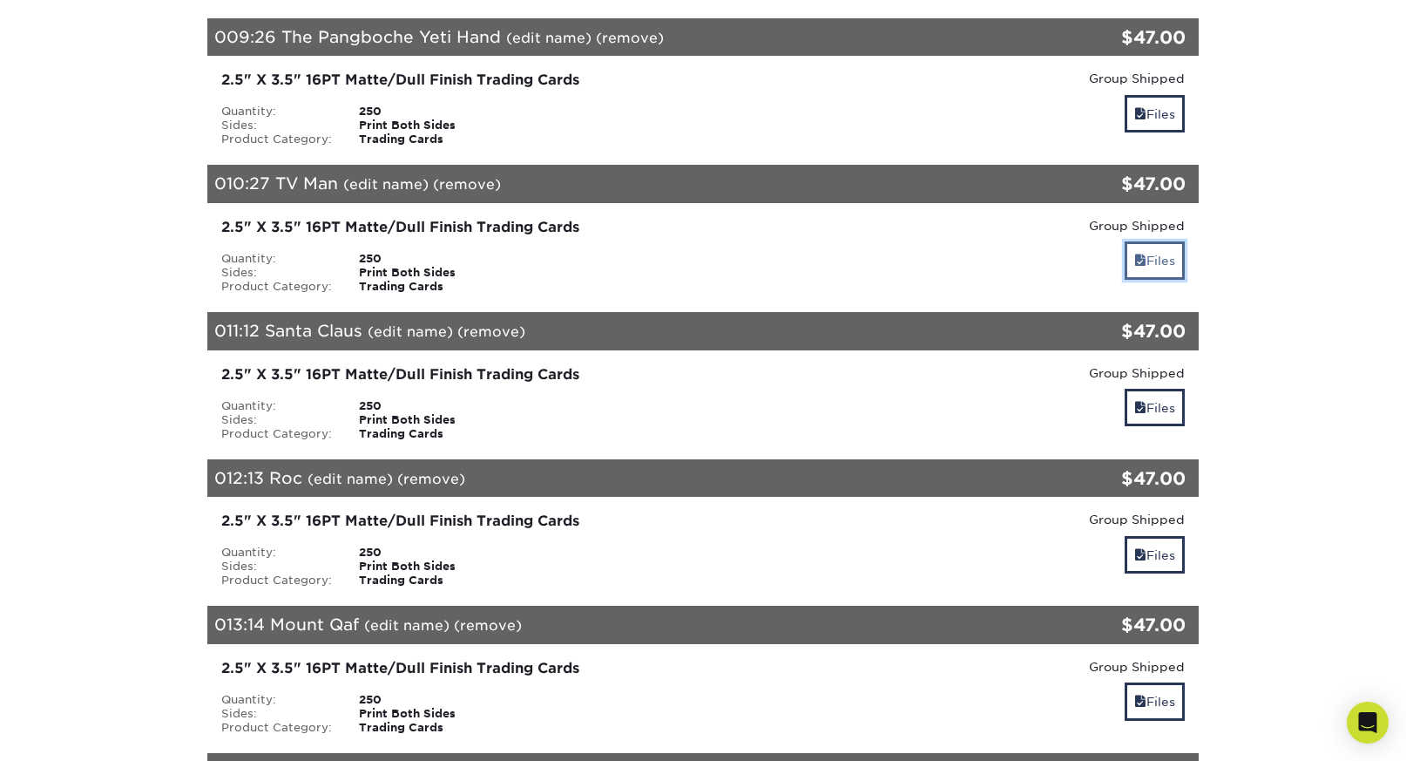
click at [1160, 262] on link "Files" at bounding box center [1155, 259] width 60 height 37
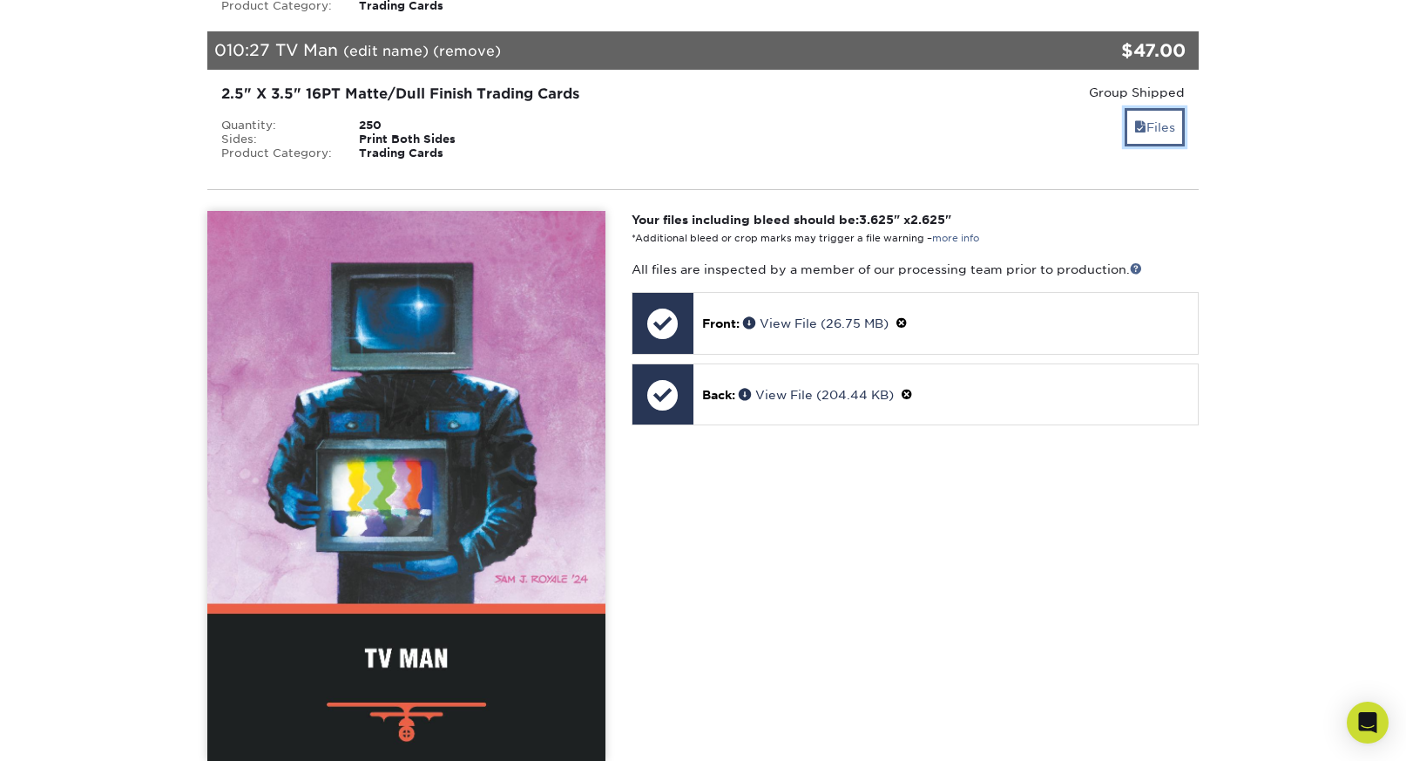
scroll to position [1610, 0]
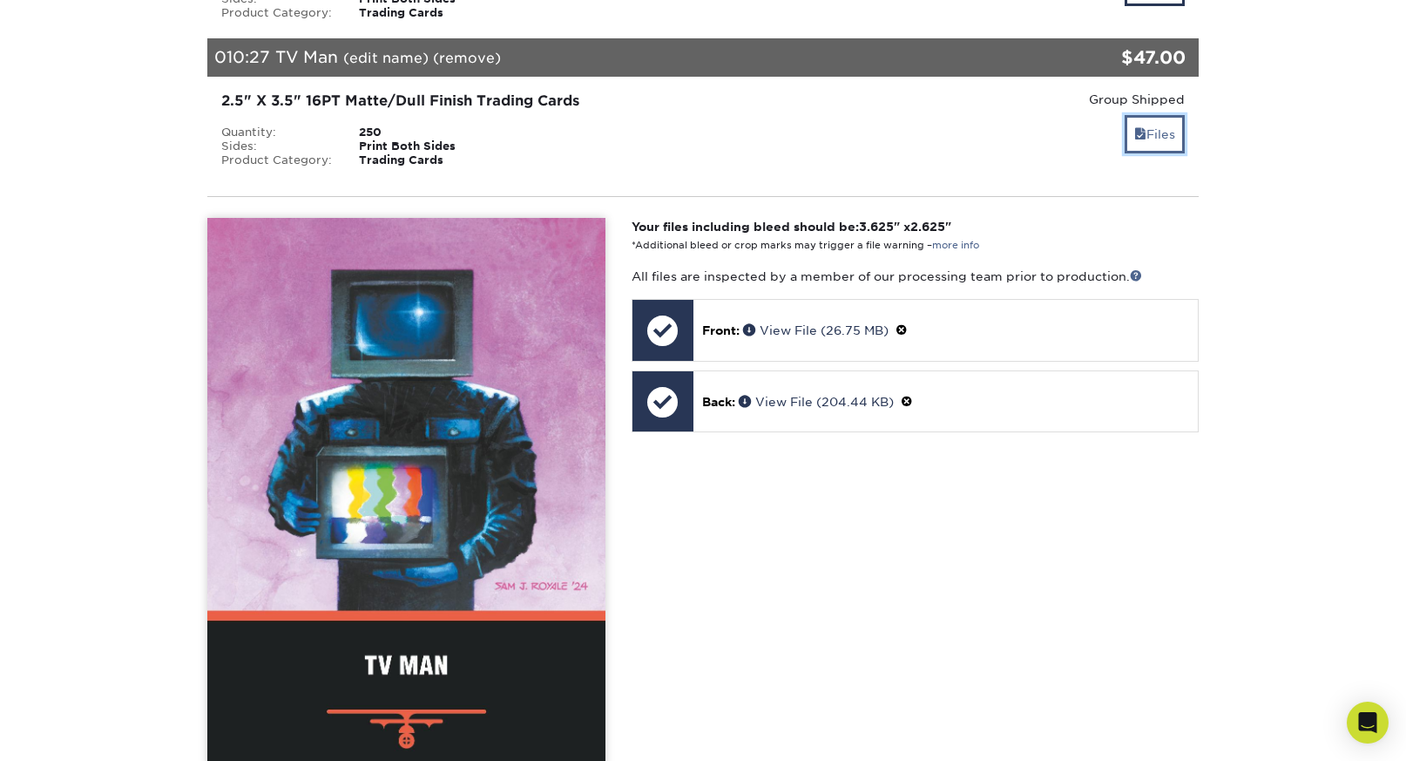
click at [1167, 126] on link "Files" at bounding box center [1155, 133] width 60 height 37
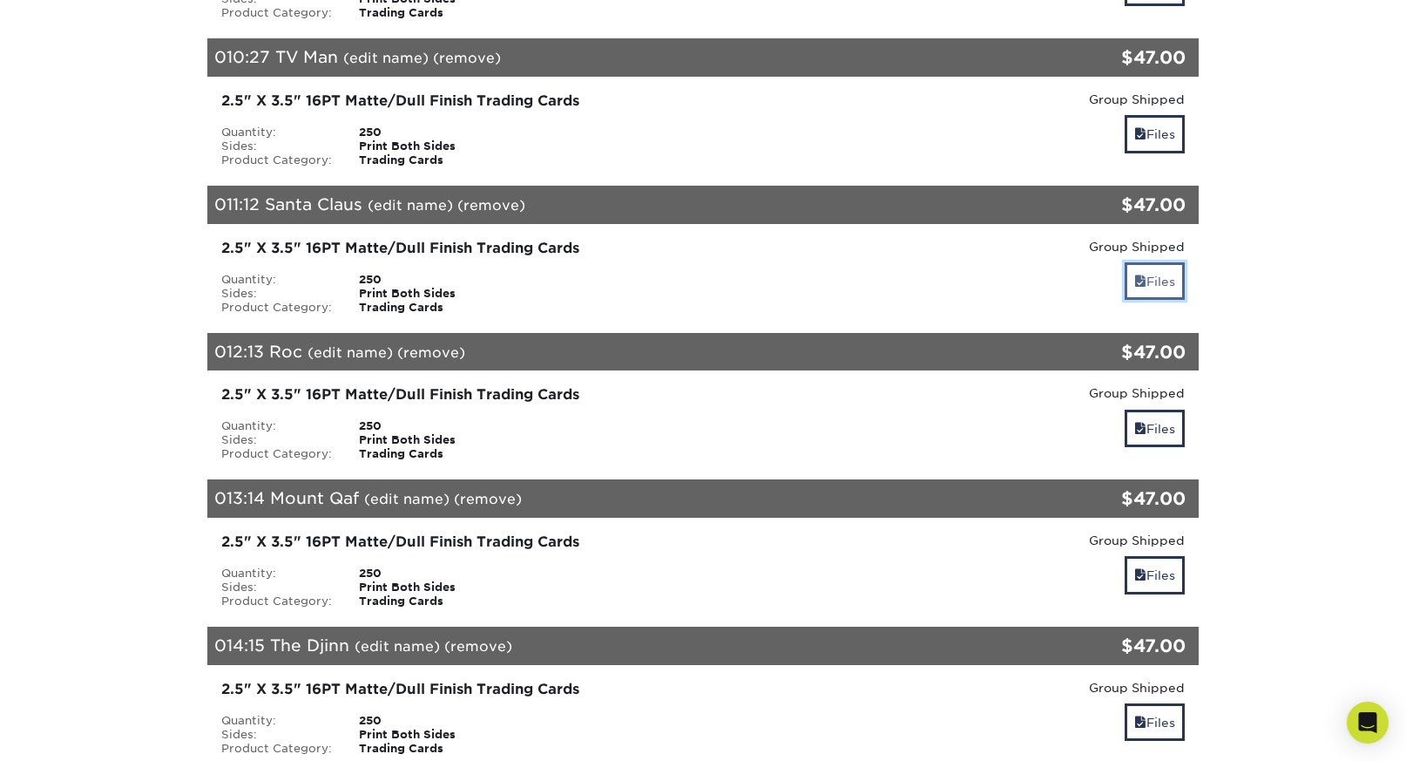
click at [1166, 288] on link "Files" at bounding box center [1155, 280] width 60 height 37
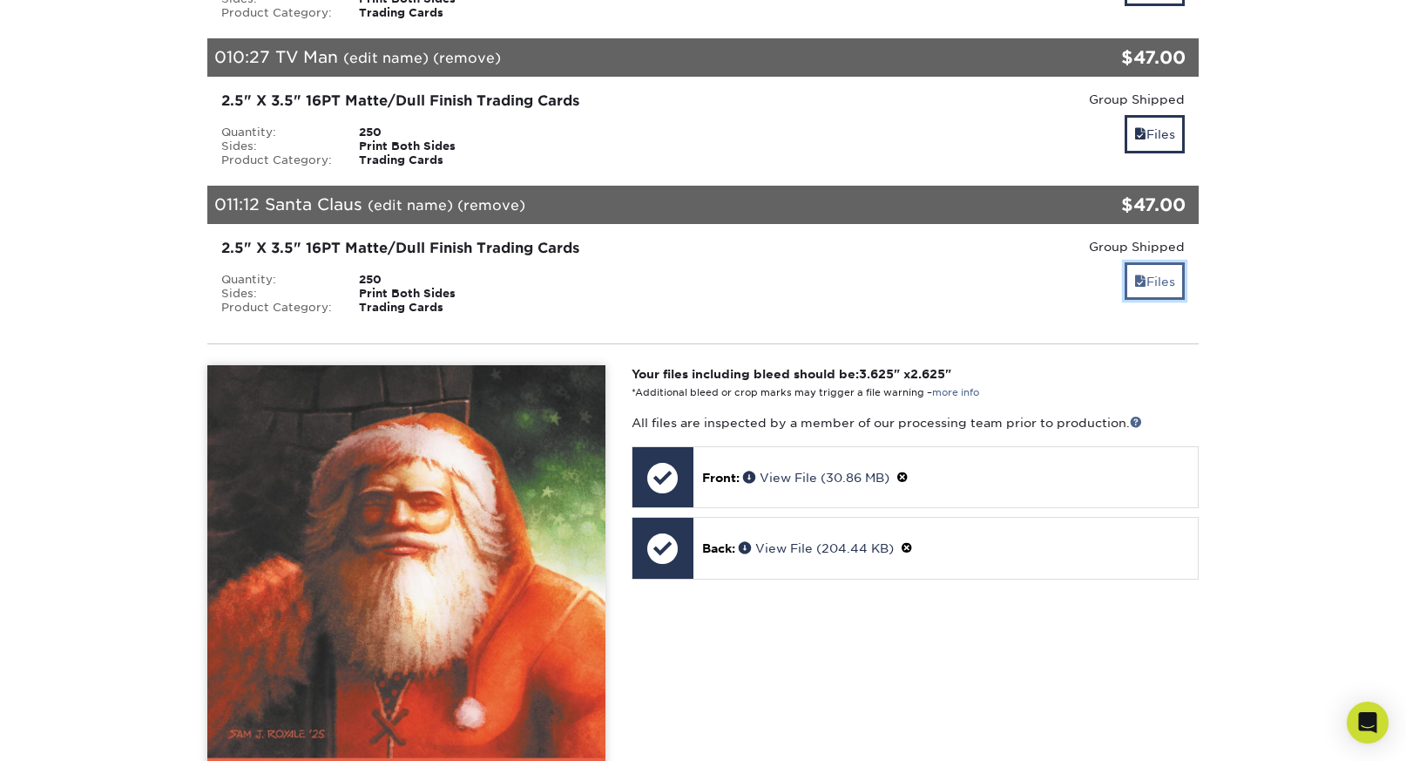
click at [1178, 285] on link "Files" at bounding box center [1155, 280] width 60 height 37
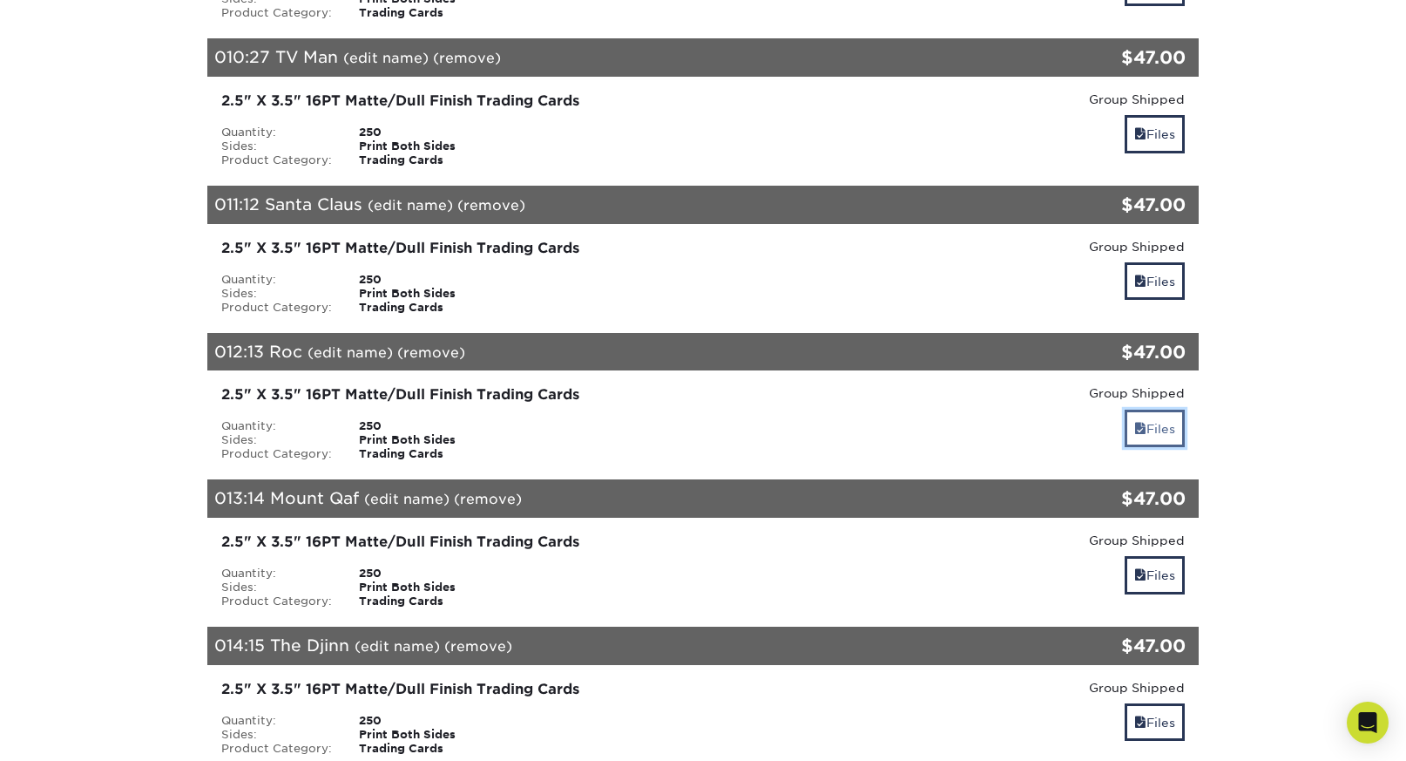
click at [1168, 431] on link "Files" at bounding box center [1155, 428] width 60 height 37
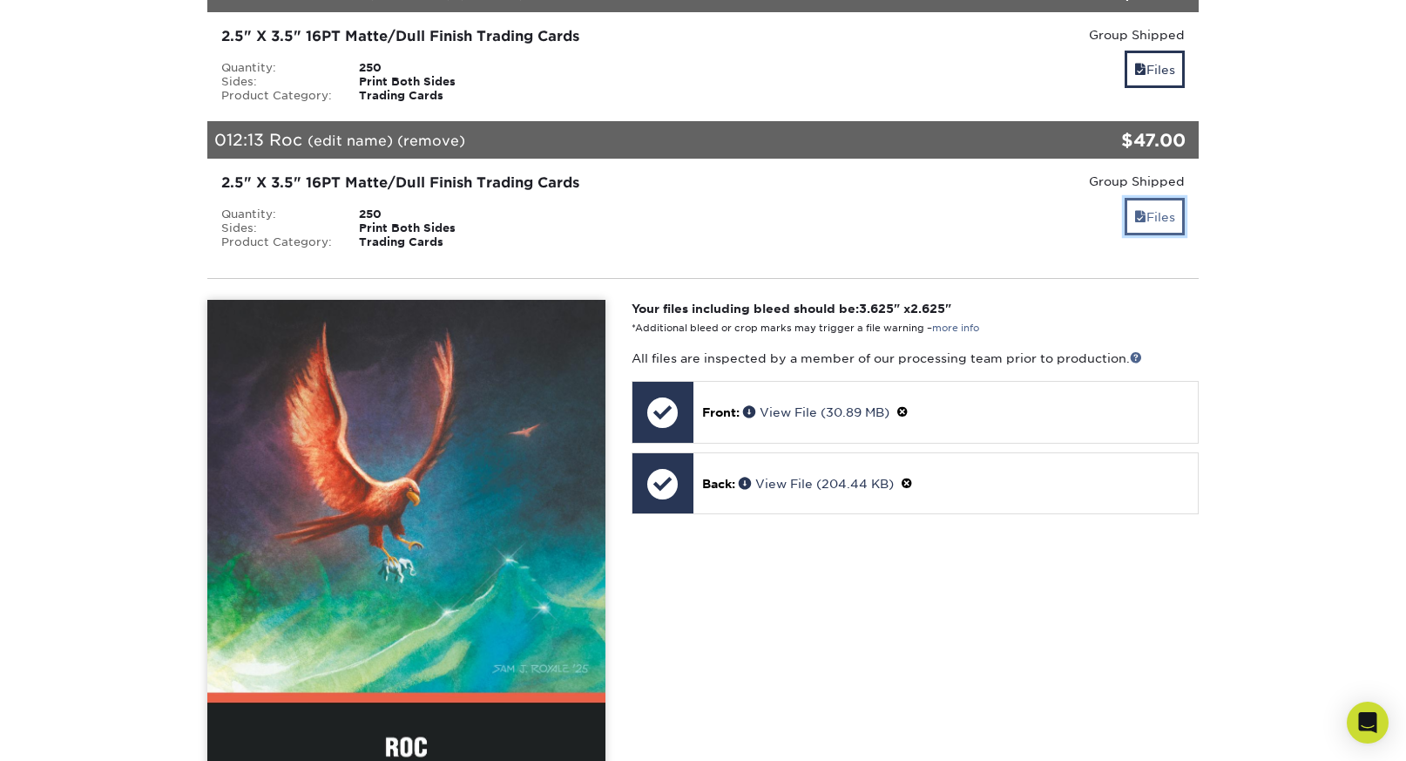
scroll to position [1829, 0]
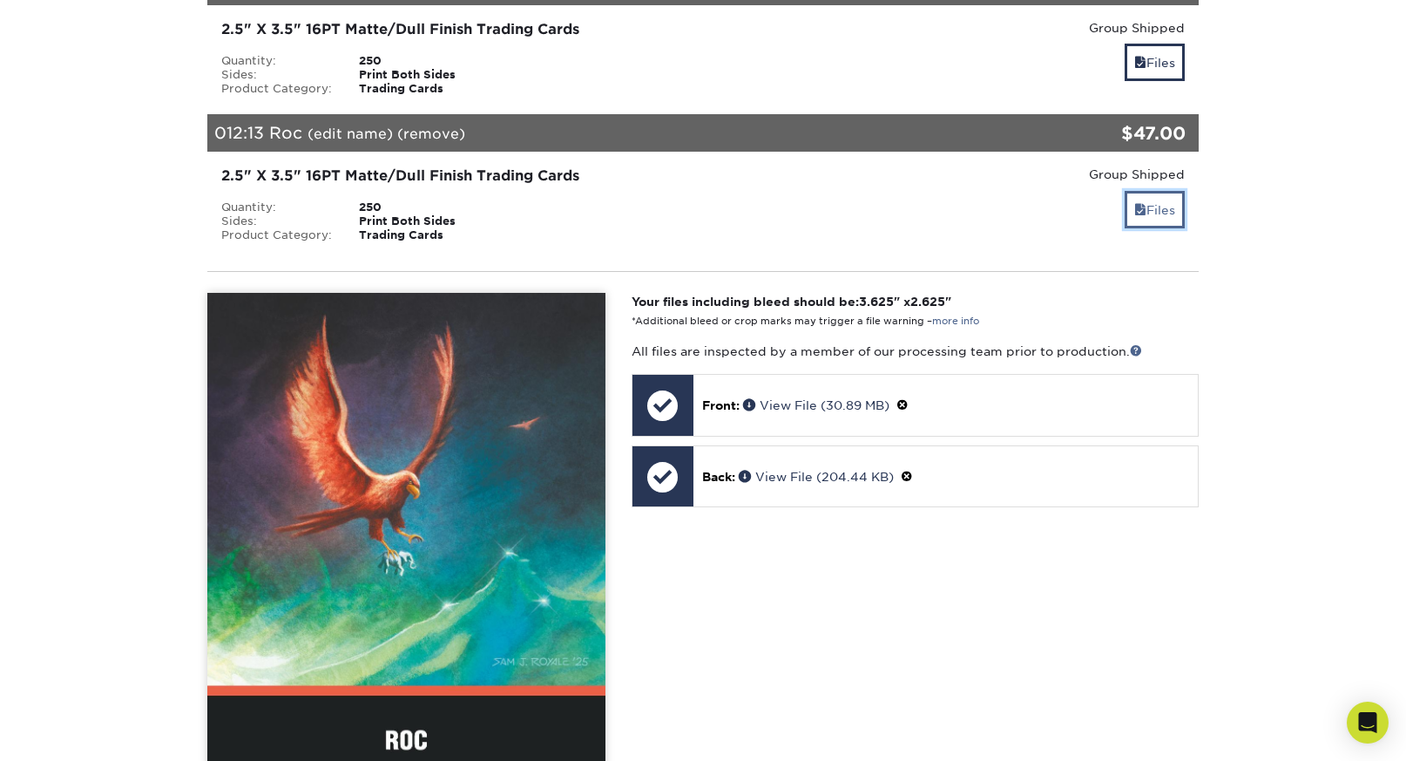
click at [1158, 206] on link "Files" at bounding box center [1155, 209] width 60 height 37
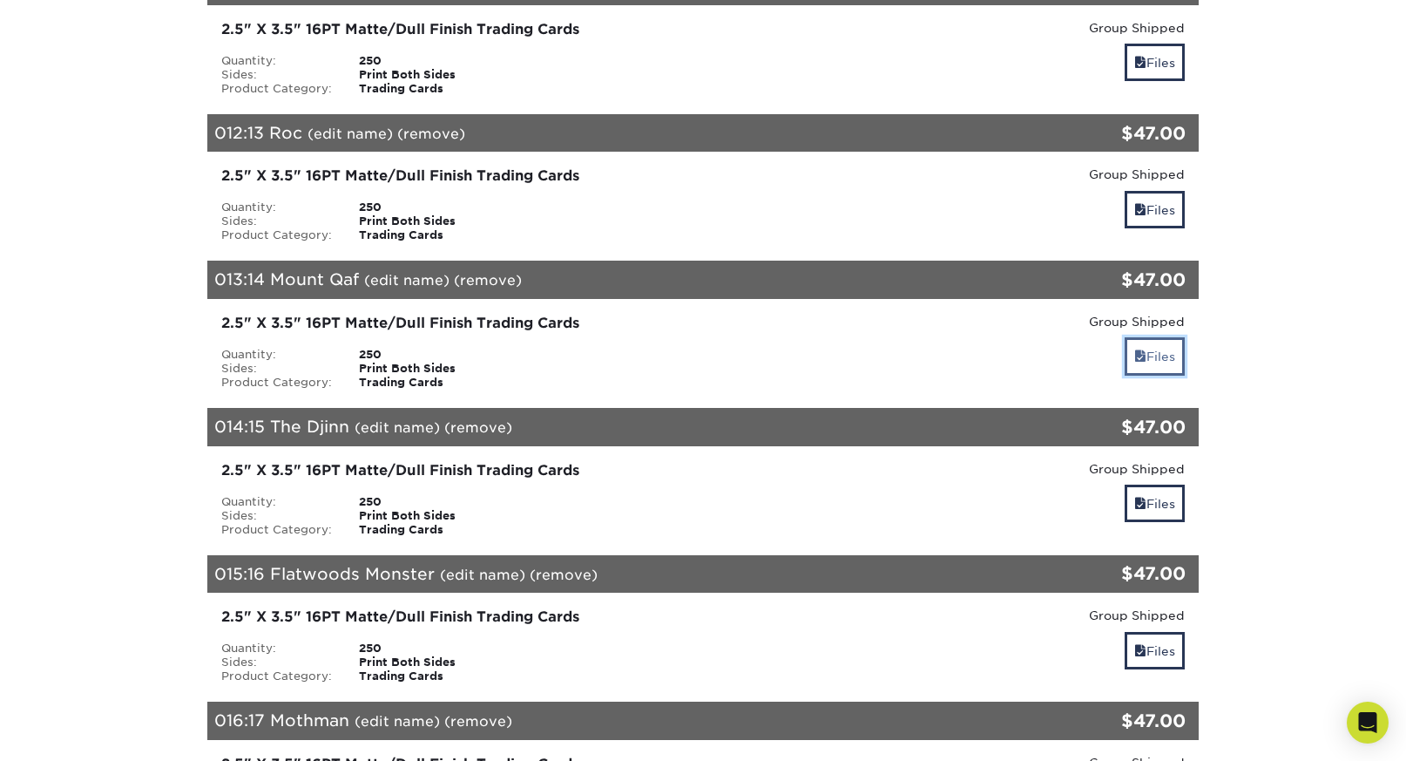
click at [1156, 361] on link "Files" at bounding box center [1155, 355] width 60 height 37
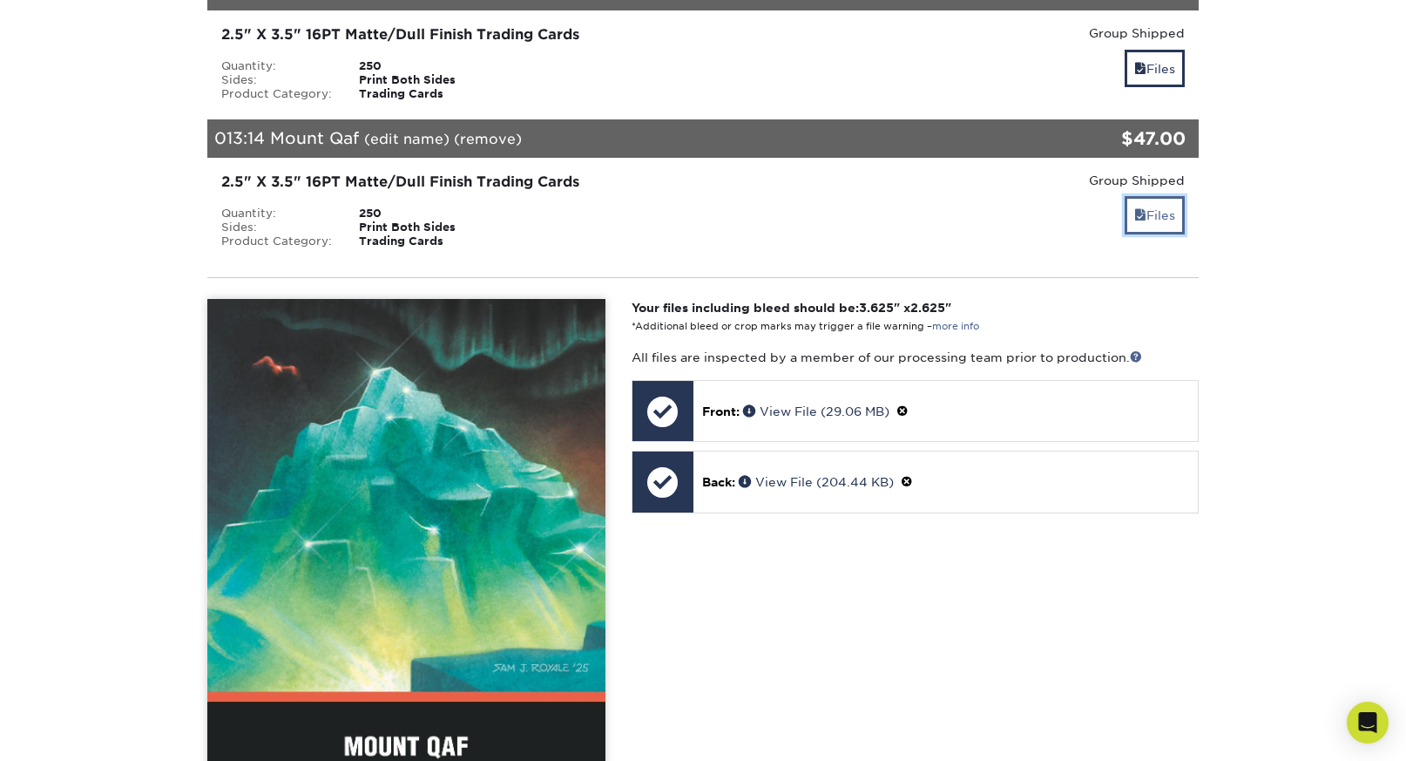
scroll to position [2004, 0]
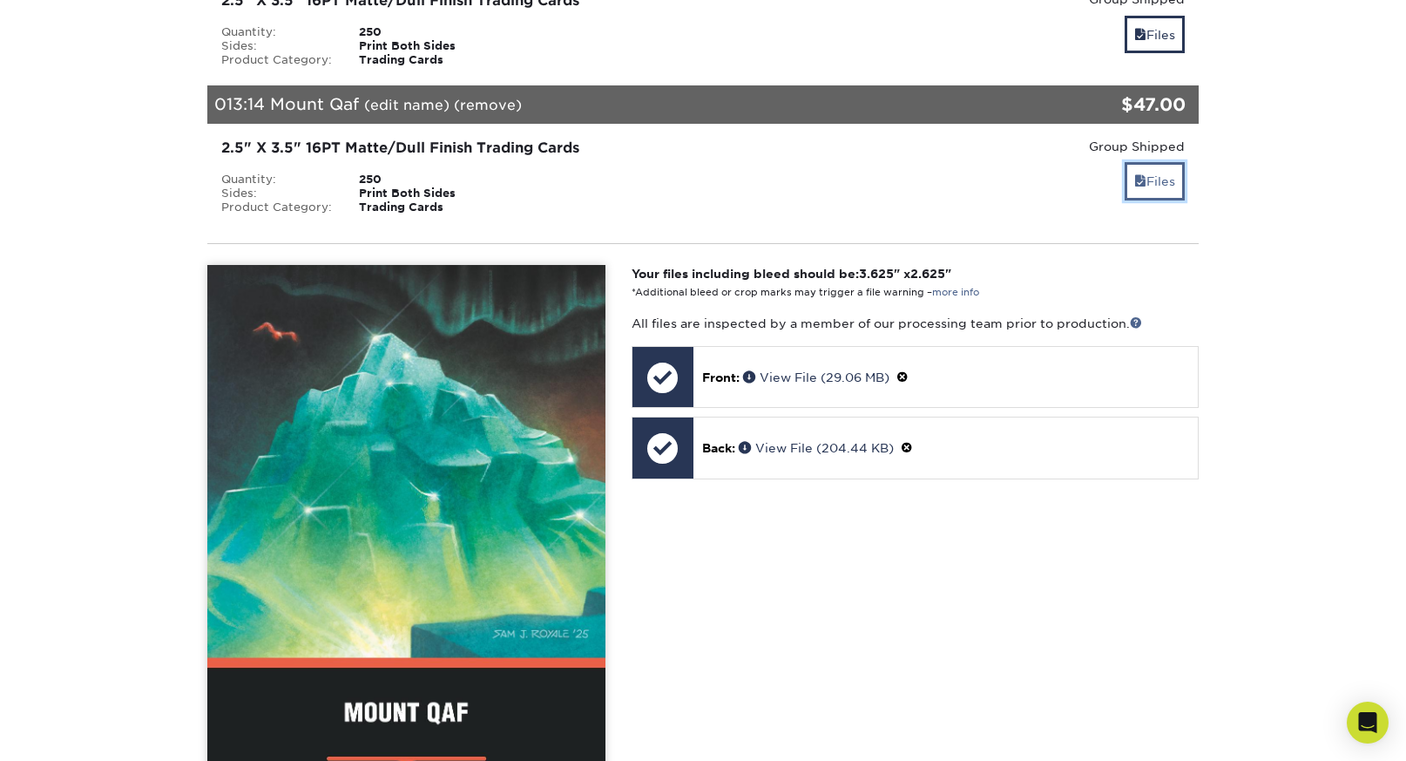
click at [1178, 191] on link "Files" at bounding box center [1155, 180] width 60 height 37
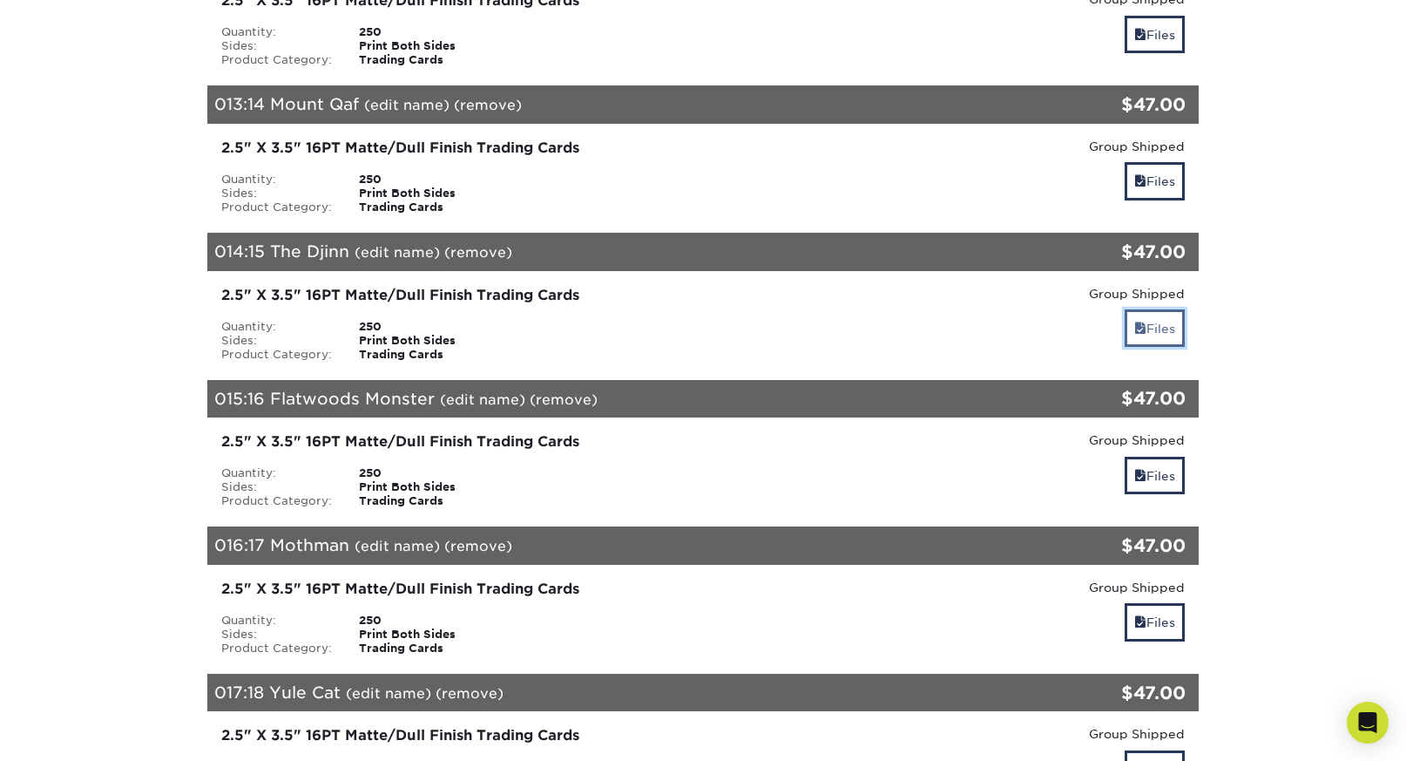
click at [1173, 328] on link "Files" at bounding box center [1155, 327] width 60 height 37
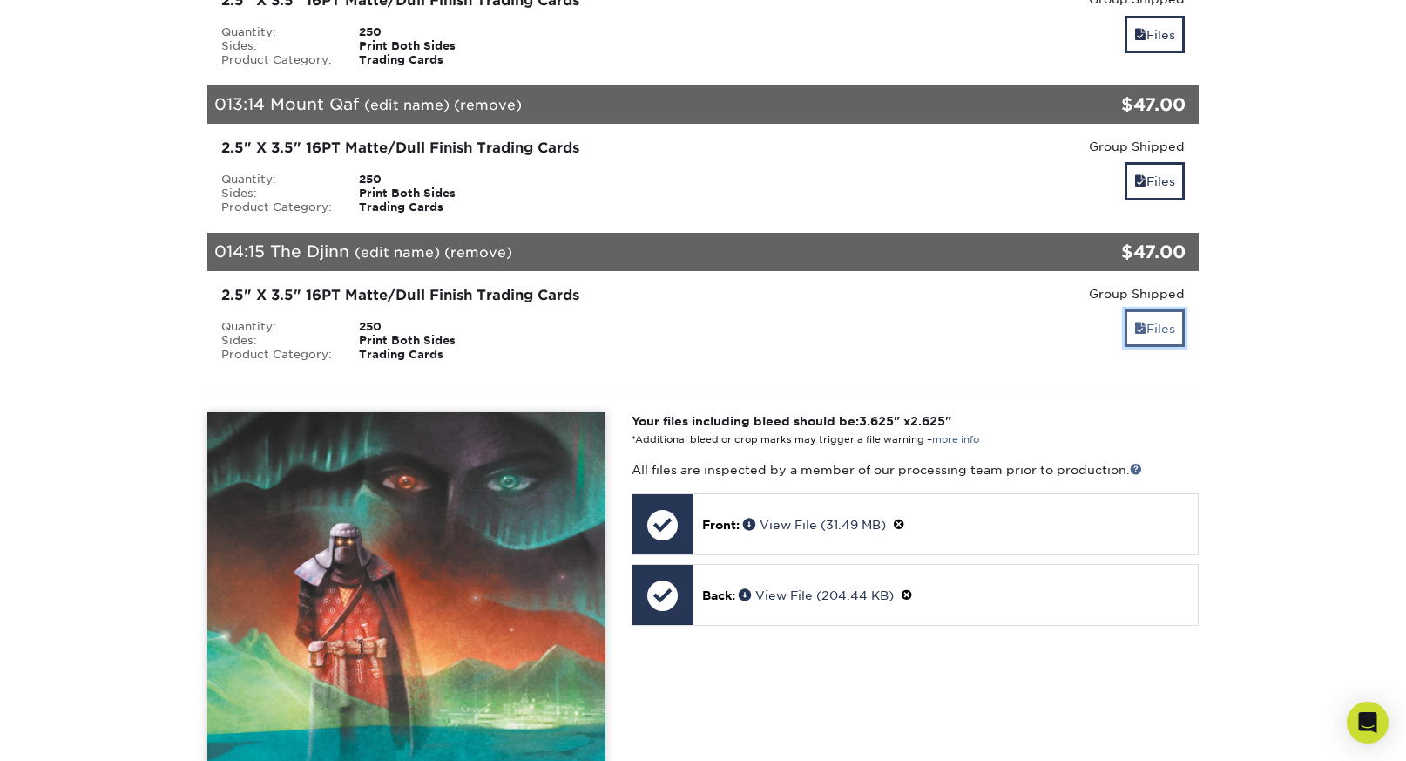
click at [1168, 323] on link "Files" at bounding box center [1155, 327] width 60 height 37
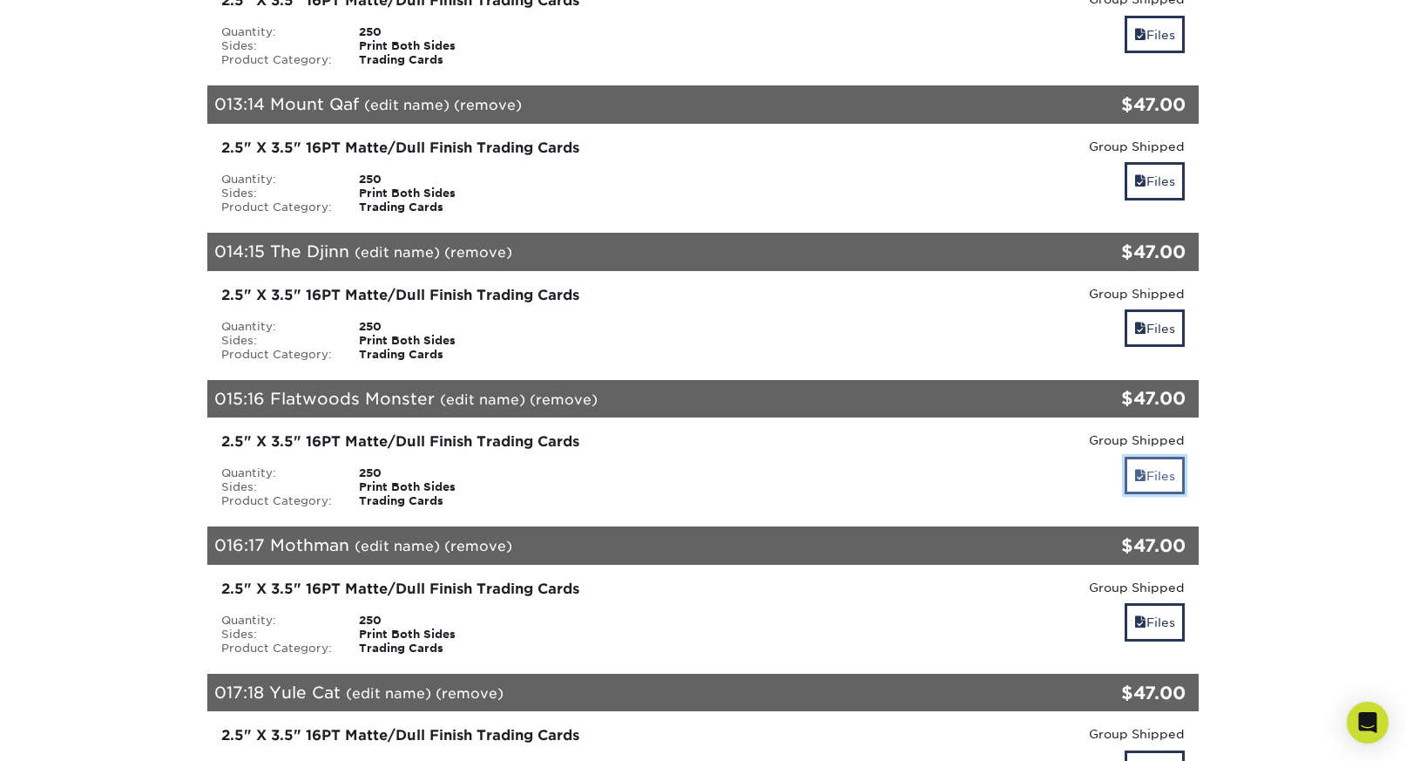
click at [1157, 485] on link "Files" at bounding box center [1155, 475] width 60 height 37
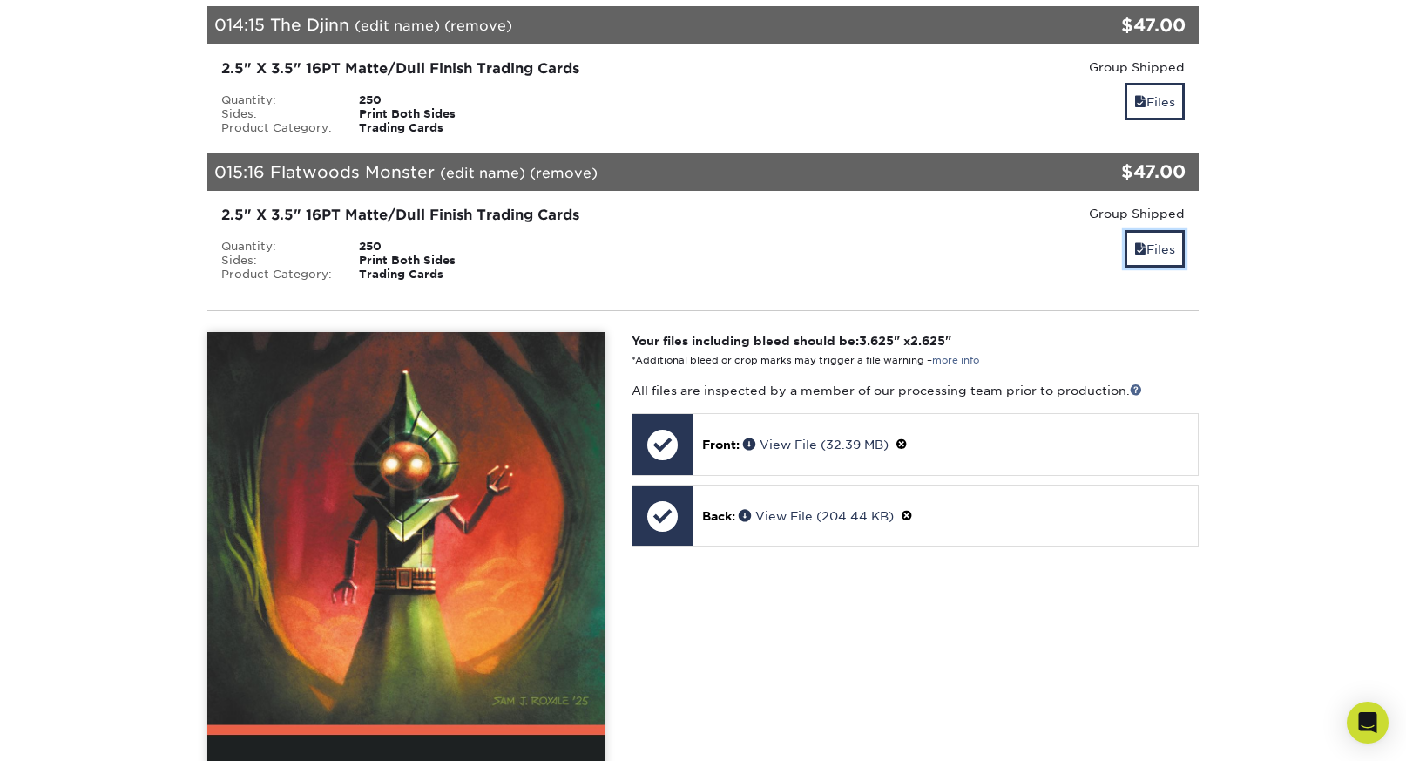
scroll to position [2234, 0]
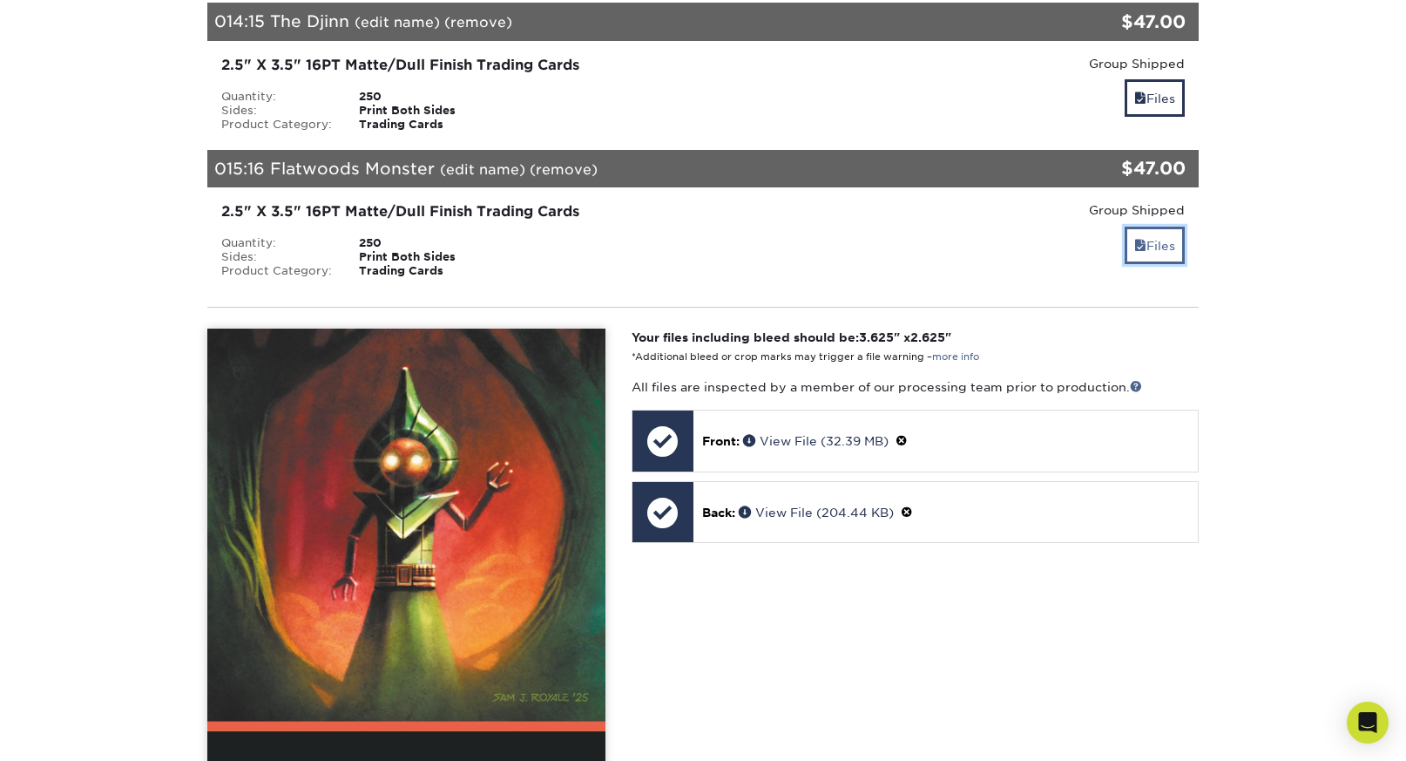
click at [1154, 235] on link "Files" at bounding box center [1155, 245] width 60 height 37
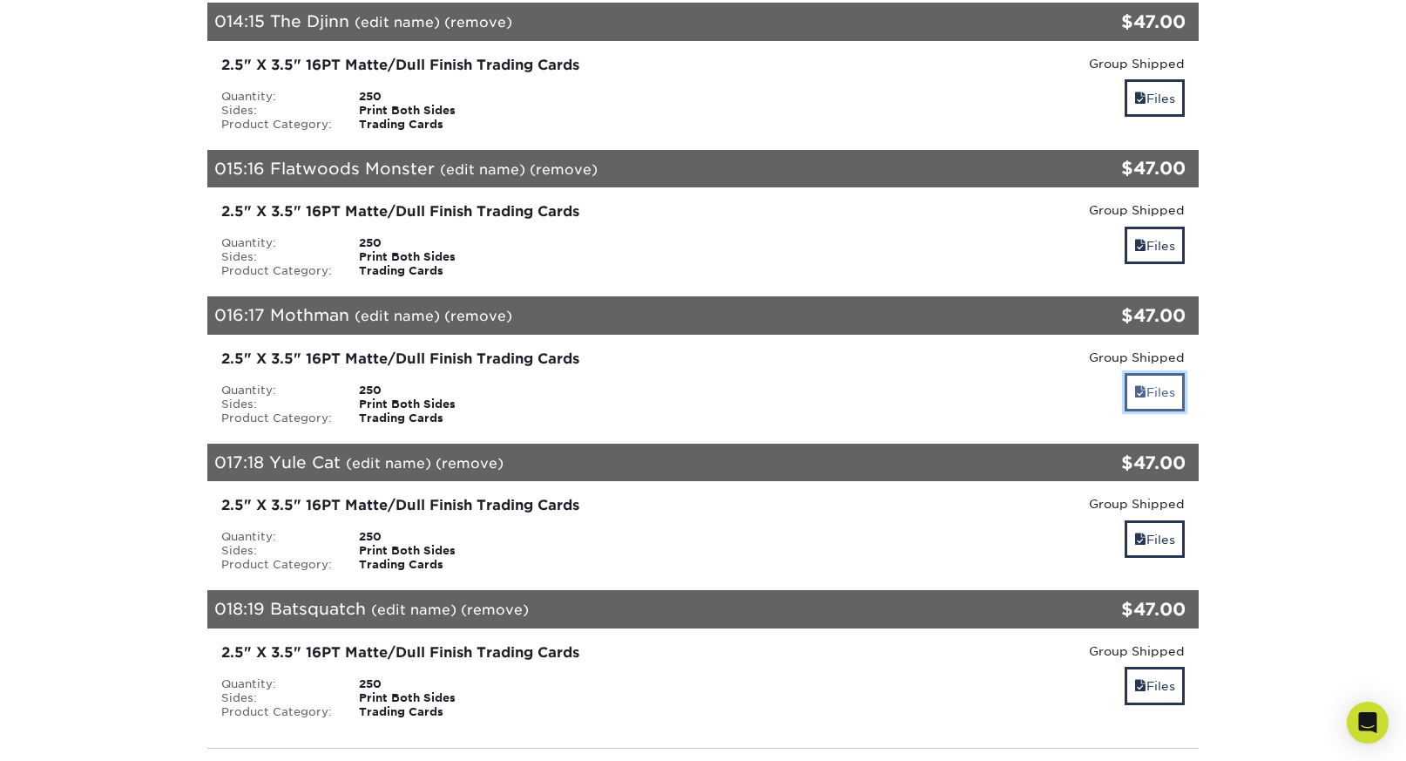
click at [1159, 384] on link "Files" at bounding box center [1155, 391] width 60 height 37
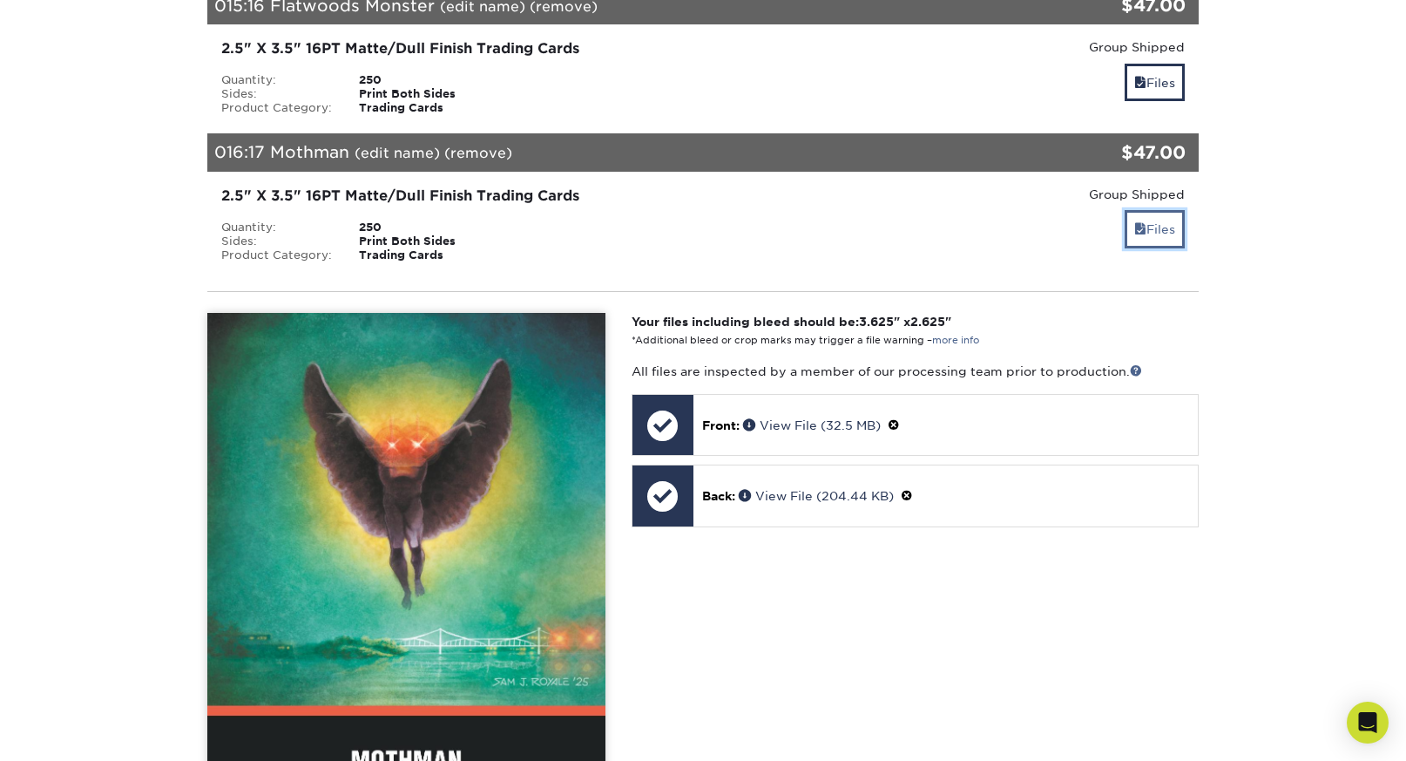
scroll to position [2387, 0]
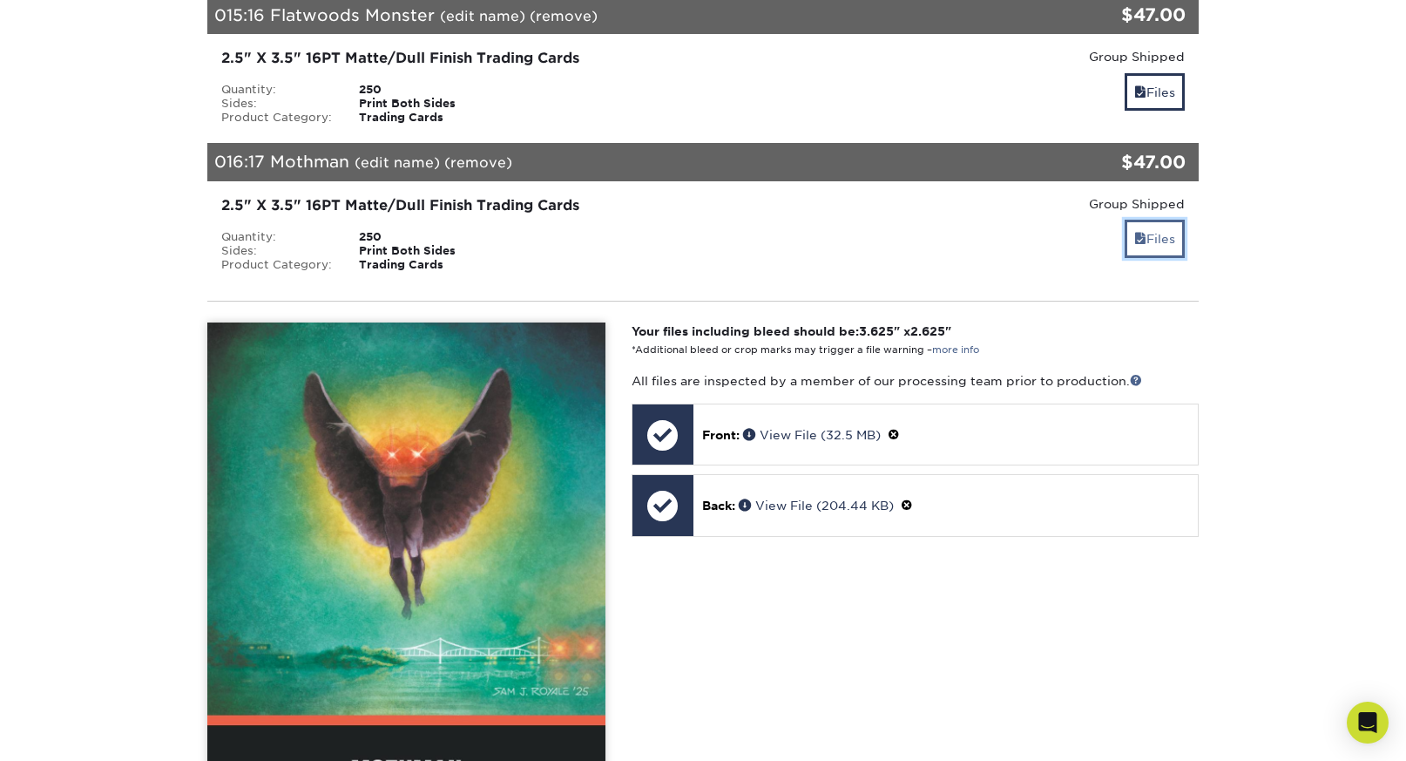
click at [1163, 237] on link "Files" at bounding box center [1155, 238] width 60 height 37
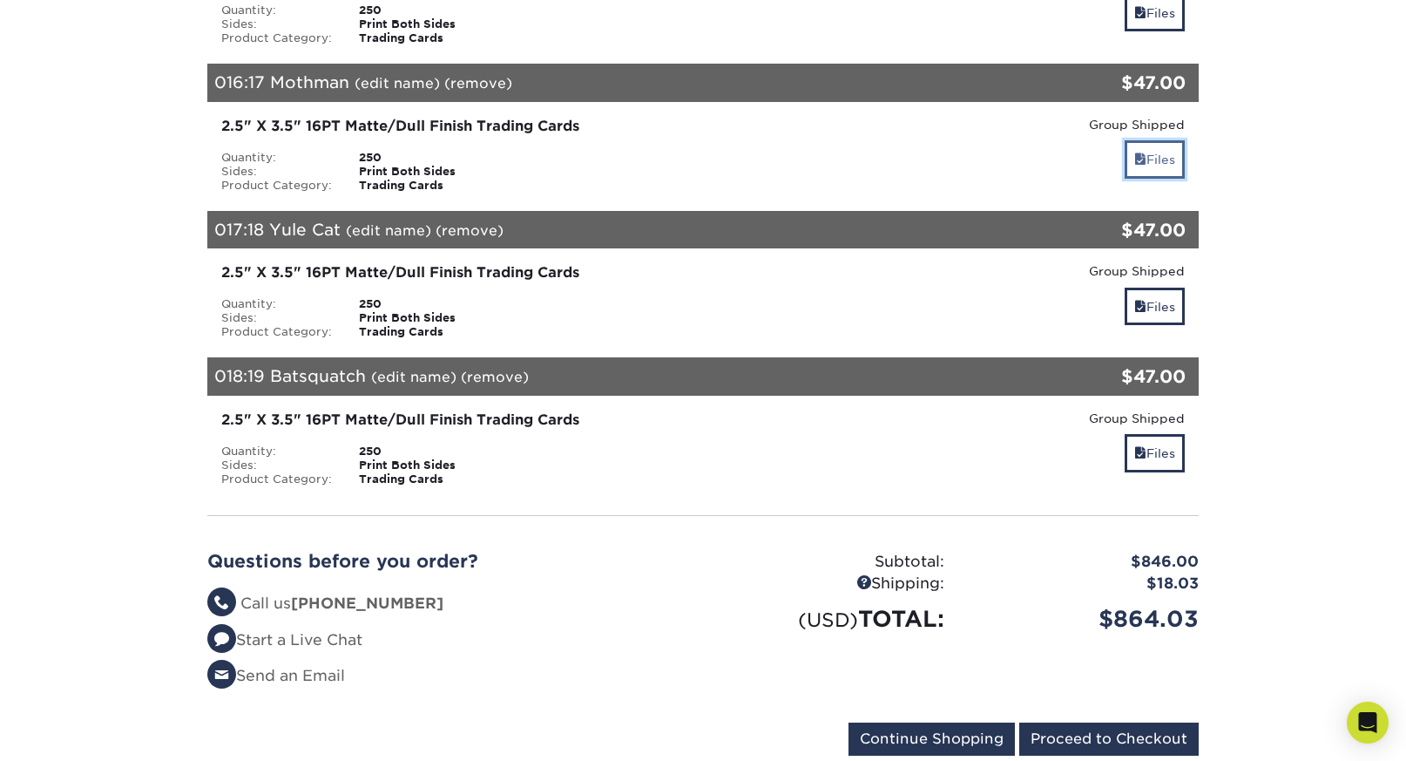
scroll to position [2477, 0]
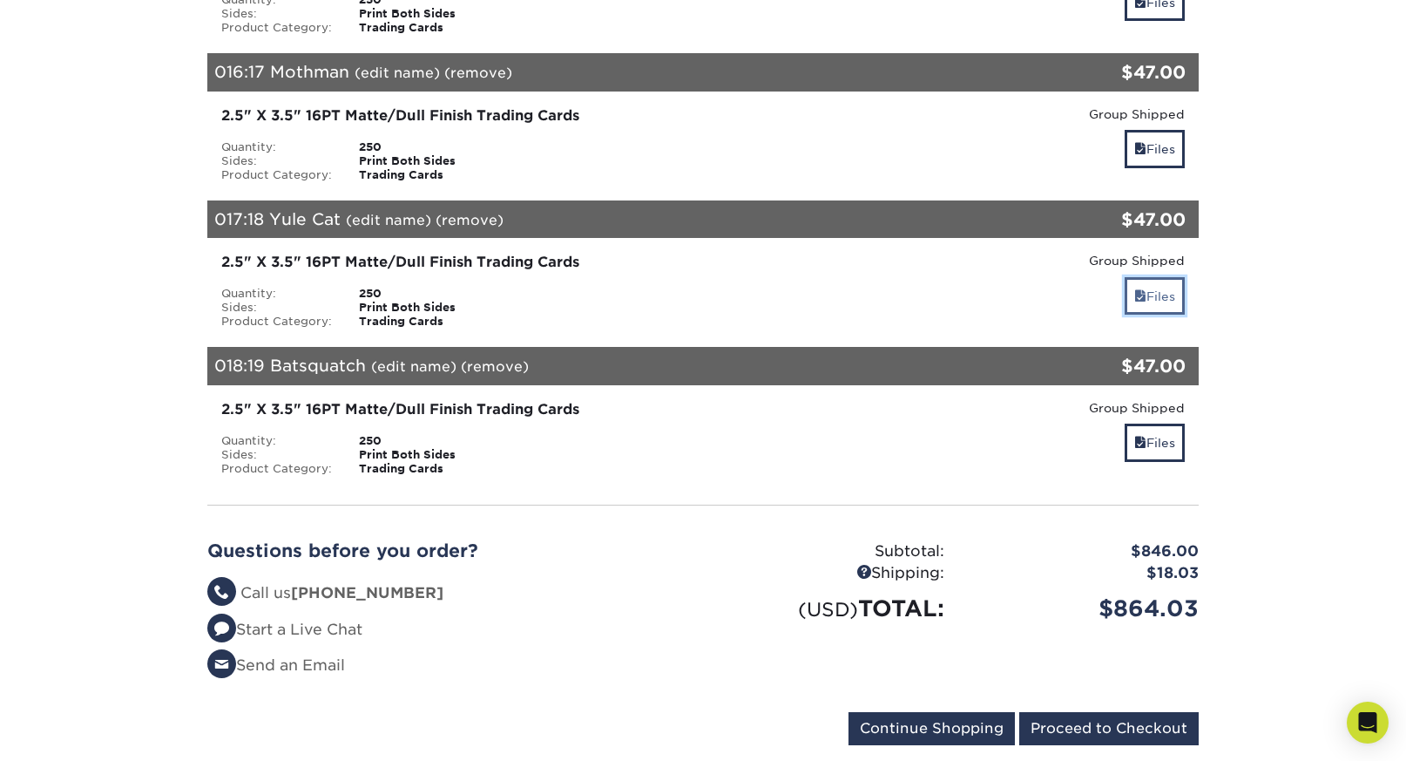
click at [1161, 295] on link "Files" at bounding box center [1155, 295] width 60 height 37
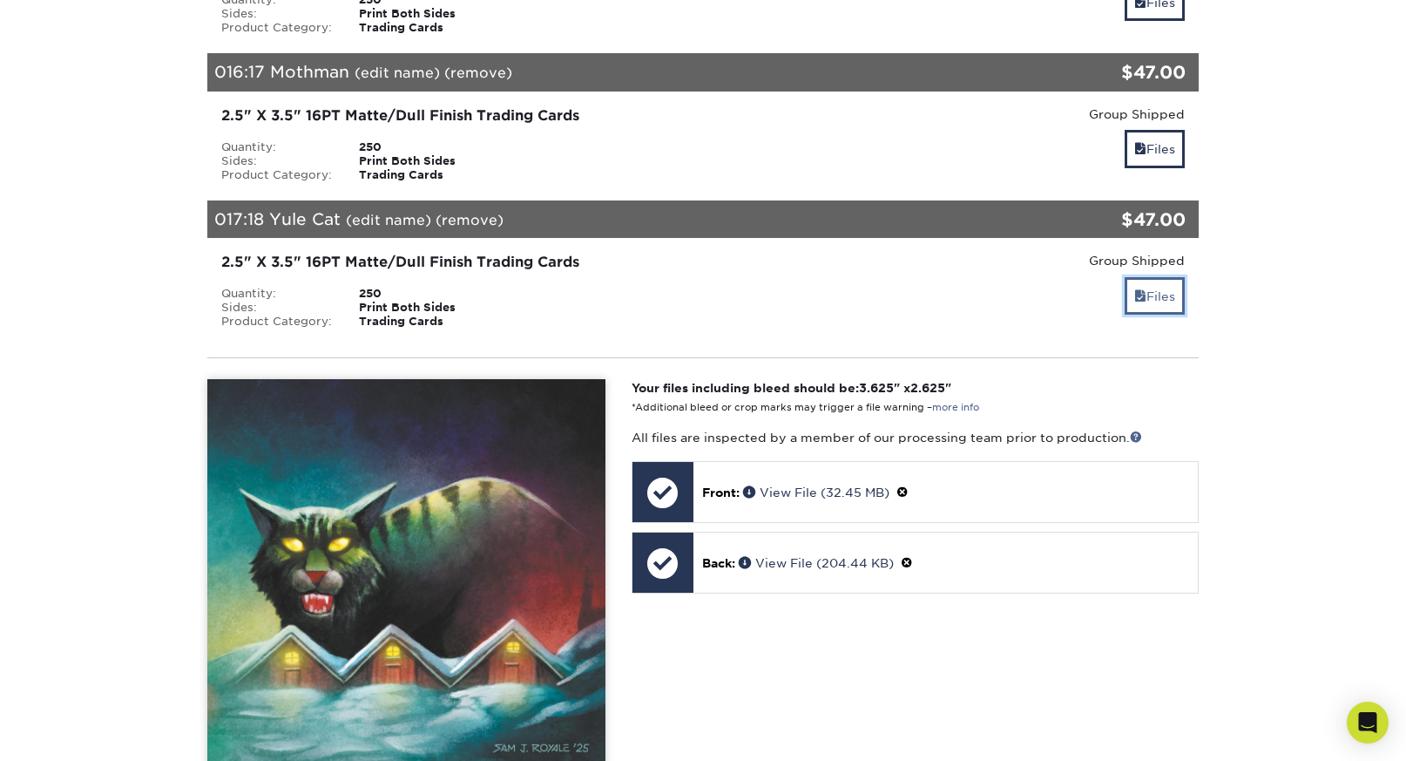
click at [1161, 295] on link "Files" at bounding box center [1155, 295] width 60 height 37
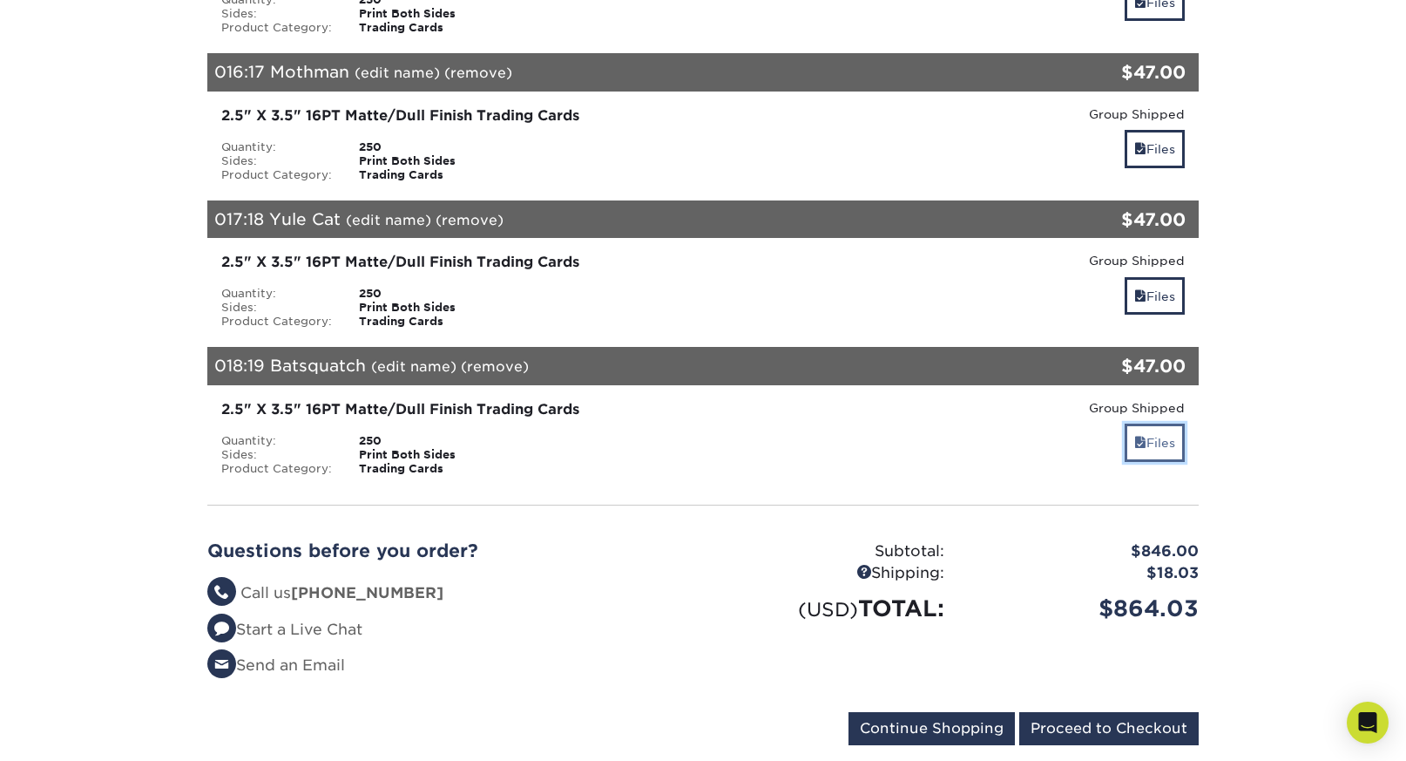
click at [1158, 438] on link "Files" at bounding box center [1155, 441] width 60 height 37
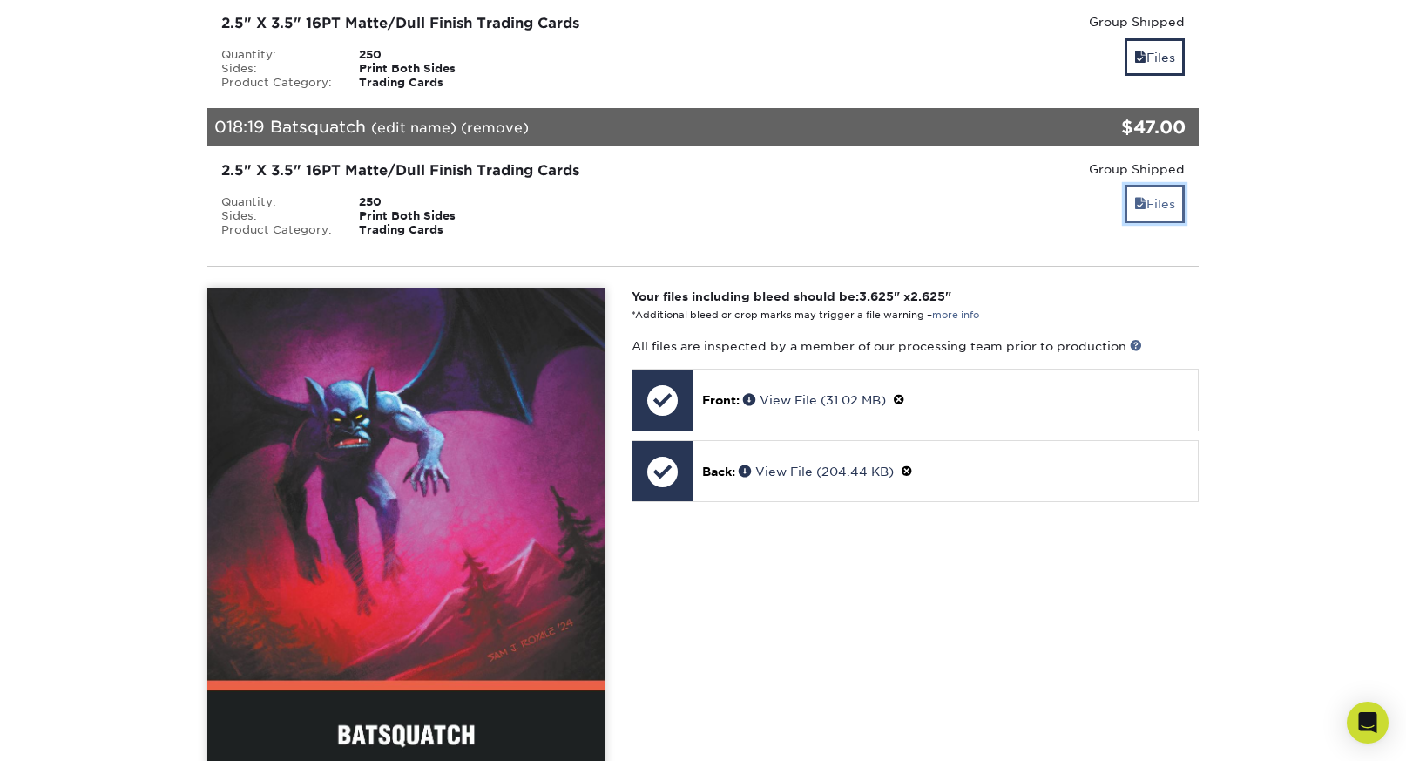
scroll to position [2712, 0]
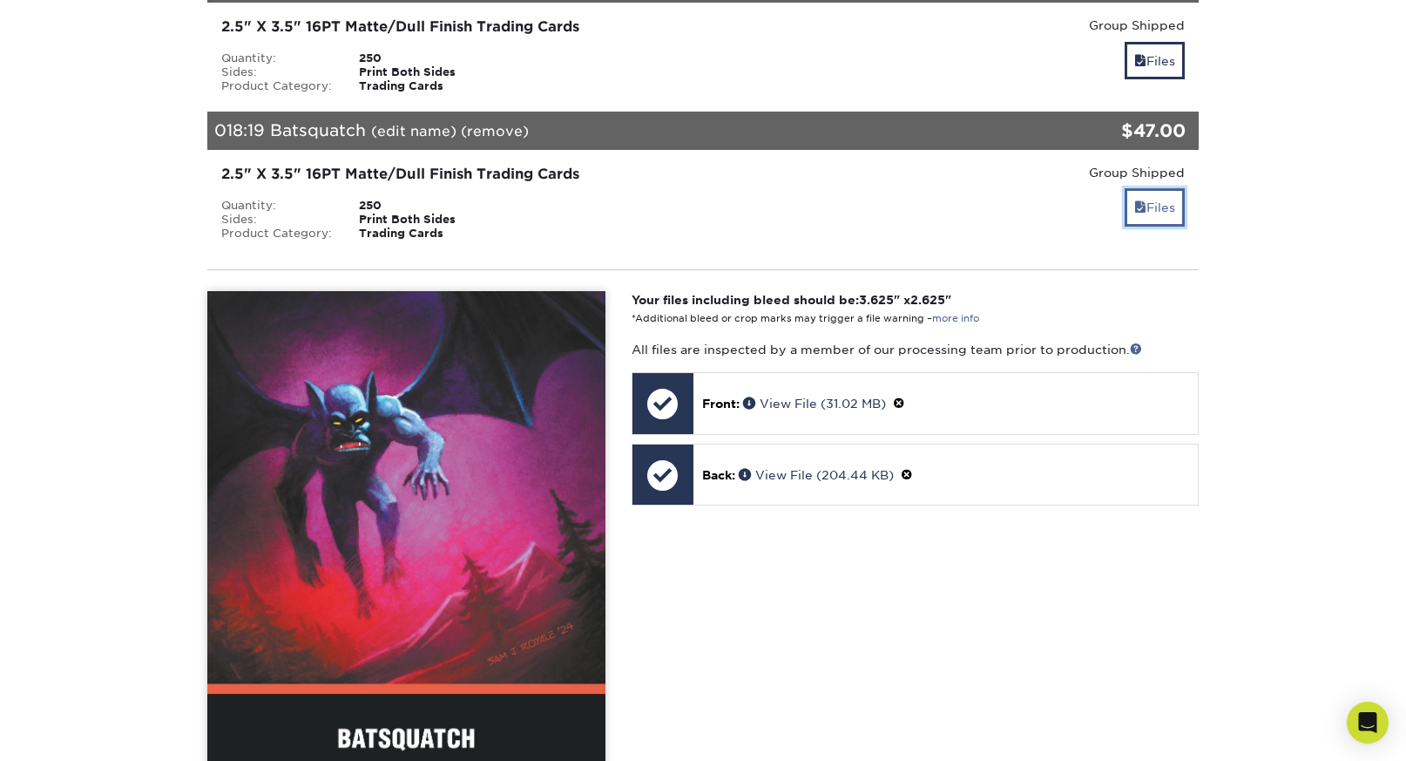
click at [1168, 219] on link "Files" at bounding box center [1155, 206] width 60 height 37
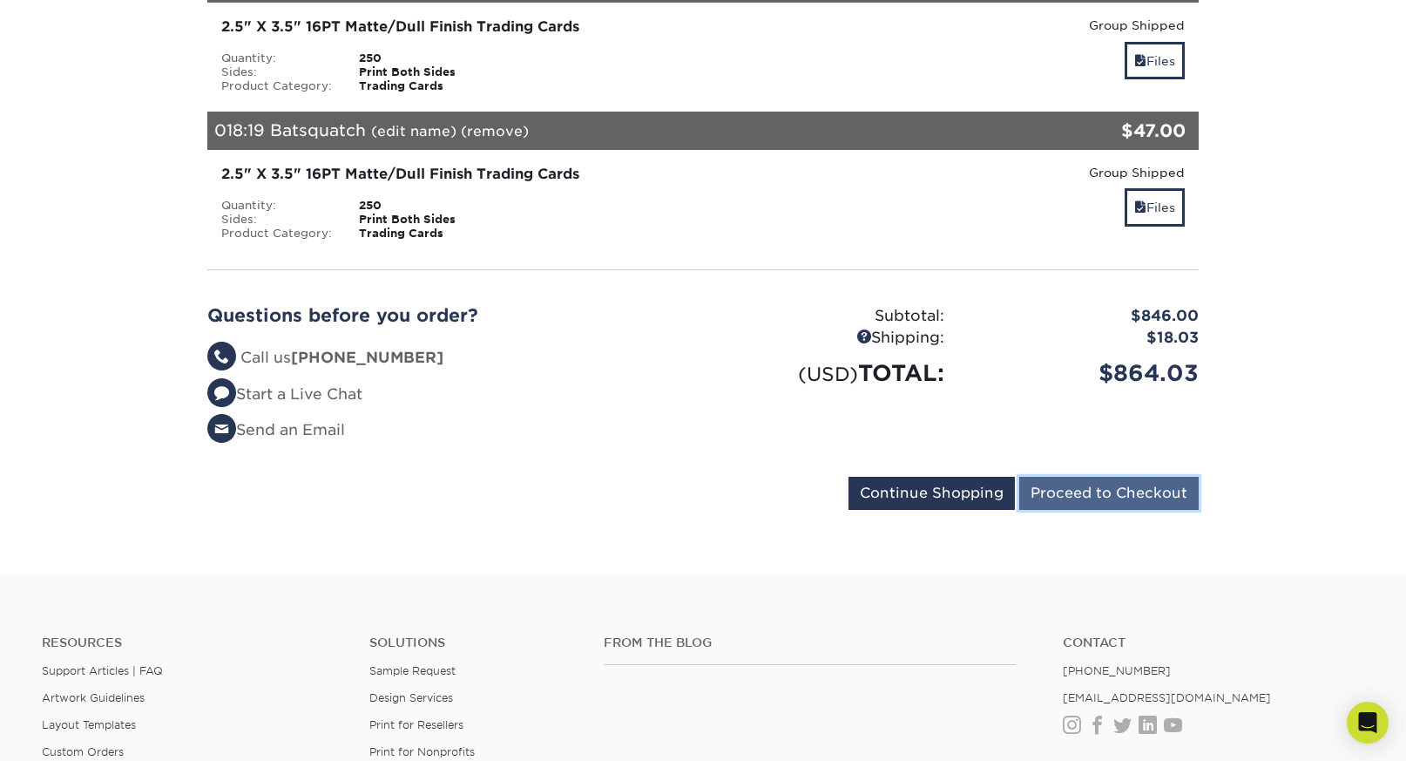
click at [1080, 498] on input "Proceed to Checkout" at bounding box center [1108, 493] width 179 height 33
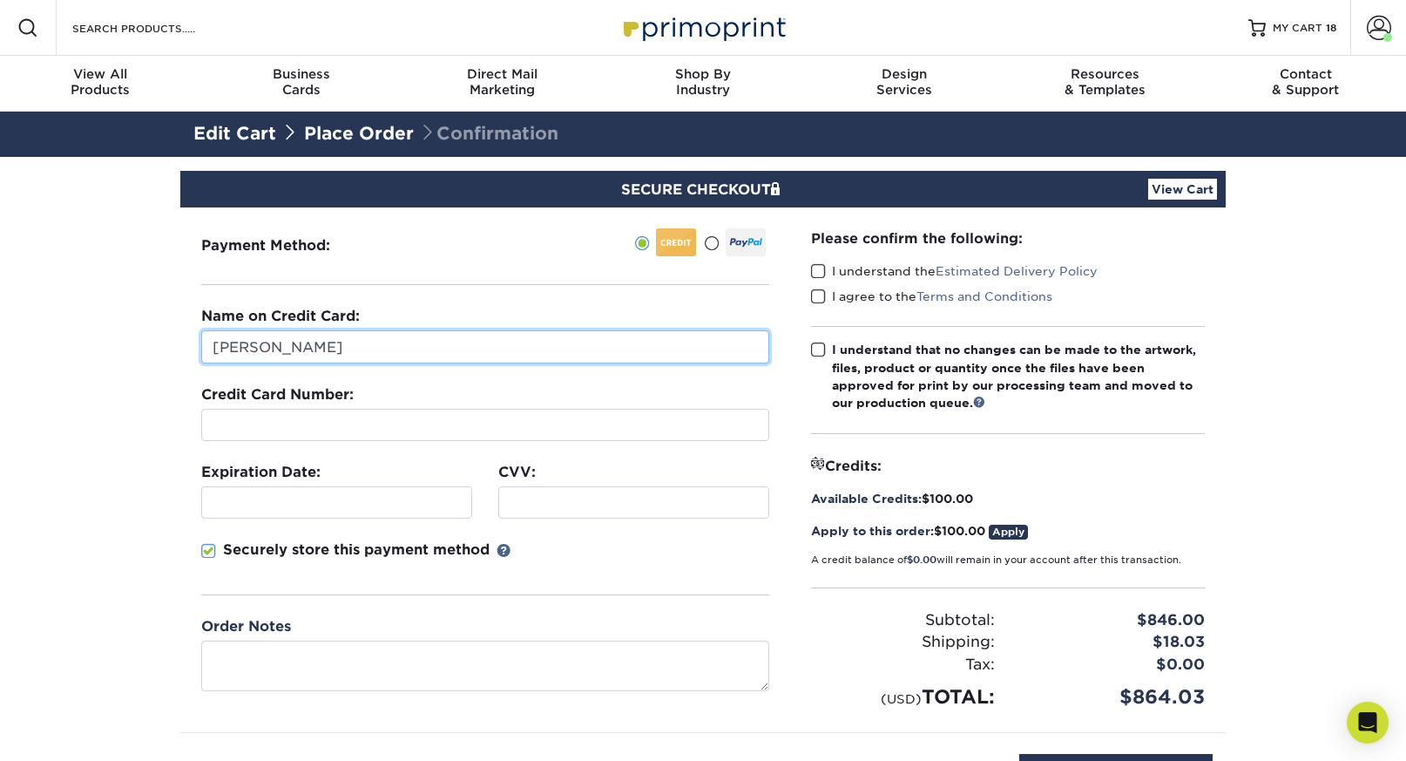
click at [370, 337] on input "[PERSON_NAME]" at bounding box center [485, 346] width 568 height 33
type input "s"
type input "[PERSON_NAME]"
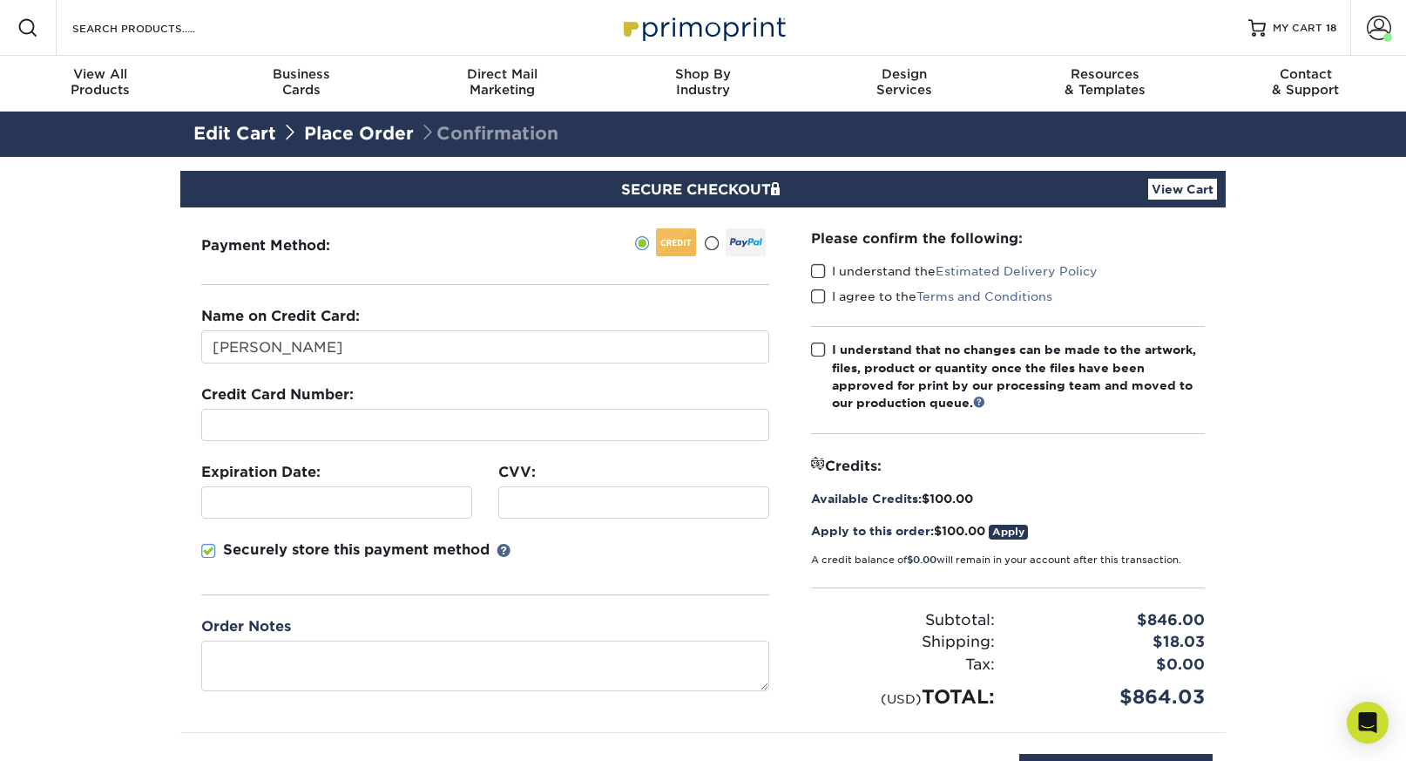
click at [212, 552] on span at bounding box center [208, 551] width 15 height 17
click at [0, 0] on input "Securely store this payment method" at bounding box center [0, 0] width 0 height 0
click at [125, 561] on section "SECURE CHECKOUT View Cart Payment Method: Name on Credit Card: $" at bounding box center [703, 512] width 1406 height 711
click at [818, 265] on span at bounding box center [818, 271] width 15 height 17
click at [0, 0] on input "I understand the Estimated Delivery Policy" at bounding box center [0, 0] width 0 height 0
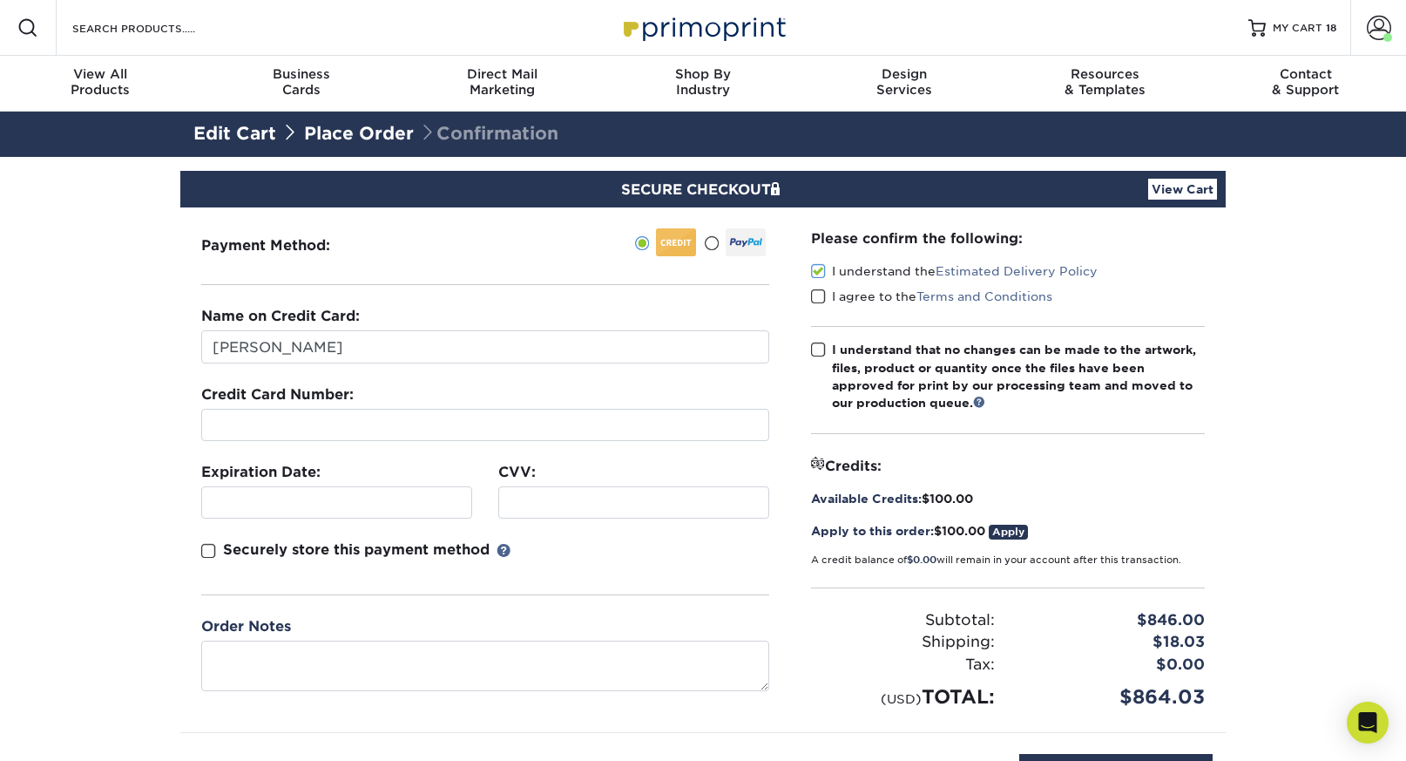
click at [816, 297] on span at bounding box center [818, 296] width 15 height 17
click at [0, 0] on input "I agree to the Terms and Conditions" at bounding box center [0, 0] width 0 height 0
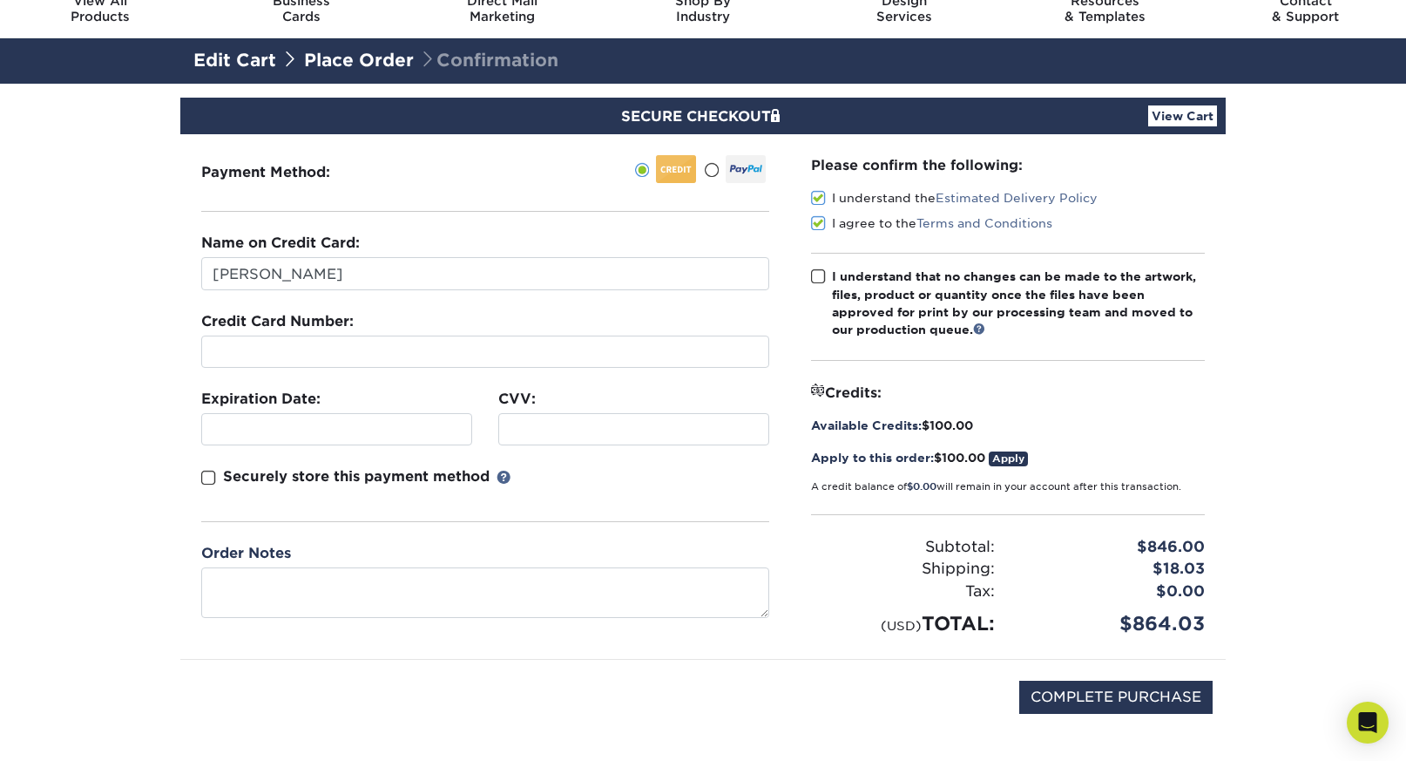
scroll to position [85, 0]
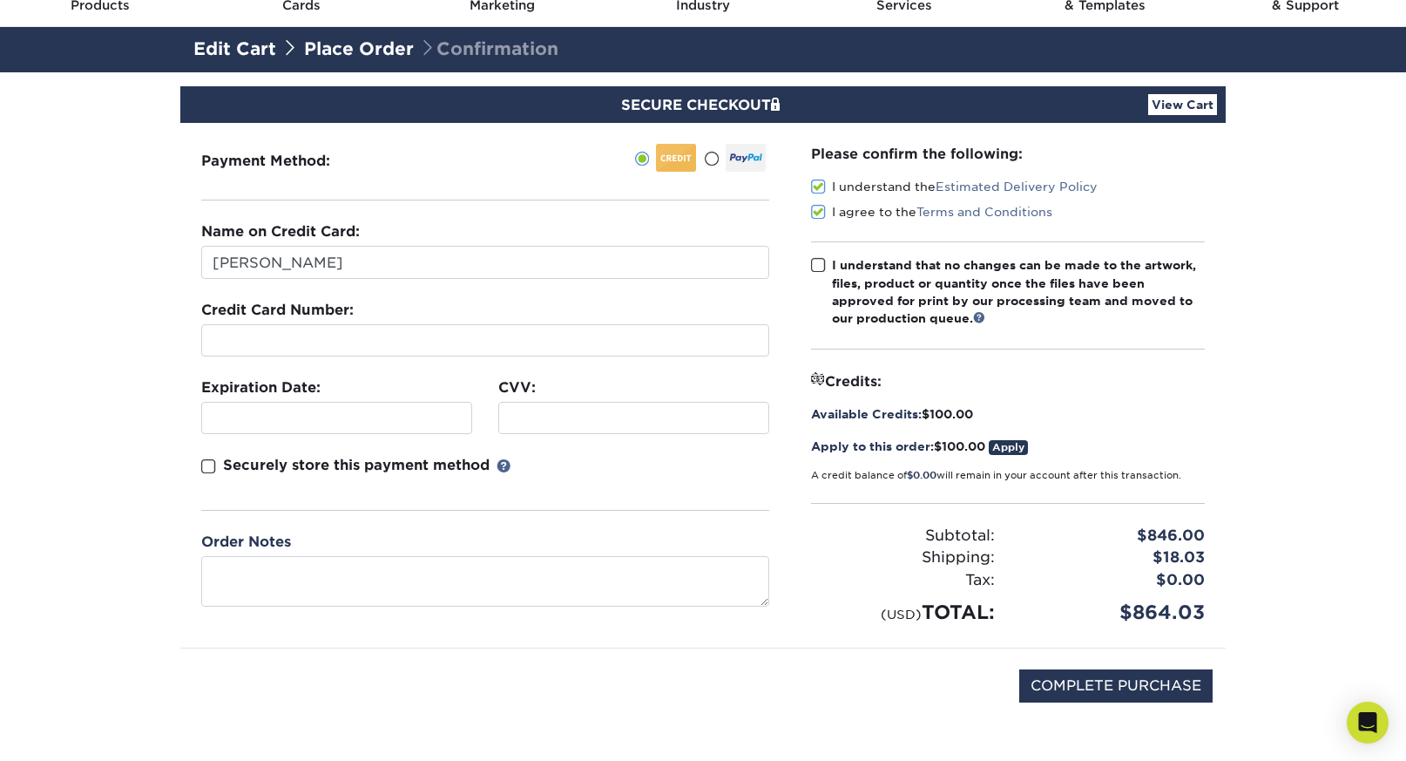
click at [1013, 449] on link "Apply" at bounding box center [1008, 447] width 39 height 15
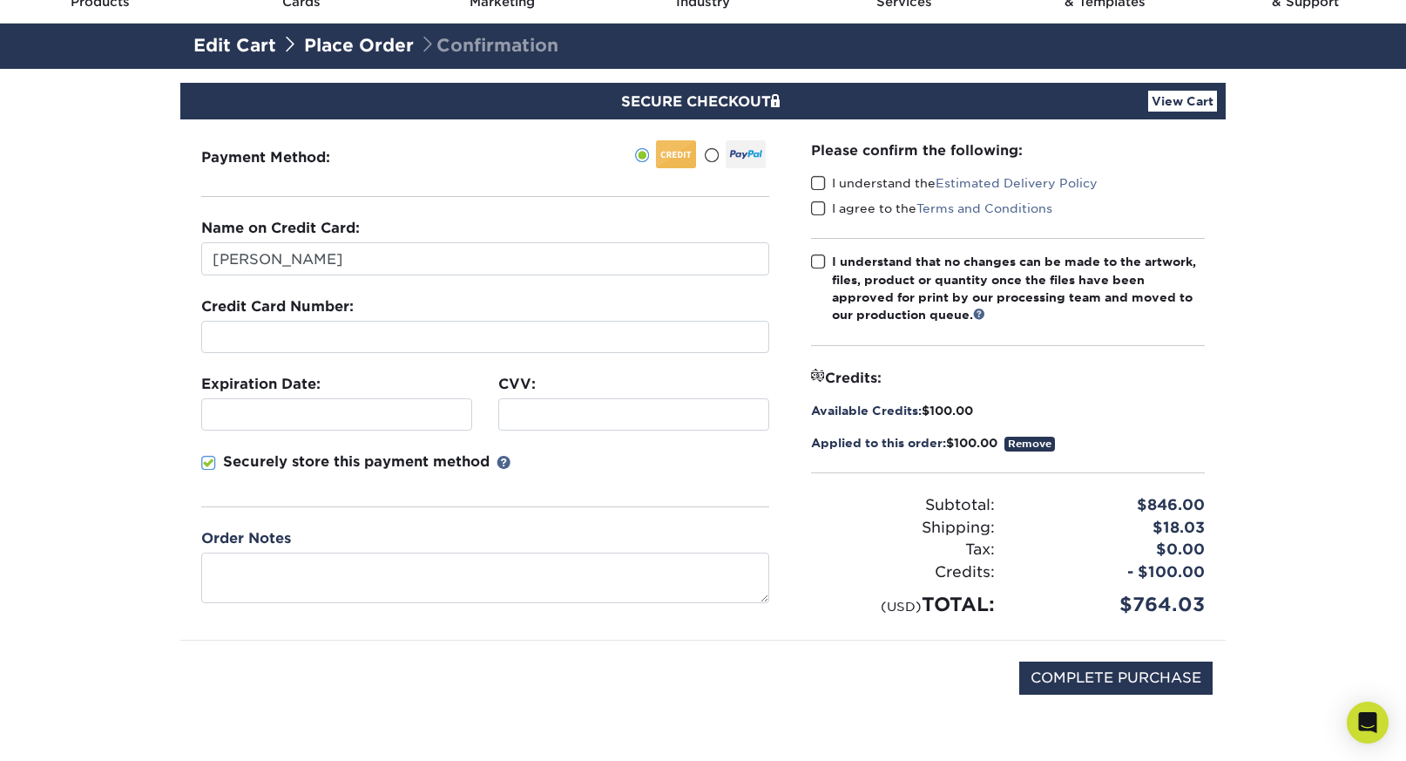
scroll to position [121, 0]
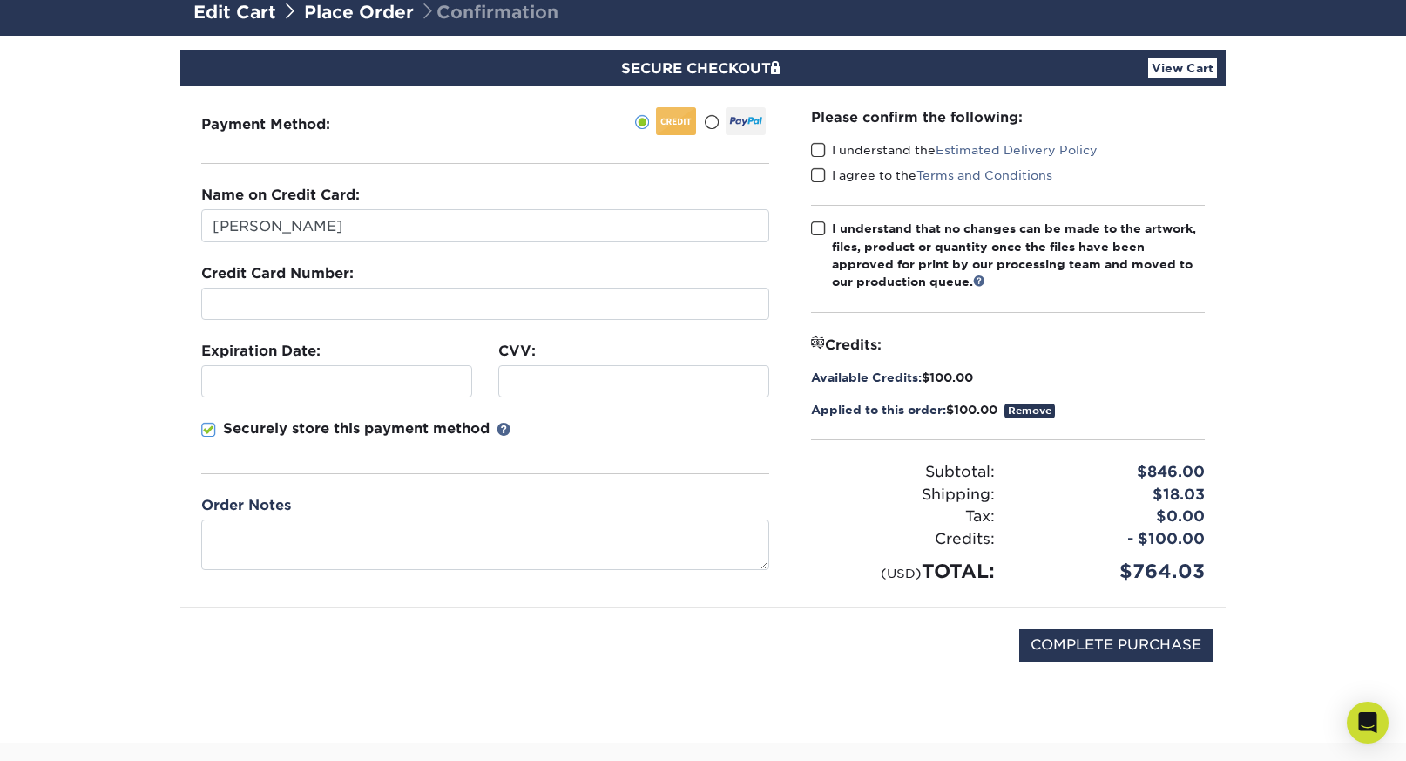
click at [821, 147] on span at bounding box center [818, 150] width 15 height 17
click at [0, 0] on input "I understand the Estimated Delivery Policy" at bounding box center [0, 0] width 0 height 0
click at [805, 193] on div "Please confirm the following: I understand the Estimated Delivery Policy I agre…" at bounding box center [1008, 346] width 436 height 520
click at [825, 167] on span at bounding box center [818, 175] width 15 height 17
click at [0, 0] on input "I agree to the Terms and Conditions" at bounding box center [0, 0] width 0 height 0
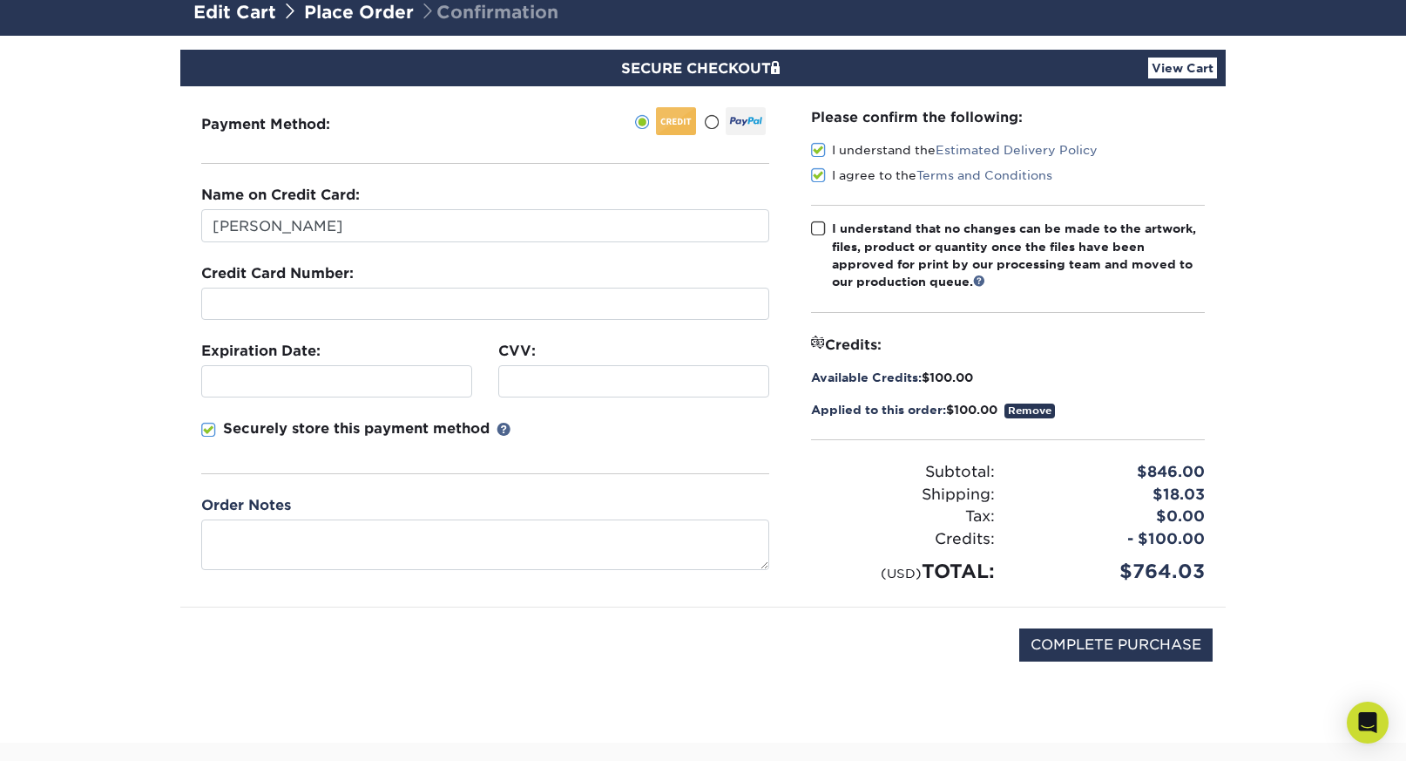
click at [811, 223] on span at bounding box center [818, 228] width 15 height 17
click at [0, 0] on input "I understand that no changes can be made to the artwork, files, product or quan…" at bounding box center [0, 0] width 0 height 0
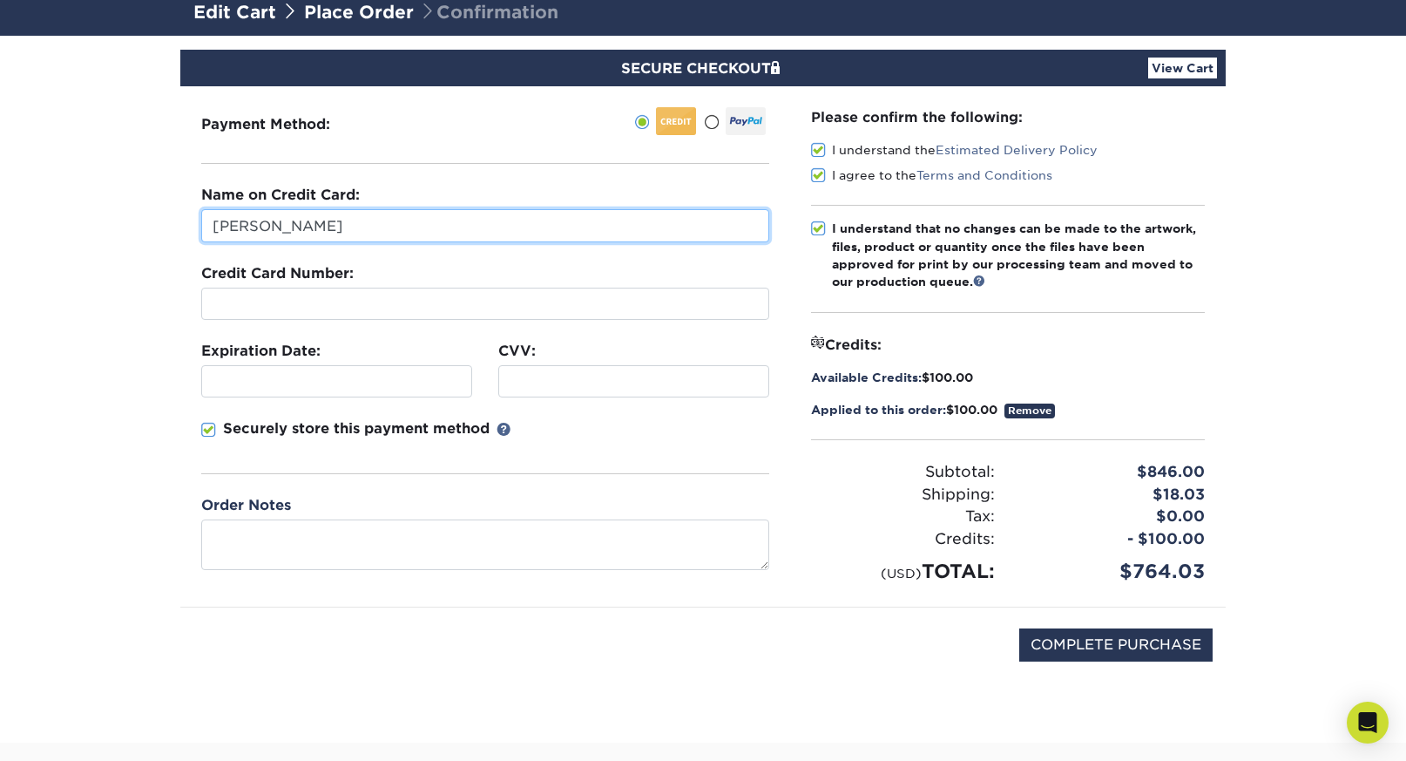
click at [491, 236] on input "[PERSON_NAME]" at bounding box center [485, 225] width 568 height 33
type input "[PERSON_NAME]"
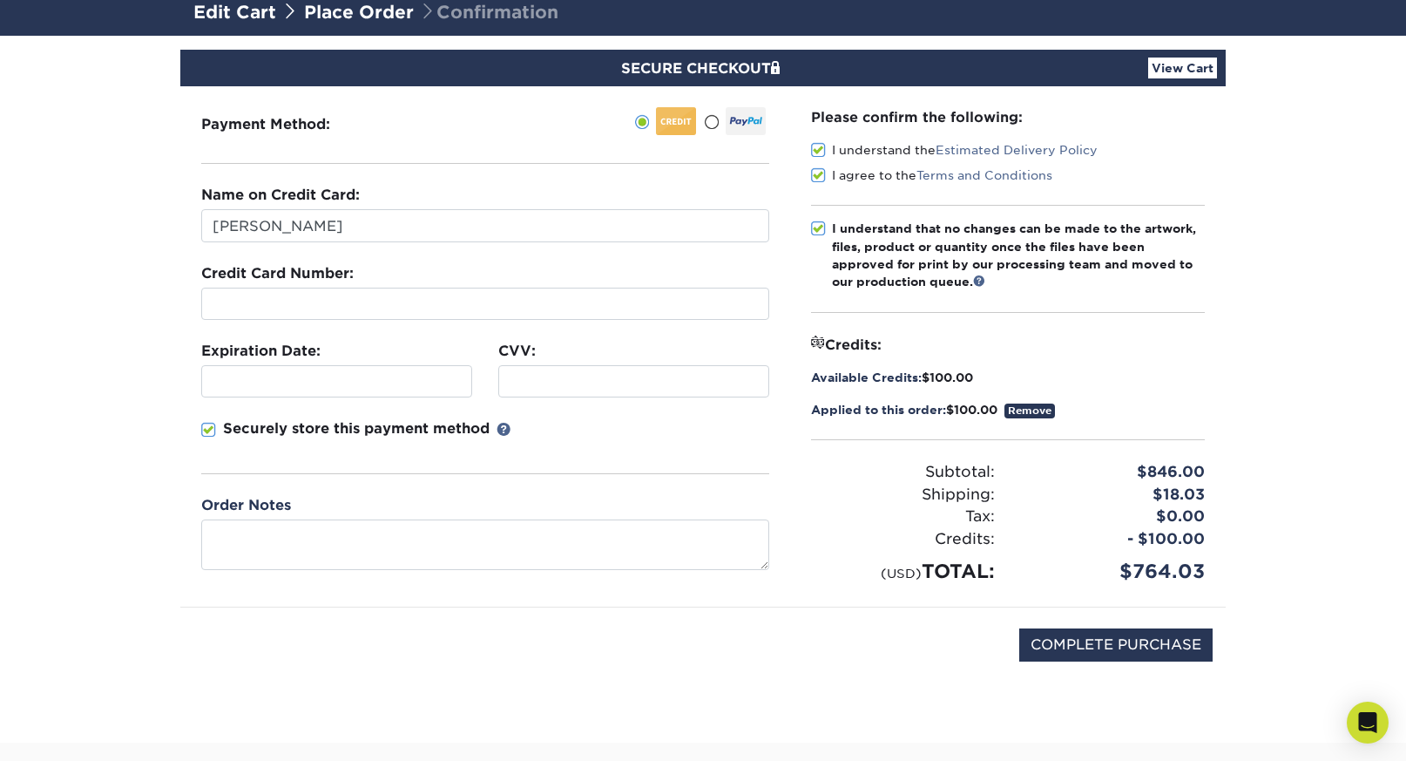
click at [518, 291] on div at bounding box center [485, 304] width 568 height 32
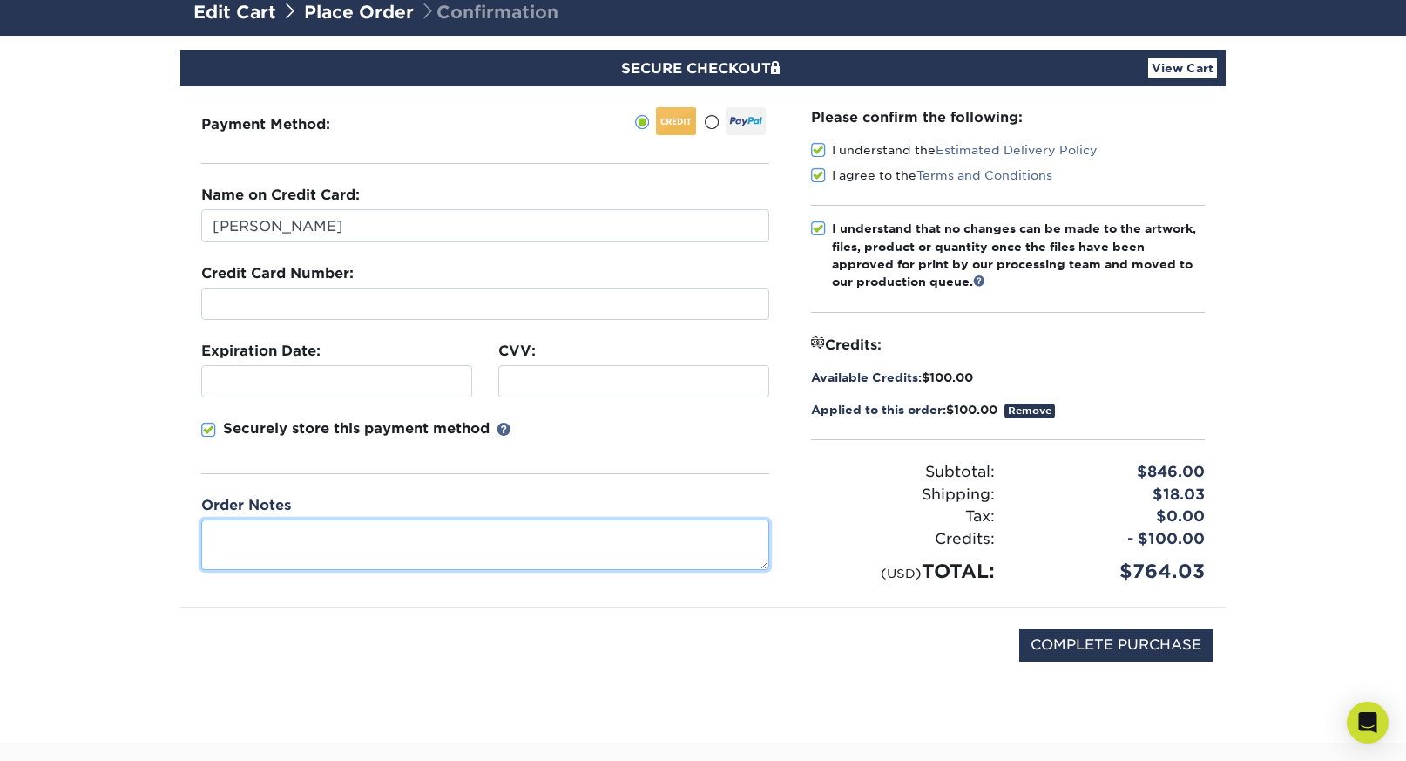
click at [512, 537] on textarea at bounding box center [485, 544] width 568 height 50
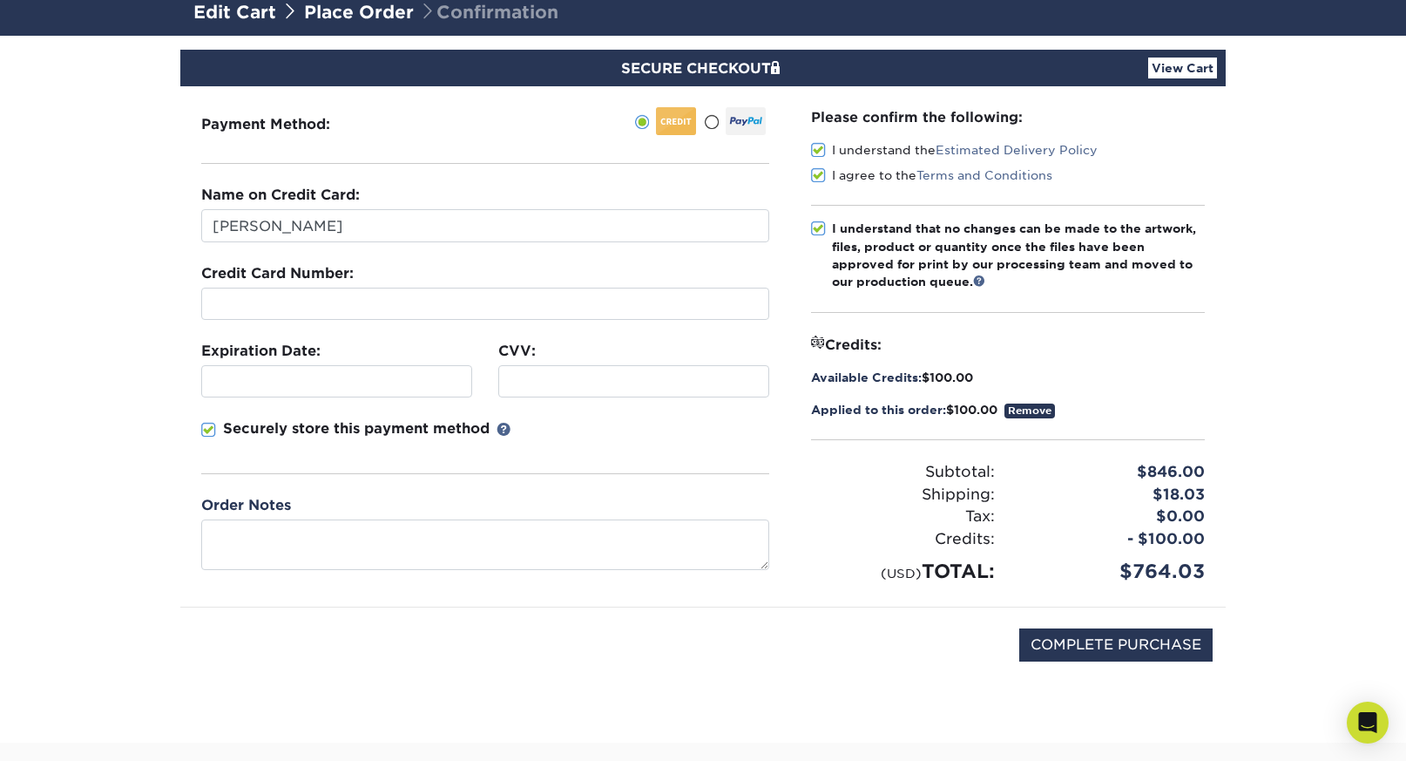
click at [646, 620] on div "COMPLETE PURCHASE" at bounding box center [702, 653] width 1019 height 93
click at [212, 432] on span at bounding box center [208, 430] width 15 height 17
click at [0, 0] on input "Securely store this payment method" at bounding box center [0, 0] width 0 height 0
click at [590, 628] on div "COMPLETE PURCHASE" at bounding box center [702, 653] width 1019 height 93
click at [1097, 648] on input "COMPLETE PURCHASE" at bounding box center [1115, 644] width 193 height 33
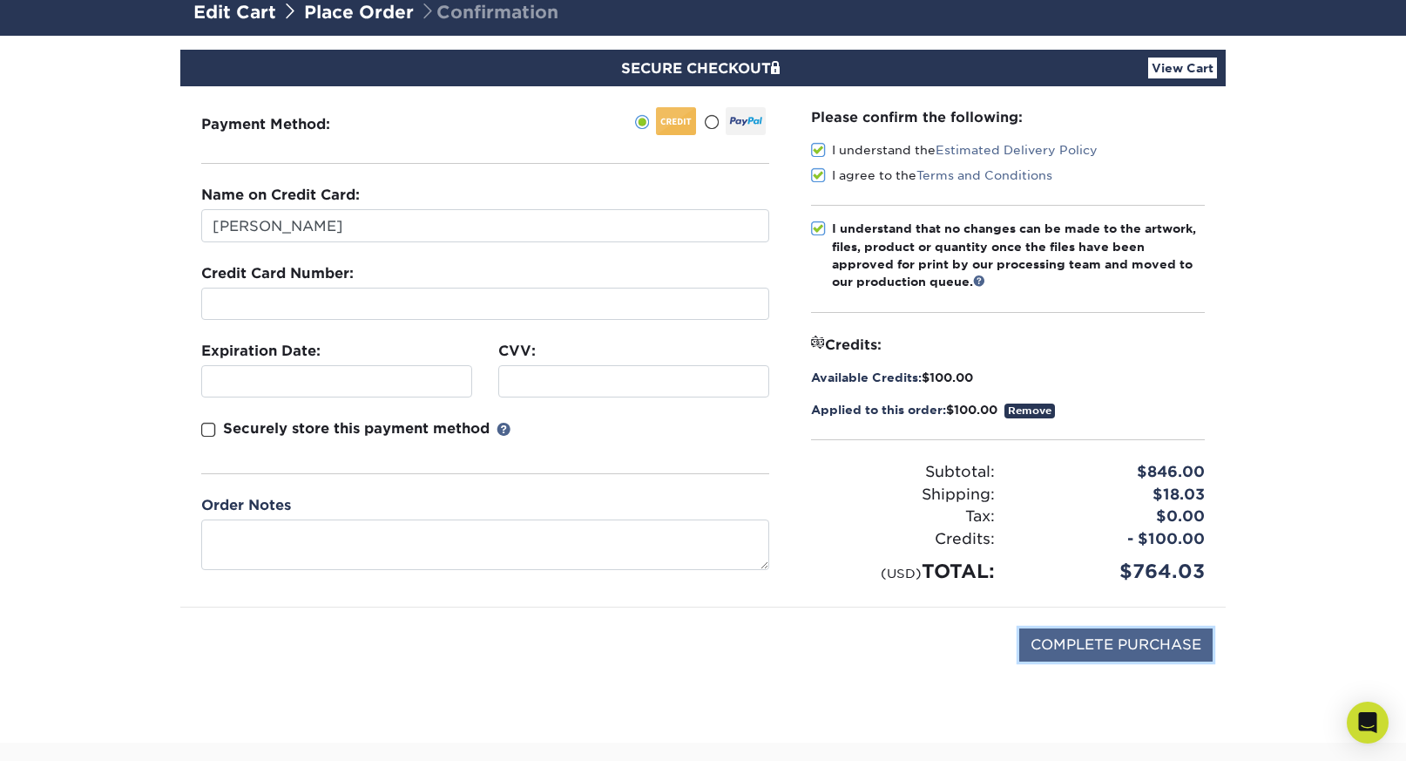
type input "PROCESSING, PLEASE WAIT..."
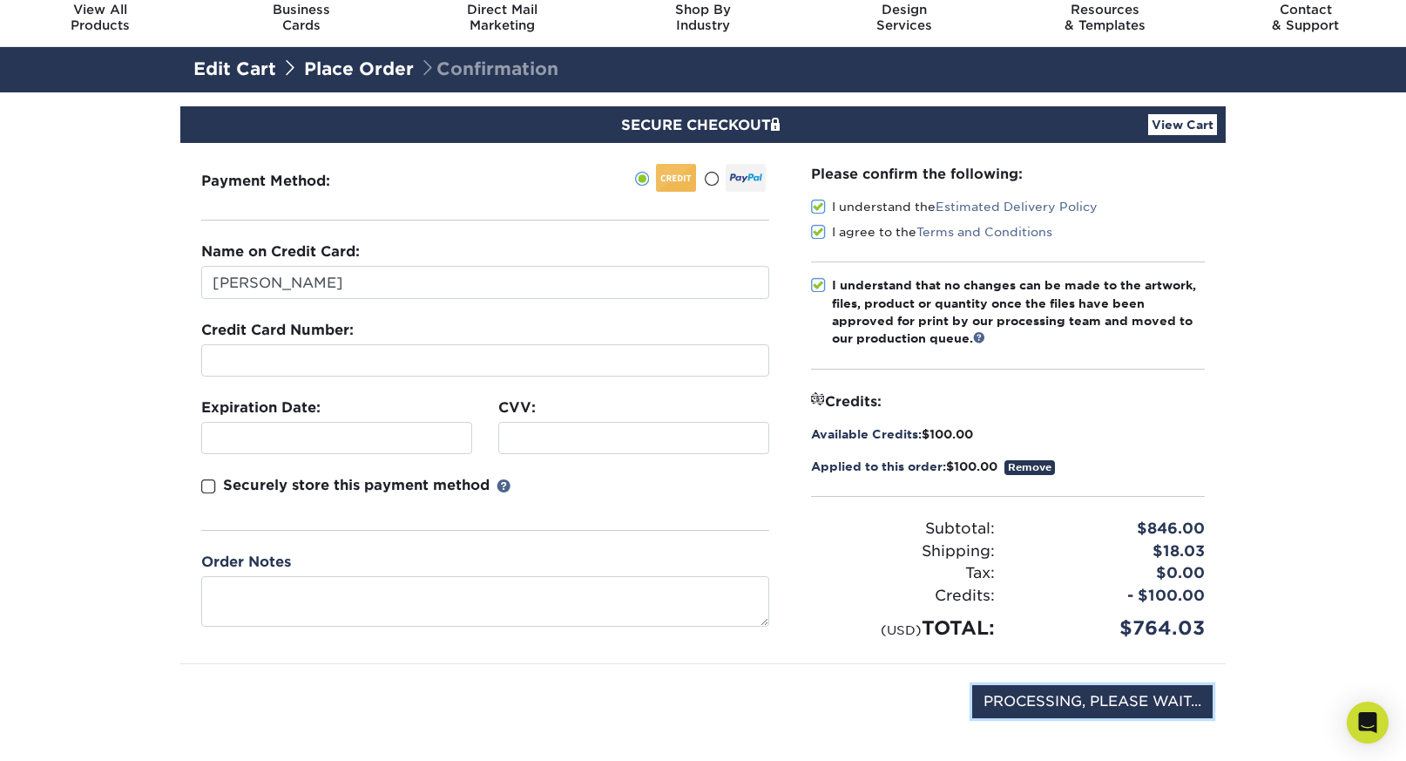
scroll to position [65, 0]
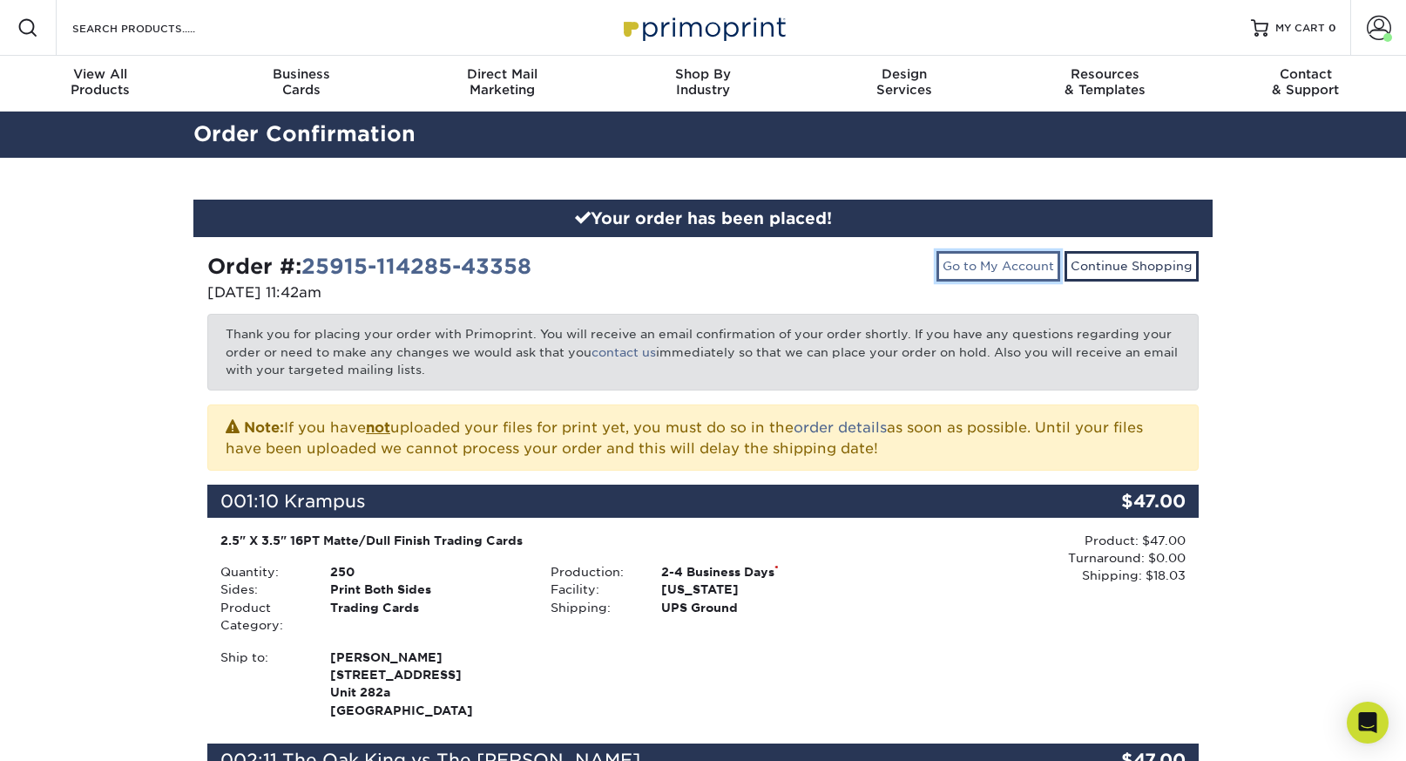
click at [978, 260] on link "Go to My Account" at bounding box center [999, 266] width 124 height 30
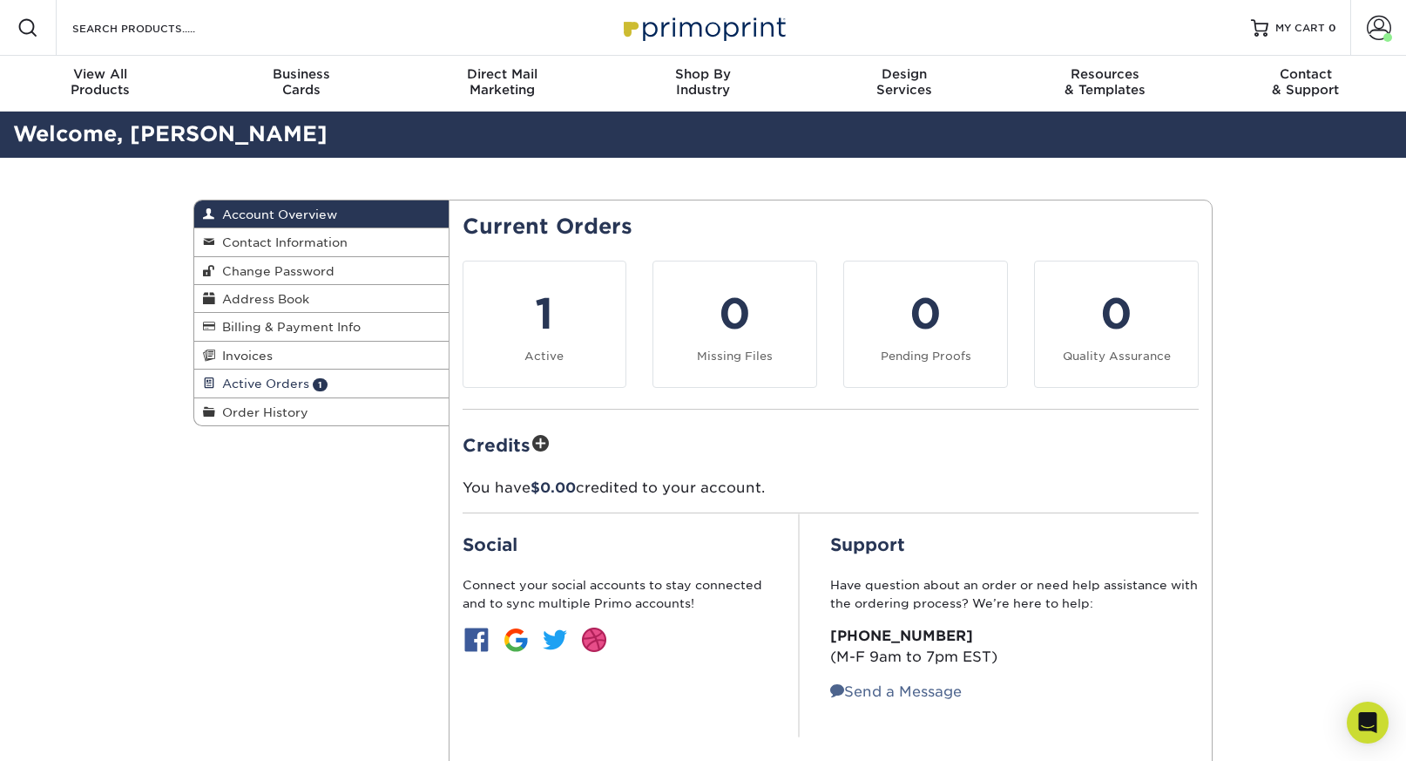
click at [279, 383] on span "Active Orders" at bounding box center [262, 383] width 94 height 14
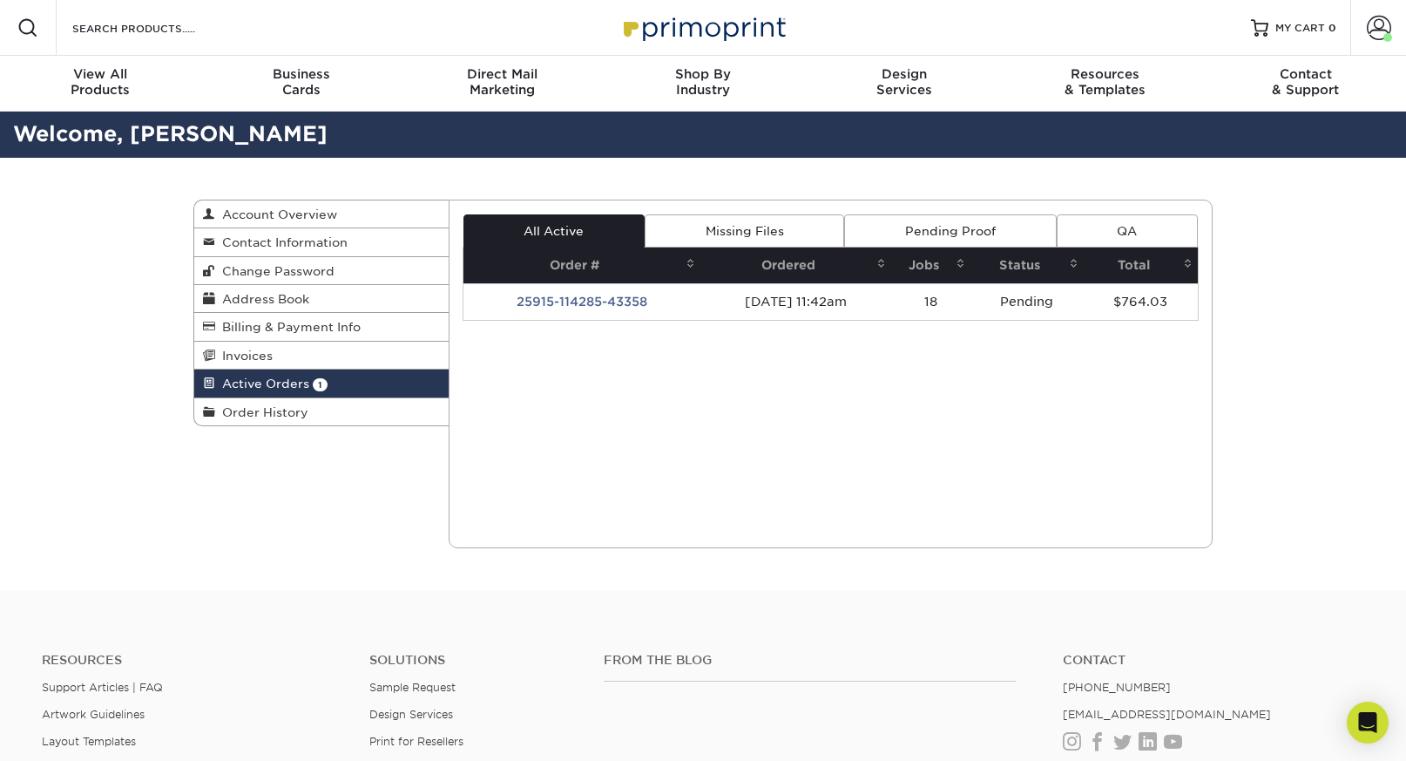
click at [793, 227] on link "Missing Files" at bounding box center [745, 230] width 200 height 33
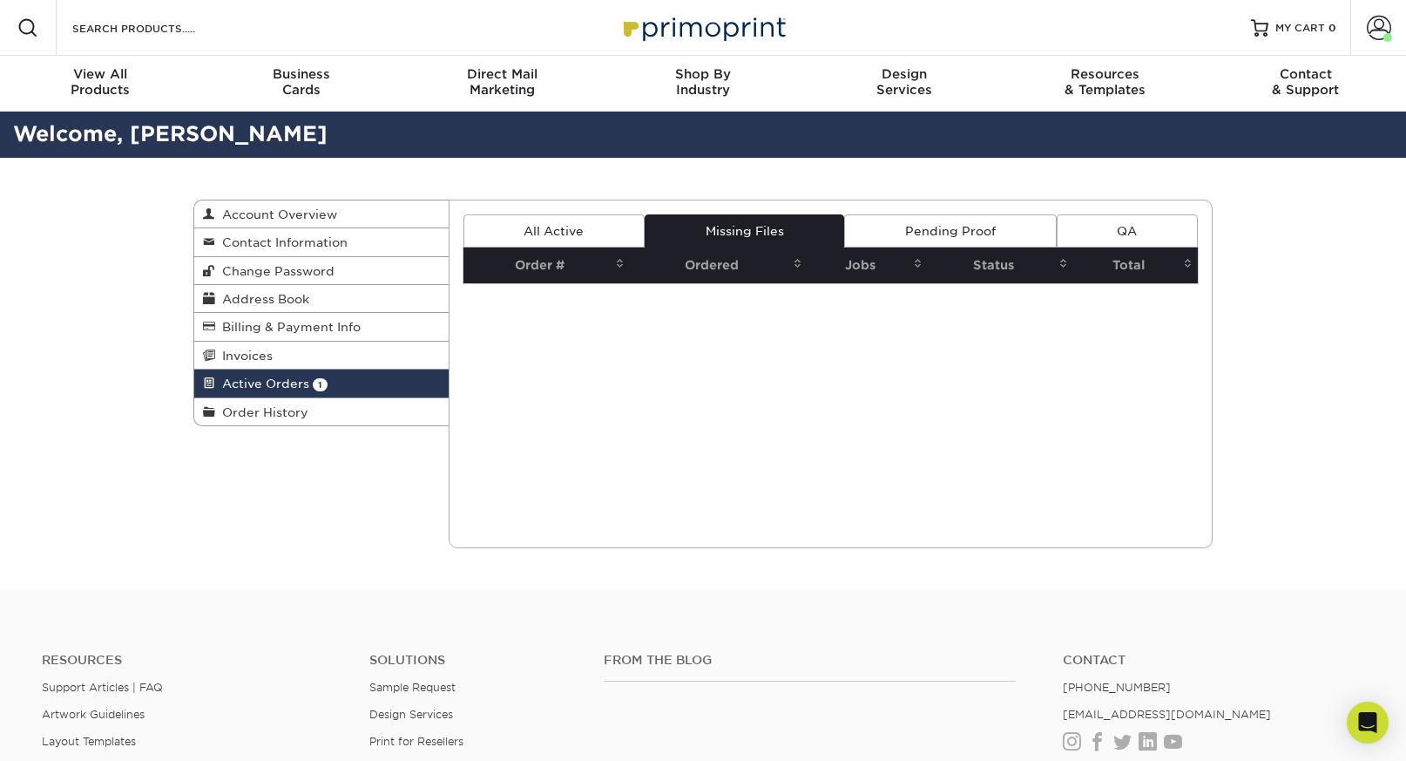
click at [917, 240] on link "Pending Proof" at bounding box center [950, 230] width 212 height 33
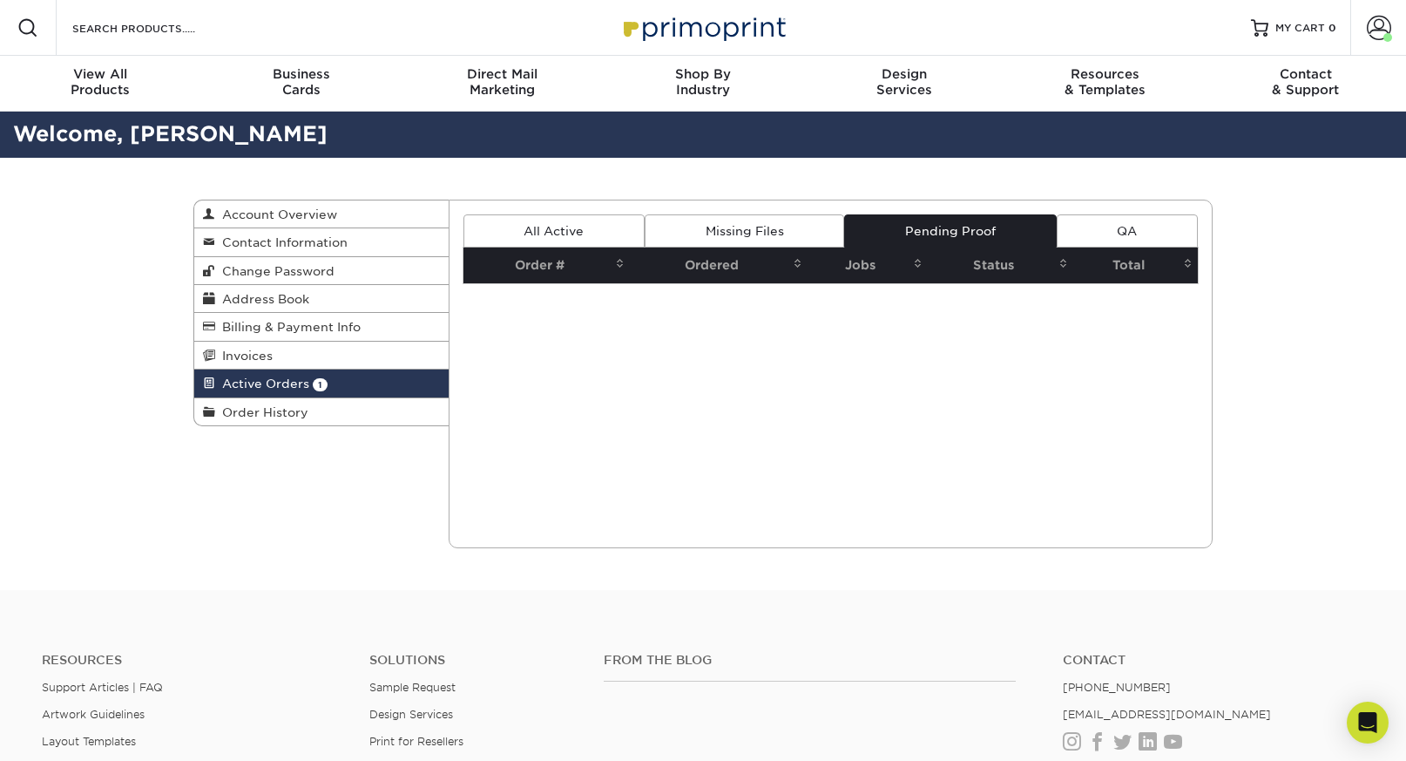
click at [1108, 243] on link "QA" at bounding box center [1127, 230] width 141 height 33
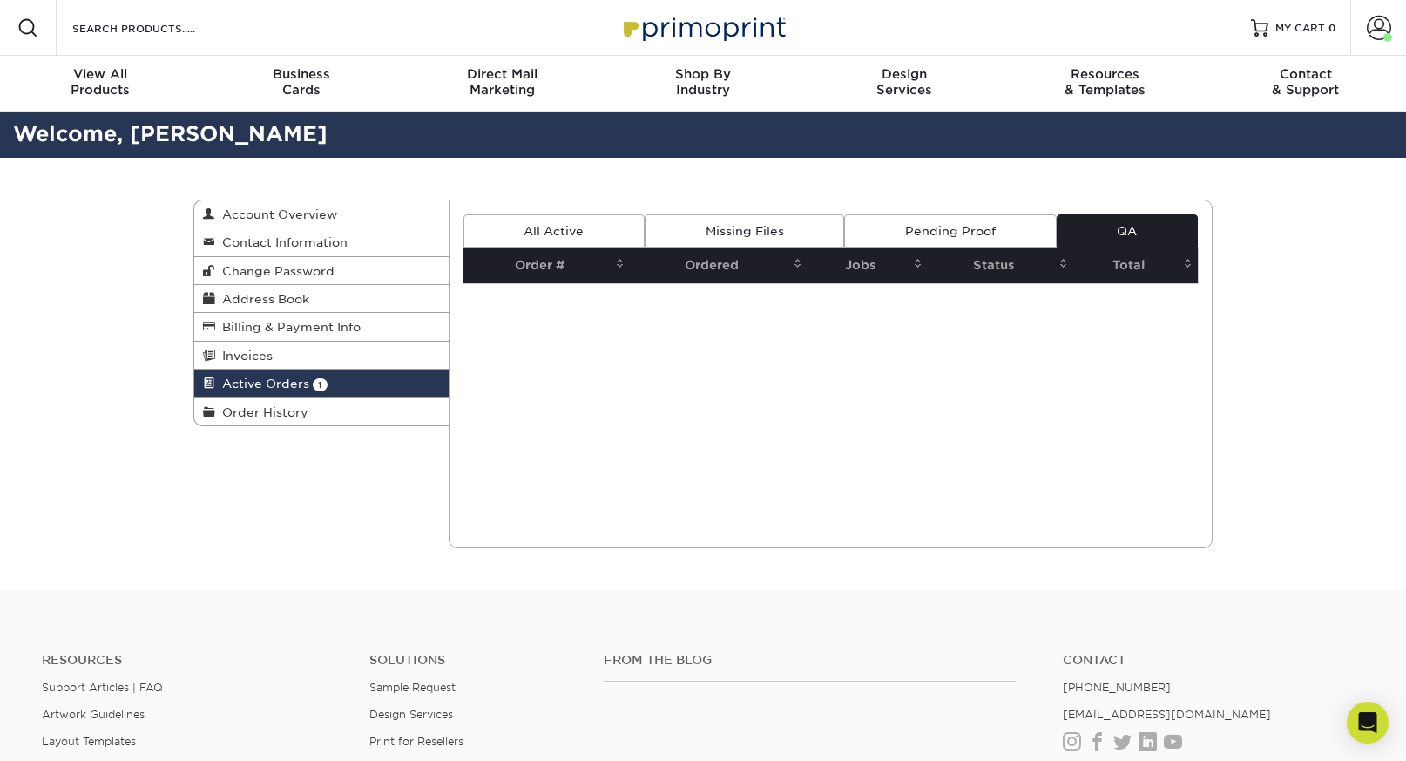
click at [522, 214] on link "All Active" at bounding box center [554, 230] width 181 height 33
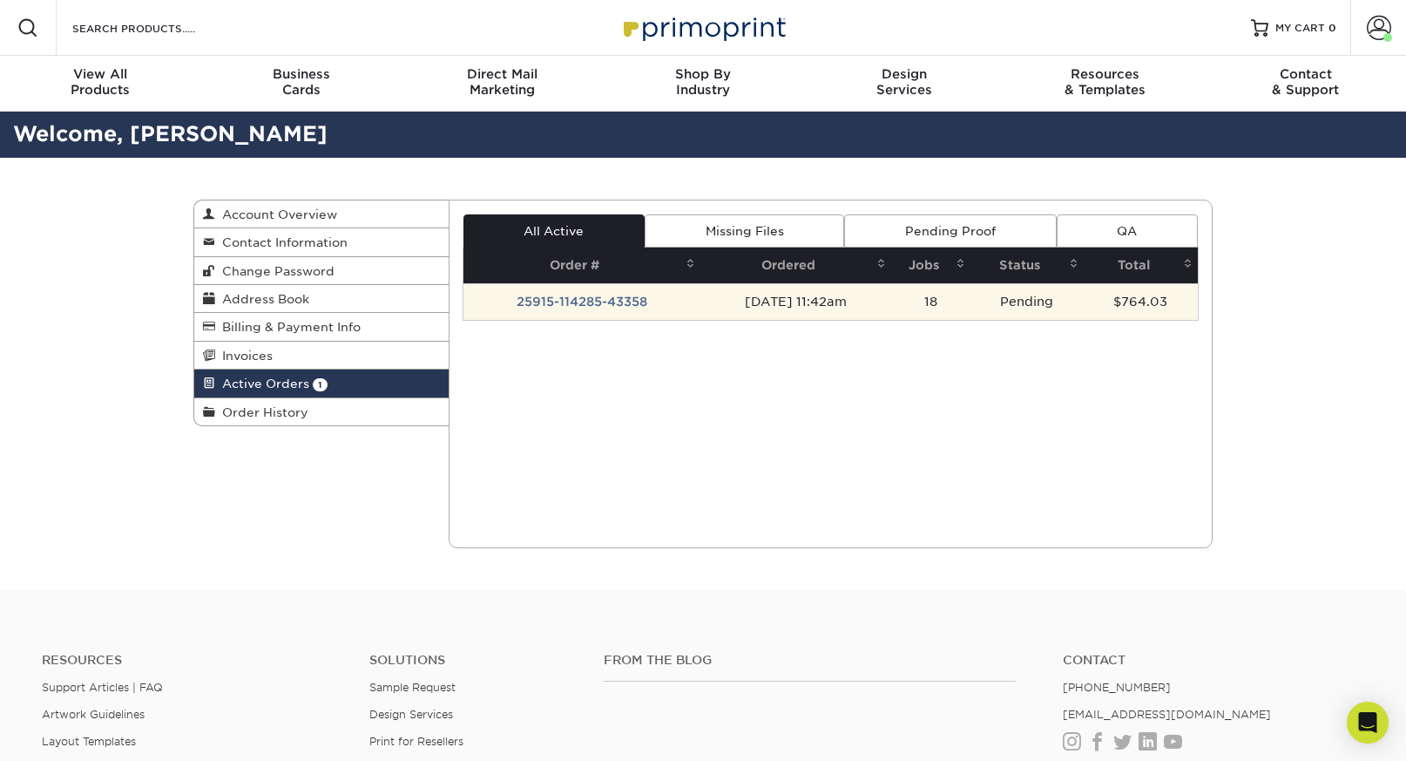
click at [559, 299] on td "25915-114285-43358" at bounding box center [582, 301] width 237 height 37
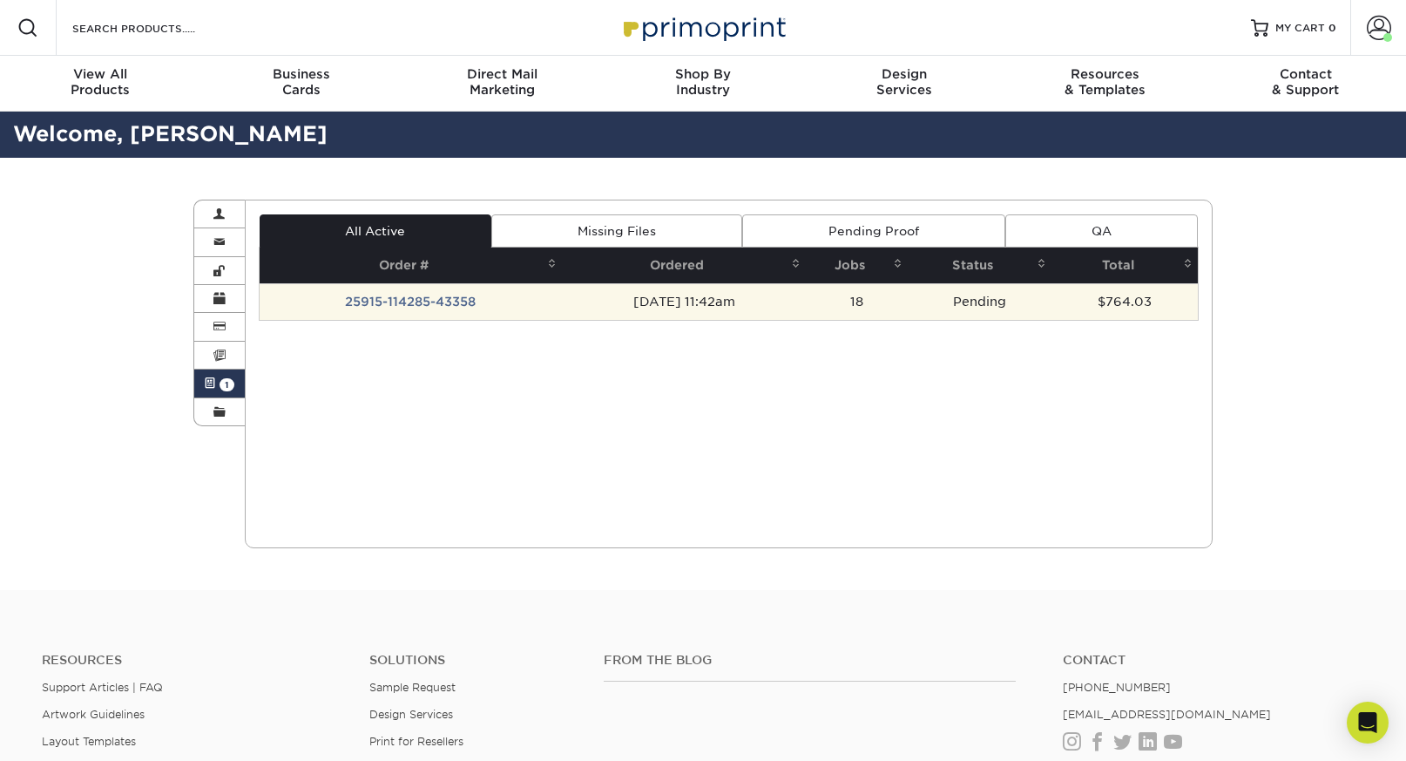
click at [870, 304] on div "All Active Missing Files Pending Proof QA Order # Ordered Jobs Status Total 18" at bounding box center [729, 267] width 941 height 106
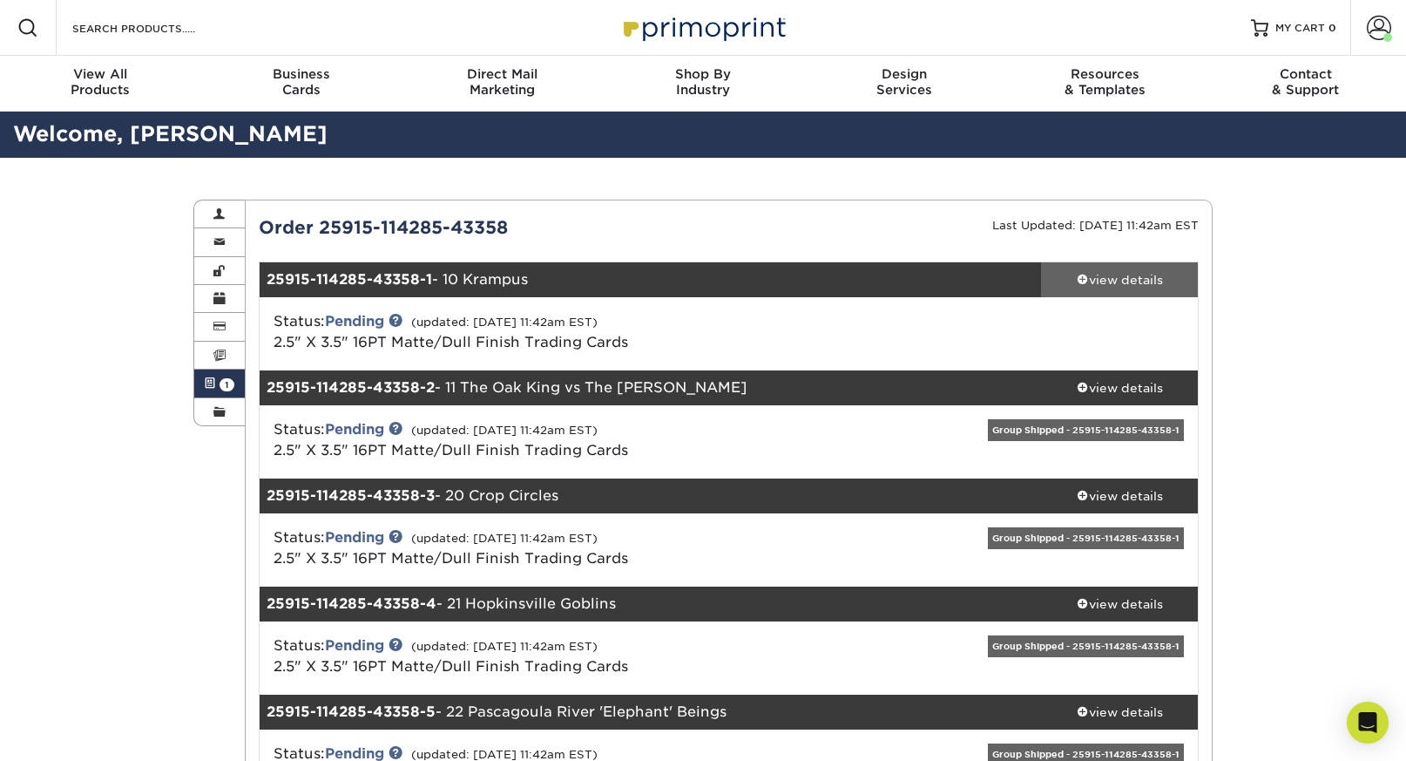
click at [1138, 279] on div "view details" at bounding box center [1119, 279] width 157 height 17
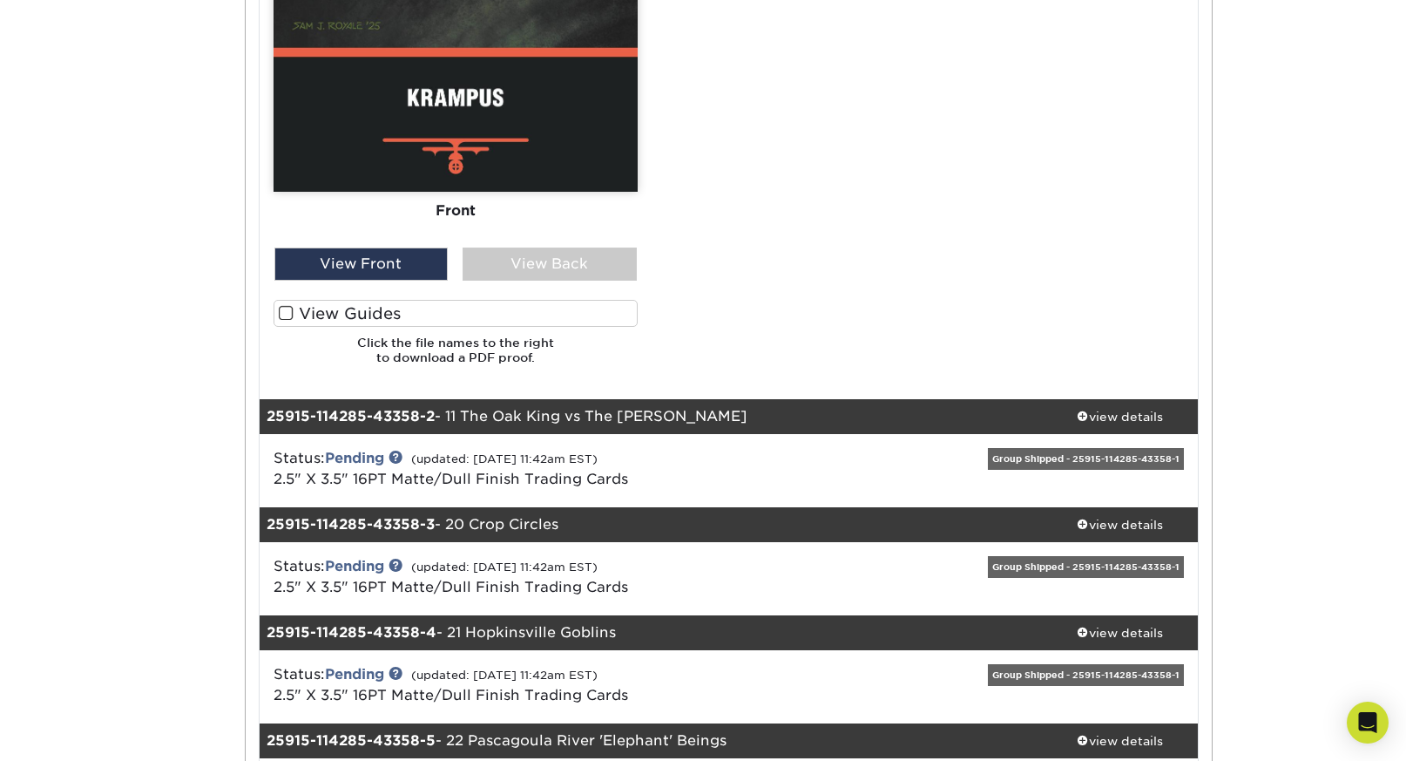
scroll to position [1096, 0]
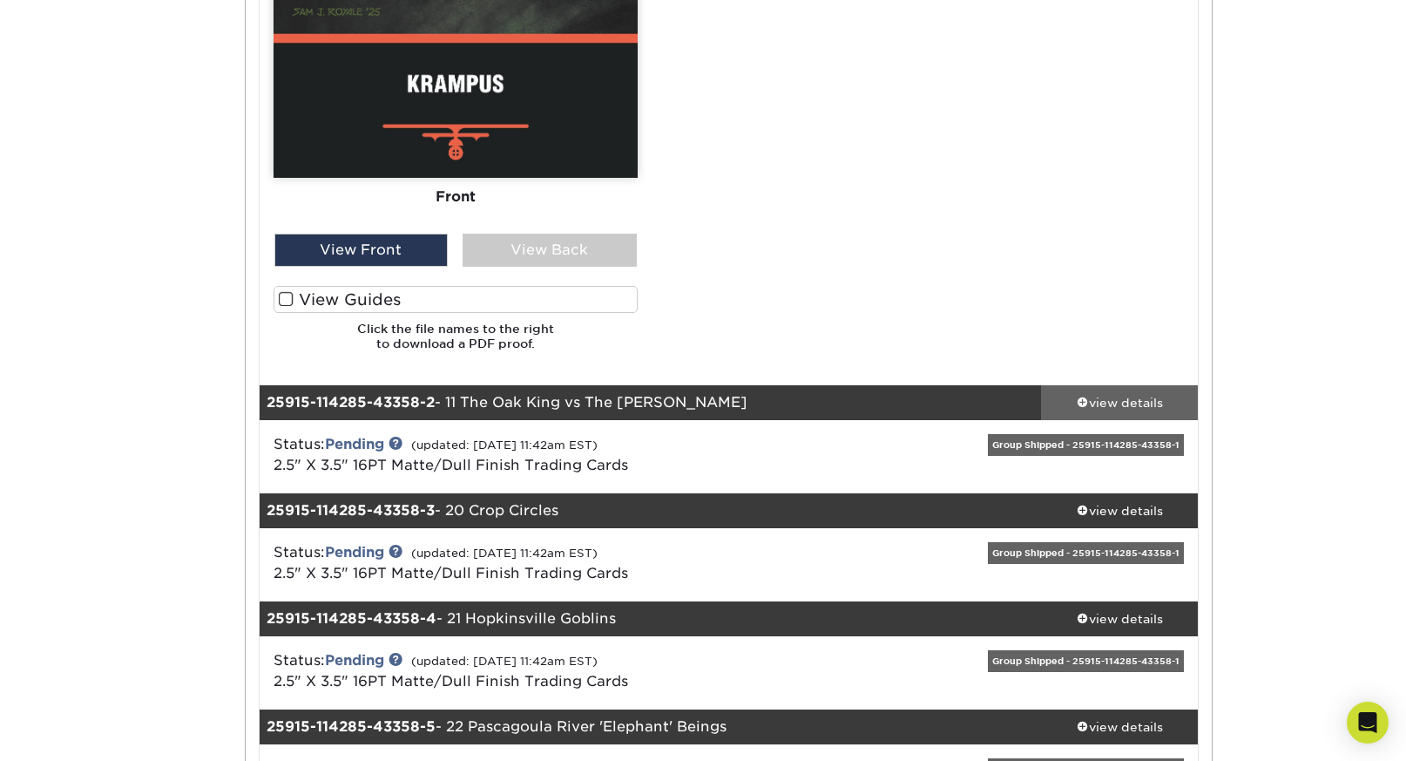
click at [1142, 403] on div "view details" at bounding box center [1119, 402] width 157 height 17
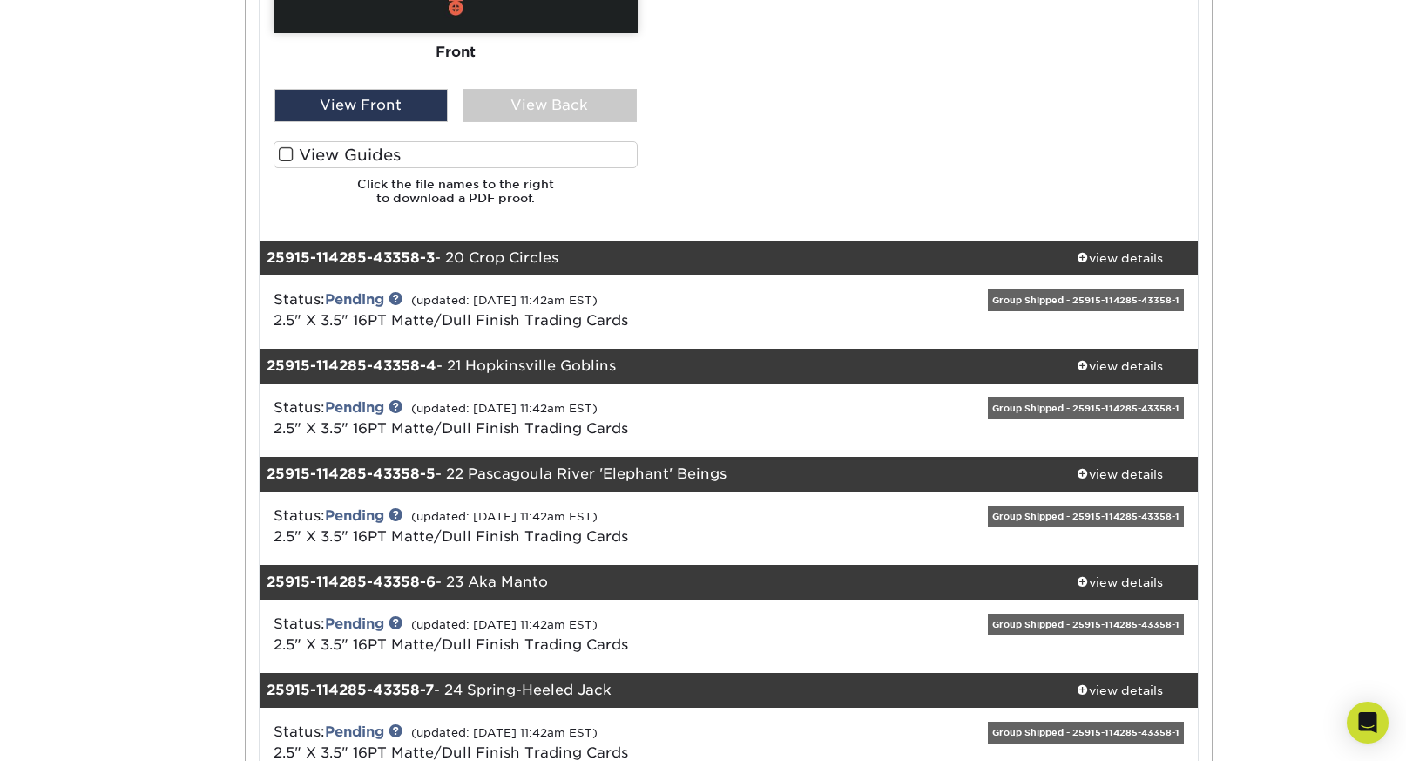
scroll to position [2407, 0]
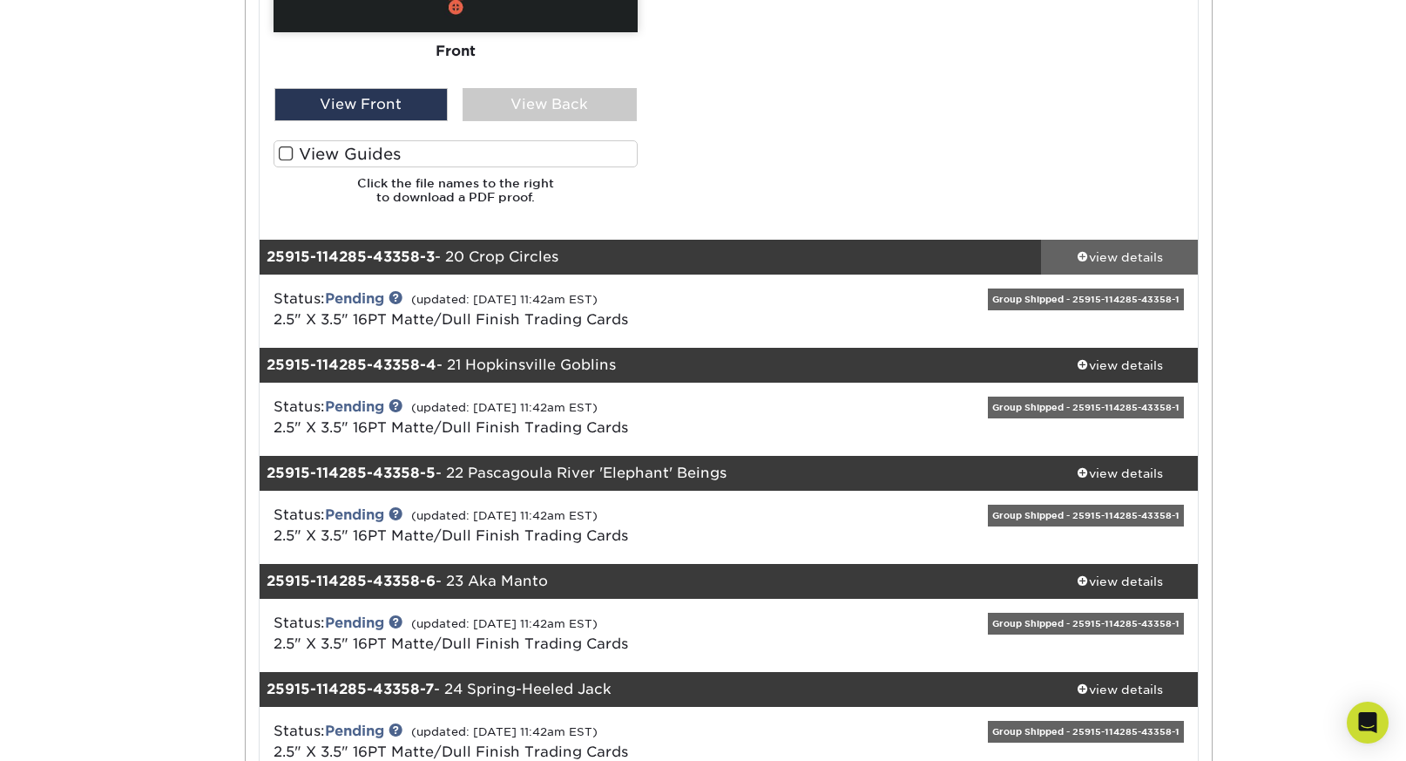
click at [1125, 249] on div "view details" at bounding box center [1119, 256] width 157 height 17
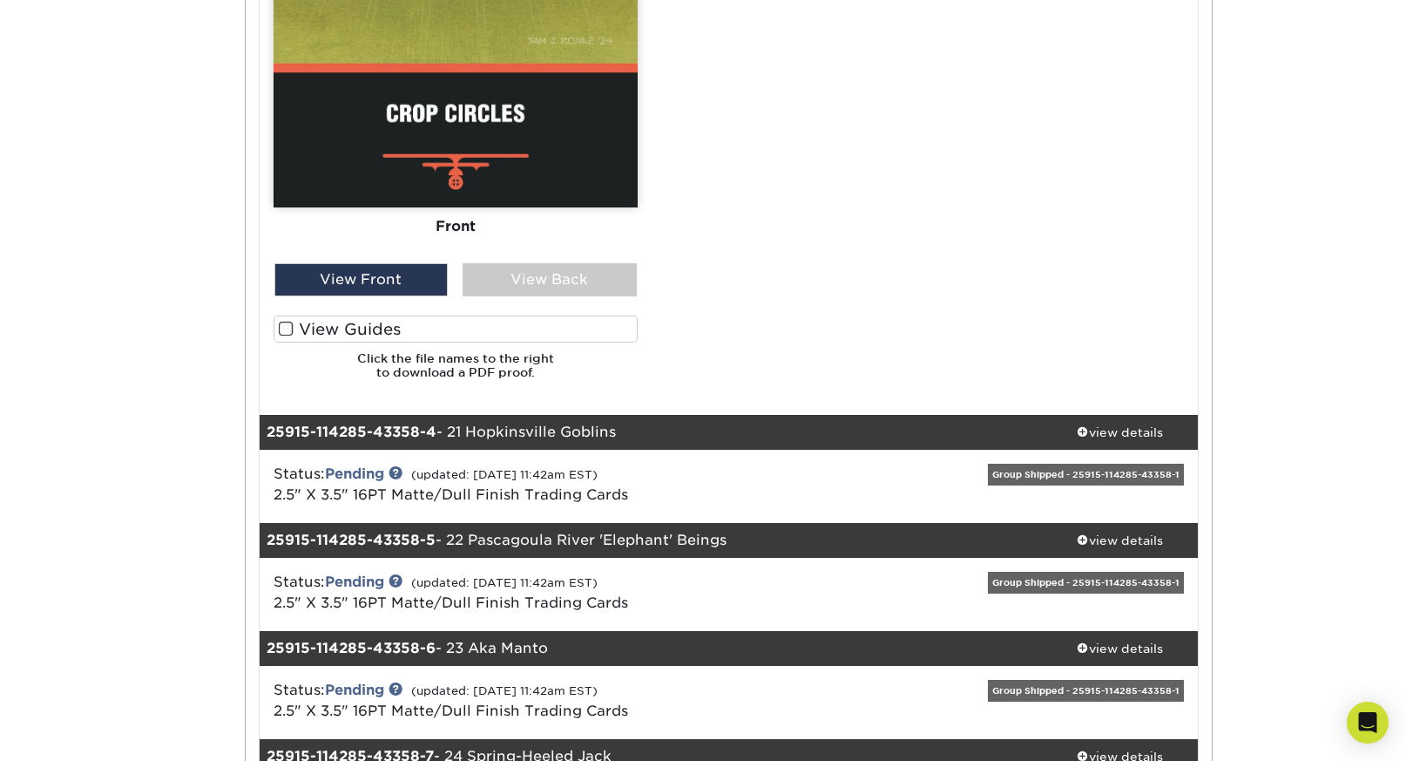
scroll to position [3407, 0]
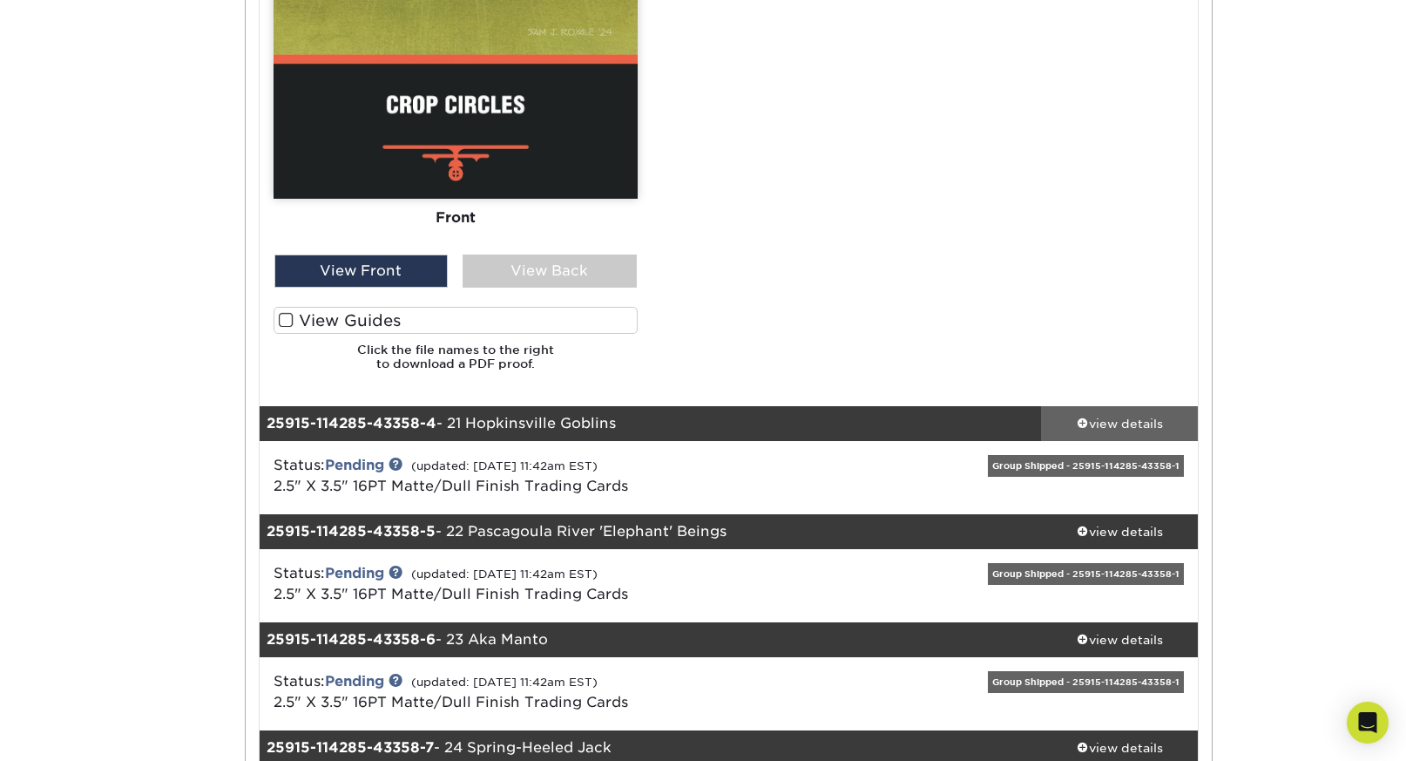
click at [1109, 413] on link "view details" at bounding box center [1119, 423] width 157 height 35
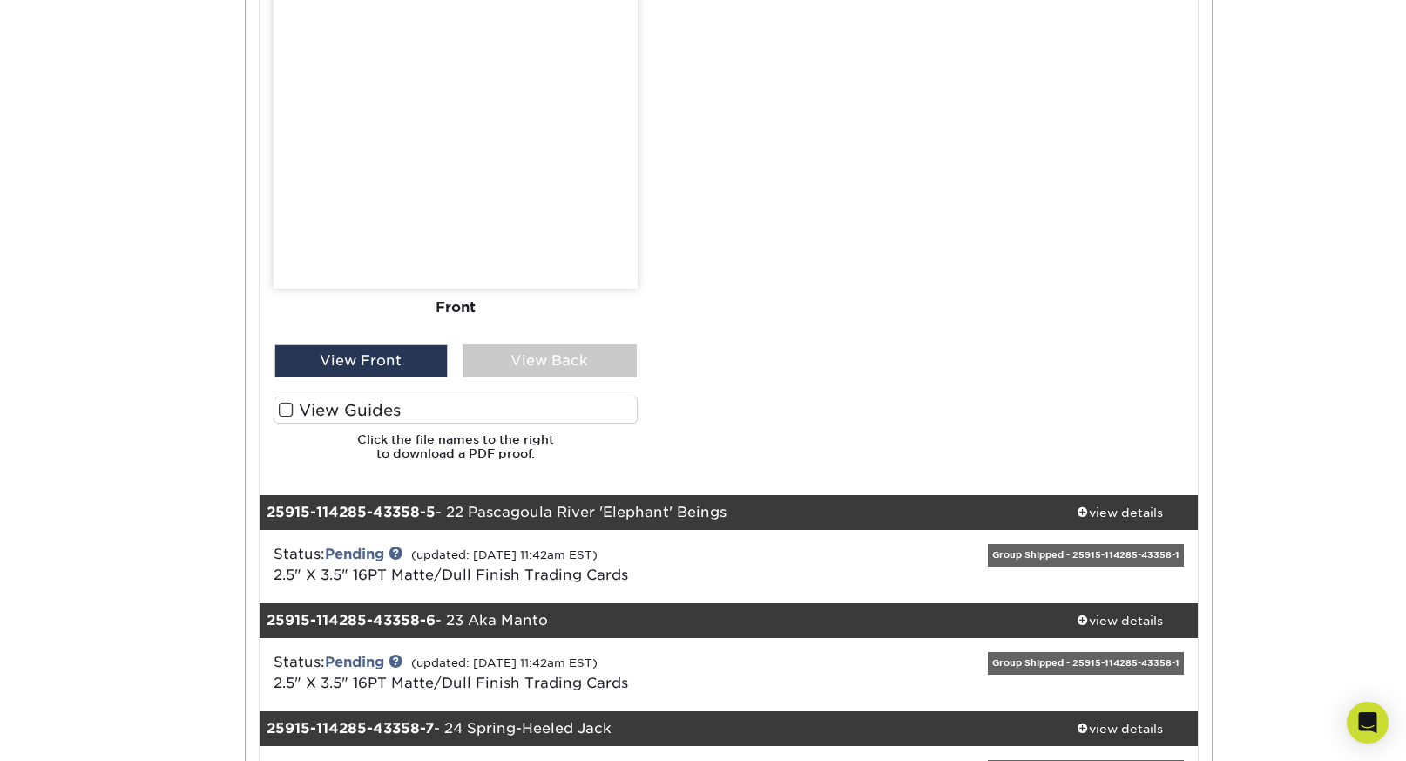
scroll to position [4546, 0]
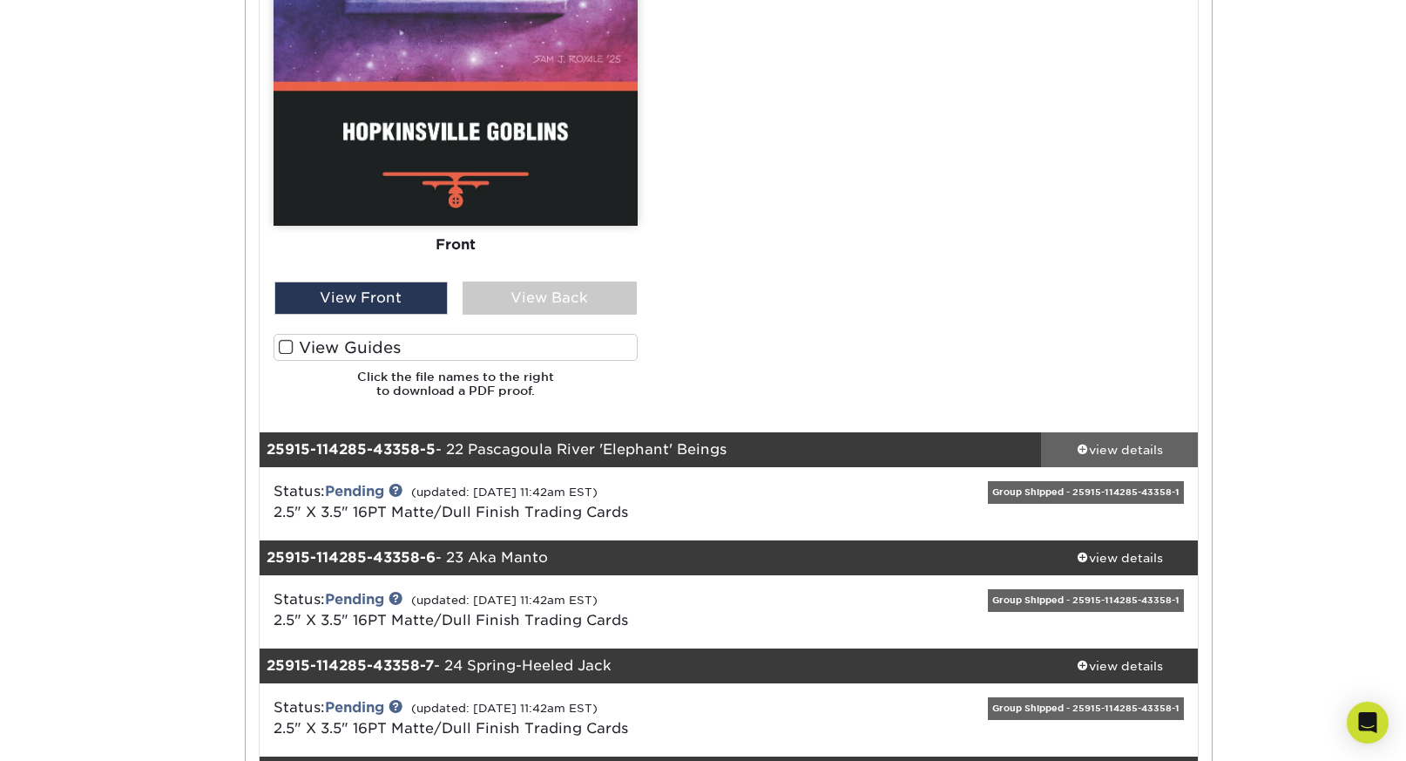
click at [1114, 452] on div "view details" at bounding box center [1119, 449] width 157 height 17
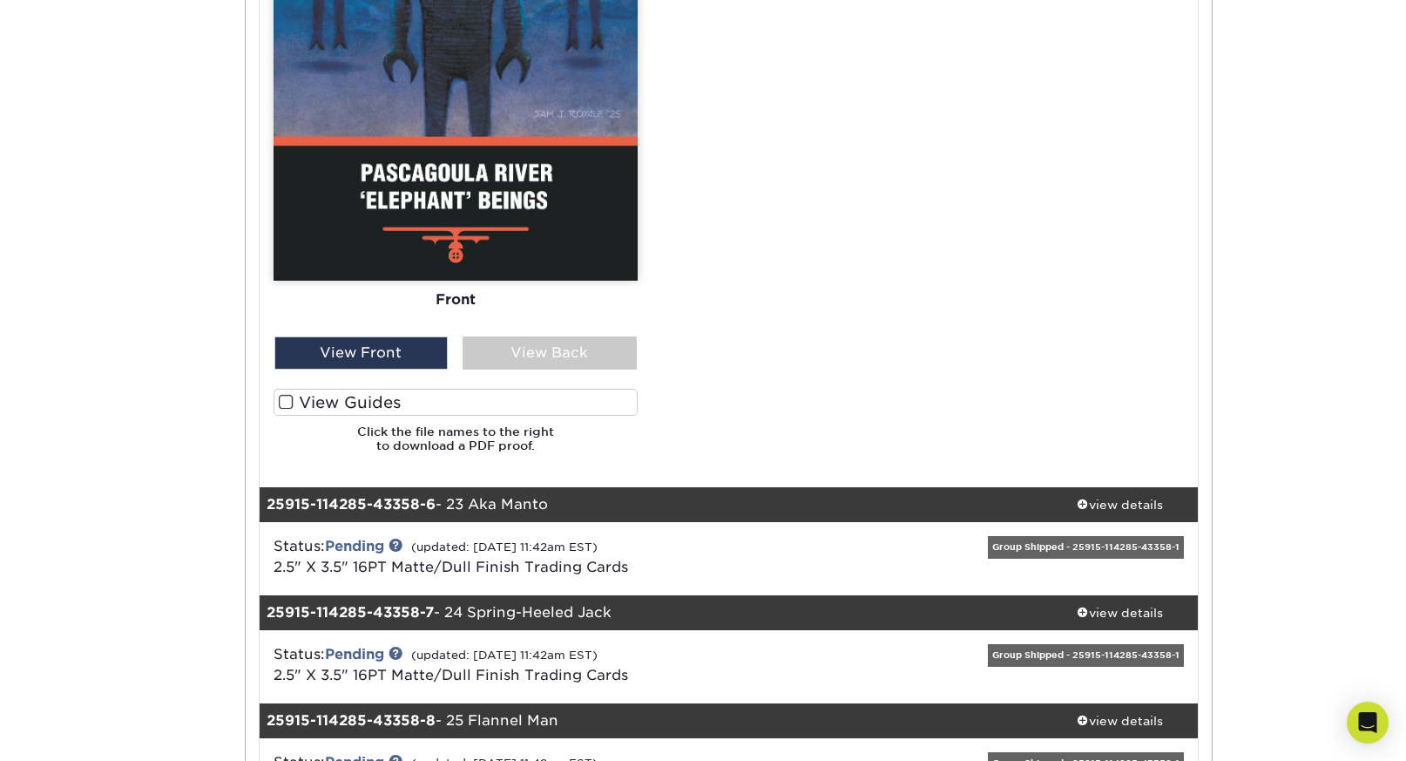
scroll to position [5658, 0]
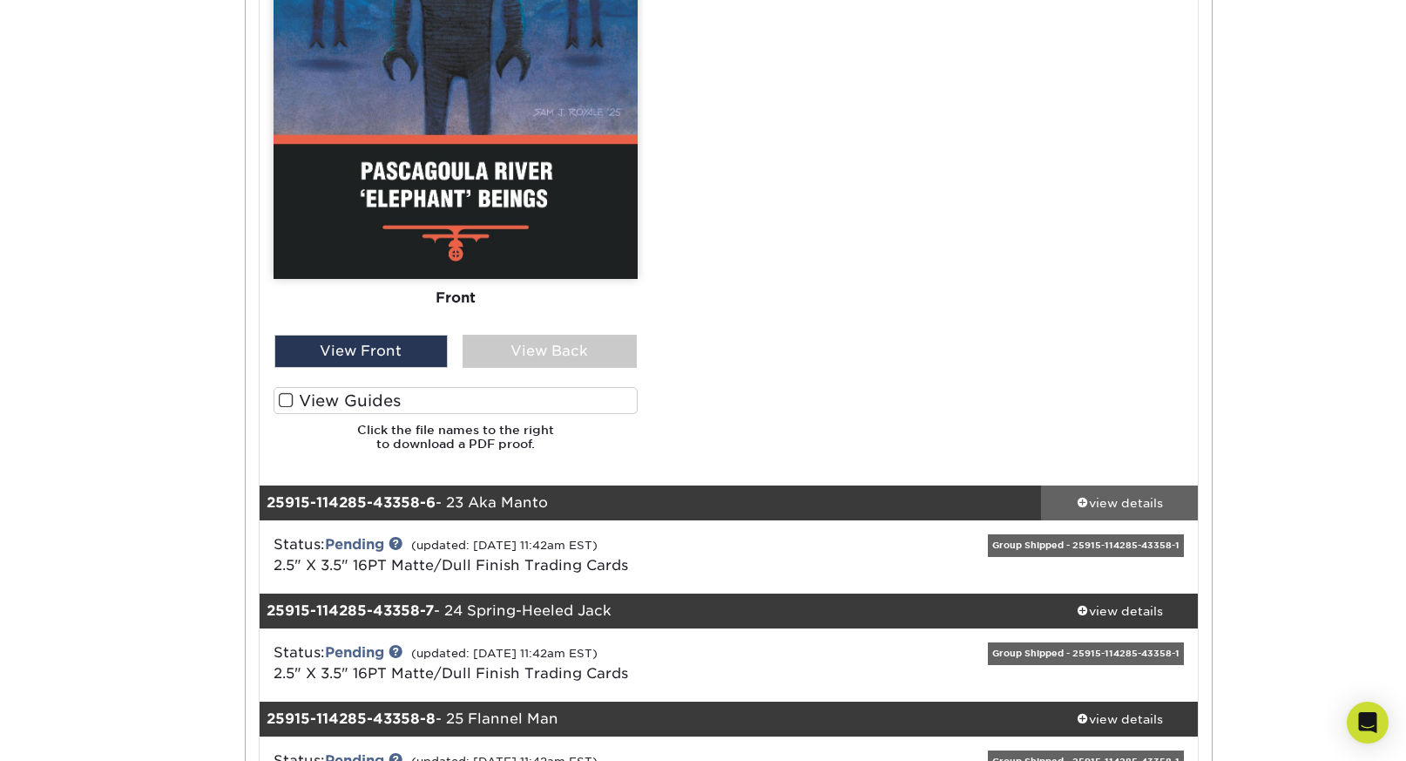
click at [1114, 513] on link "view details" at bounding box center [1119, 502] width 157 height 35
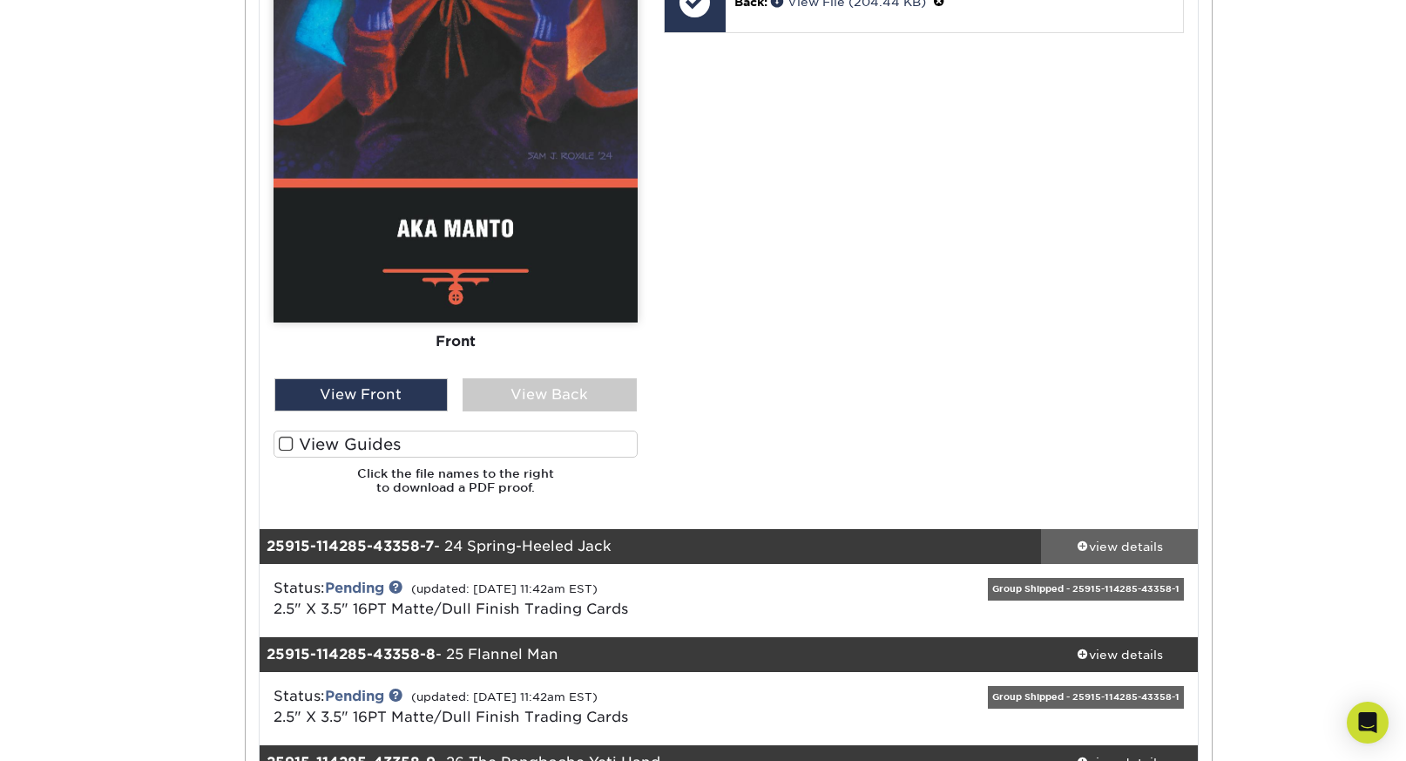
scroll to position [6782, 0]
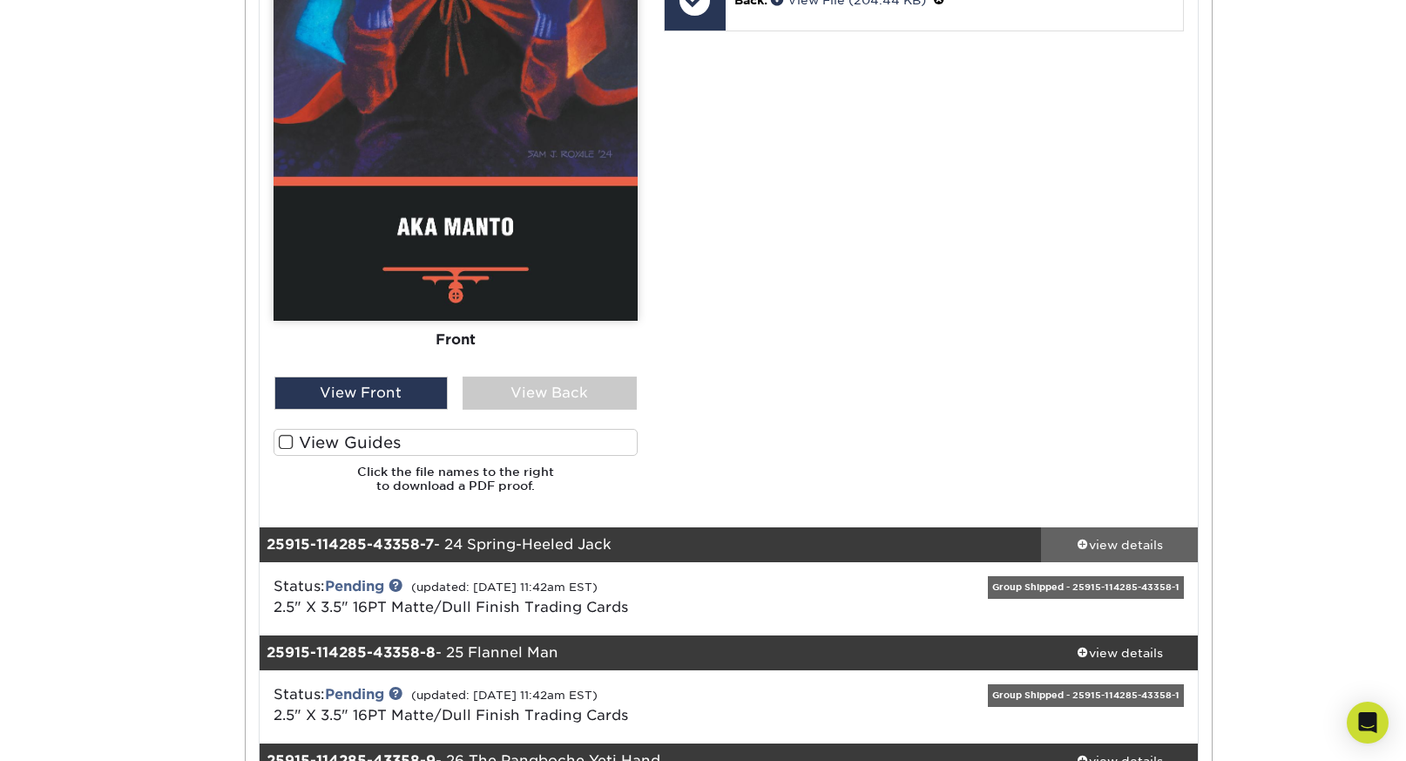
click at [1114, 546] on div "view details" at bounding box center [1119, 544] width 157 height 17
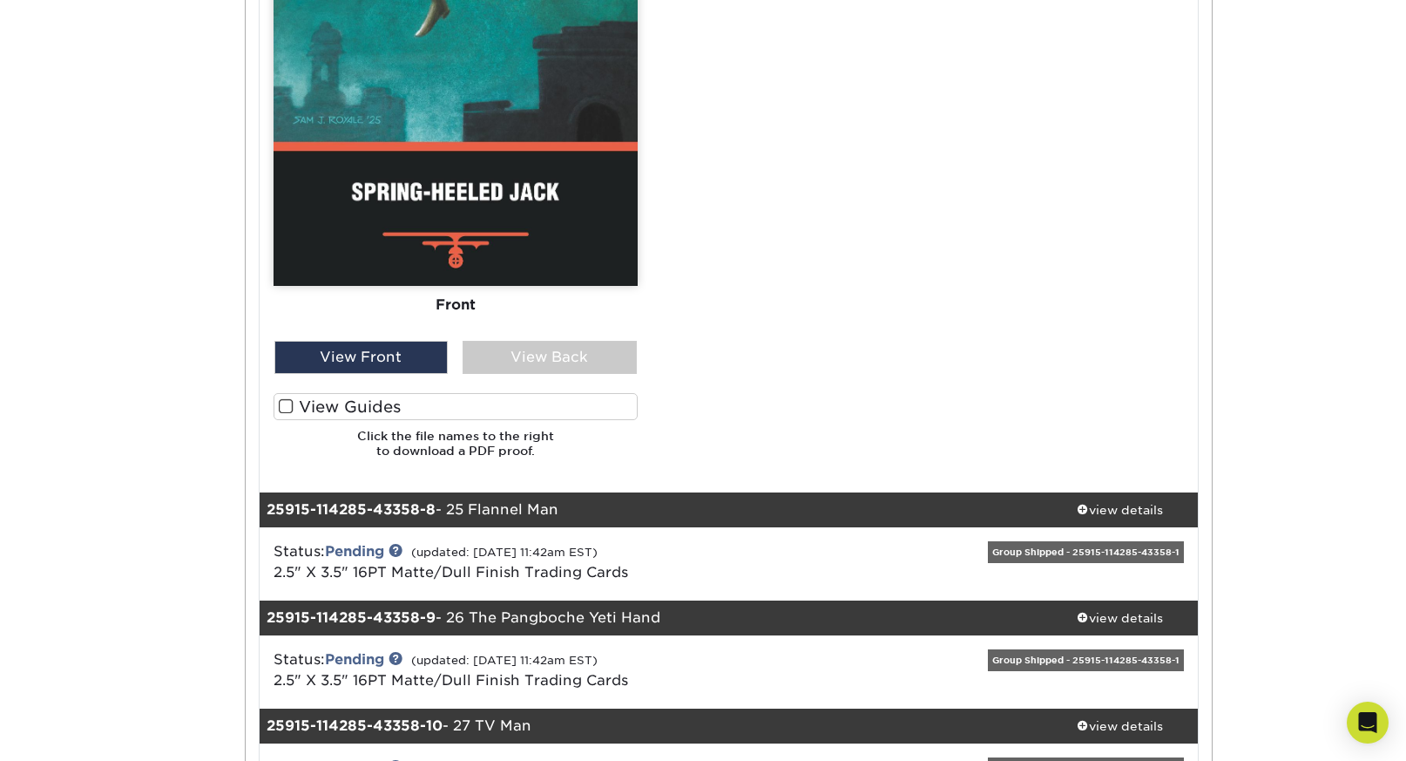
scroll to position [7988, 0]
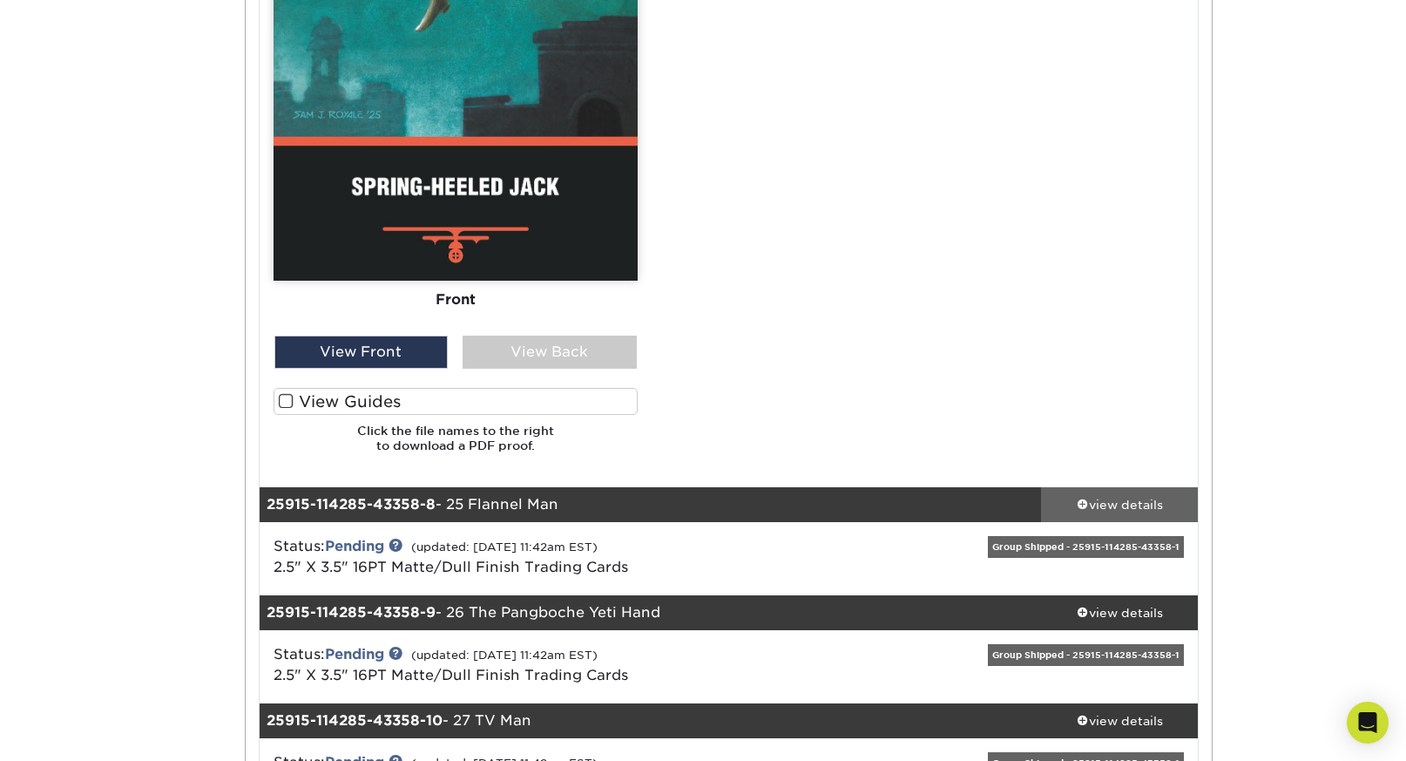
click at [1120, 506] on div "view details" at bounding box center [1119, 504] width 157 height 17
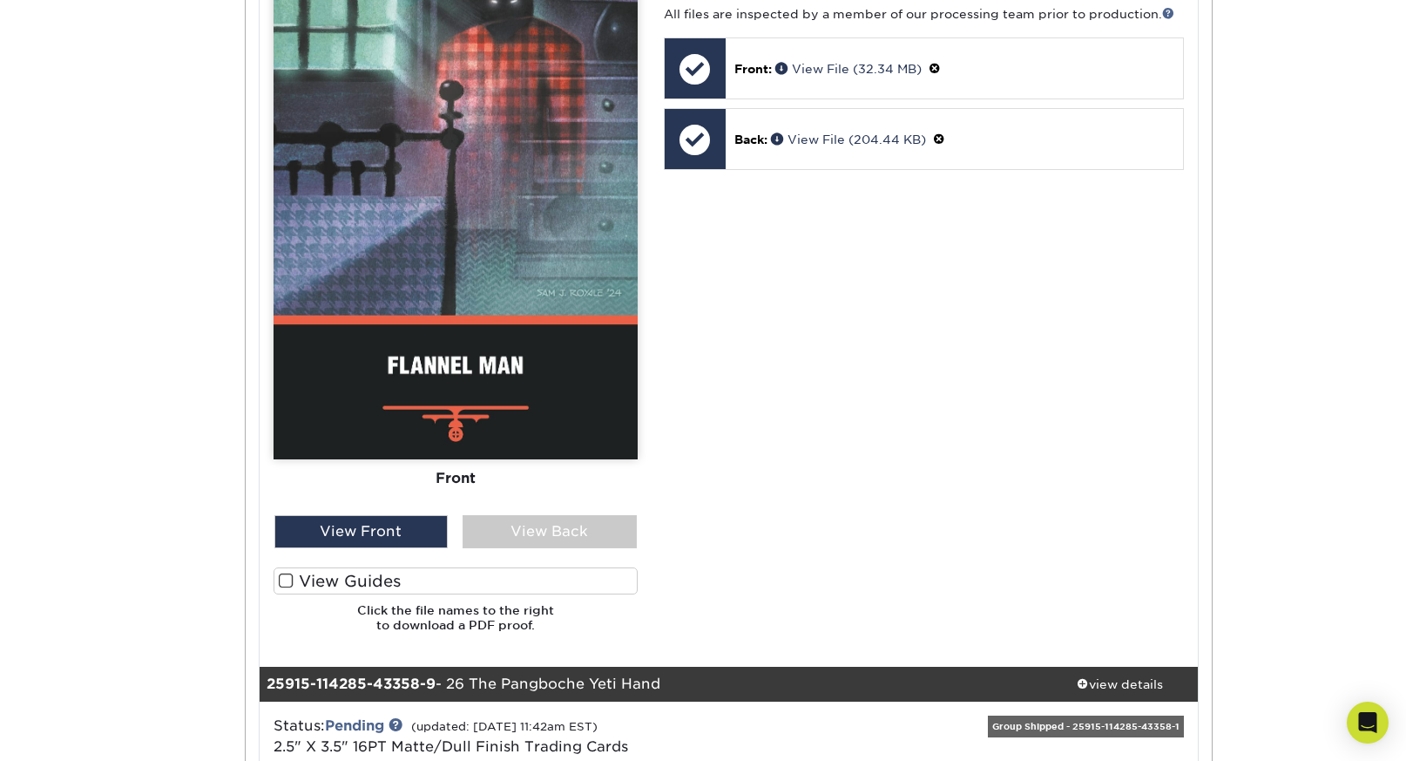
scroll to position [8975, 0]
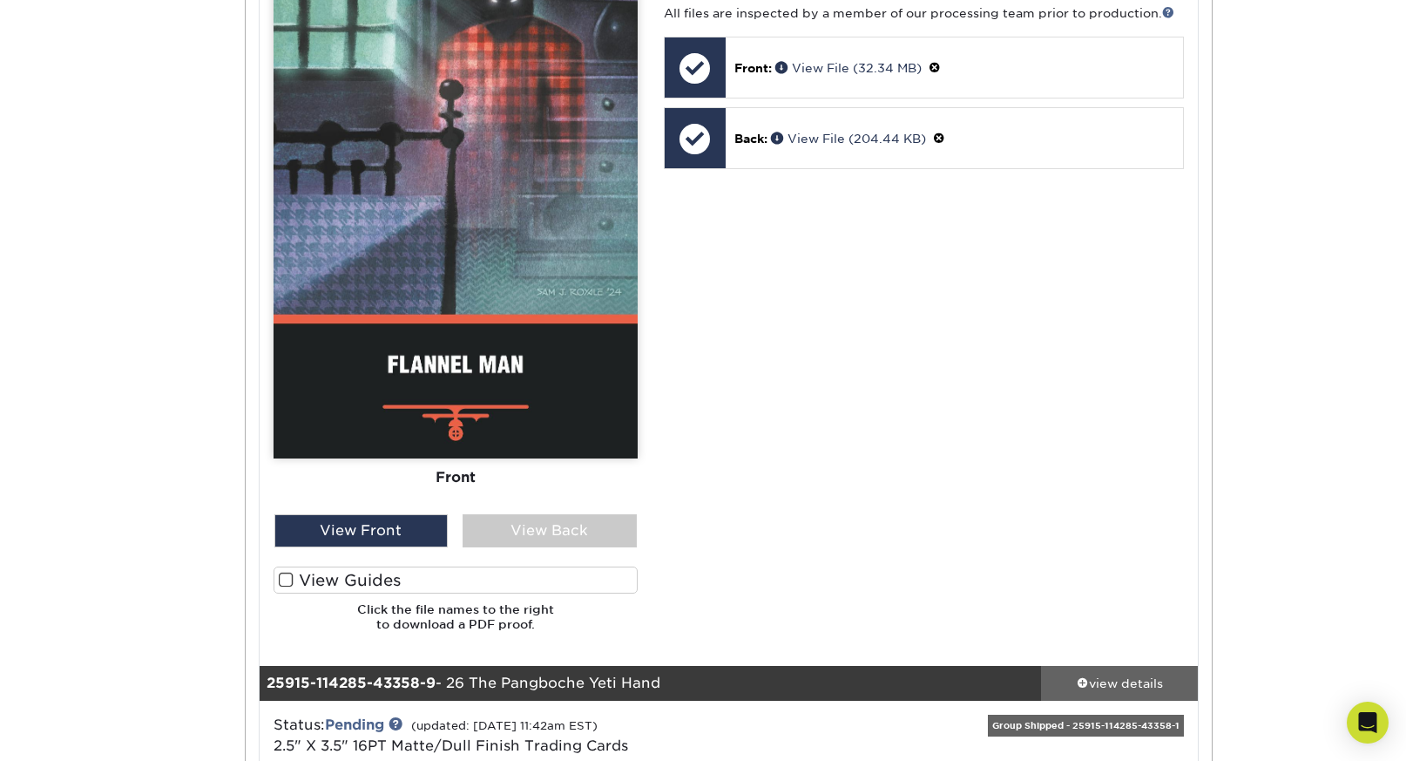
click at [1100, 680] on div "view details" at bounding box center [1119, 682] width 157 height 17
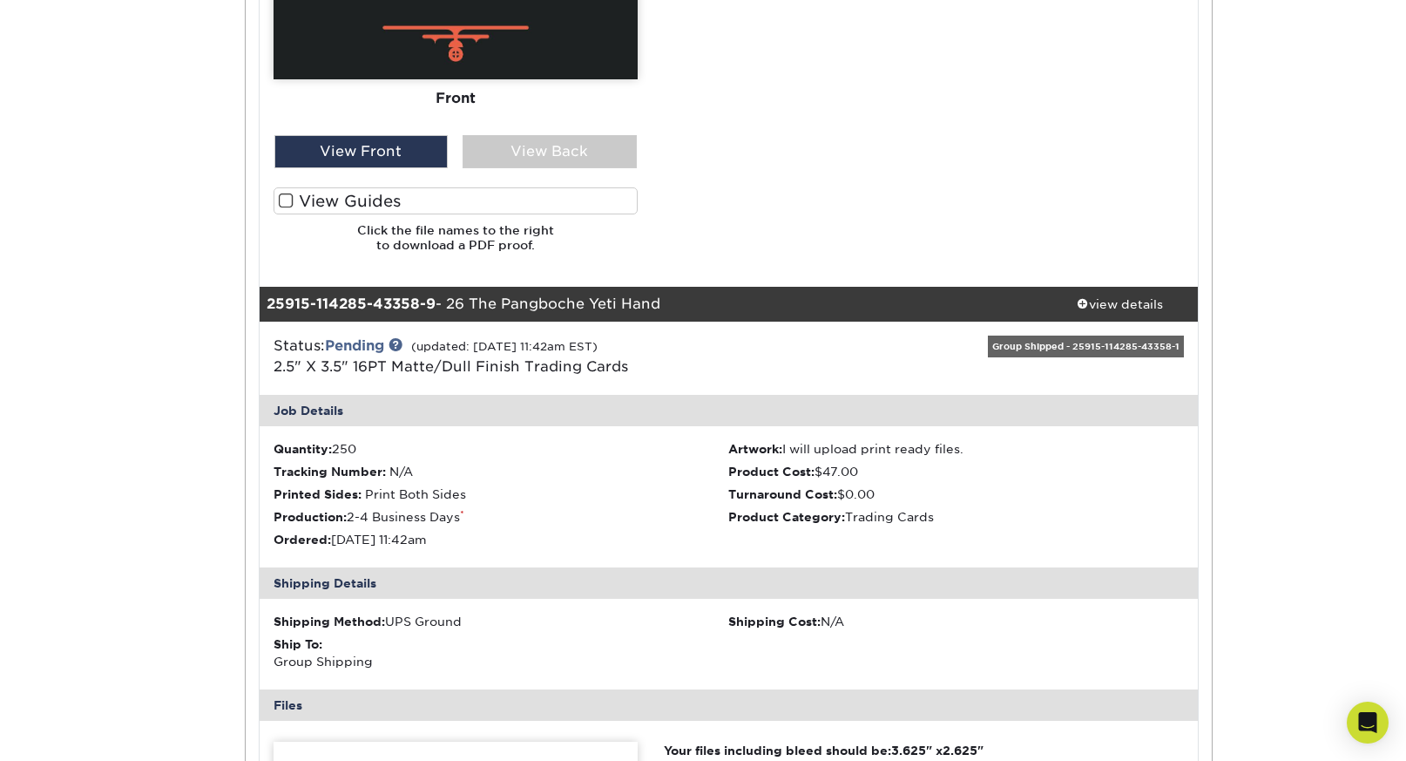
scroll to position [9356, 0]
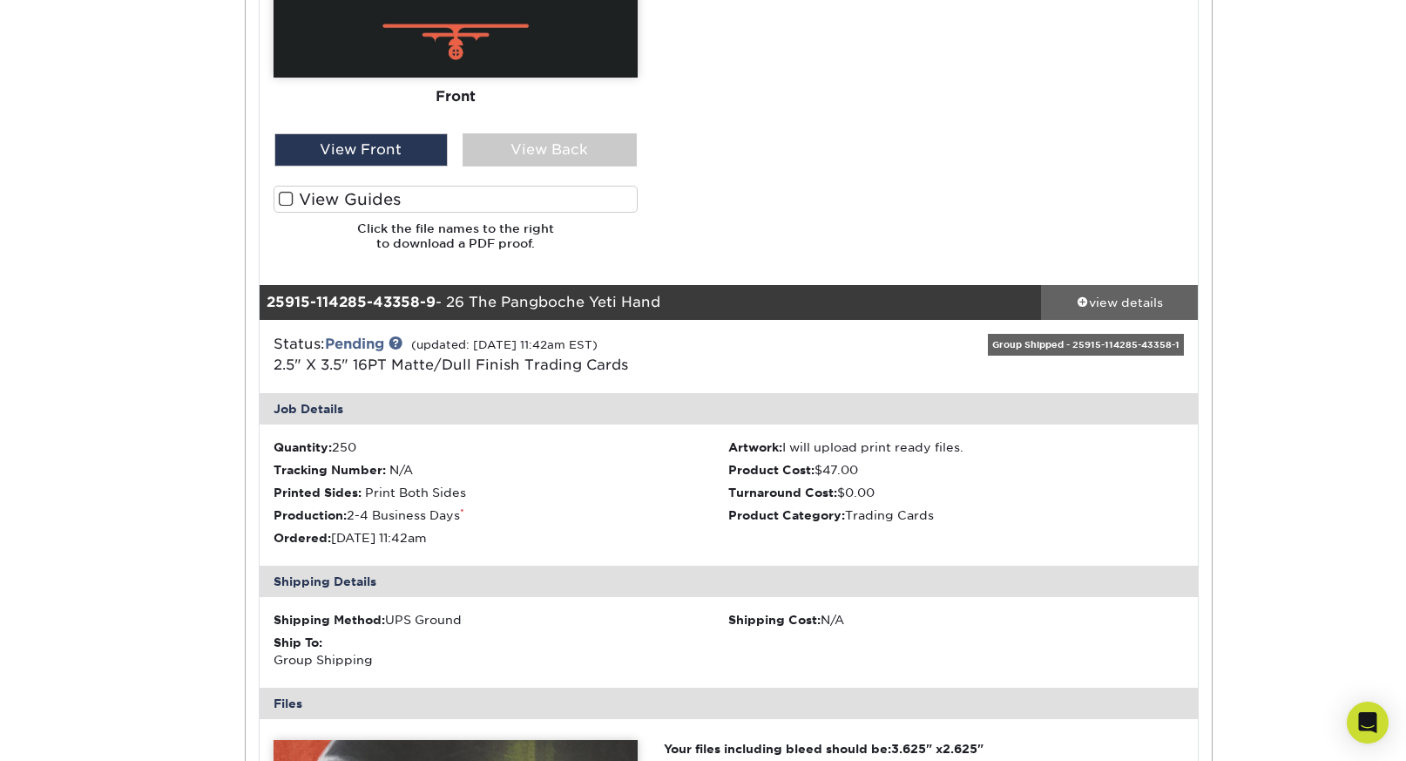
click at [1139, 298] on div "view details" at bounding box center [1119, 302] width 157 height 17
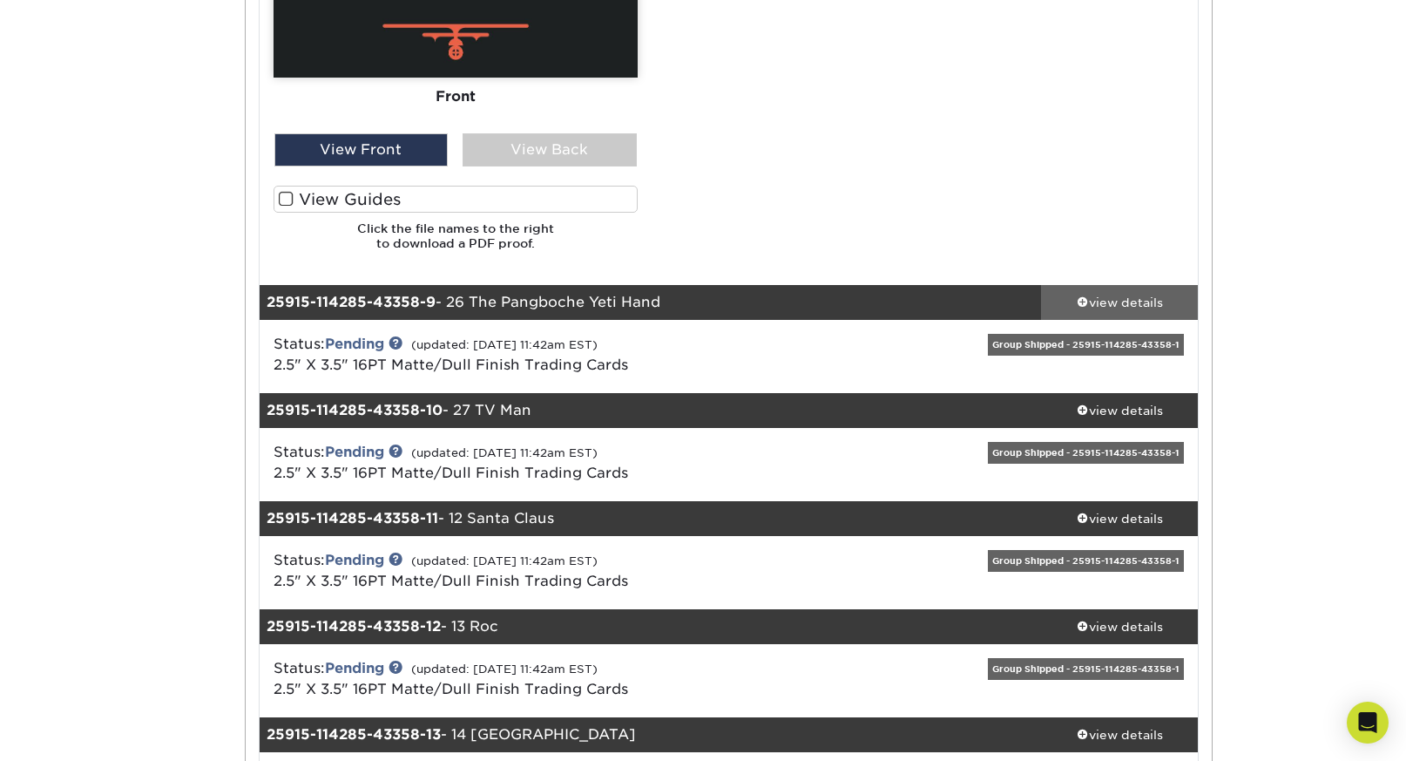
click at [1135, 293] on link "view details" at bounding box center [1119, 302] width 157 height 35
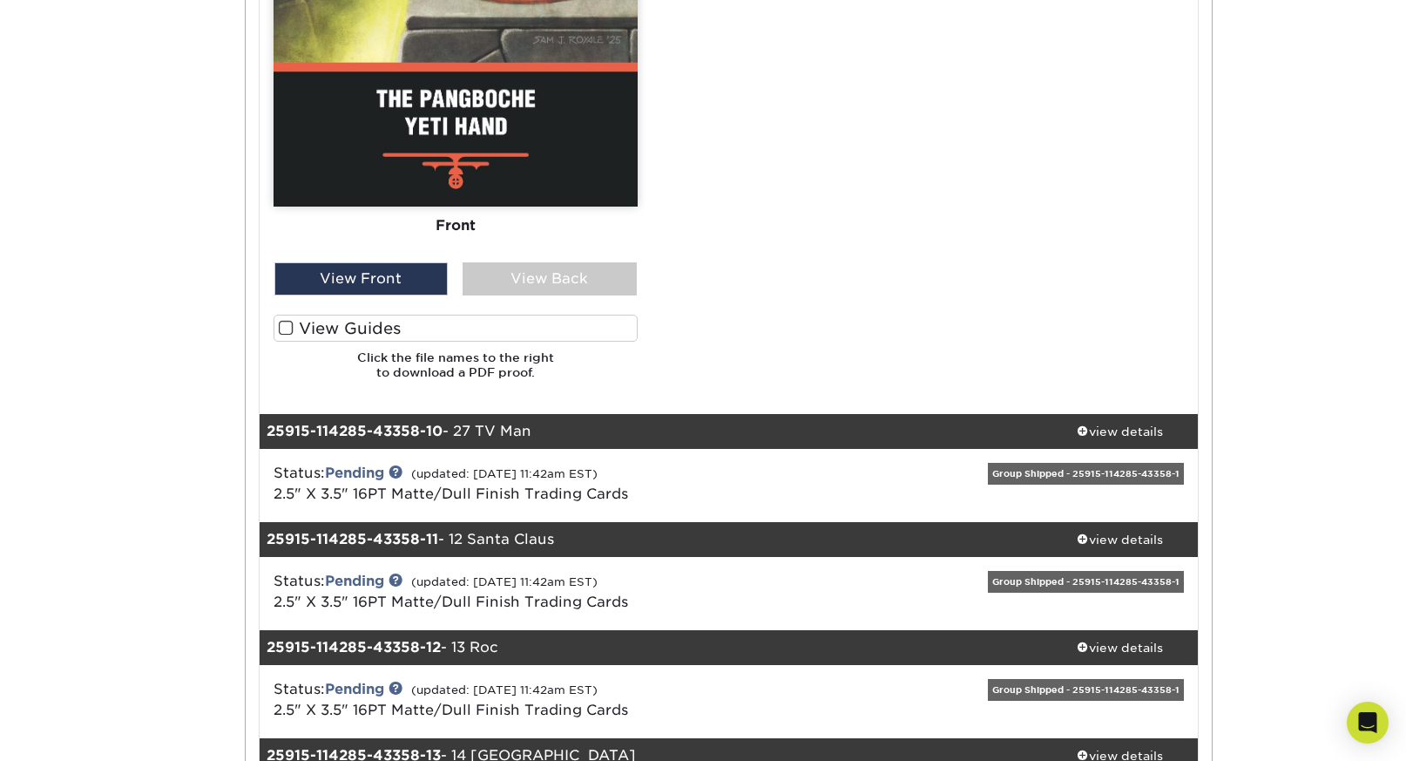
scroll to position [10396, 0]
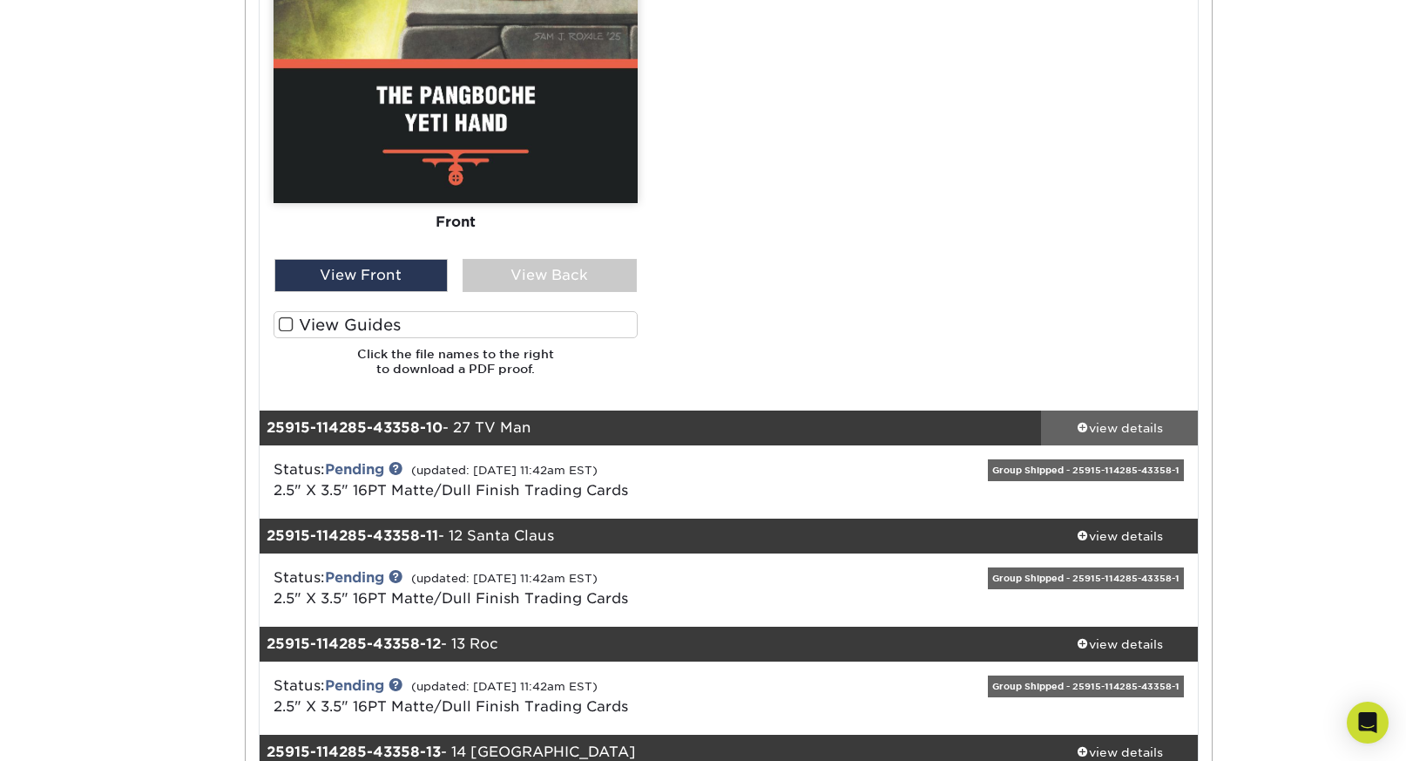
click at [1125, 435] on div "view details" at bounding box center [1119, 427] width 157 height 17
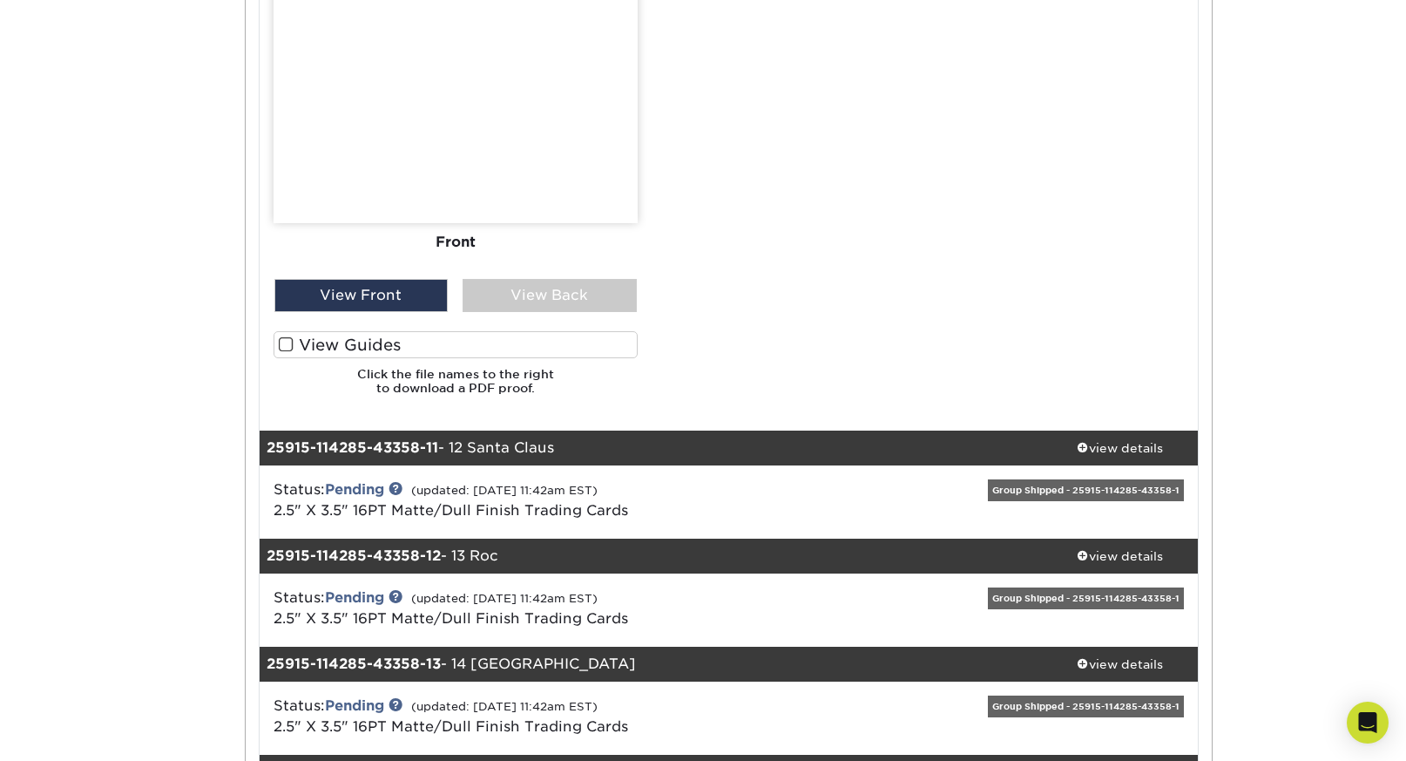
scroll to position [11583, 0]
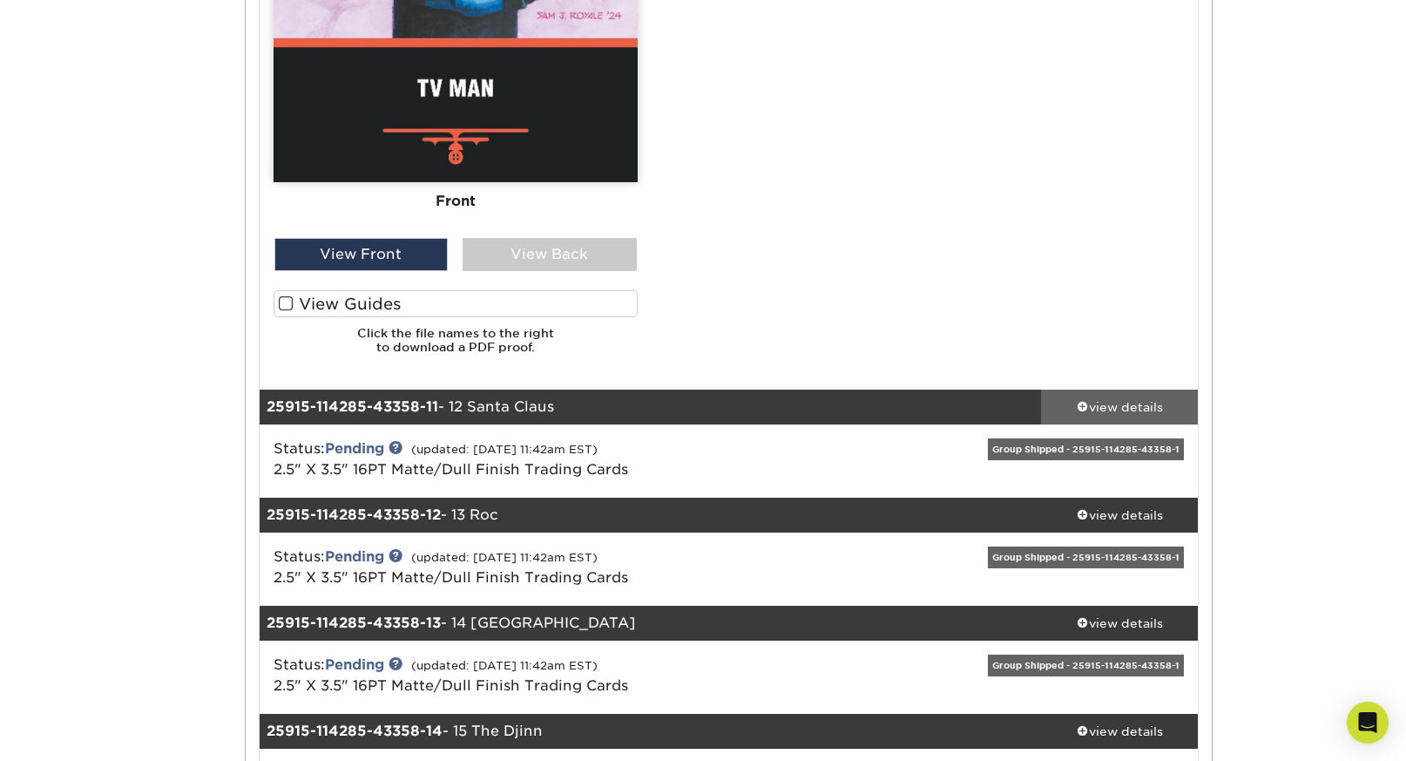
click at [1108, 410] on div "view details" at bounding box center [1119, 406] width 157 height 17
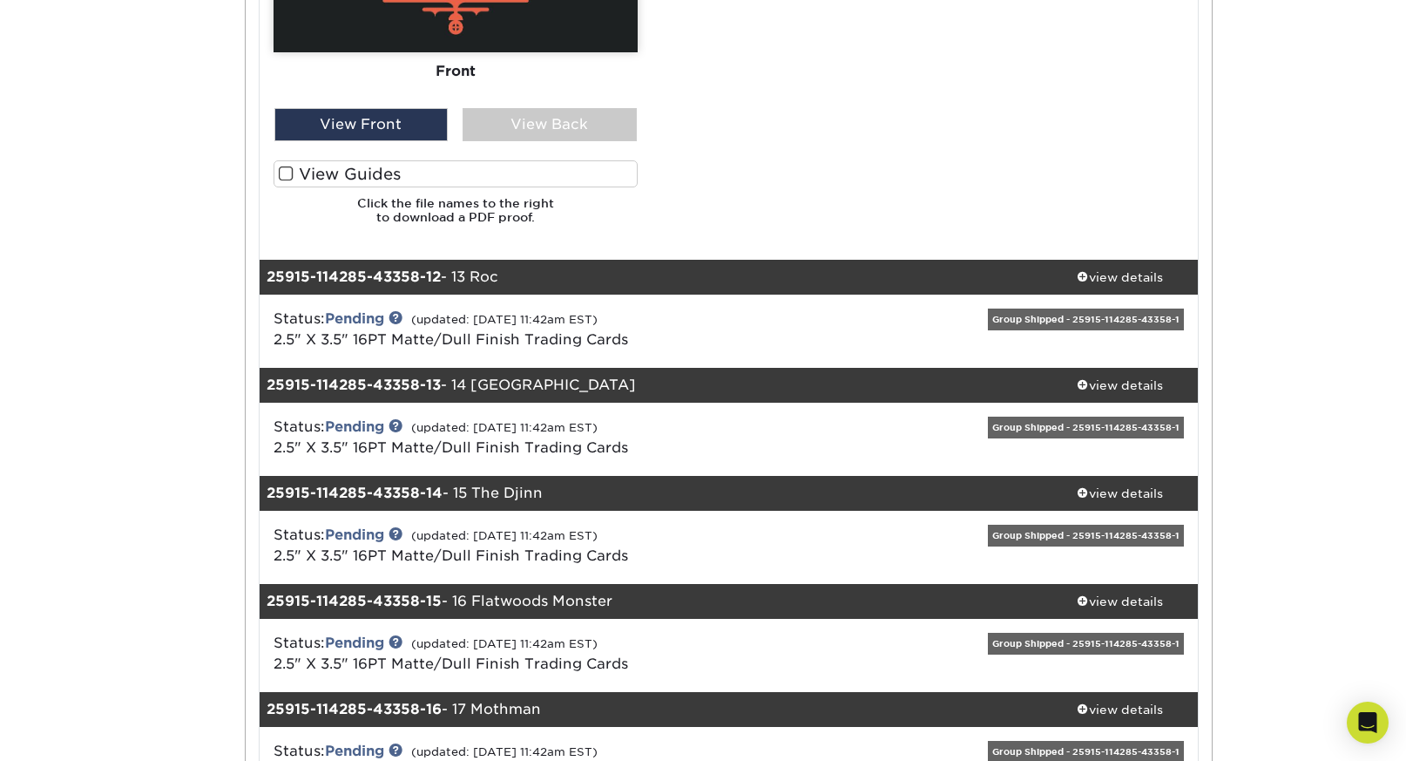
scroll to position [12880, 0]
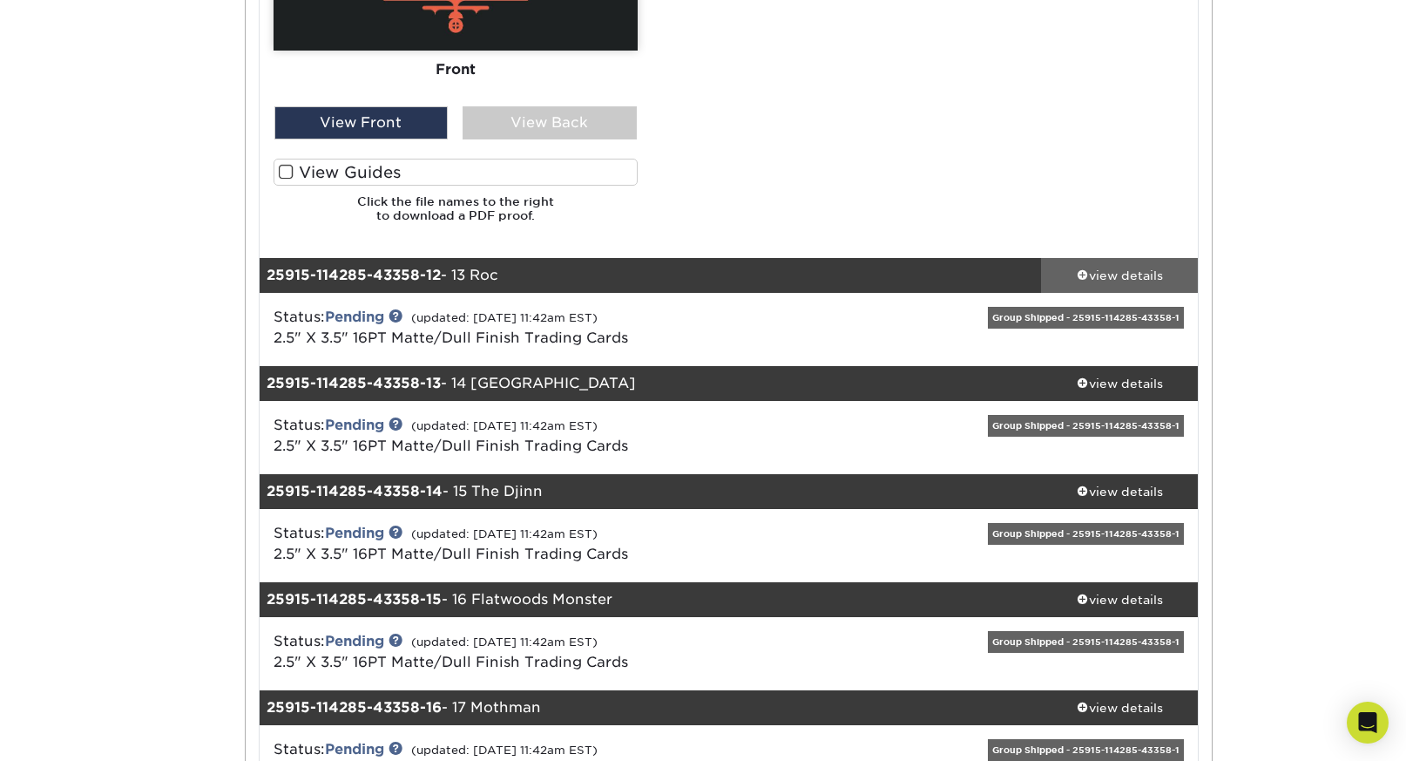
click at [1117, 280] on div "view details" at bounding box center [1119, 274] width 157 height 17
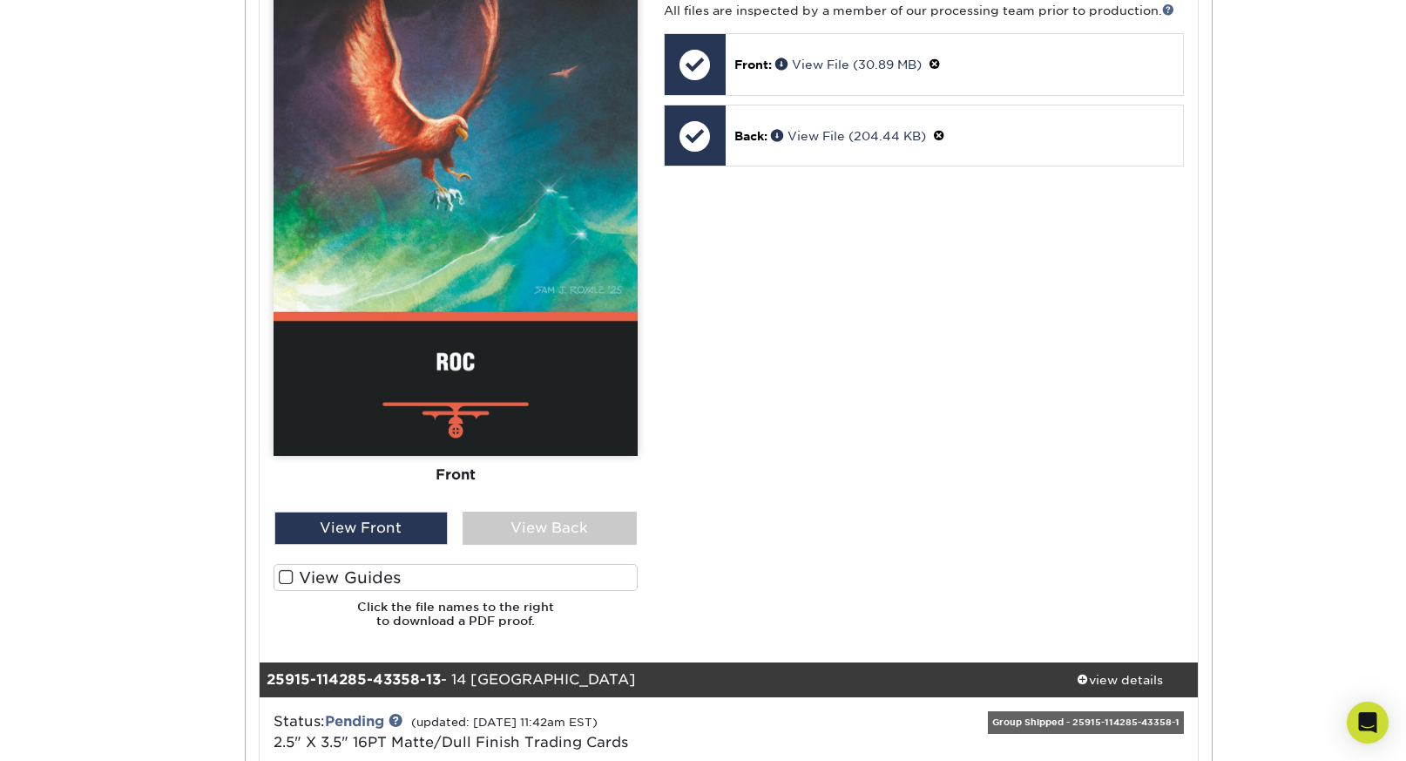
scroll to position [13667, 0]
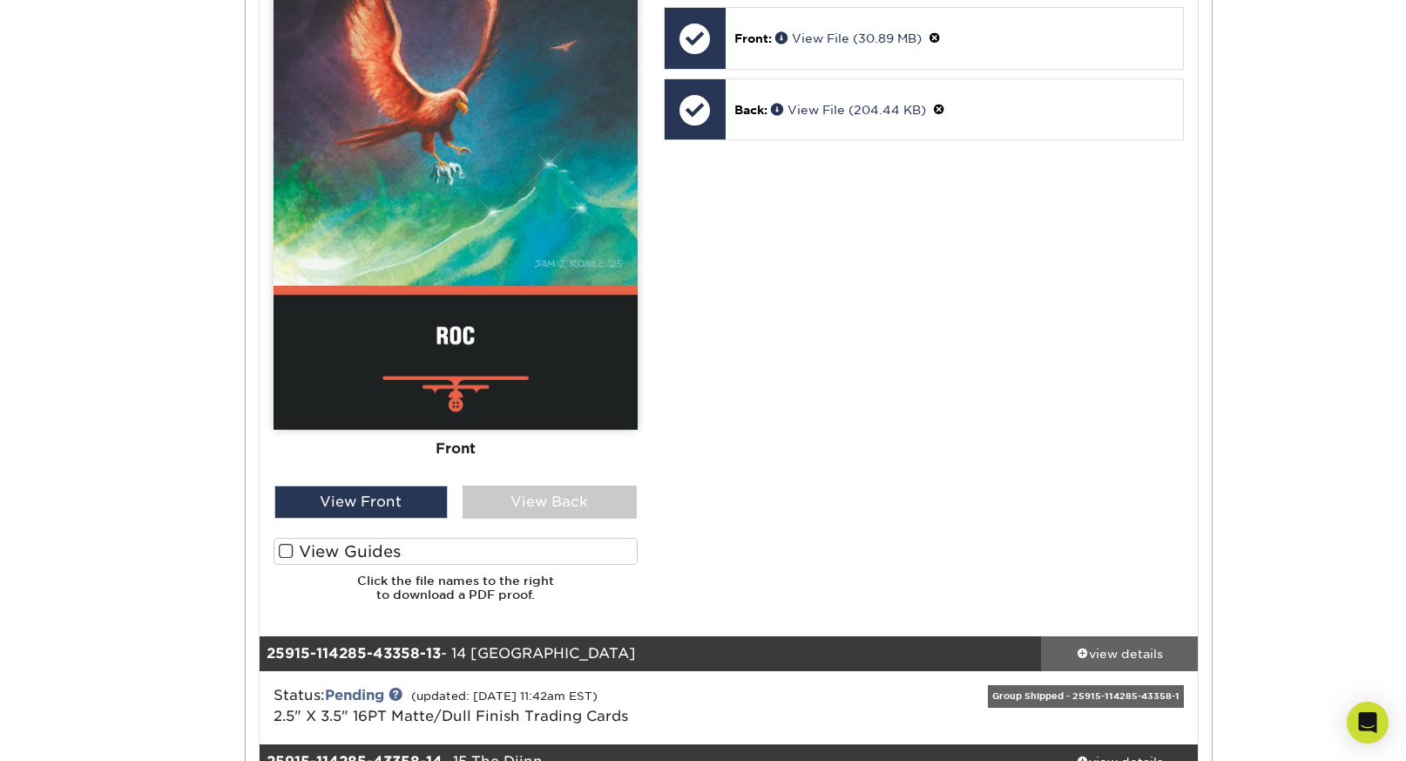
click at [1136, 647] on div "view details" at bounding box center [1119, 653] width 157 height 17
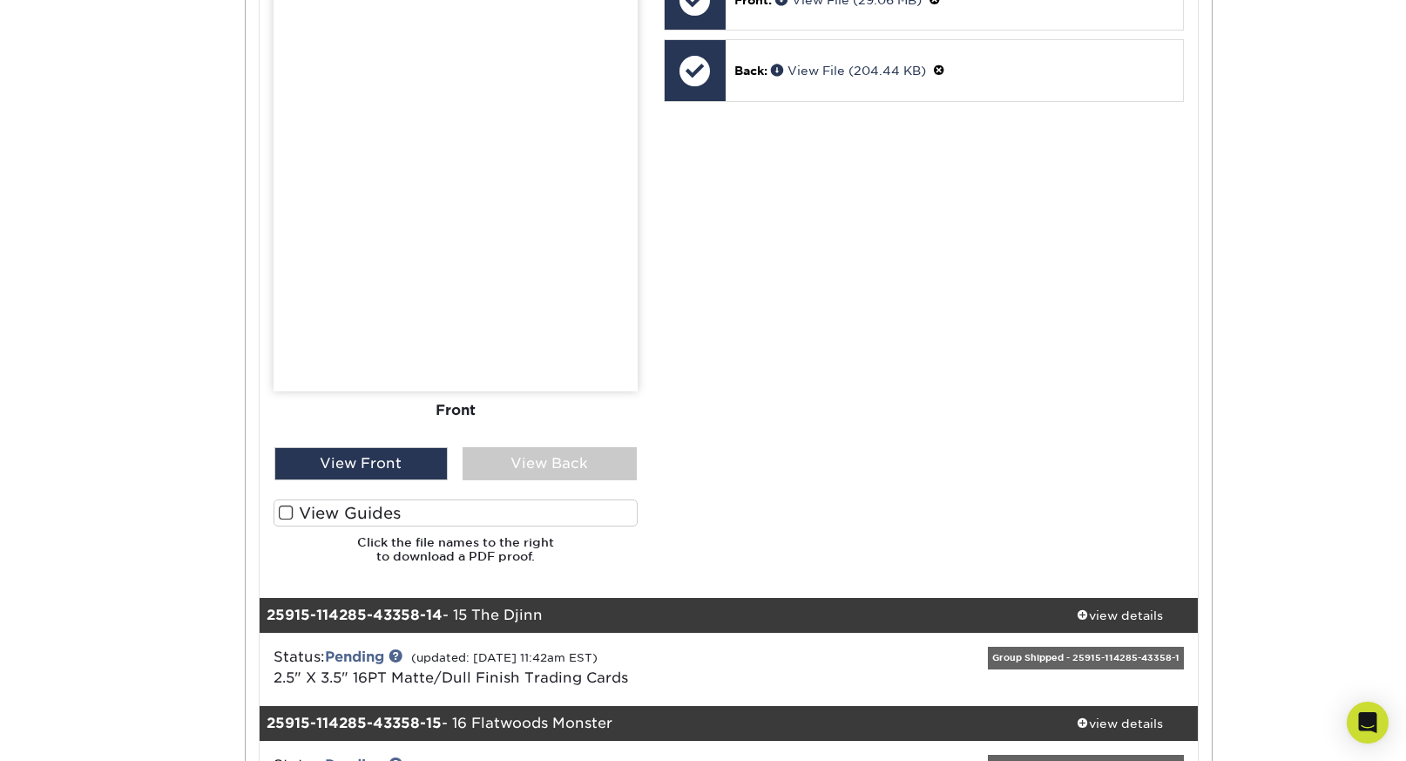
scroll to position [15053, 0]
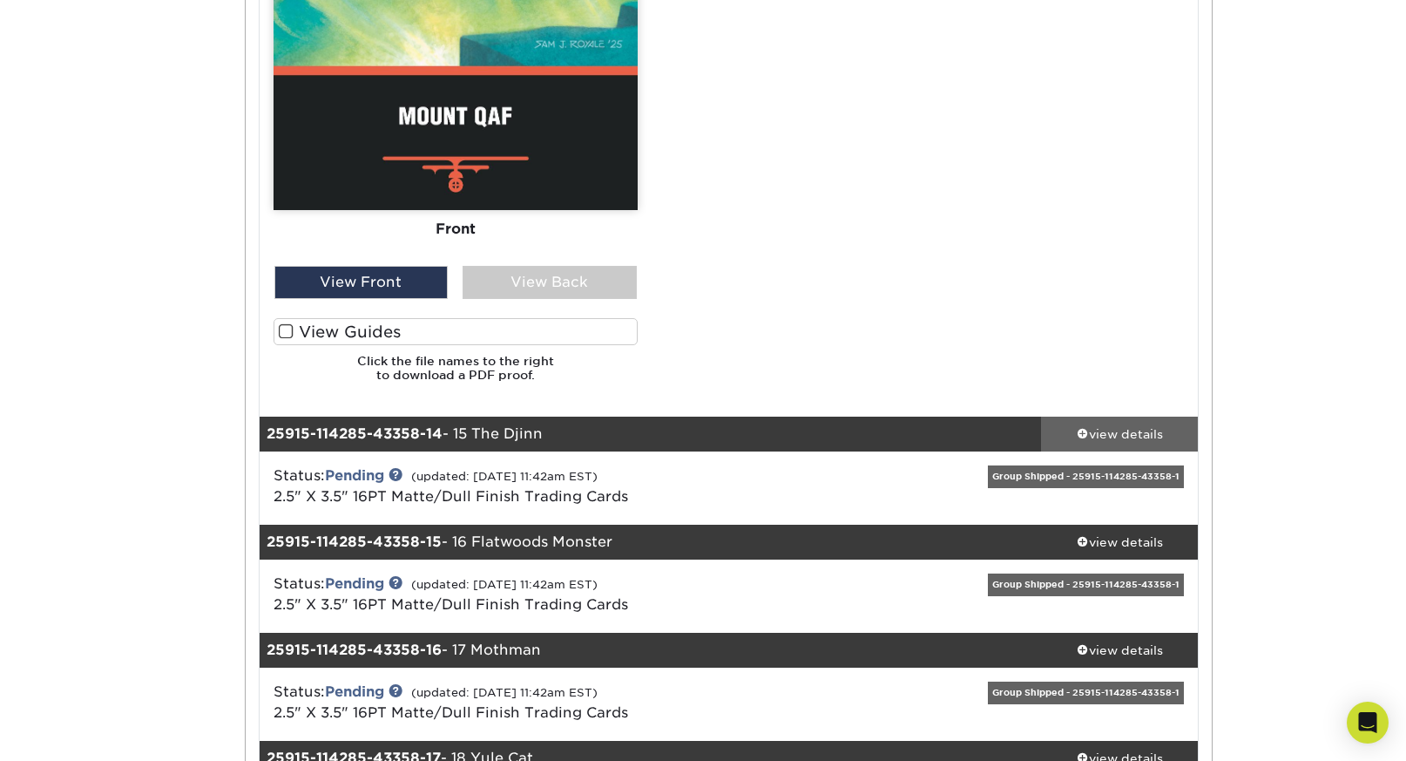
click at [1123, 432] on div "view details" at bounding box center [1119, 433] width 157 height 17
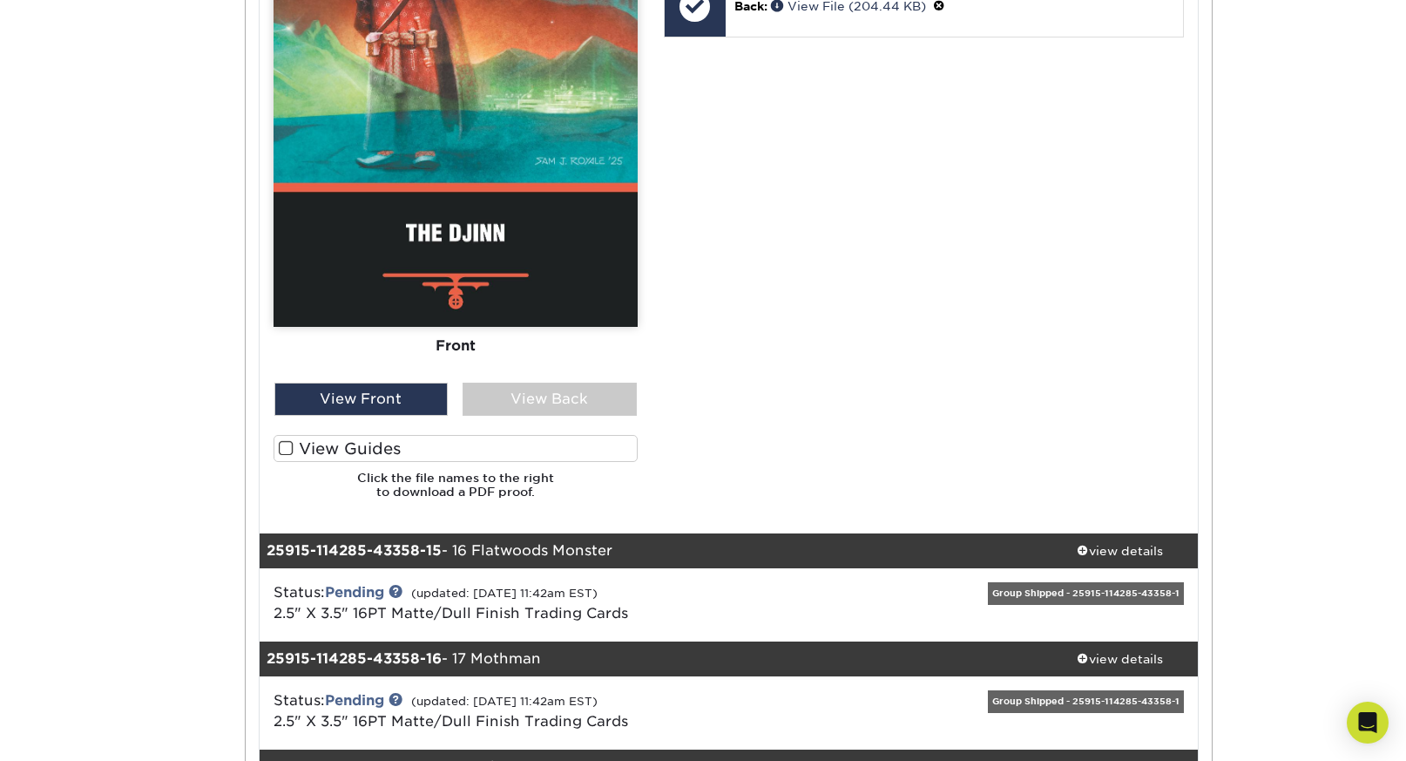
scroll to position [16187, 0]
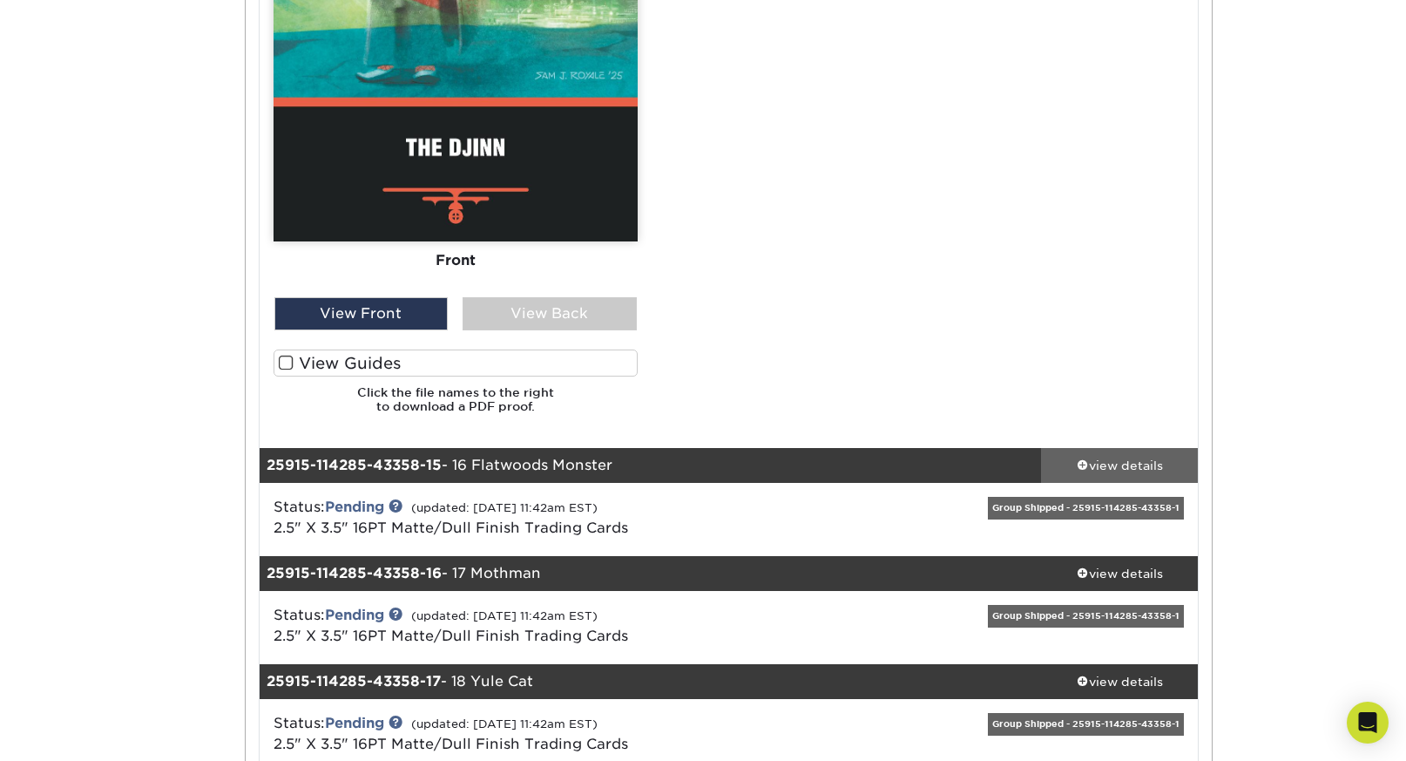
click at [1124, 469] on div "view details" at bounding box center [1119, 465] width 157 height 17
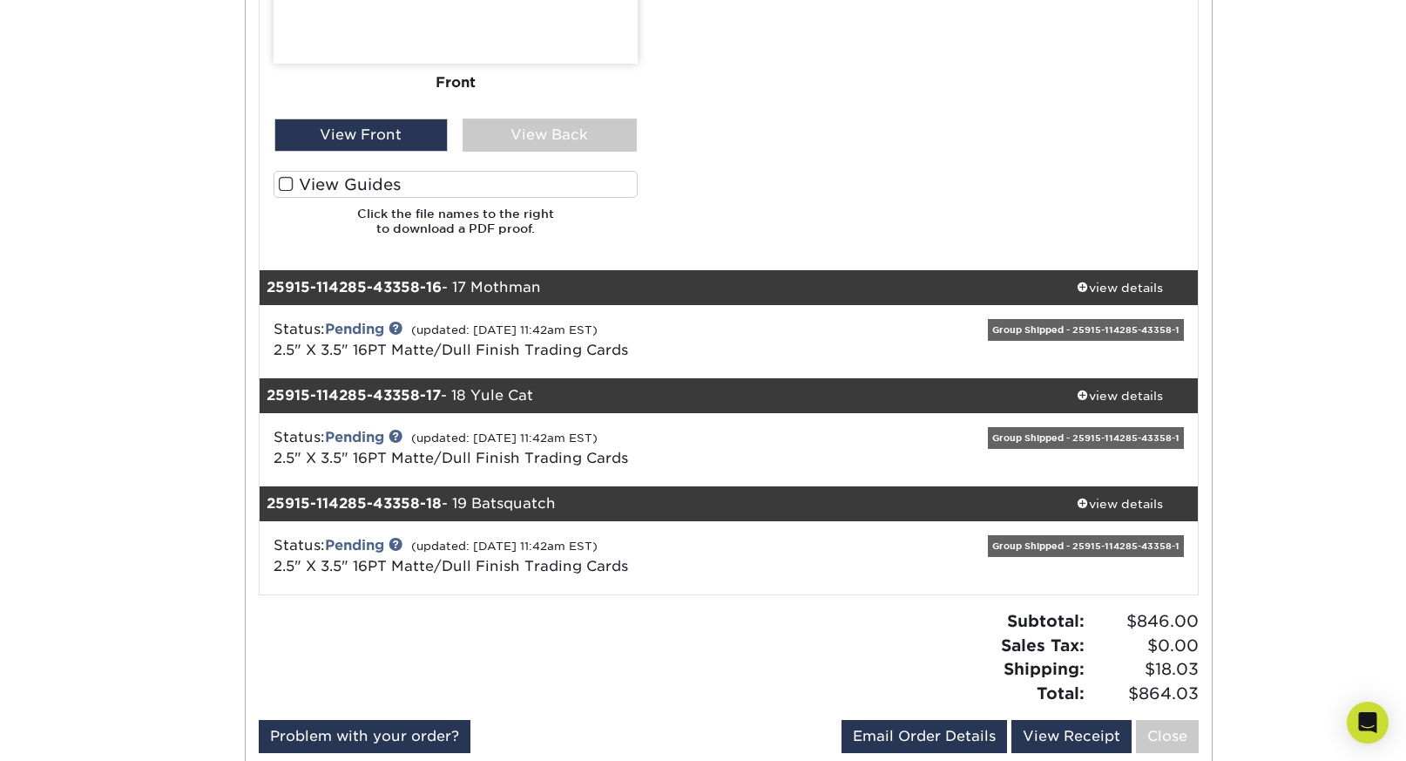
scroll to position [17532, 0]
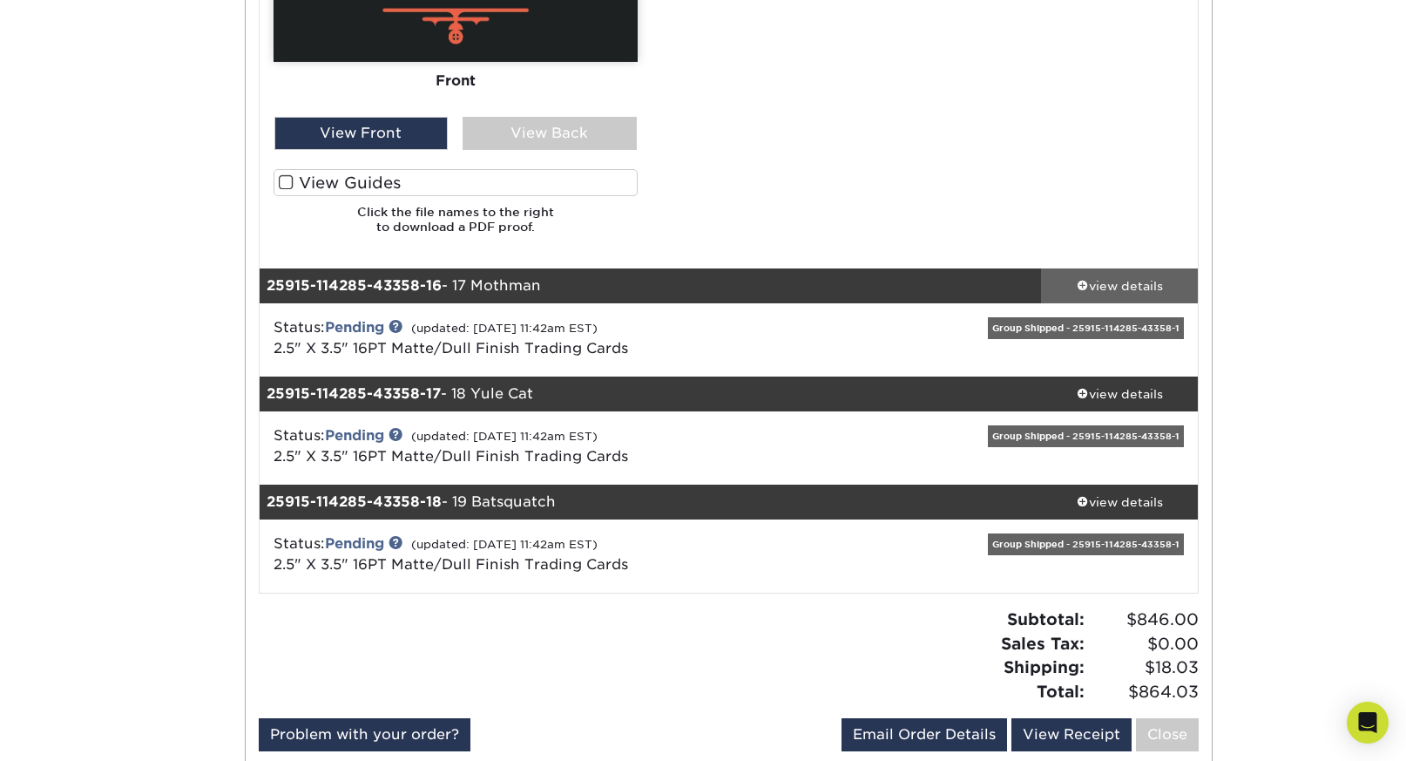
click at [1141, 284] on div "view details" at bounding box center [1119, 285] width 157 height 17
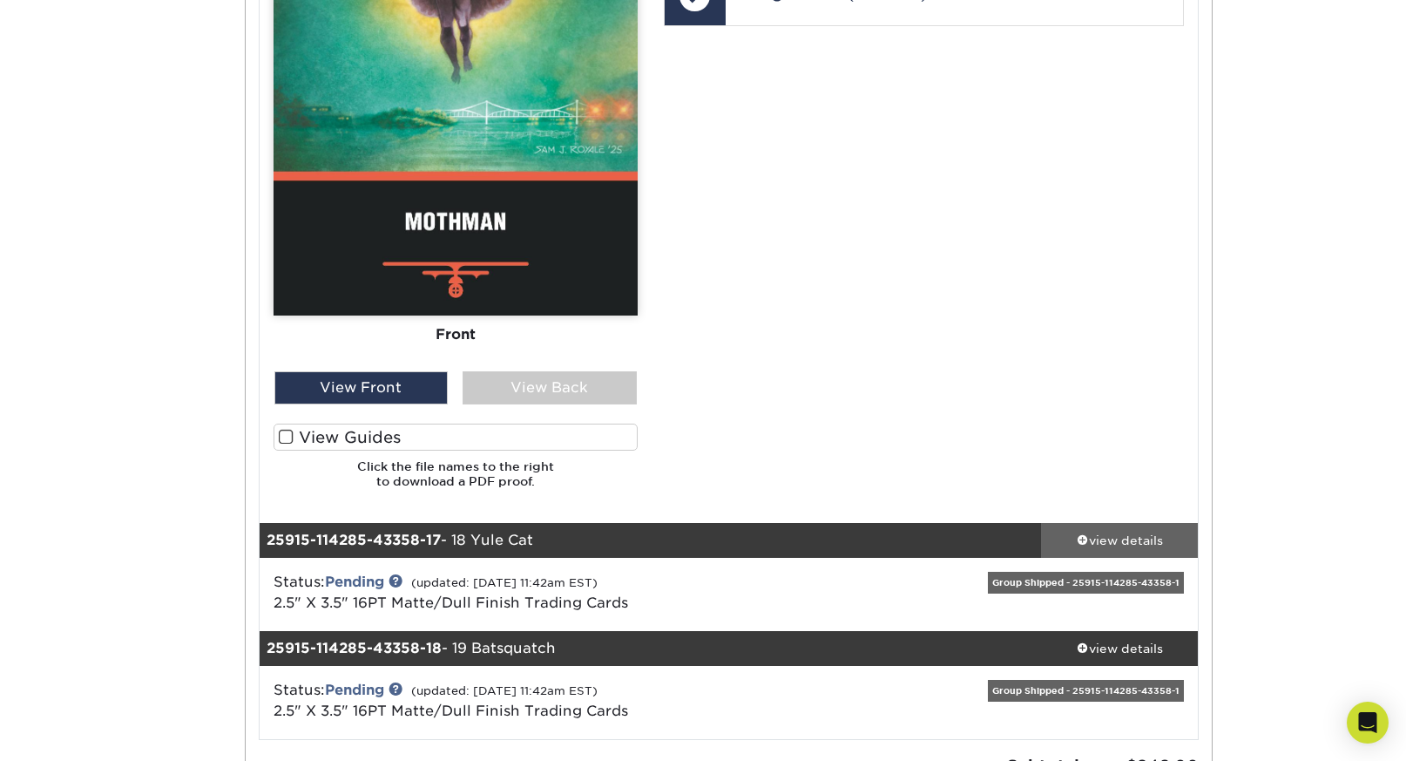
scroll to position [18447, 0]
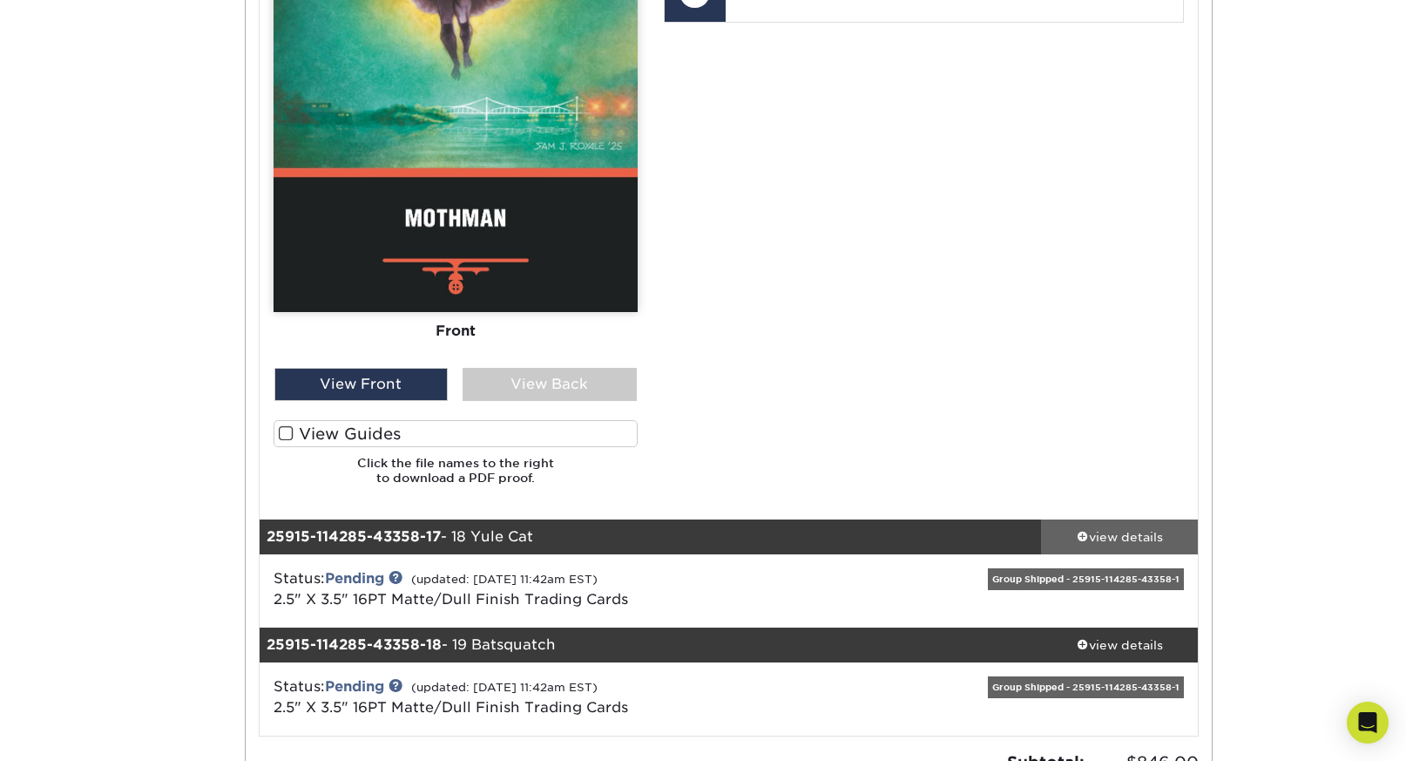
click at [1114, 541] on div "view details" at bounding box center [1119, 536] width 157 height 17
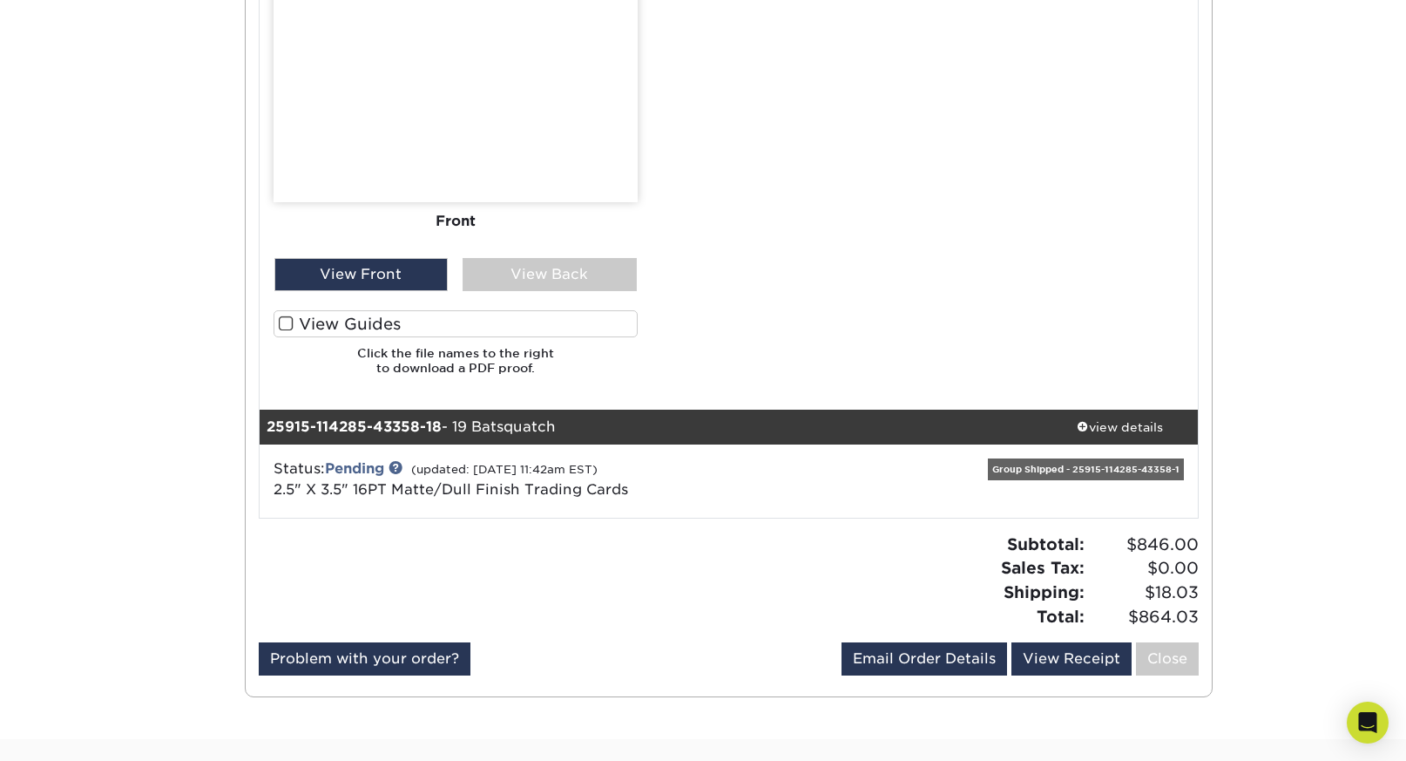
scroll to position [19724, 0]
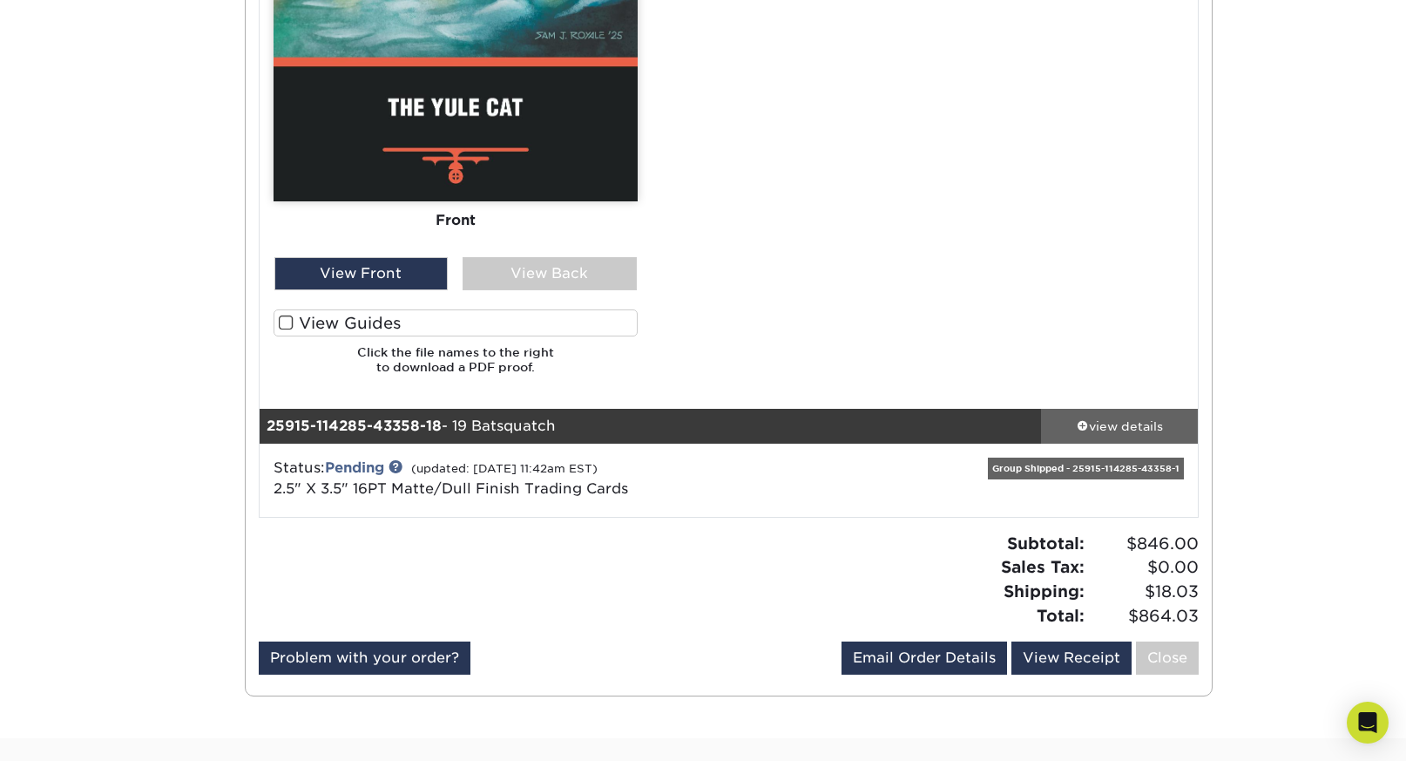
click at [1124, 412] on link "view details" at bounding box center [1119, 426] width 157 height 35
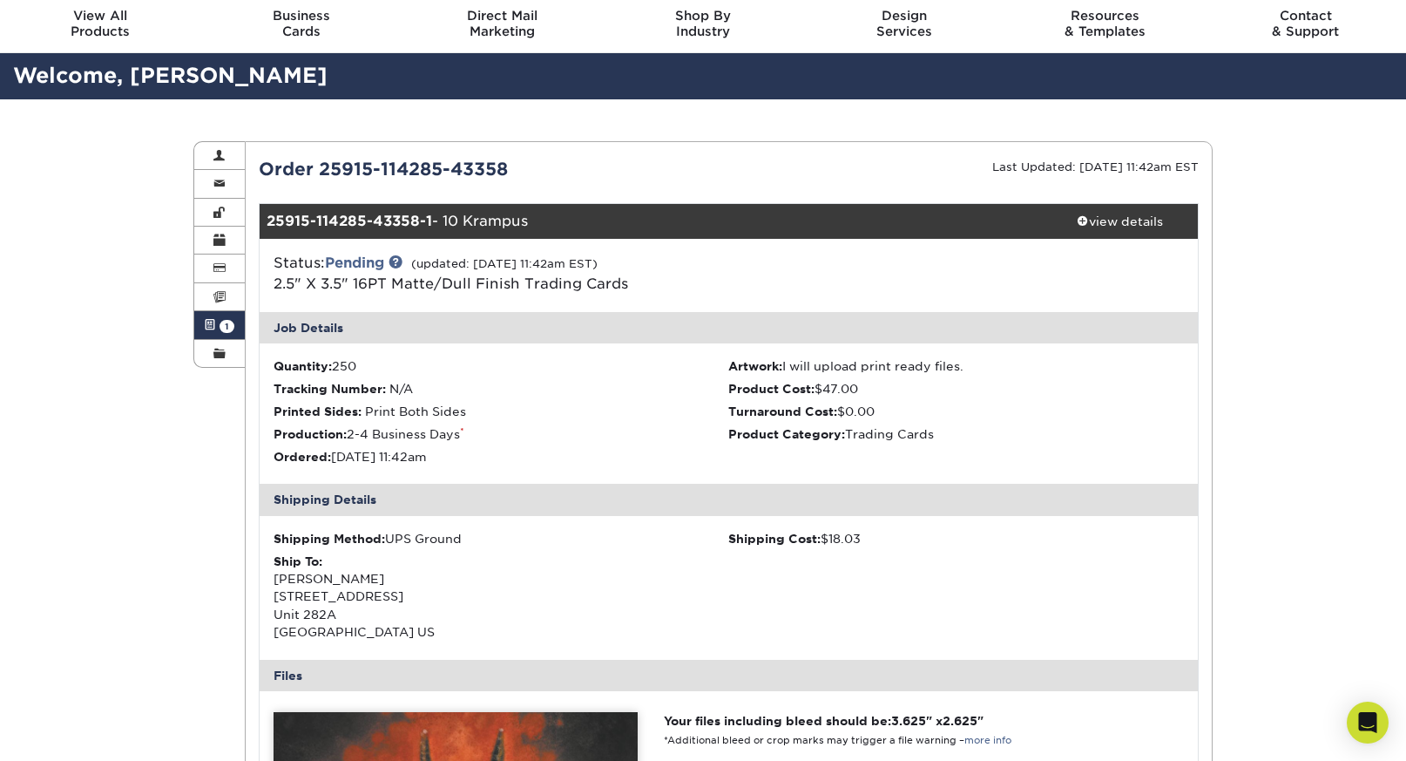
scroll to position [0, 0]
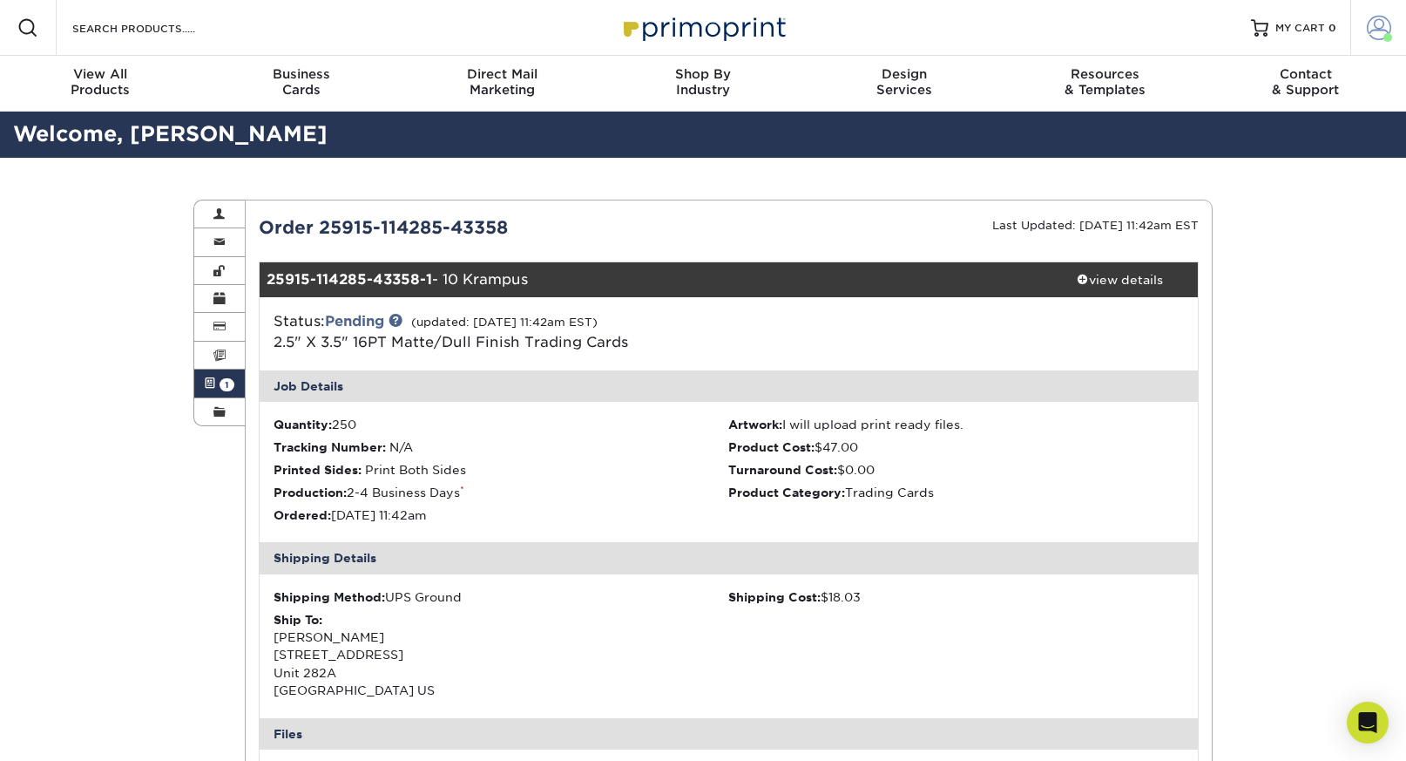
click at [1378, 32] on span at bounding box center [1379, 28] width 24 height 24
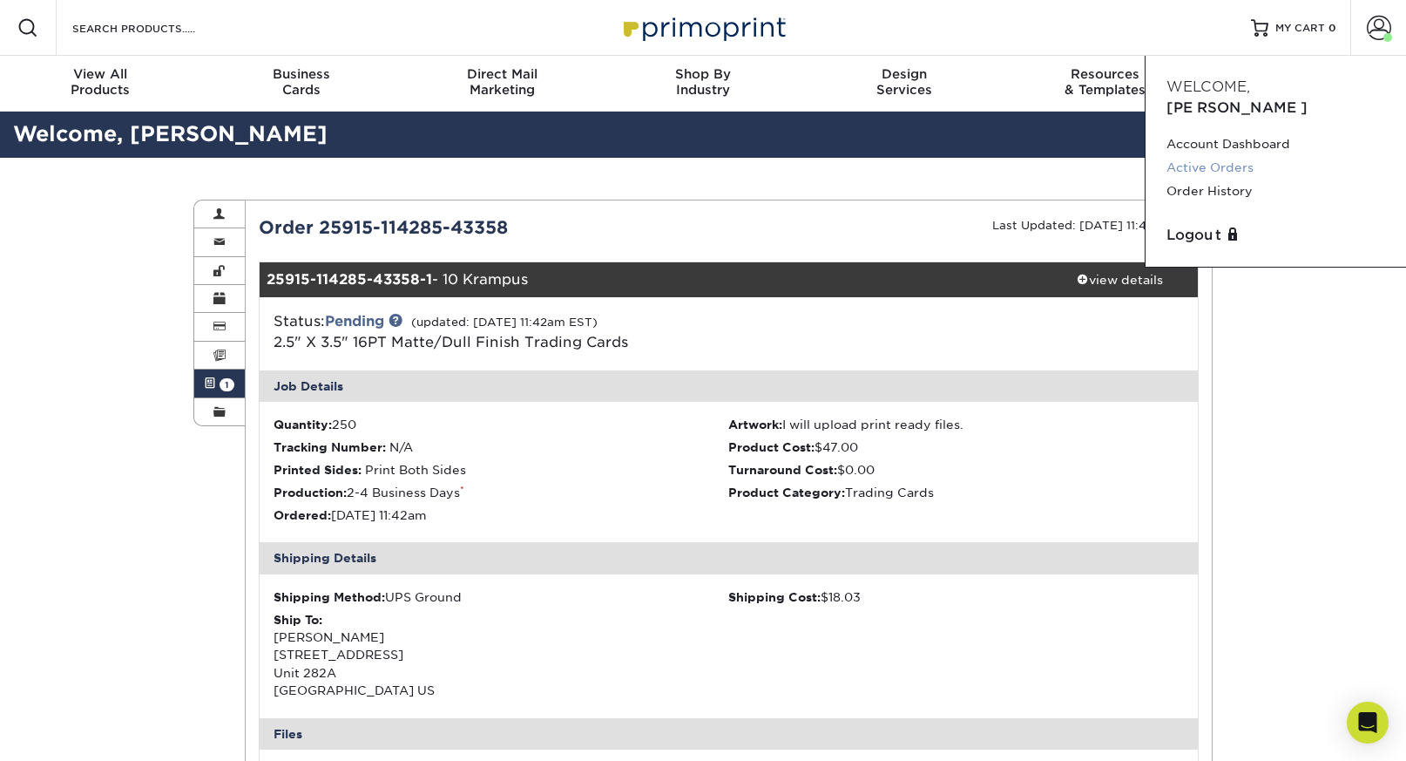
click at [1229, 156] on link "Active Orders" at bounding box center [1276, 168] width 219 height 24
